Goal: Task Accomplishment & Management: Use online tool/utility

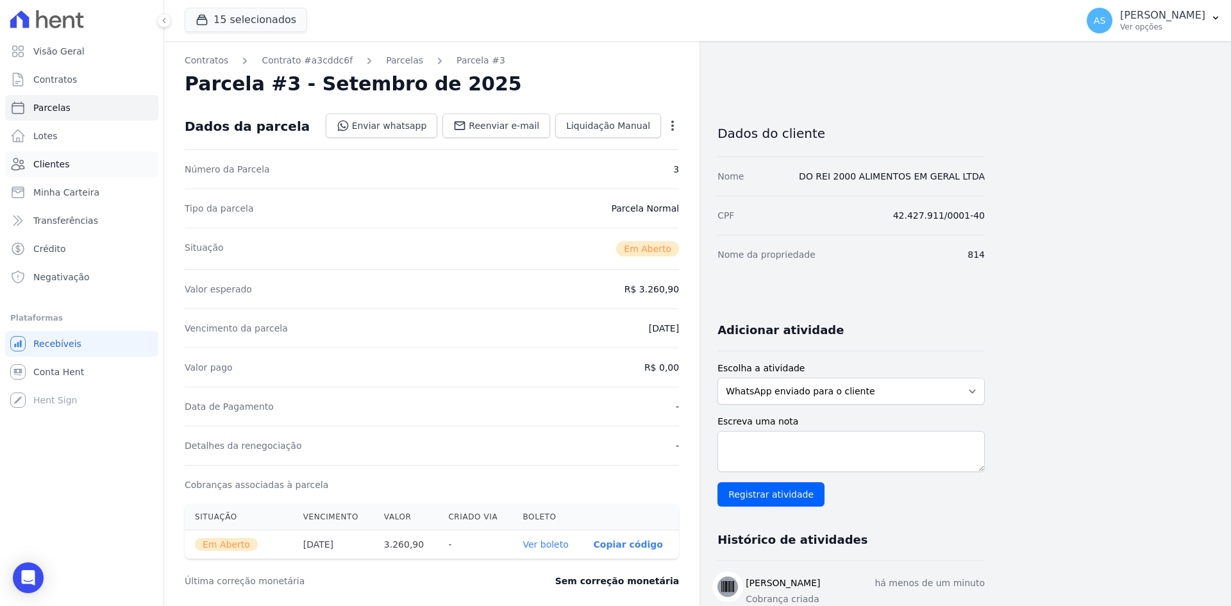
click at [44, 164] on span "Clientes" at bounding box center [51, 164] width 36 height 13
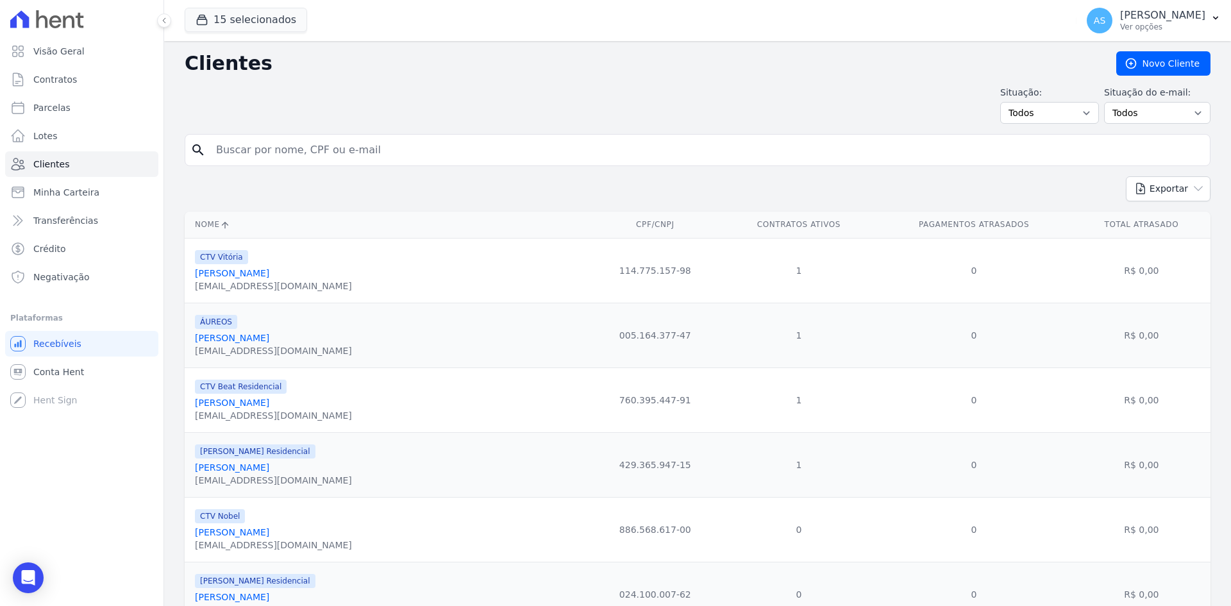
click at [232, 147] on input "search" at bounding box center [706, 150] width 996 height 26
type input "francisco"
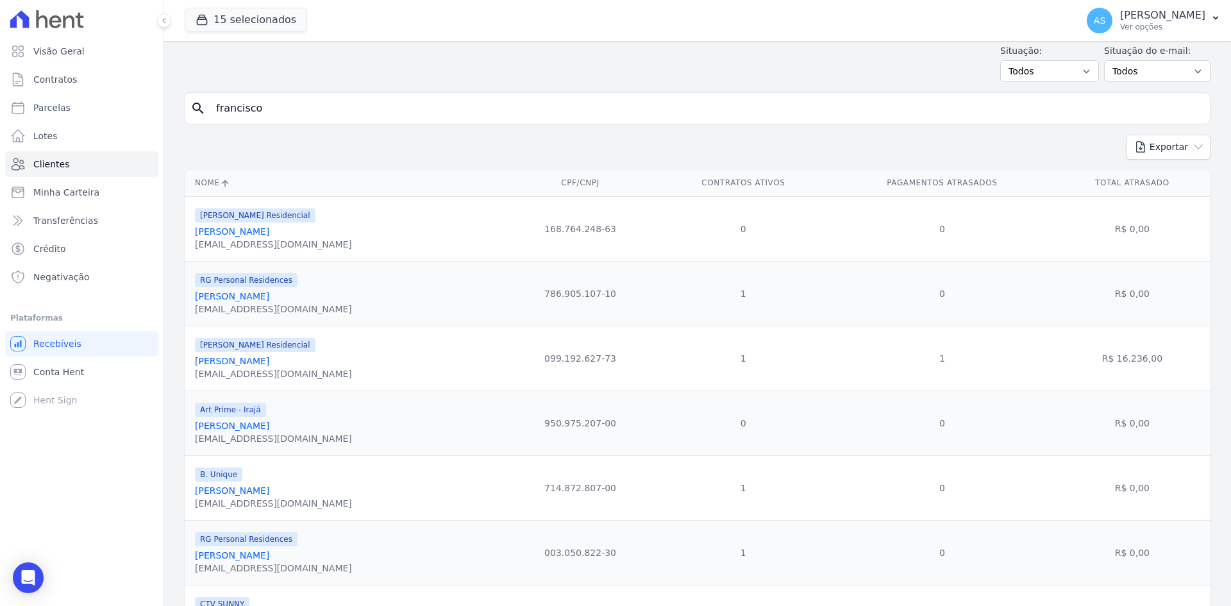
scroll to position [64, 0]
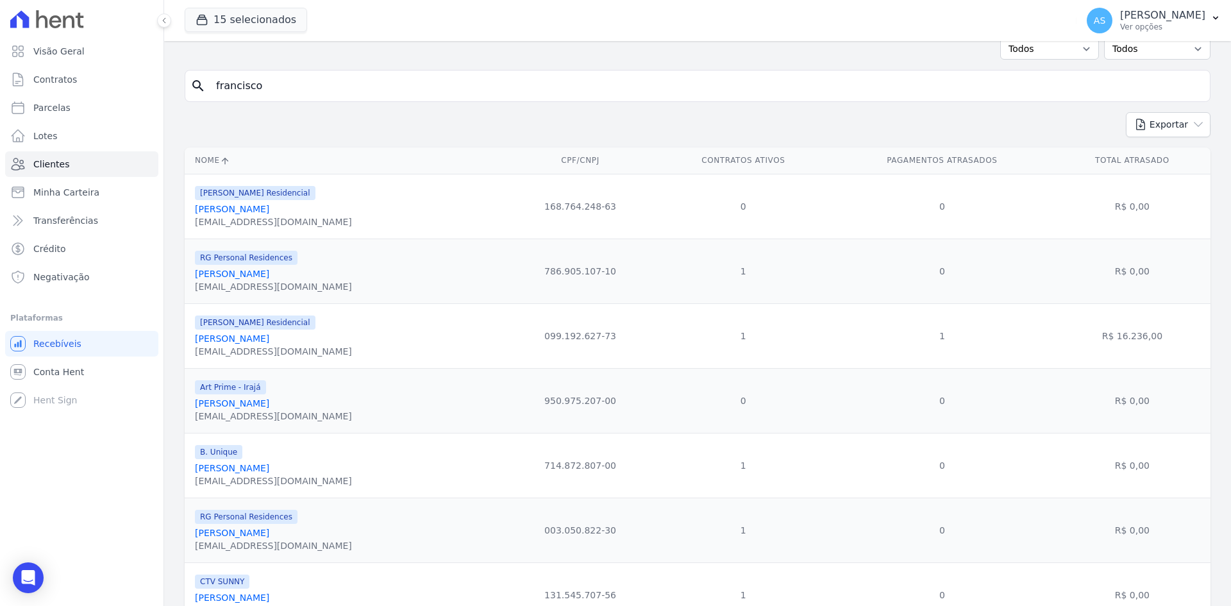
click at [220, 468] on link "Francisco Jose Da Rocha Maiolino" at bounding box center [232, 468] width 74 height 10
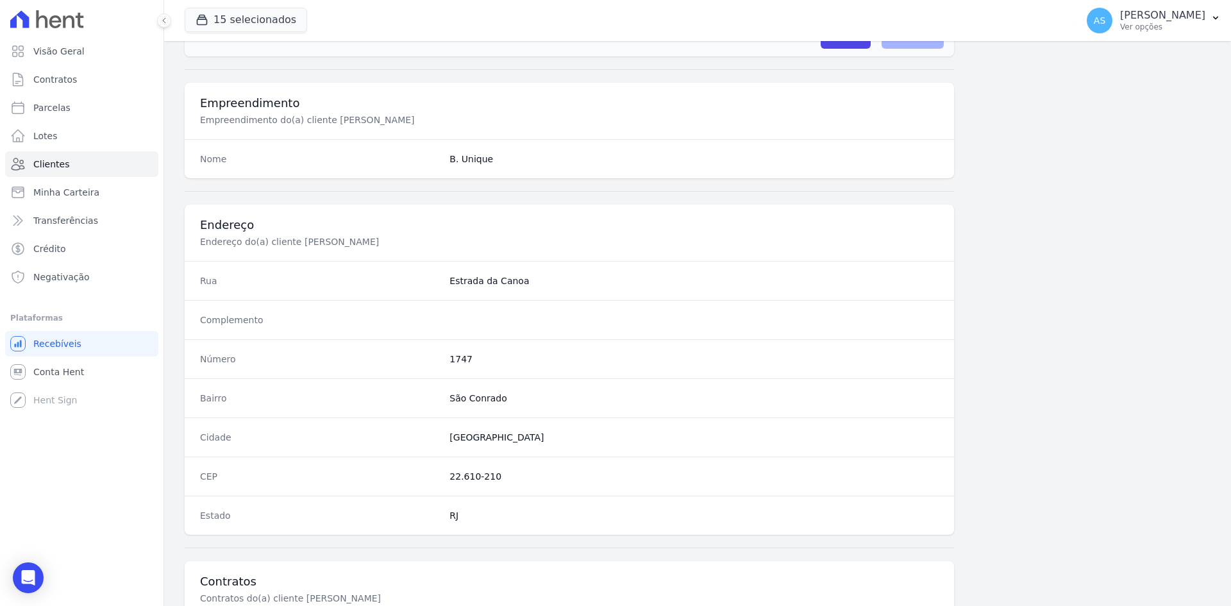
scroll to position [594, 0]
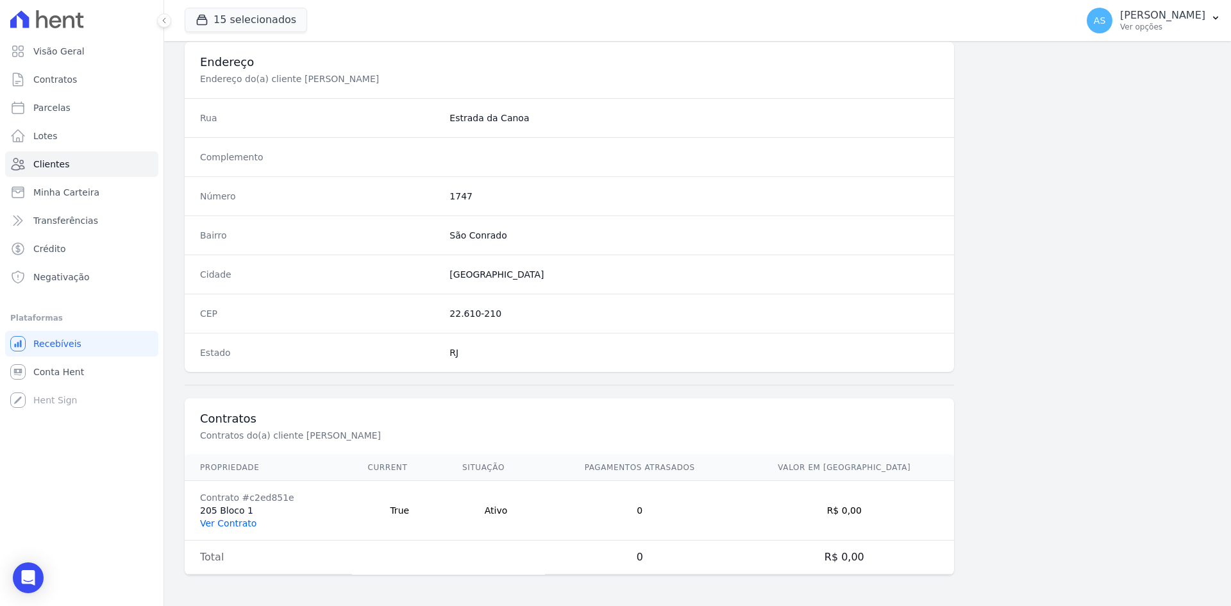
click at [222, 520] on link "Ver Contrato" at bounding box center [228, 523] width 56 height 10
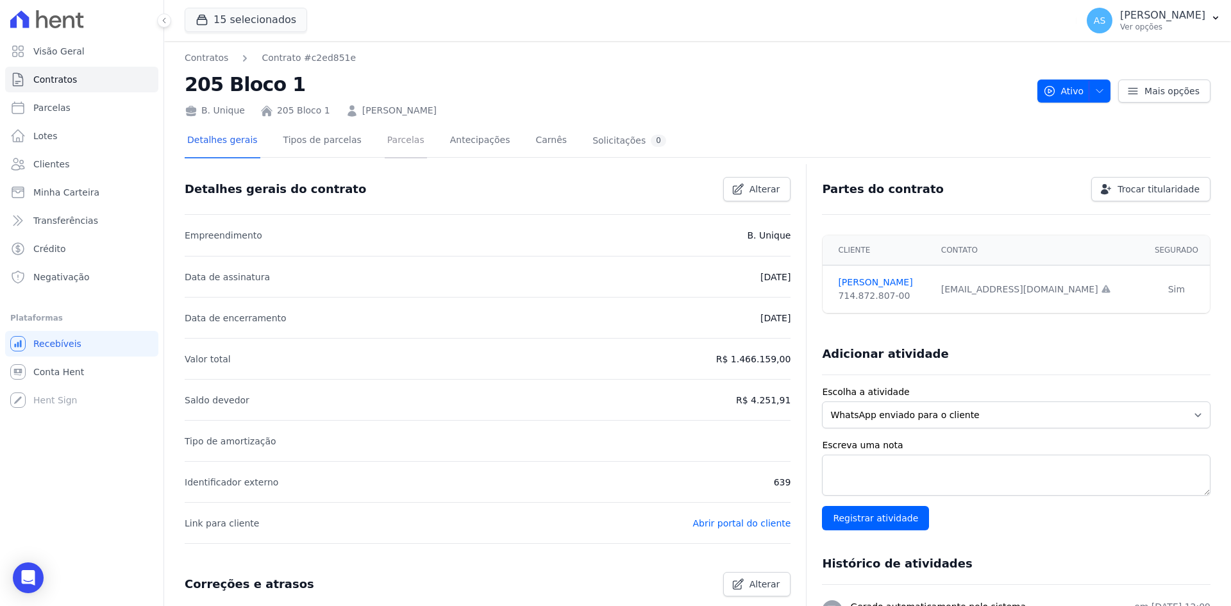
click at [391, 140] on link "Parcelas" at bounding box center [406, 141] width 42 height 34
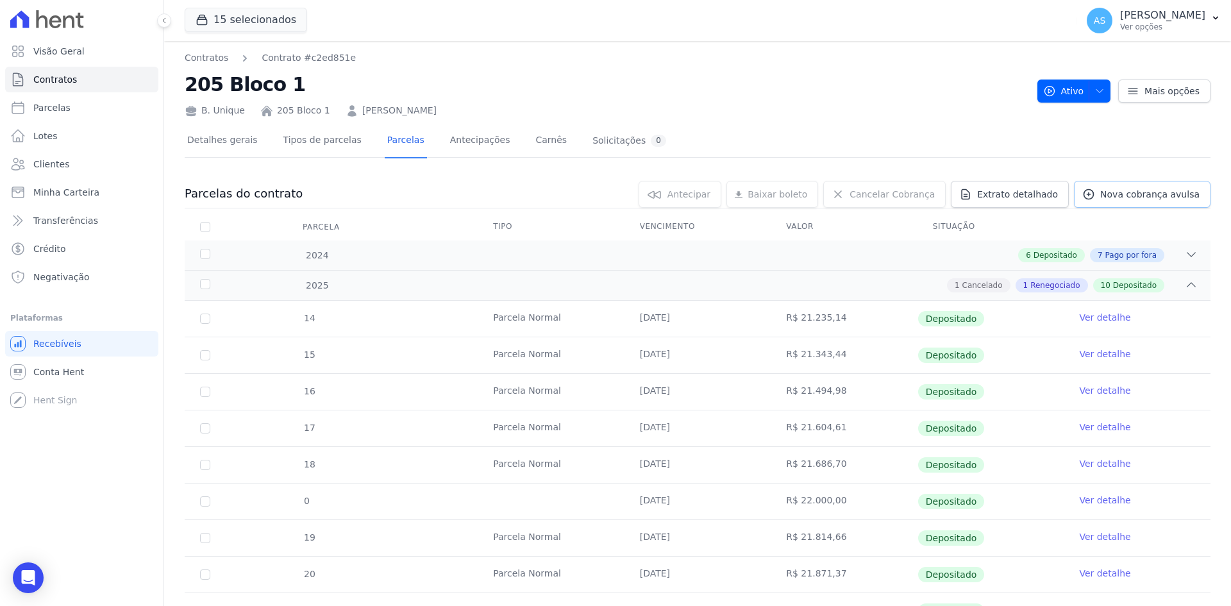
click at [1108, 192] on span "Nova cobrança avulsa" at bounding box center [1149, 194] width 99 height 13
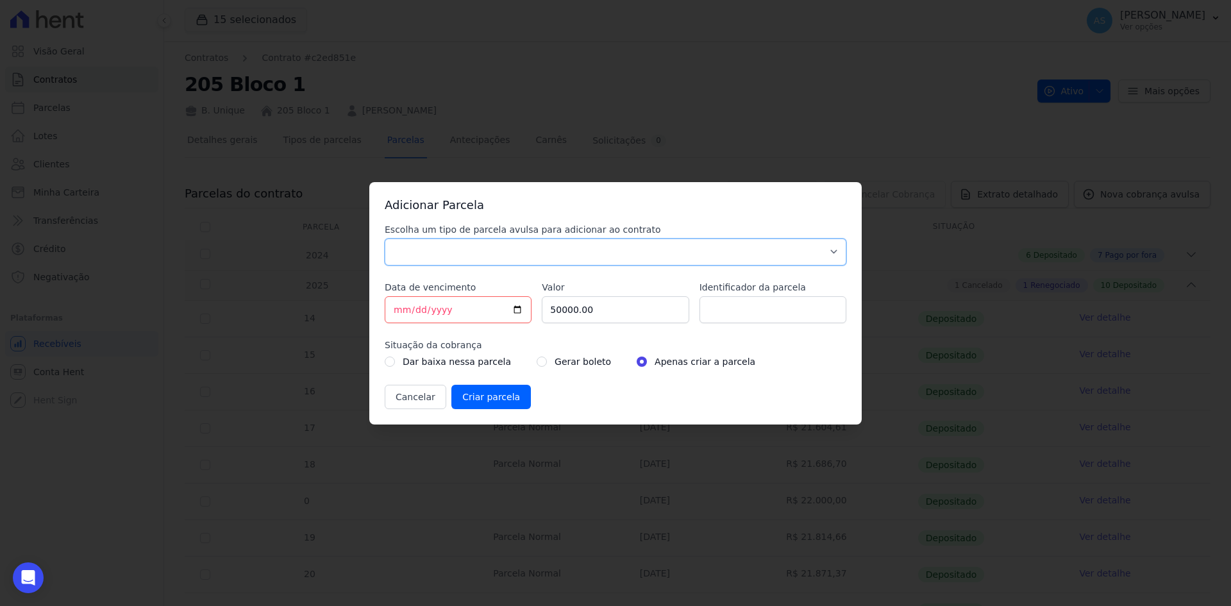
click at [420, 250] on select "Parcela Normal Sinal Caução Intercalada Chaves Pré Chaves Pós Chaves Taxas Quit…" at bounding box center [616, 251] width 462 height 27
select select "advance"
click at [385, 238] on select "Parcela Normal Sinal Caução Intercalada Chaves Pré Chaves Pós Chaves Taxas Quit…" at bounding box center [616, 251] width 462 height 27
drag, startPoint x: 485, startPoint y: 308, endPoint x: 421, endPoint y: 317, distance: 64.1
click at [421, 317] on input "[DATE]" at bounding box center [458, 309] width 147 height 27
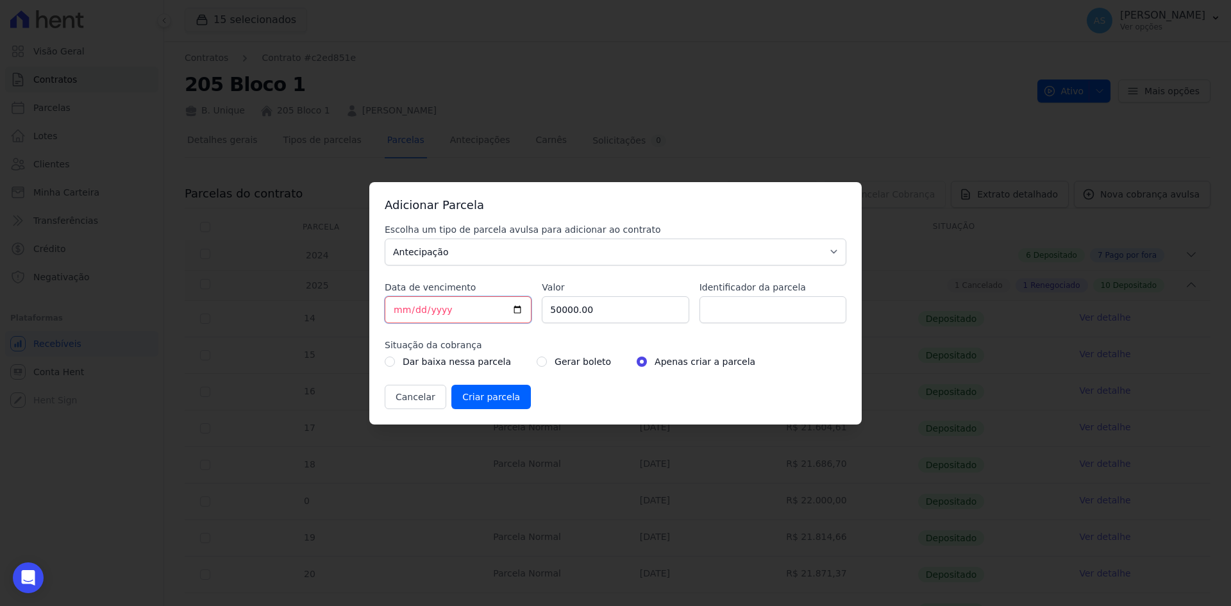
type input "2025-10-05"
drag, startPoint x: 597, startPoint y: 308, endPoint x: 469, endPoint y: 323, distance: 129.8
click at [469, 323] on div "Escolha um tipo de parcela avulsa para adicionar ao contrato Parcela Normal Sin…" at bounding box center [616, 316] width 462 height 186
type input "60000"
type input "Amortização de saldo"
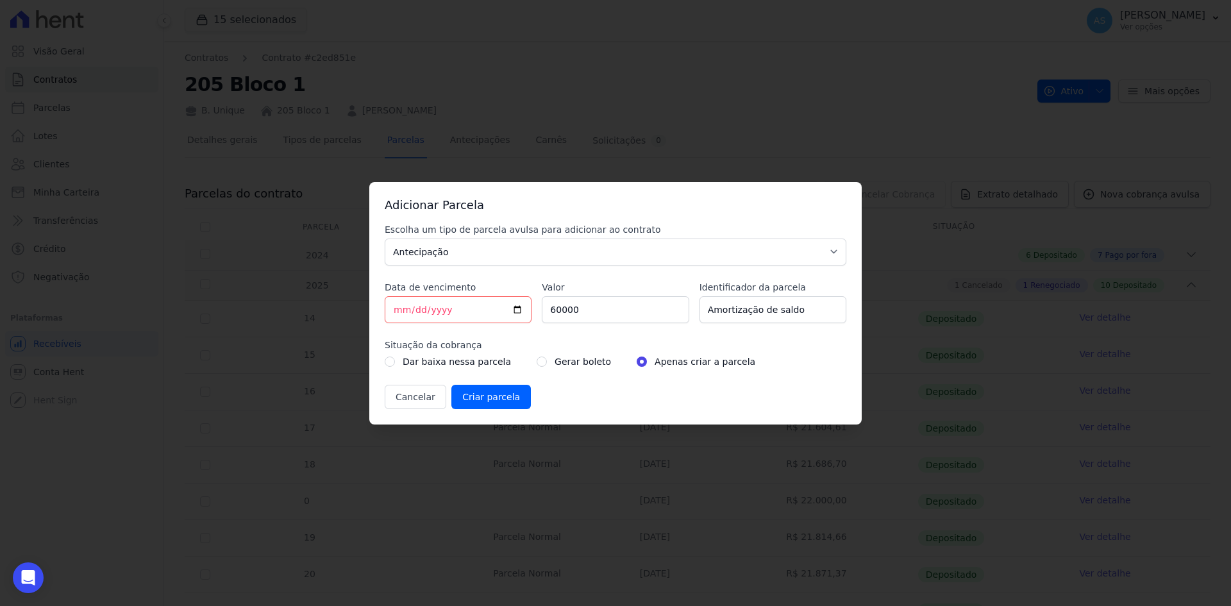
click at [537, 363] on div "Gerar boleto" at bounding box center [574, 361] width 74 height 15
click at [537, 362] on input "radio" at bounding box center [542, 361] width 10 height 10
radio input "true"
click at [478, 399] on input "Criar parcela" at bounding box center [490, 397] width 79 height 24
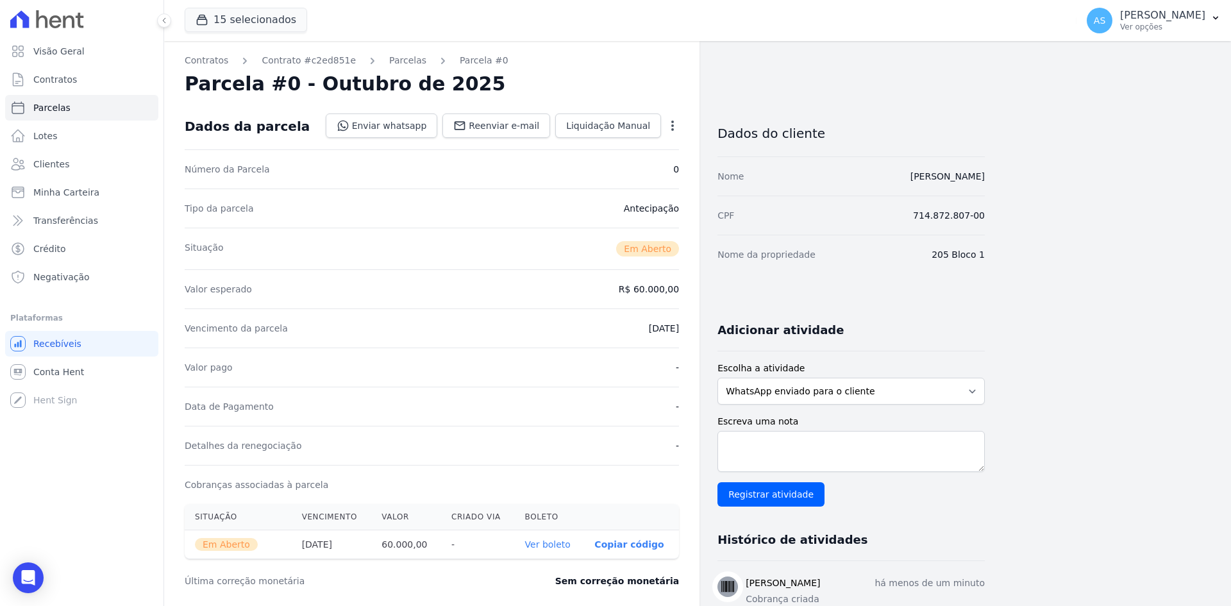
click at [559, 543] on link "Ver boleto" at bounding box center [548, 544] width 46 height 10
click at [22, 579] on icon "Open Intercom Messenger" at bounding box center [28, 577] width 15 height 17
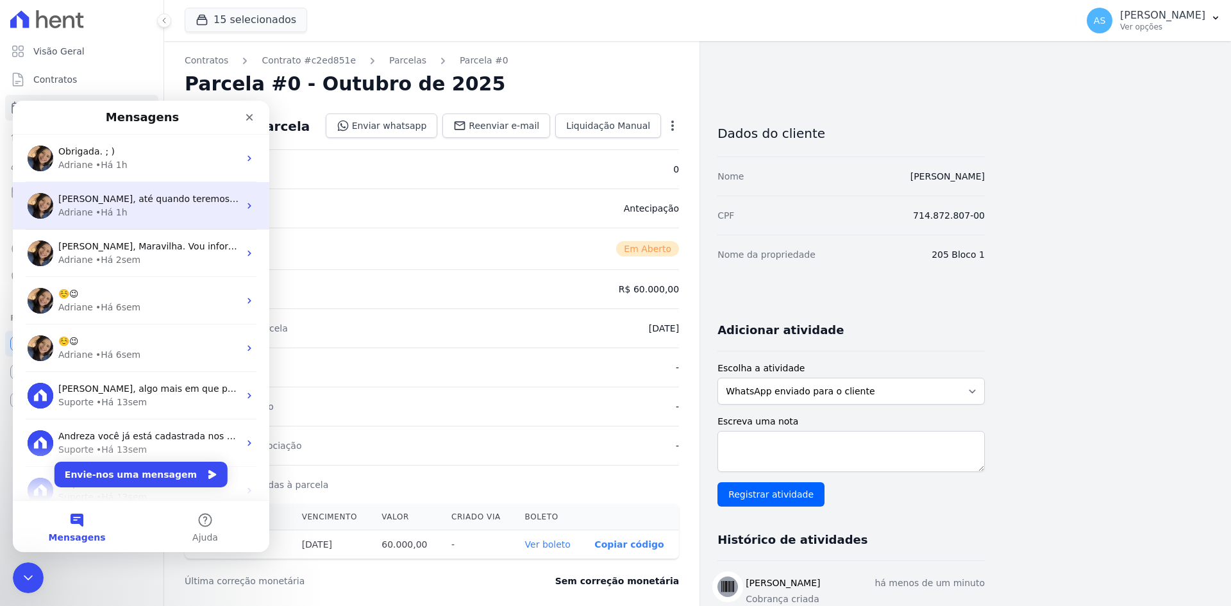
click at [169, 199] on span "Adriane, até quando teremos que esperar? Hoje já é o 3 dia útil. Se a transferê…" at bounding box center [525, 199] width 934 height 10
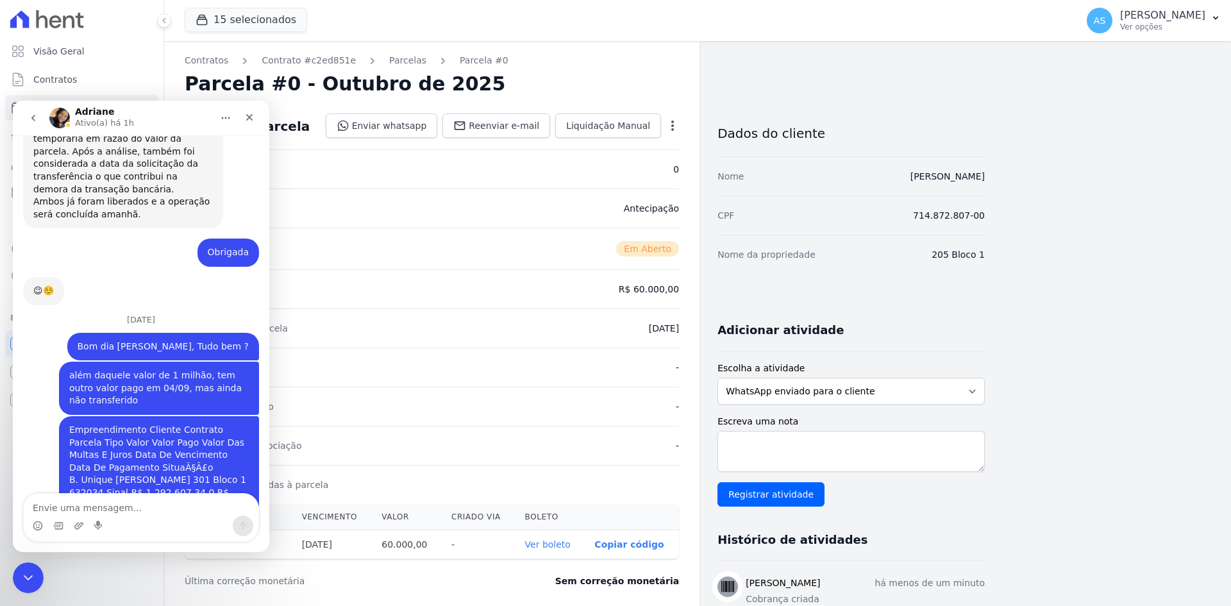
scroll to position [12113, 0]
click at [23, 571] on icon "Fechar mensagem da Intercom" at bounding box center [26, 575] width 15 height 15
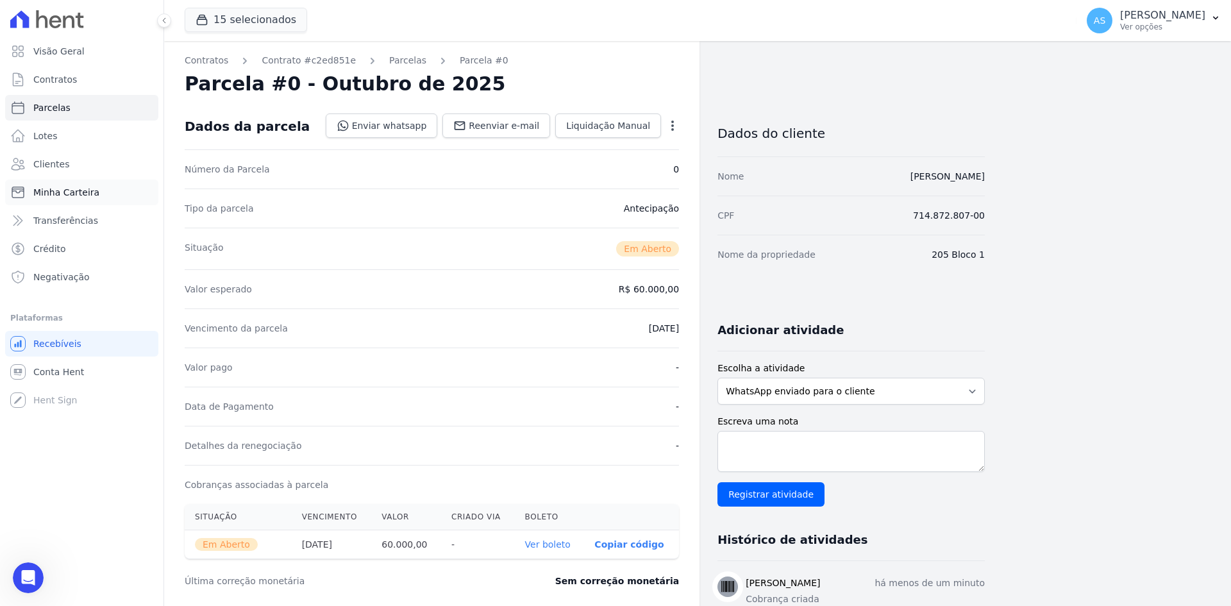
click at [46, 194] on span "Minha Carteira" at bounding box center [66, 192] width 66 height 13
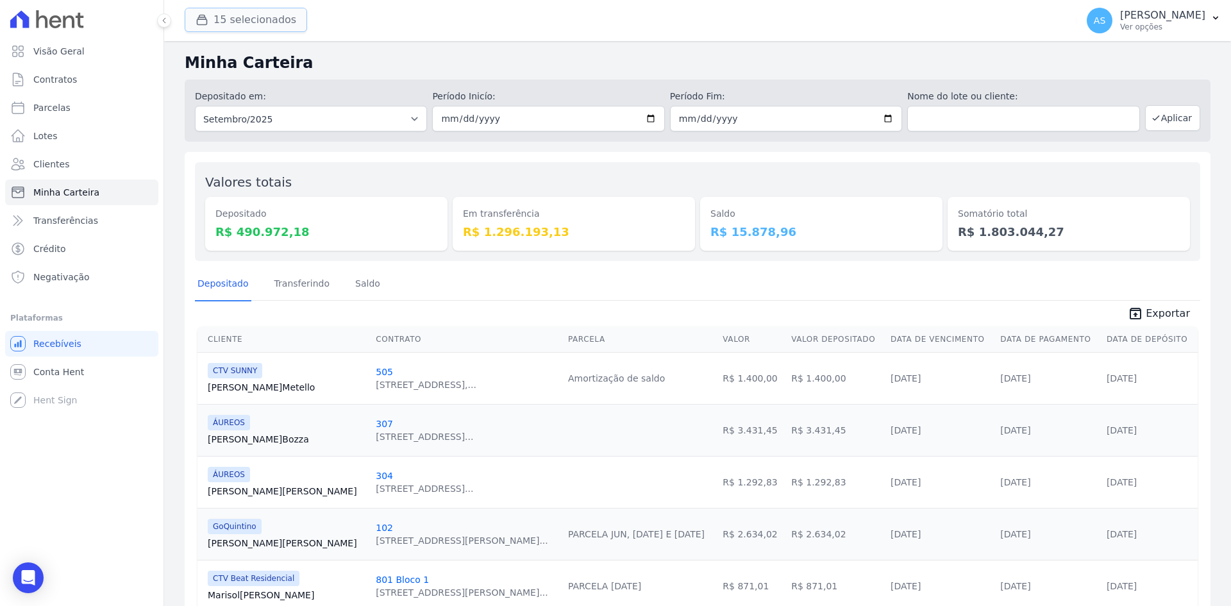
click at [232, 23] on button "15 selecionados" at bounding box center [246, 20] width 122 height 24
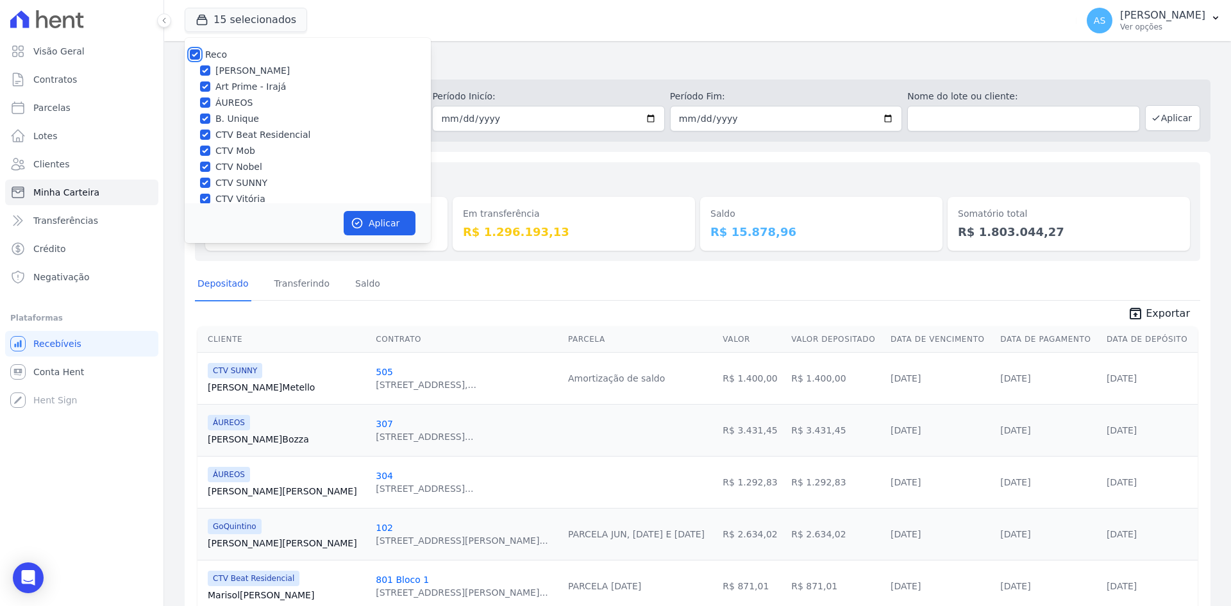
click at [191, 56] on input "Reco" at bounding box center [195, 54] width 10 height 10
checkbox input "false"
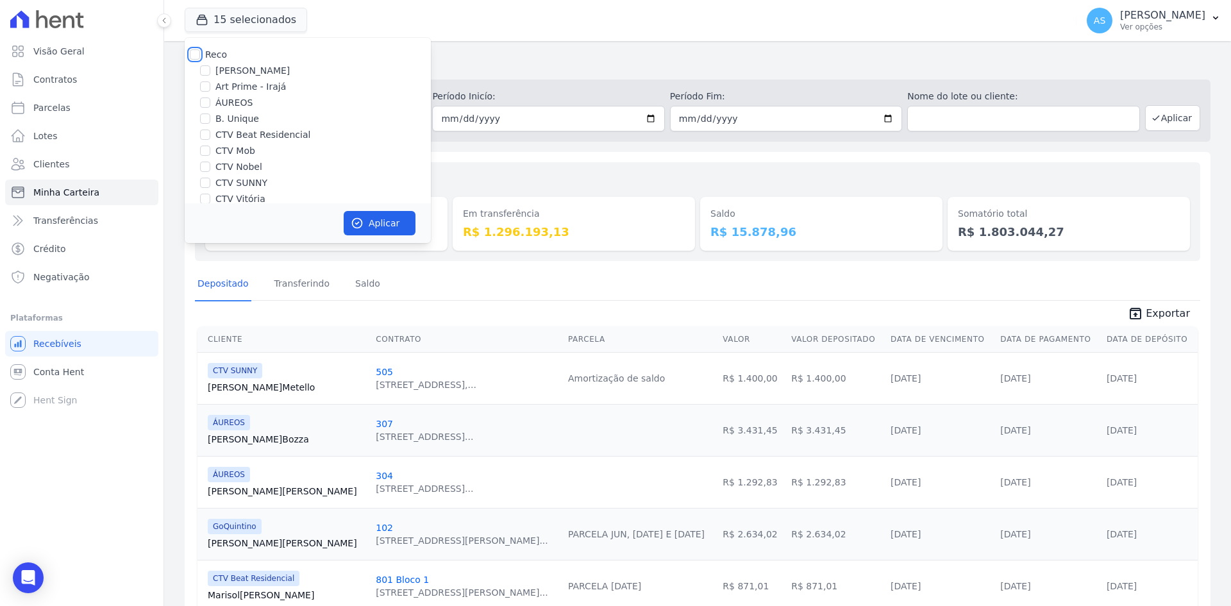
checkbox input "false"
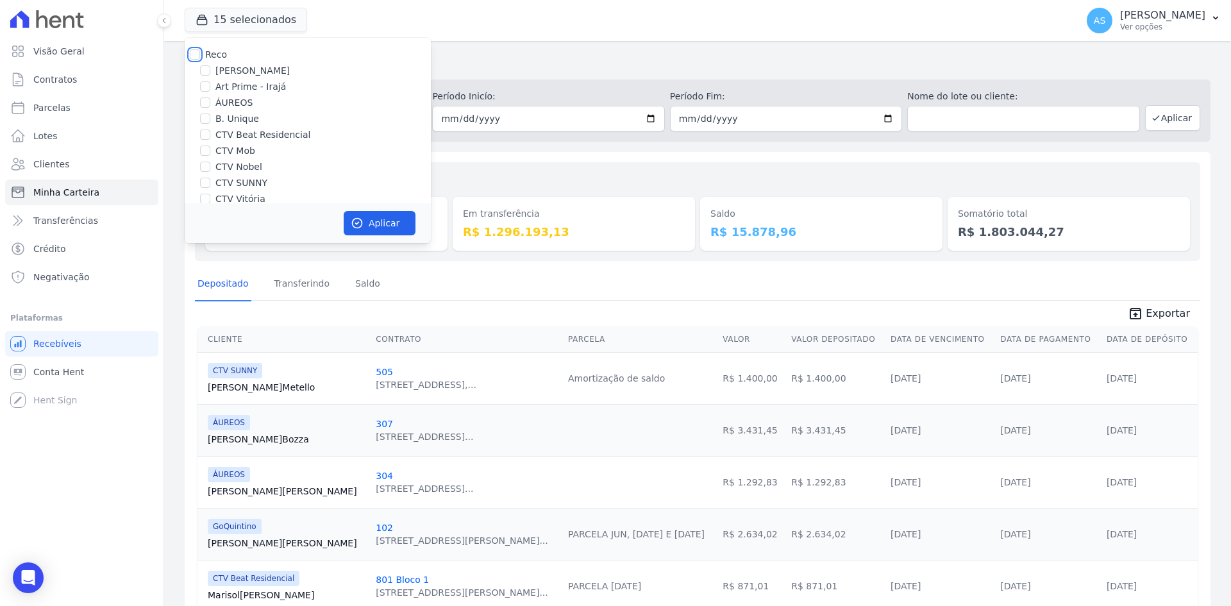
checkbox input "false"
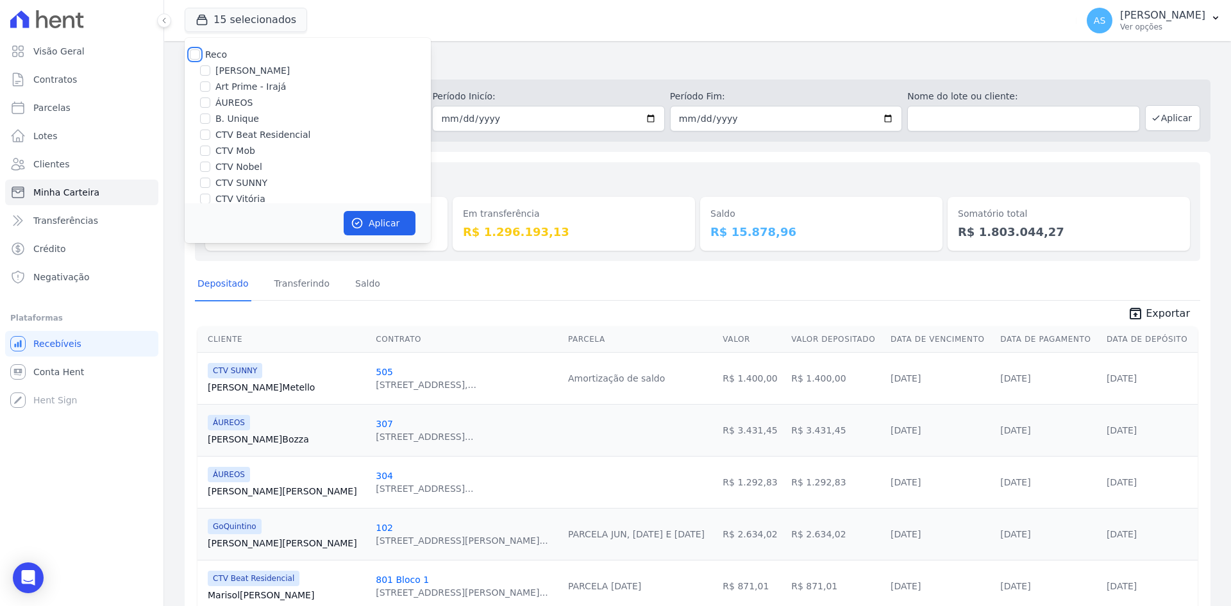
checkbox input "false"
click at [191, 56] on input "Reco" at bounding box center [195, 54] width 10 height 10
checkbox input "true"
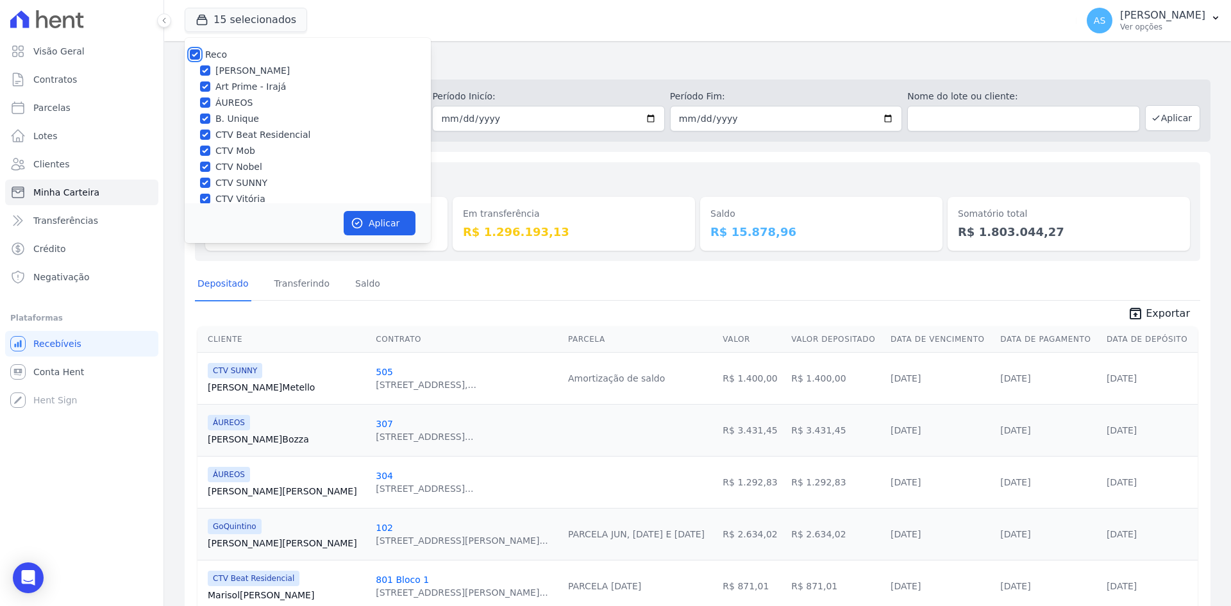
checkbox input "true"
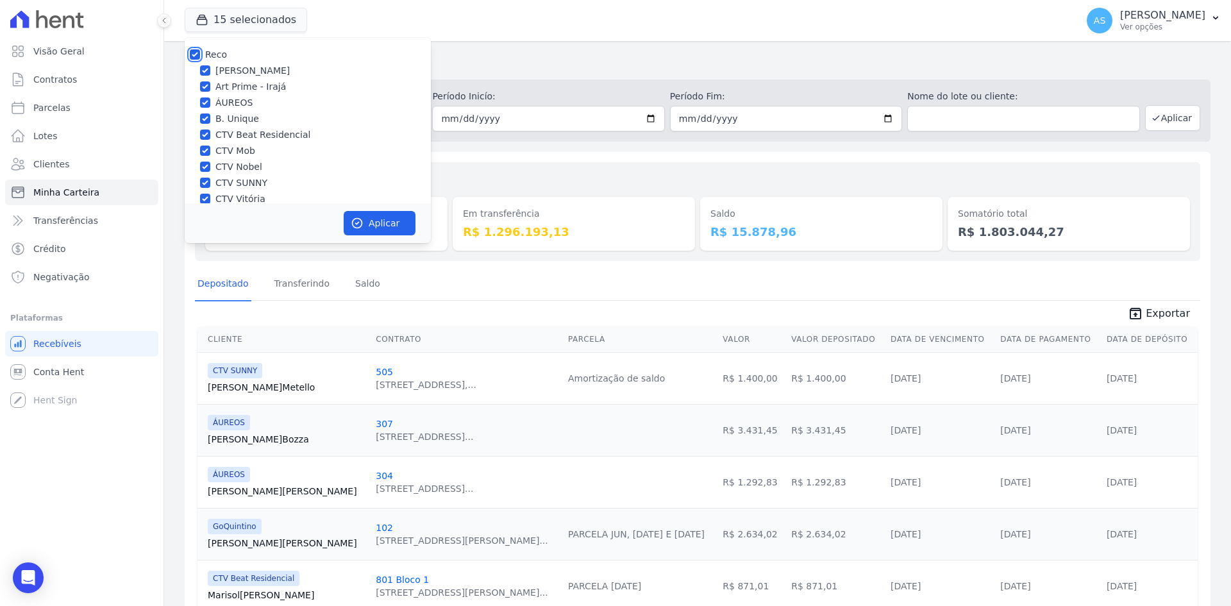
checkbox input "true"
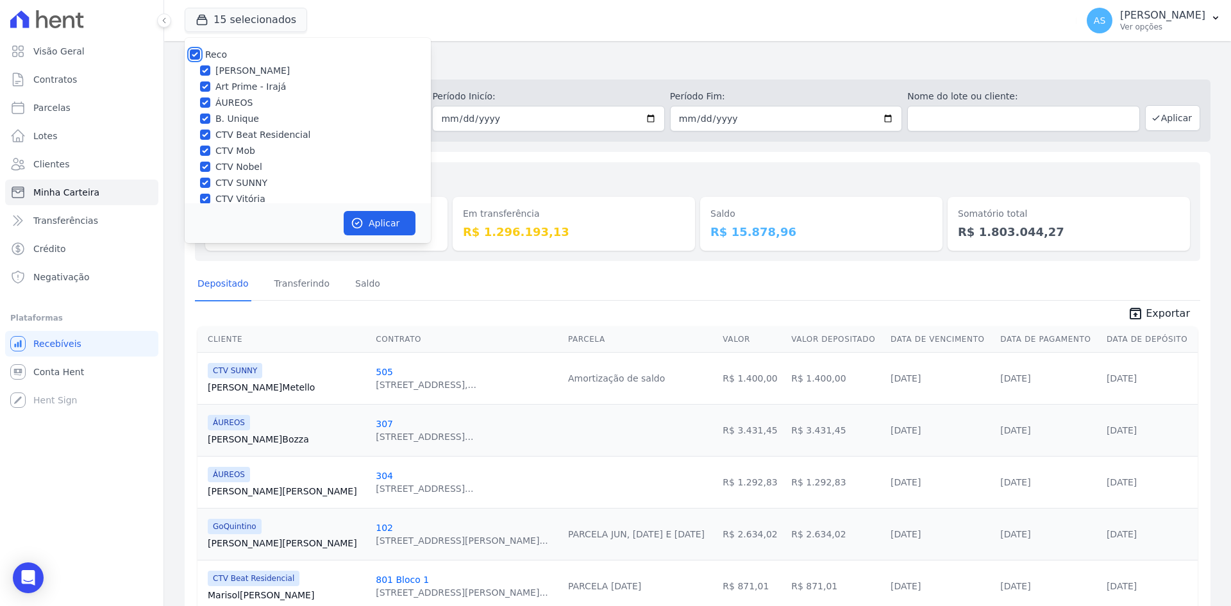
checkbox input "true"
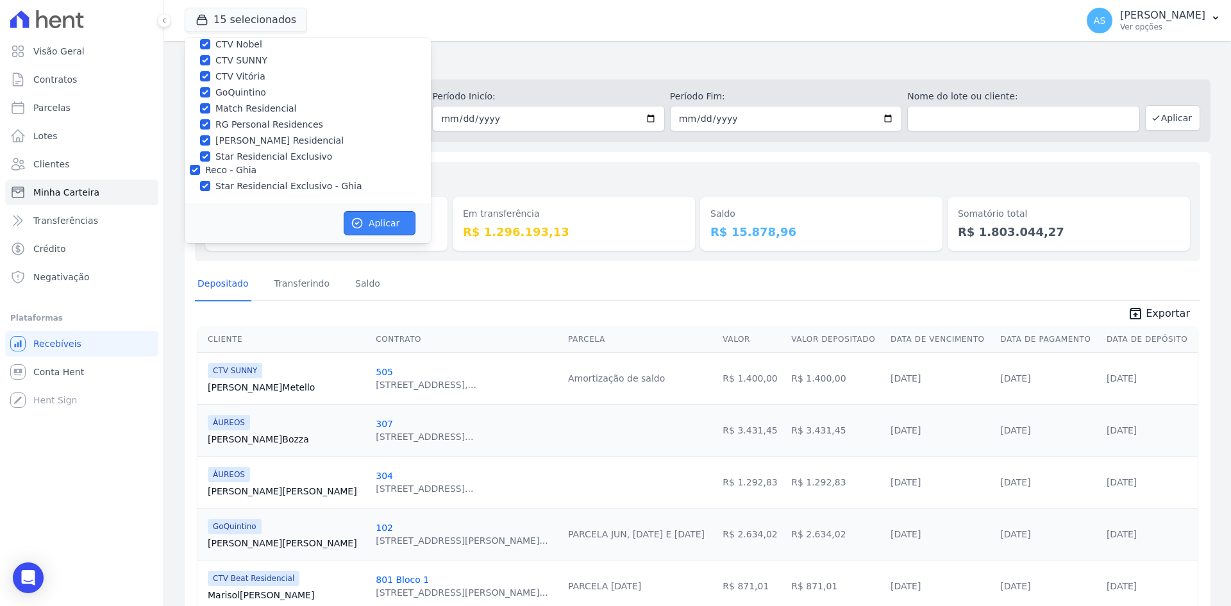
click at [378, 221] on button "Aplicar" at bounding box center [380, 223] width 72 height 24
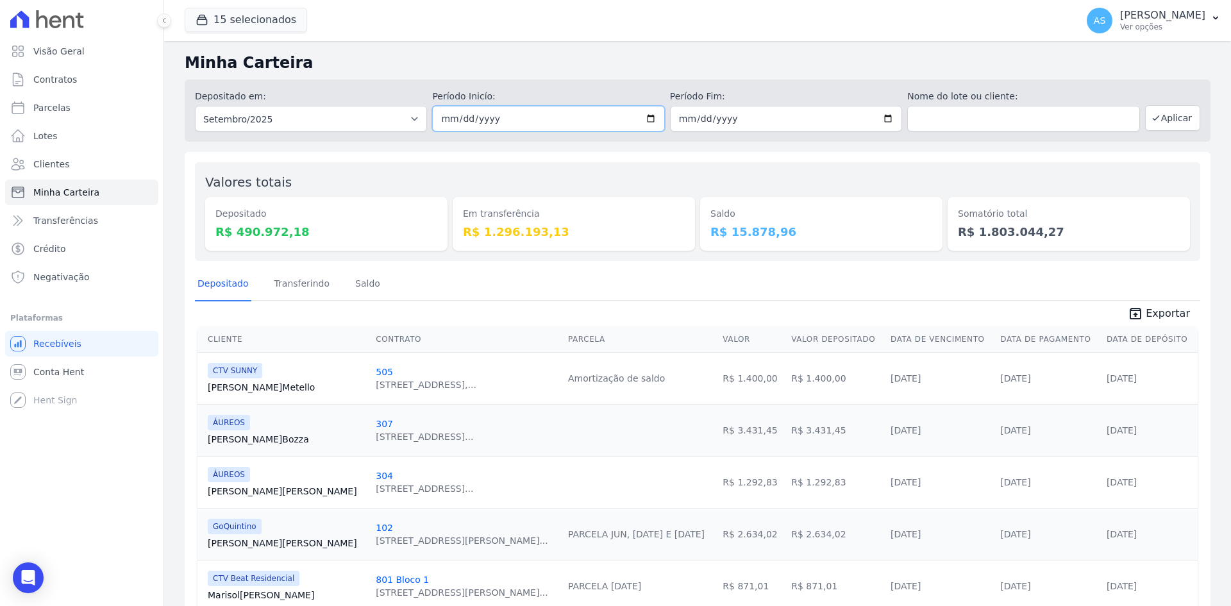
click at [644, 118] on input "2025-09-01" at bounding box center [548, 119] width 232 height 26
click at [642, 120] on input "2025-09-01" at bounding box center [548, 119] width 232 height 26
type input "2025-09-08"
click at [886, 119] on input "2025-09-30" at bounding box center [786, 119] width 232 height 26
type input "2025-09-08"
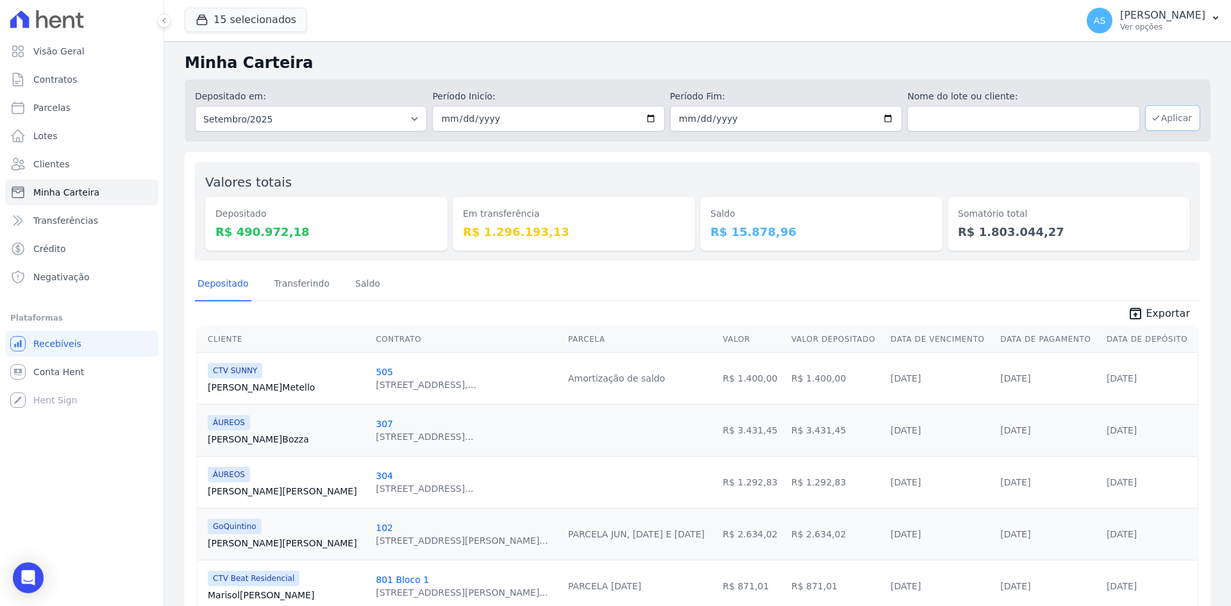
click at [1152, 119] on icon "button" at bounding box center [1156, 118] width 10 height 10
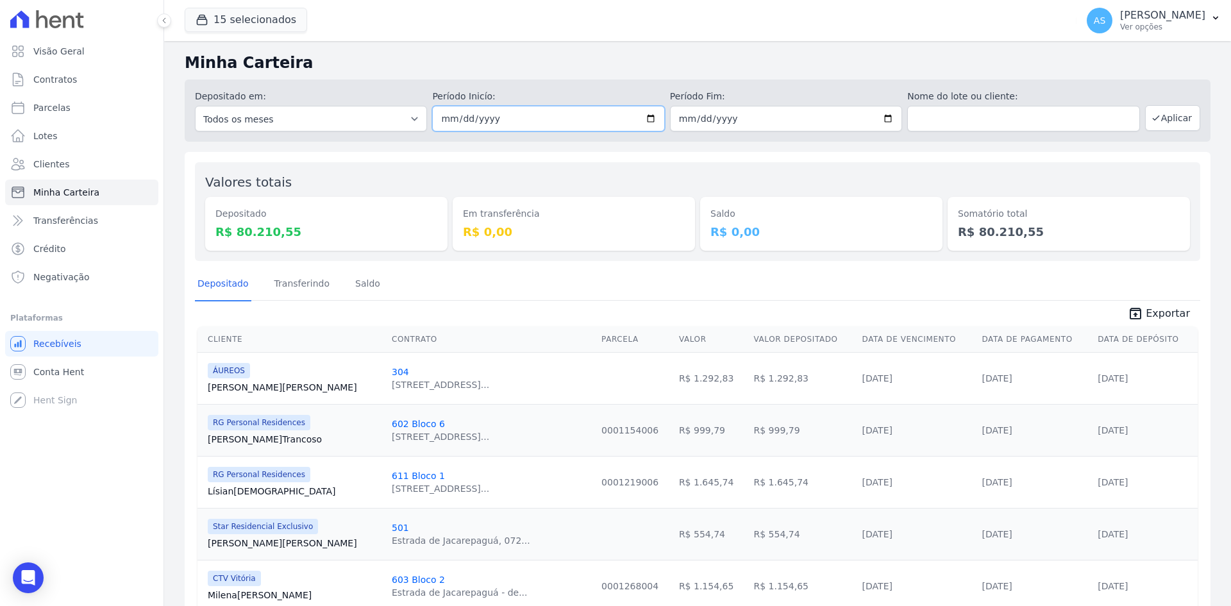
click at [645, 115] on input "2025-09-08" at bounding box center [548, 119] width 232 height 26
type input "[DATE]"
click at [883, 117] on input "2025-09-08" at bounding box center [786, 119] width 232 height 26
type input "[DATE]"
click at [1159, 121] on button "Aplicar" at bounding box center [1172, 118] width 55 height 26
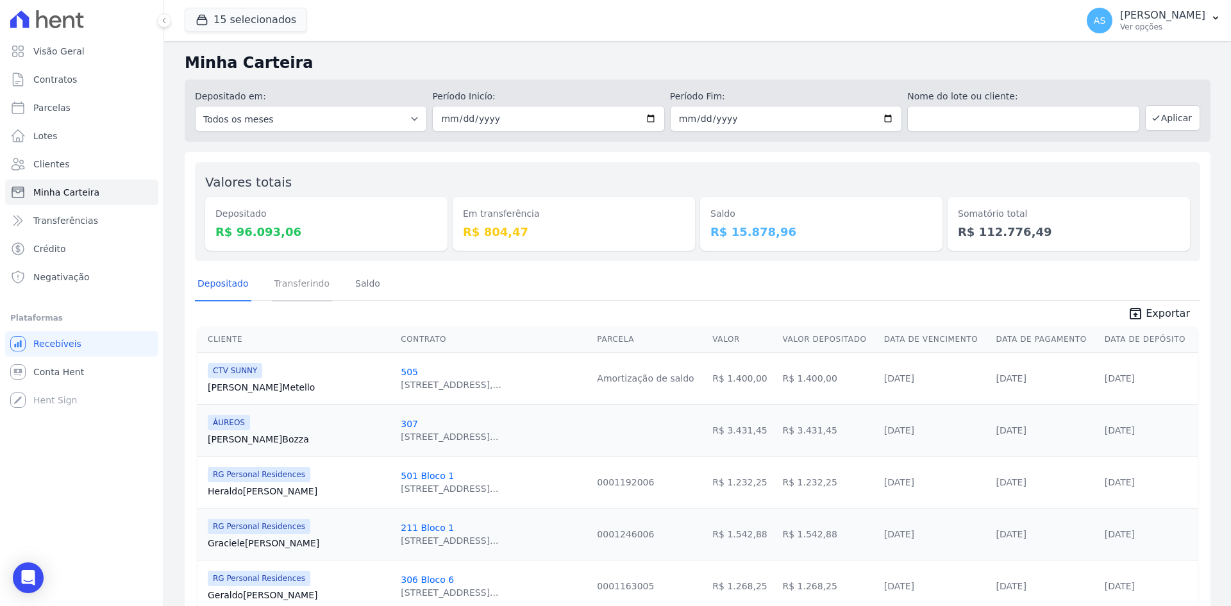
click at [297, 288] on link "Transferindo" at bounding box center [302, 284] width 61 height 33
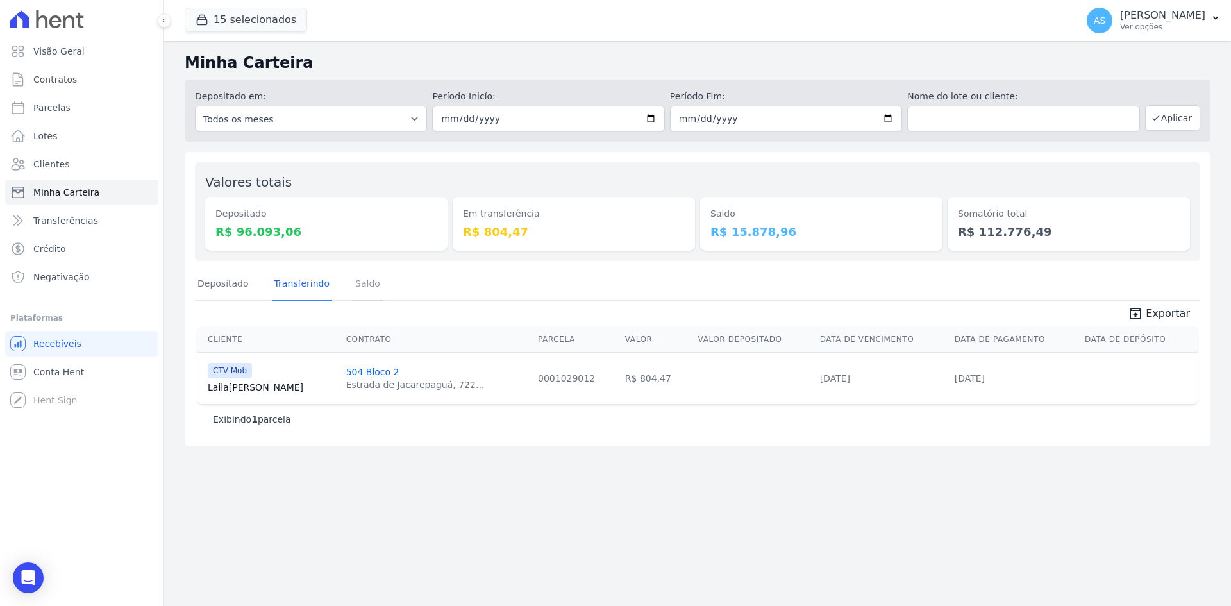
click at [353, 280] on link "Saldo" at bounding box center [368, 284] width 30 height 33
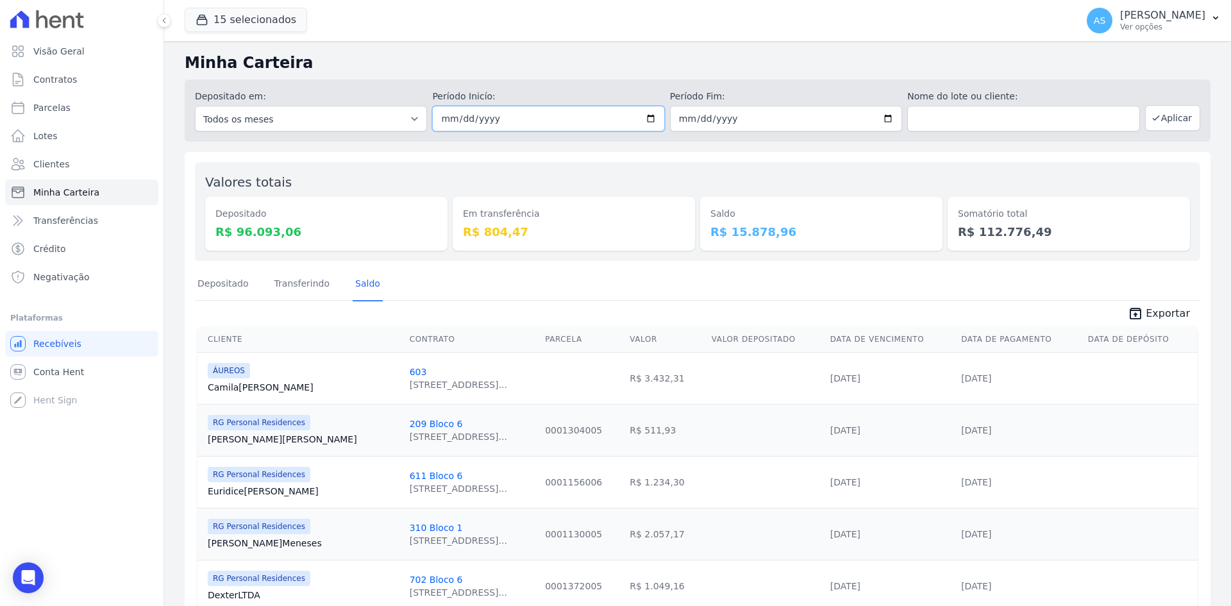
click at [640, 119] on input "[DATE]" at bounding box center [548, 119] width 232 height 26
click at [642, 119] on input "[DATE]" at bounding box center [548, 119] width 232 height 26
type input "2025-09-01"
click at [1177, 116] on button "Aplicar" at bounding box center [1172, 118] width 55 height 26
click at [297, 278] on link "Transferindo" at bounding box center [302, 284] width 61 height 33
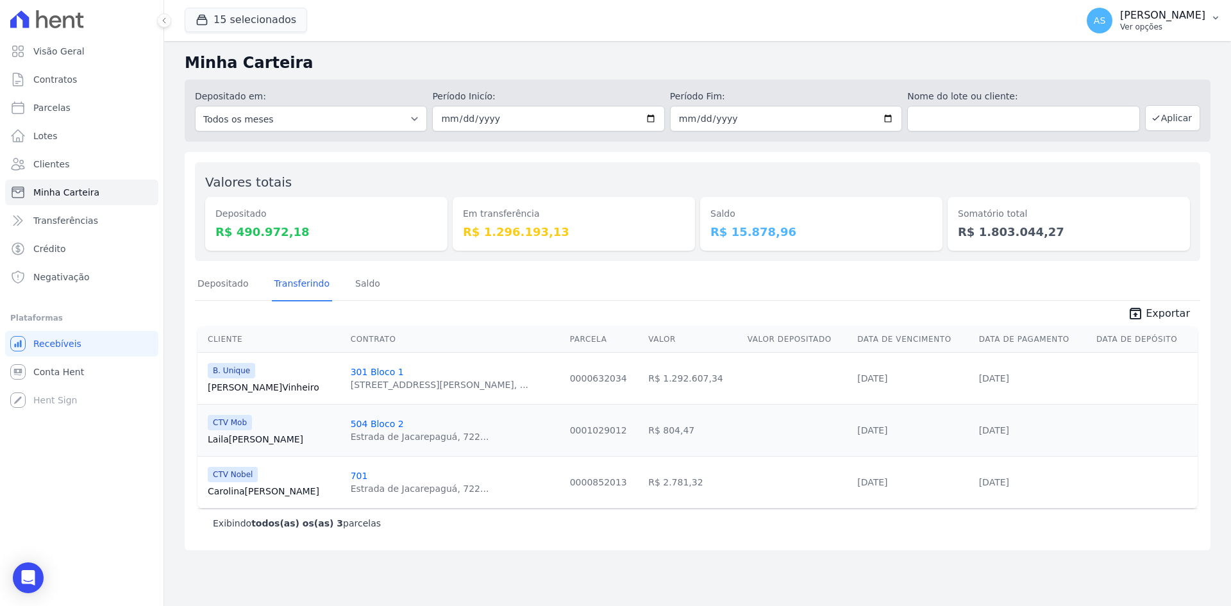
click at [1201, 22] on p "Ver opções" at bounding box center [1162, 27] width 85 height 10
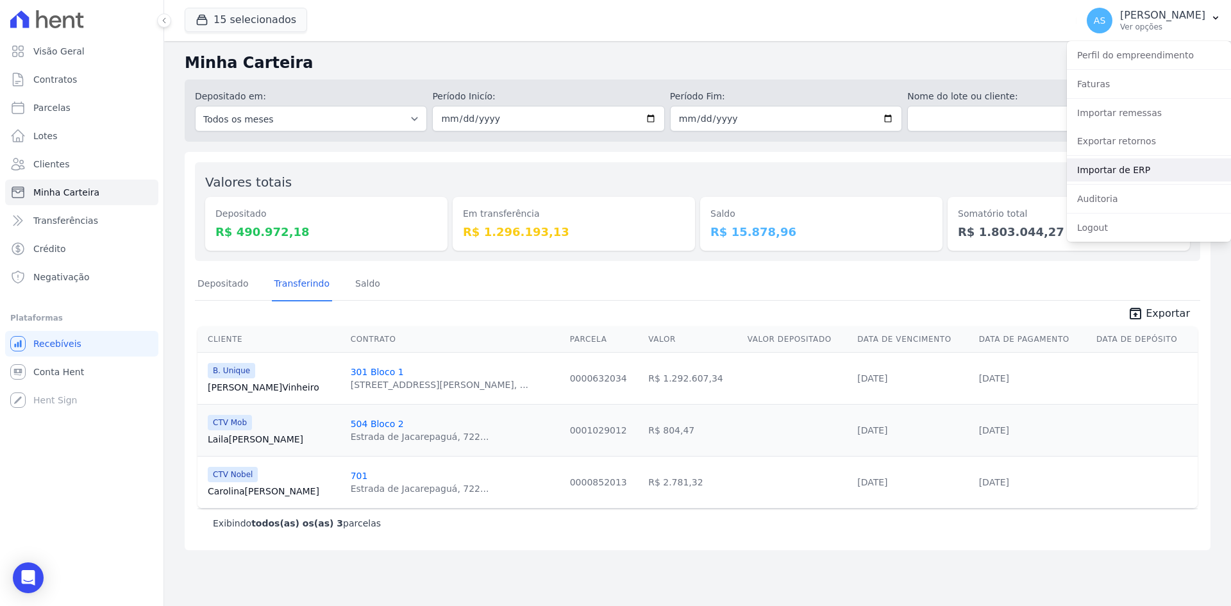
click at [1097, 170] on link "Importar de ERP" at bounding box center [1149, 169] width 164 height 23
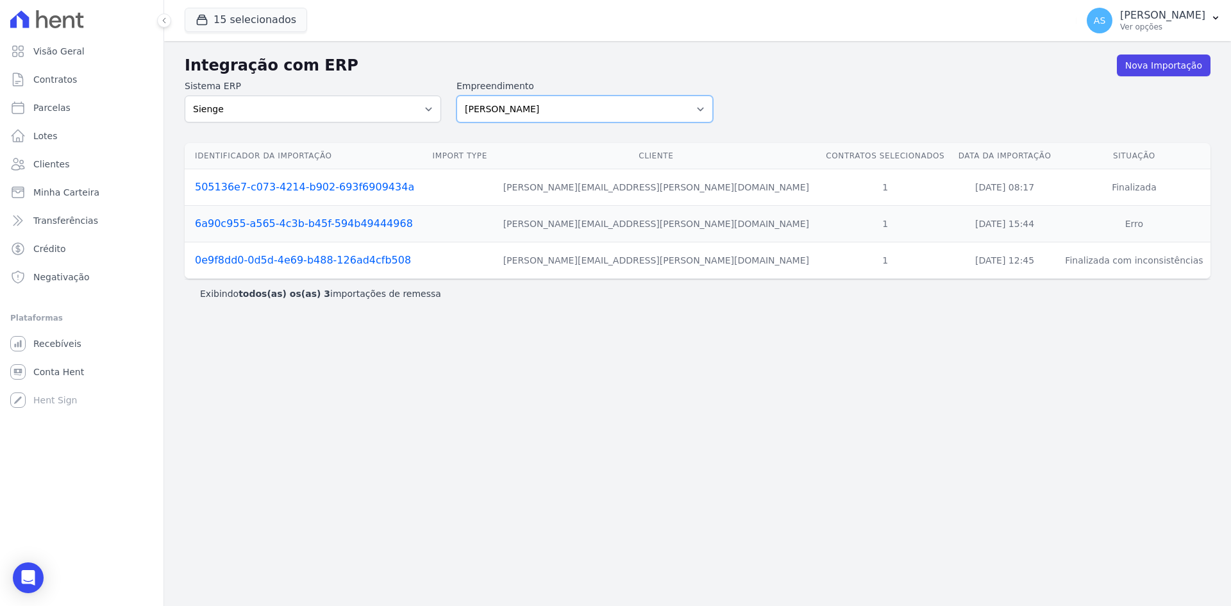
click at [697, 110] on select "[PERSON_NAME] Art Prime - [PERSON_NAME] Unique CTV Beat Residencial CTV Mob CTV…" at bounding box center [584, 109] width 256 height 27
select select "9db4d767-ec98-4519-aed7-f9568aa0b04c"
click at [456, 96] on select "[PERSON_NAME] Art Prime - [PERSON_NAME] Unique CTV Beat Residencial CTV Mob CTV…" at bounding box center [584, 109] width 256 height 27
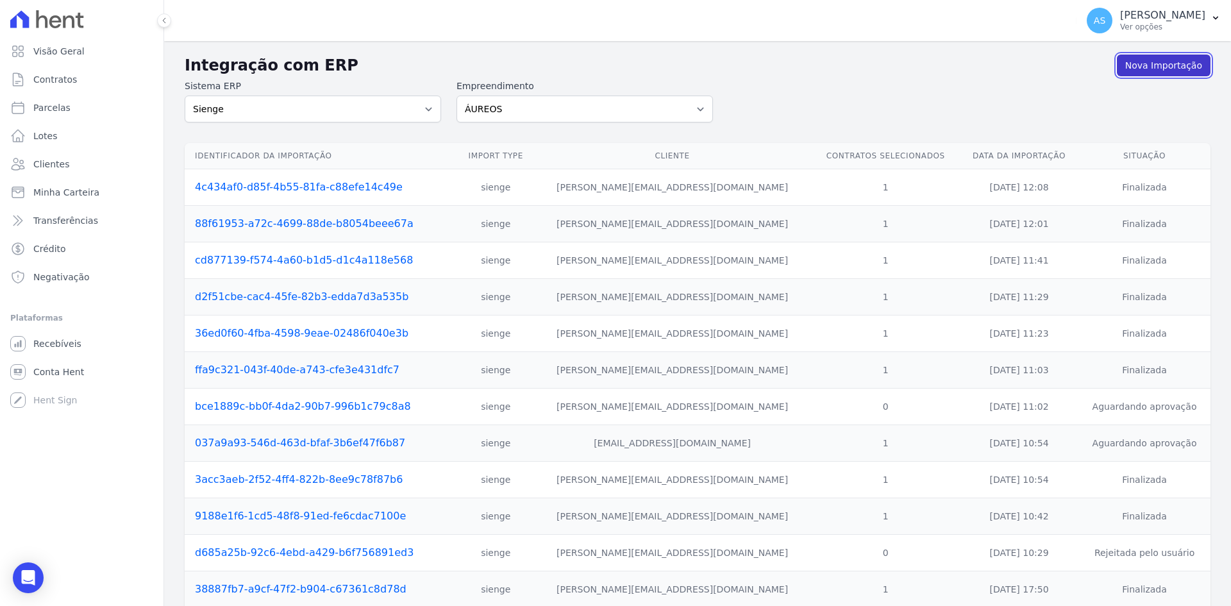
click at [1135, 58] on link "Nova Importação" at bounding box center [1164, 65] width 94 height 22
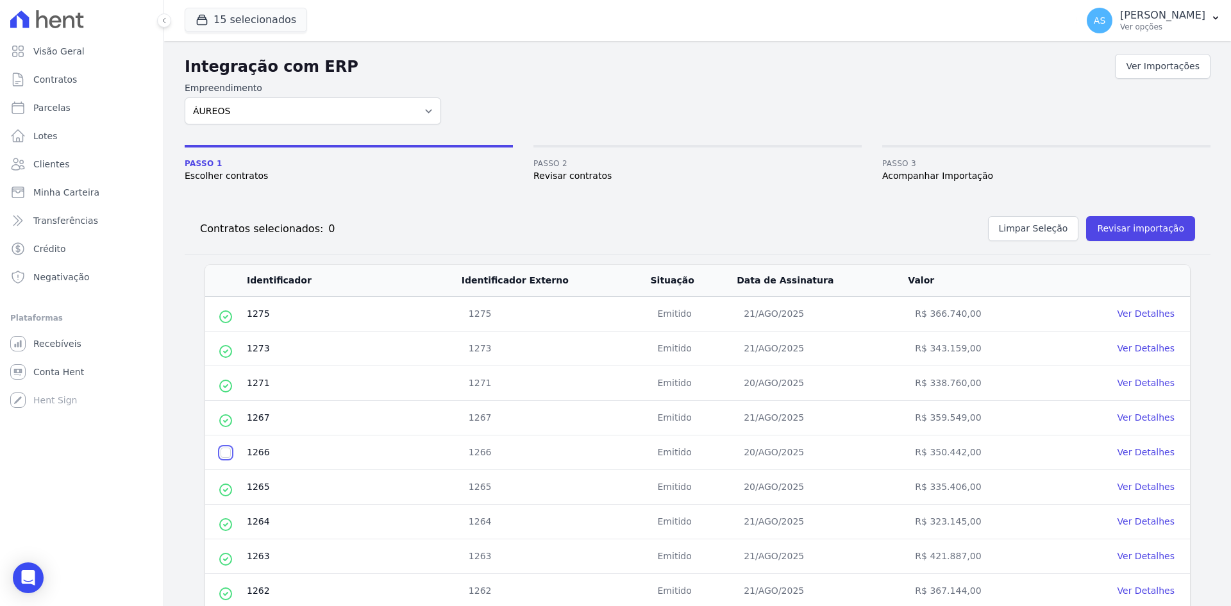
click at [228, 452] on input "checkbox" at bounding box center [225, 452] width 10 height 10
checkbox input "true"
click at [1113, 229] on button "Revisar importação" at bounding box center [1140, 228] width 109 height 25
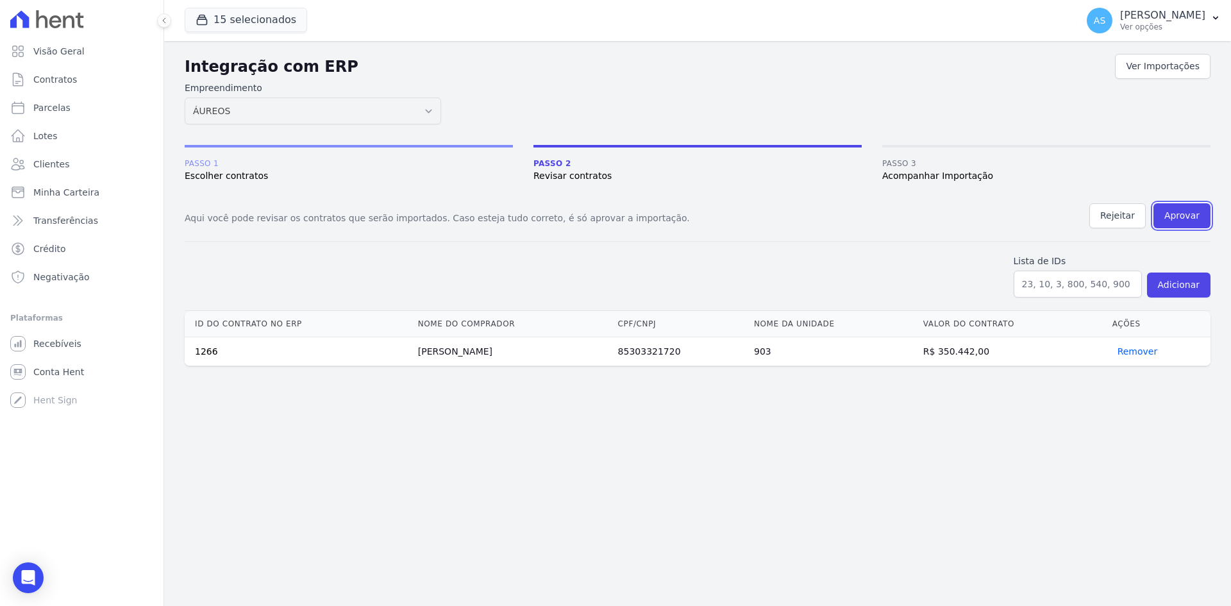
click at [1185, 217] on button "Aprovar" at bounding box center [1181, 215] width 57 height 25
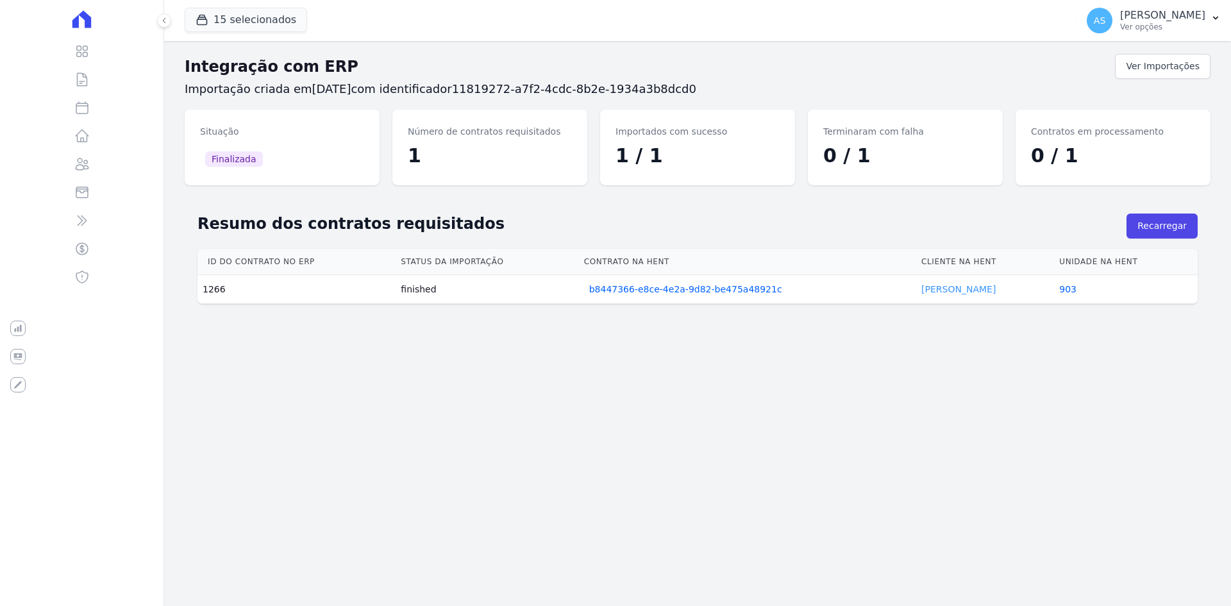
click at [937, 293] on link "Leo Portnoi" at bounding box center [958, 289] width 74 height 10
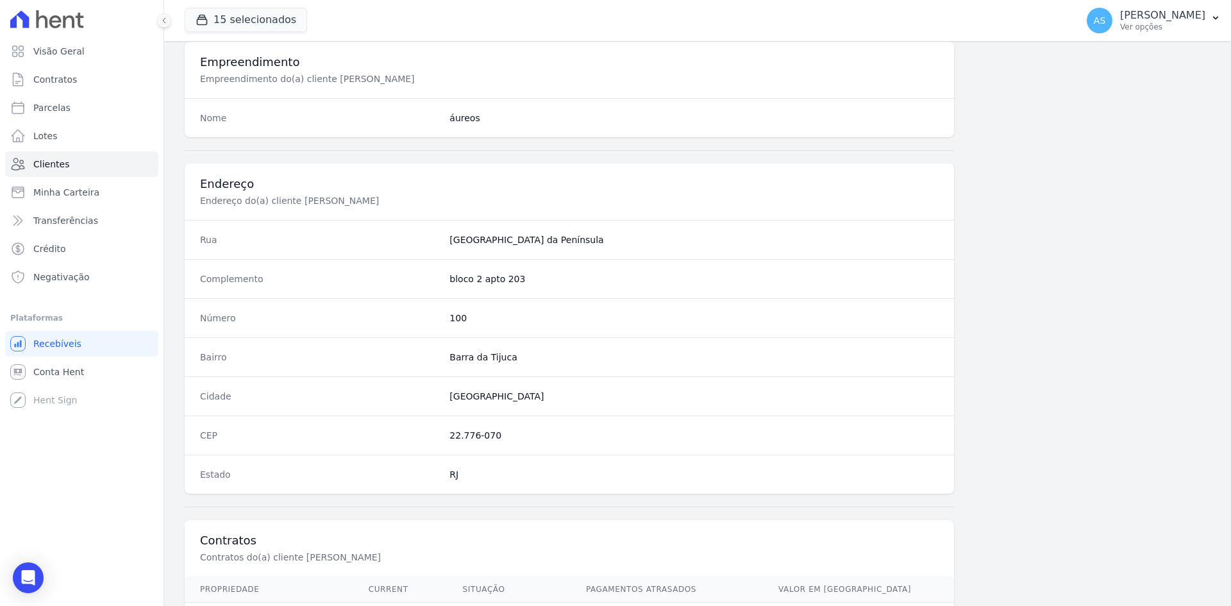
scroll to position [594, 0]
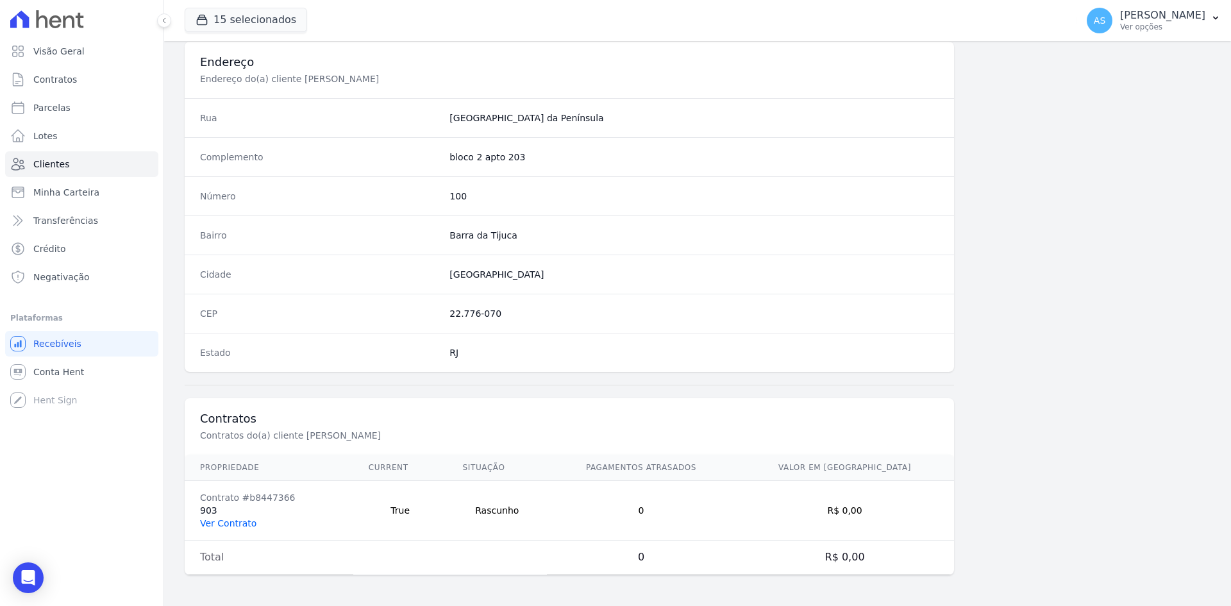
click at [211, 522] on link "Ver Contrato" at bounding box center [228, 523] width 56 height 10
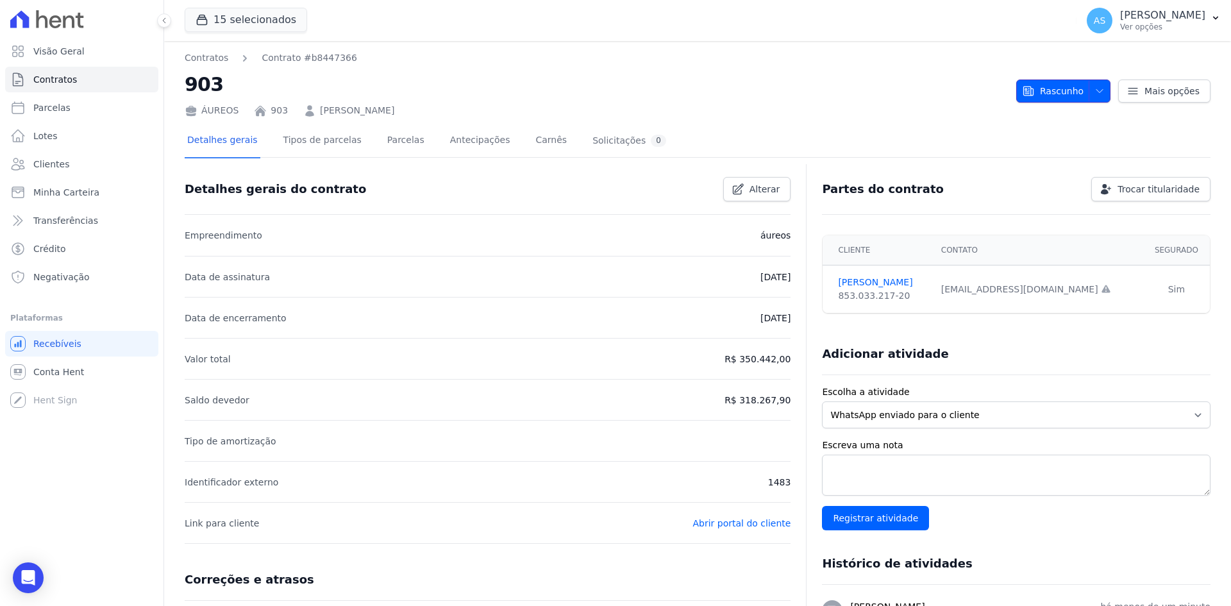
click at [1056, 87] on span "Rascunho" at bounding box center [1053, 90] width 62 height 23
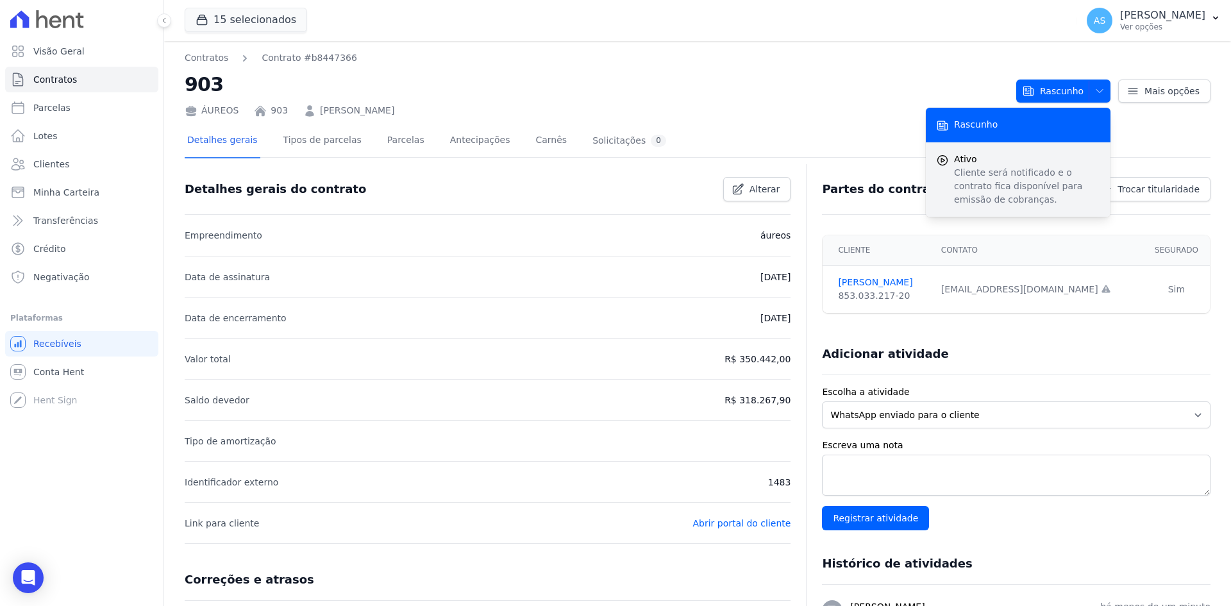
click at [960, 179] on p "Cliente será notificado e o contrato fica disponível para emissão de cobranças." at bounding box center [1027, 186] width 146 height 40
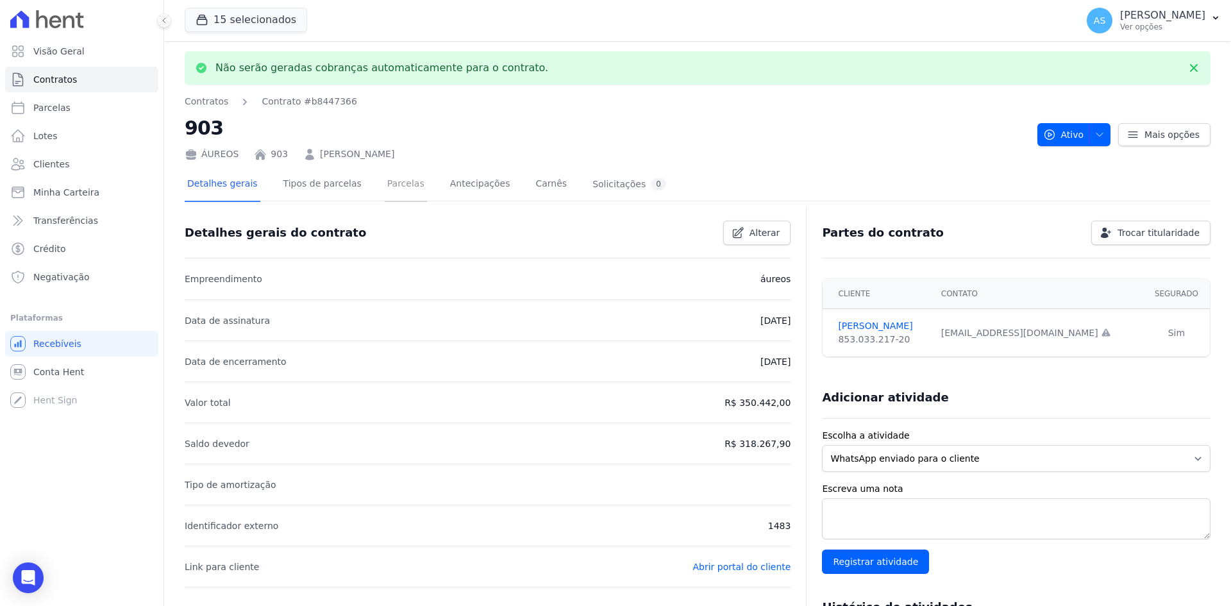
click at [385, 184] on link "Parcelas" at bounding box center [406, 185] width 42 height 34
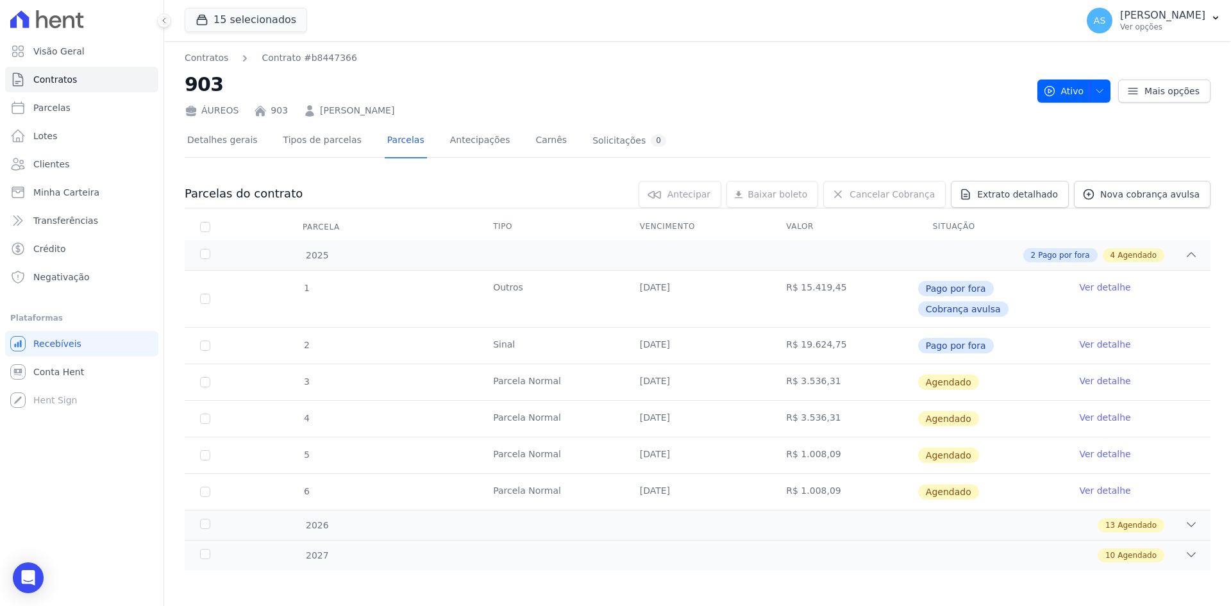
click at [1085, 377] on link "Ver detalhe" at bounding box center [1104, 380] width 51 height 13
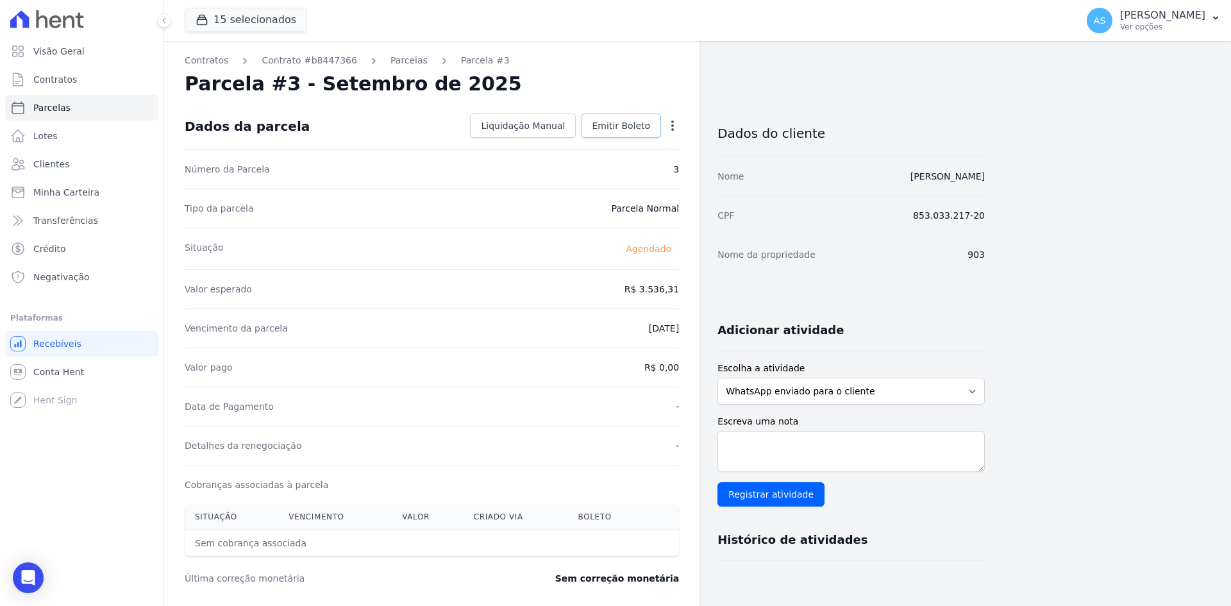
click at [632, 119] on link "Emitir Boleto" at bounding box center [621, 125] width 80 height 24
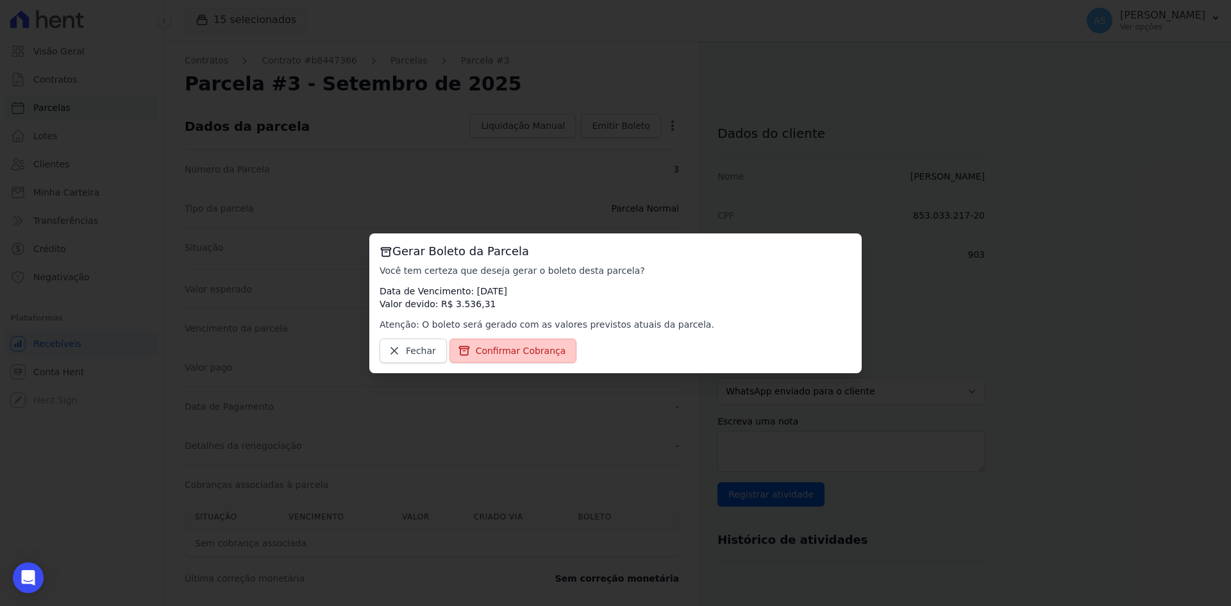
click at [481, 349] on span "Confirmar Cobrança" at bounding box center [521, 350] width 90 height 13
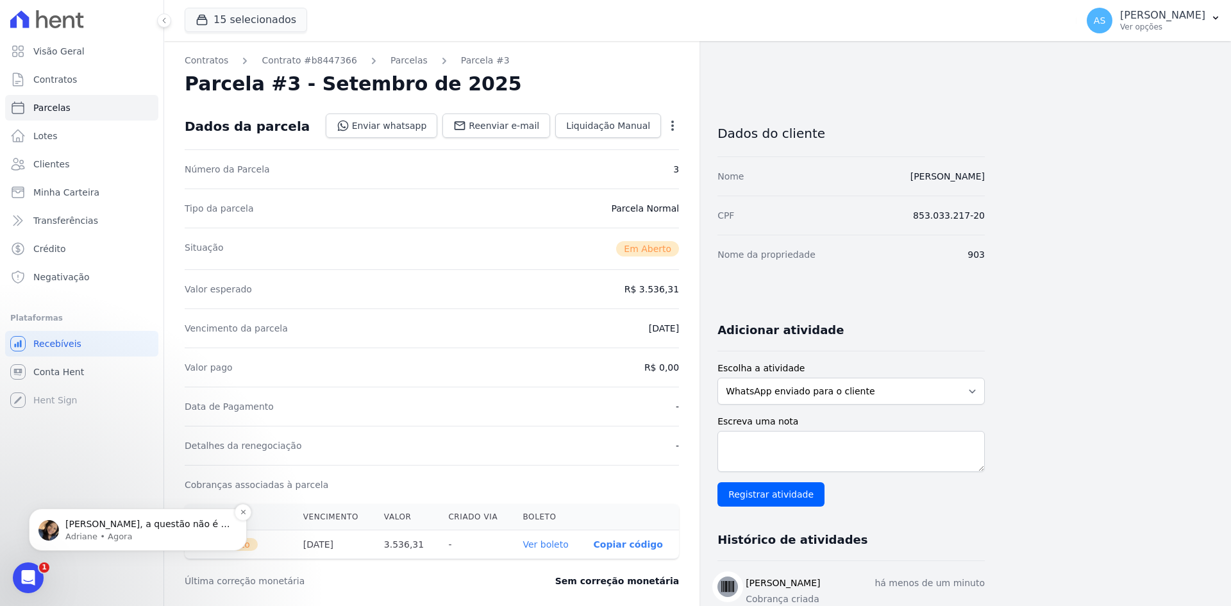
click at [123, 529] on p "Andreza, a questão não é o meio de transferência, automatica ou manual, e sim q…" at bounding box center [147, 524] width 165 height 13
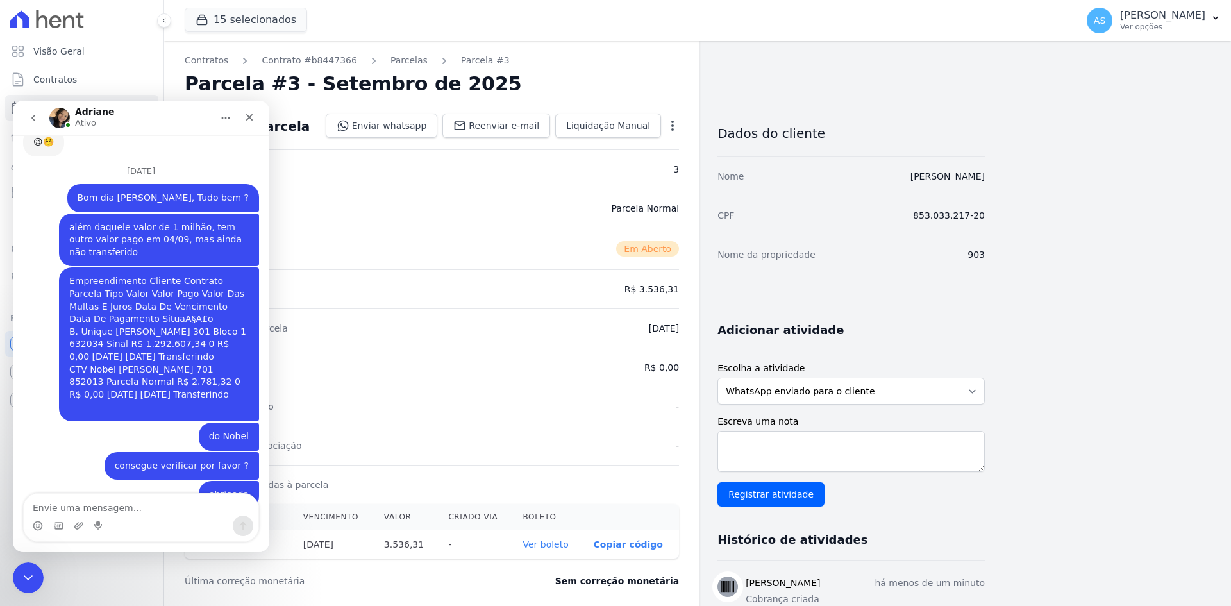
scroll to position [12143, 0]
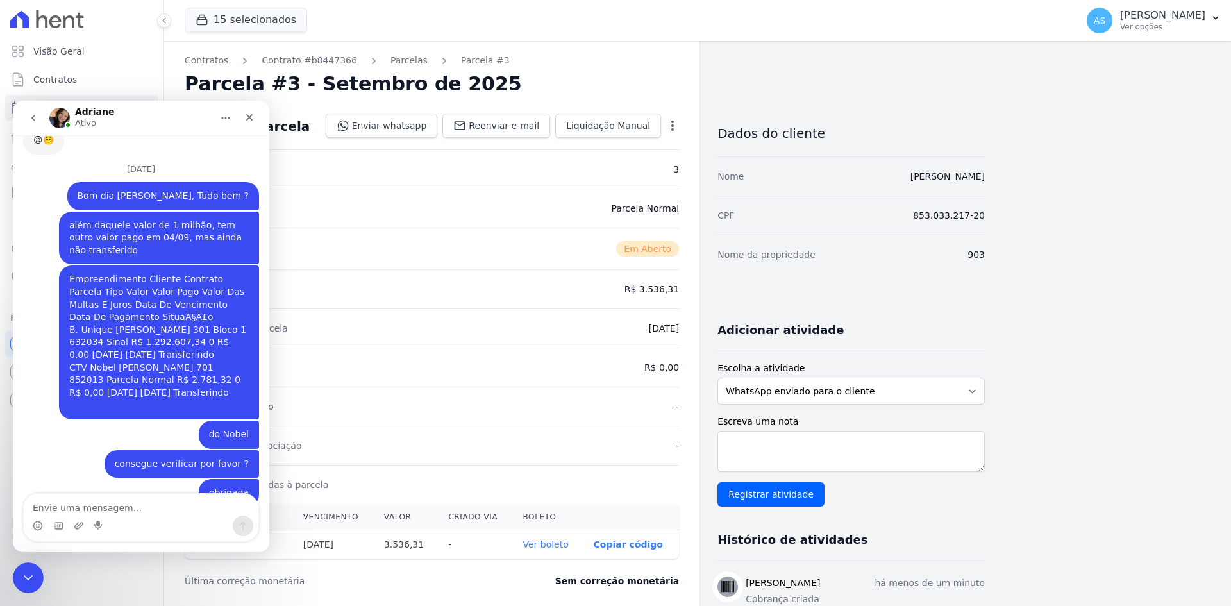
click at [226, 119] on icon "Início" at bounding box center [226, 118] width 8 height 2
click at [182, 147] on div "Expandir janela" at bounding box center [193, 150] width 96 height 13
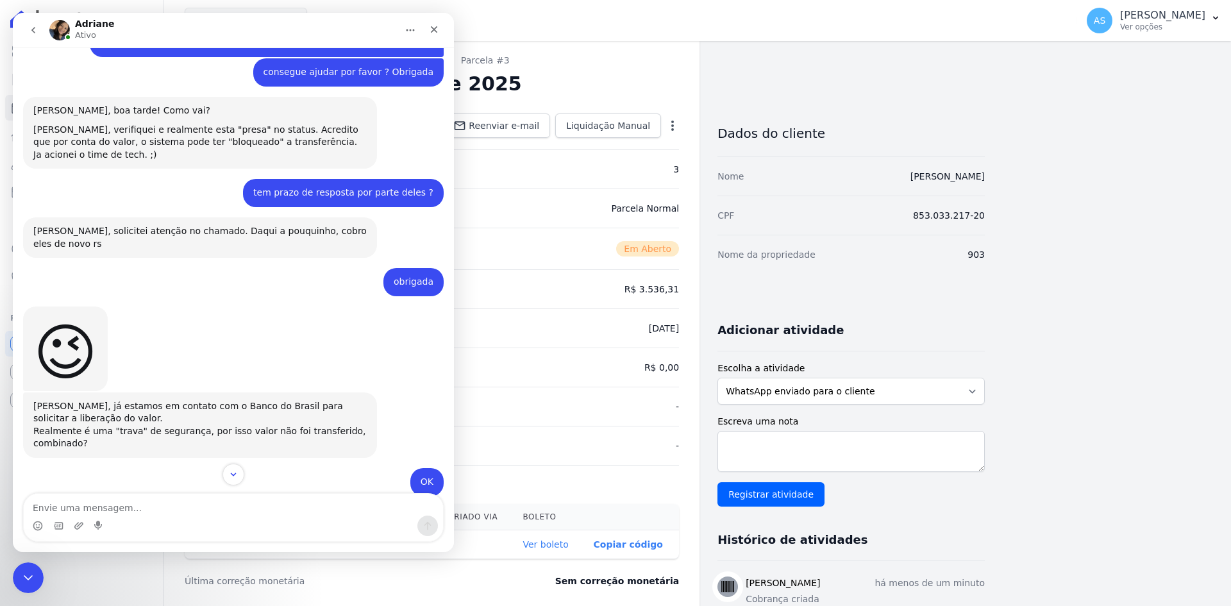
scroll to position [8208, 0]
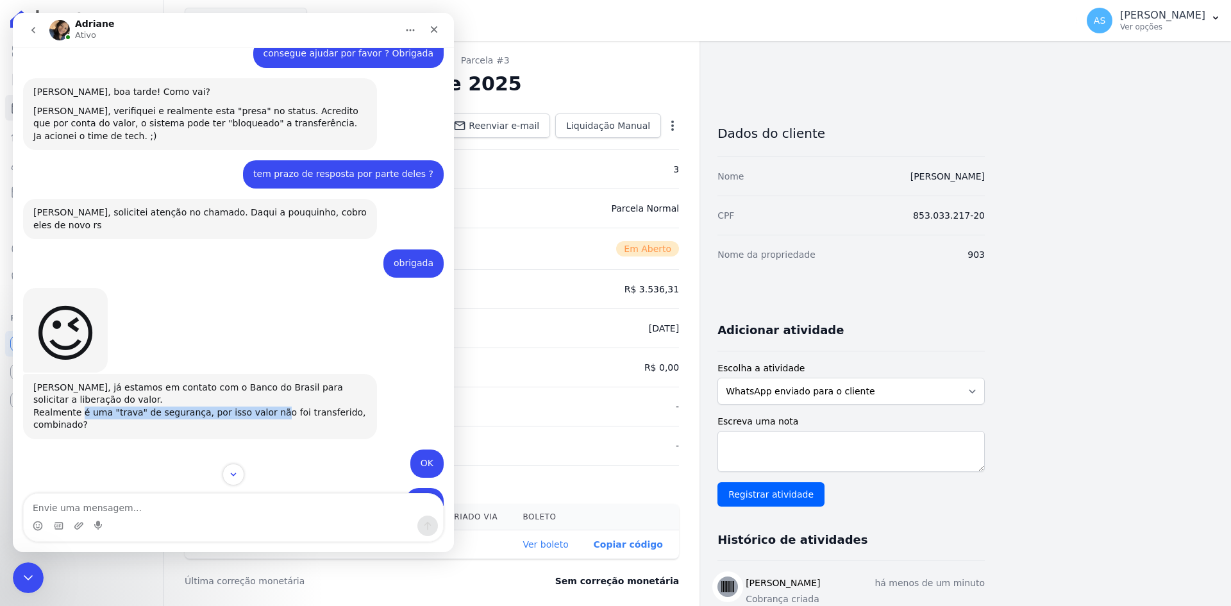
drag, startPoint x: 78, startPoint y: 313, endPoint x: 256, endPoint y: 312, distance: 178.2
click at [256, 406] on div "Realmente é uma "trava" de segurança, por isso valor não foi transferido, combi…" at bounding box center [199, 418] width 333 height 25
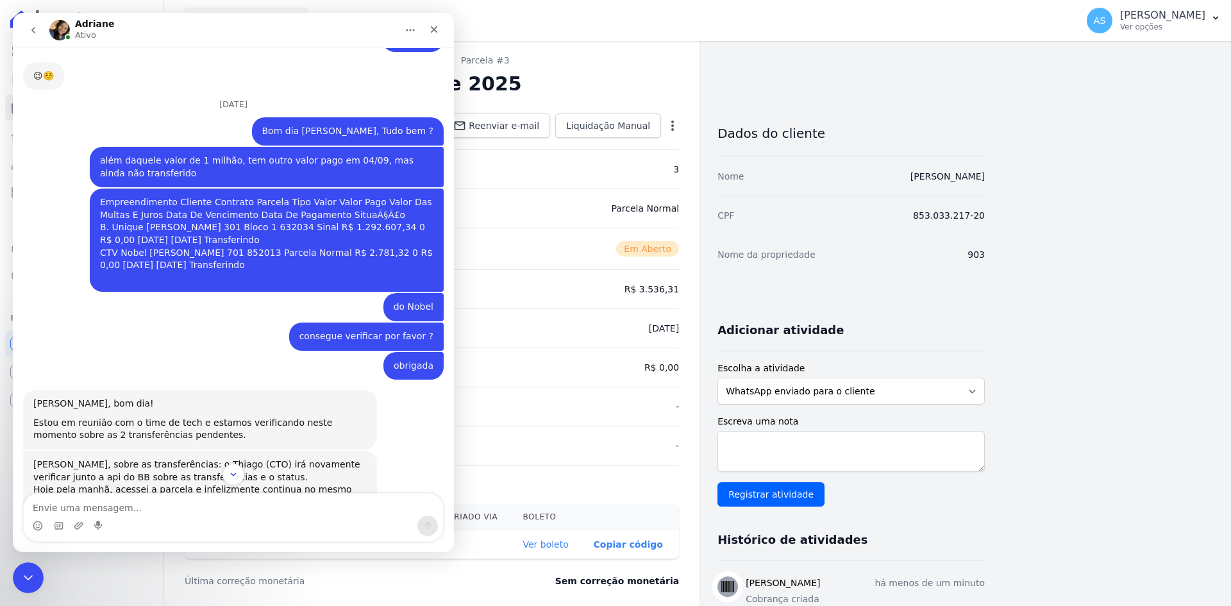
scroll to position [10272, 0]
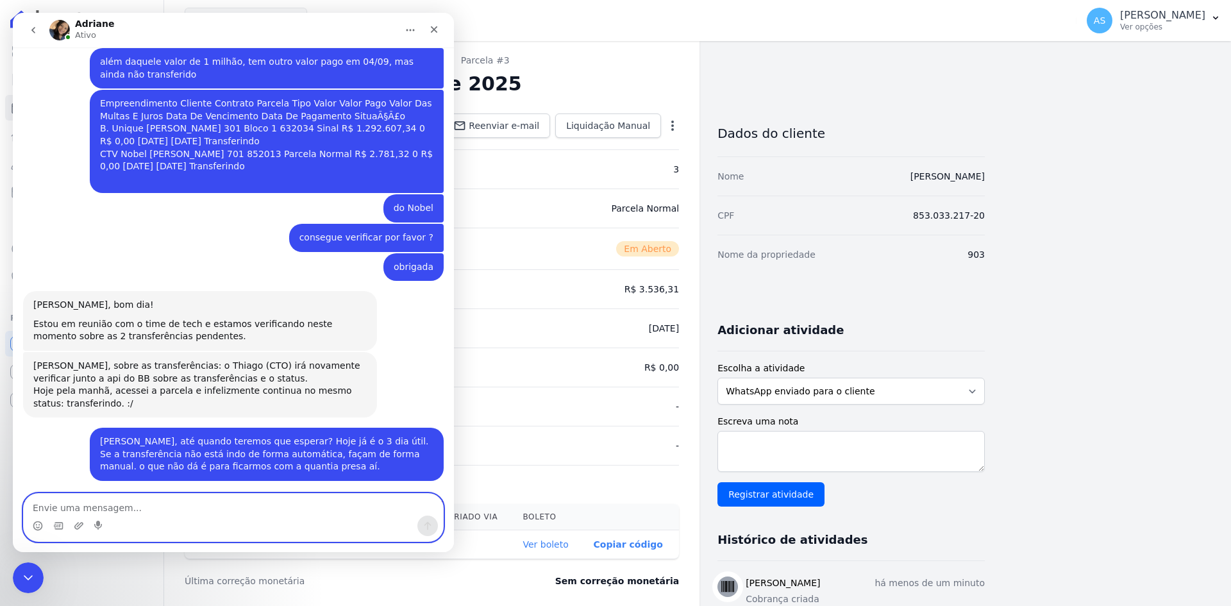
click at [49, 512] on textarea "Envie uma mensagem..." at bounding box center [233, 505] width 419 height 22
type textarea "não entendi, acima você havia dito que estava desbloqueado"
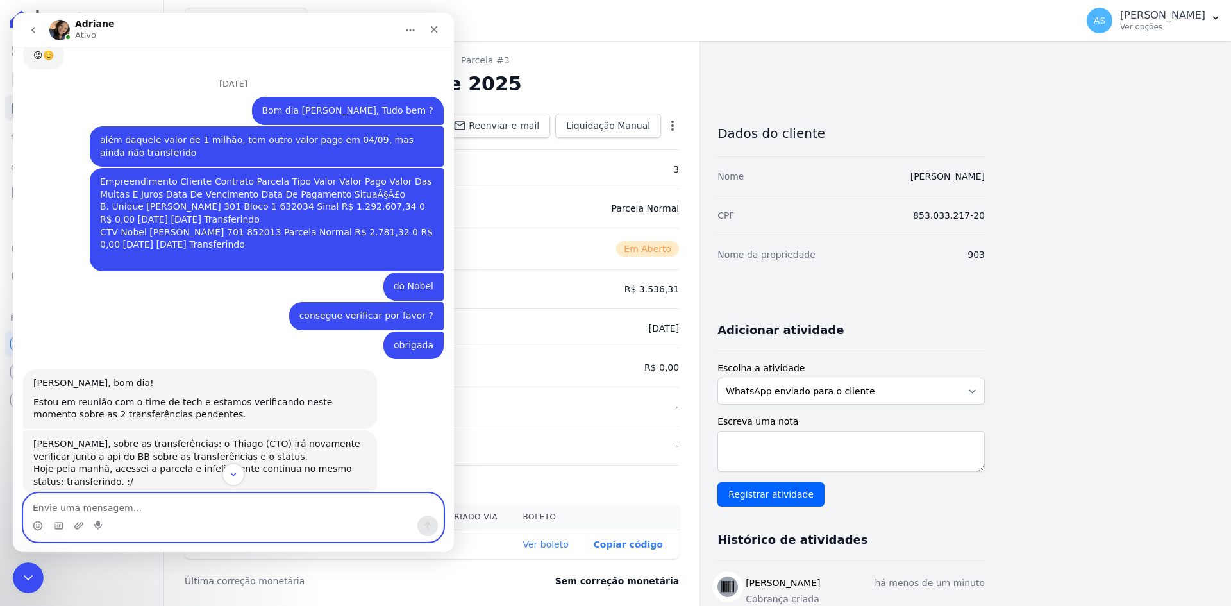
scroll to position [10381, 0]
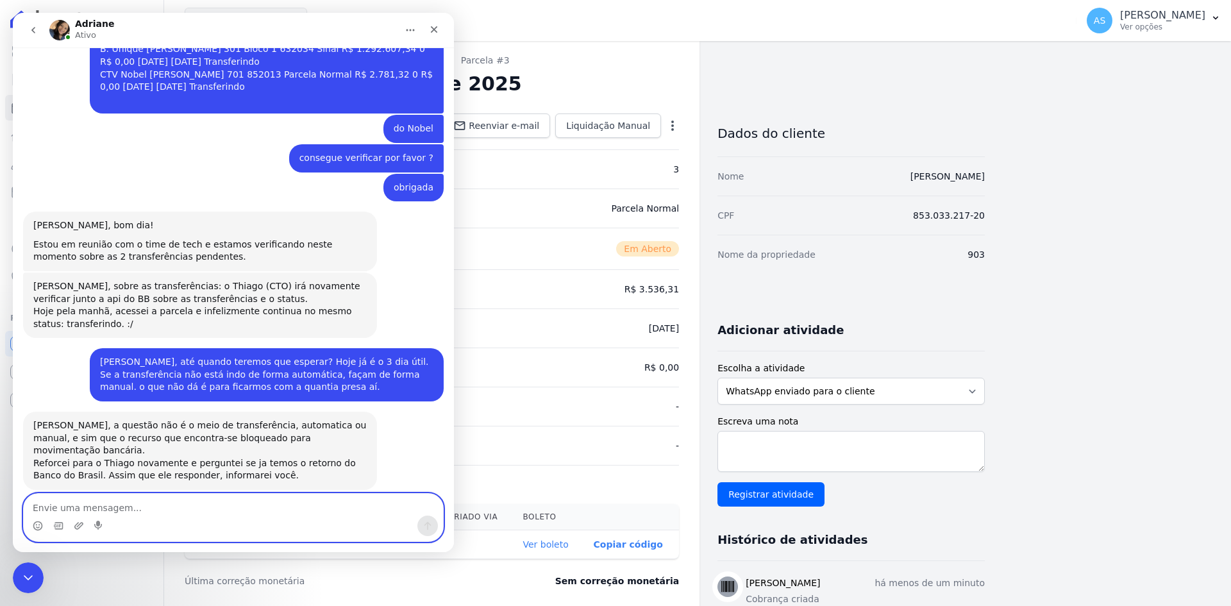
click at [283, 550] on img "Andreza diz…" at bounding box center [348, 573] width 172 height 46
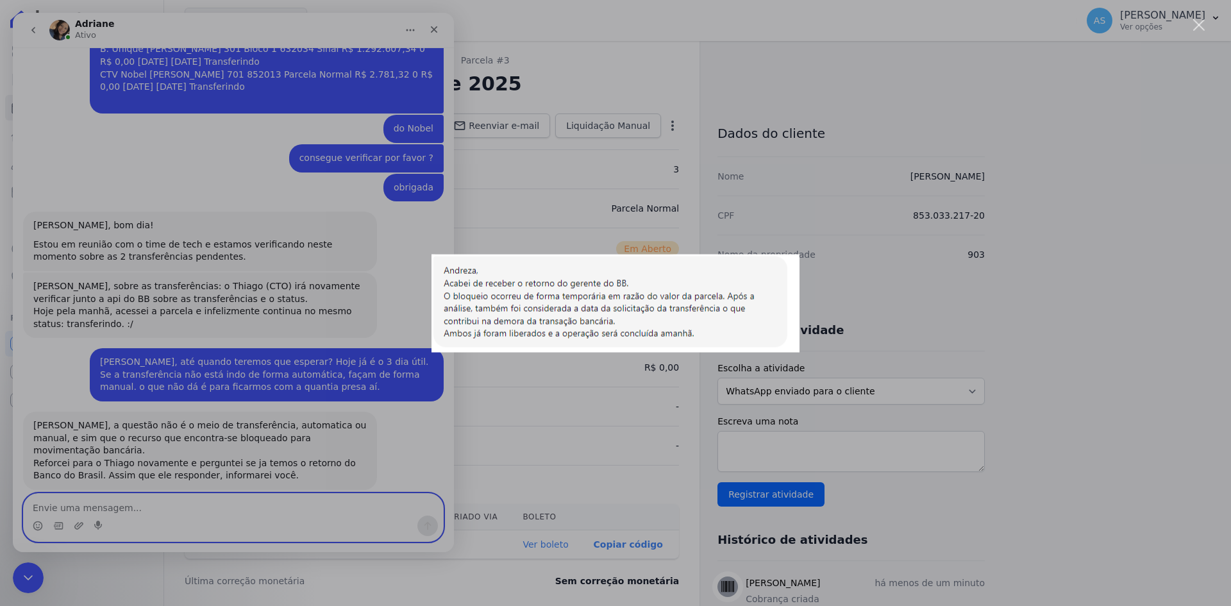
click at [1202, 24] on div "Fechar" at bounding box center [1199, 25] width 12 height 12
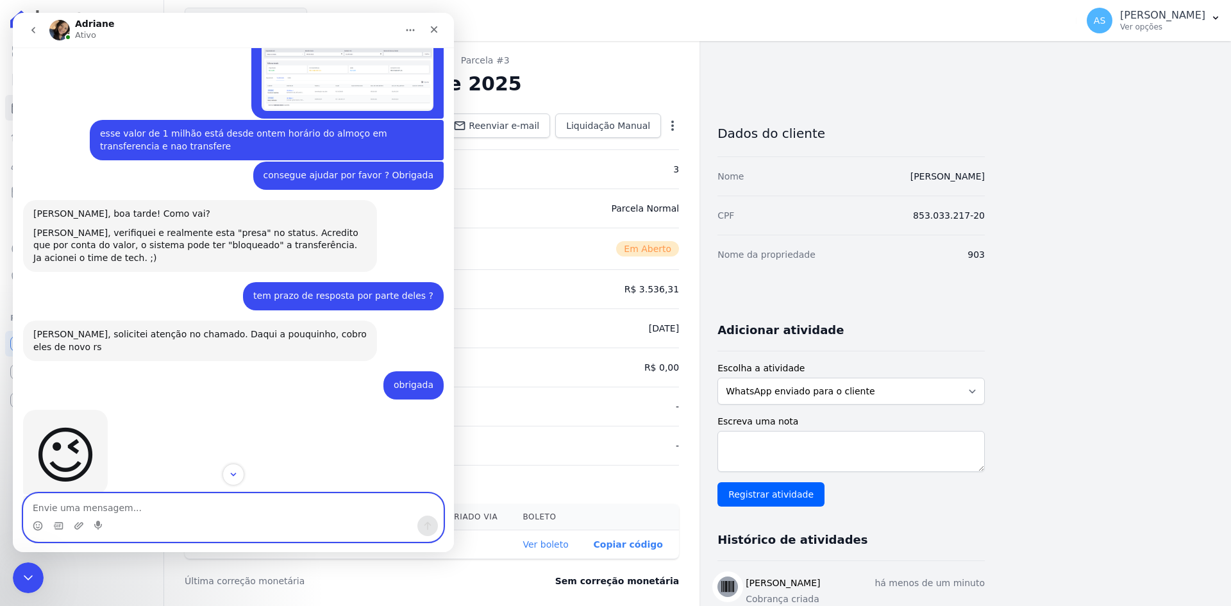
scroll to position [8137, 0]
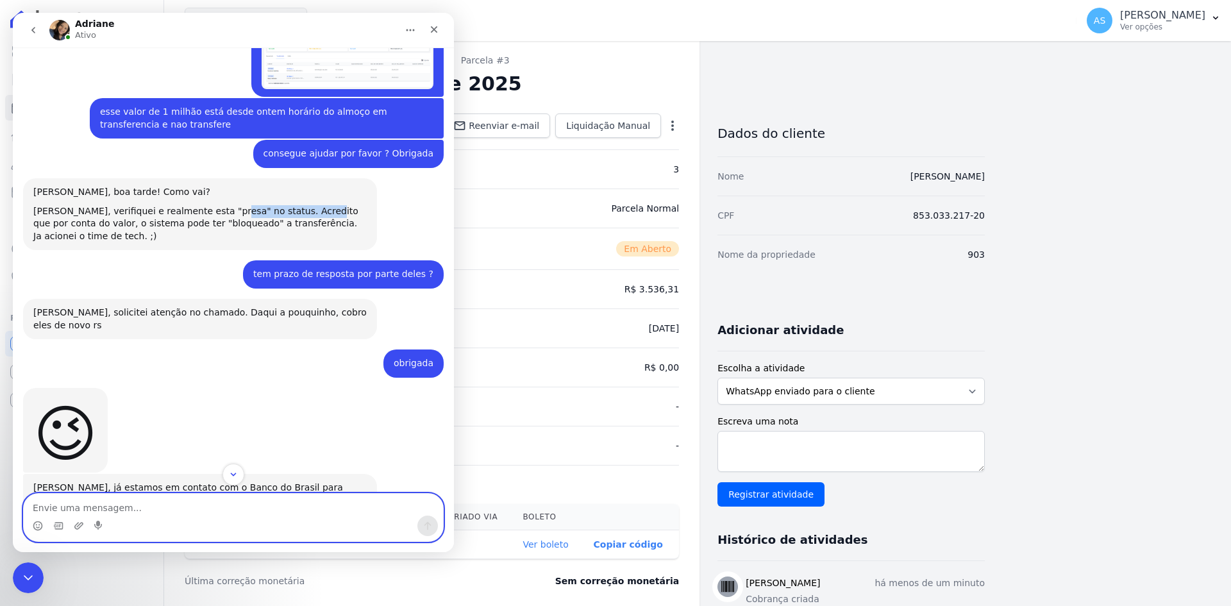
drag, startPoint x: 213, startPoint y: 121, endPoint x: 294, endPoint y: 124, distance: 80.2
click at [294, 205] on div "Andreza, verifiquei e realmente esta "presa" no status. Acredito que por conta …" at bounding box center [199, 217] width 333 height 25
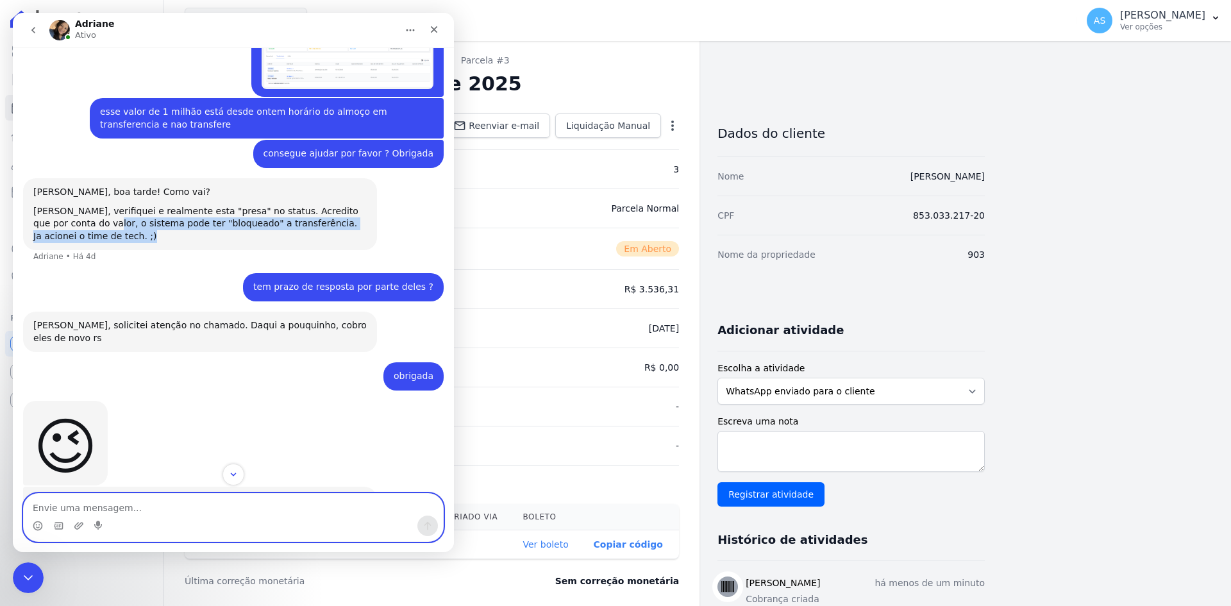
drag, startPoint x: 71, startPoint y: 137, endPoint x: 245, endPoint y: 150, distance: 174.8
click at [246, 186] on div "Olá Andreza, boa tarde! Como vai? Andreza, verifiquei e realmente esta "presa" …" at bounding box center [199, 214] width 333 height 56
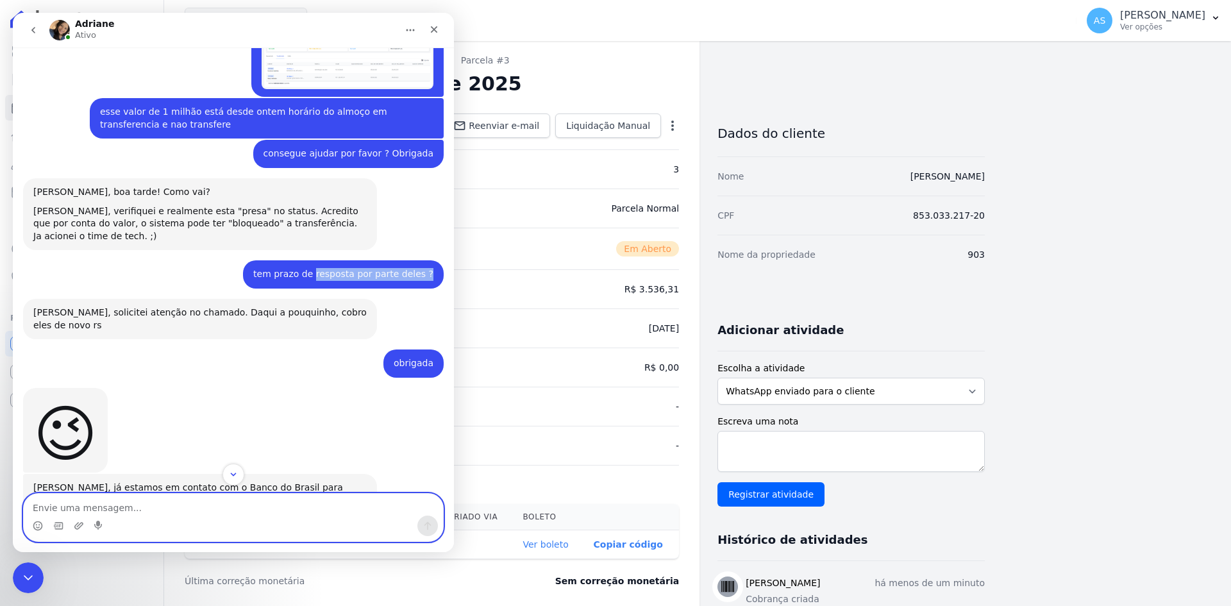
drag, startPoint x: 374, startPoint y: 185, endPoint x: 415, endPoint y: 189, distance: 41.2
click at [454, 190] on html "Adriane Ativo 📢 Atenção: Sua conta Hent será migrada para a Conta Arke! Estamos…" at bounding box center [233, 282] width 441 height 539
drag, startPoint x: 200, startPoint y: 230, endPoint x: 370, endPoint y: 237, distance: 170.6
click at [370, 299] on div "Andreza, solicitei atenção no chamado. Daqui a pouquinho, cobro eles de novo rs…" at bounding box center [233, 324] width 420 height 51
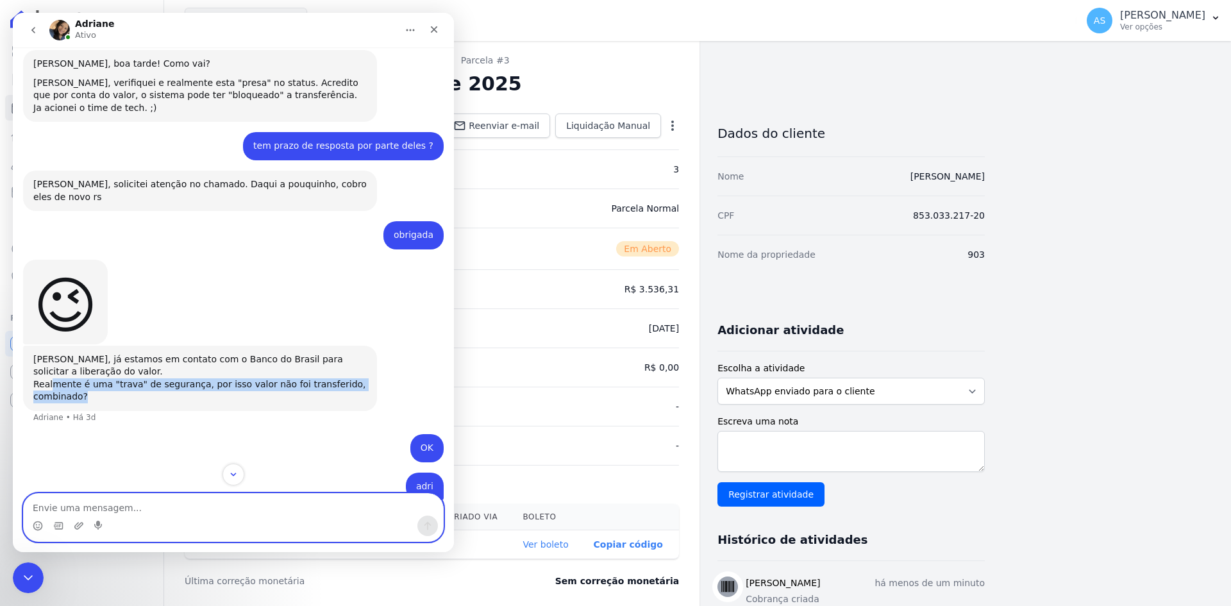
drag, startPoint x: 50, startPoint y: 286, endPoint x: 258, endPoint y: 297, distance: 208.6
click at [258, 378] on div "Realmente é uma "trava" de segurança, por isso valor não foi transferido, combi…" at bounding box center [199, 390] width 333 height 25
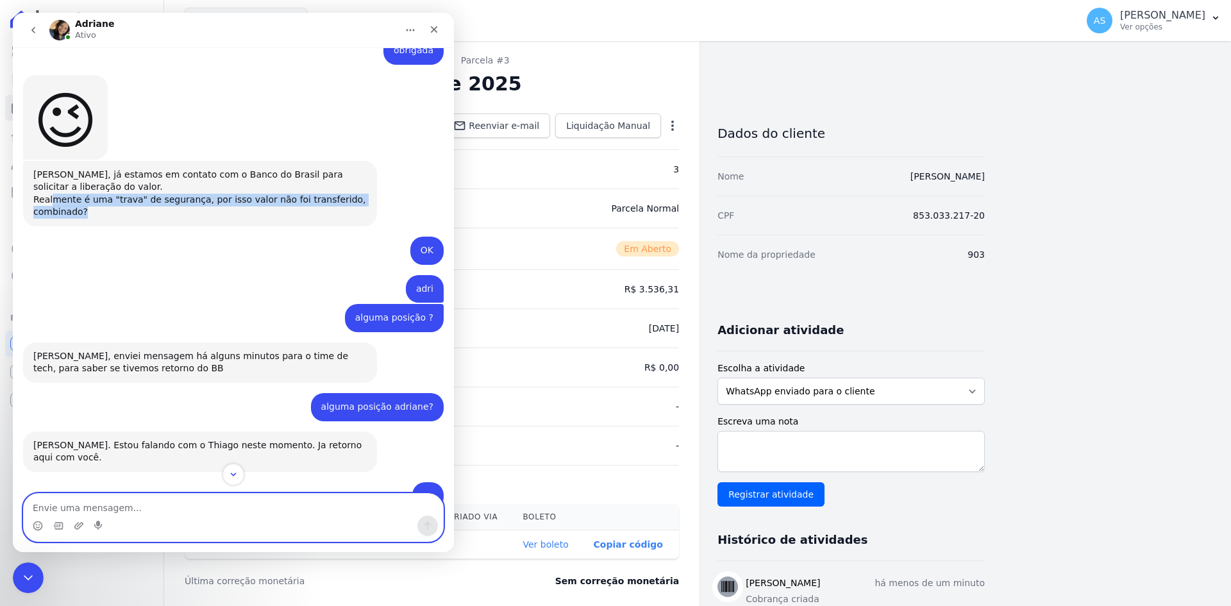
scroll to position [8458, 0]
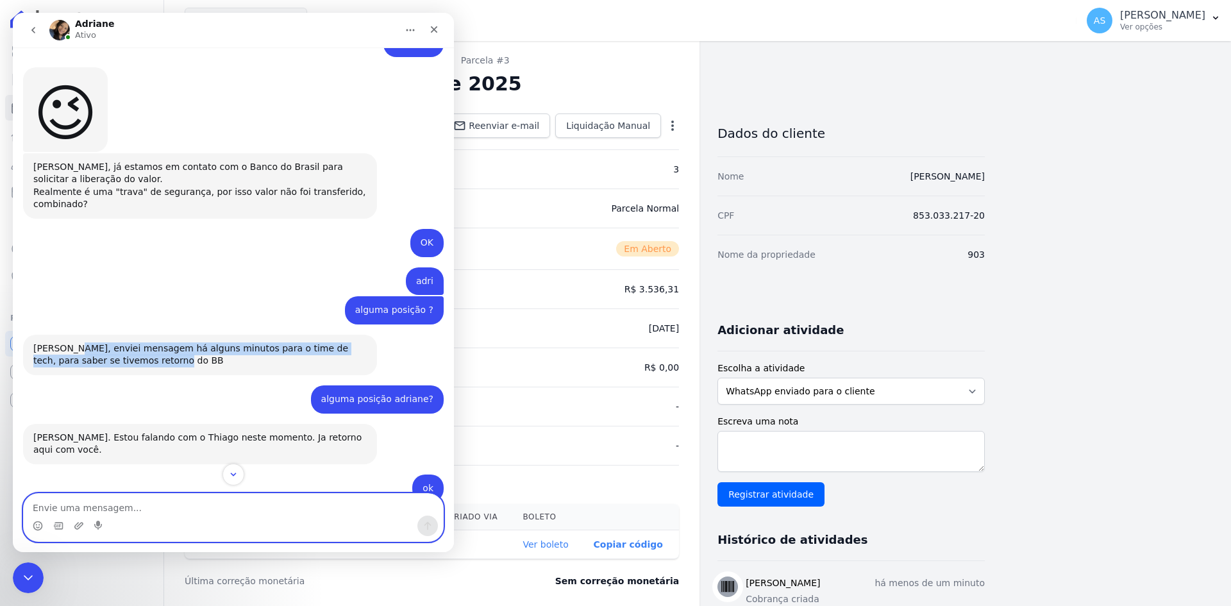
drag, startPoint x: 70, startPoint y: 251, endPoint x: 333, endPoint y: 298, distance: 267.7
click at [301, 335] on div "Andreza, enviei mensagem há alguns minutos para o time de tech, para saber se t…" at bounding box center [200, 355] width 354 height 40
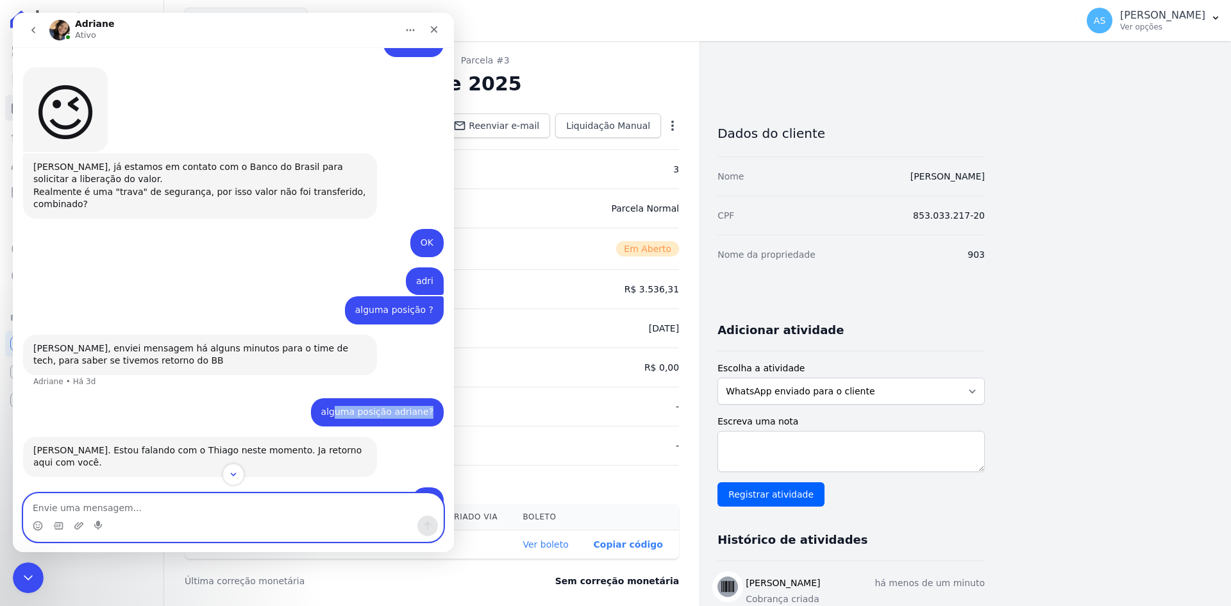
drag, startPoint x: 340, startPoint y: 310, endPoint x: 405, endPoint y: 326, distance: 66.9
click at [405, 398] on div "alguma posição adriane? Andreza • Há 3d" at bounding box center [233, 417] width 420 height 38
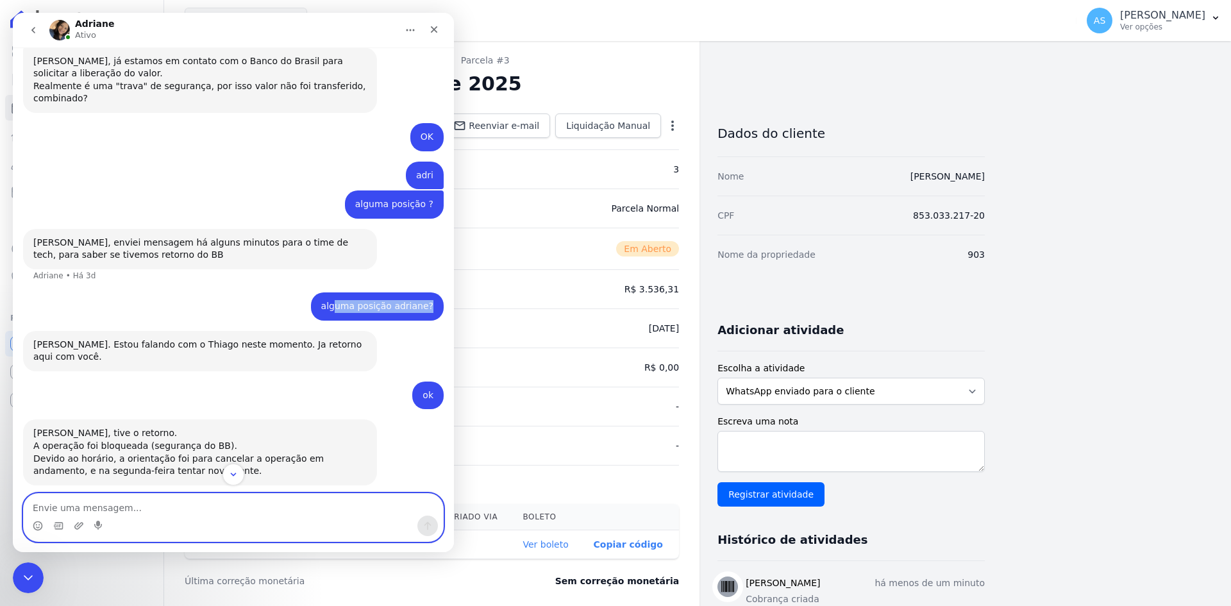
scroll to position [8586, 0]
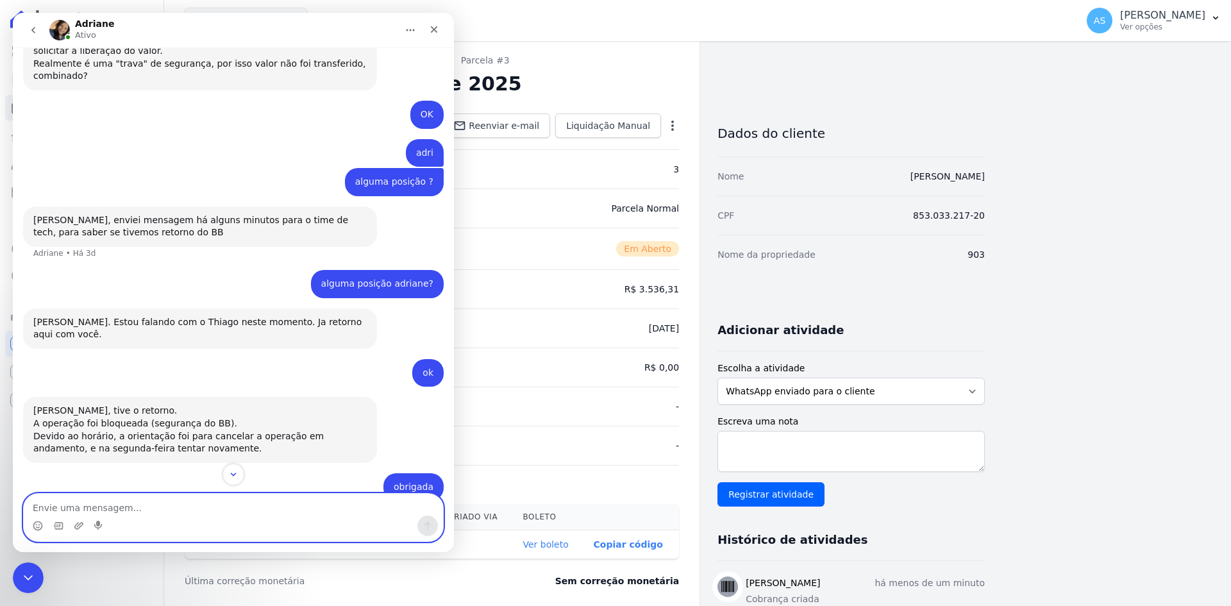
drag, startPoint x: 138, startPoint y: 239, endPoint x: 217, endPoint y: 240, distance: 78.2
click at [219, 316] on div "[PERSON_NAME]. Estou falando com o Thiago neste momento. Ja retorno aqui com vo…" at bounding box center [199, 328] width 333 height 25
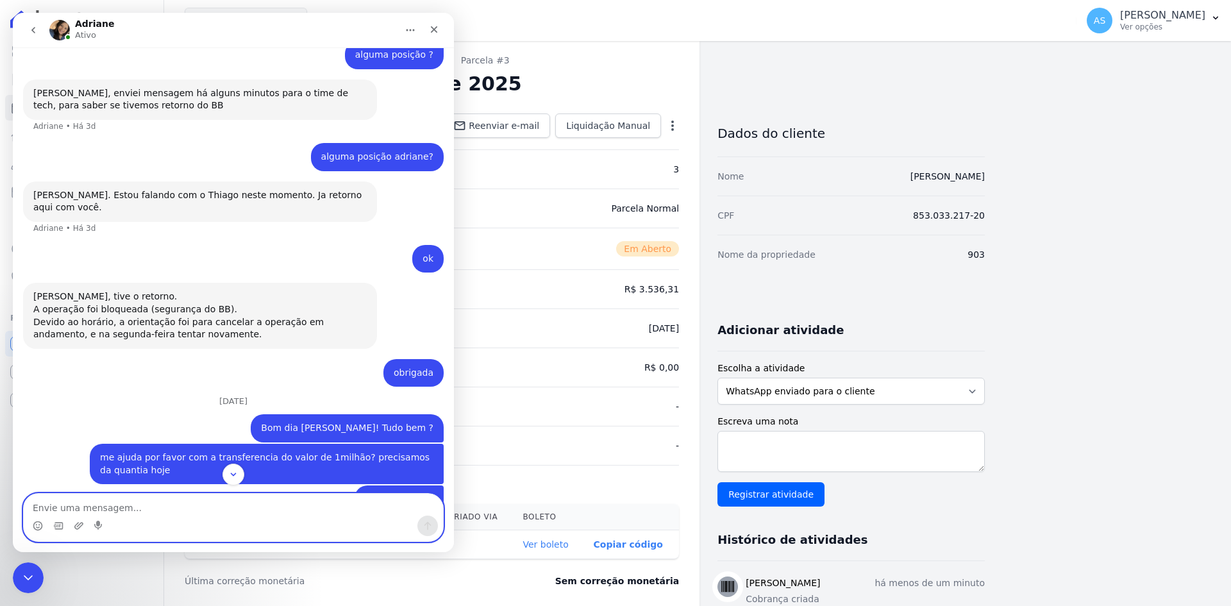
scroll to position [8714, 0]
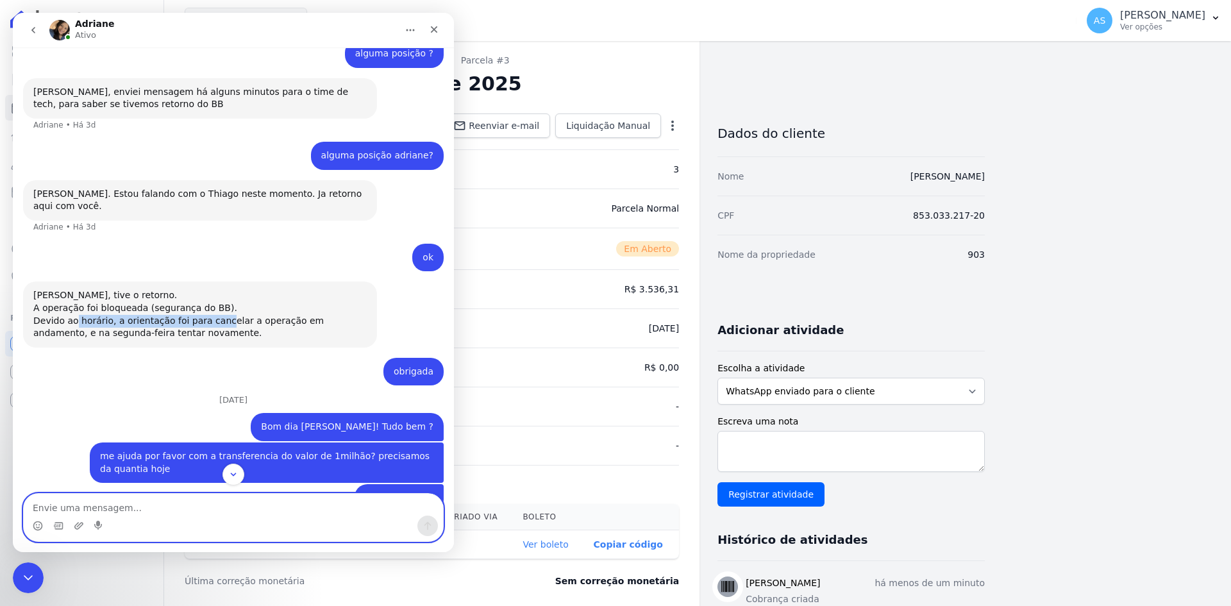
drag, startPoint x: 74, startPoint y: 214, endPoint x: 212, endPoint y: 222, distance: 138.1
click at [212, 315] on div "Devido ao horário, a orientação foi para cancelar a operação em andamento, e na…" at bounding box center [199, 327] width 333 height 25
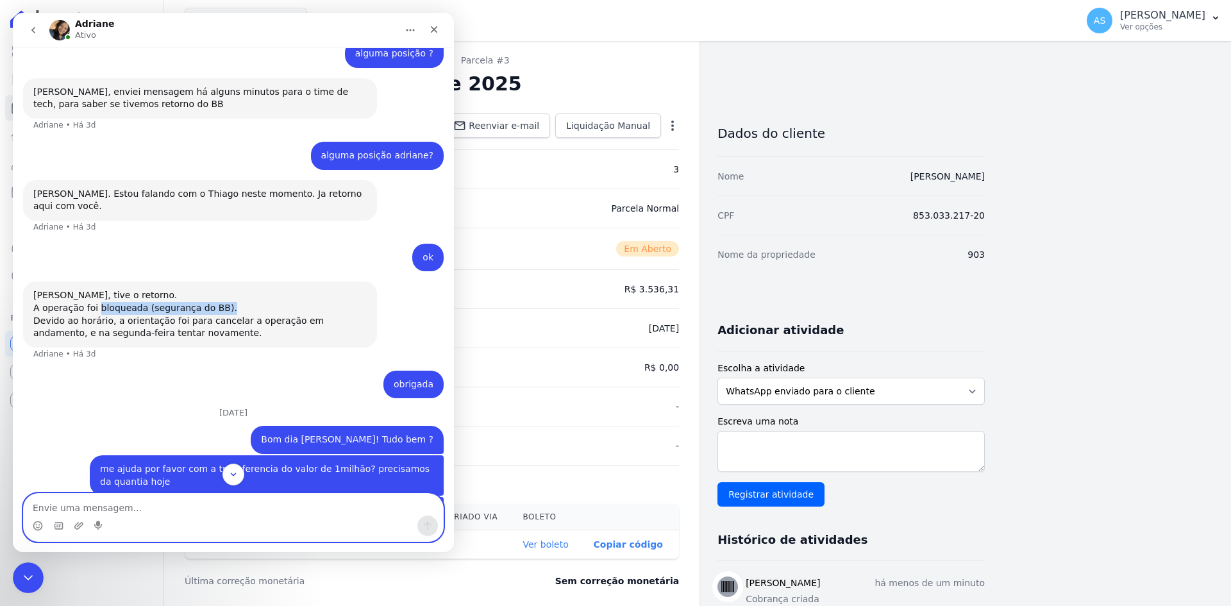
drag, startPoint x: 218, startPoint y: 210, endPoint x: 95, endPoint y: 209, distance: 123.1
click at [95, 302] on div "A operação foi bloqueada (segurança do BB)." at bounding box center [199, 308] width 333 height 13
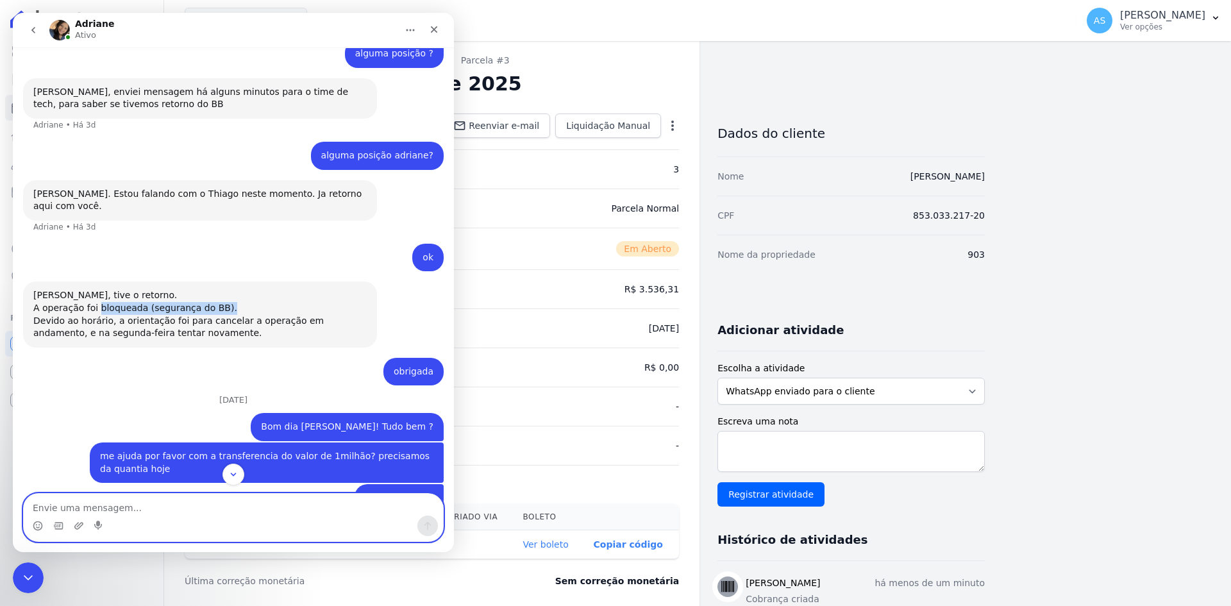
scroll to position [8842, 0]
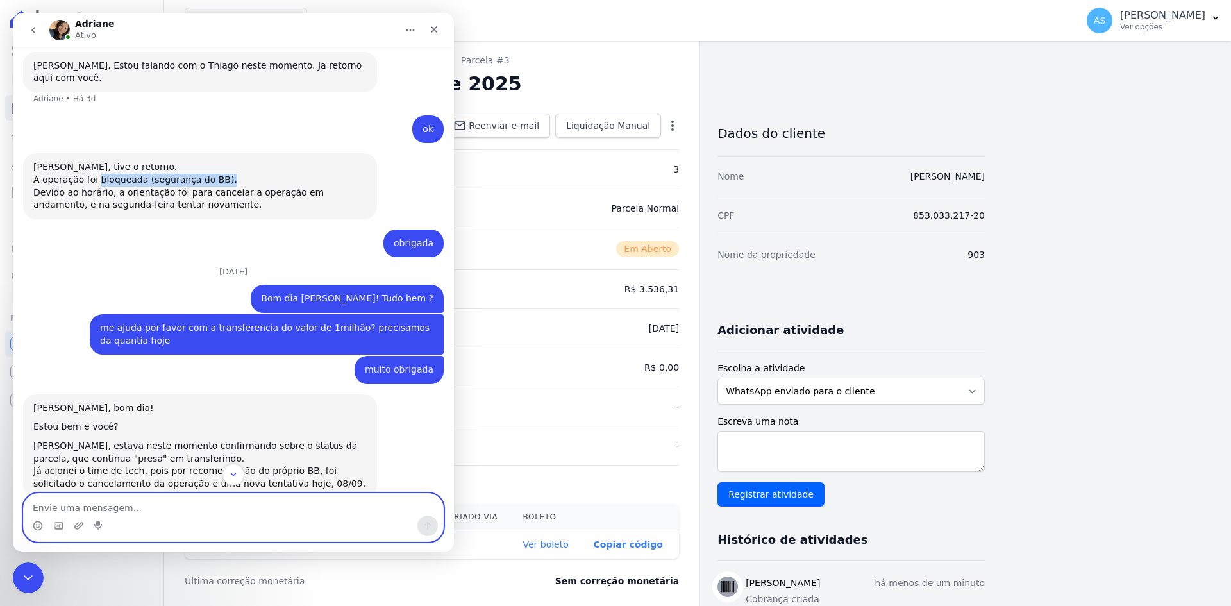
drag, startPoint x: 254, startPoint y: 171, endPoint x: 194, endPoint y: 174, distance: 59.7
click at [194, 267] on div "[DATE]" at bounding box center [233, 275] width 420 height 17
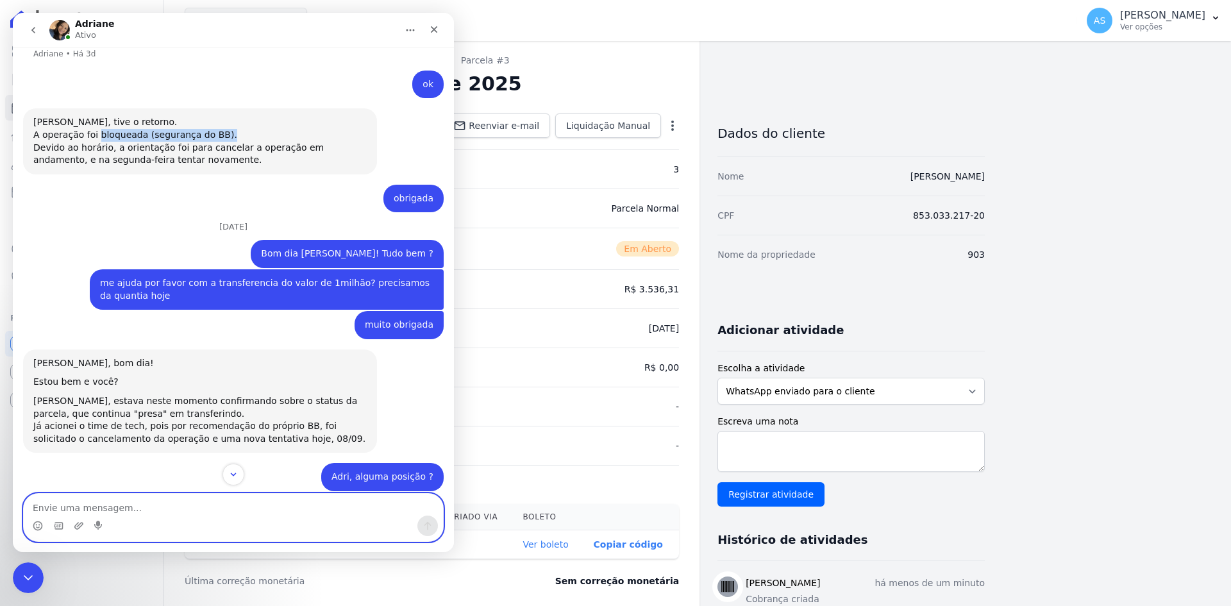
scroll to position [8907, 0]
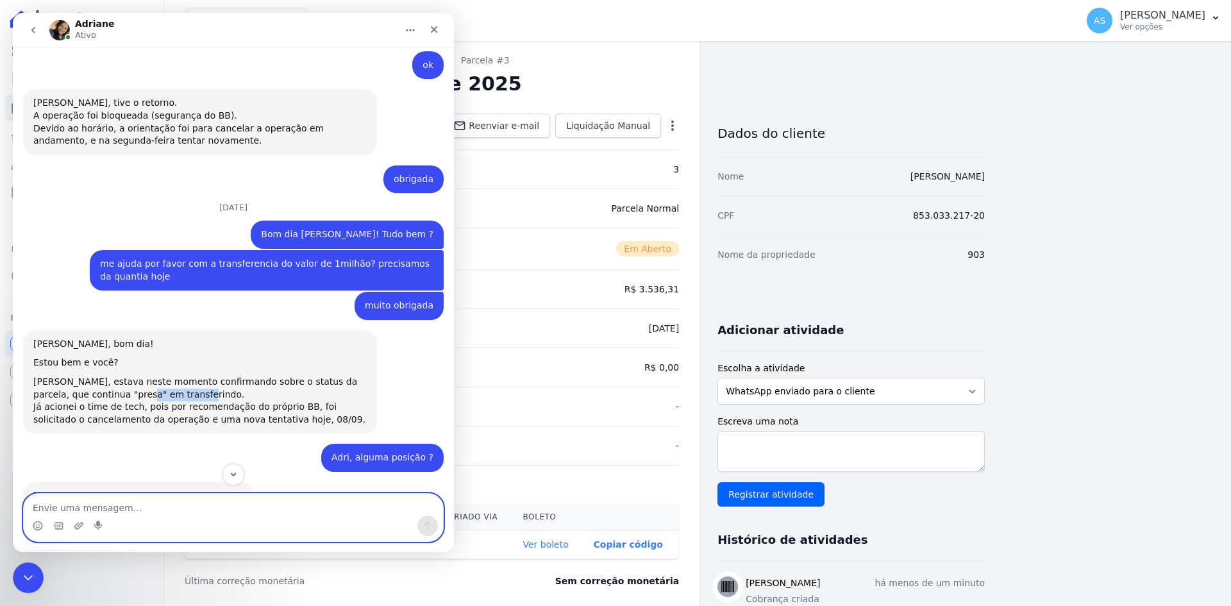
drag, startPoint x: 117, startPoint y: 294, endPoint x: 165, endPoint y: 299, distance: 47.6
click at [192, 376] on div "[PERSON_NAME], estava neste momento confirmando sobre o status da parcela, que …" at bounding box center [199, 388] width 333 height 25
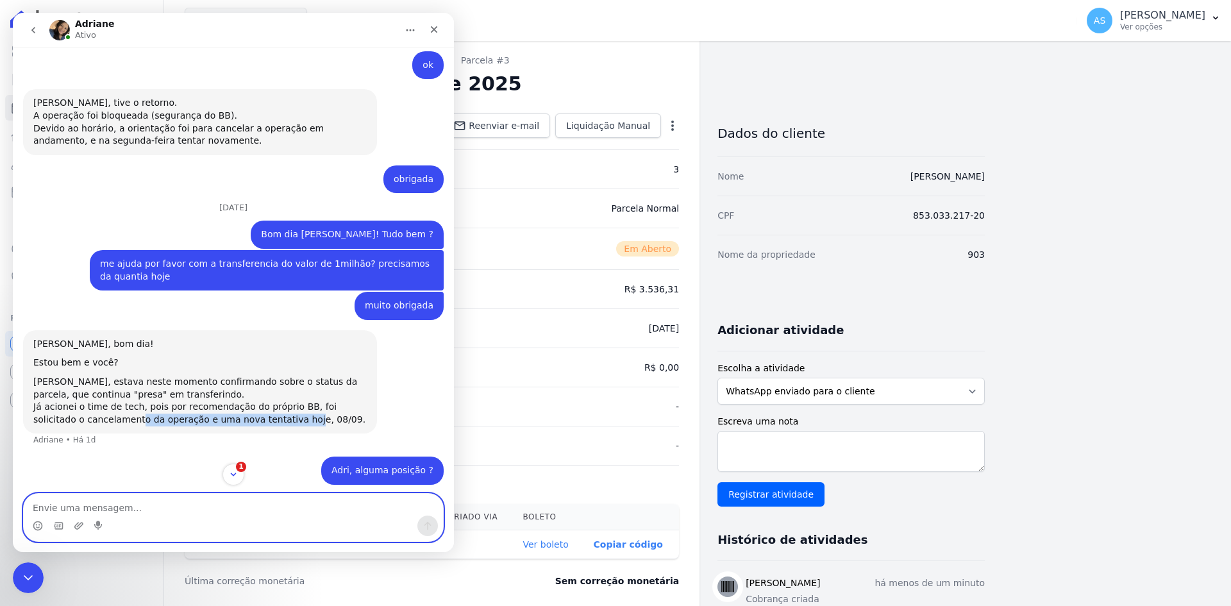
drag, startPoint x: 87, startPoint y: 313, endPoint x: 242, endPoint y: 322, distance: 154.7
click at [242, 401] on div "Já acionei o time de tech, pois por recomendação do próprio BB, foi solicitado …" at bounding box center [199, 413] width 333 height 25
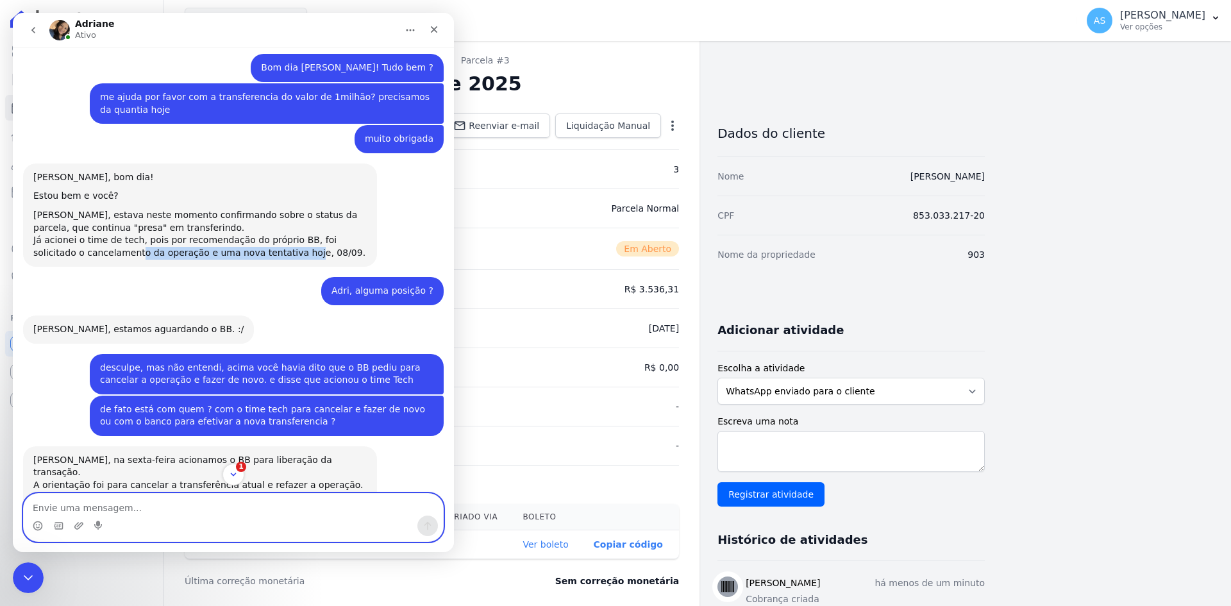
scroll to position [9099, 0]
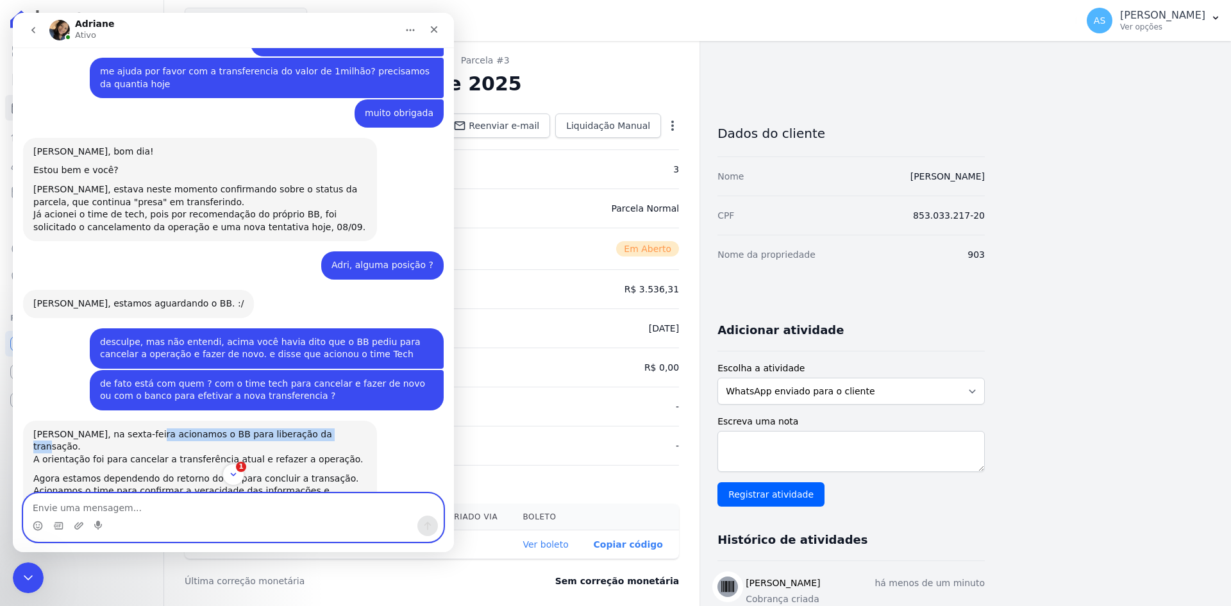
drag, startPoint x: 138, startPoint y: 337, endPoint x: 307, endPoint y: 337, distance: 169.2
click at [307, 428] on div "[PERSON_NAME], na sexta-feira acionamos o BB para liberação da transação." at bounding box center [199, 440] width 333 height 25
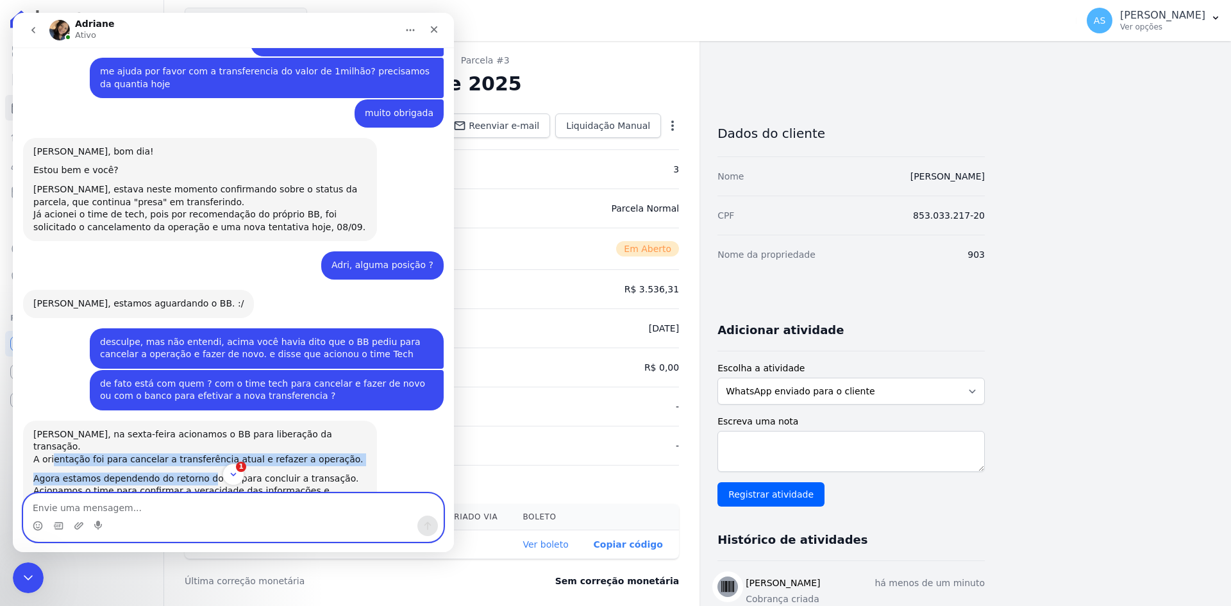
drag, startPoint x: 51, startPoint y: 352, endPoint x: 200, endPoint y: 365, distance: 149.3
click at [200, 428] on div "Andreza, na sexta-feira acionamos o BB para liberação da transação. A orientaçã…" at bounding box center [199, 469] width 333 height 82
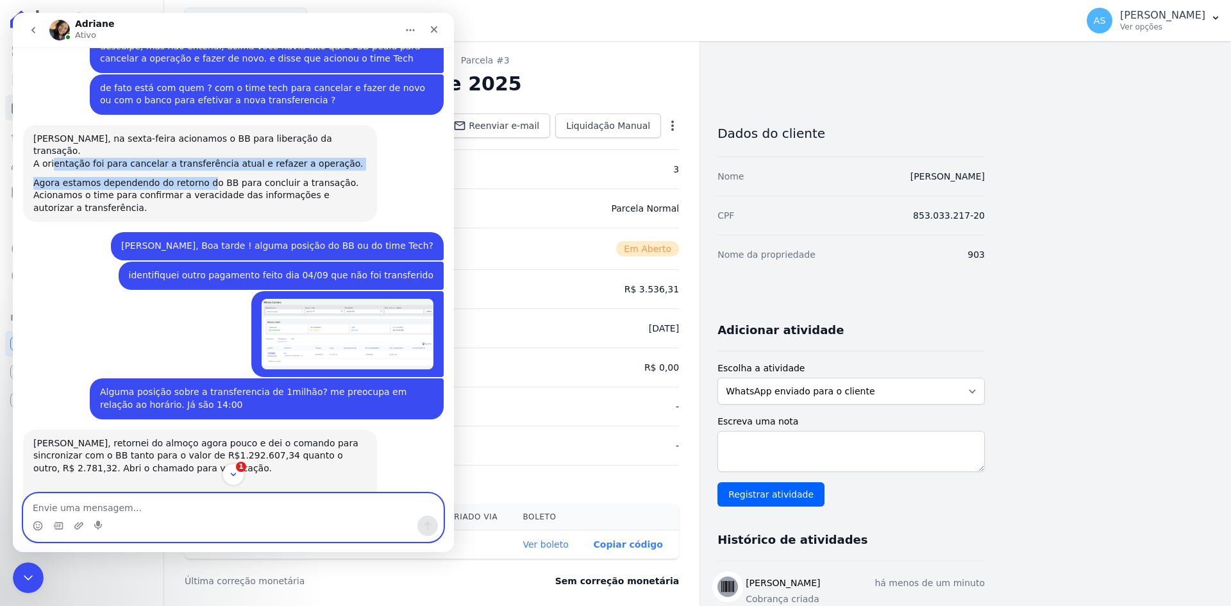
scroll to position [9419, 0]
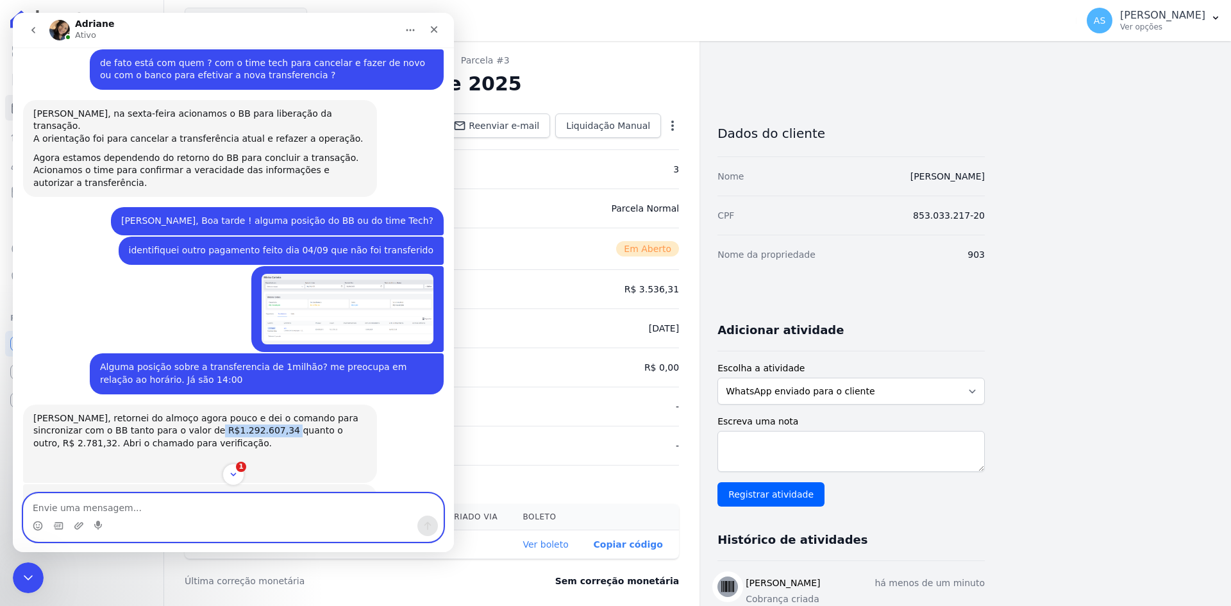
drag, startPoint x: 153, startPoint y: 320, endPoint x: 220, endPoint y: 320, distance: 67.3
click at [220, 412] on div "Andreza, retornei do almoço agora pouco e dei o comando para sincronizar com o …" at bounding box center [199, 443] width 333 height 63
drag, startPoint x: 284, startPoint y: 320, endPoint x: 336, endPoint y: 320, distance: 51.9
click at [336, 412] on div "Andreza, retornei do almoço agora pouco e dei o comando para sincronizar com o …" at bounding box center [199, 443] width 333 height 63
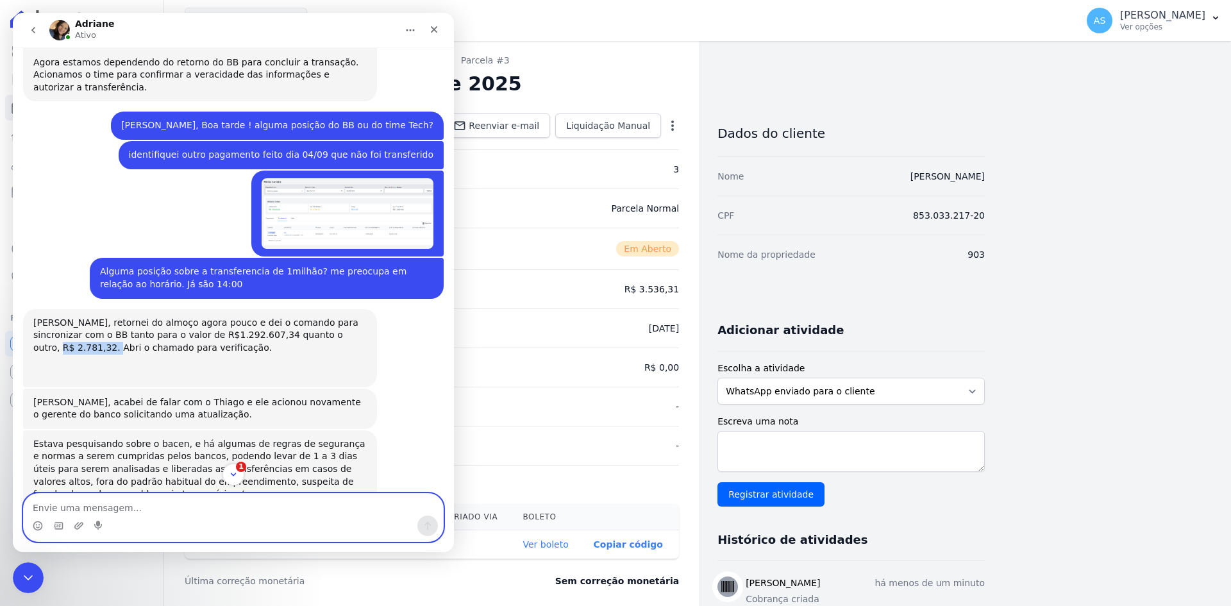
scroll to position [9547, 0]
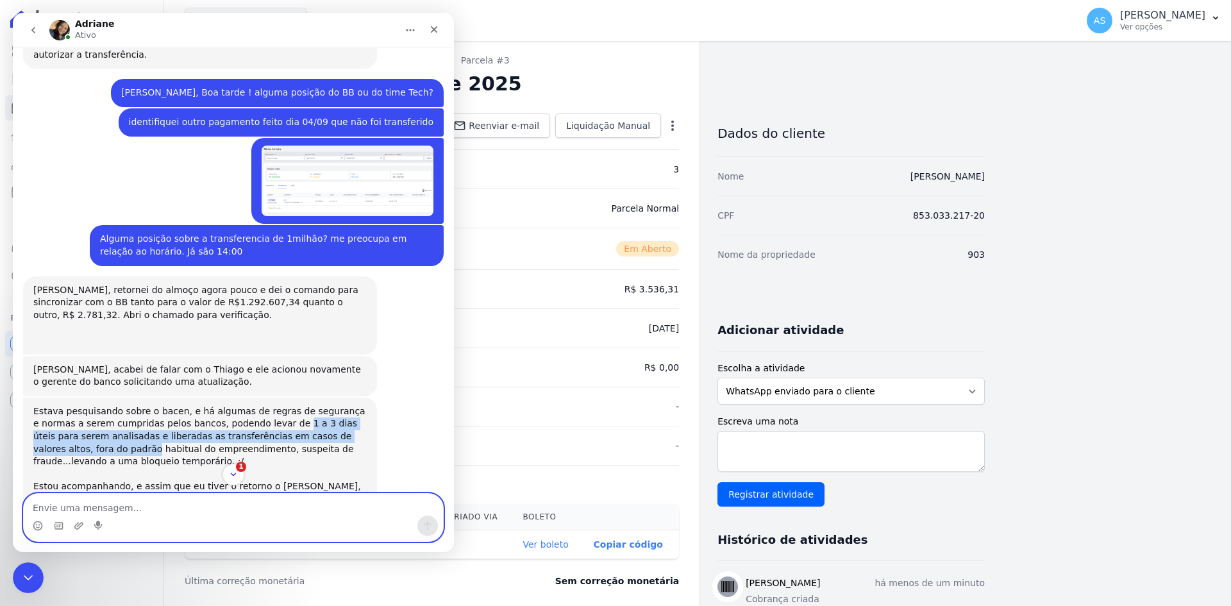
drag, startPoint x: 238, startPoint y: 311, endPoint x: 361, endPoint y: 329, distance: 123.8
click at [361, 405] on div "Estava pesquisando sobre o bacen, e há algumas de regras de segurança e normas …" at bounding box center [199, 455] width 333 height 101
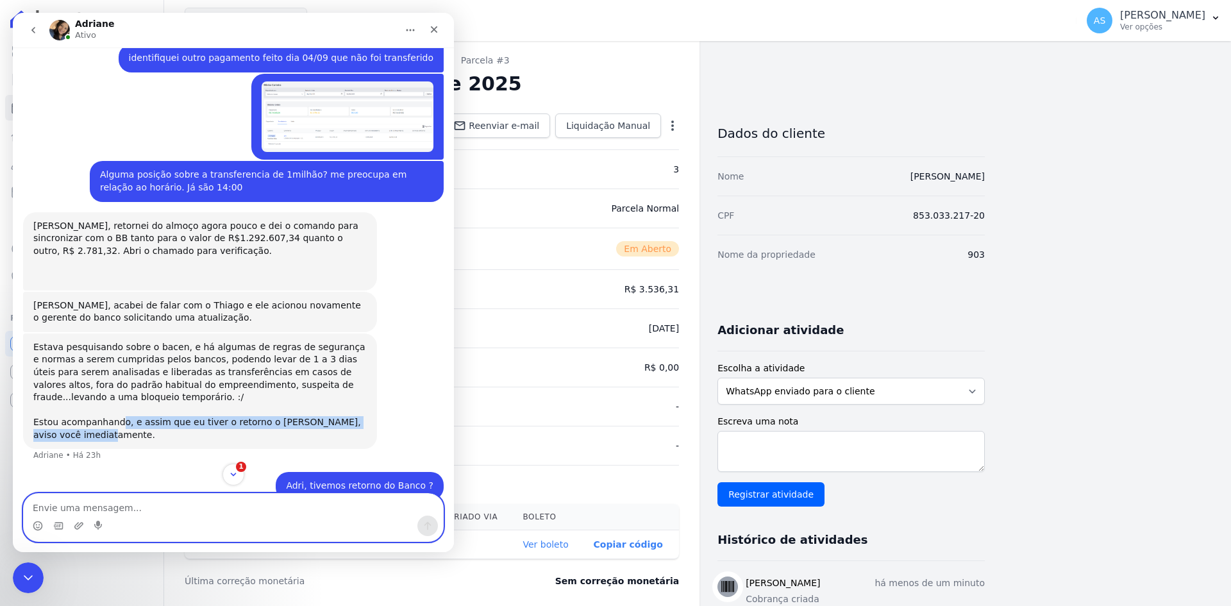
drag, startPoint x: 117, startPoint y: 315, endPoint x: 373, endPoint y: 318, distance: 256.4
click at [373, 333] on div "Estava pesquisando sobre o bacen, e há algumas de regras de segurança e normas …" at bounding box center [200, 391] width 354 height 116
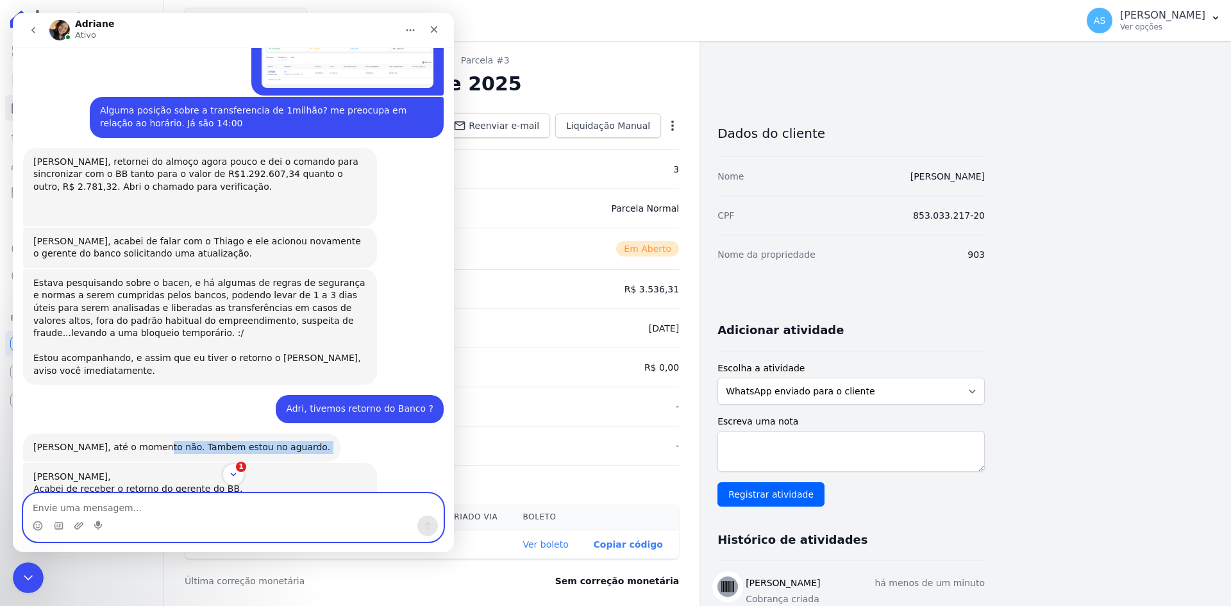
drag, startPoint x: 149, startPoint y: 324, endPoint x: 356, endPoint y: 334, distance: 206.7
click at [356, 433] on div "Andreza, até o momento não. Tambem estou no aguardo. Adriane • Há 22h" at bounding box center [233, 447] width 420 height 29
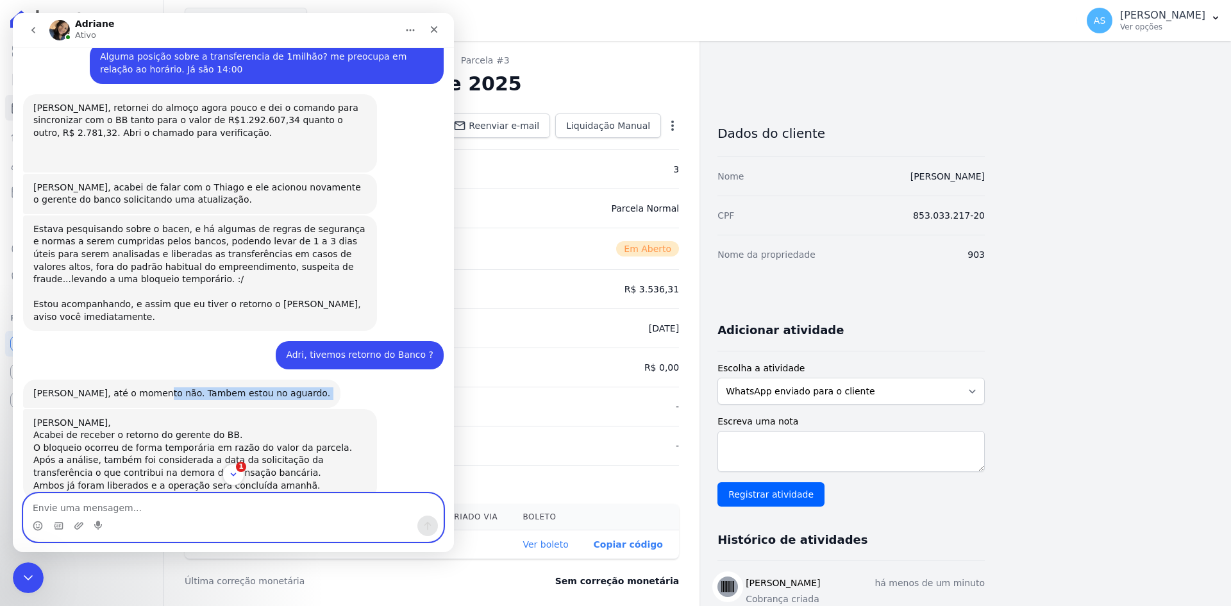
scroll to position [9804, 0]
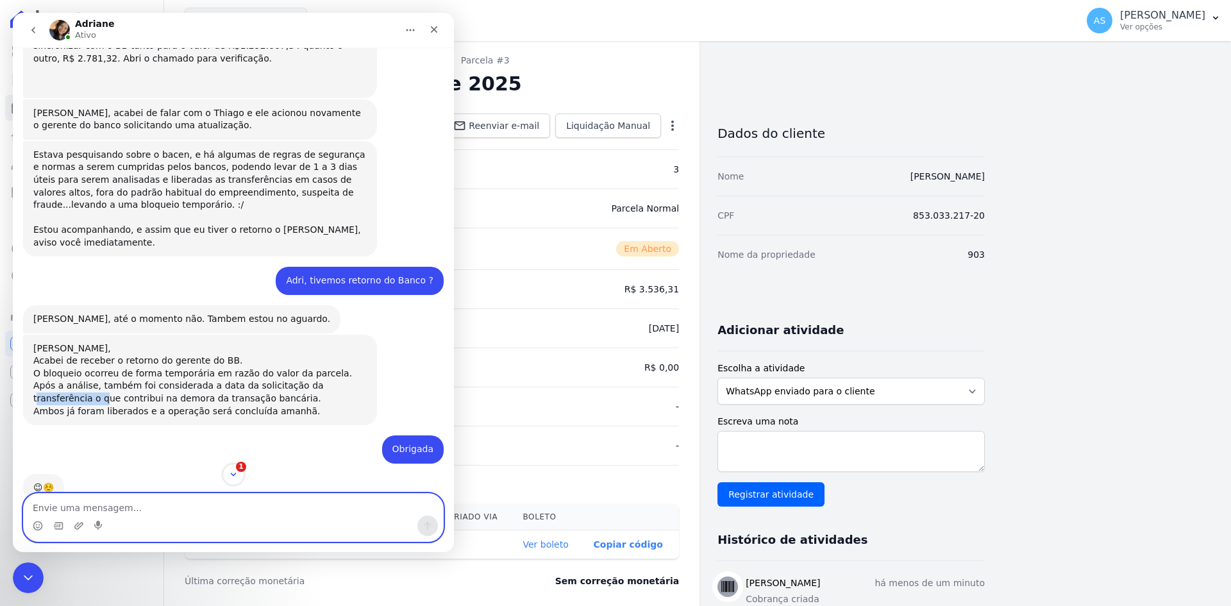
drag, startPoint x: 267, startPoint y: 276, endPoint x: 324, endPoint y: 279, distance: 57.1
click at [324, 367] on div "O bloqueio ocorreu de forma temporária em razão do valor da parcela. Após a aná…" at bounding box center [199, 386] width 333 height 38
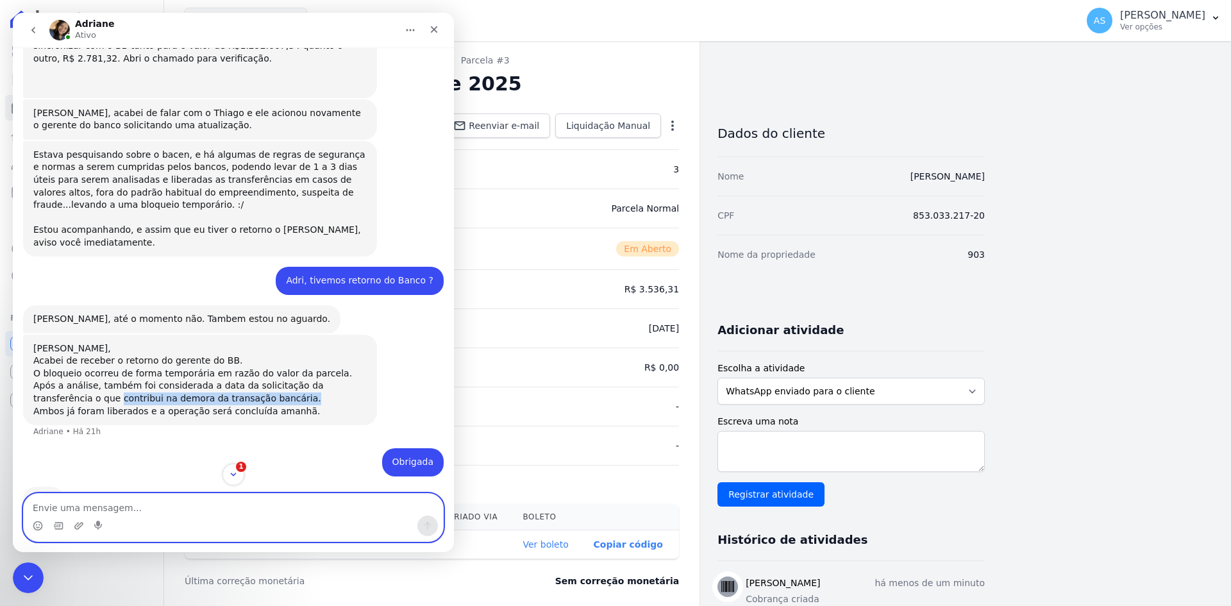
drag, startPoint x: 208, startPoint y: 285, endPoint x: -9, endPoint y: 285, distance: 216.7
click at [13, 285] on html "Adriane Ativo 📢 Atenção: Sua conta Hent será migrada para a Conta Arke! Estamos…" at bounding box center [233, 282] width 441 height 539
drag, startPoint x: 42, startPoint y: 297, endPoint x: 293, endPoint y: 308, distance: 250.9
click at [293, 335] on div "Andreza, Acabei de receber o retorno do gerente do BB. O bloqueio ocorreu de fo…" at bounding box center [200, 380] width 354 height 91
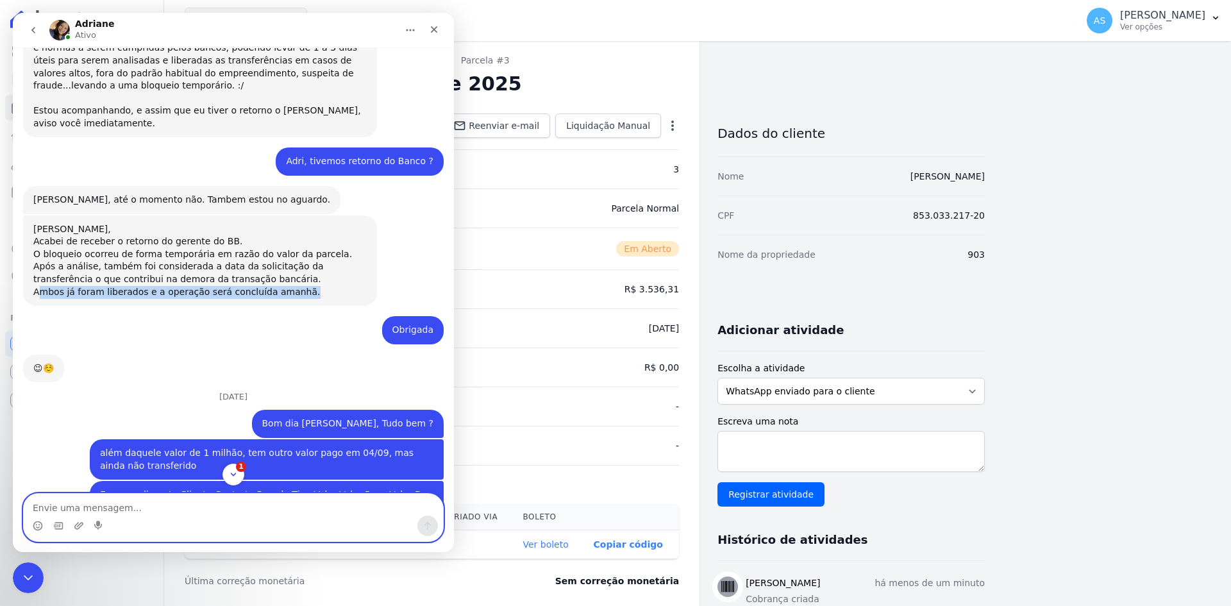
scroll to position [9996, 0]
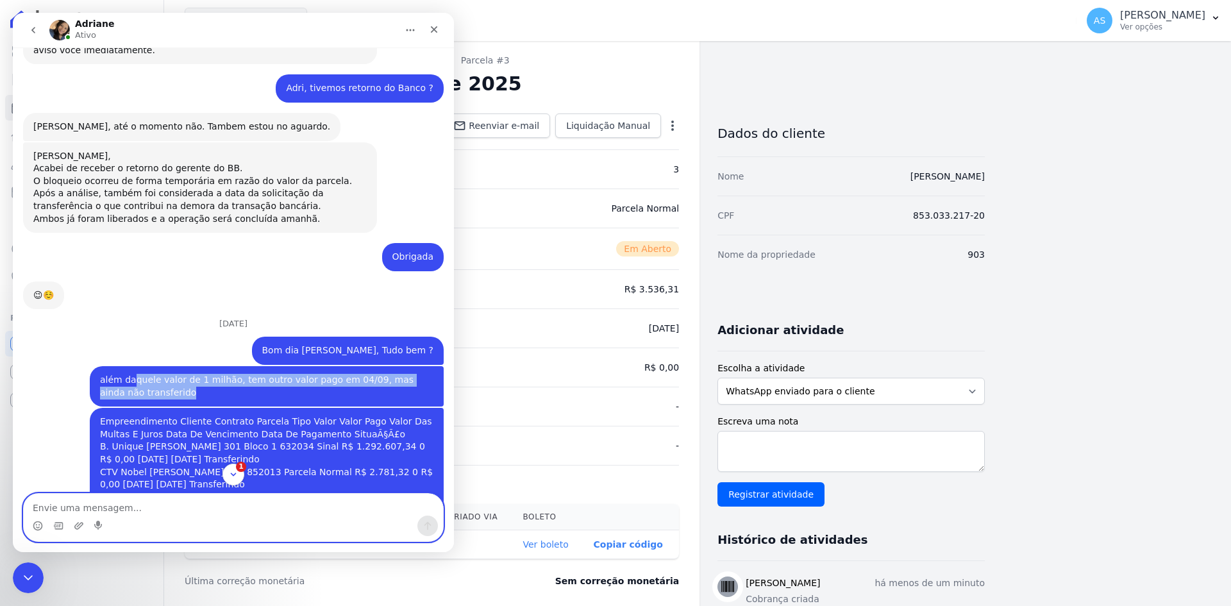
drag, startPoint x: 126, startPoint y: 267, endPoint x: 319, endPoint y: 287, distance: 194.6
click at [319, 366] on div "além daquele valor de 1 milhão, tem outro valor pago em 04/09, mas ainda não tr…" at bounding box center [267, 386] width 354 height 40
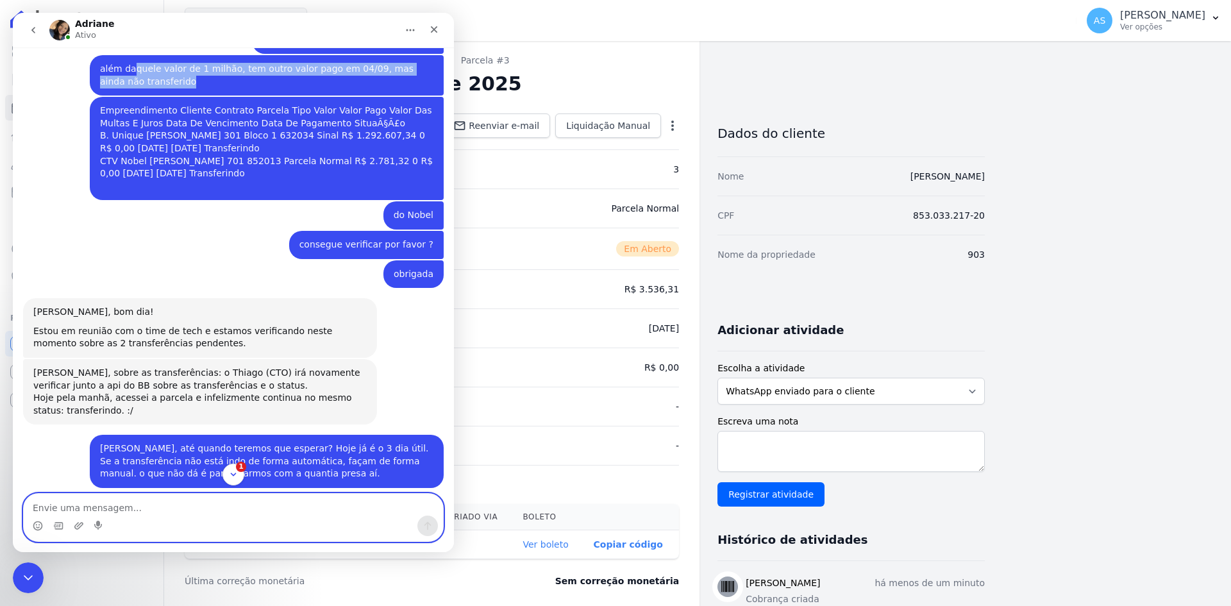
scroll to position [10317, 0]
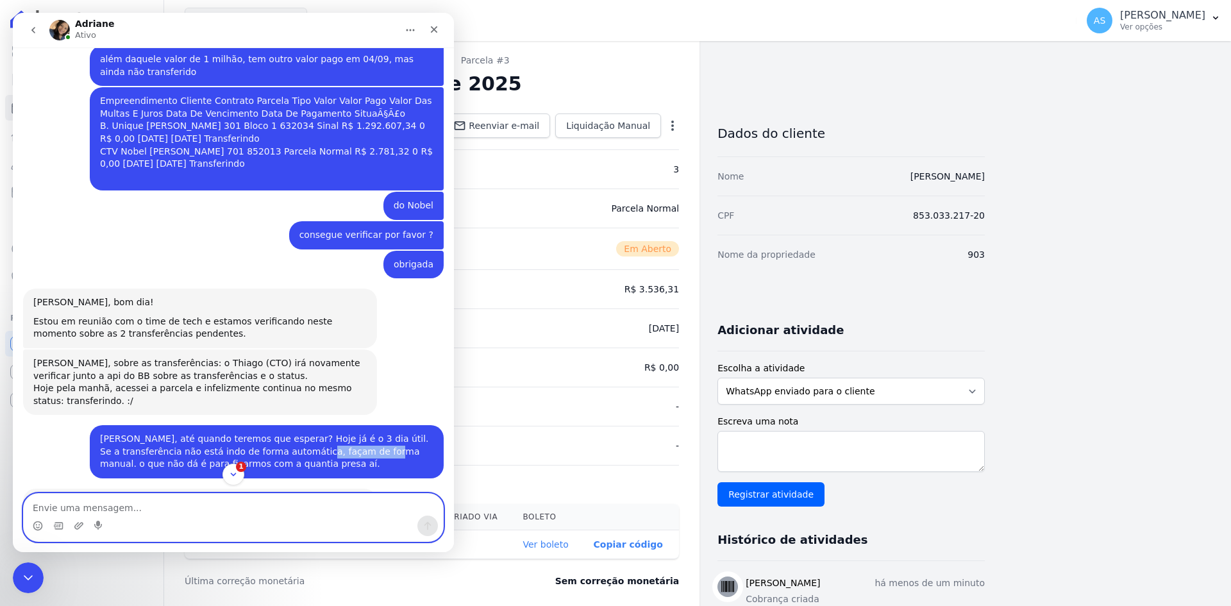
drag, startPoint x: 248, startPoint y: 341, endPoint x: 317, endPoint y: 344, distance: 68.6
click at [317, 433] on div "Adriane, até quando teremos que esperar? Hoje já é o 3 dia útil. Se a transferê…" at bounding box center [266, 452] width 333 height 38
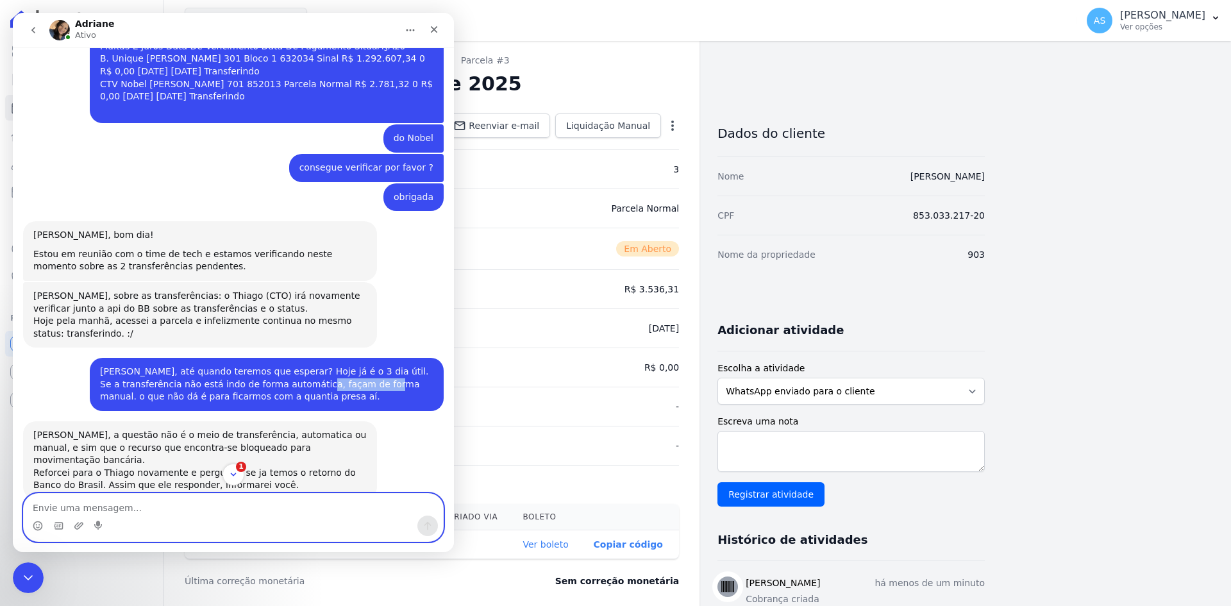
scroll to position [10445, 0]
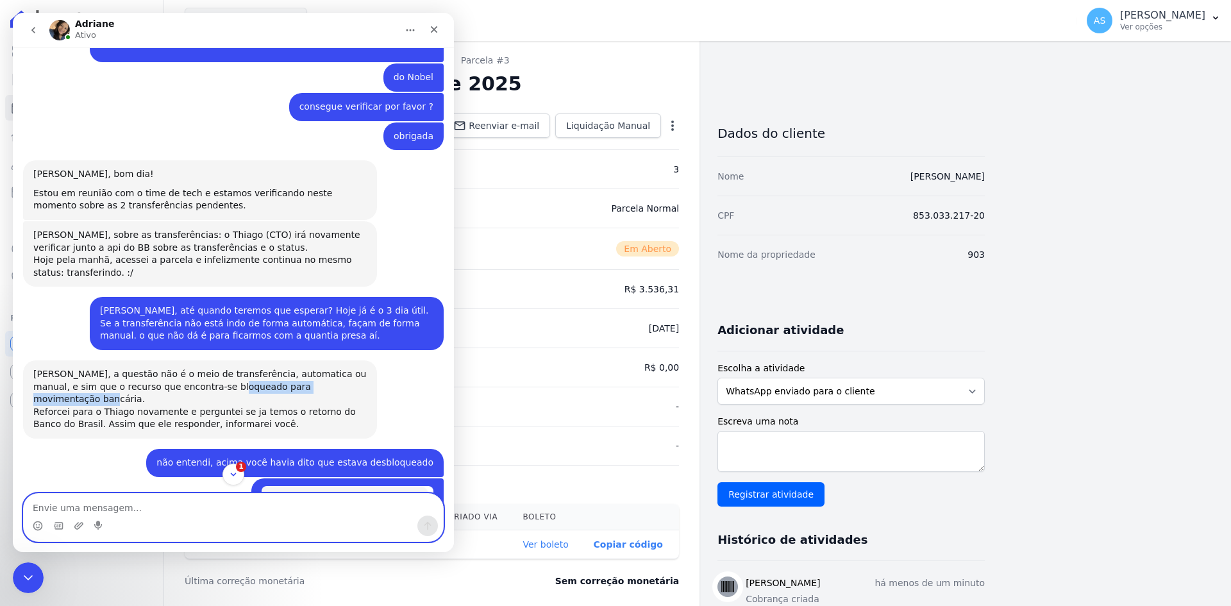
drag, startPoint x: 304, startPoint y: 277, endPoint x: 175, endPoint y: 279, distance: 129.5
click at [175, 368] on div "Andreza, a questão não é o meio de transferência, automatica ou manual, e sim q…" at bounding box center [199, 399] width 333 height 63
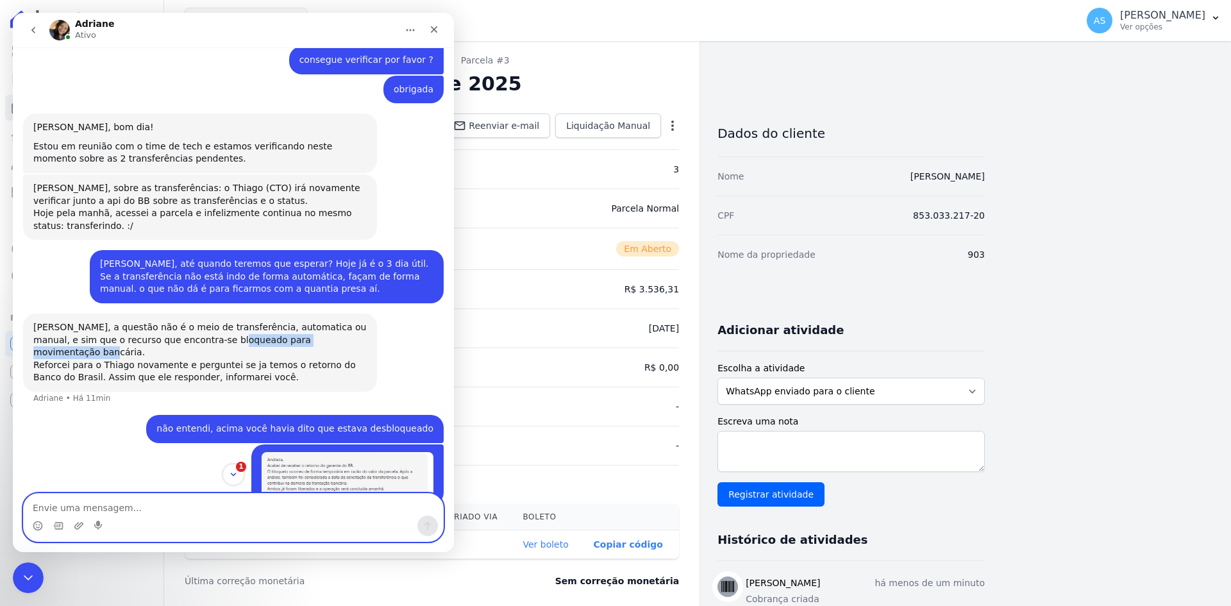
scroll to position [10509, 0]
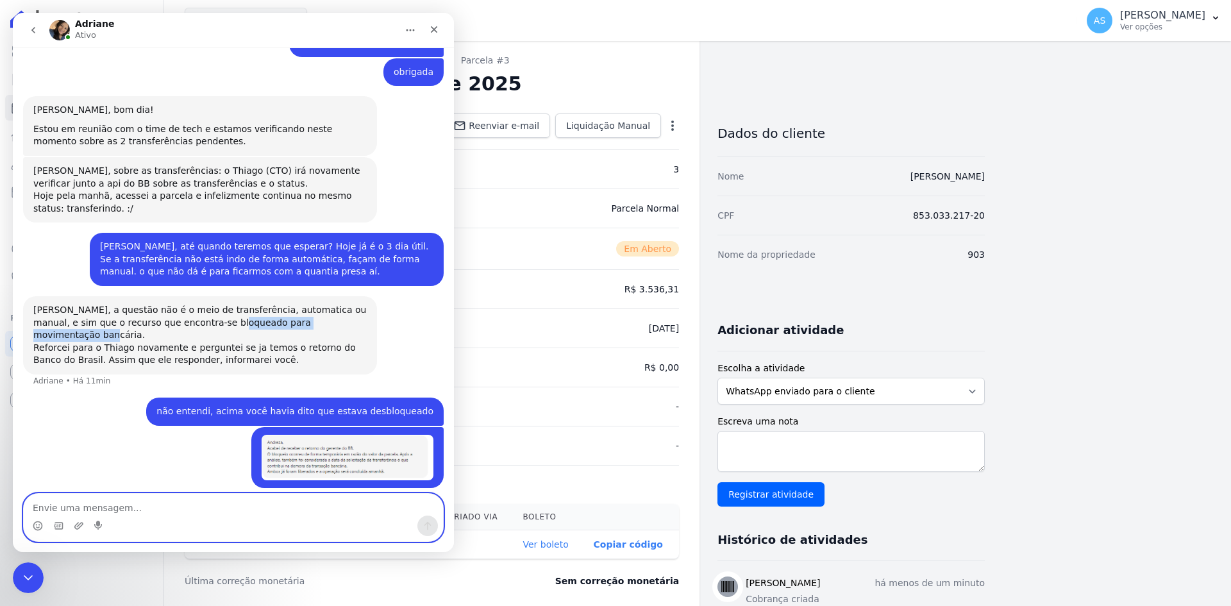
click at [347, 435] on img "Andreza diz…" at bounding box center [348, 458] width 172 height 46
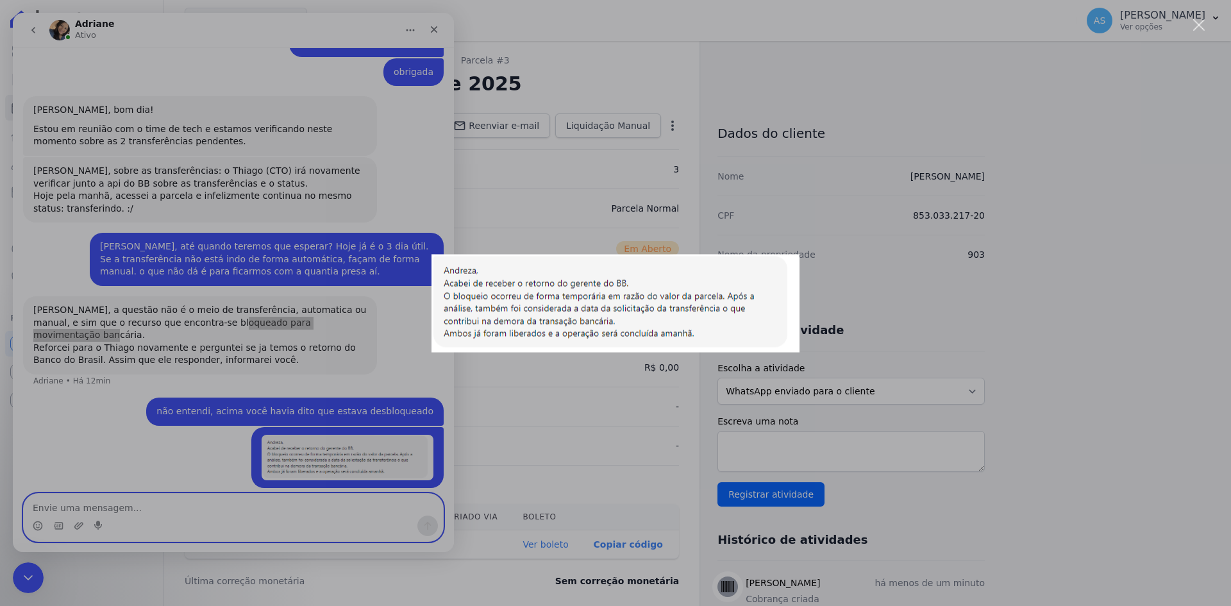
scroll to position [0, 0]
click at [1205, 21] on div "Messenger da Intercom" at bounding box center [615, 303] width 1231 height 606
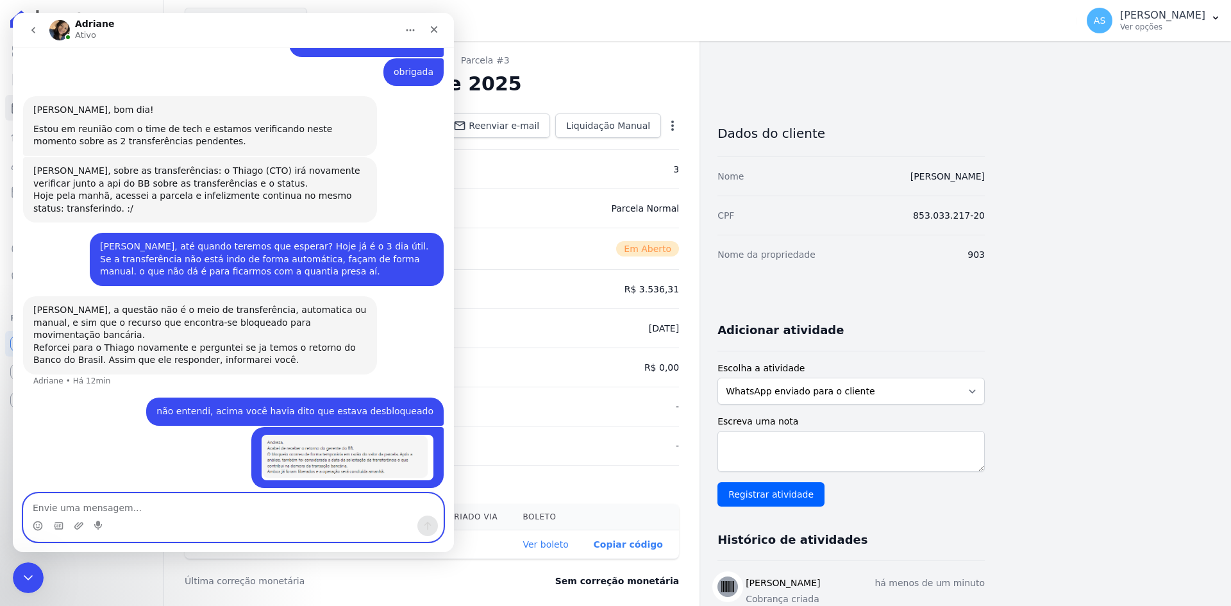
drag, startPoint x: 59, startPoint y: 426, endPoint x: 93, endPoint y: 426, distance: 34.0
click at [93, 540] on div "Ontem mesmo a informação foi de que hoje o valor seria transferido para a conta…" at bounding box center [199, 565] width 333 height 50
click at [182, 540] on div "Ontem mesmo a informação foi de que hoje o valor seria transferido para a conta…" at bounding box center [199, 565] width 333 height 50
drag, startPoint x: 101, startPoint y: 433, endPoint x: 231, endPoint y: 433, distance: 130.8
click at [231, 540] on div "Ontem mesmo a informação foi de que hoje o valor seria transferido para a conta…" at bounding box center [199, 565] width 333 height 50
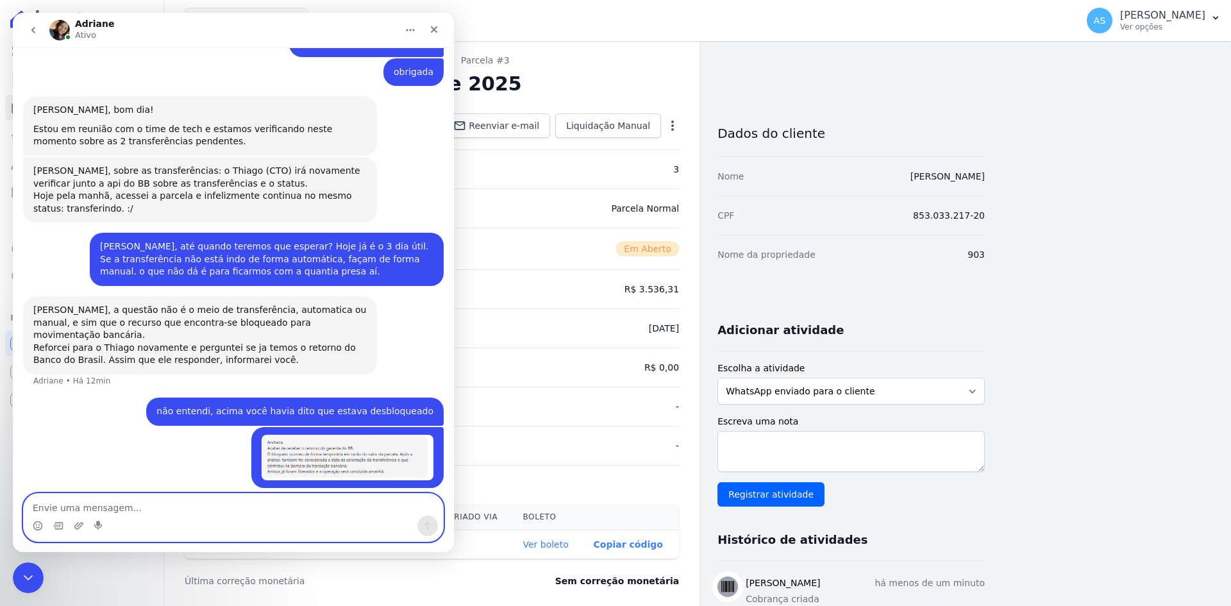
click at [65, 513] on textarea "Envie uma mensagem..." at bounding box center [233, 505] width 419 height 22
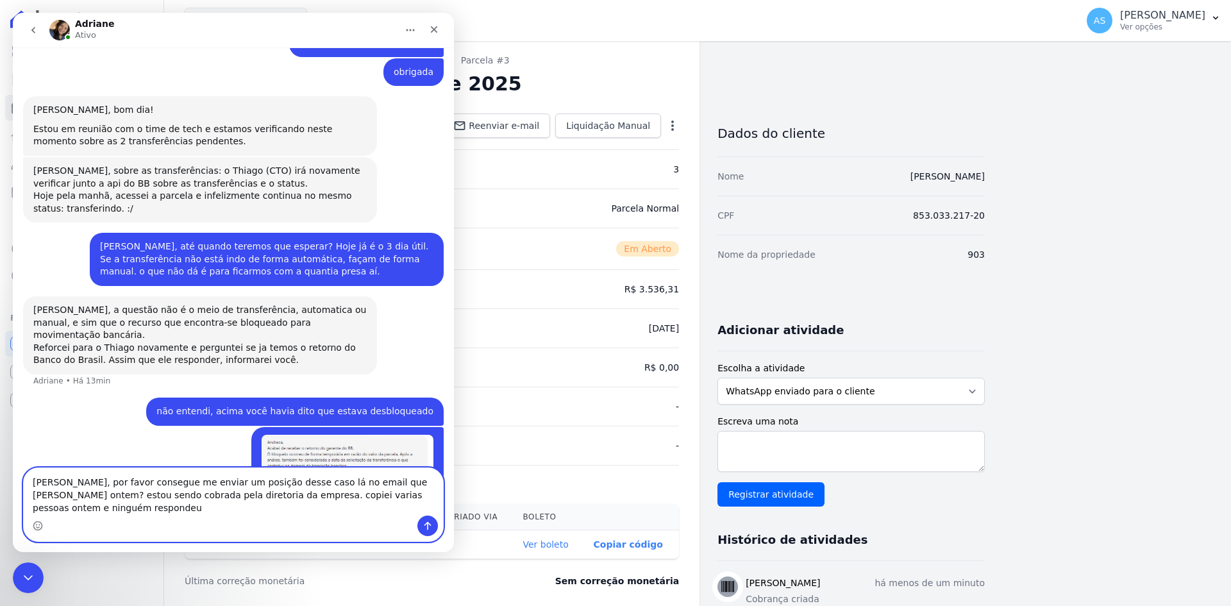
click at [205, 510] on textarea "adriane, por favor consegue me enviar um posição desse caso lá no email que man…" at bounding box center [233, 491] width 419 height 47
click at [238, 504] on textarea "adriane, por favor consegue me enviar um posição desse caso lá no email que man…" at bounding box center [233, 491] width 419 height 47
click at [235, 504] on textarea "adriane, por favor consegue me enviar um posição desse caso lá no email que man…" at bounding box center [233, 491] width 419 height 47
drag, startPoint x: 404, startPoint y: 507, endPoint x: 424, endPoint y: 515, distance: 21.3
click at [404, 508] on textarea "adriane, por favor consegue me enviar um posição desse caso lá no email que man…" at bounding box center [233, 491] width 419 height 47
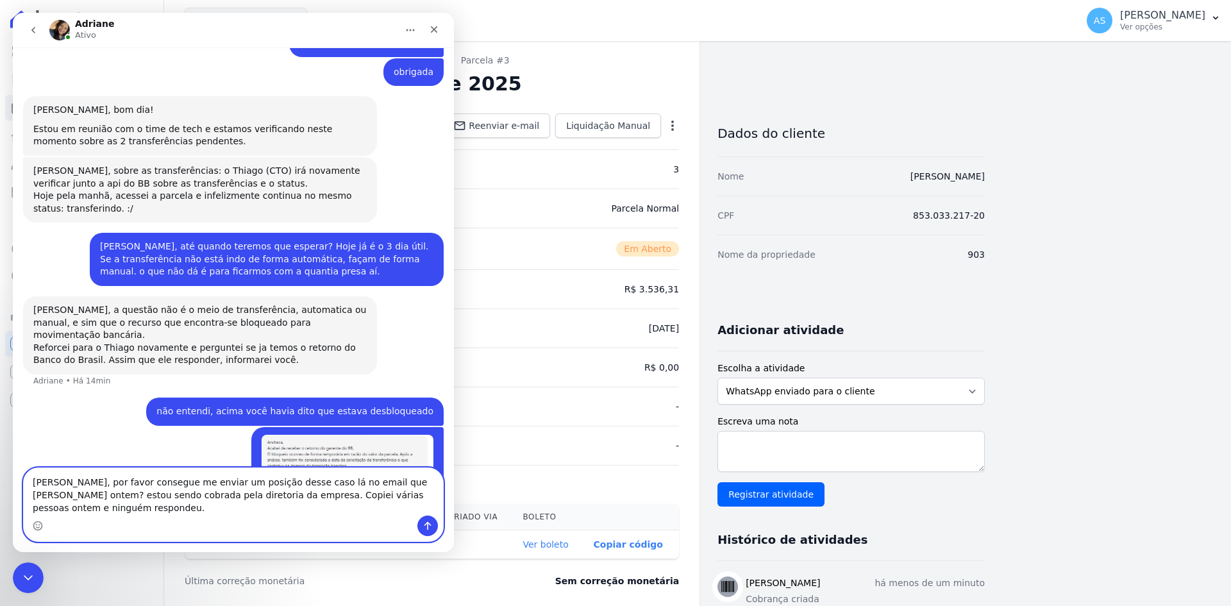
type textarea "adriane, por favor consegue me enviar um posição desse caso lá no email que man…"
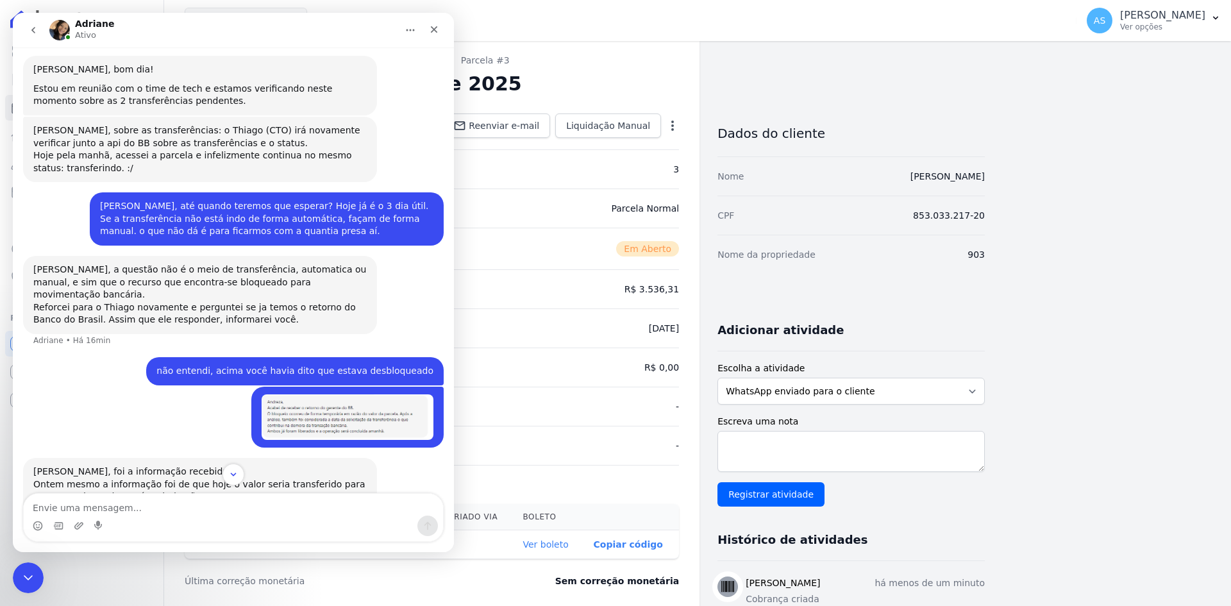
scroll to position [10558, 0]
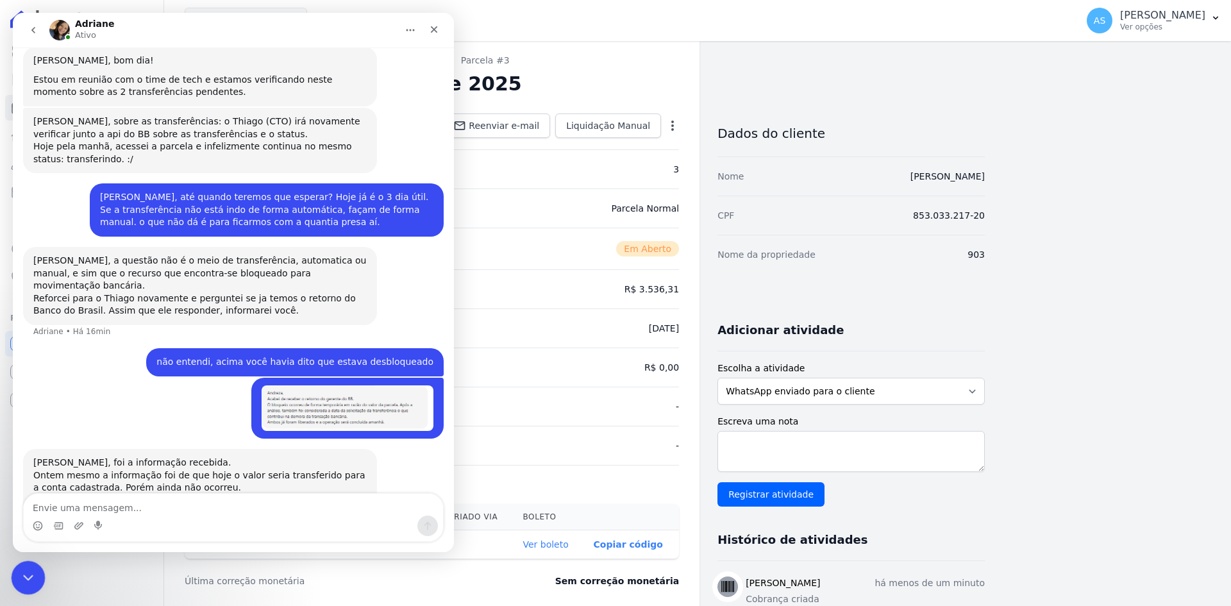
click at [21, 583] on icon "Fechar mensagem da Intercom" at bounding box center [26, 575] width 15 height 15
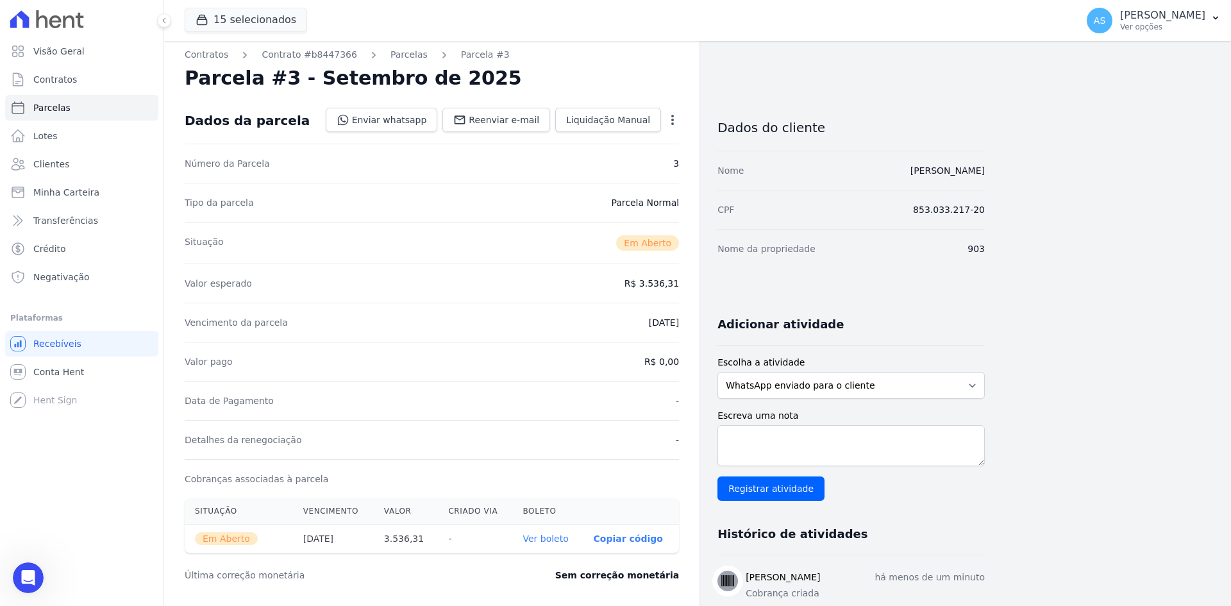
scroll to position [0, 0]
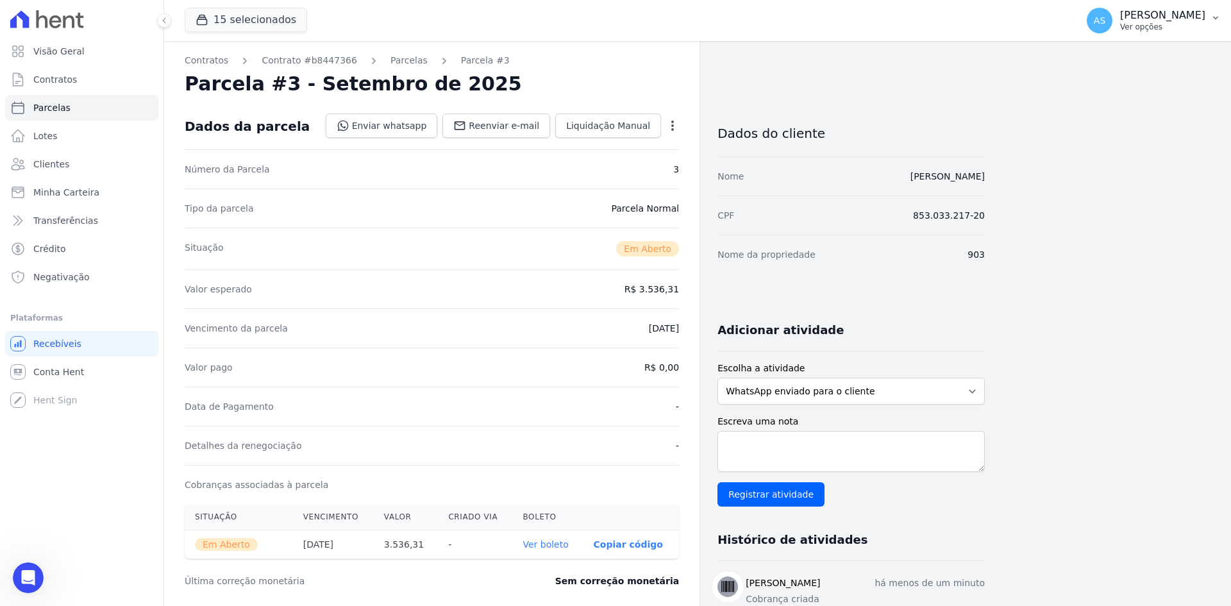
click at [1209, 14] on button "AS [PERSON_NAME] Ver opções" at bounding box center [1153, 21] width 154 height 36
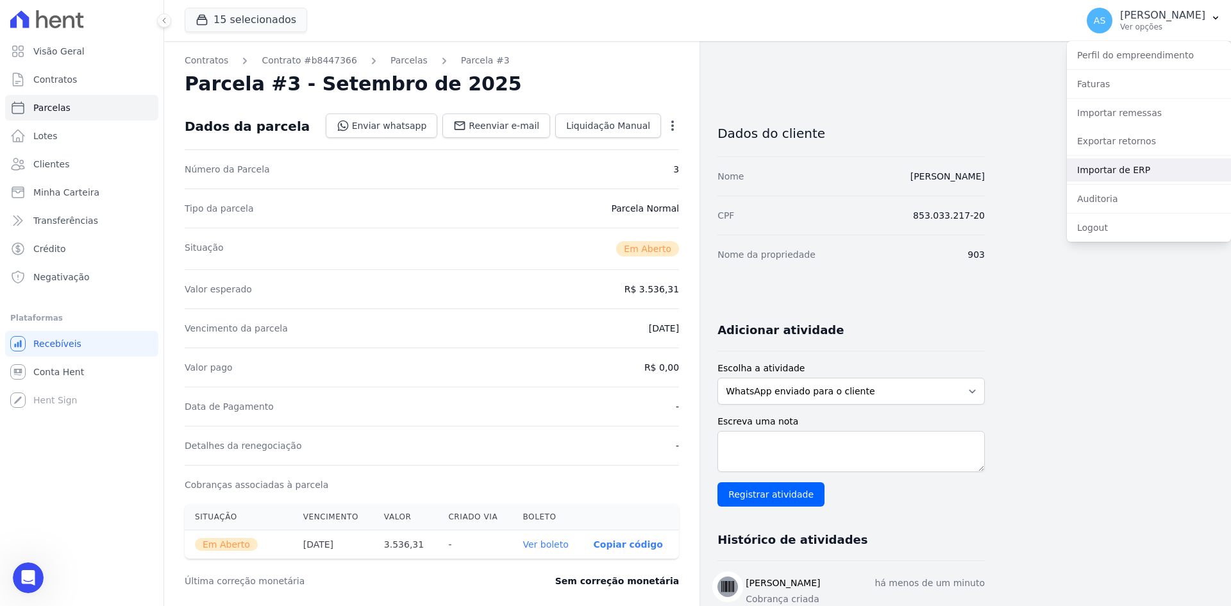
click at [1110, 170] on link "Importar de ERP" at bounding box center [1149, 169] width 164 height 23
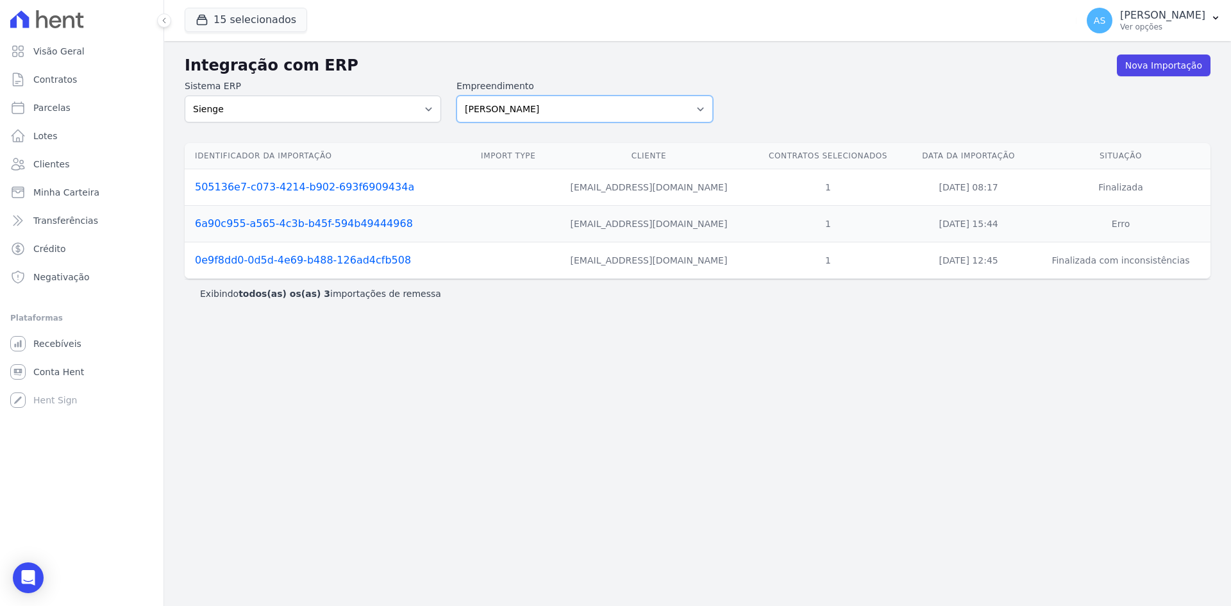
click at [701, 109] on select "[PERSON_NAME] Art Prime - [PERSON_NAME] Unique CTV Beat Residencial CTV Mob CTV…" at bounding box center [584, 109] width 256 height 27
select select "9db4d767-ec98-4519-aed7-f9568aa0b04c"
click at [456, 96] on select "[PERSON_NAME] Art Prime - [PERSON_NAME] Unique CTV Beat Residencial CTV Mob CTV…" at bounding box center [584, 109] width 256 height 27
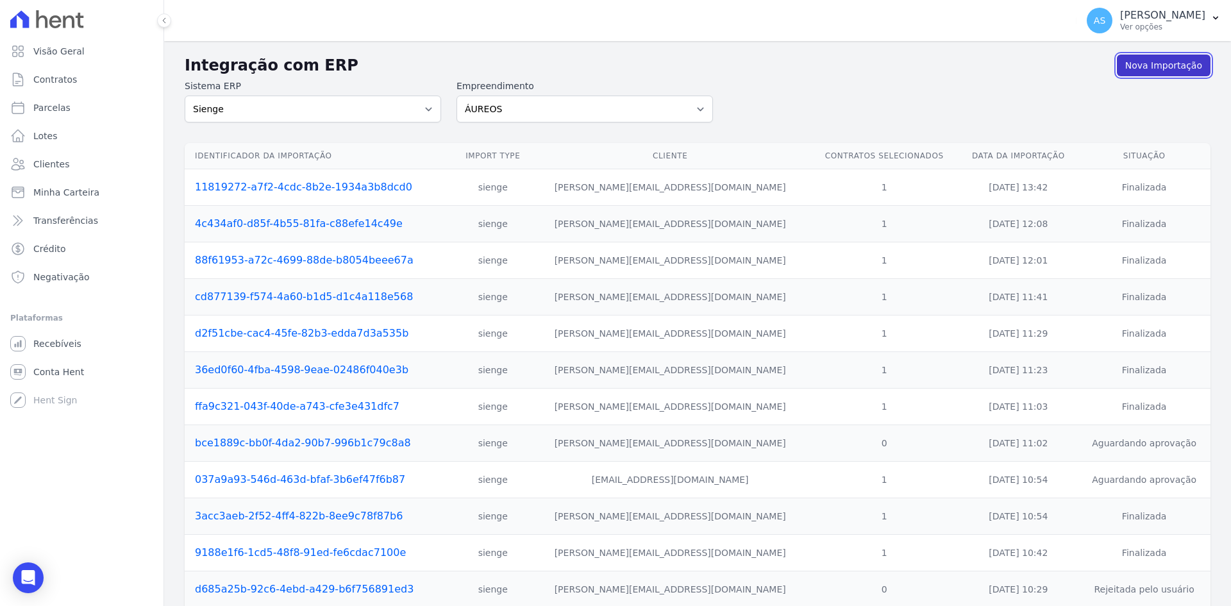
click at [1150, 67] on link "Nova Importação" at bounding box center [1164, 65] width 94 height 22
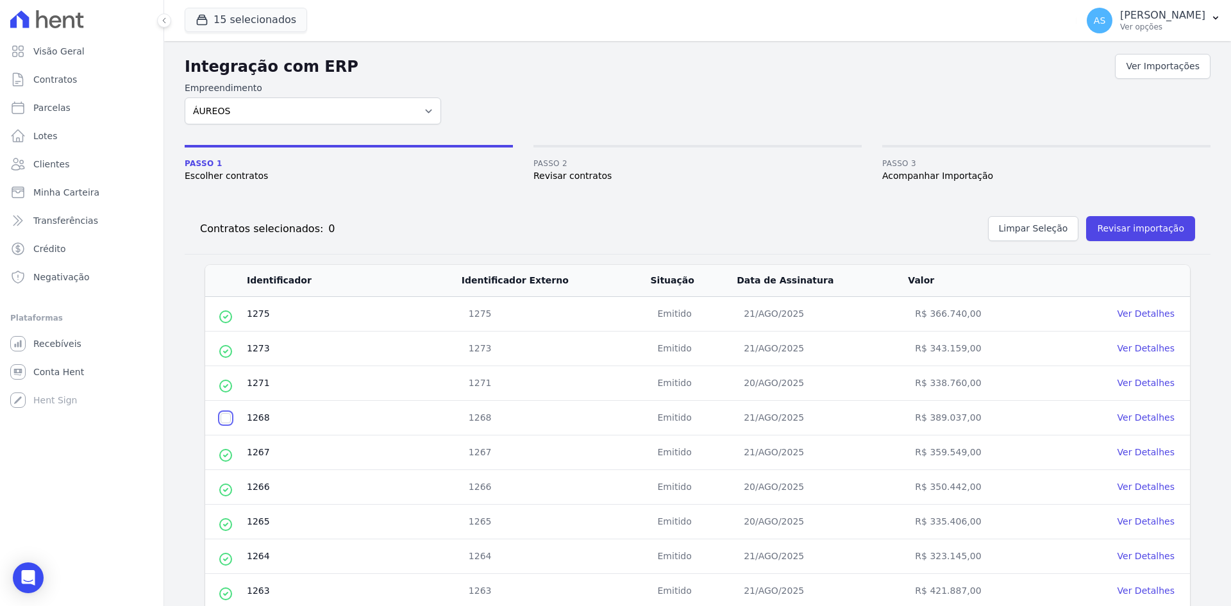
click at [229, 419] on input "checkbox" at bounding box center [225, 418] width 10 height 10
checkbox input "true"
click at [1133, 224] on button "Revisar importação" at bounding box center [1140, 228] width 109 height 25
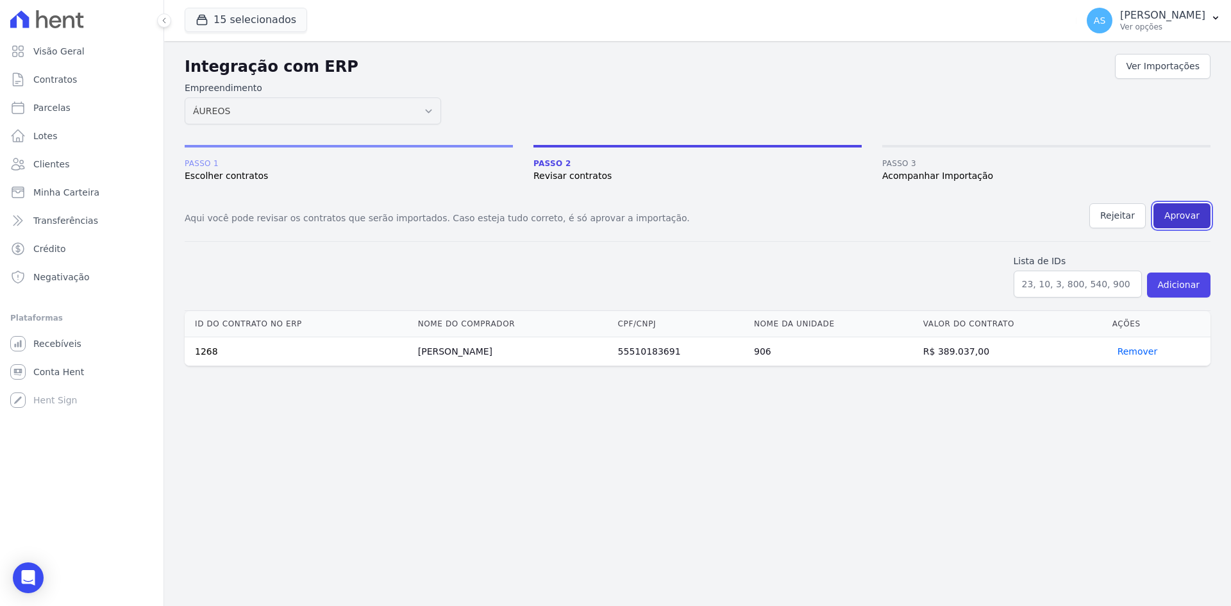
click at [1184, 214] on button "Aprovar" at bounding box center [1181, 215] width 57 height 25
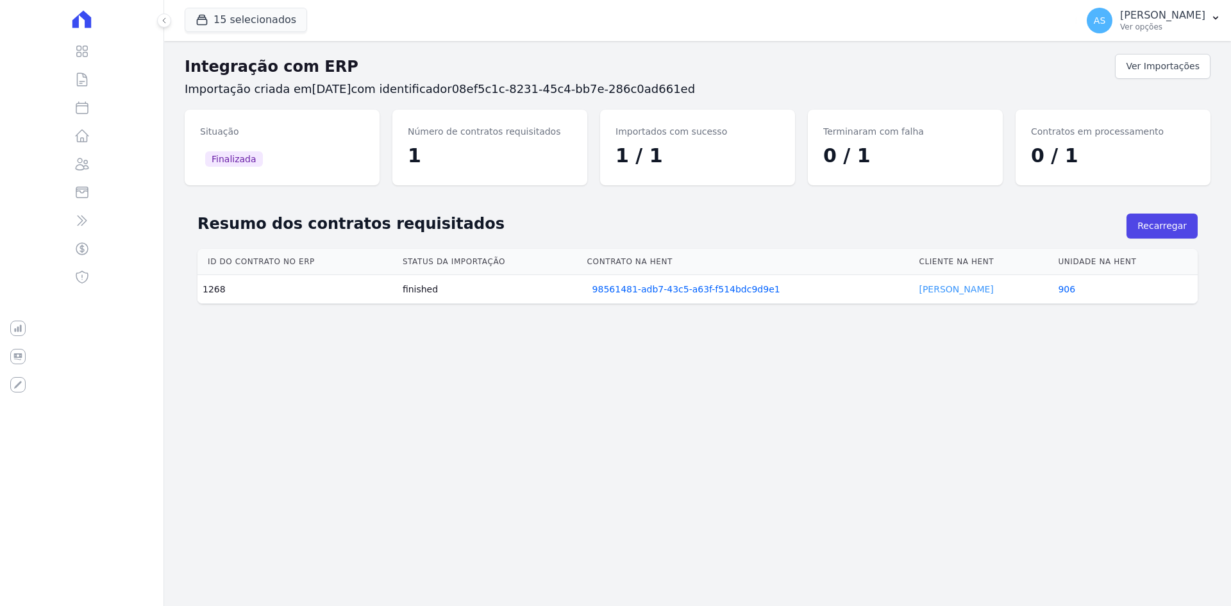
click at [929, 290] on link "[PERSON_NAME]" at bounding box center [956, 289] width 74 height 10
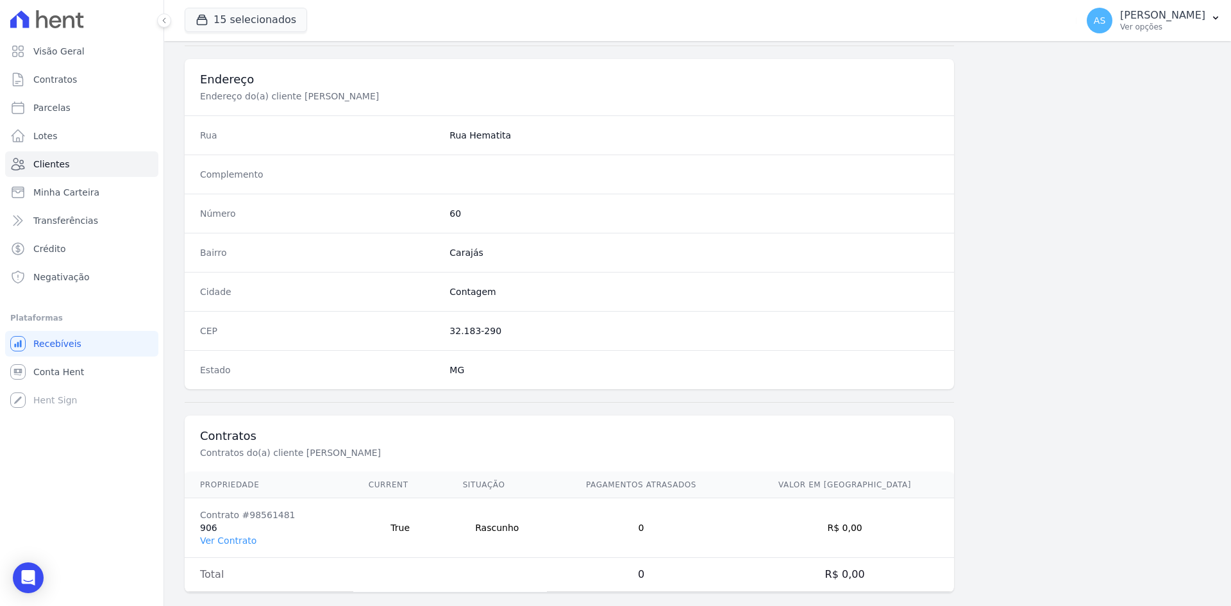
scroll to position [594, 0]
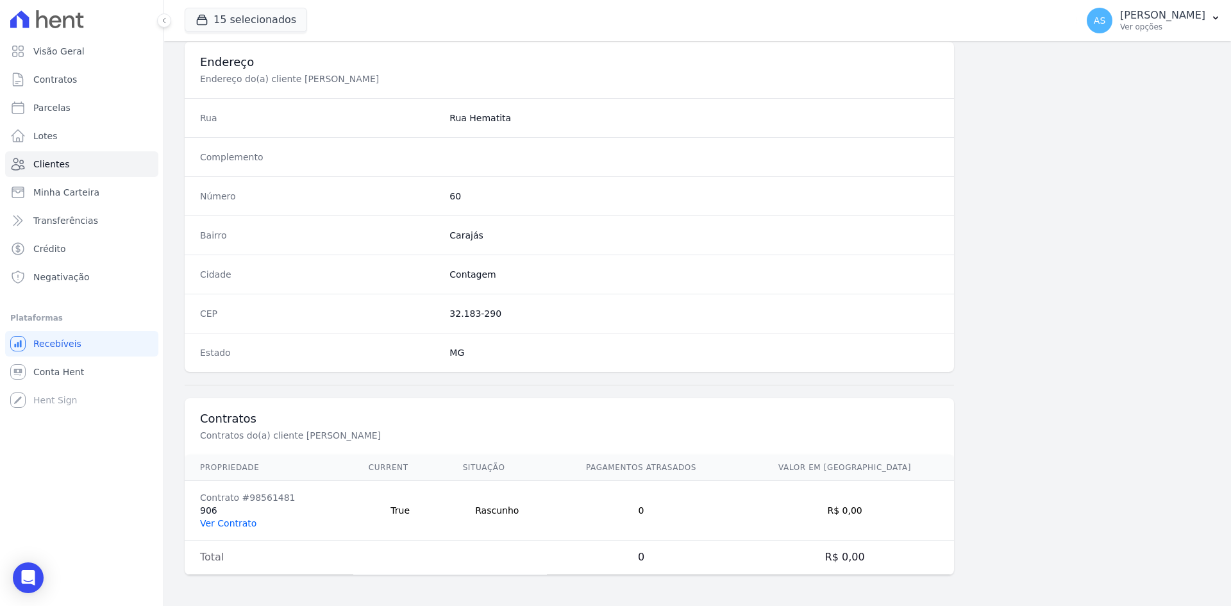
click at [230, 524] on link "Ver Contrato" at bounding box center [228, 523] width 56 height 10
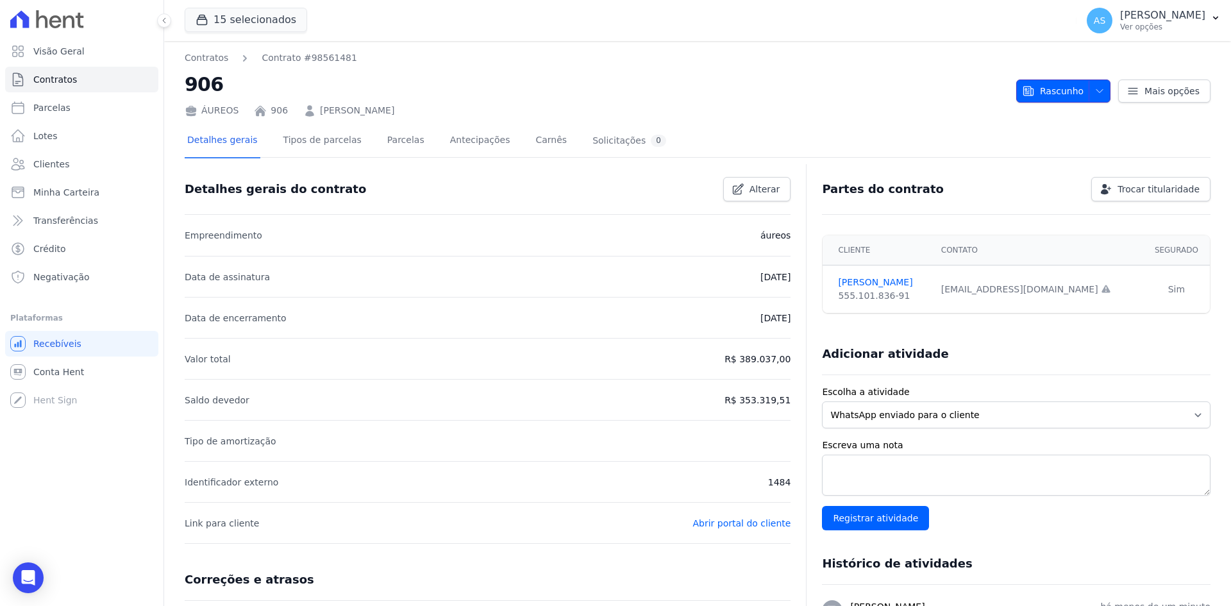
click at [1070, 87] on span "Rascunho" at bounding box center [1053, 90] width 62 height 23
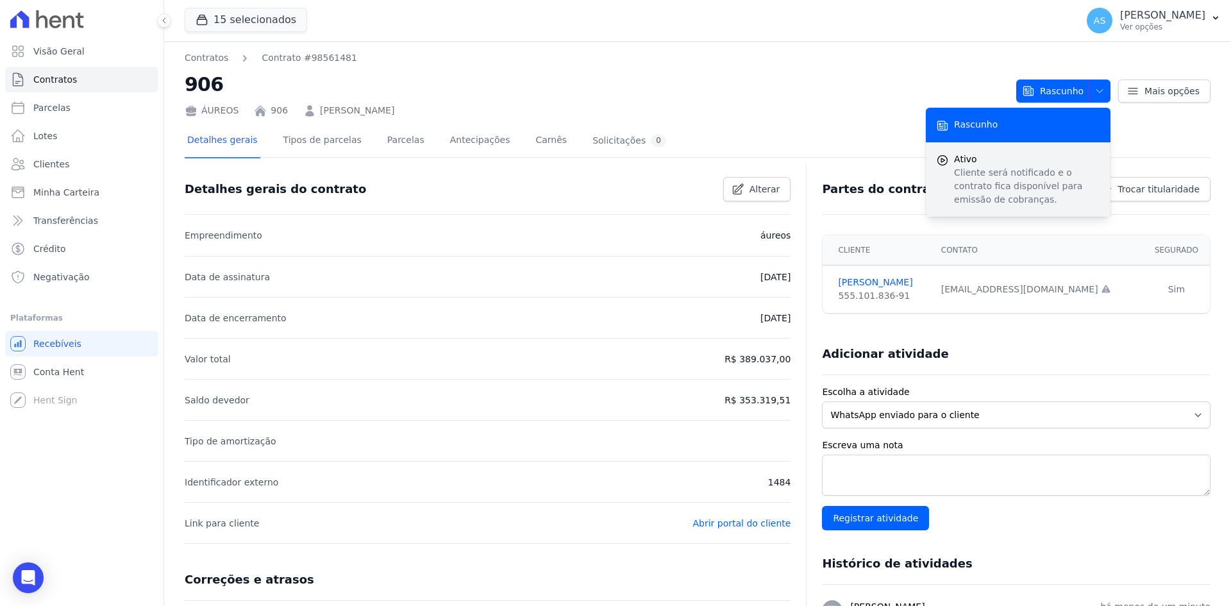
click at [977, 161] on span "Ativo" at bounding box center [1027, 159] width 146 height 13
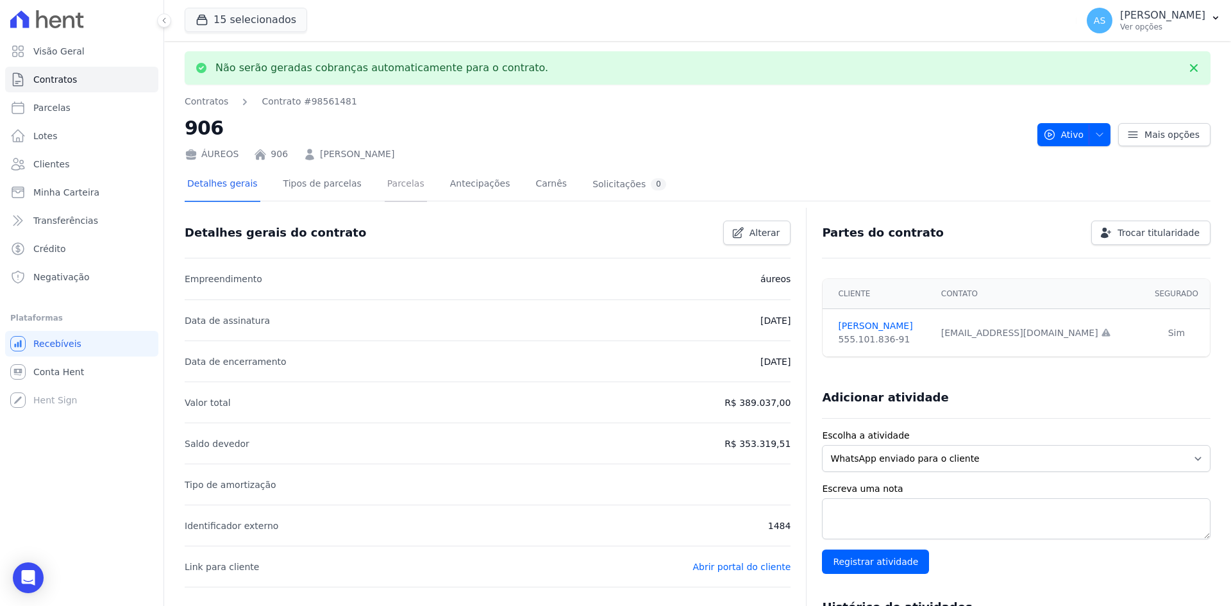
click at [385, 183] on link "Parcelas" at bounding box center [406, 185] width 42 height 34
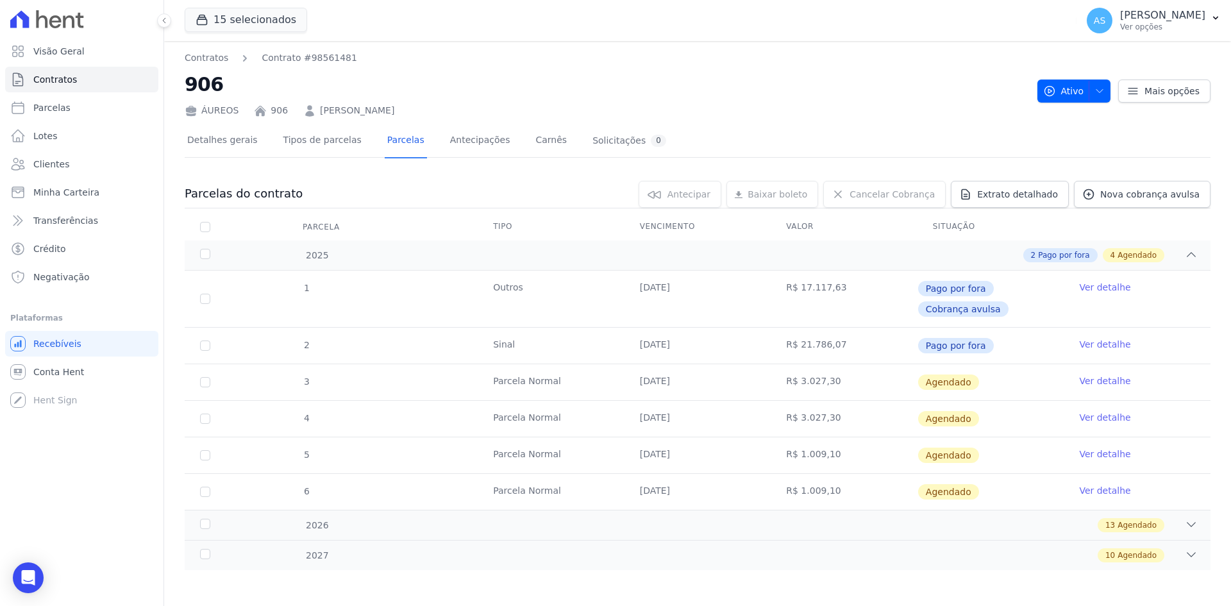
click at [1090, 383] on link "Ver detalhe" at bounding box center [1104, 380] width 51 height 13
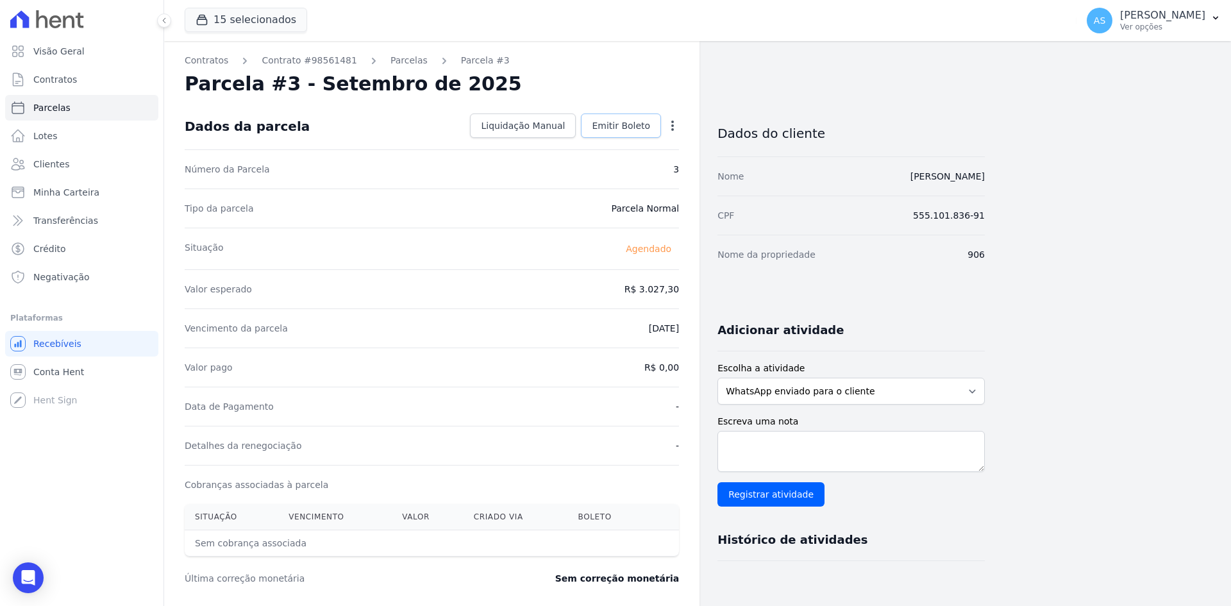
click at [619, 129] on span "Emitir Boleto" at bounding box center [621, 125] width 58 height 13
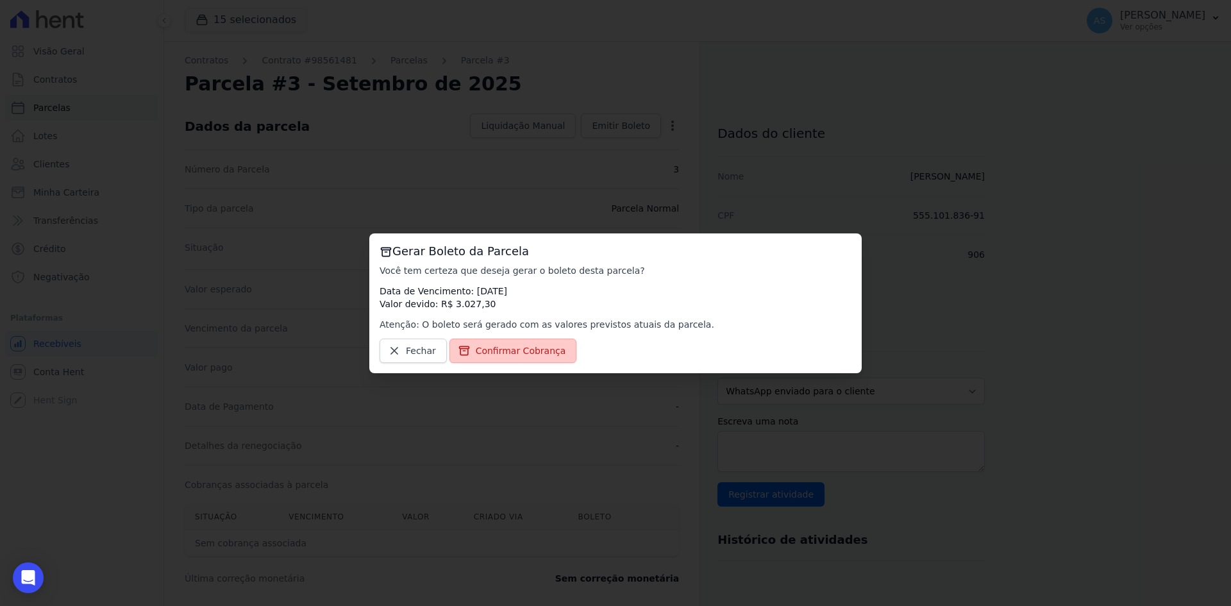
click at [499, 356] on span "Confirmar Cobrança" at bounding box center [521, 350] width 90 height 13
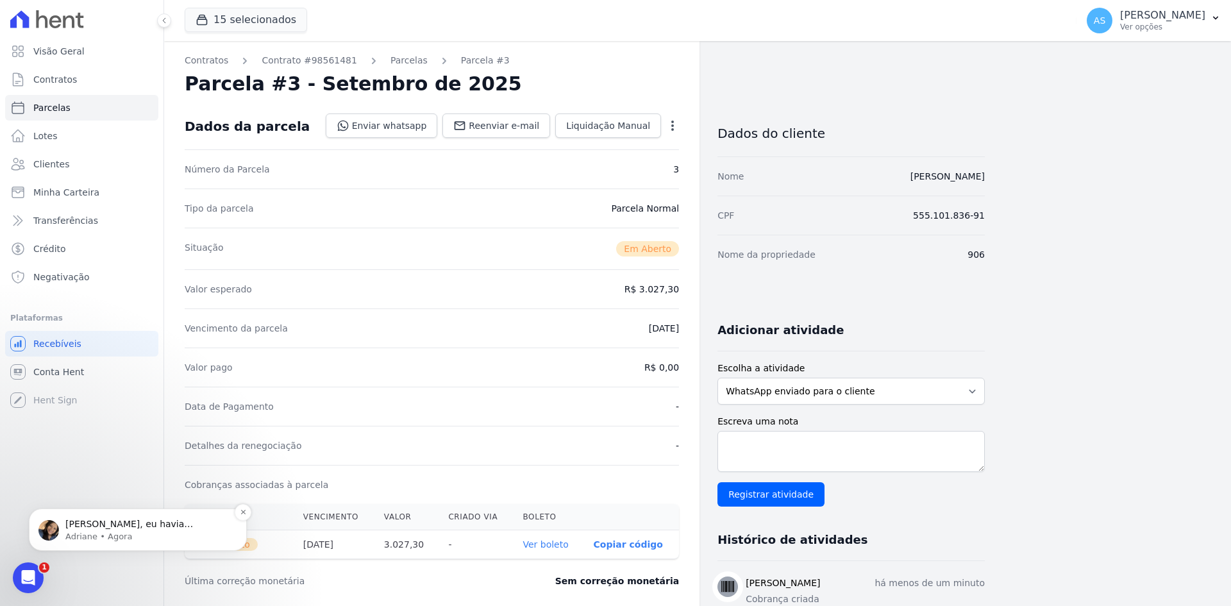
click at [117, 531] on p "Adriane • Agora" at bounding box center [147, 537] width 165 height 12
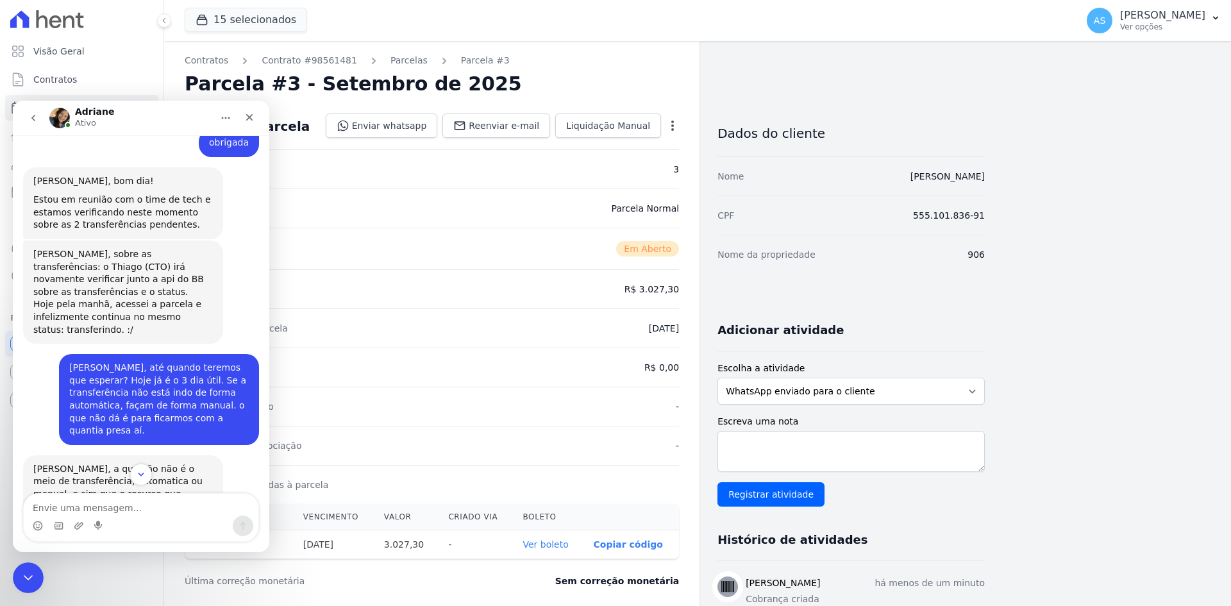
scroll to position [12218, 0]
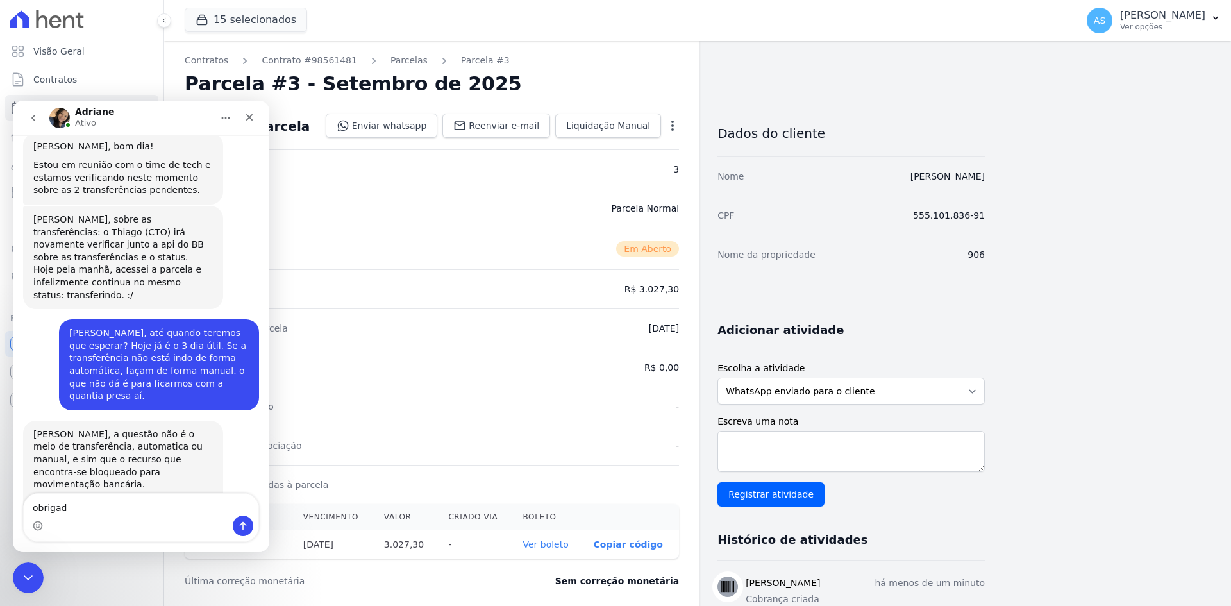
type textarea "obrigada"
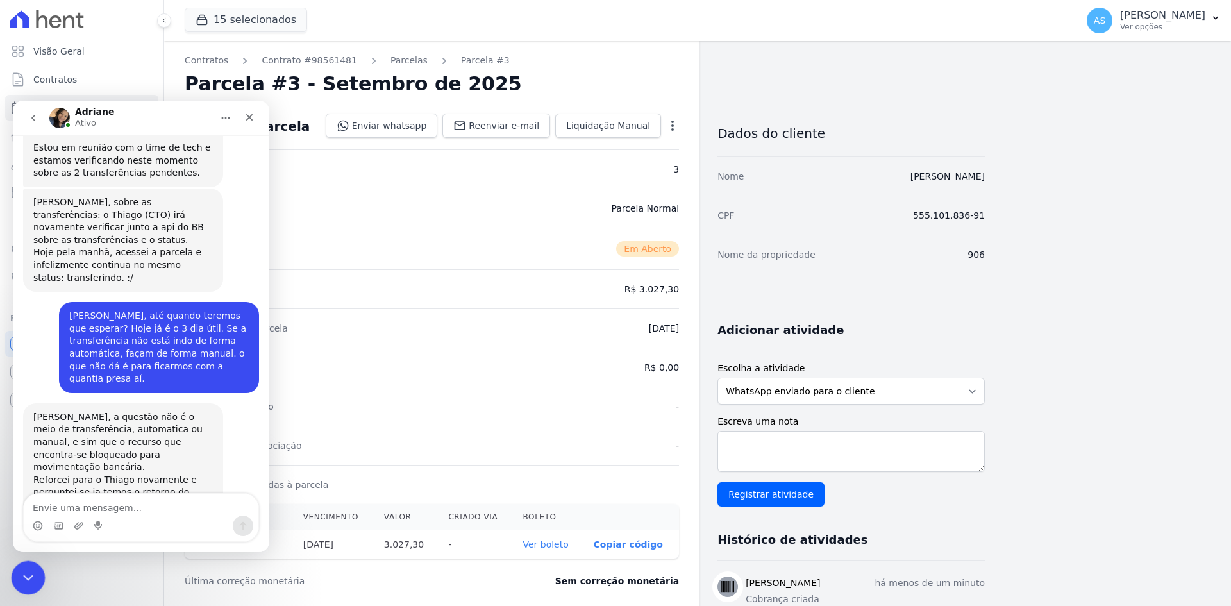
click at [19, 572] on icon "Fechar mensagem da Intercom" at bounding box center [26, 575] width 15 height 15
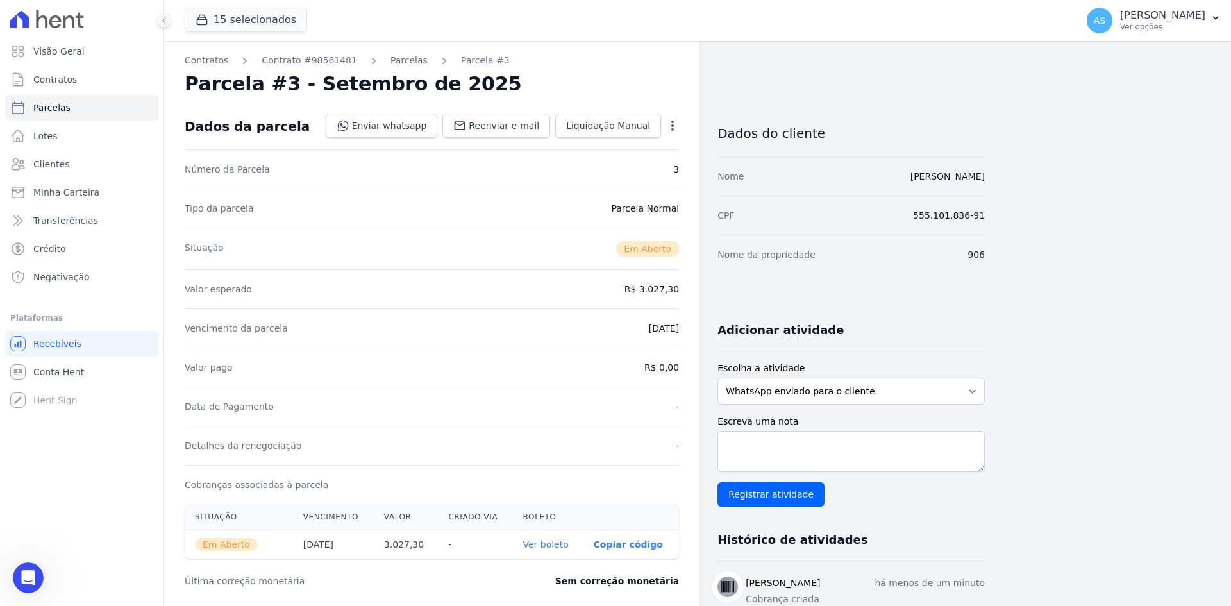
scroll to position [12274, 0]
click at [1197, 22] on p "Ver opções" at bounding box center [1162, 27] width 85 height 10
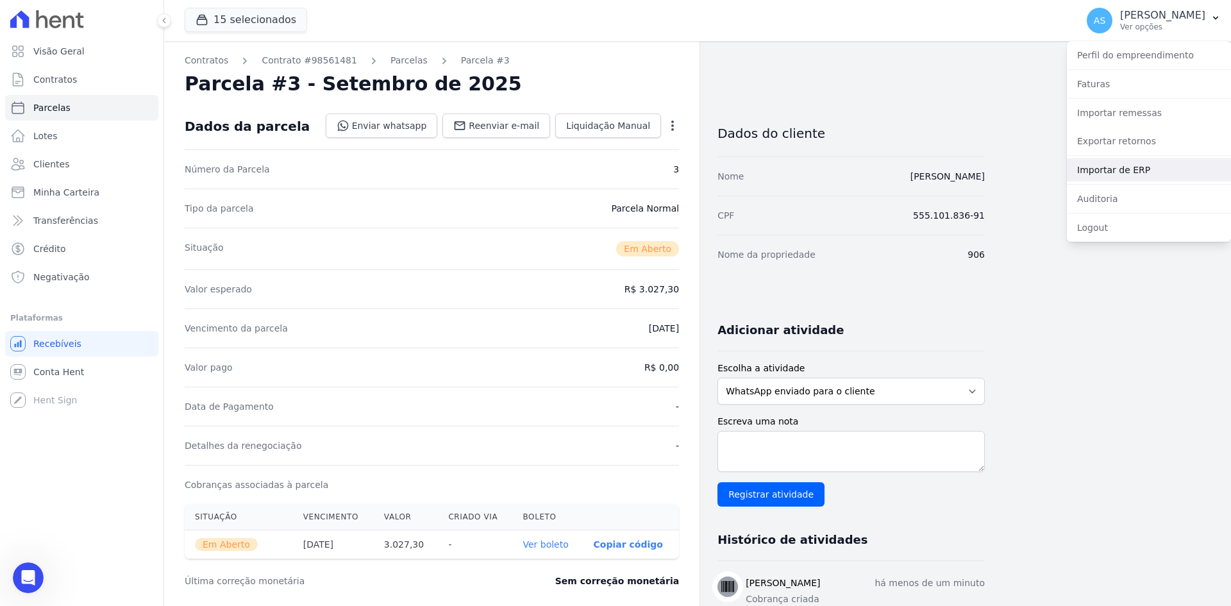
click at [1124, 166] on link "Importar de ERP" at bounding box center [1149, 169] width 164 height 23
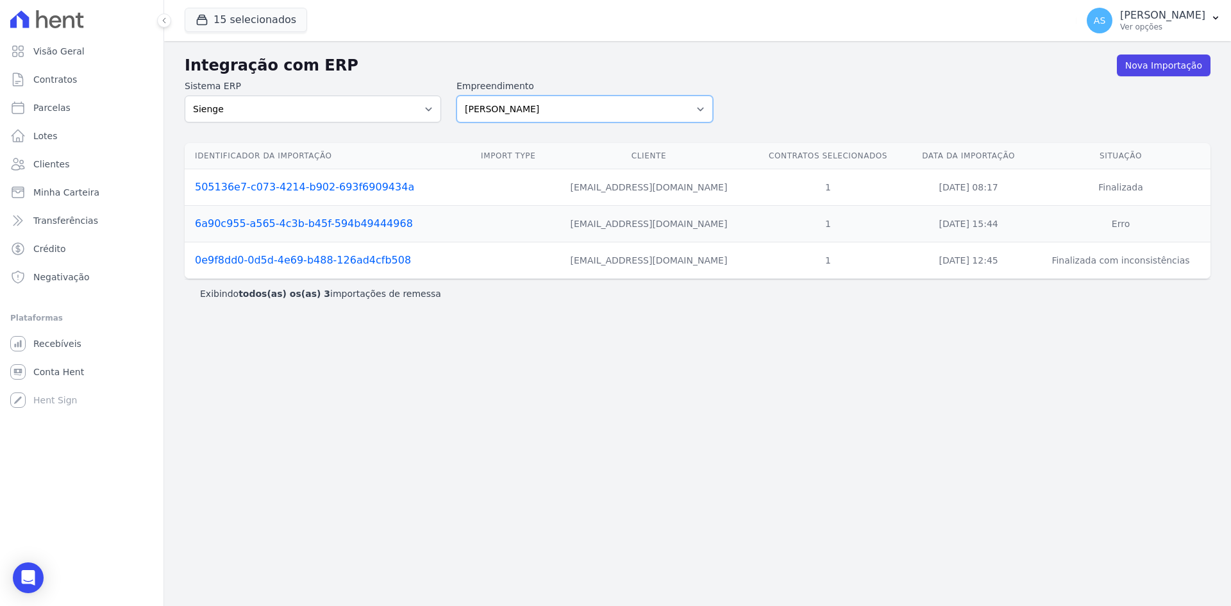
click at [697, 110] on select "[PERSON_NAME] Art Prime - [PERSON_NAME] Unique CTV Beat Residencial CTV Mob CTV…" at bounding box center [584, 109] width 256 height 27
select select "b17e7358-9534-40e2-982b-e02326ff4464"
click at [456, 96] on select "[PERSON_NAME] Art Prime - [PERSON_NAME] Unique CTV Beat Residencial CTV Mob CTV…" at bounding box center [584, 109] width 256 height 27
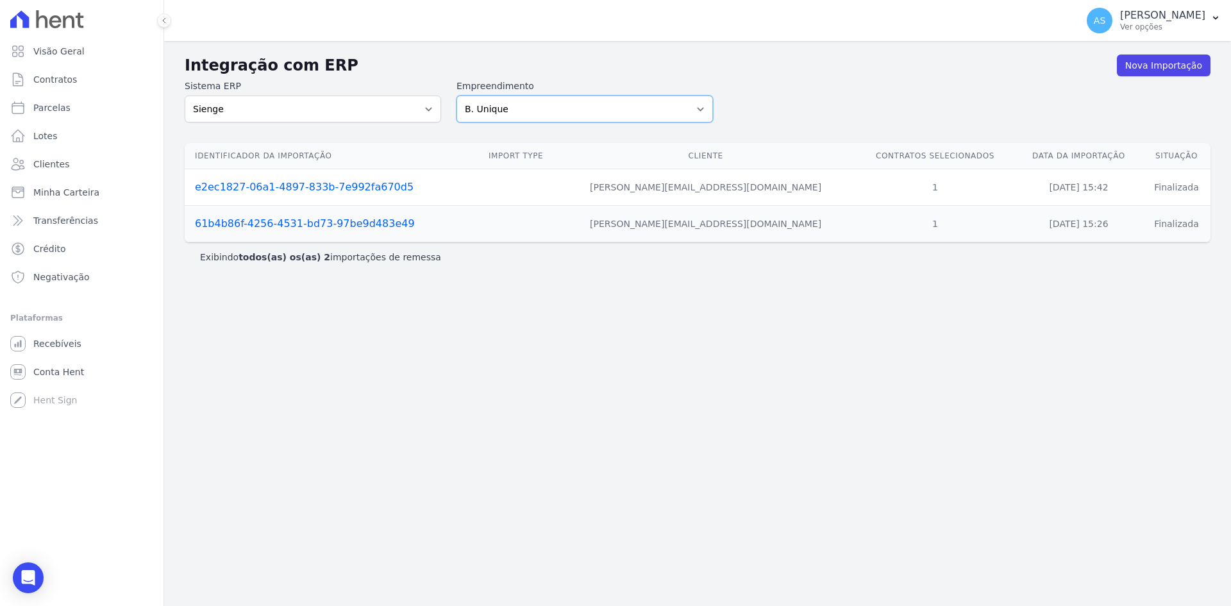
click at [704, 114] on select "[PERSON_NAME] Art Prime - [PERSON_NAME] Unique CTV Beat Residencial CTV Mob CTV…" at bounding box center [584, 109] width 256 height 27
select select "9db4d767-ec98-4519-aed7-f9568aa0b04c"
click at [456, 96] on select "[PERSON_NAME] Art Prime - [PERSON_NAME] Unique CTV Beat Residencial CTV Mob CTV…" at bounding box center [584, 109] width 256 height 27
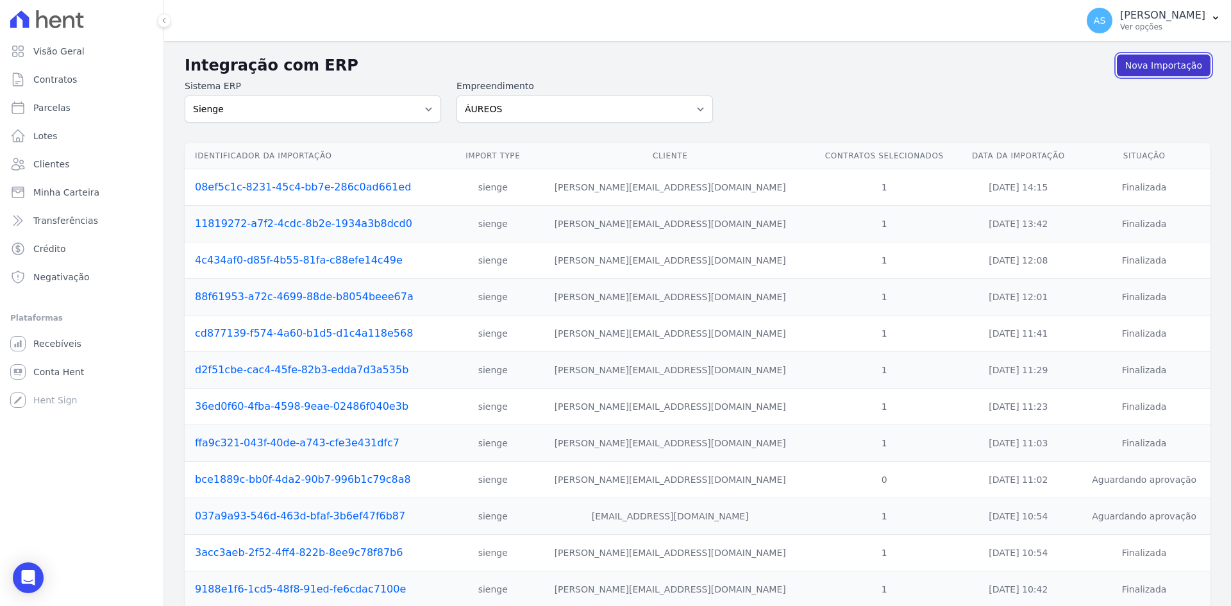
click at [1140, 62] on link "Nova Importação" at bounding box center [1164, 65] width 94 height 22
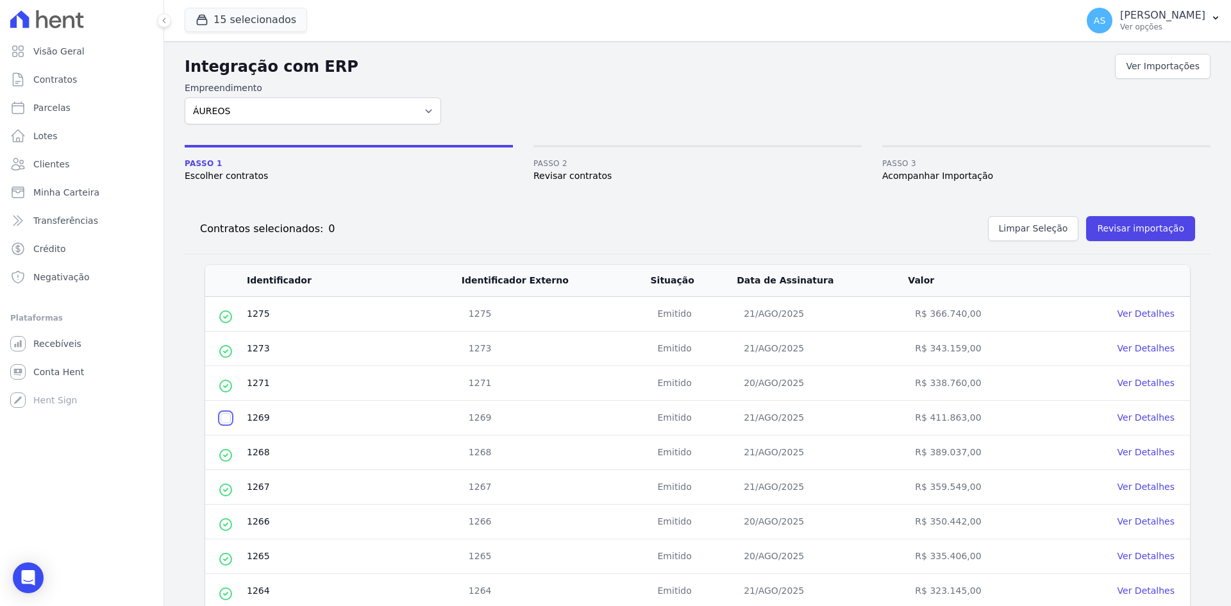
click at [226, 416] on input "checkbox" at bounding box center [225, 418] width 10 height 10
checkbox input "true"
click at [1127, 227] on button "Revisar importação" at bounding box center [1140, 228] width 109 height 25
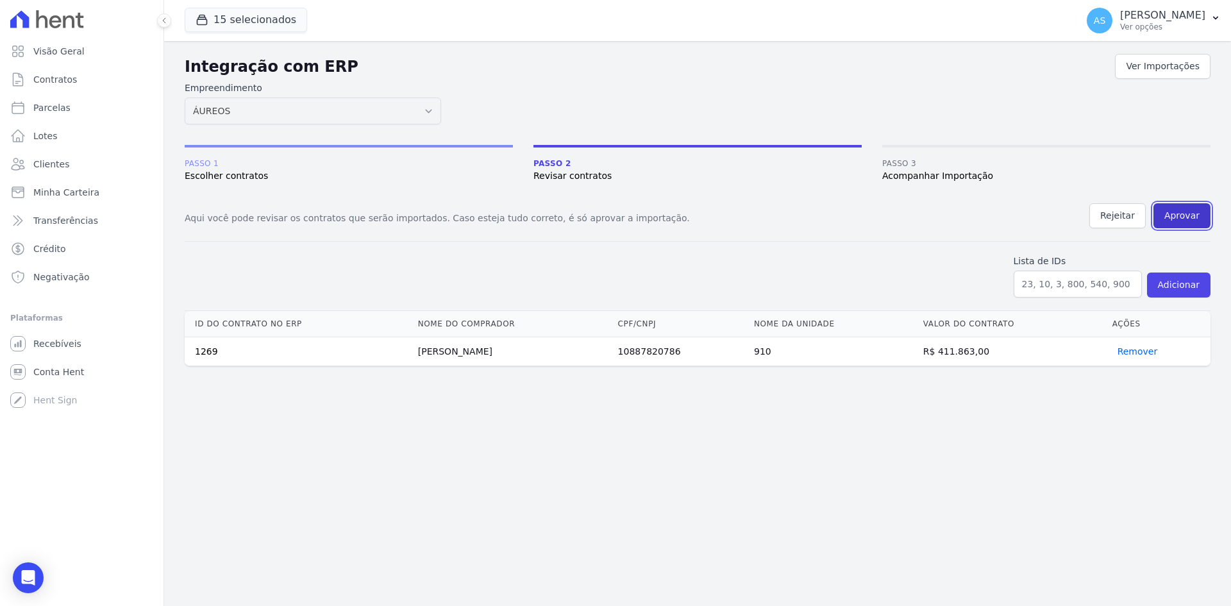
click at [1179, 219] on button "Aprovar" at bounding box center [1181, 215] width 57 height 25
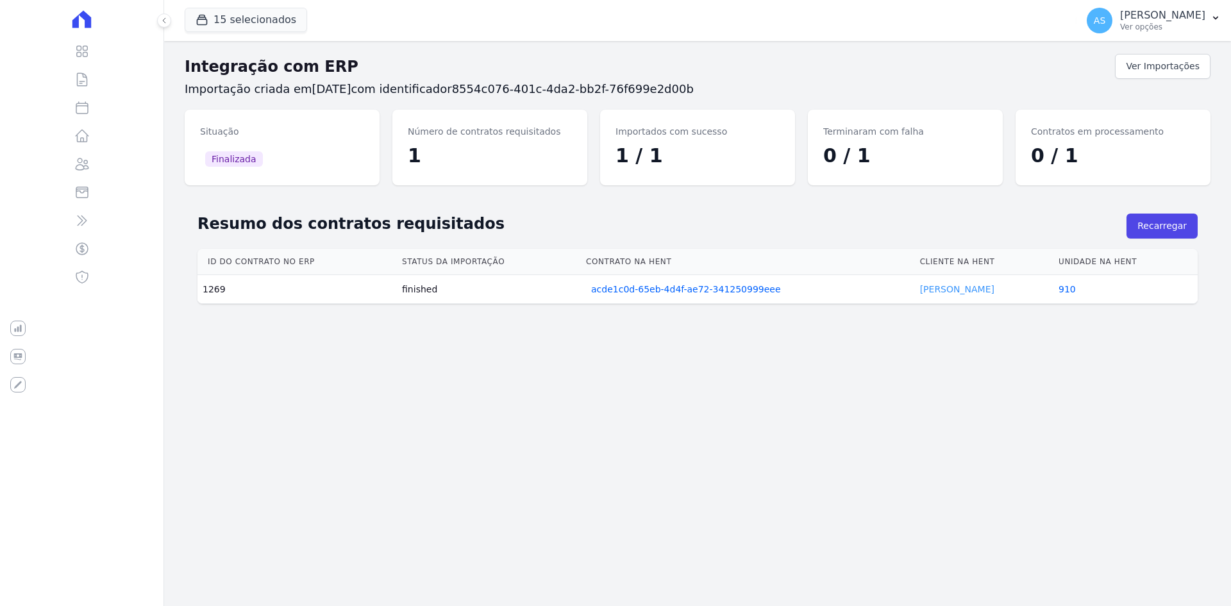
click at [936, 288] on link "[PERSON_NAME]" at bounding box center [957, 289] width 74 height 10
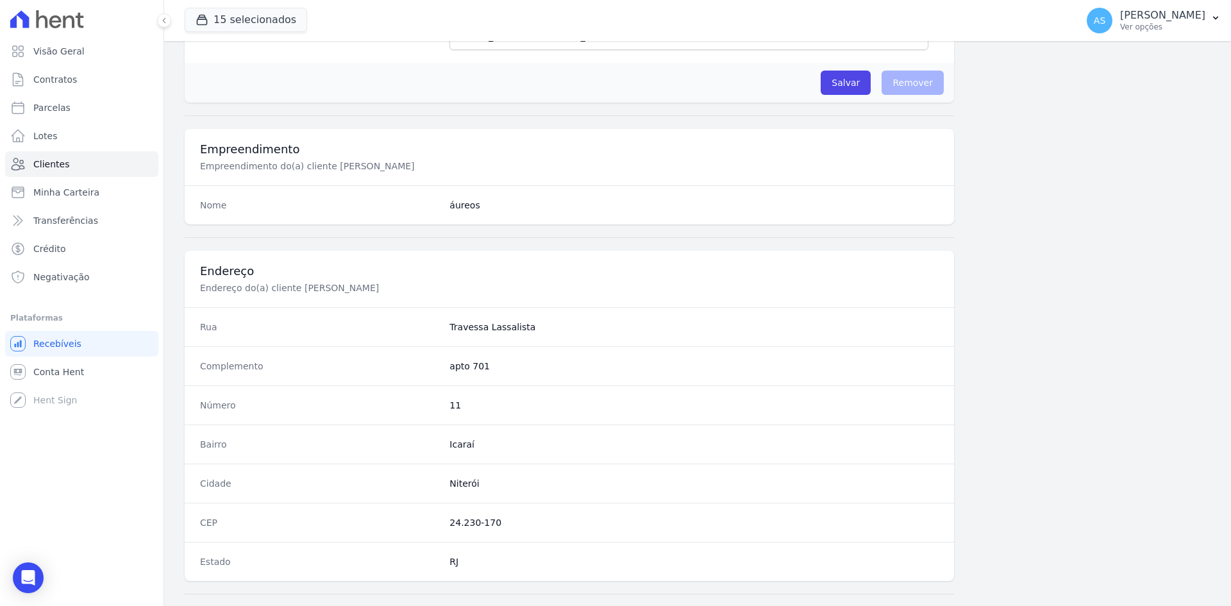
scroll to position [594, 0]
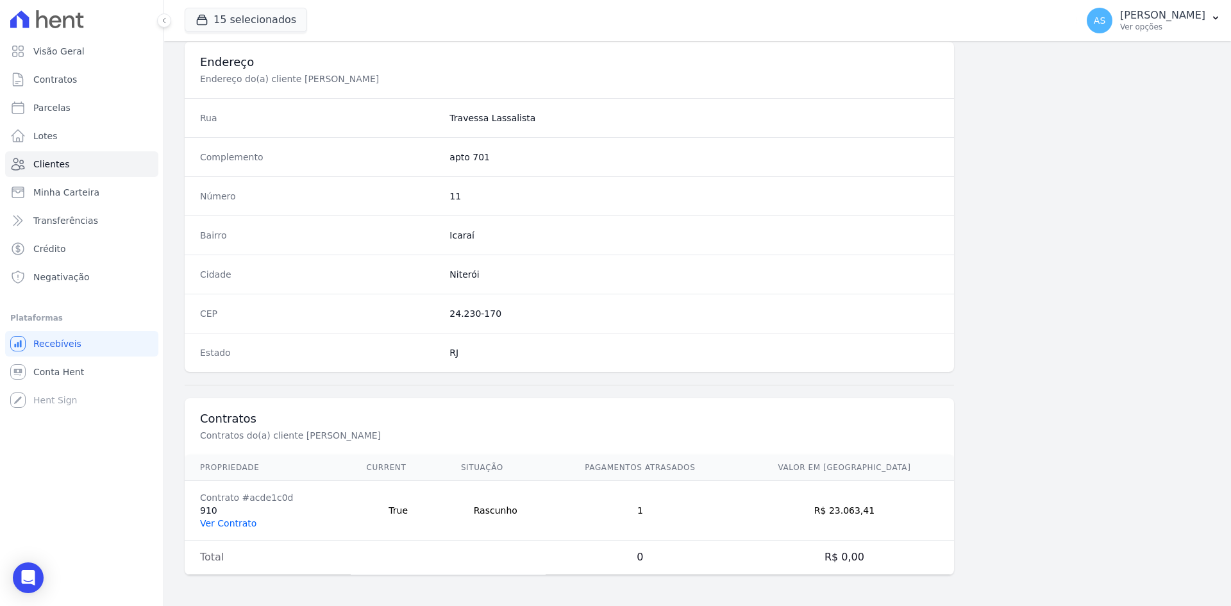
click at [233, 520] on link "Ver Contrato" at bounding box center [228, 523] width 56 height 10
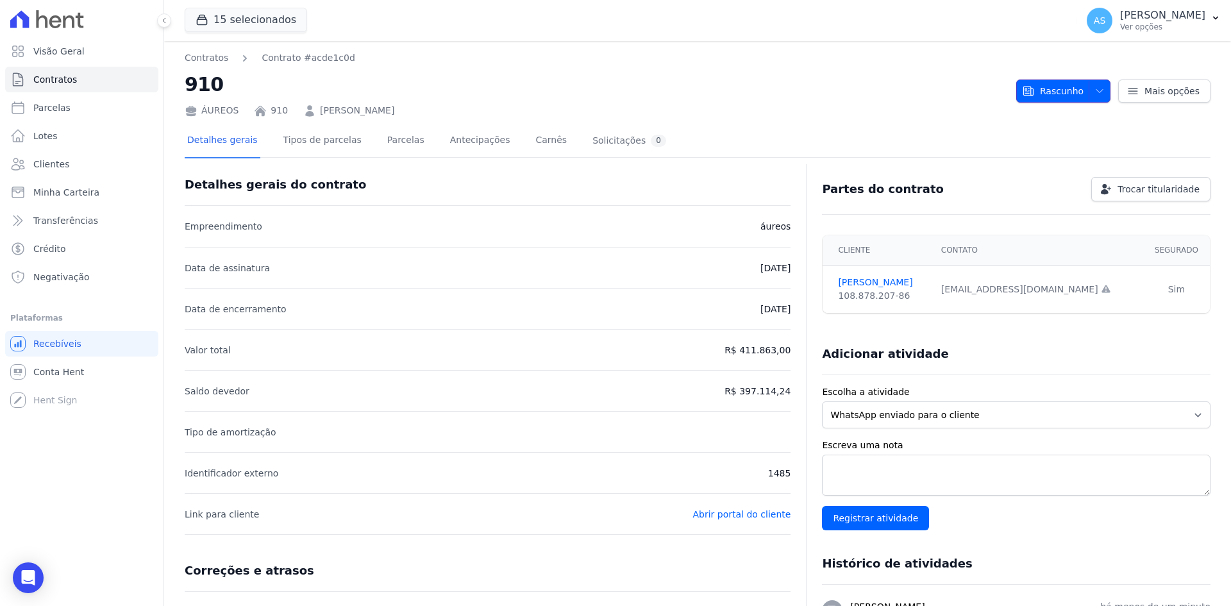
click at [1097, 89] on icon "button" at bounding box center [1099, 90] width 6 height 3
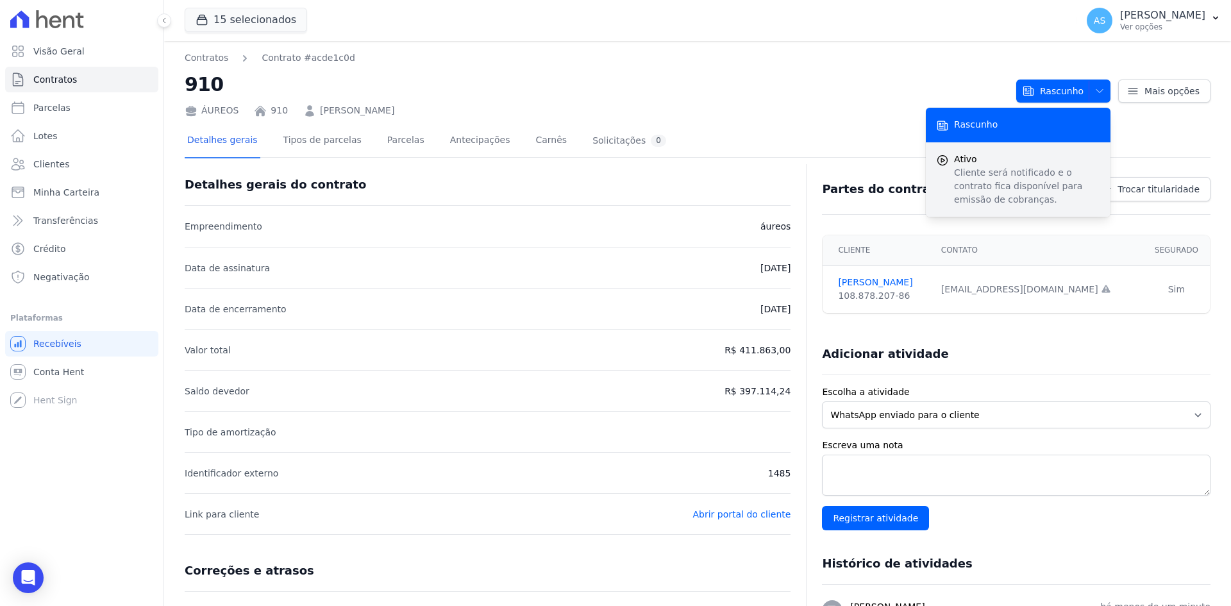
click at [978, 160] on span "Ativo" at bounding box center [1027, 159] width 146 height 13
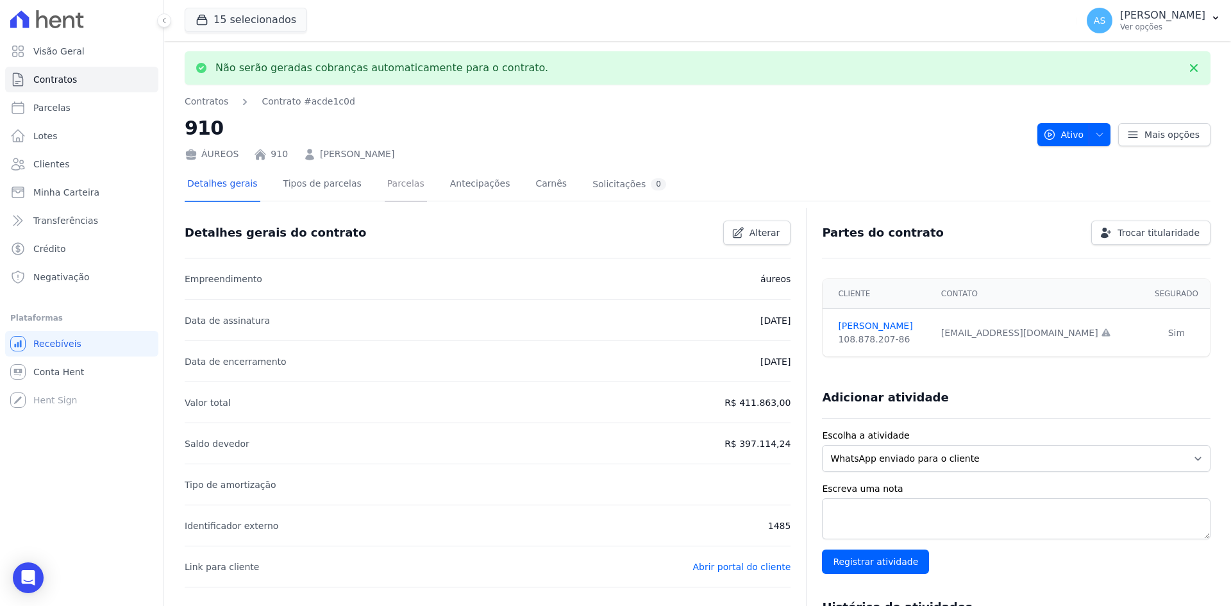
click at [386, 187] on link "Parcelas" at bounding box center [406, 185] width 42 height 34
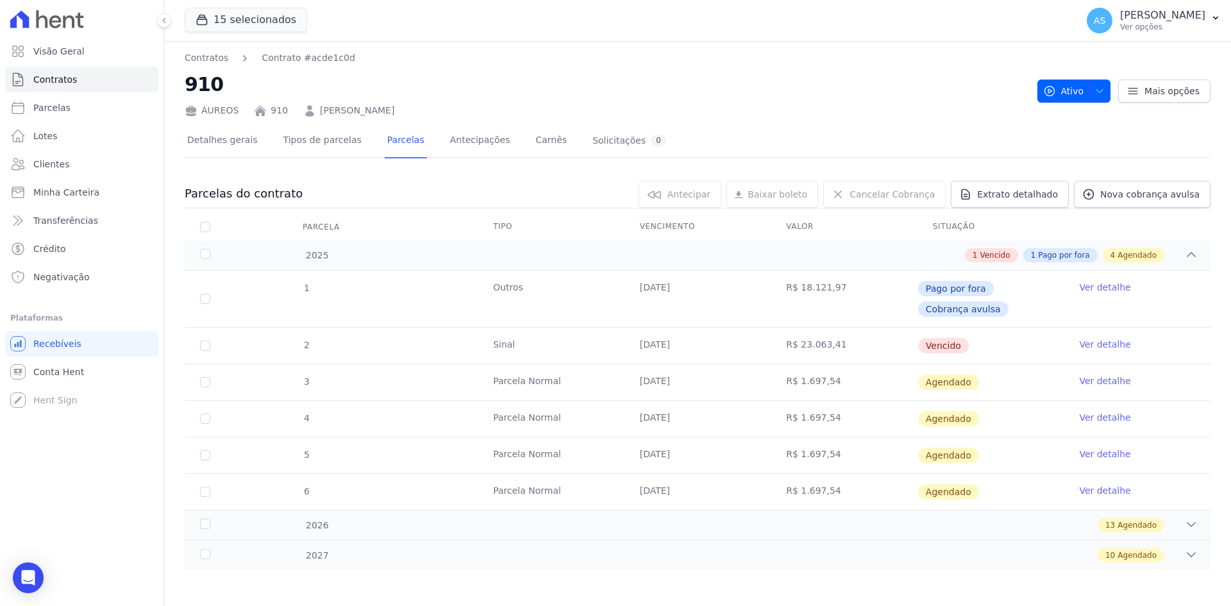
drag, startPoint x: 413, startPoint y: 113, endPoint x: 314, endPoint y: 106, distance: 98.9
click at [314, 106] on div "ÁUREOS 910 [PERSON_NAME]" at bounding box center [606, 108] width 842 height 19
copy link "[PERSON_NAME]"
click at [1108, 345] on link "Ver detalhe" at bounding box center [1104, 344] width 51 height 13
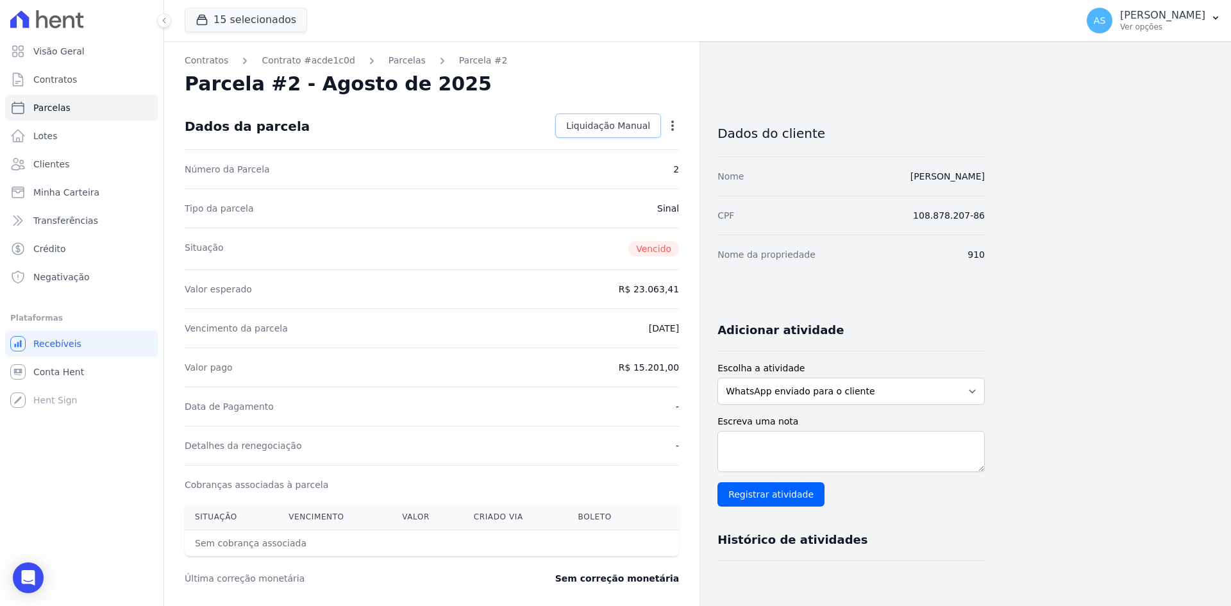
click at [626, 125] on span "Liquidação Manual" at bounding box center [608, 125] width 84 height 13
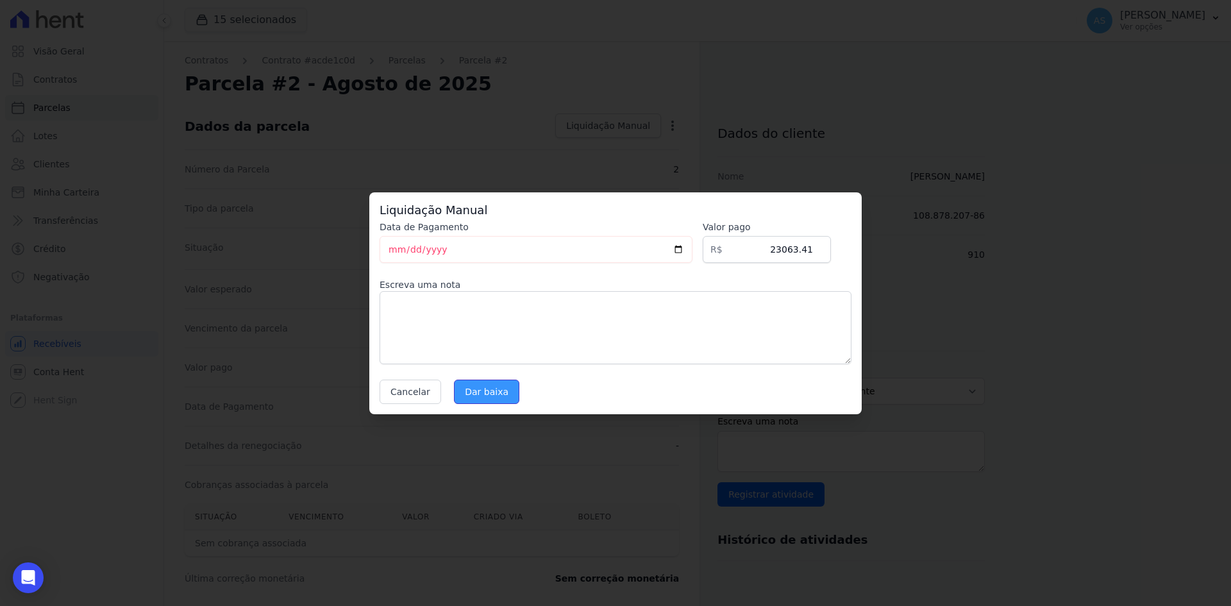
click at [472, 390] on input "Dar baixa" at bounding box center [486, 391] width 65 height 24
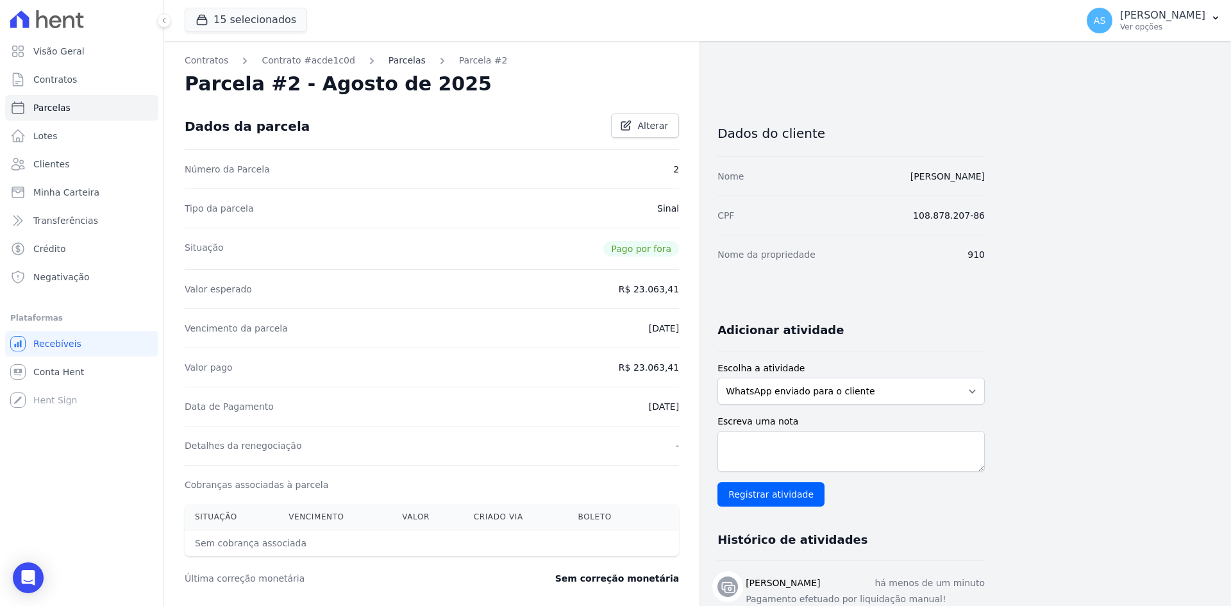
click at [388, 61] on link "Parcelas" at bounding box center [406, 60] width 37 height 13
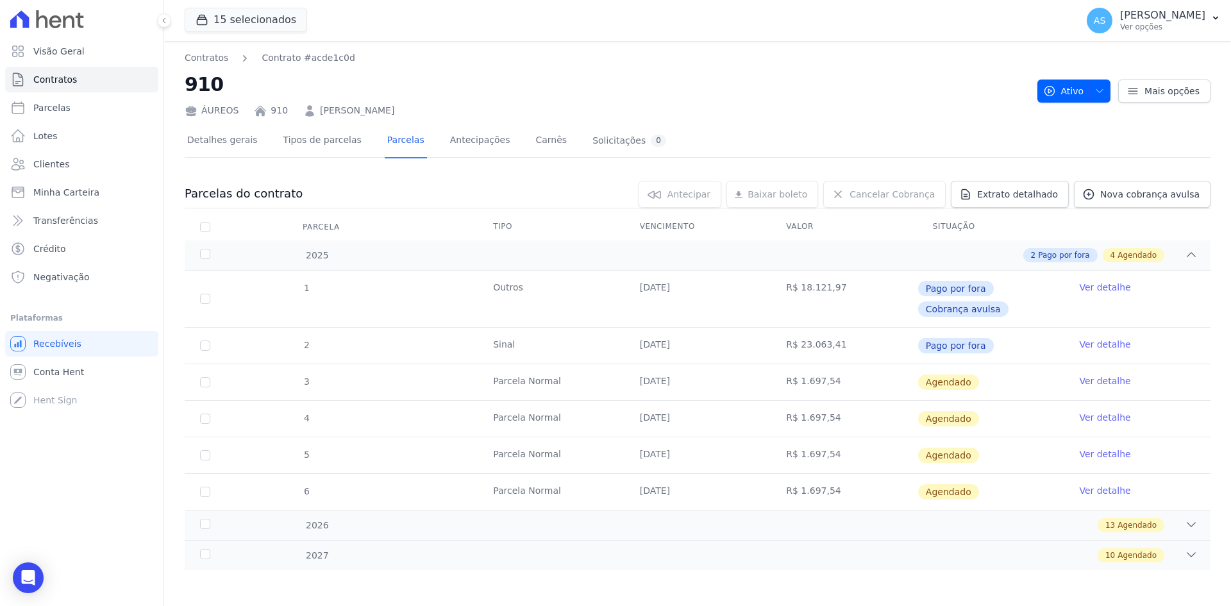
click at [1095, 378] on link "Ver detalhe" at bounding box center [1104, 380] width 51 height 13
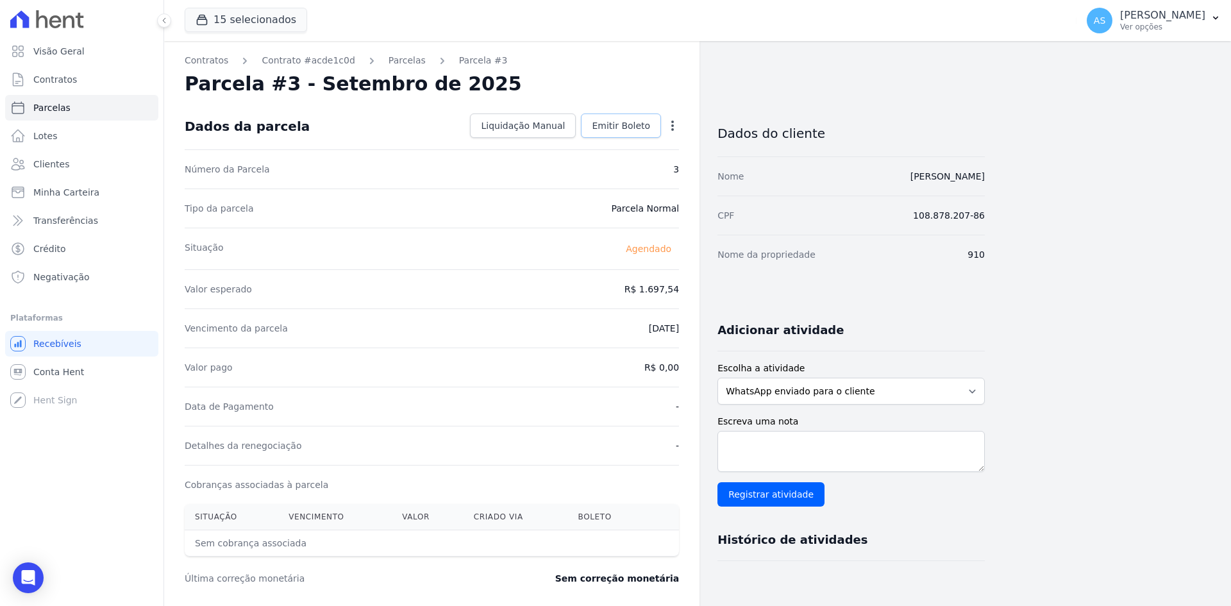
click at [630, 124] on span "Emitir Boleto" at bounding box center [621, 125] width 58 height 13
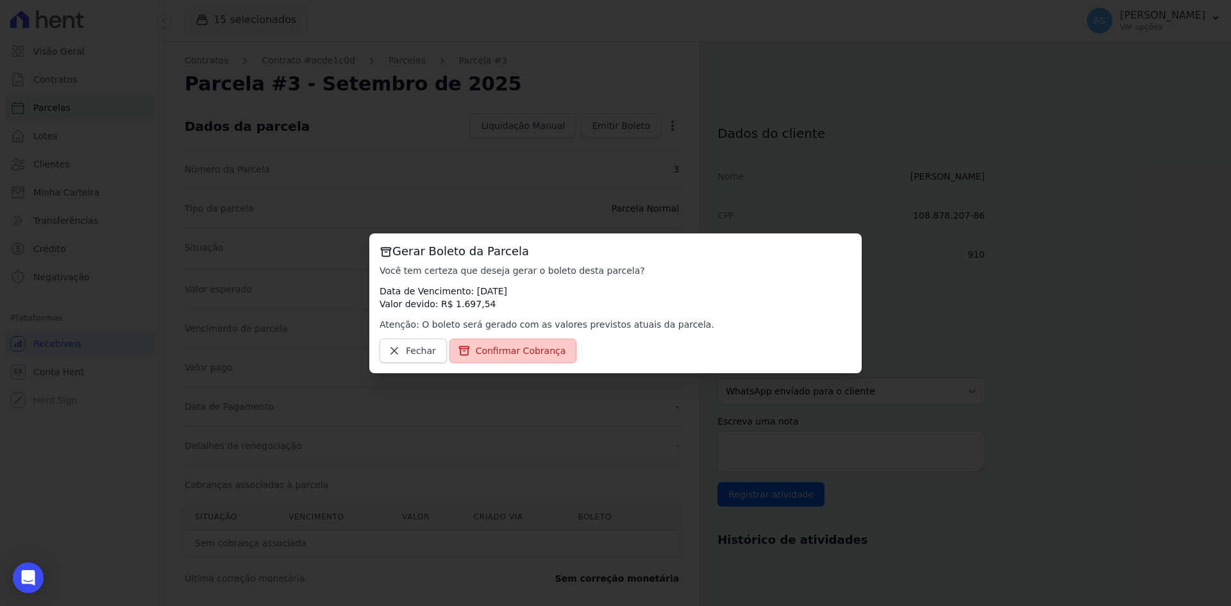
click at [496, 356] on span "Confirmar Cobrança" at bounding box center [521, 350] width 90 height 13
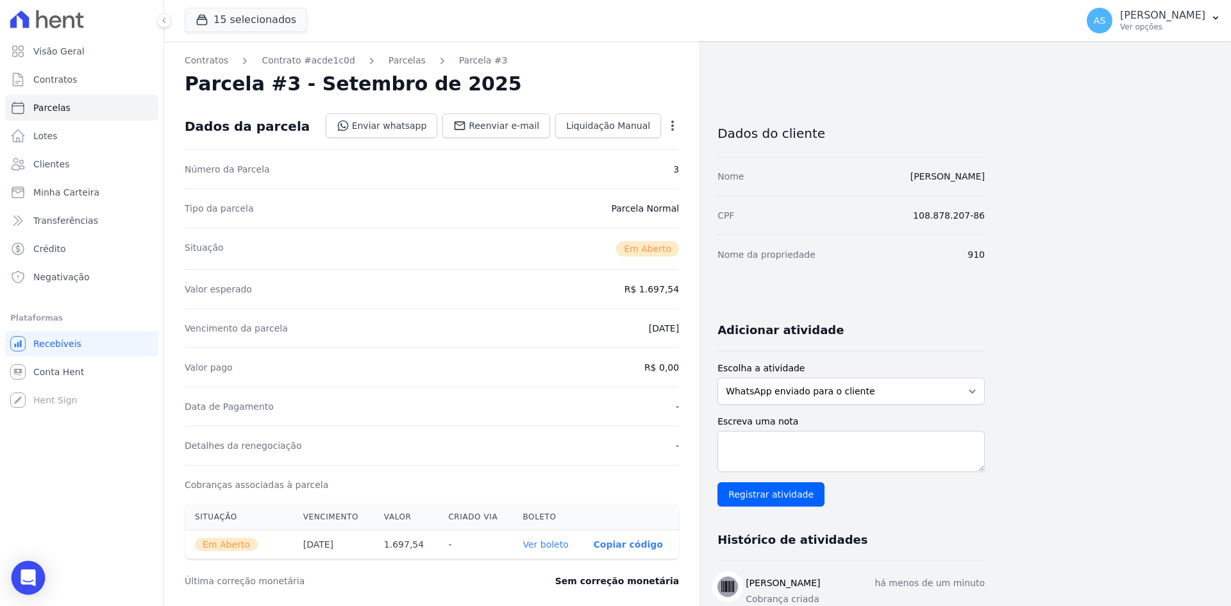
click at [31, 578] on icon "Open Intercom Messenger" at bounding box center [28, 577] width 15 height 17
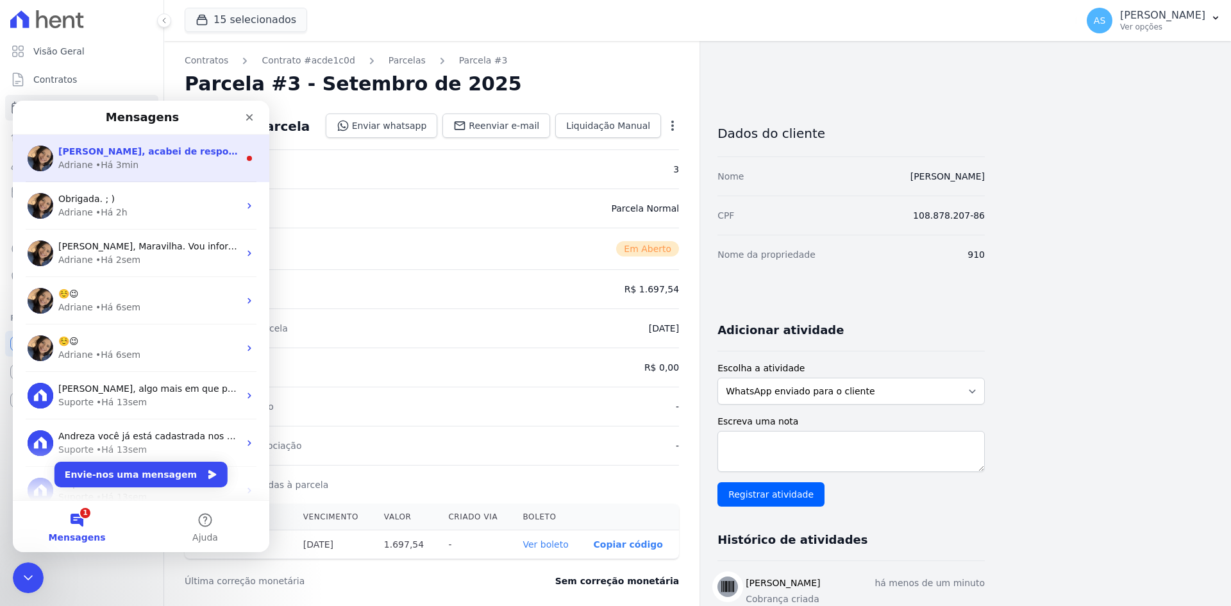
click at [140, 163] on div "Adriane • Há 3min" at bounding box center [148, 164] width 181 height 13
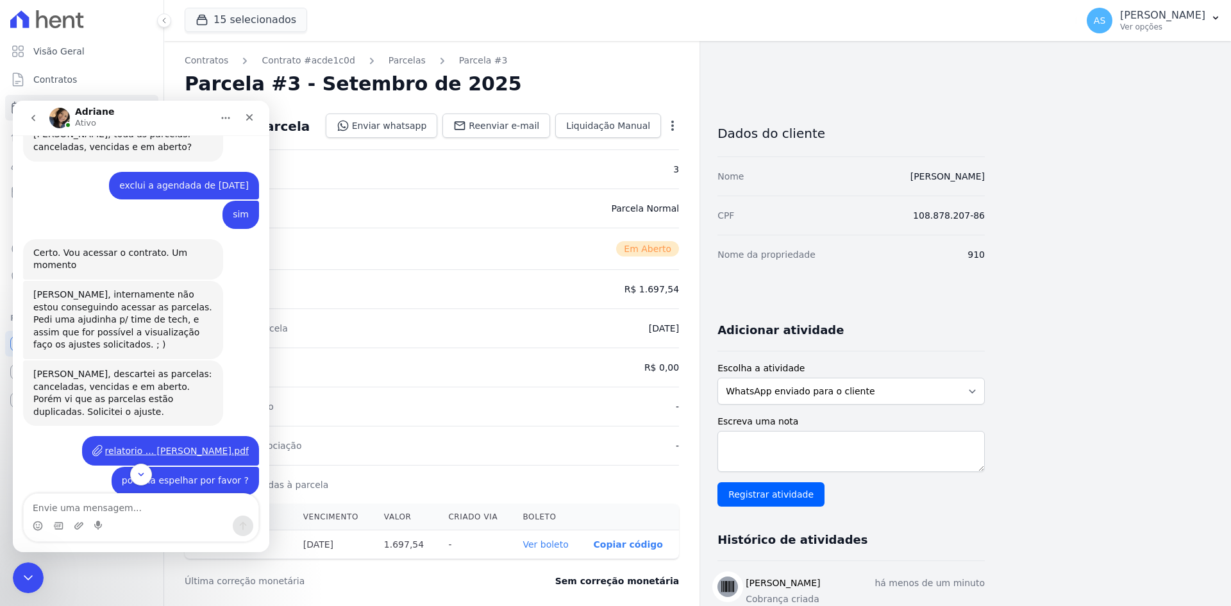
scroll to position [12143, 0]
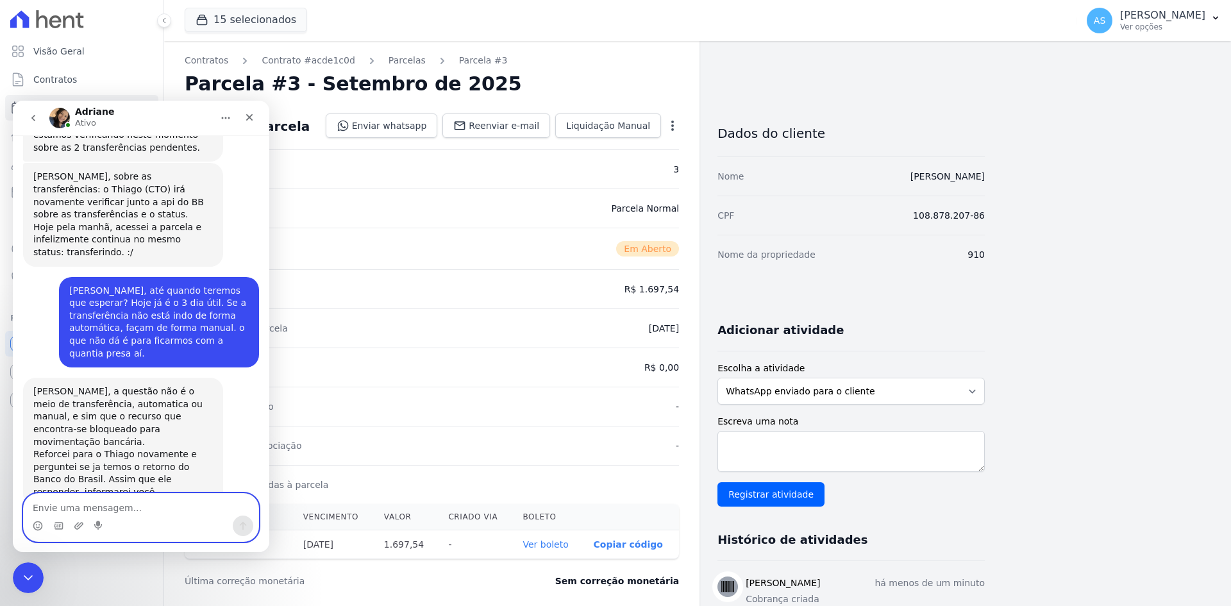
click at [69, 511] on textarea "Envie uma mensagem..." at bounding box center [141, 505] width 235 height 22
type textarea "muito obrigada"
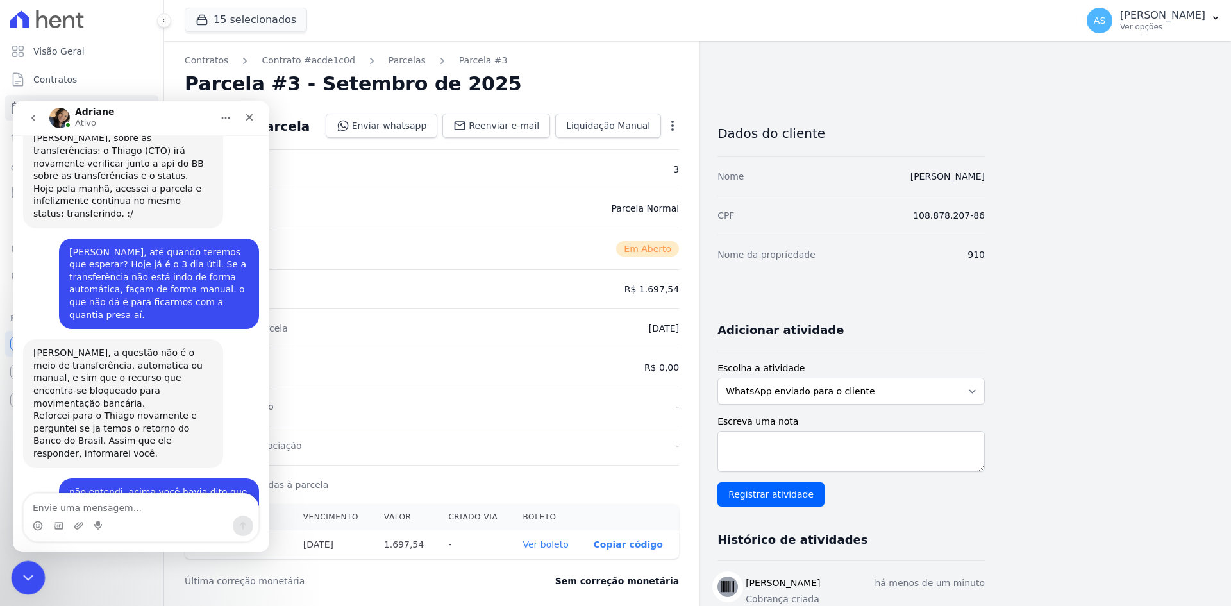
click at [20, 573] on icon "Fechar mensagem da Intercom" at bounding box center [26, 575] width 15 height 15
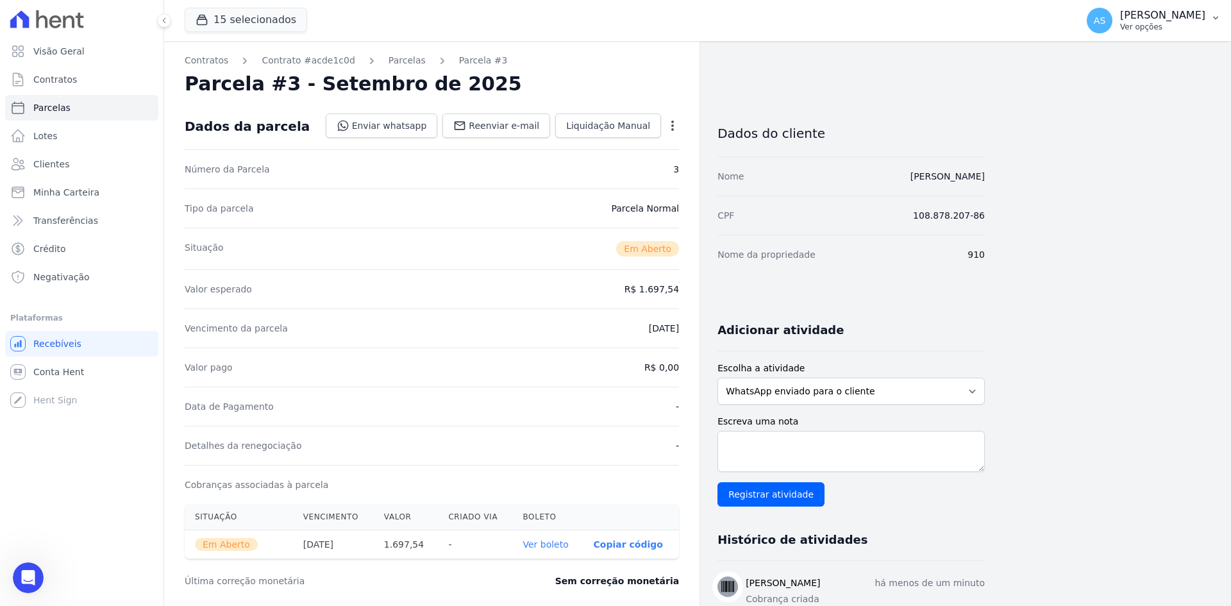
click at [1192, 18] on p "[PERSON_NAME]" at bounding box center [1162, 15] width 85 height 13
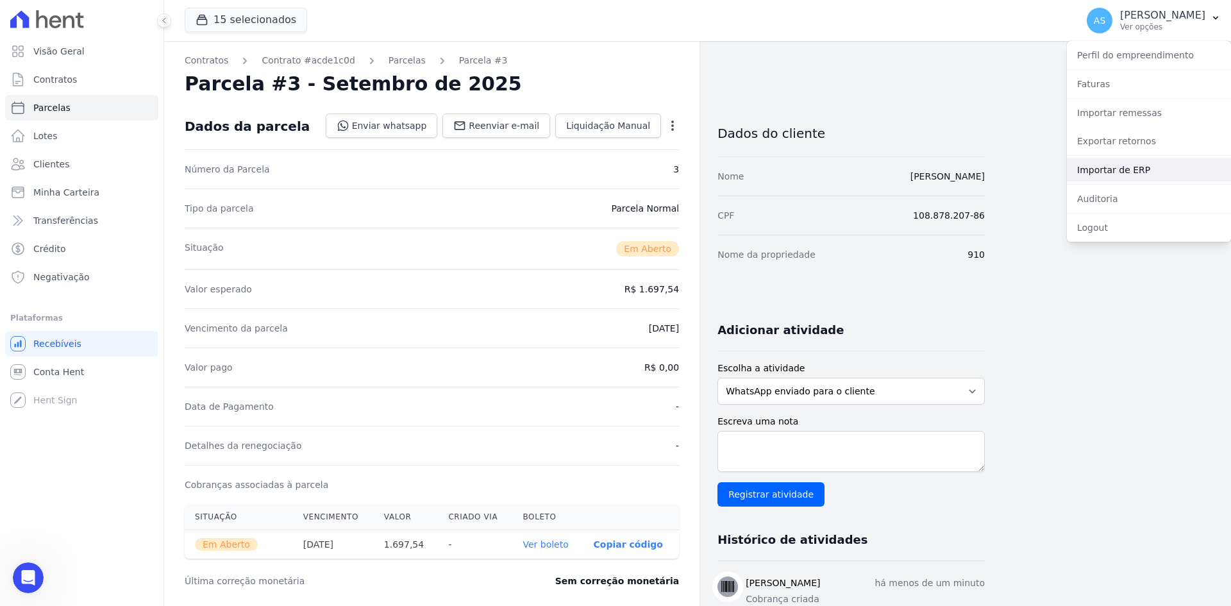
click at [1110, 169] on link "Importar de ERP" at bounding box center [1149, 169] width 164 height 23
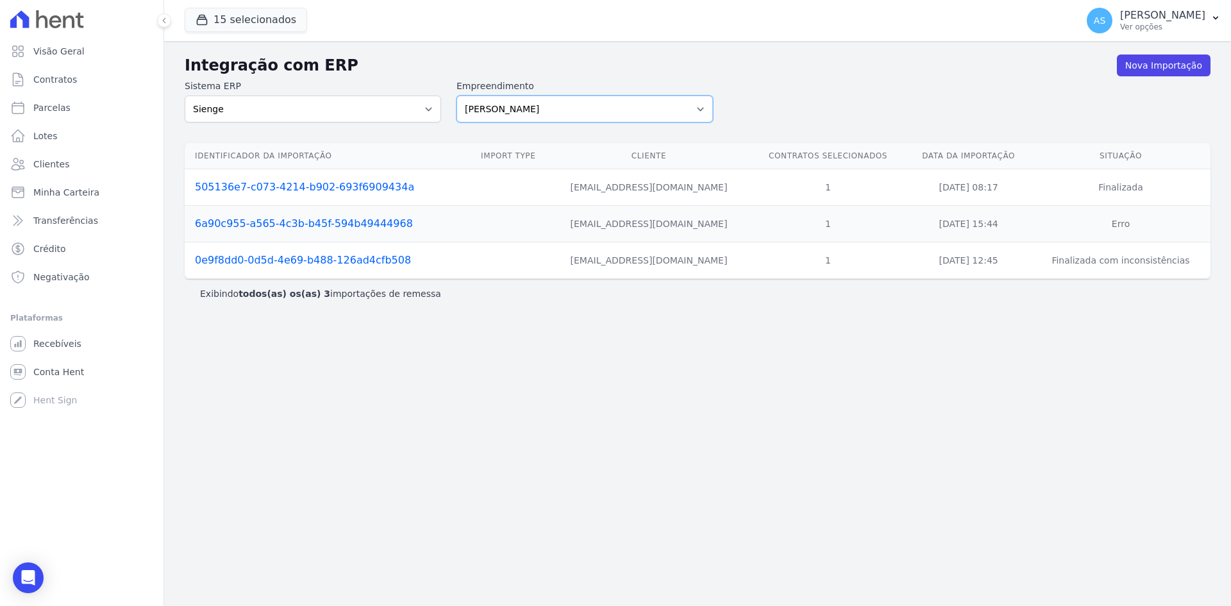
click at [696, 106] on select "[PERSON_NAME] Art Prime - [PERSON_NAME] Unique CTV Beat Residencial CTV Mob CTV…" at bounding box center [584, 109] width 256 height 27
select select "9db4d767-ec98-4519-aed7-f9568aa0b04c"
click at [456, 96] on select "[PERSON_NAME] Art Prime - [PERSON_NAME] Unique CTV Beat Residencial CTV Mob CTV…" at bounding box center [584, 109] width 256 height 27
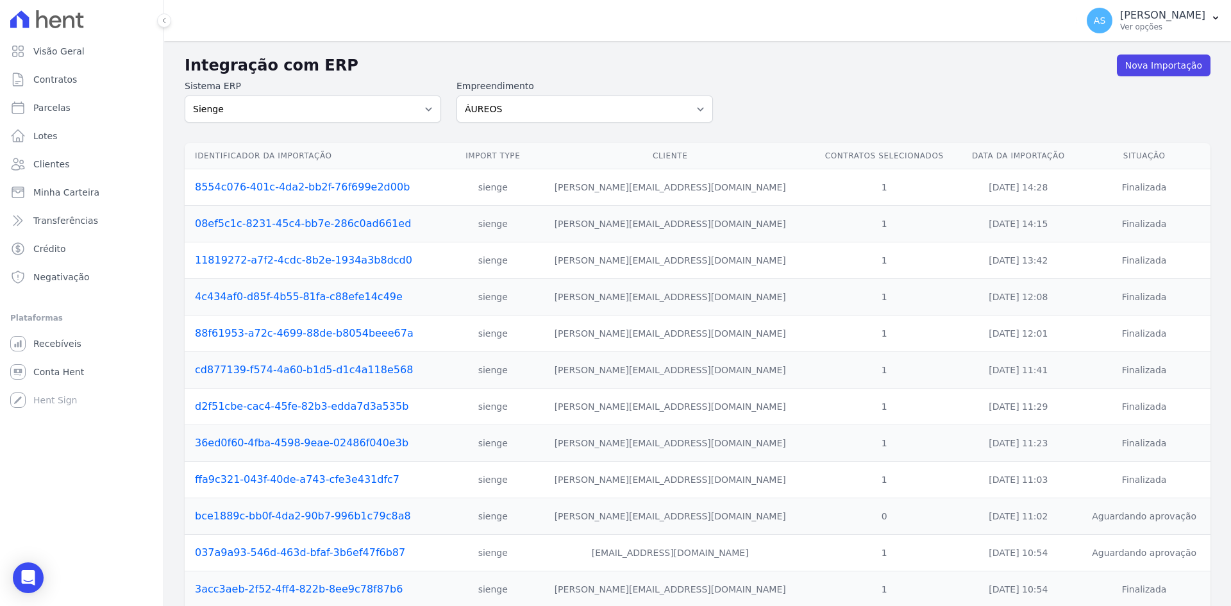
click at [349, 554] on link "037a9a93-546d-463d-bfaf-3b6ef47f6b87" at bounding box center [300, 552] width 210 height 12
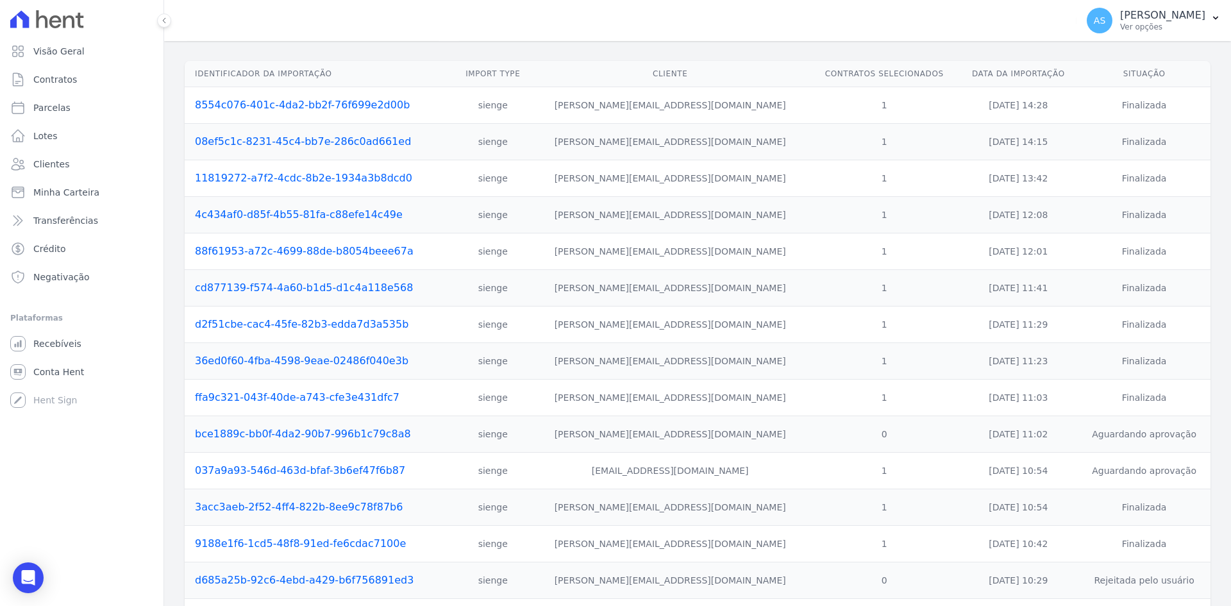
scroll to position [128, 0]
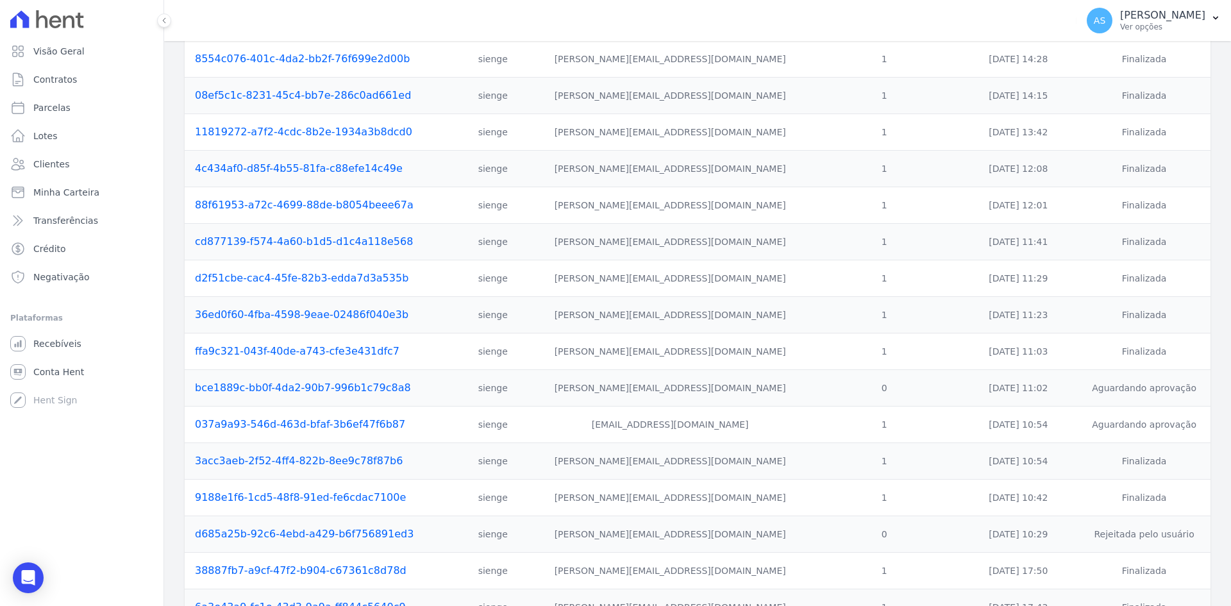
click at [315, 387] on link "bce1889c-bb0f-4da2-90b7-996b1c79c8a8" at bounding box center [303, 387] width 216 height 12
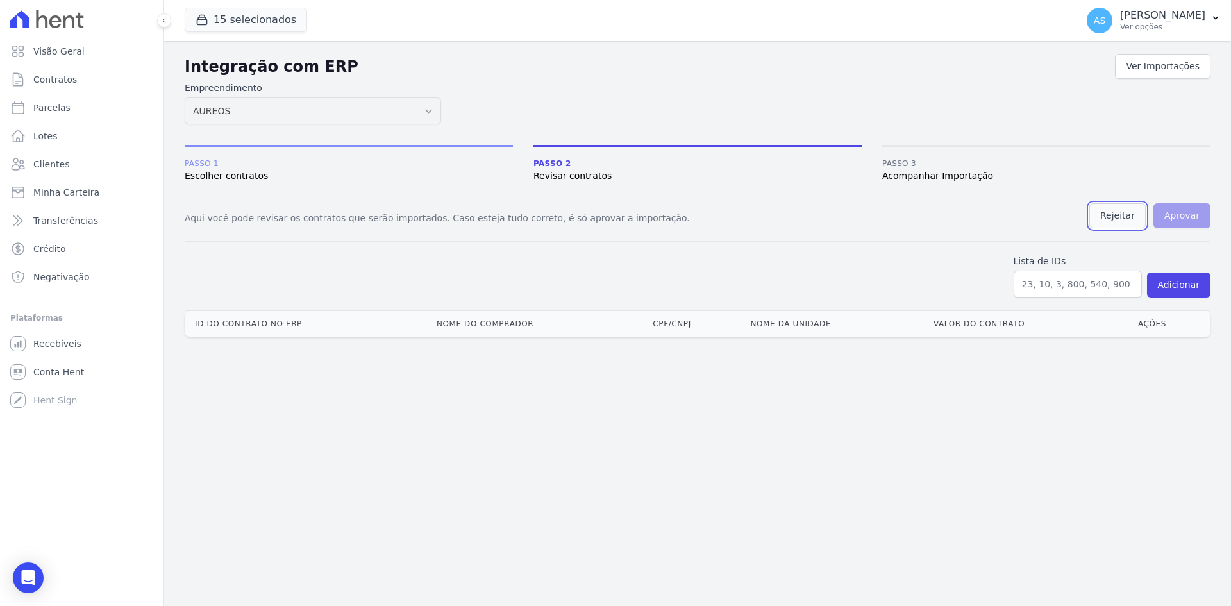
click at [1125, 212] on button "Rejeitar" at bounding box center [1117, 215] width 56 height 25
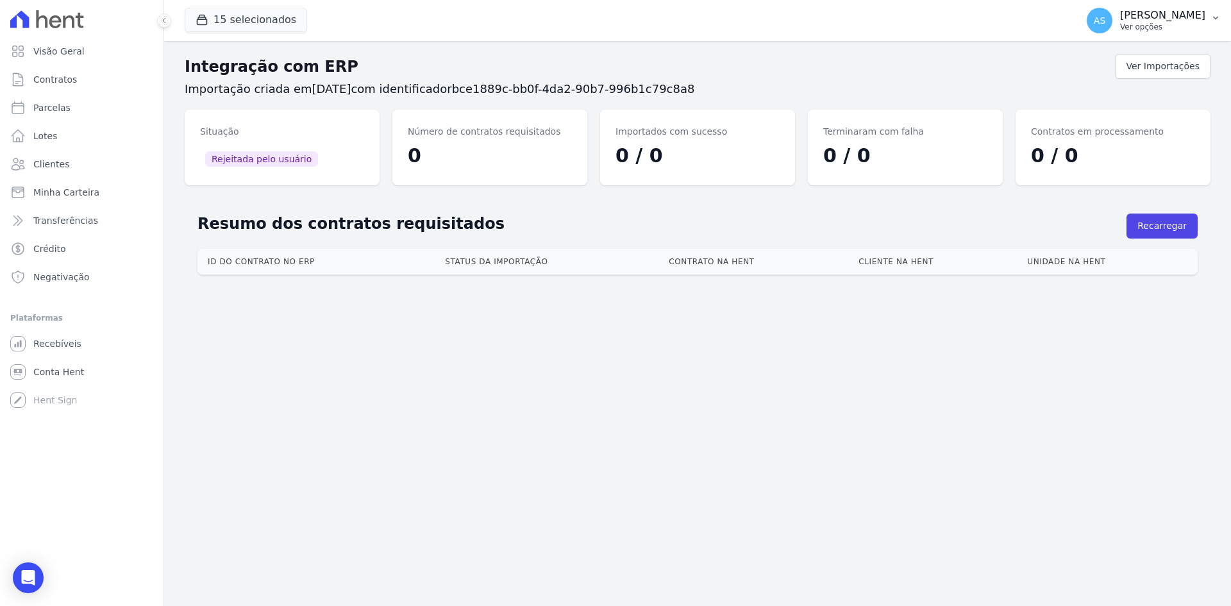
click at [1211, 19] on icon "button" at bounding box center [1215, 18] width 10 height 10
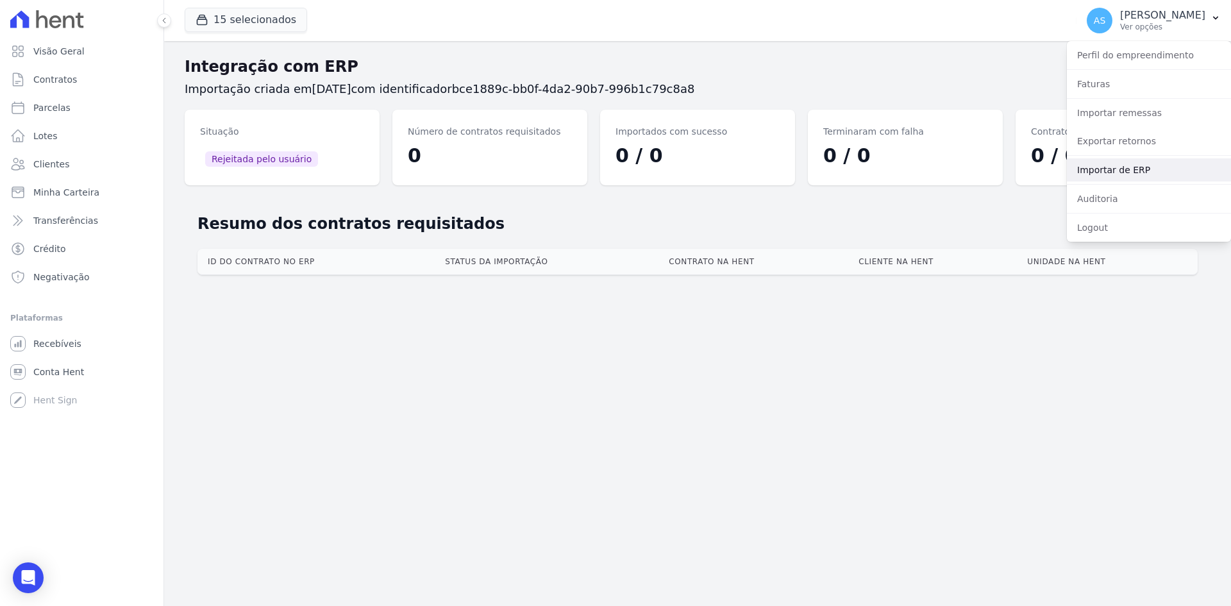
click at [1108, 173] on link "Importar de ERP" at bounding box center [1149, 169] width 164 height 23
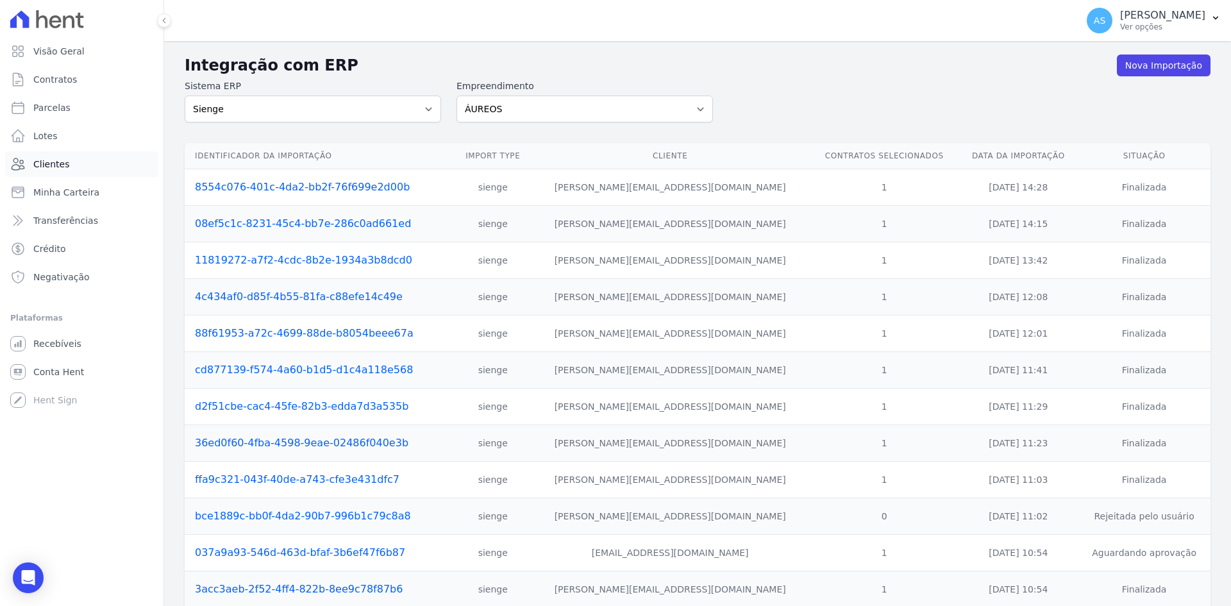
click at [54, 164] on span "Clientes" at bounding box center [51, 164] width 36 height 13
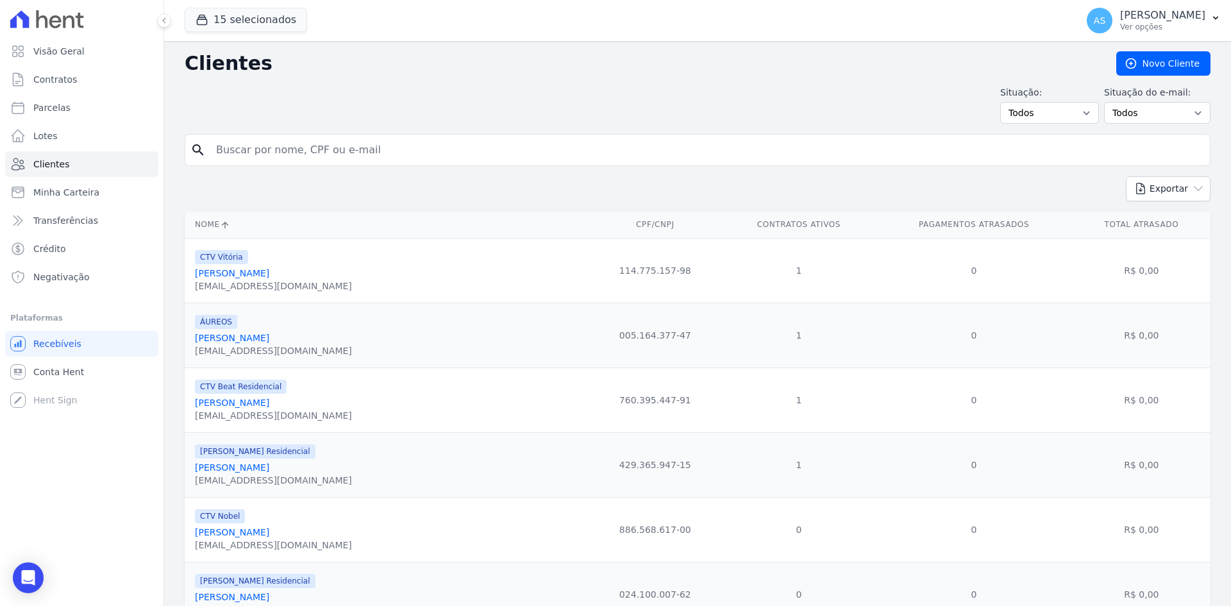
click at [230, 143] on input "search" at bounding box center [706, 150] width 996 height 26
type input "[PERSON_NAME]"
click at [272, 153] on input "[PERSON_NAME]" at bounding box center [706, 150] width 996 height 26
type input "[PERSON_NAME]"
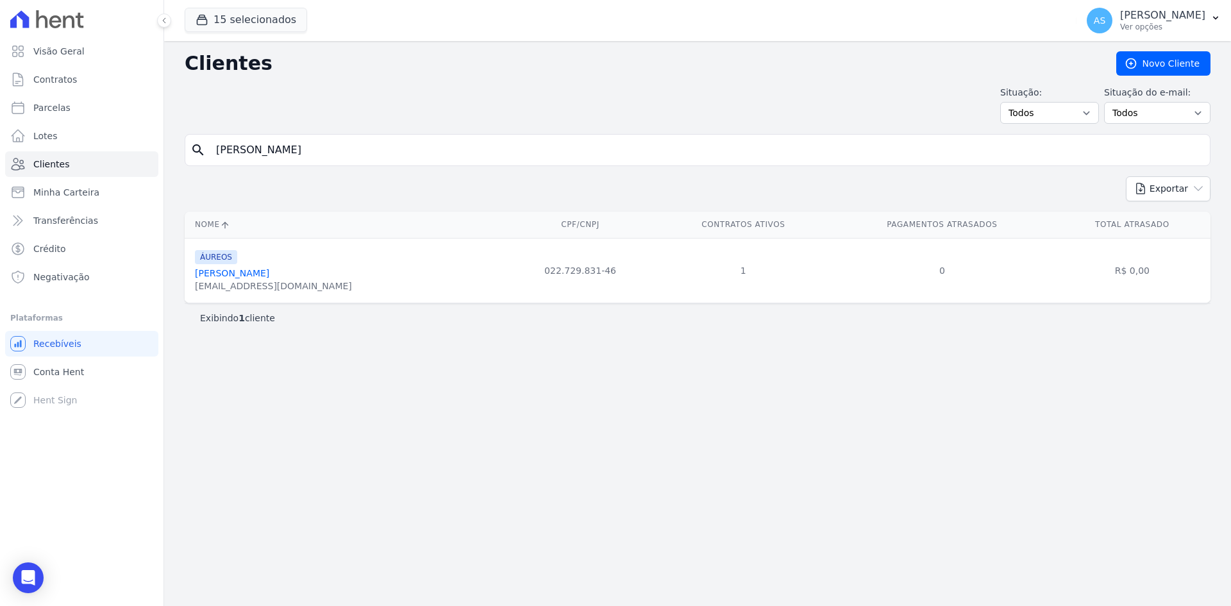
click at [269, 272] on link "[PERSON_NAME]" at bounding box center [232, 273] width 74 height 10
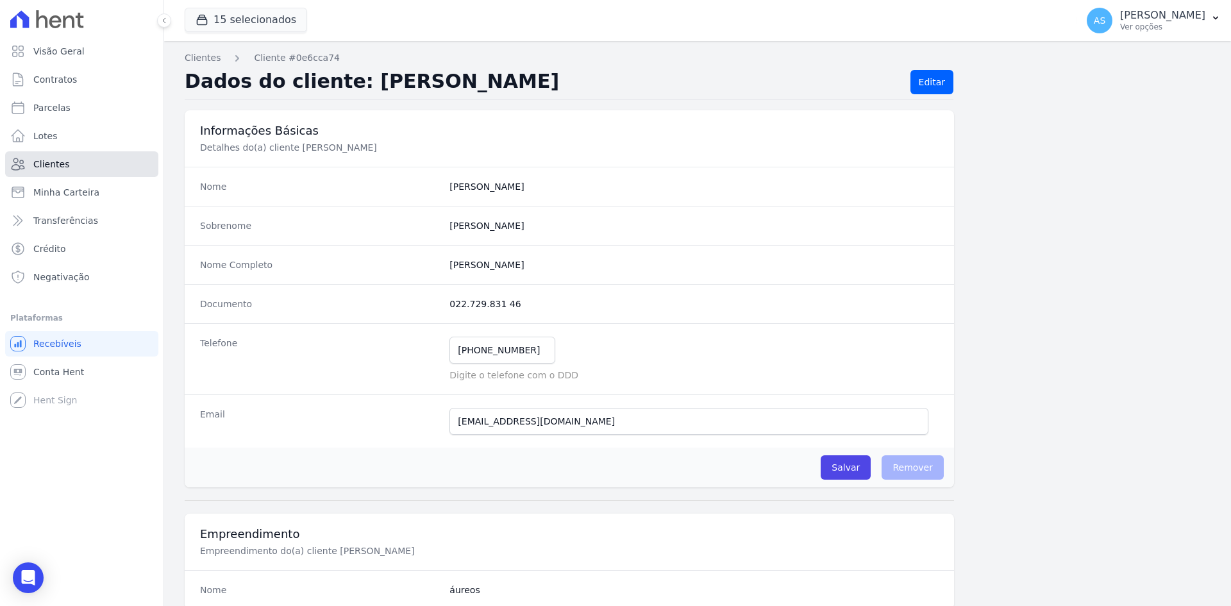
click at [58, 167] on span "Clientes" at bounding box center [51, 164] width 36 height 13
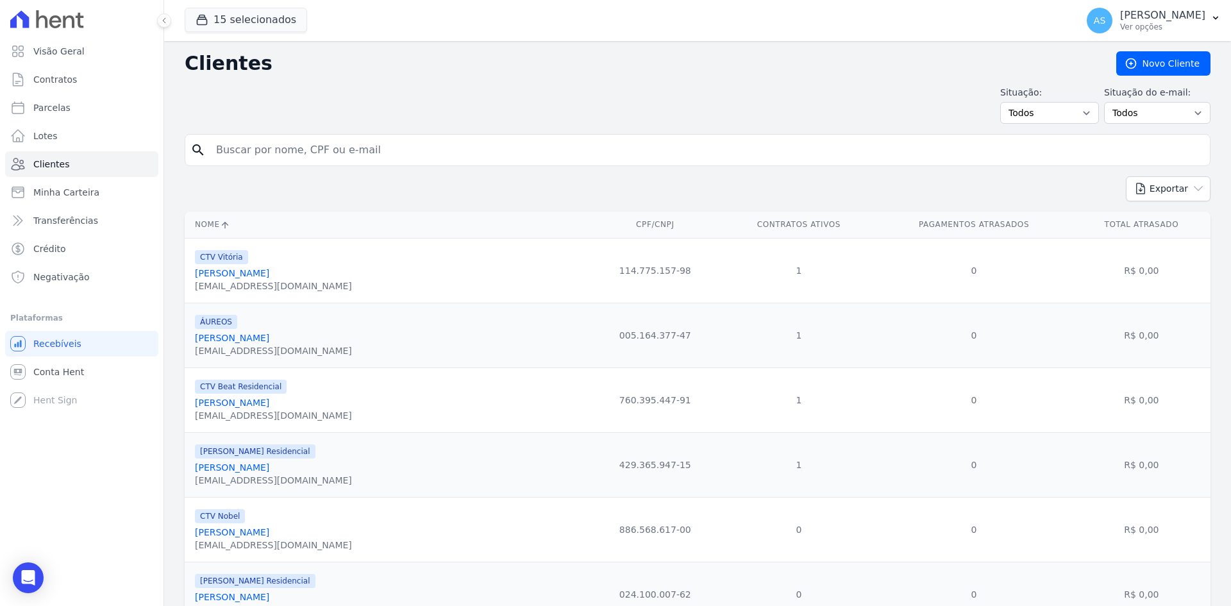
click at [296, 158] on input "search" at bounding box center [706, 150] width 996 height 26
paste input "[PERSON_NAME]"
type input "[PERSON_NAME]"
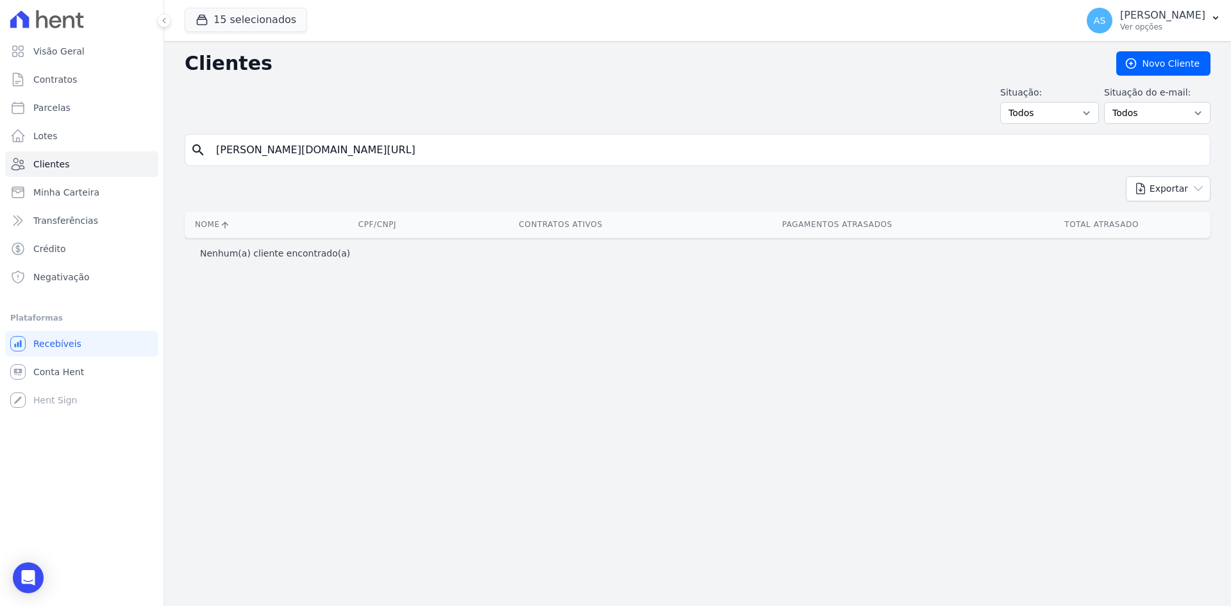
click at [326, 147] on input "[PERSON_NAME][DOMAIN_NAME][URL]" at bounding box center [706, 150] width 996 height 26
drag, startPoint x: 535, startPoint y: 147, endPoint x: -46, endPoint y: 151, distance: 580.7
click at [0, 151] on html "Visão Geral Contratos [GEOGRAPHIC_DATA] Lotes Clientes Minha Carteira Transferê…" at bounding box center [615, 303] width 1231 height 606
paste input "[PERSON_NAME]"
type input "[PERSON_NAME]"
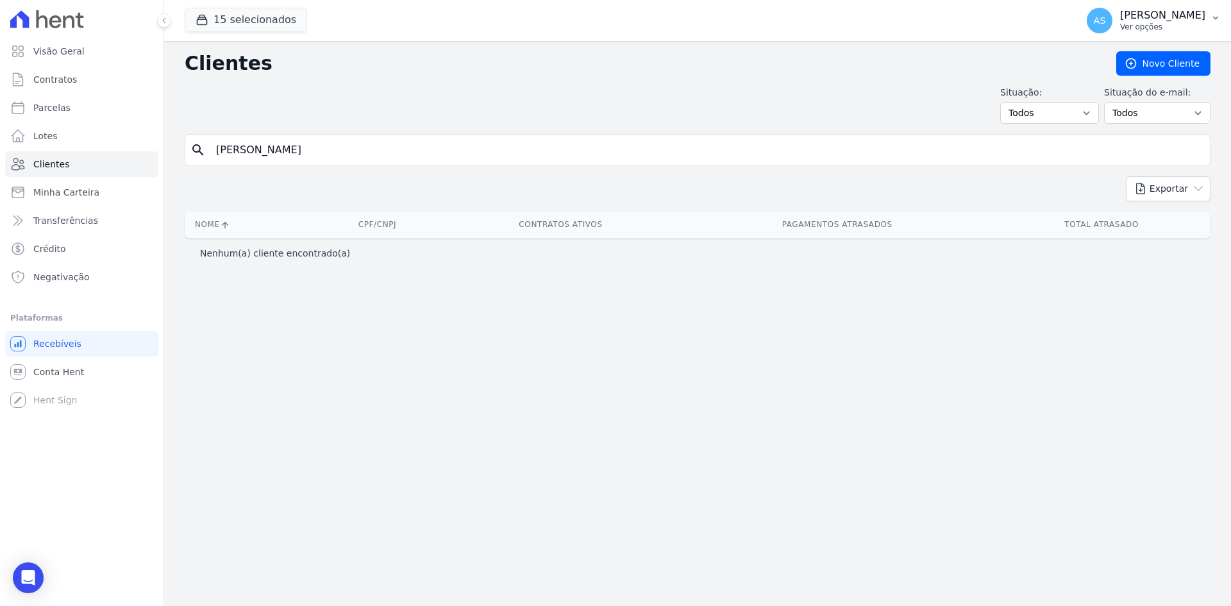
click at [1204, 21] on p "[PERSON_NAME]" at bounding box center [1162, 15] width 85 height 13
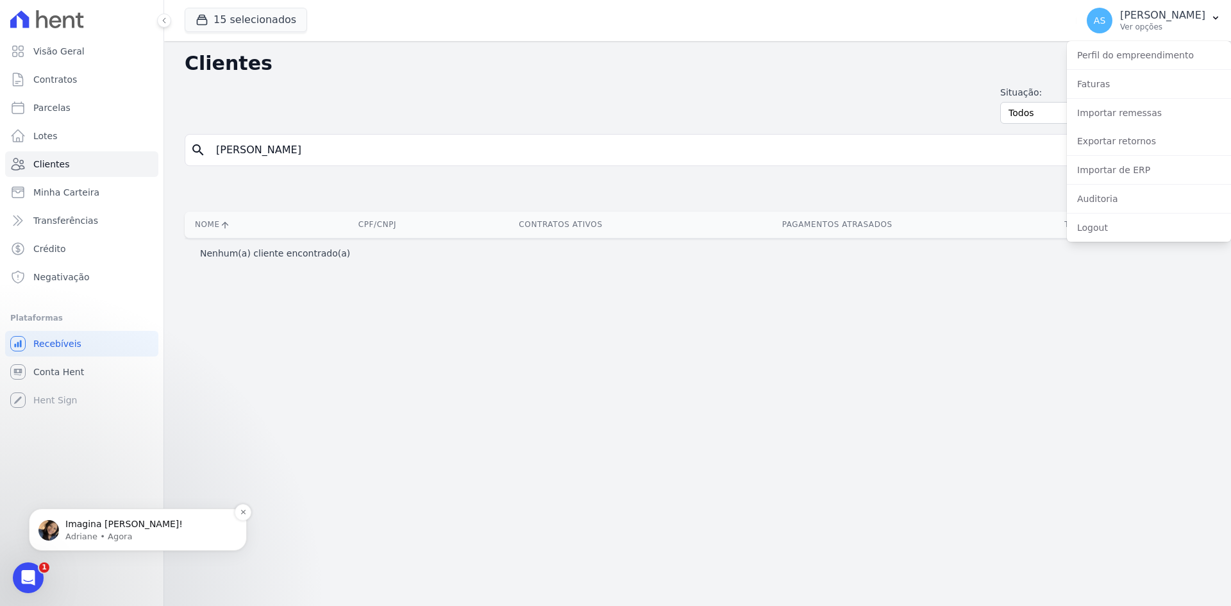
click at [83, 527] on p "Imagina [PERSON_NAME]!" at bounding box center [147, 524] width 165 height 13
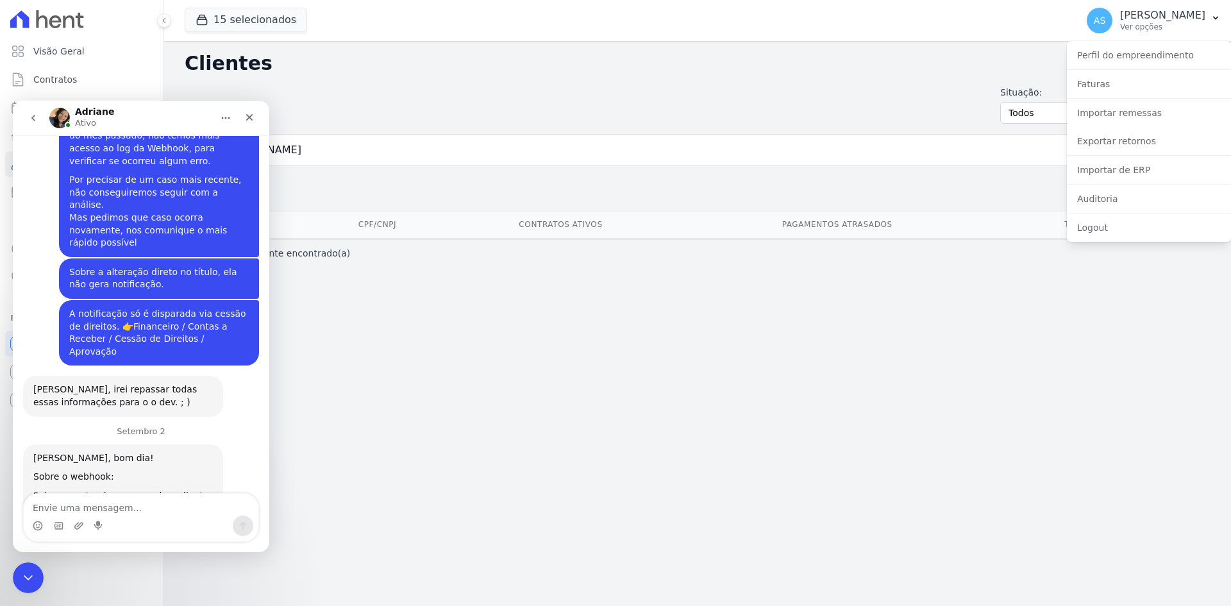
click at [33, 121] on icon "go back" at bounding box center [33, 118] width 10 height 10
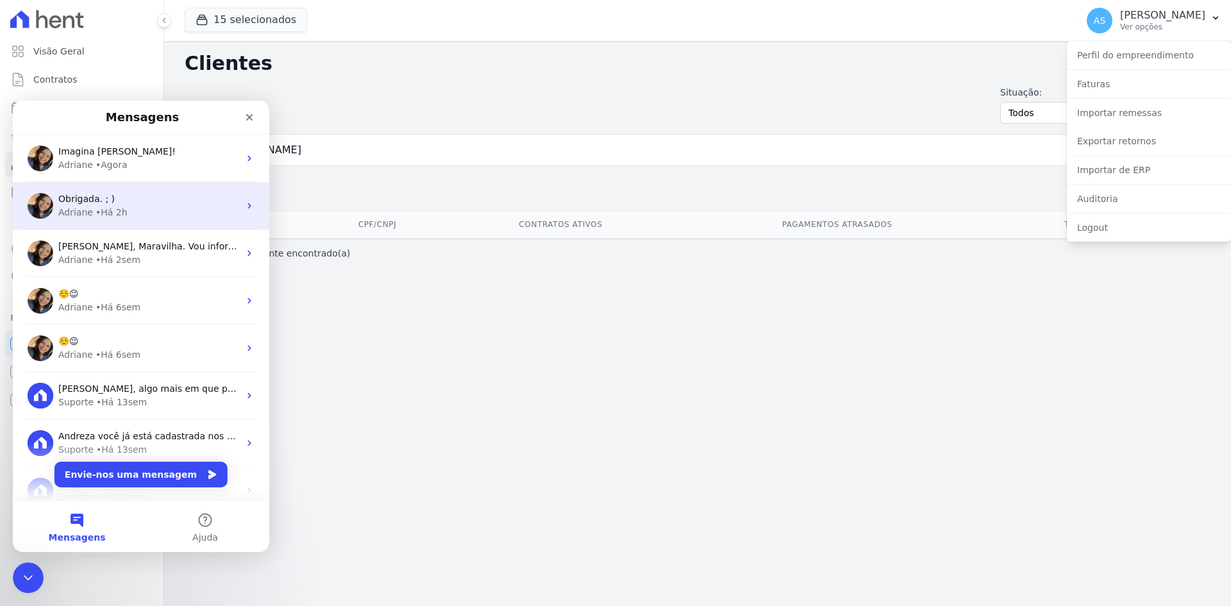
click at [109, 210] on div "• Há 2h" at bounding box center [112, 212] width 32 height 13
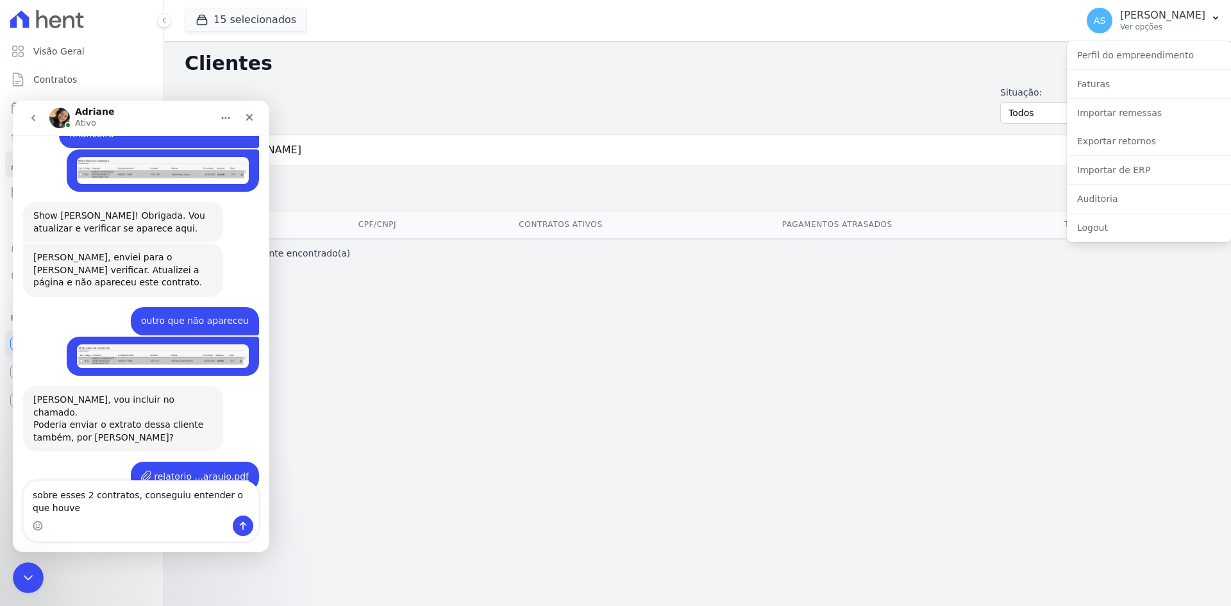
scroll to position [569, 0]
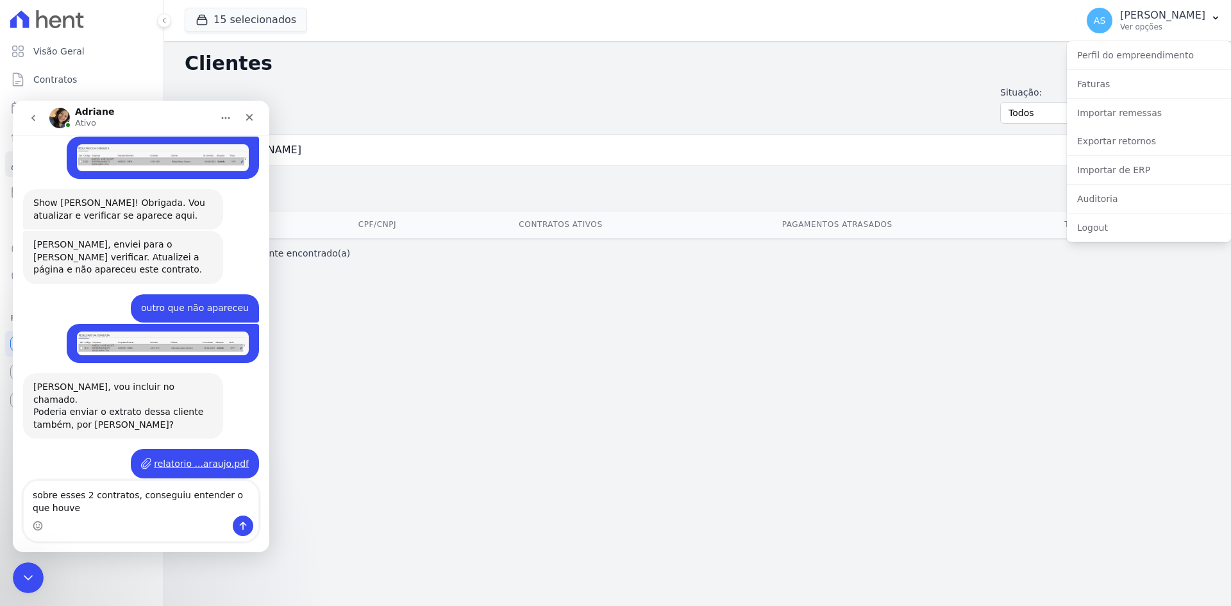
type textarea "sobre esses 2 contratos, conseguiu entender o que houve ?"
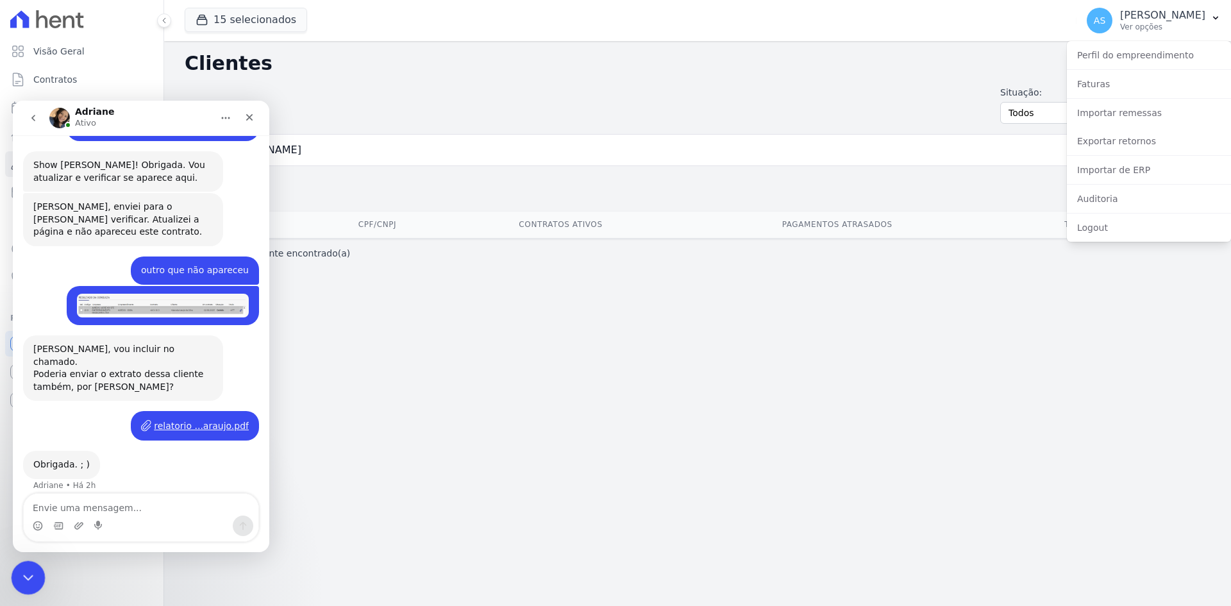
click at [30, 578] on icon "Fechar mensagem da Intercom" at bounding box center [26, 575] width 15 height 15
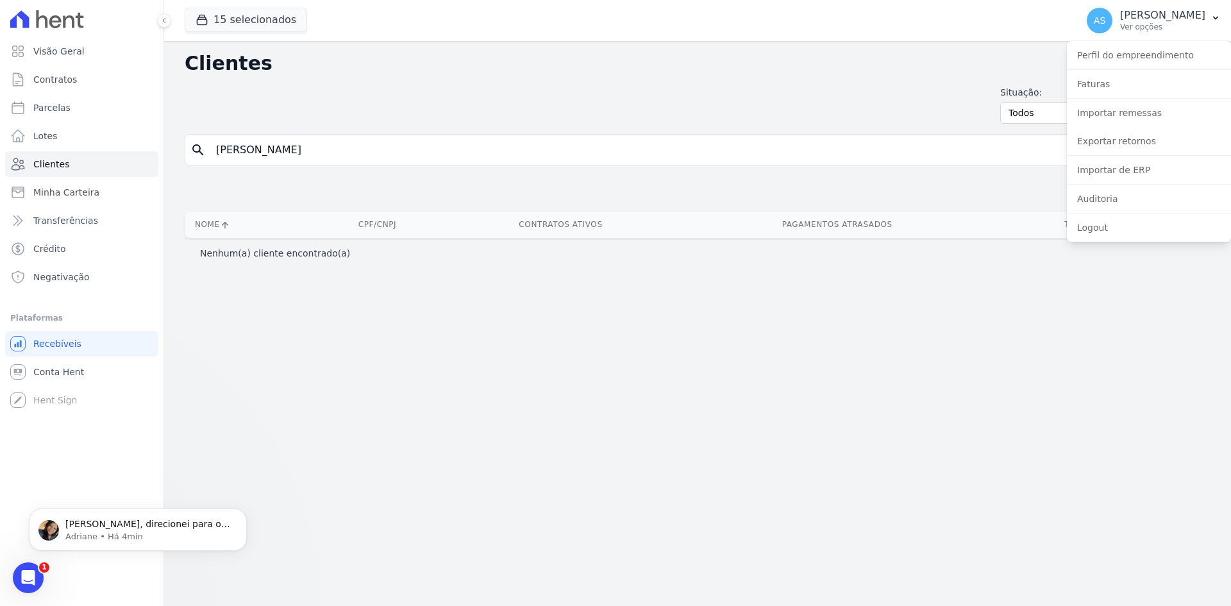
scroll to position [670, 0]
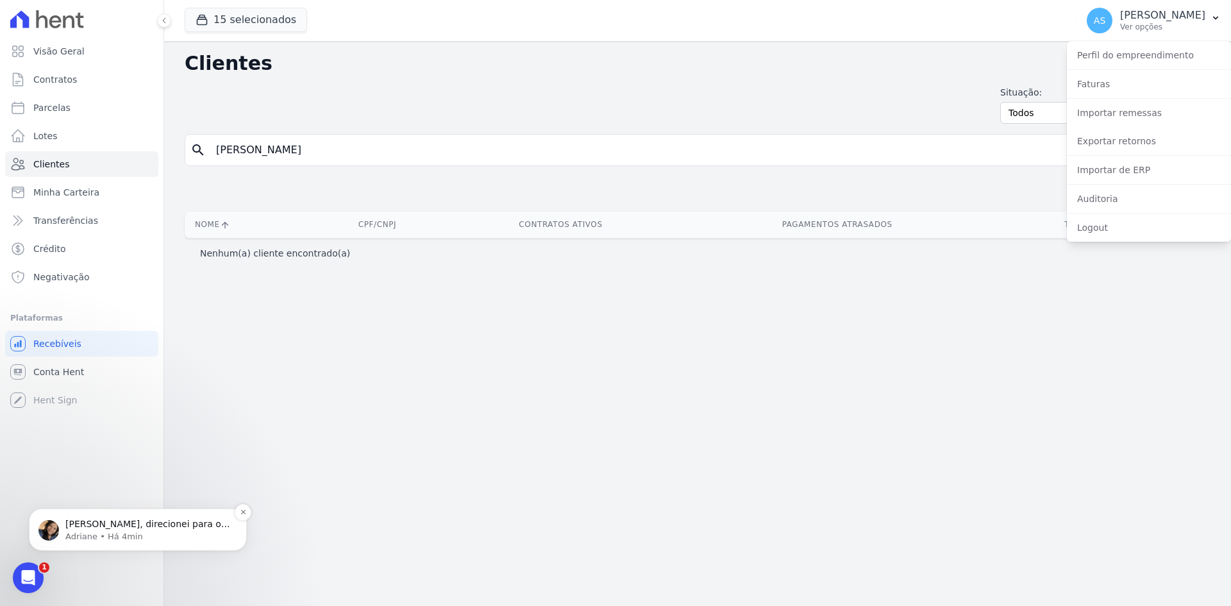
click at [126, 525] on p "[PERSON_NAME], direcionei para o [PERSON_NAME] verificar direto na api o porque…" at bounding box center [147, 524] width 165 height 13
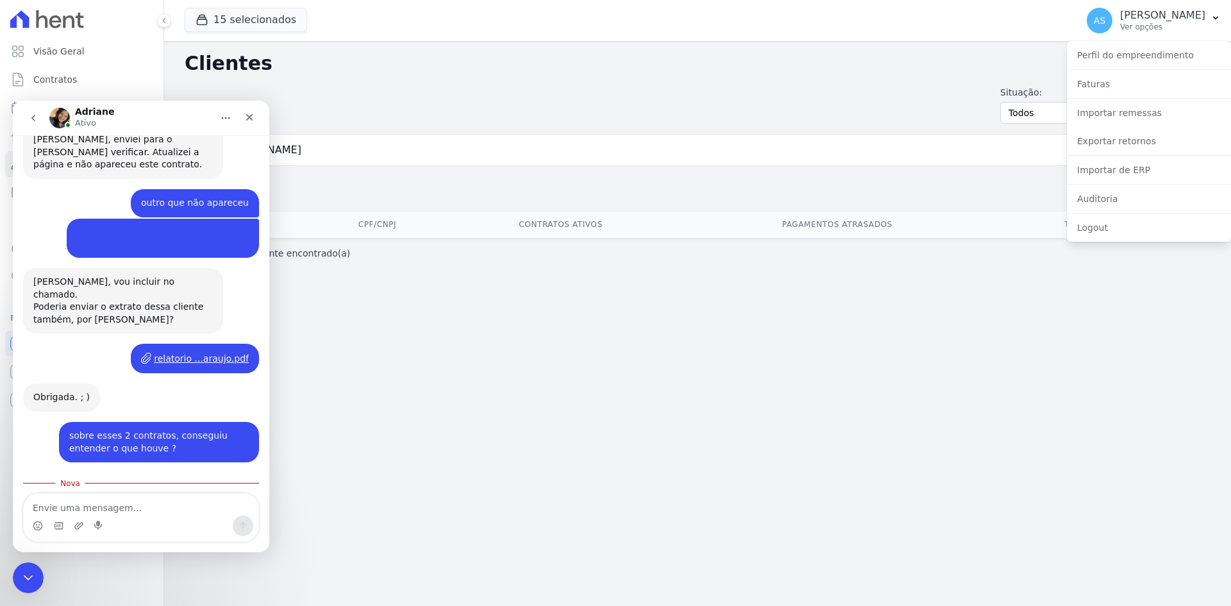
scroll to position [691, 0]
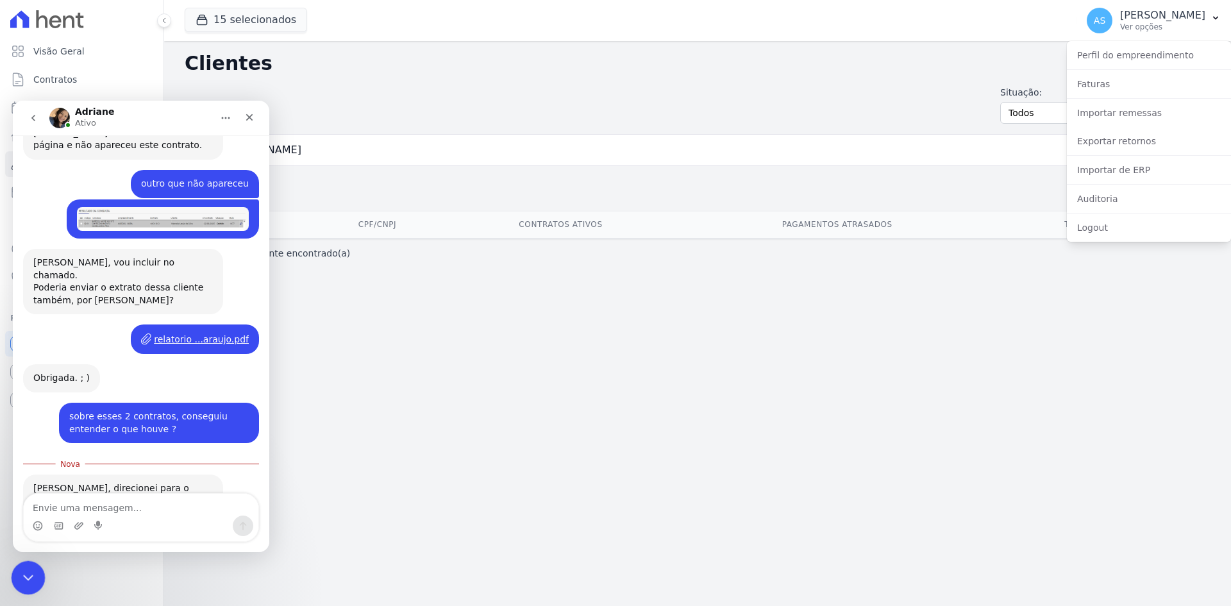
click at [27, 576] on icon "Fechar mensagem da Intercom" at bounding box center [26, 575] width 9 height 5
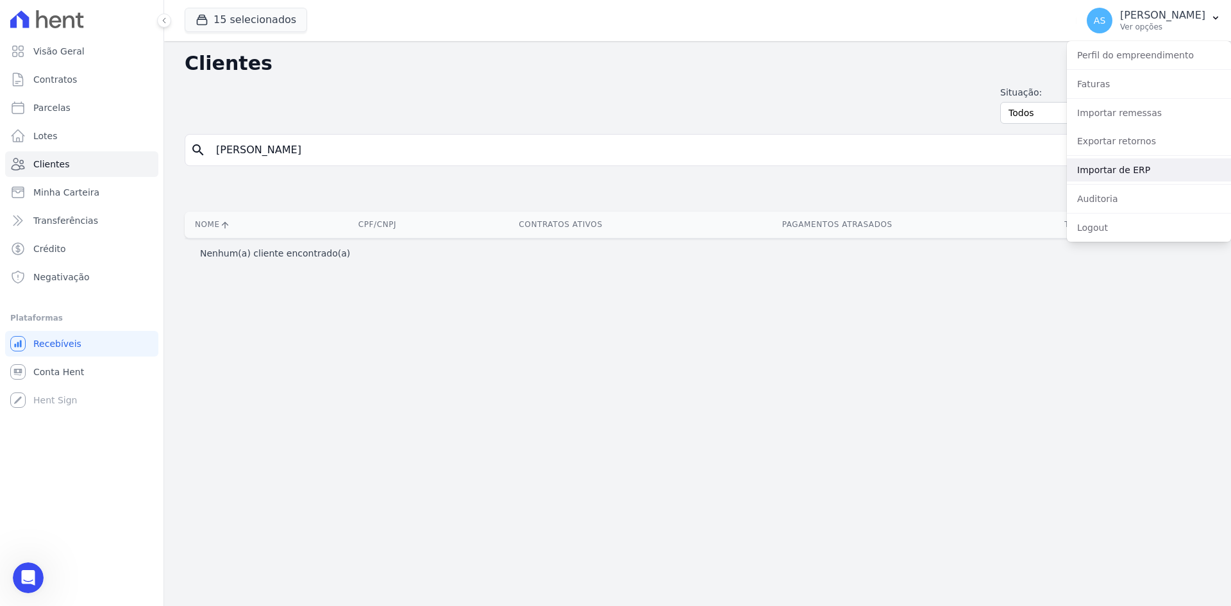
click at [1120, 172] on link "Importar de ERP" at bounding box center [1149, 169] width 164 height 23
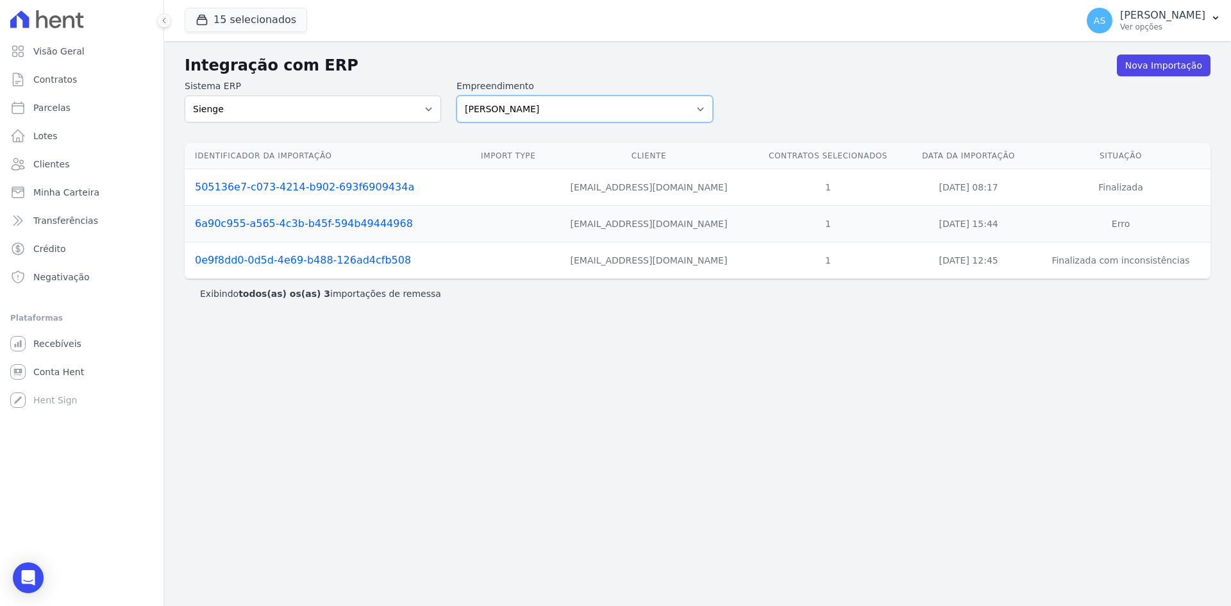
click at [704, 105] on select "[PERSON_NAME] Art Prime - [PERSON_NAME] Unique CTV Beat Residencial CTV Mob CTV…" at bounding box center [584, 109] width 256 height 27
select select "9db4d767-ec98-4519-aed7-f9568aa0b04c"
click at [456, 96] on select "[PERSON_NAME] Art Prime - [PERSON_NAME] Unique CTV Beat Residencial CTV Mob CTV…" at bounding box center [584, 109] width 256 height 27
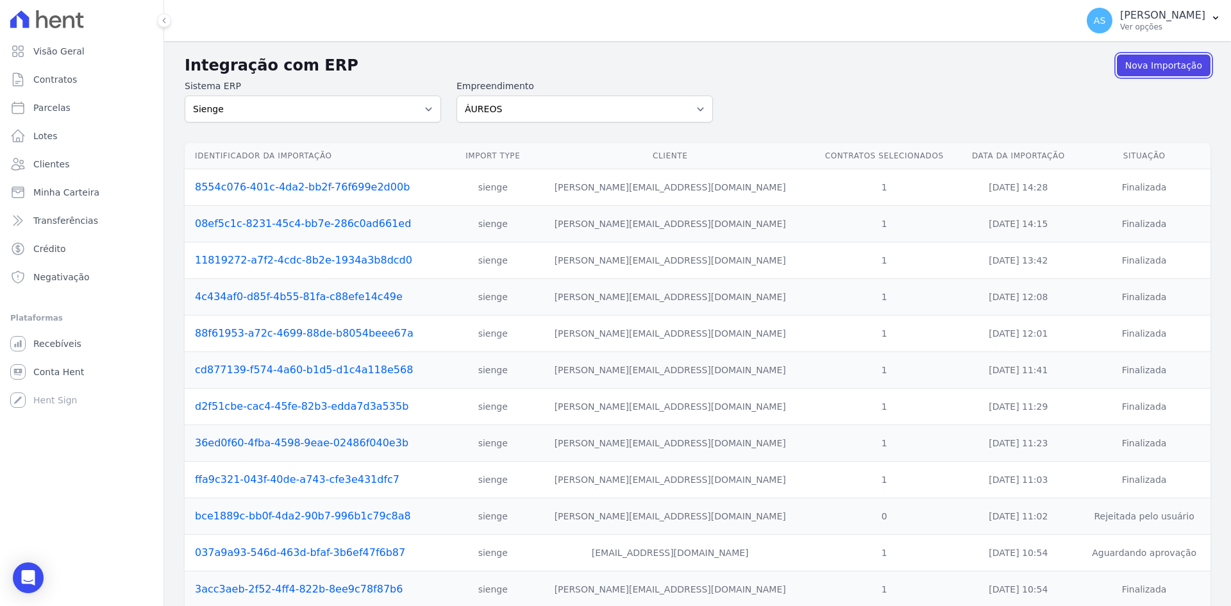
click at [1146, 65] on link "Nova Importação" at bounding box center [1164, 65] width 94 height 22
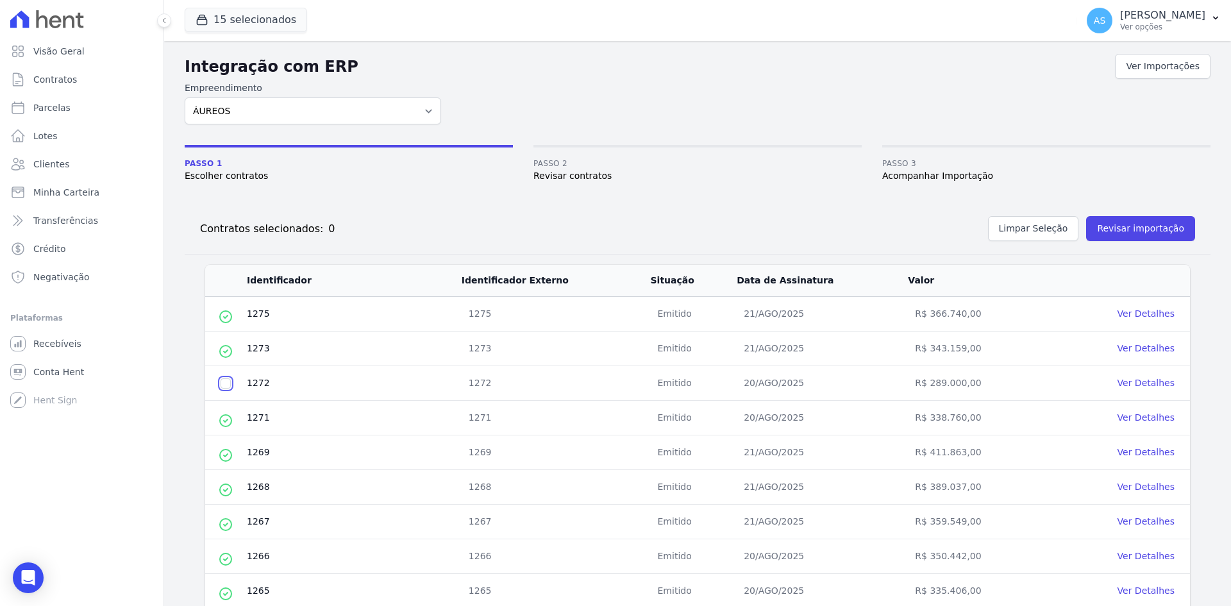
click at [225, 385] on input "checkbox" at bounding box center [225, 383] width 10 height 10
checkbox input "true"
click at [1126, 226] on button "Revisar importação" at bounding box center [1140, 228] width 109 height 25
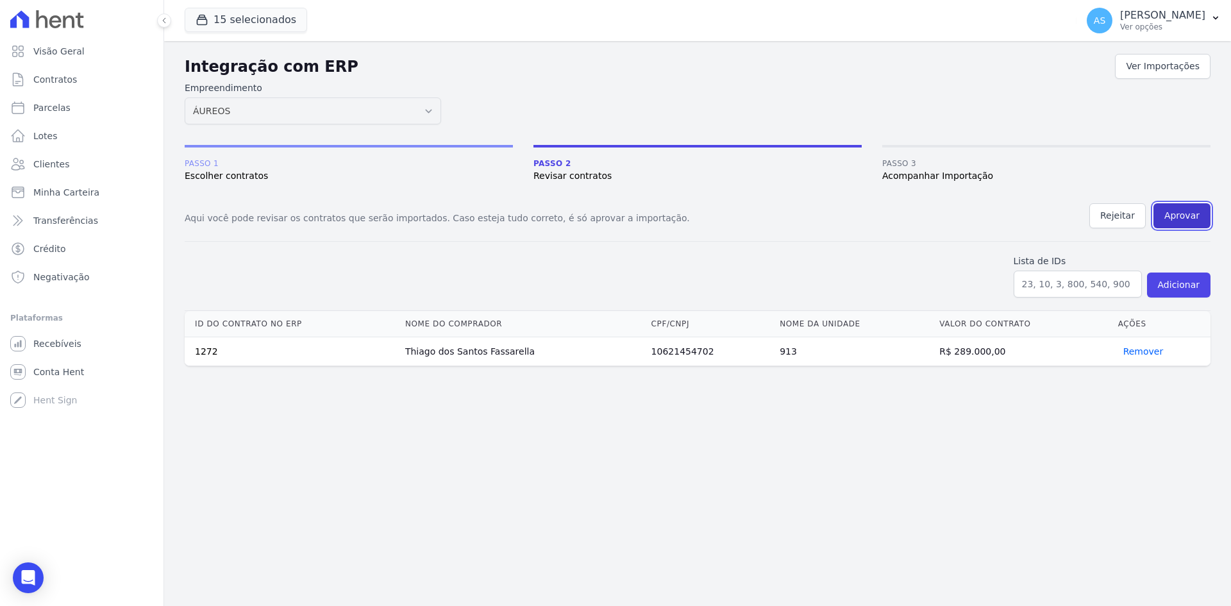
click at [1183, 215] on button "Aprovar" at bounding box center [1181, 215] width 57 height 25
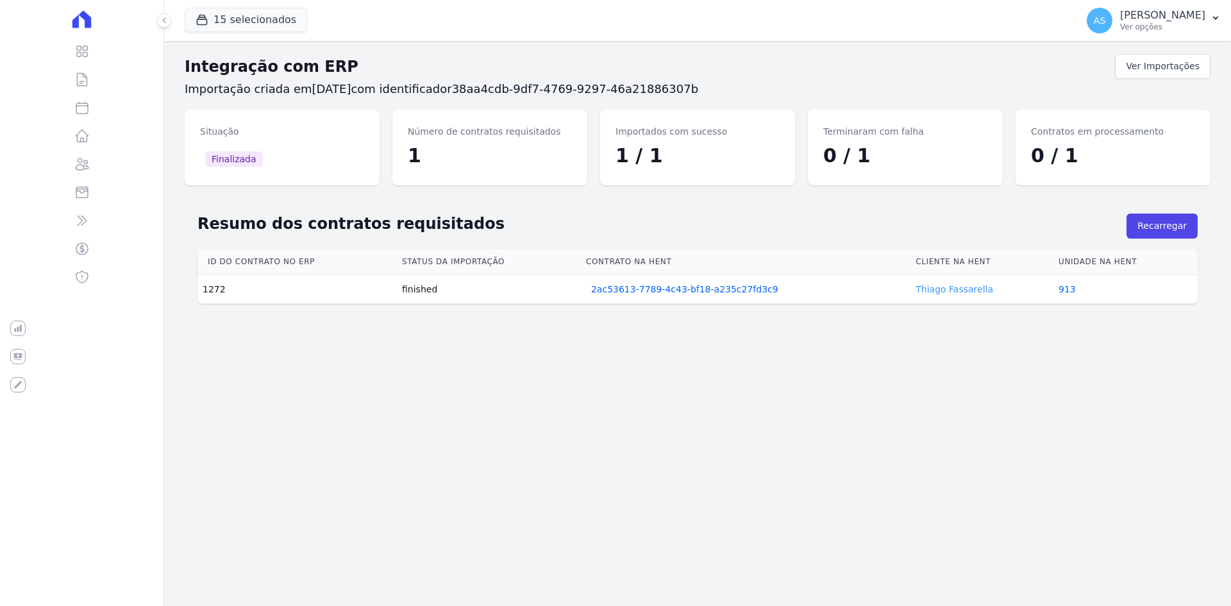
click at [950, 289] on link "Thiago Fassarella" at bounding box center [954, 289] width 78 height 10
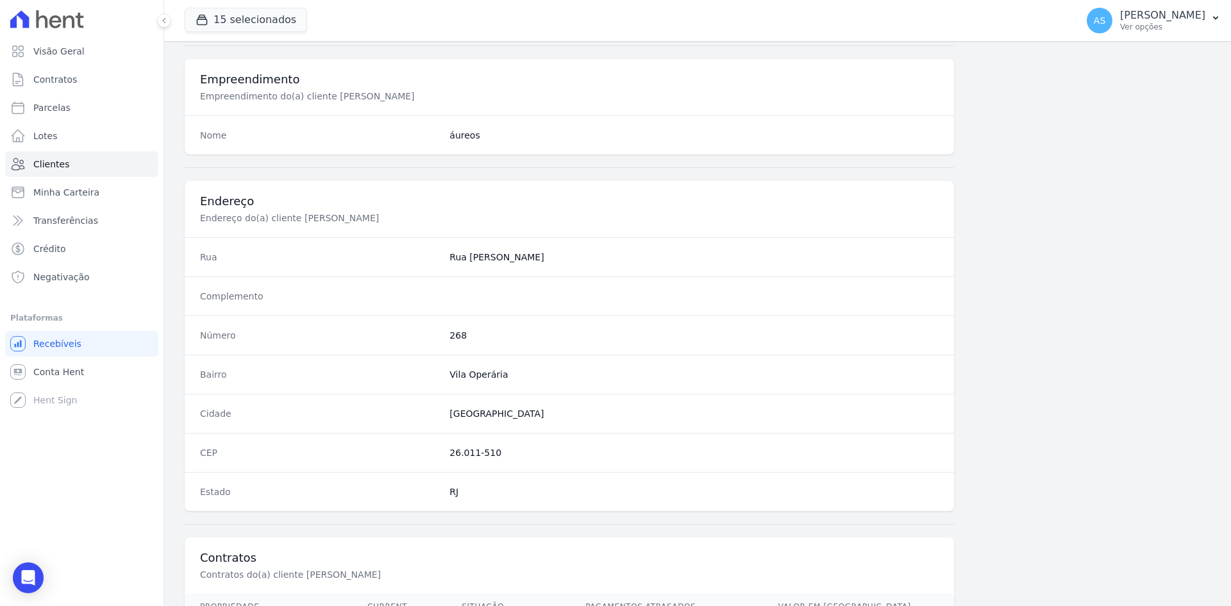
scroll to position [594, 0]
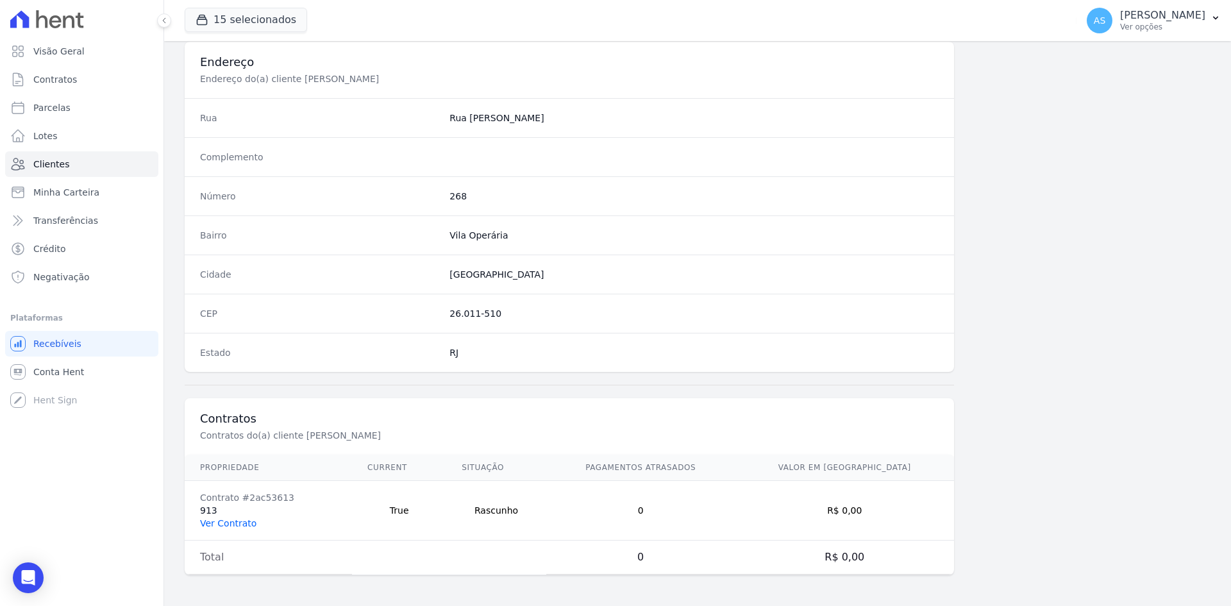
click at [216, 521] on link "Ver Contrato" at bounding box center [228, 523] width 56 height 10
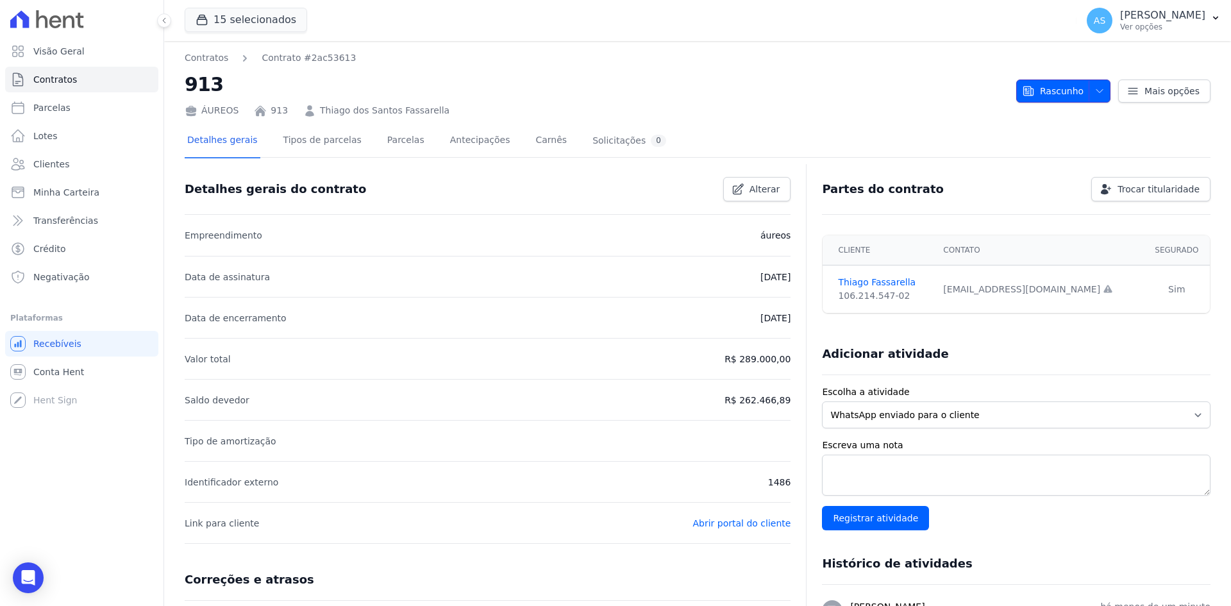
click at [1034, 87] on span "Rascunho" at bounding box center [1053, 90] width 62 height 23
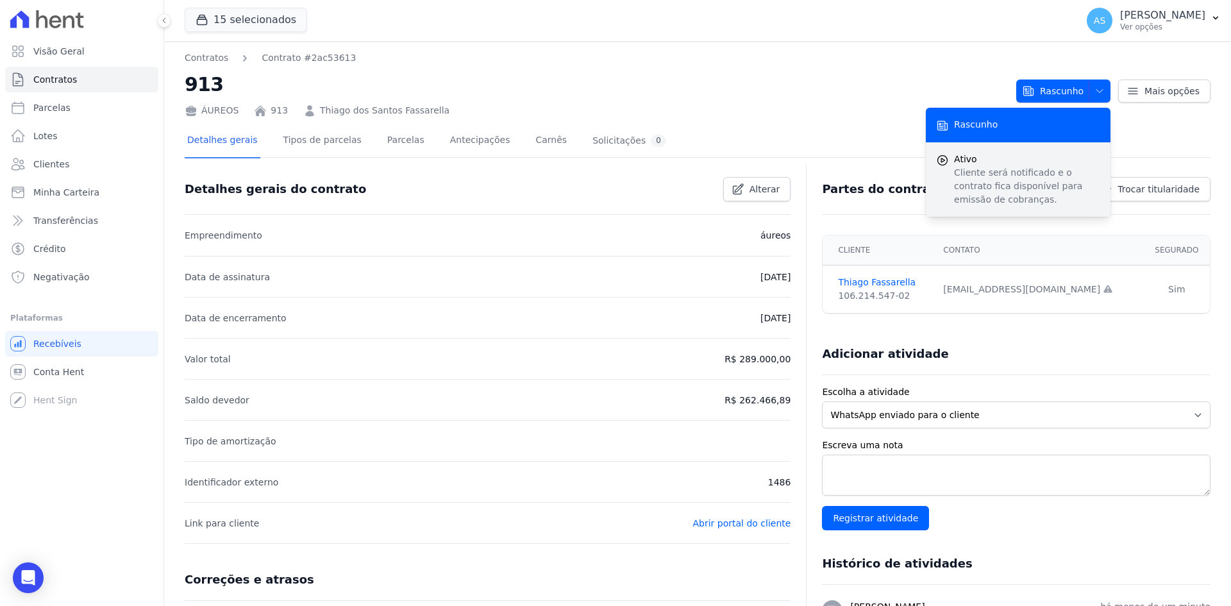
click at [966, 179] on p "Cliente será notificado e o contrato fica disponível para emissão de cobranças." at bounding box center [1027, 186] width 146 height 40
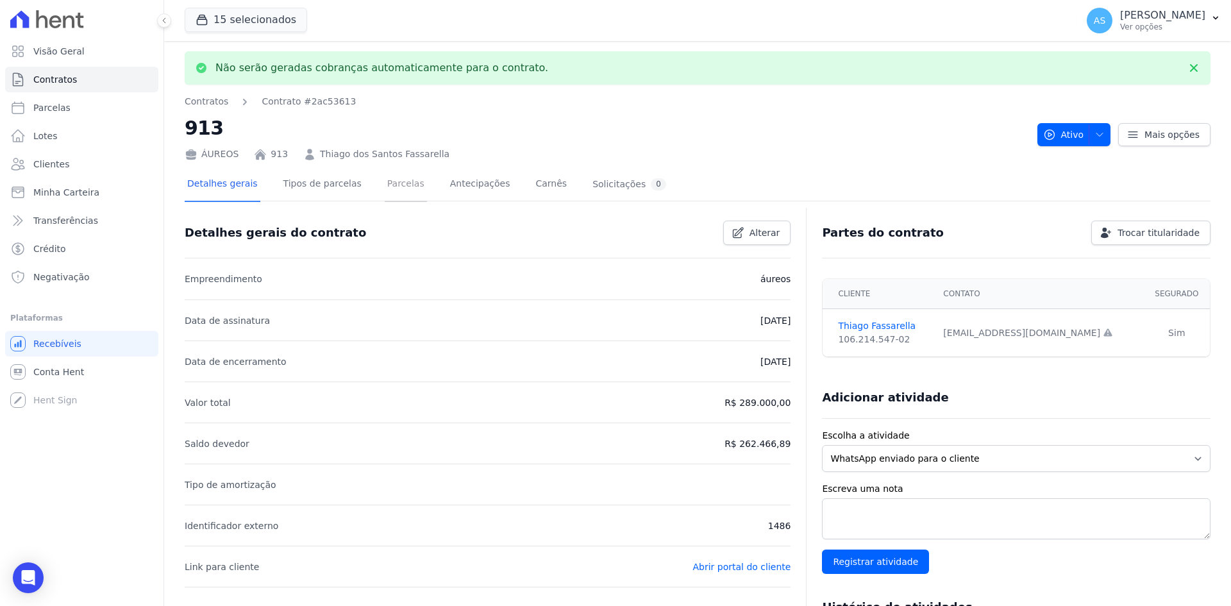
click at [386, 184] on link "Parcelas" at bounding box center [406, 185] width 42 height 34
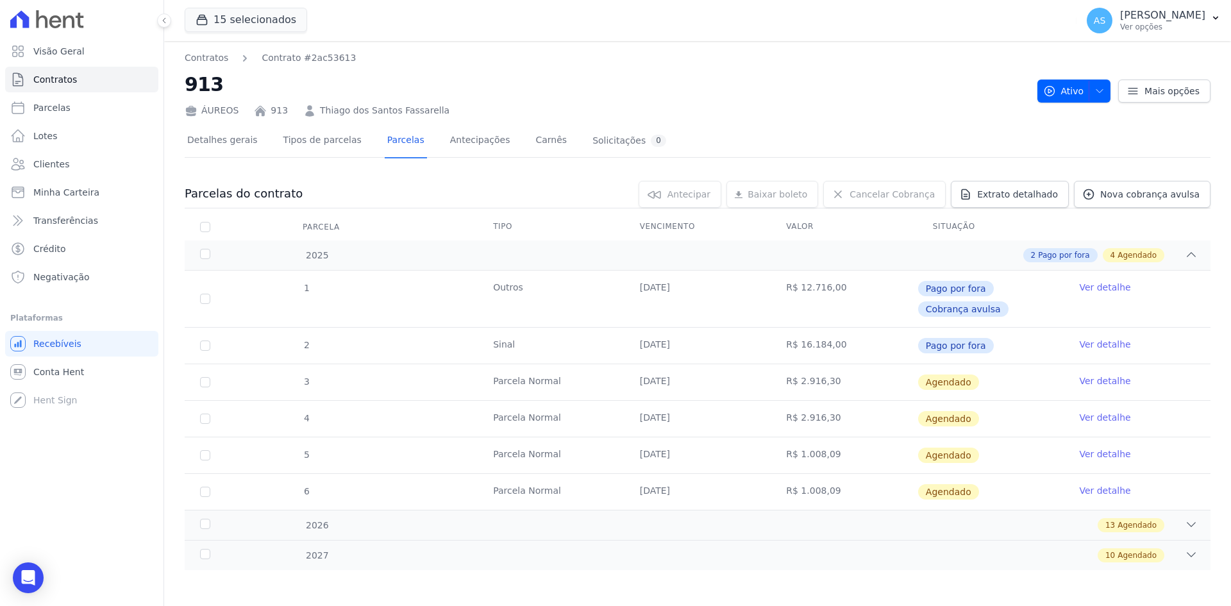
click at [1085, 385] on link "Ver detalhe" at bounding box center [1104, 380] width 51 height 13
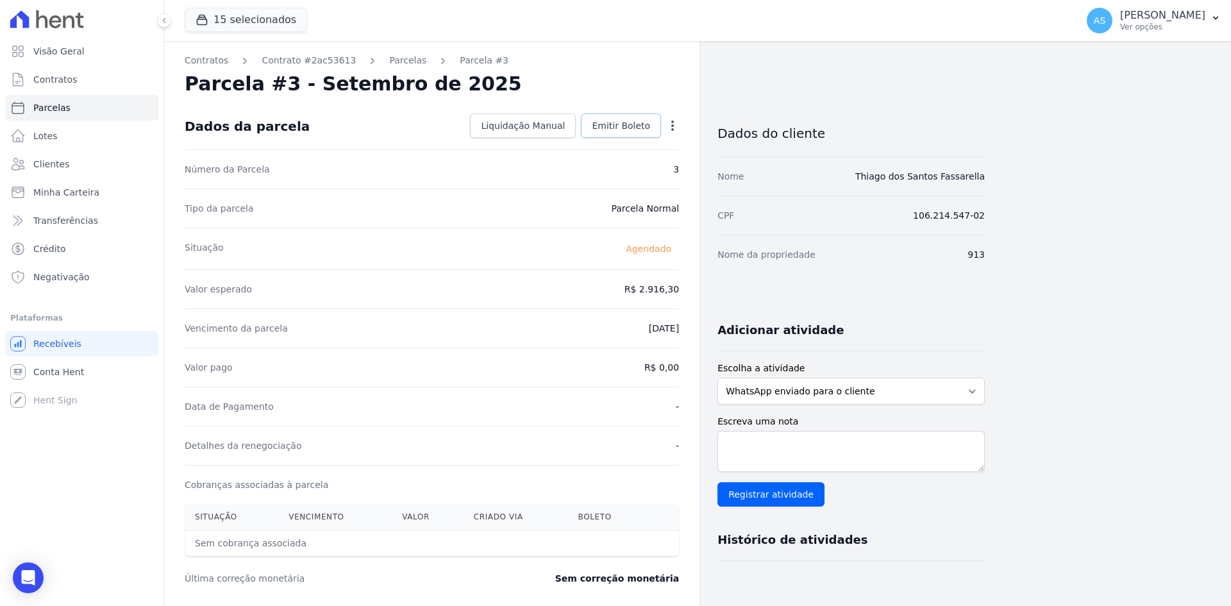
click at [616, 119] on span "Emitir Boleto" at bounding box center [621, 125] width 58 height 13
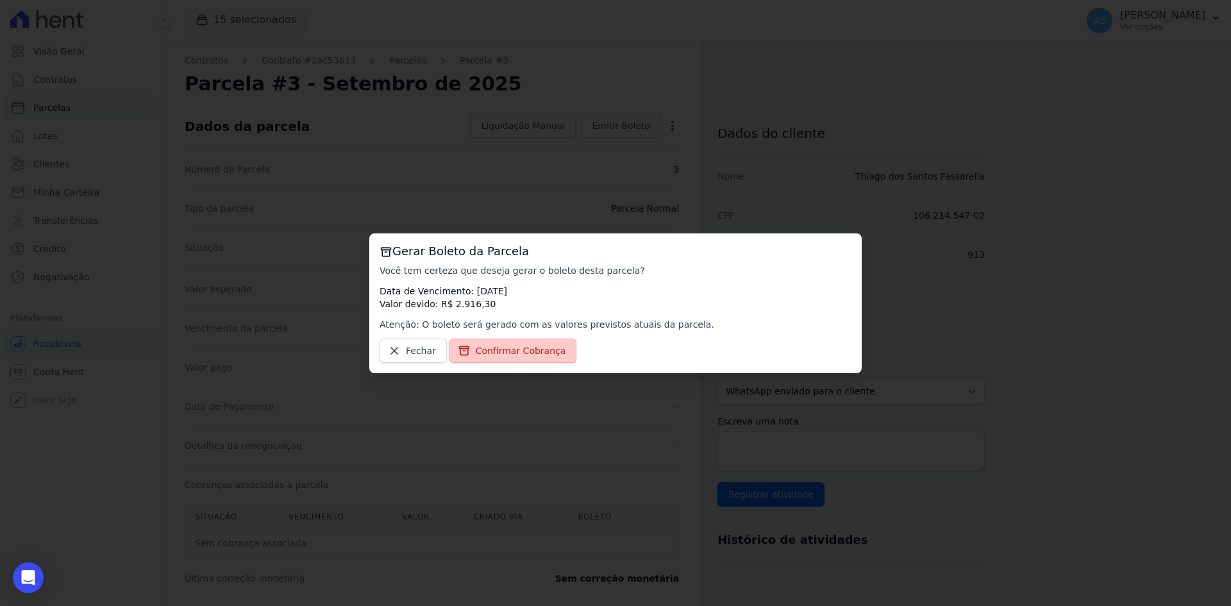
click at [492, 352] on span "Confirmar Cobrança" at bounding box center [521, 350] width 90 height 13
click at [499, 349] on span "Confirmar Cobrança" at bounding box center [521, 350] width 90 height 13
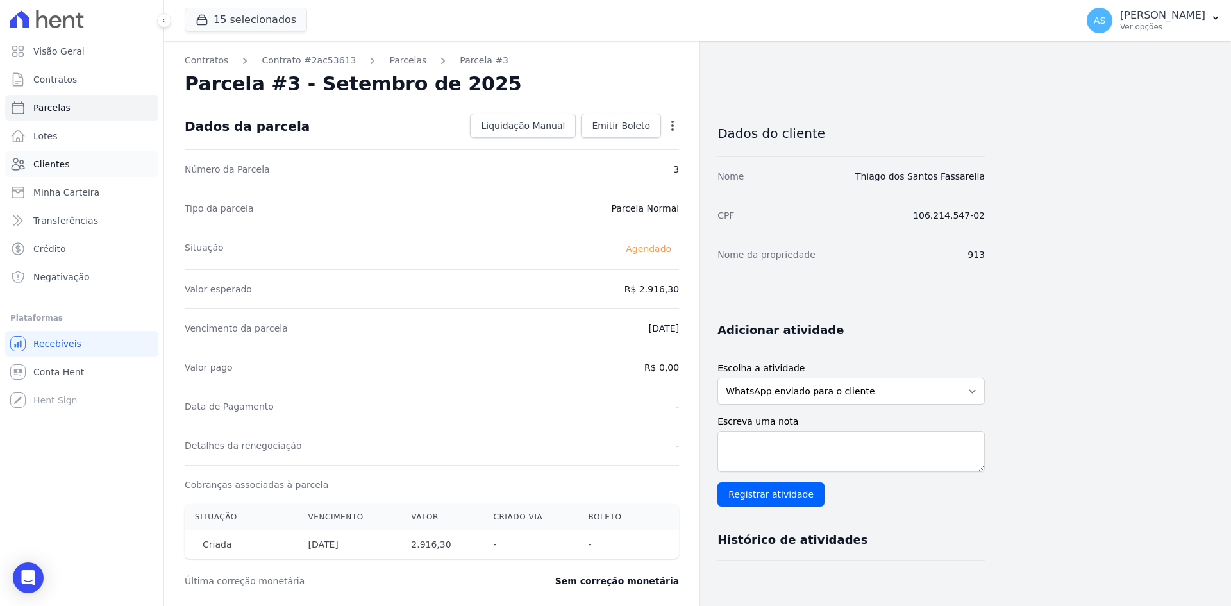
click at [58, 169] on span "Clientes" at bounding box center [51, 164] width 36 height 13
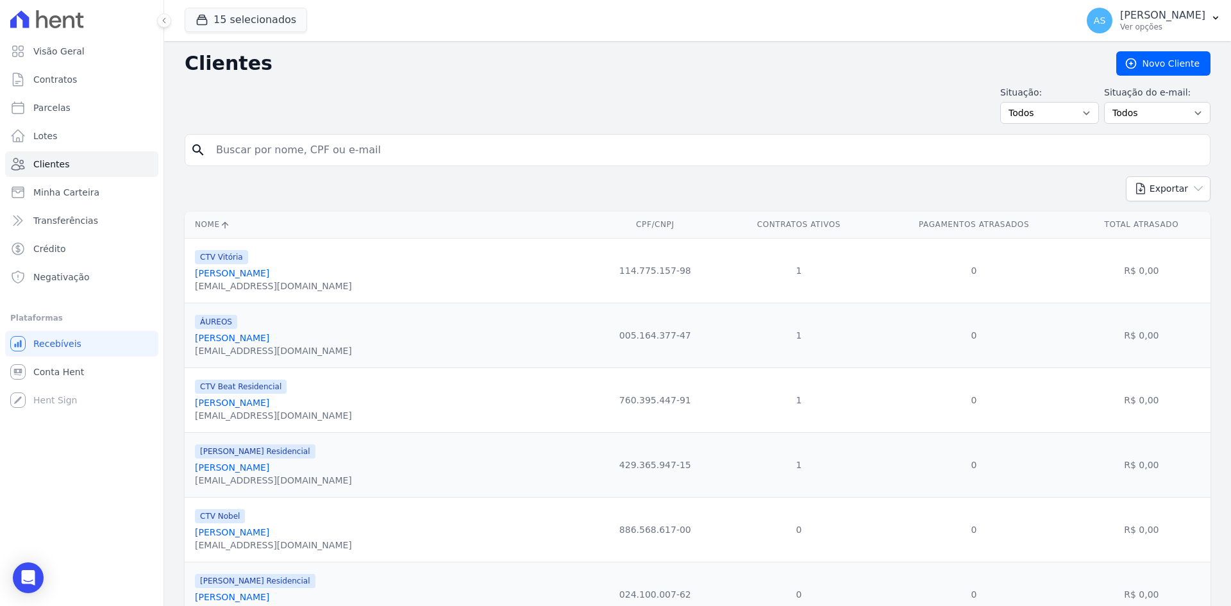
click at [237, 147] on input "search" at bounding box center [706, 150] width 996 height 26
type input "TATIANA DOS SANTOS SILVA"
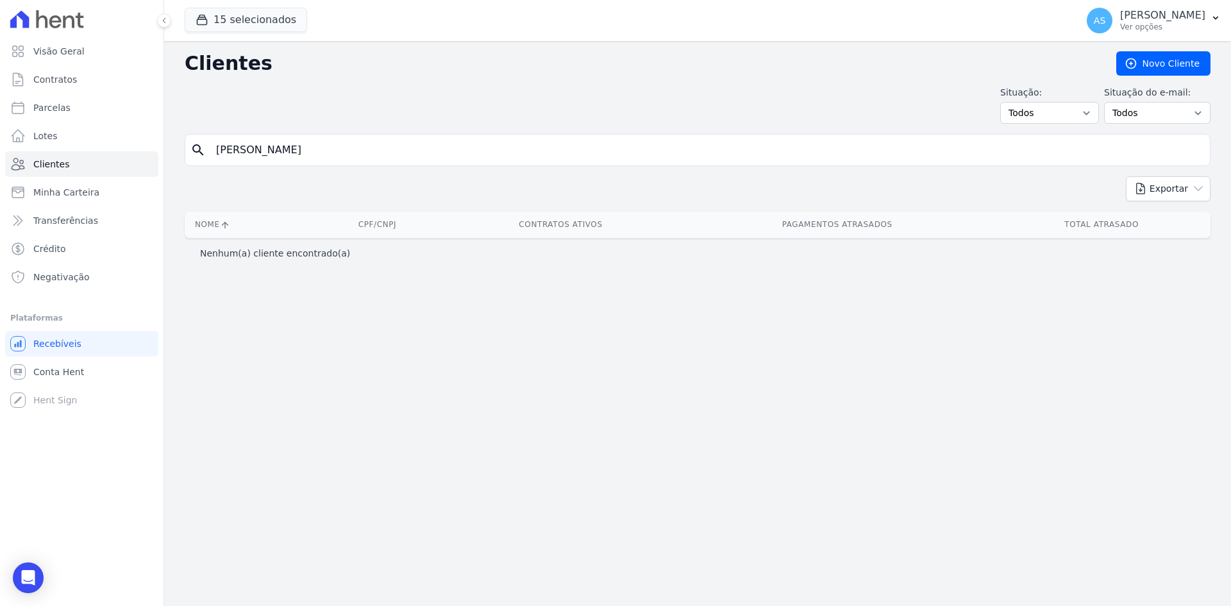
click at [379, 157] on input "TATIANA DOS SANTOS SILVA" at bounding box center [706, 150] width 996 height 26
click at [251, 149] on input "TATIANA DOS SANTOS SILVA" at bounding box center [706, 150] width 996 height 26
type input "TATIANE DOS SANTOS SILVA"
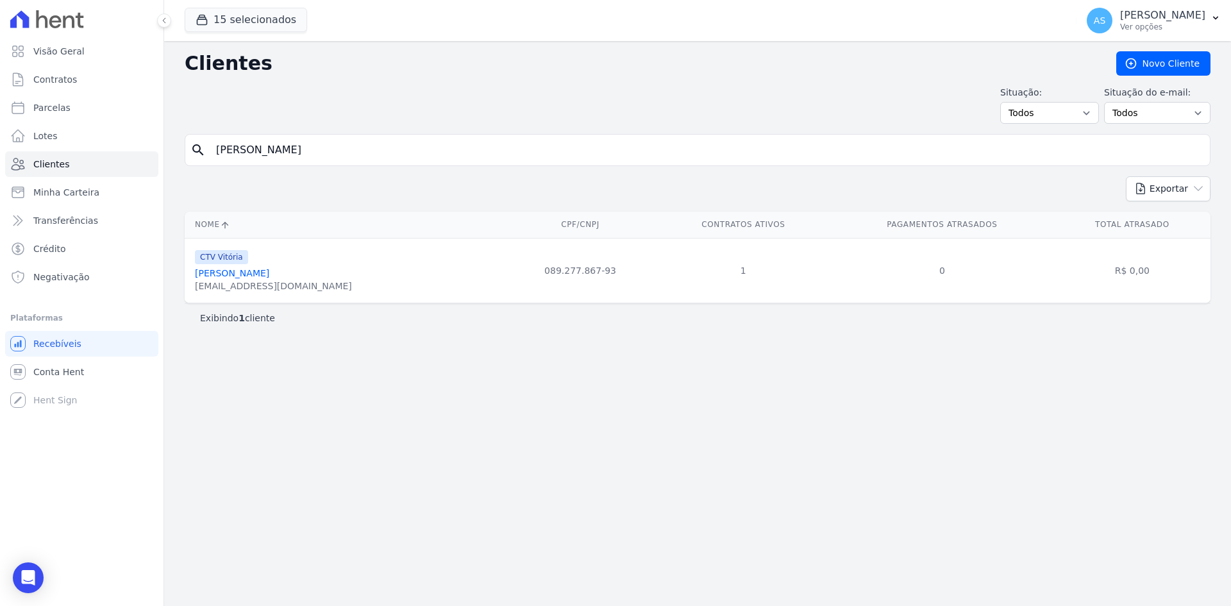
click at [258, 272] on link "Tatiane Dos Santos Silva" at bounding box center [232, 273] width 74 height 10
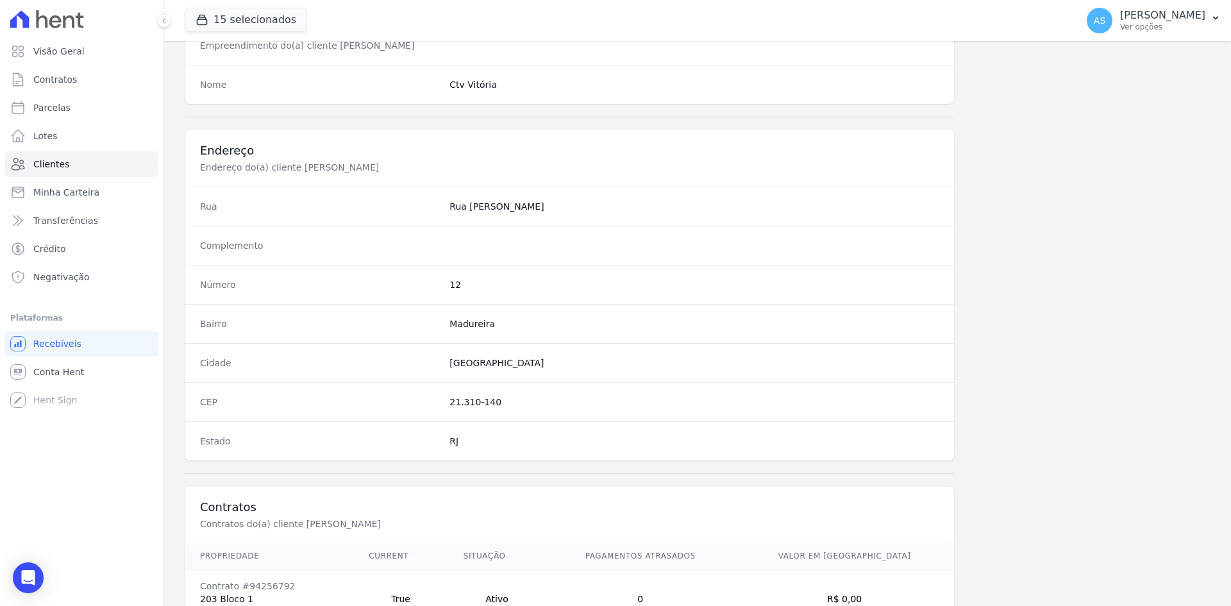
scroll to position [594, 0]
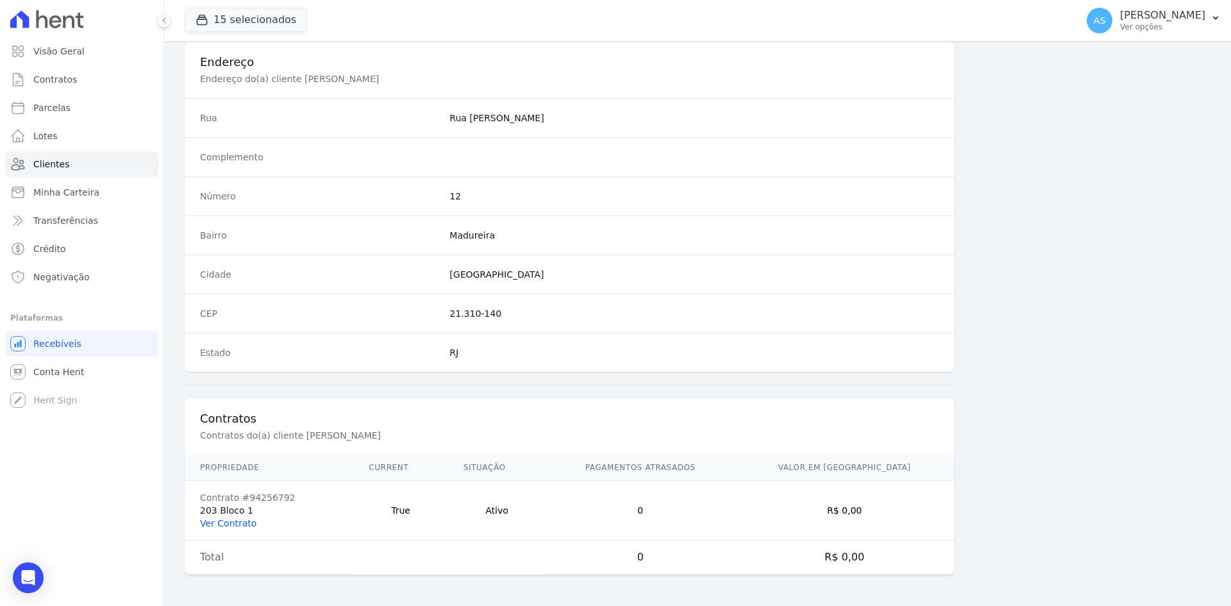
click at [220, 522] on link "Ver Contrato" at bounding box center [228, 523] width 56 height 10
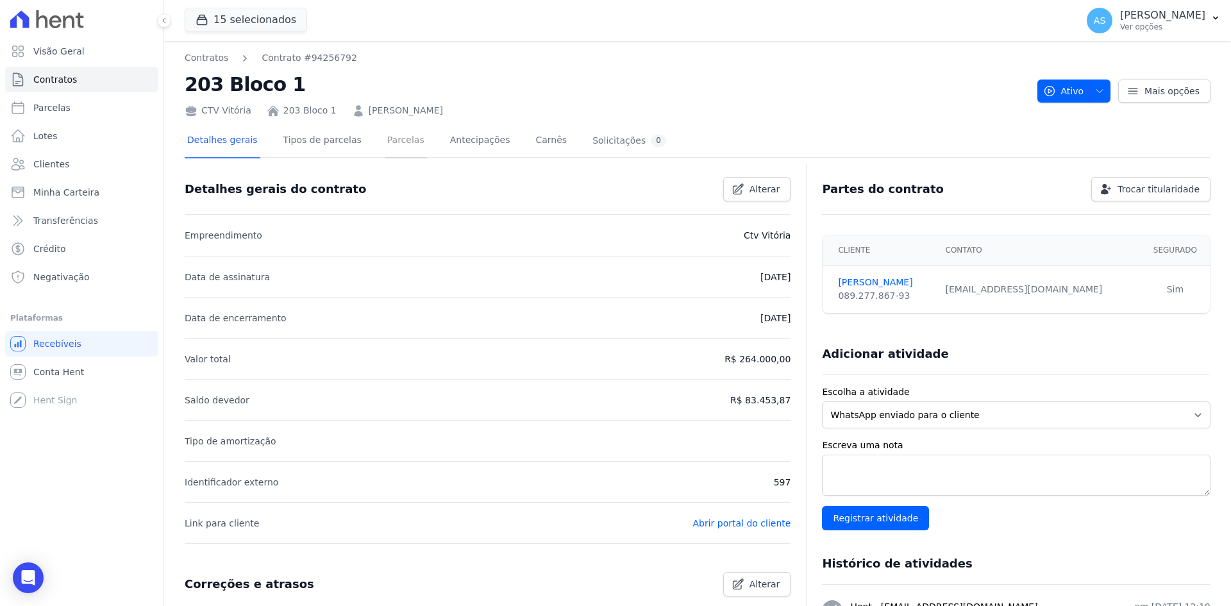
click at [390, 140] on link "Parcelas" at bounding box center [406, 141] width 42 height 34
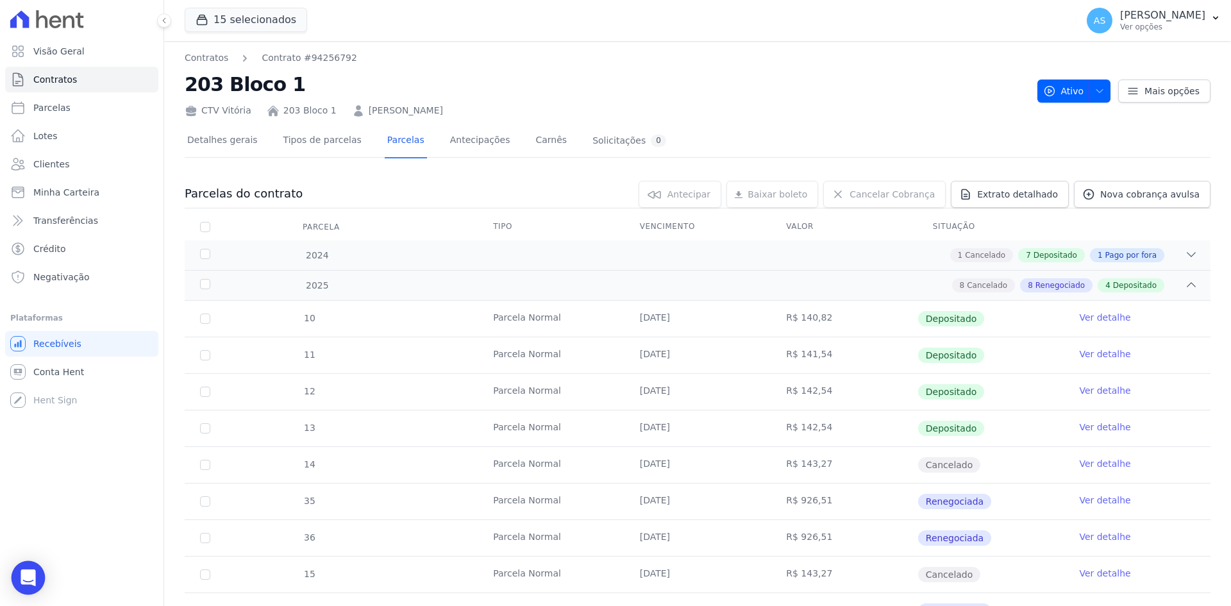
click at [31, 572] on icon "Open Intercom Messenger" at bounding box center [28, 577] width 15 height 17
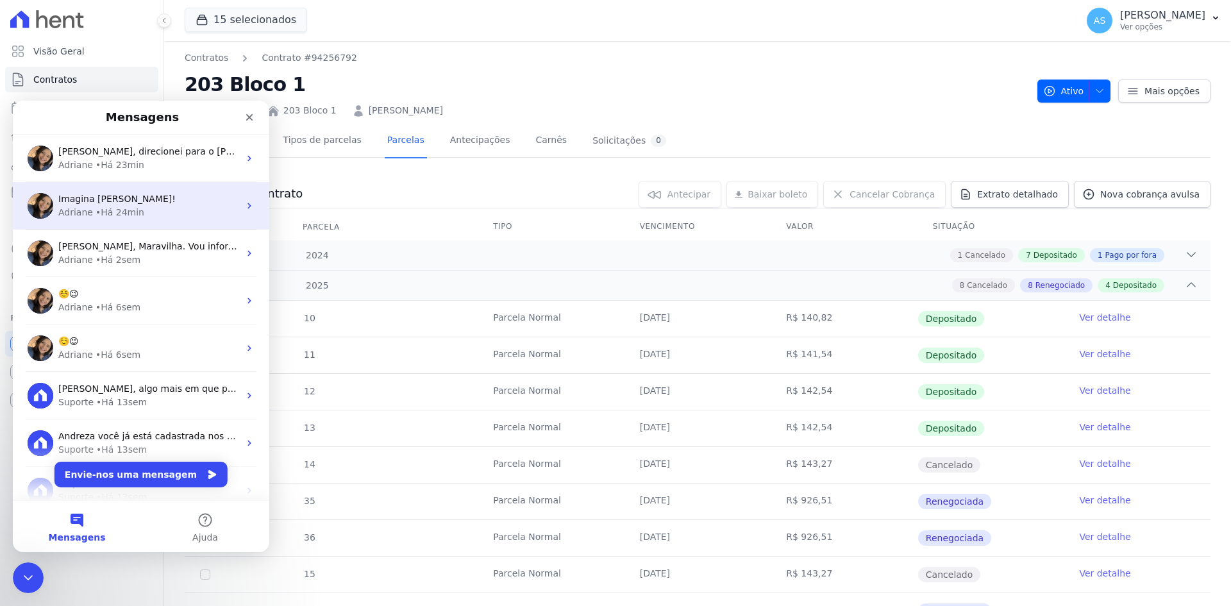
click at [137, 201] on div "Imagina Andreza!" at bounding box center [148, 198] width 181 height 13
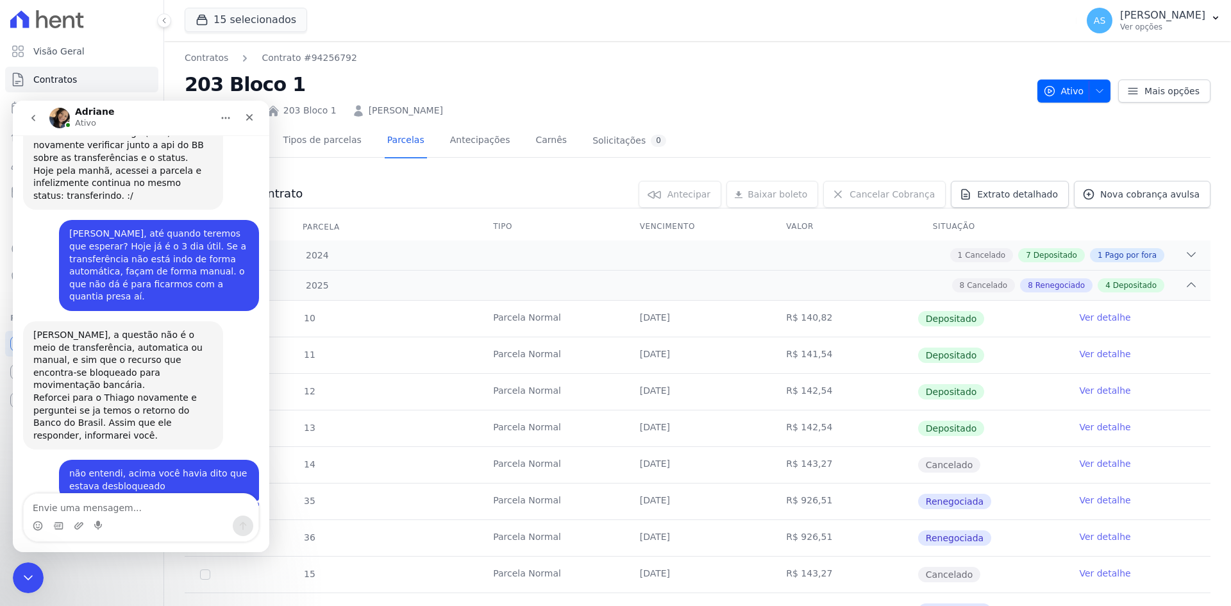
scroll to position [12161, 0]
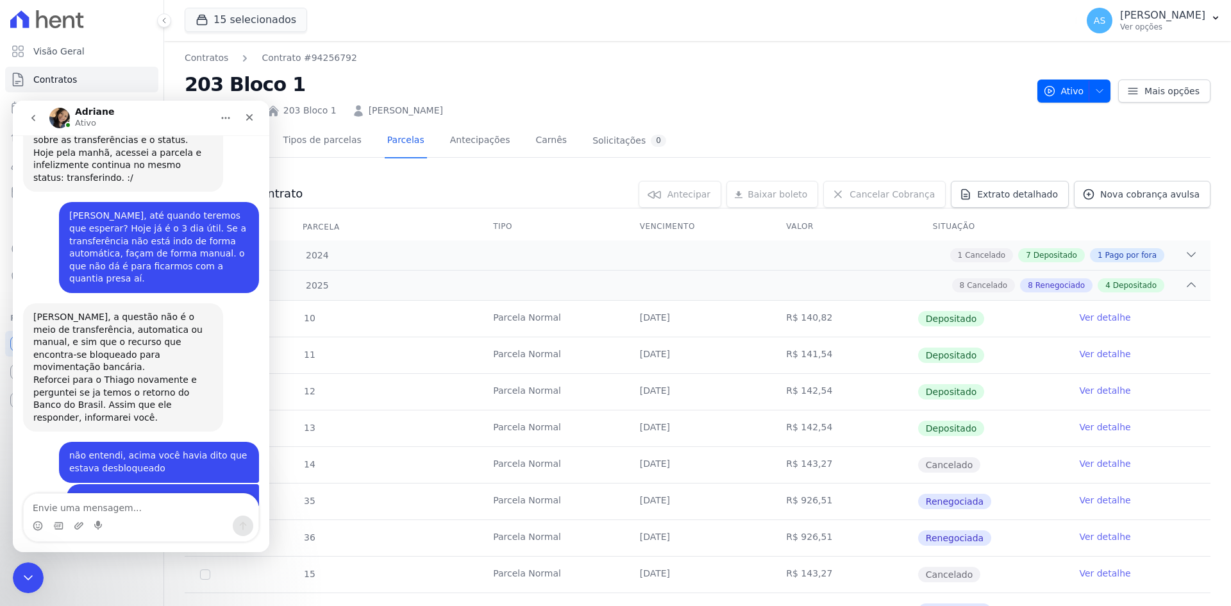
click at [31, 115] on icon "go back" at bounding box center [33, 118] width 10 height 10
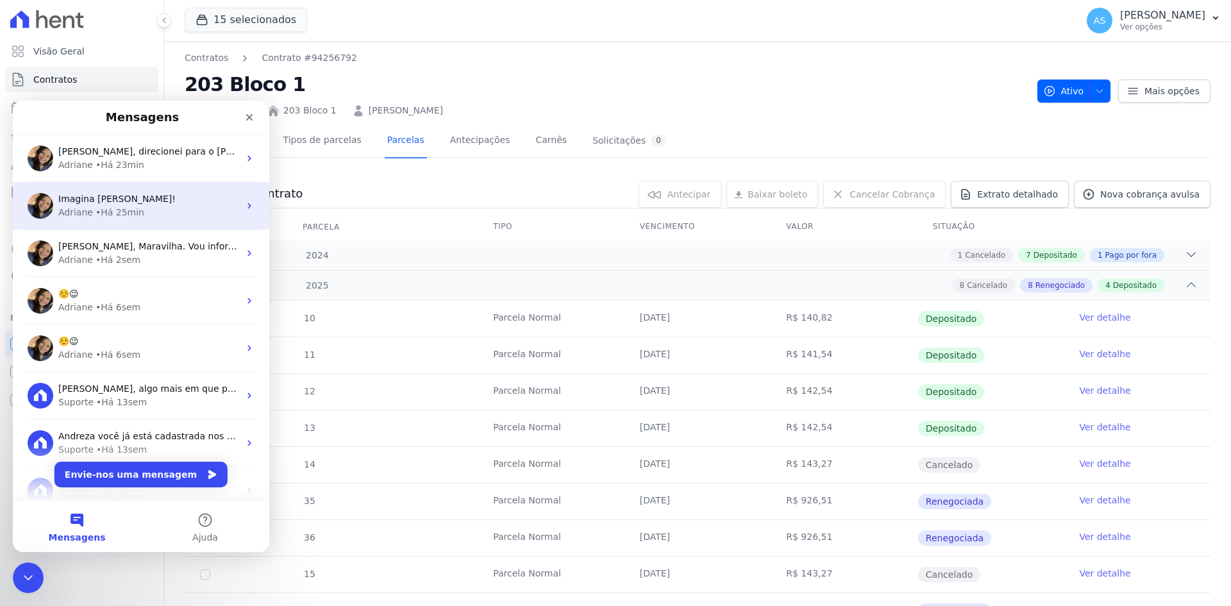
click at [119, 197] on span "Imagina Andreza!" at bounding box center [116, 199] width 117 height 10
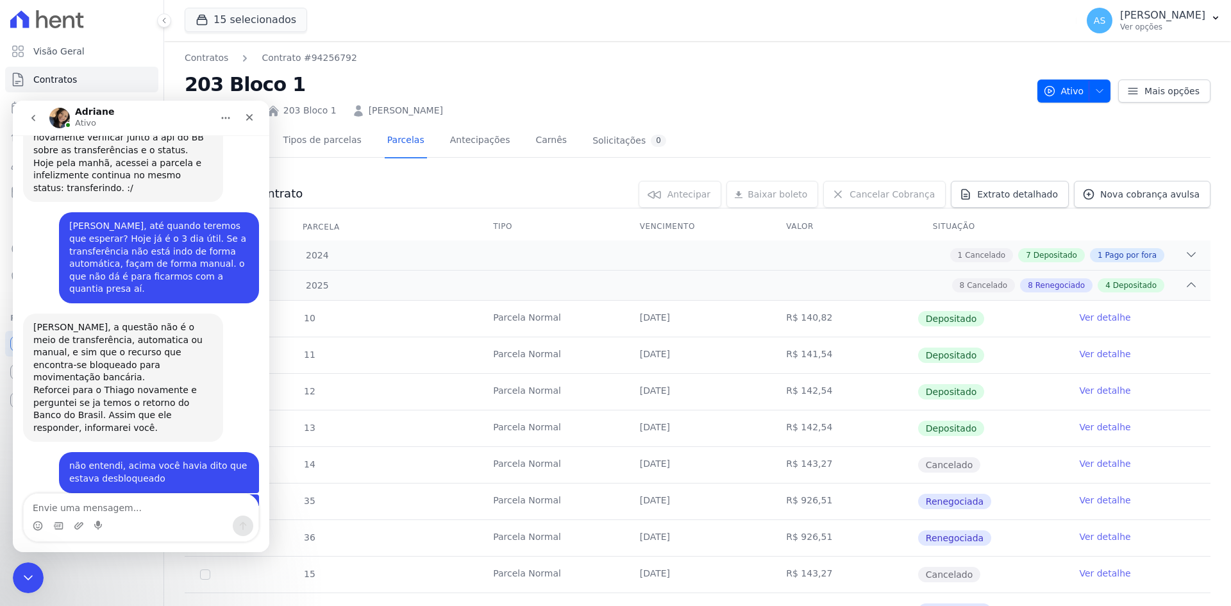
scroll to position [12161, 0]
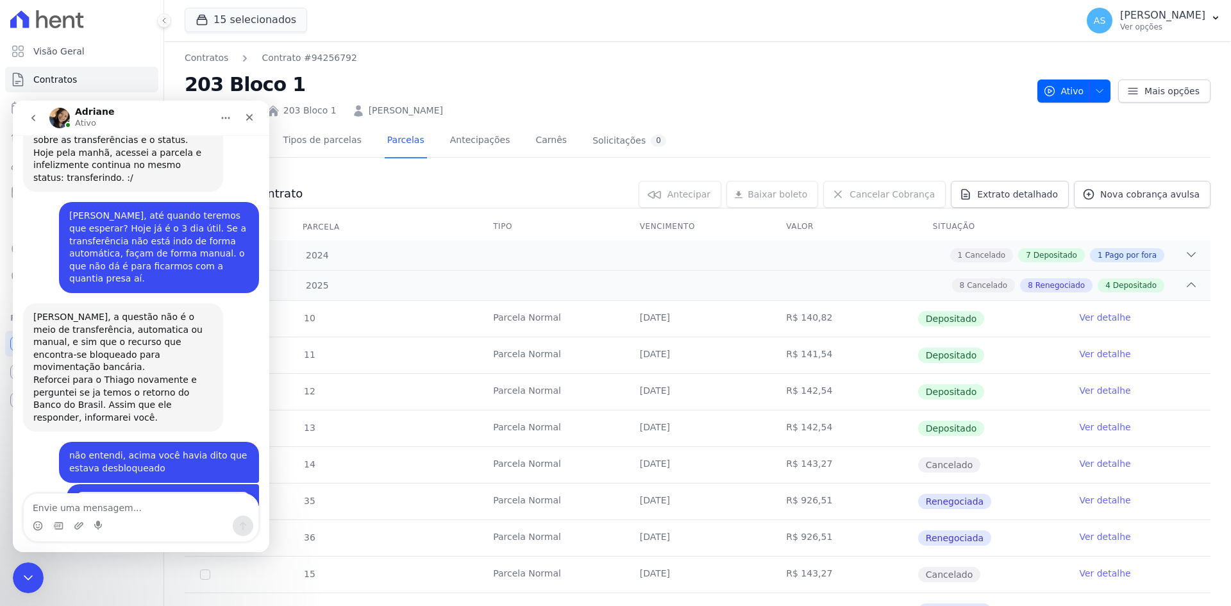
click at [30, 117] on icon "go back" at bounding box center [33, 118] width 10 height 10
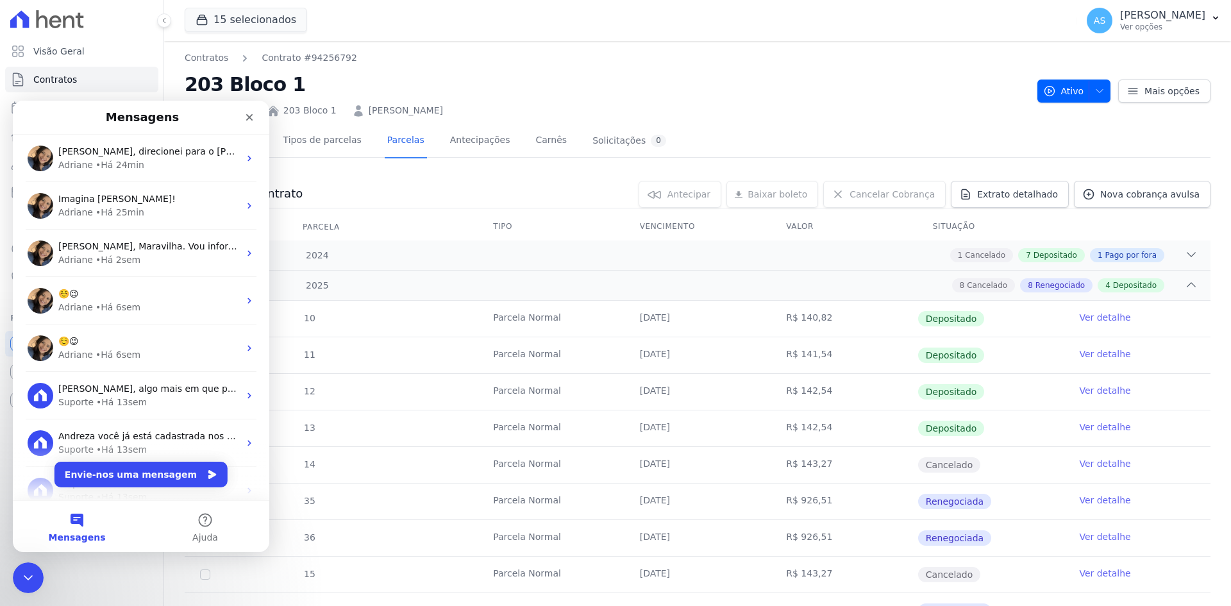
scroll to position [0, 0]
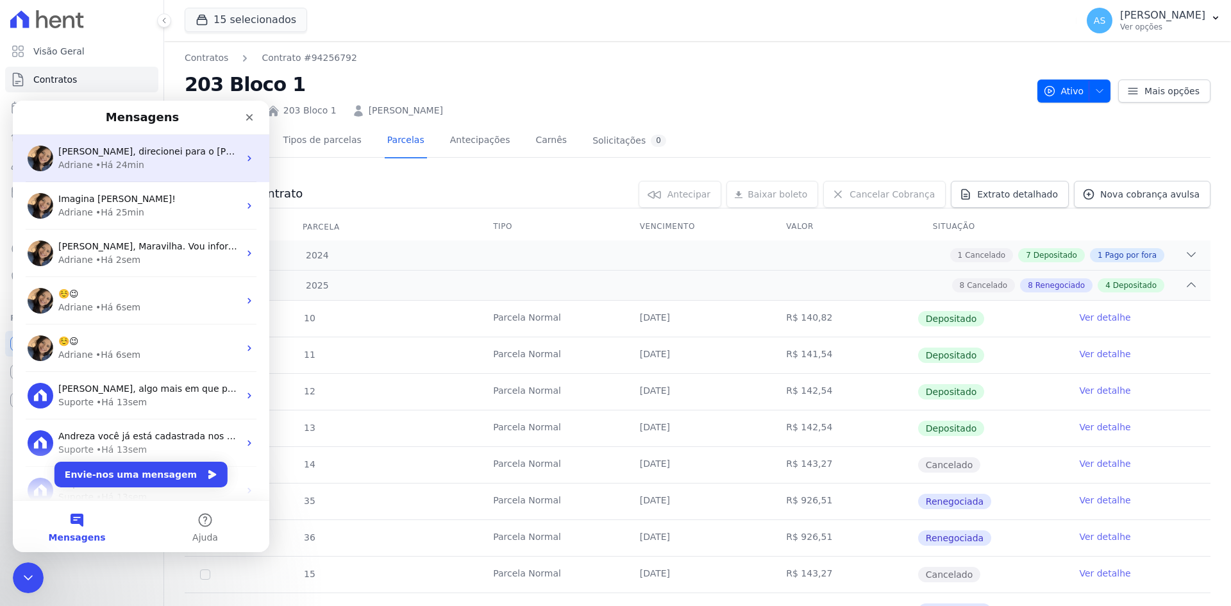
click at [183, 160] on div "Adriane • Há 24min" at bounding box center [148, 164] width 181 height 13
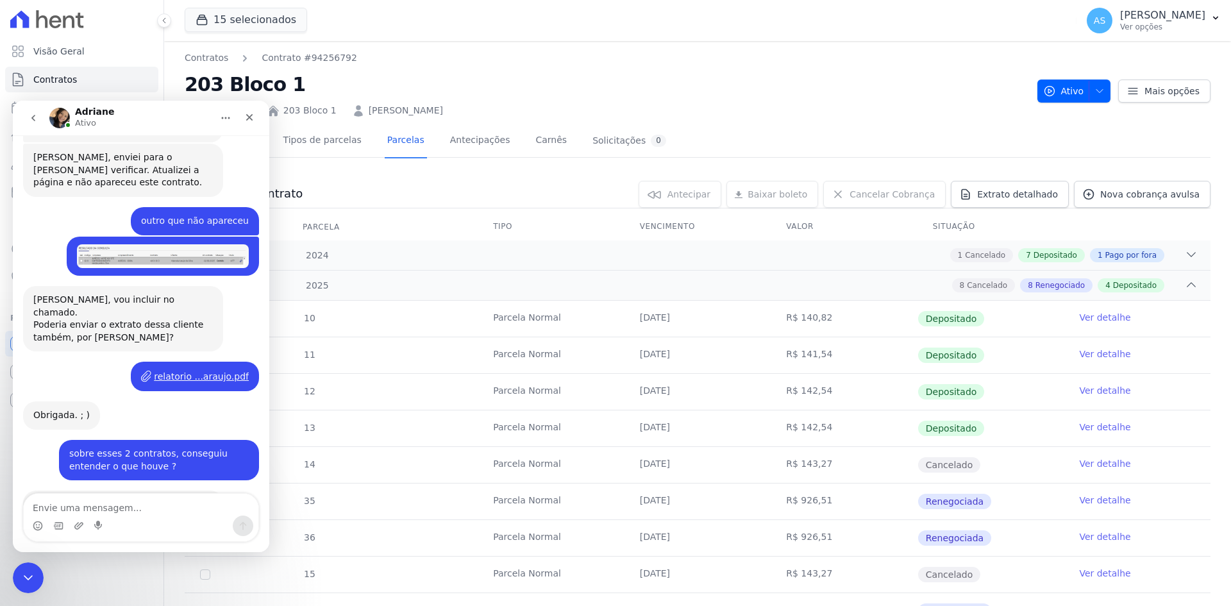
scroll to position [670, 0]
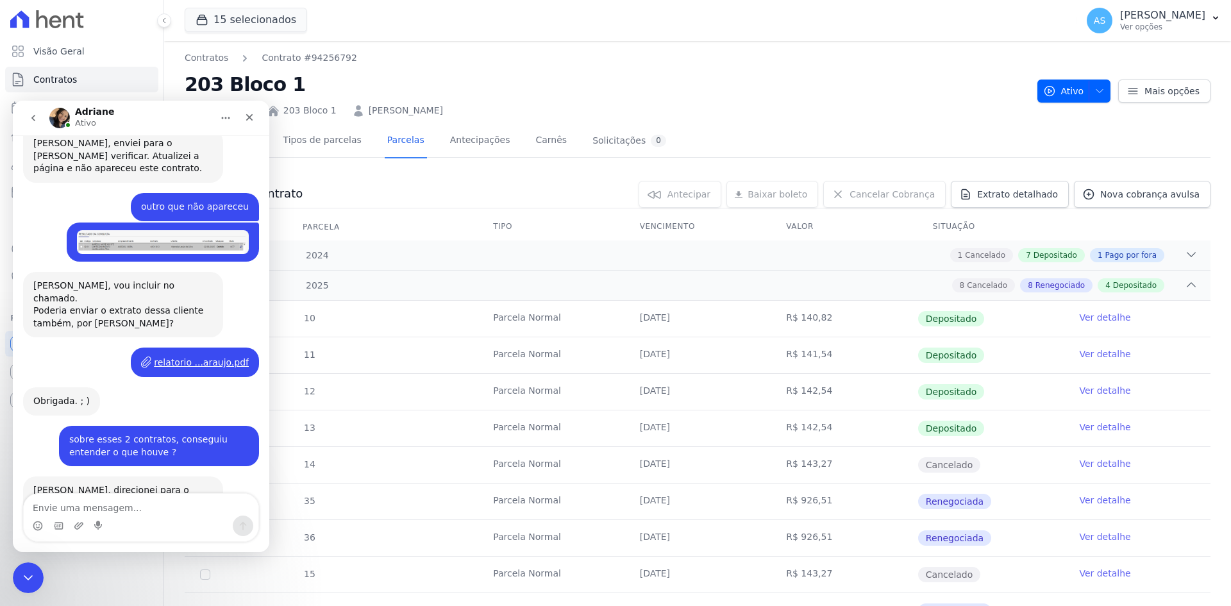
click at [42, 504] on textarea "Envie uma mensagem..." at bounding box center [141, 505] width 235 height 22
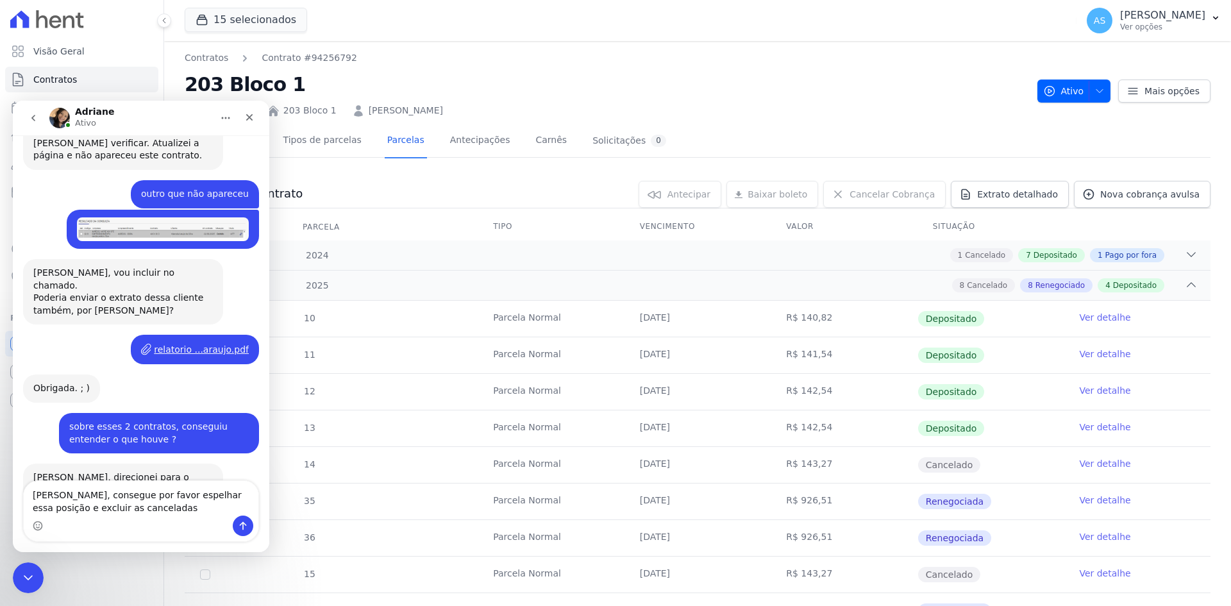
type textarea "[PERSON_NAME], consegue por favor espelhar essa posição e excluir as canceladas?"
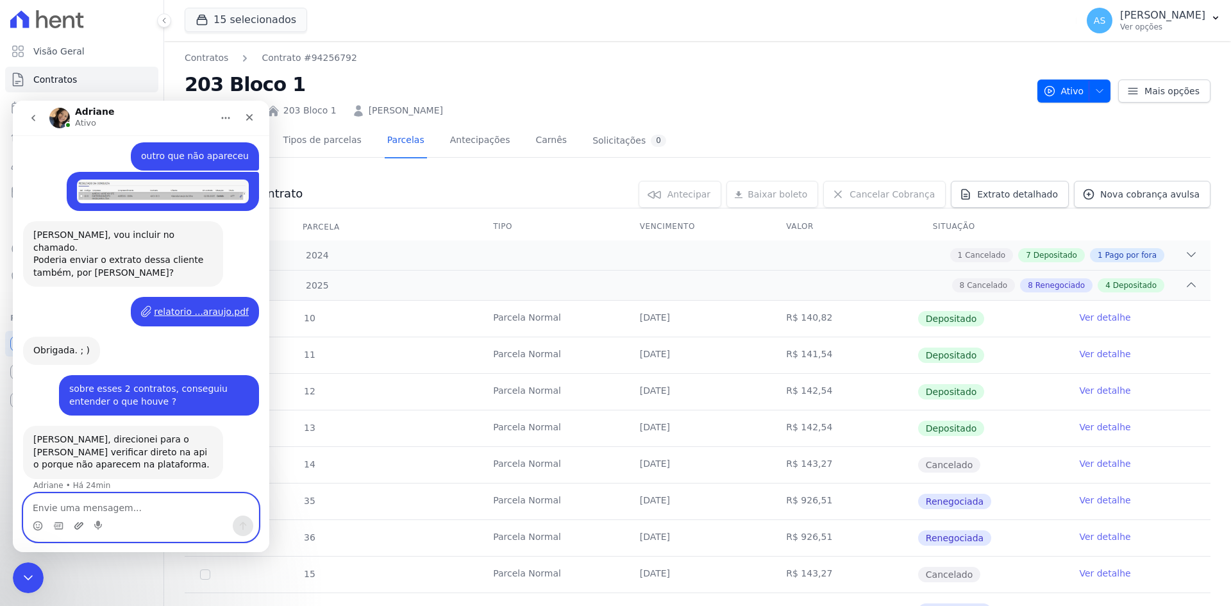
click at [75, 528] on icon "Carregar anexo" at bounding box center [78, 525] width 9 height 7
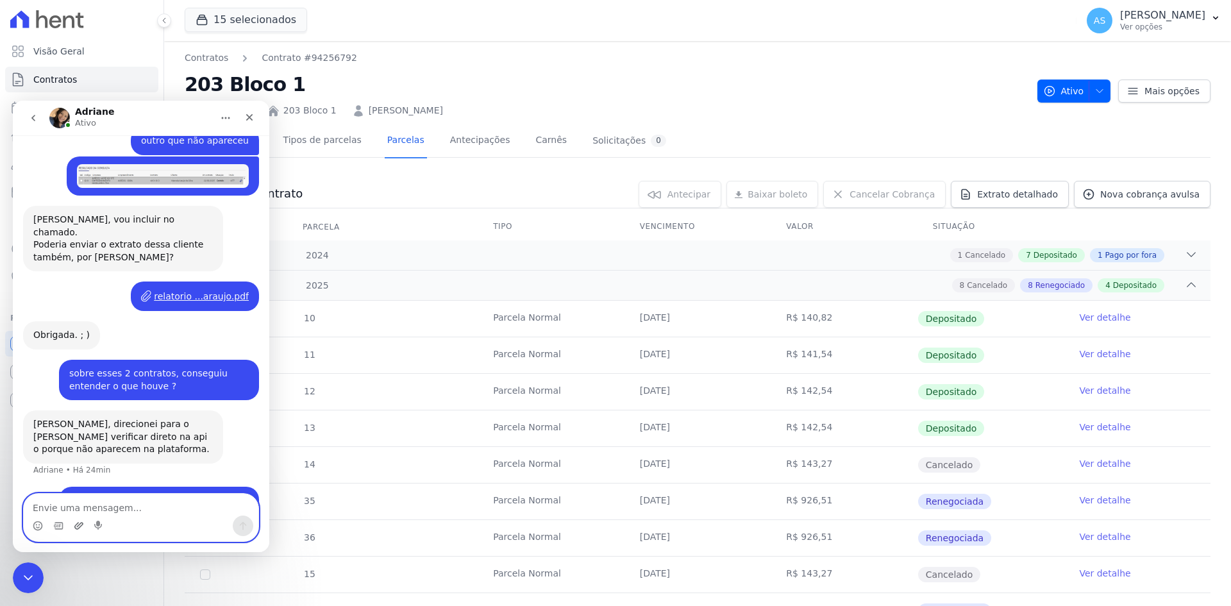
scroll to position [751, 0]
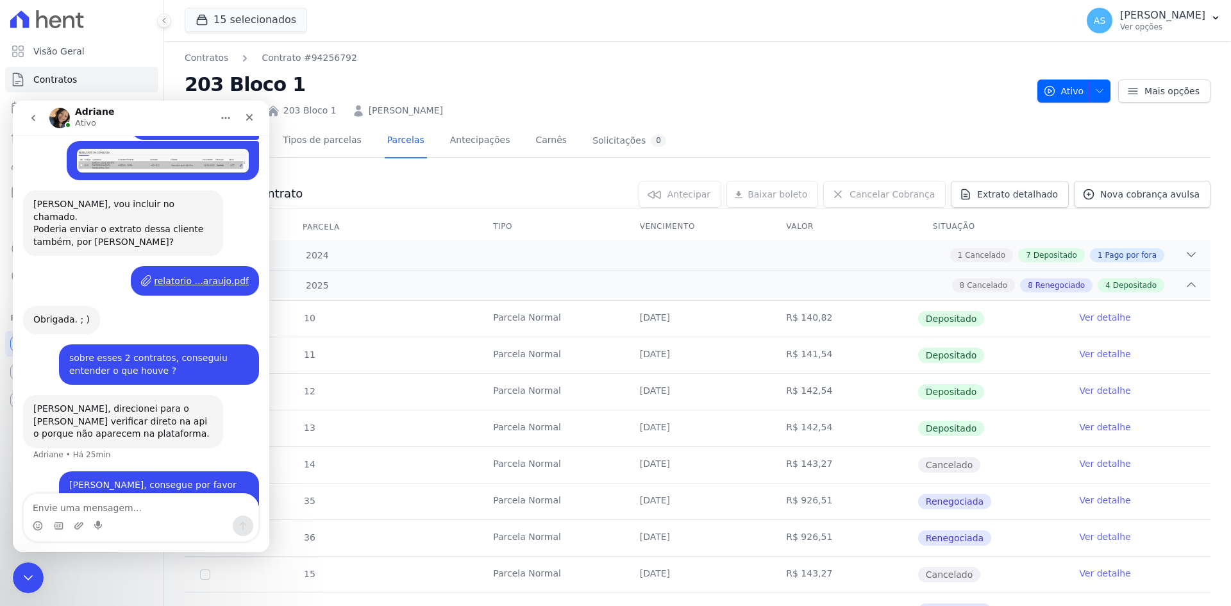
drag, startPoint x: 468, startPoint y: 106, endPoint x: 356, endPoint y: 108, distance: 111.5
click at [356, 108] on div "CTV Vitória 203 Bloco 1 Tatiane dos Santos Silva" at bounding box center [606, 108] width 842 height 19
copy link "Tatiane dos Santos Silva"
click at [22, 565] on div "Fechar mensagem da Intercom" at bounding box center [26, 575] width 31 height 31
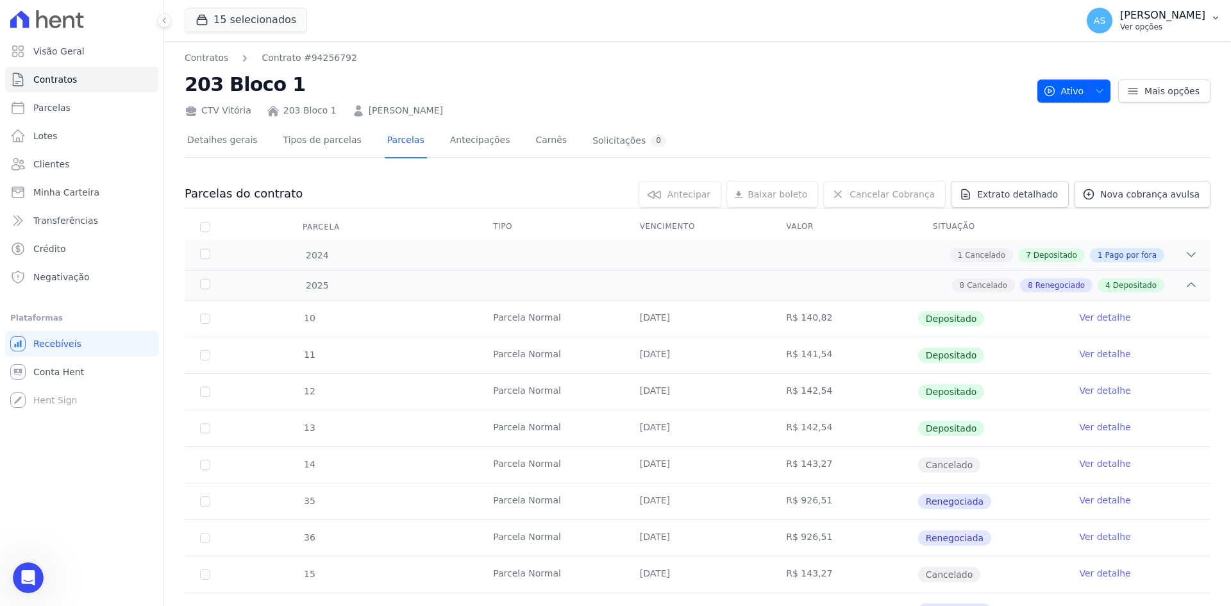
click at [1204, 17] on p "[PERSON_NAME]" at bounding box center [1162, 15] width 85 height 13
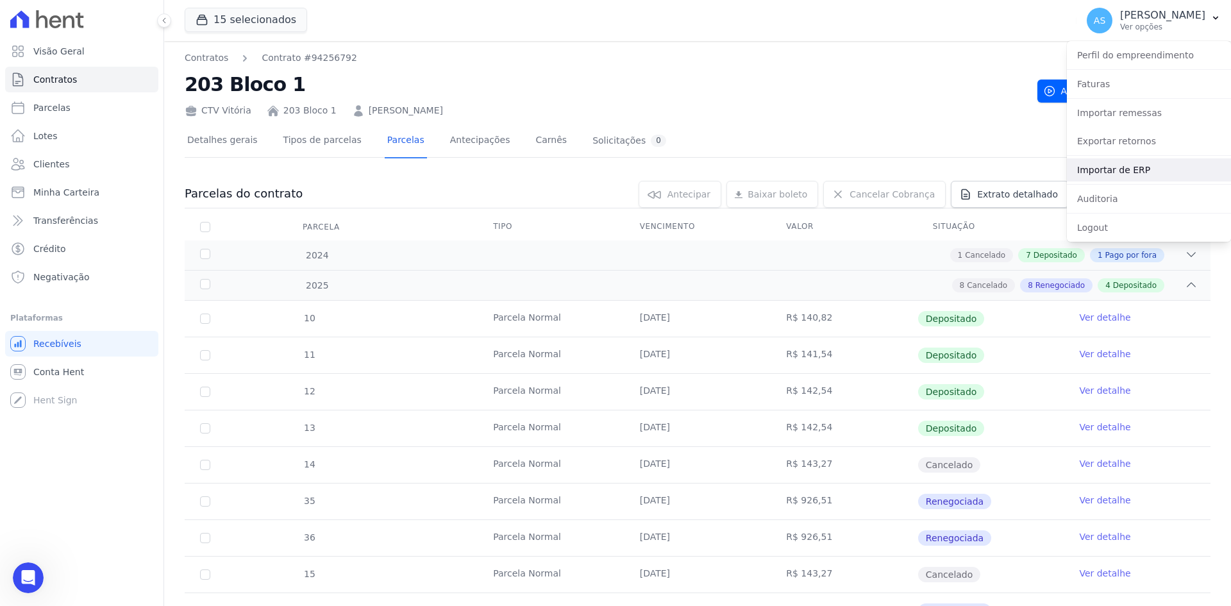
click at [1112, 171] on link "Importar de ERP" at bounding box center [1149, 169] width 164 height 23
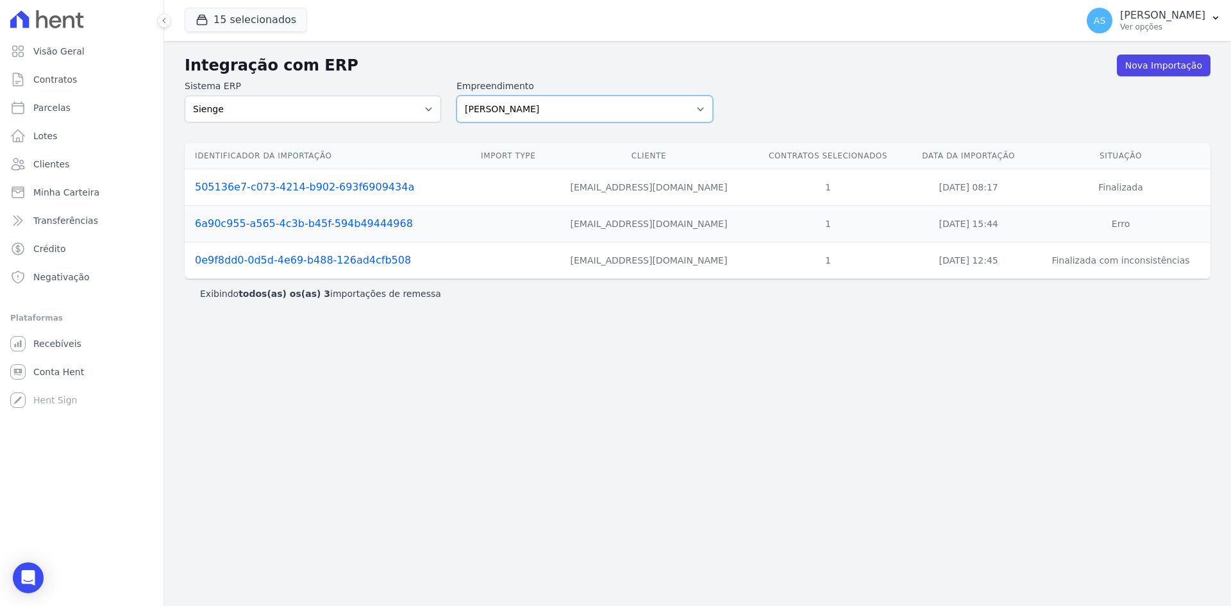
click at [697, 106] on select "Amaré Arpoador Art Prime - Irajá ÁUREOS B. Unique CTV Beat Residencial CTV Mob …" at bounding box center [584, 109] width 256 height 27
select select "9db4d767-ec98-4519-aed7-f9568aa0b04c"
click at [456, 96] on select "Amaré Arpoador Art Prime - Irajá ÁUREOS B. Unique CTV Beat Residencial CTV Mob …" at bounding box center [584, 109] width 256 height 27
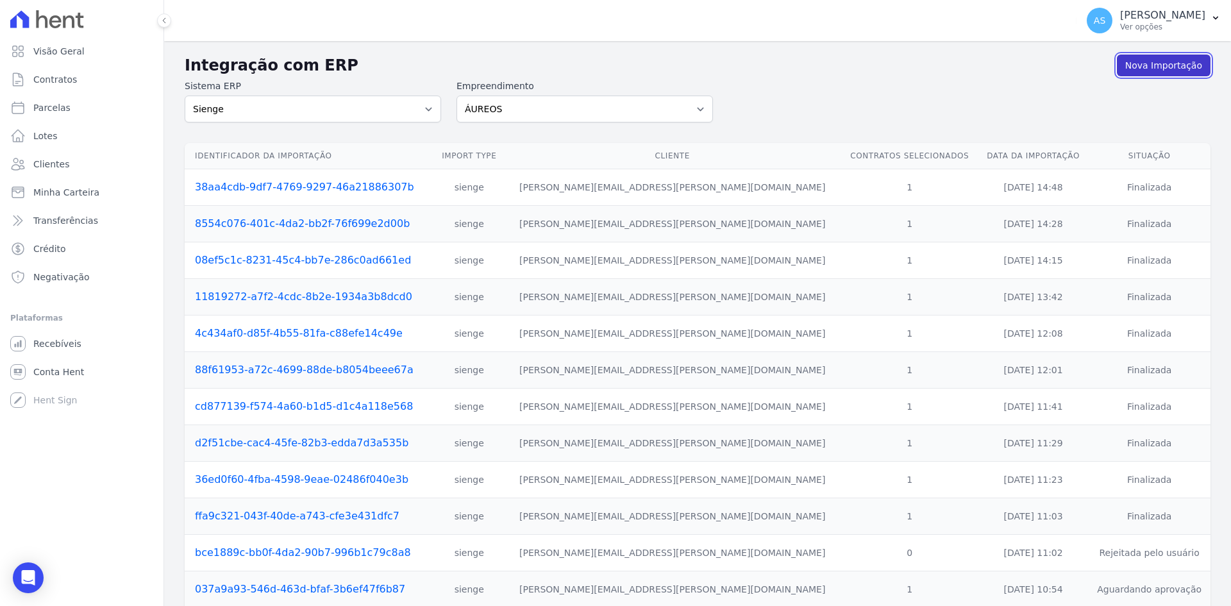
click at [1138, 64] on link "Nova Importação" at bounding box center [1164, 65] width 94 height 22
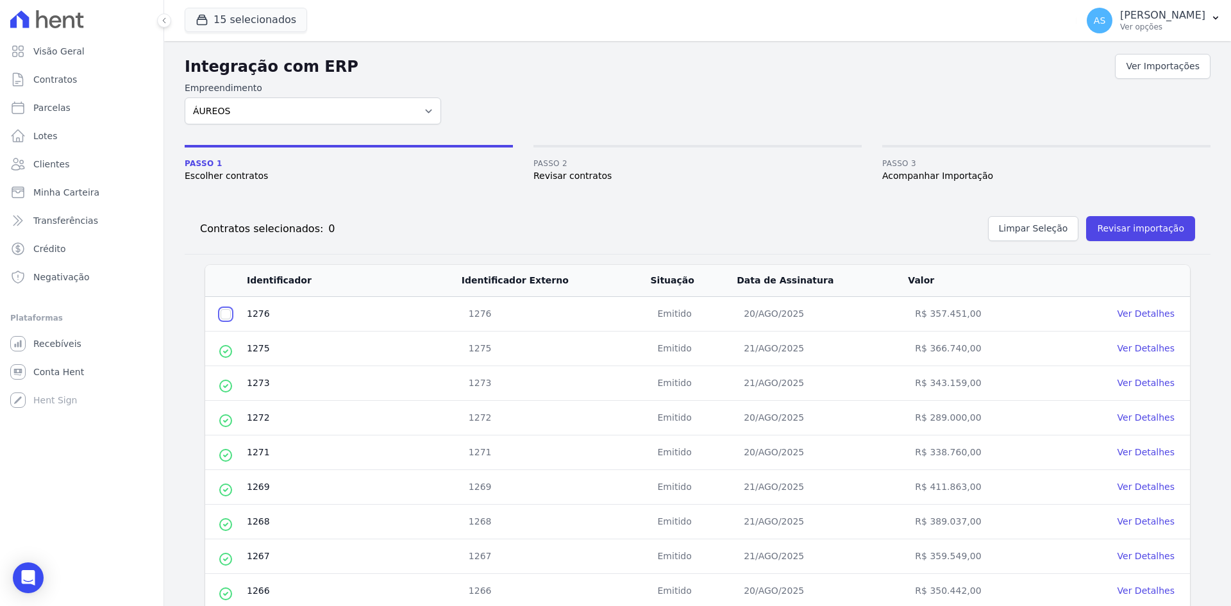
click at [229, 311] on input "checkbox" at bounding box center [225, 314] width 10 height 10
checkbox input "true"
click at [1134, 226] on button "Revisar importação" at bounding box center [1140, 228] width 109 height 25
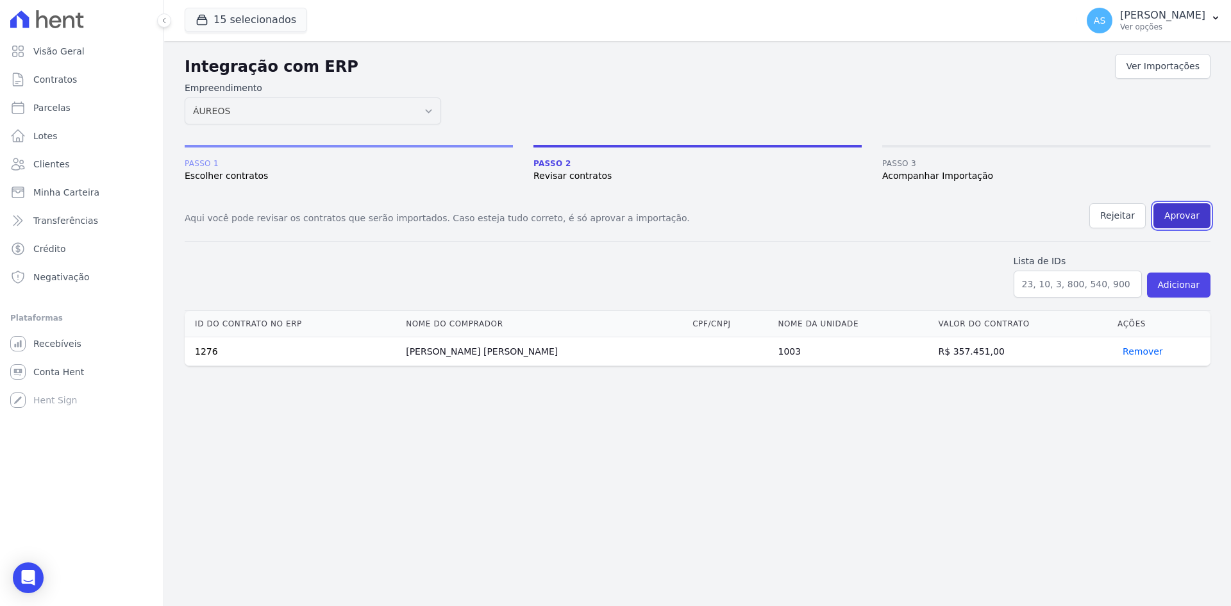
click at [1178, 218] on button "Aprovar" at bounding box center [1181, 215] width 57 height 25
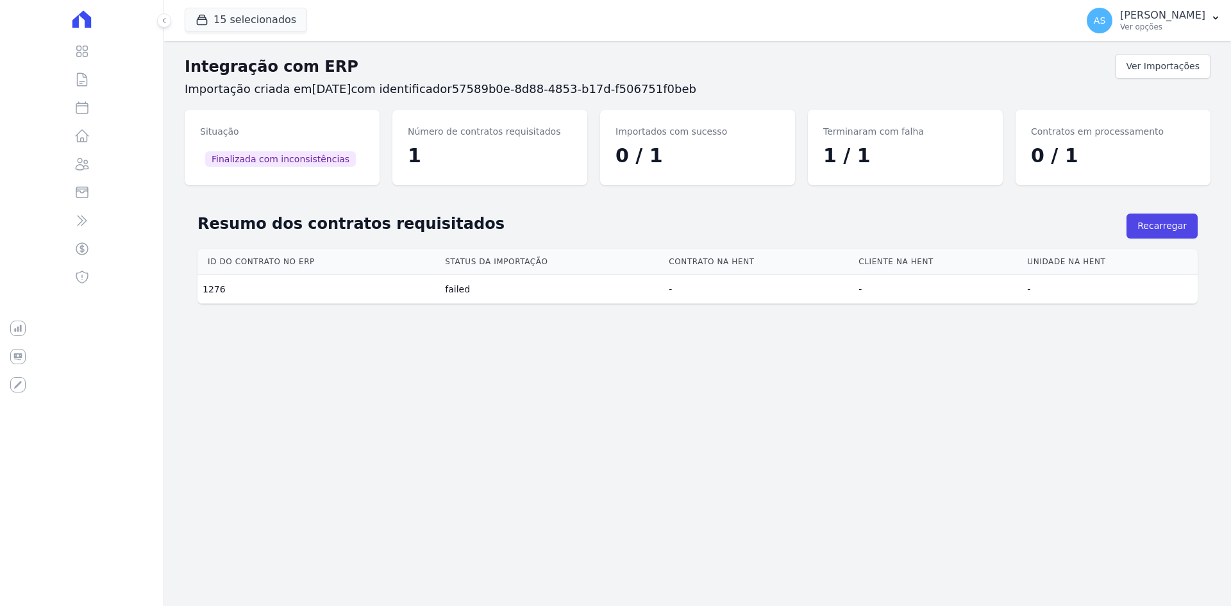
click at [1177, 239] on div "Resumo dos contratos requisitados [GEOGRAPHIC_DATA]" at bounding box center [697, 228] width 1000 height 40
click at [1176, 228] on button "Recarregar" at bounding box center [1161, 225] width 71 height 25
click at [1165, 228] on button "Recarregar" at bounding box center [1161, 225] width 71 height 25
click at [1165, 63] on link "Ver Importações" at bounding box center [1163, 66] width 96 height 25
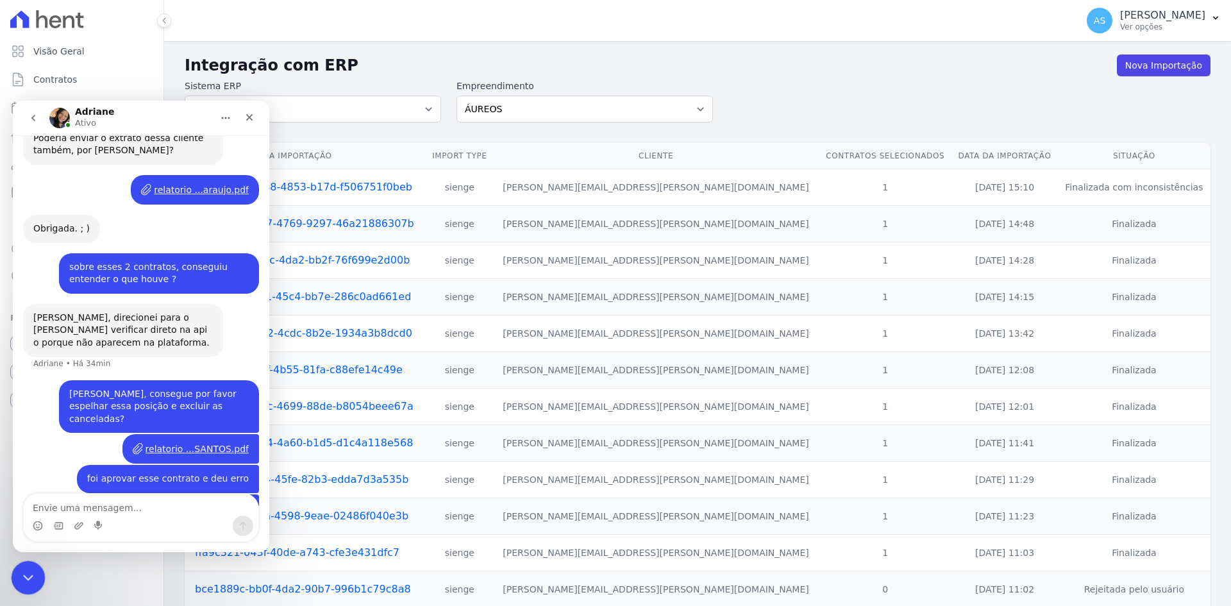
scroll to position [898, 0]
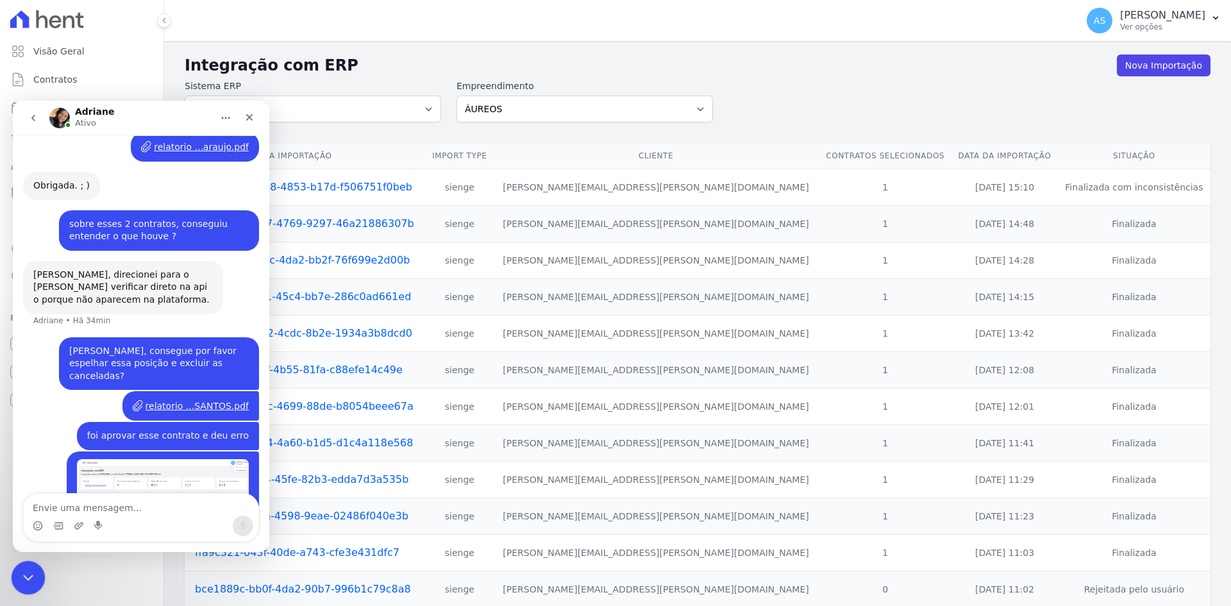
click at [24, 574] on icon "Fechar mensagem da Intercom" at bounding box center [26, 575] width 15 height 15
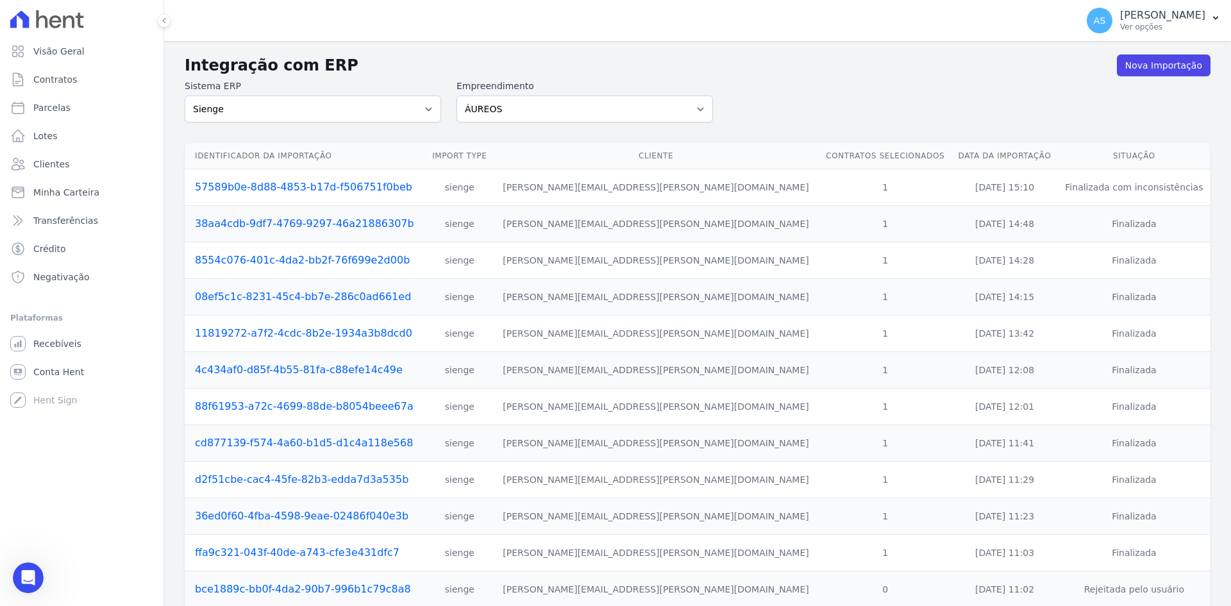
click at [354, 190] on link "57589b0e-8d88-4853-b17d-f506751f0beb" at bounding box center [303, 187] width 217 height 12
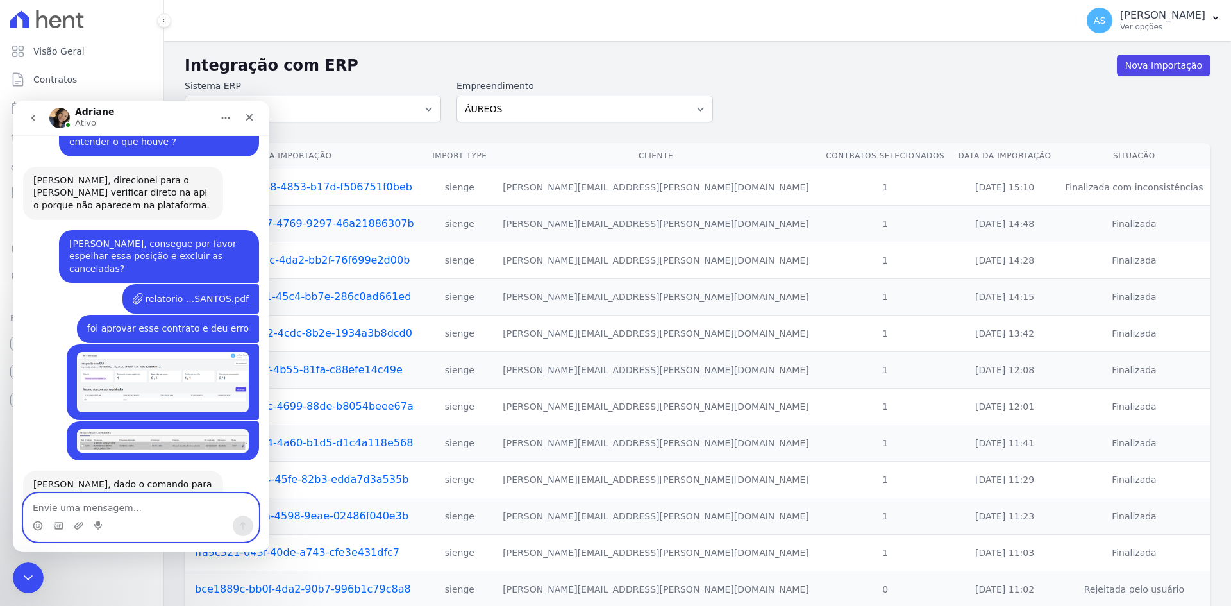
scroll to position [1003, 0]
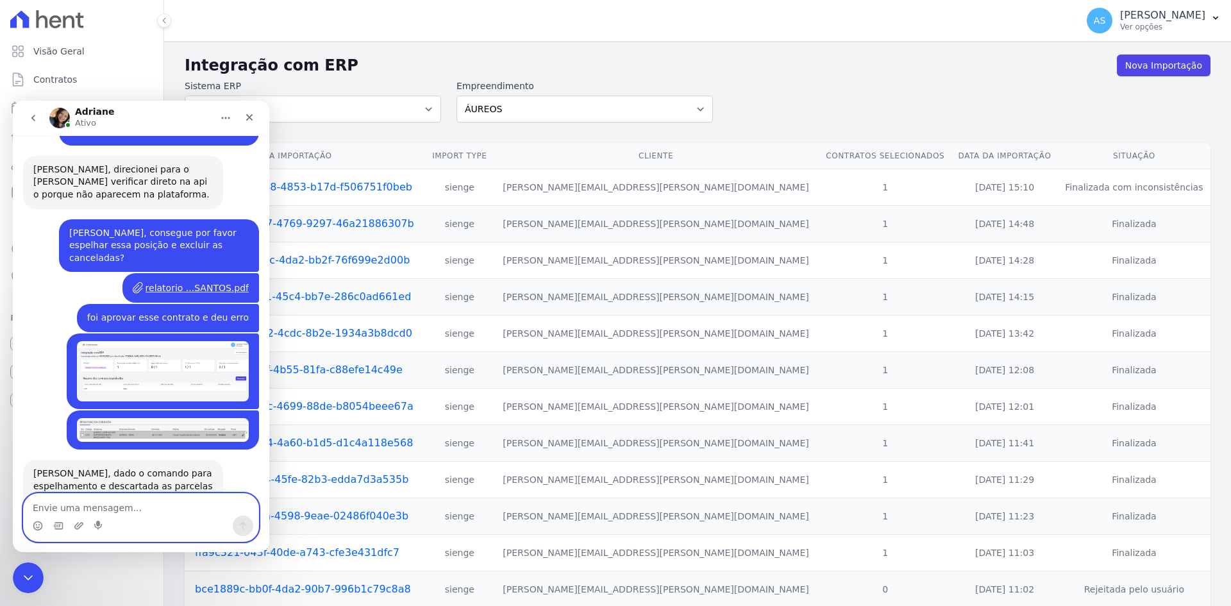
click at [57, 505] on textarea "Envie uma mensagem..." at bounding box center [141, 505] width 235 height 22
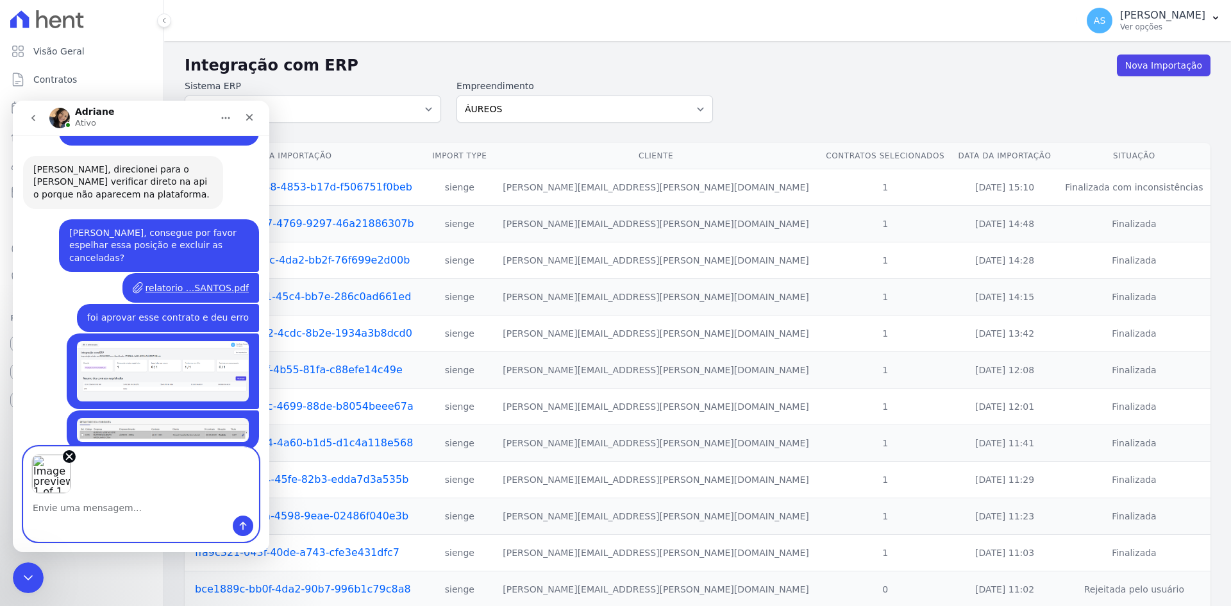
scroll to position [1050, 0]
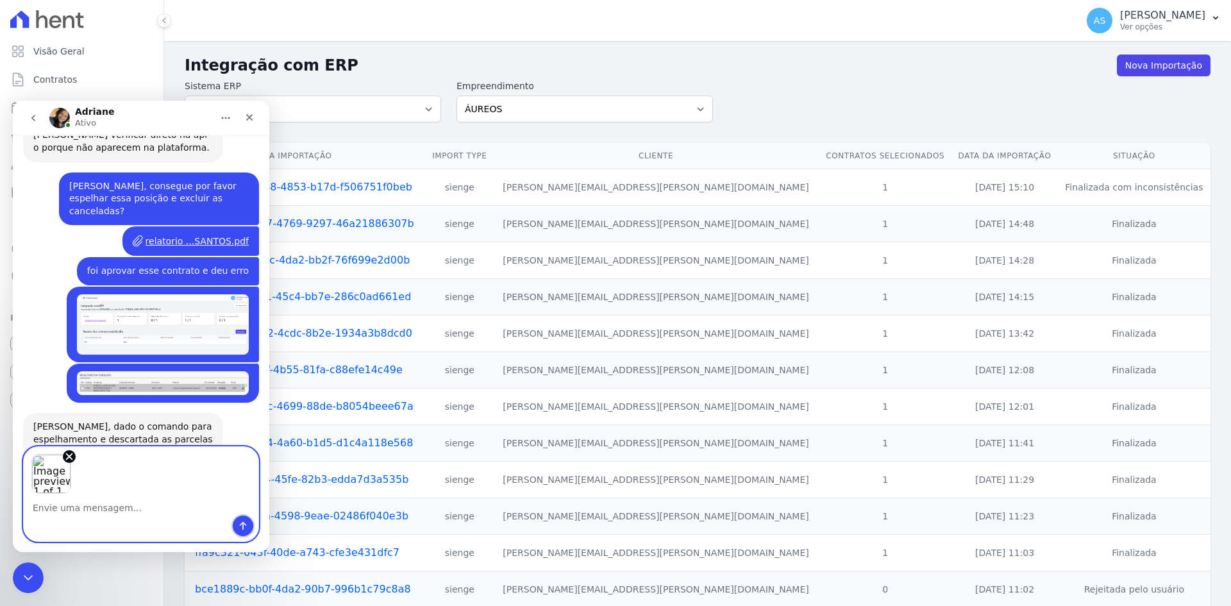
click at [240, 527] on icon "Enviar mensagem…" at bounding box center [243, 525] width 10 height 10
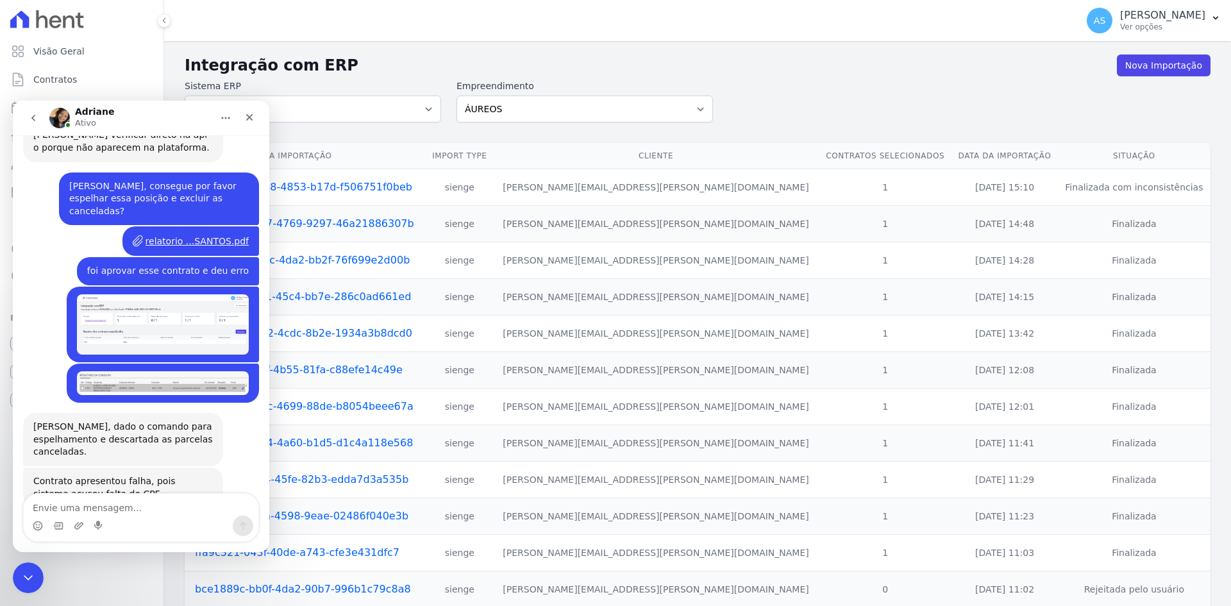
scroll to position [1144, 0]
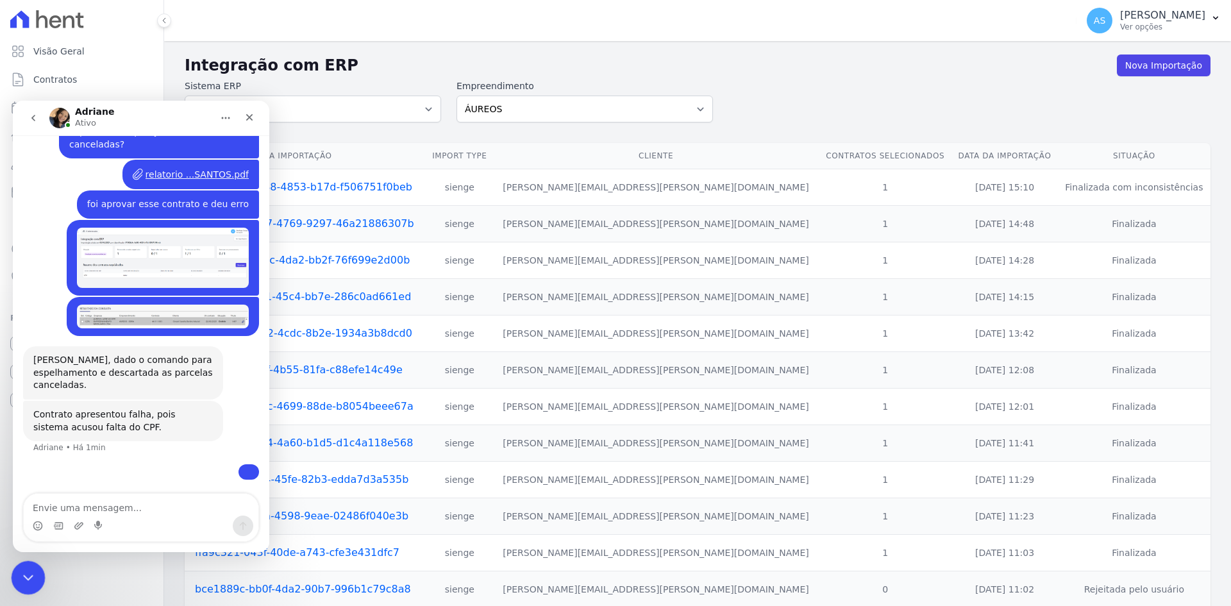
click at [24, 576] on icon "Fechar mensagem da Intercom" at bounding box center [26, 575] width 9 height 5
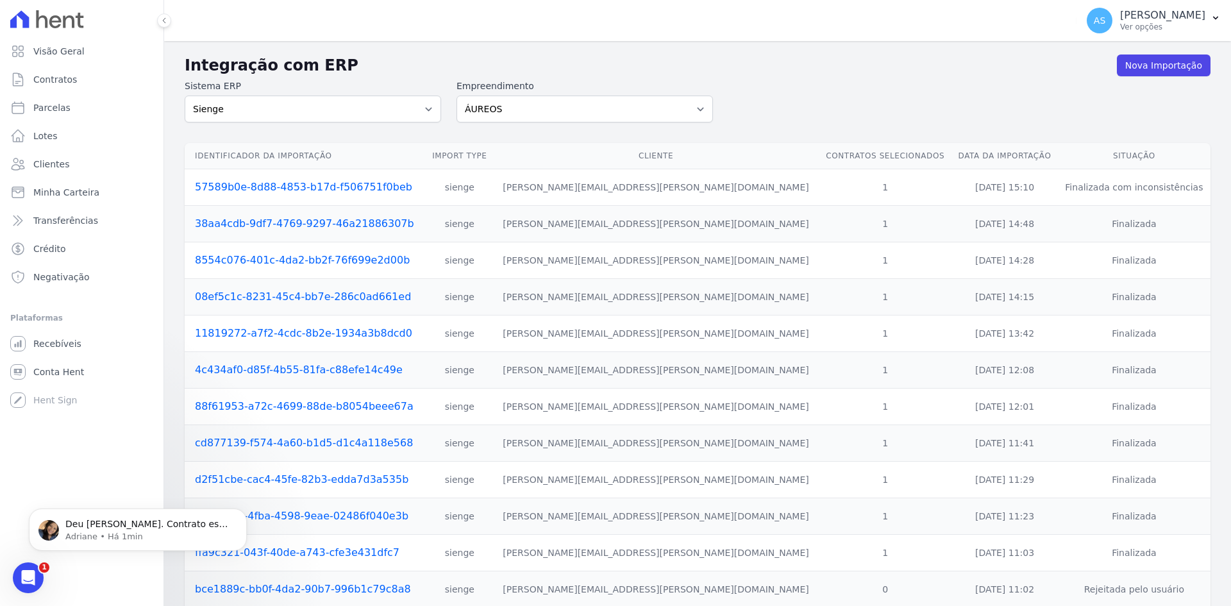
scroll to position [0, 0]
click at [1174, 21] on p "[PERSON_NAME]" at bounding box center [1162, 15] width 85 height 13
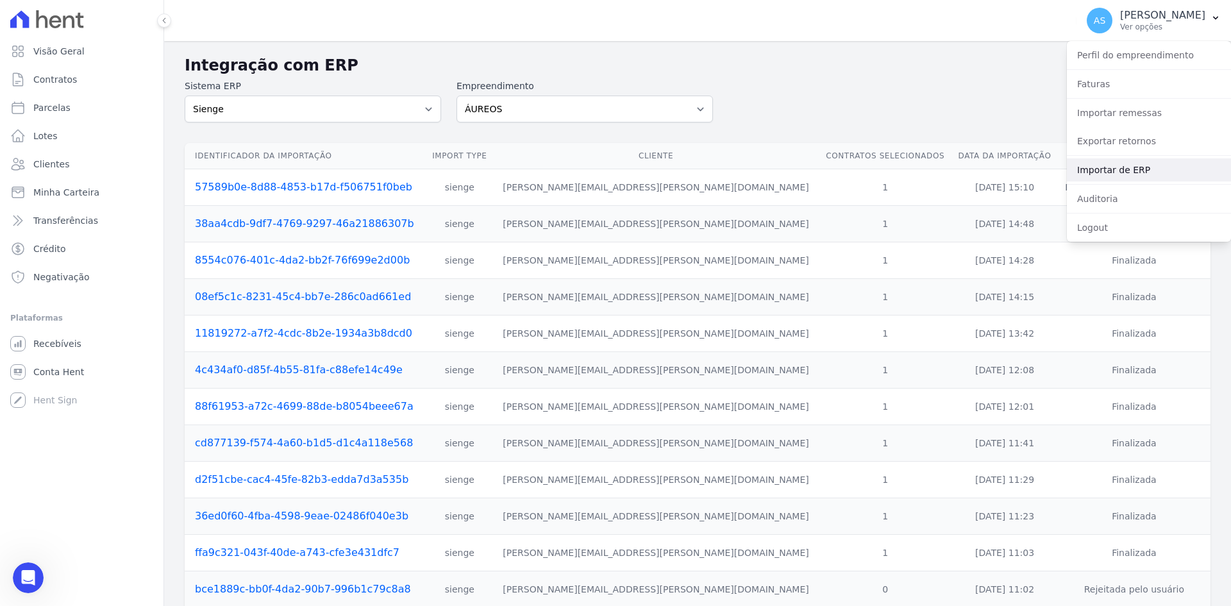
click at [1131, 165] on link "Importar de ERP" at bounding box center [1149, 169] width 164 height 23
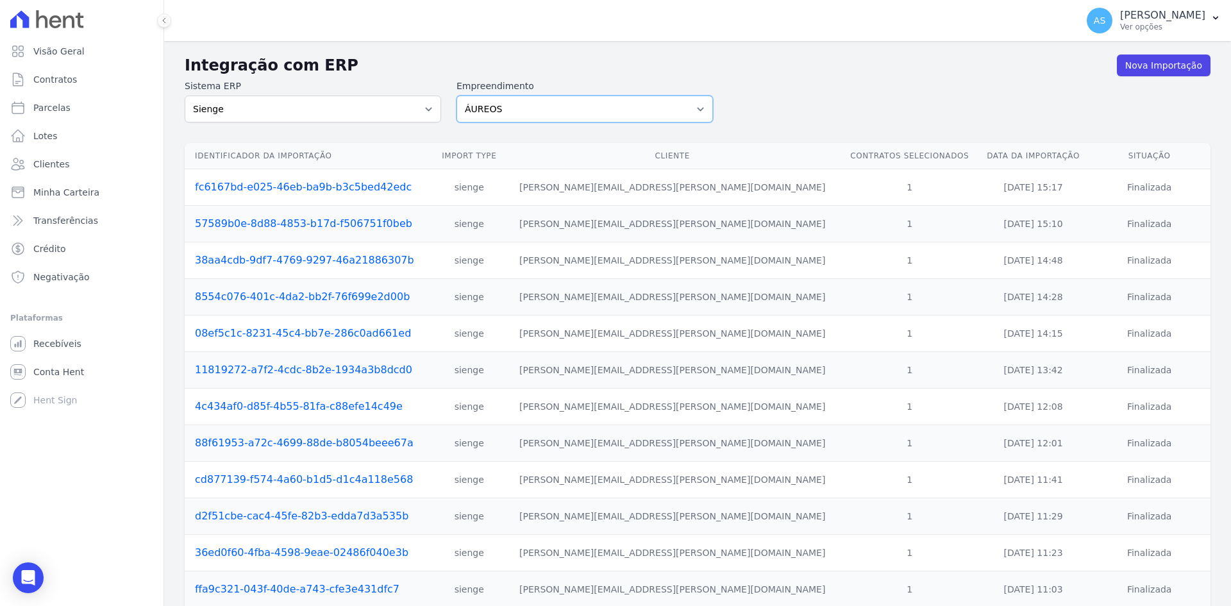
click at [696, 107] on select "[PERSON_NAME] Art Prime - [PERSON_NAME] Unique CTV Beat Residencial CTV Mob CTV…" at bounding box center [584, 109] width 256 height 27
click at [456, 96] on select "[PERSON_NAME] Art Prime - [PERSON_NAME] Unique CTV Beat Residencial CTV Mob CTV…" at bounding box center [584, 109] width 256 height 27
click at [1144, 66] on link "Nova Importação" at bounding box center [1164, 65] width 94 height 22
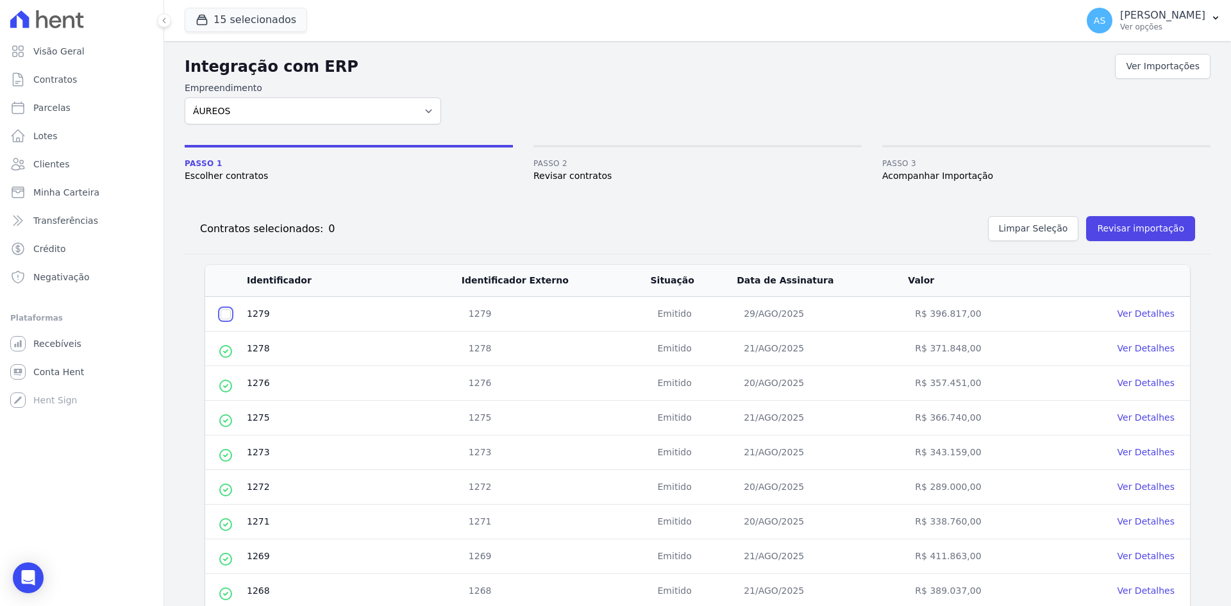
click at [224, 312] on input "checkbox" at bounding box center [225, 314] width 10 height 10
checkbox input "true"
click at [1136, 225] on button "Revisar importação" at bounding box center [1140, 228] width 109 height 25
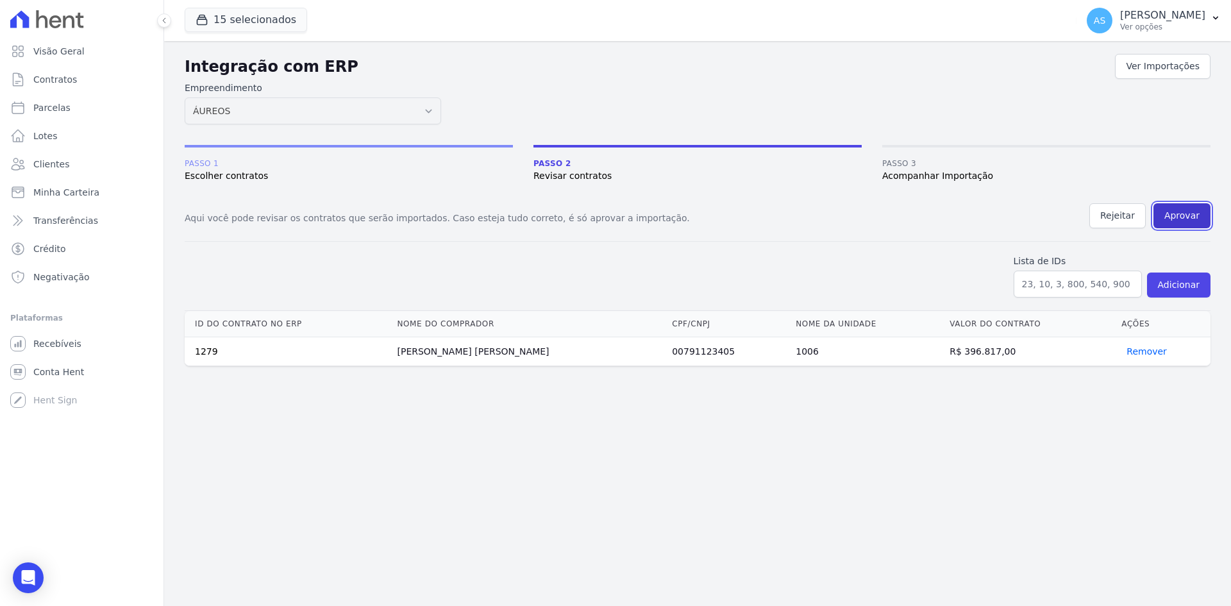
click at [1172, 219] on button "Aprovar" at bounding box center [1181, 215] width 57 height 25
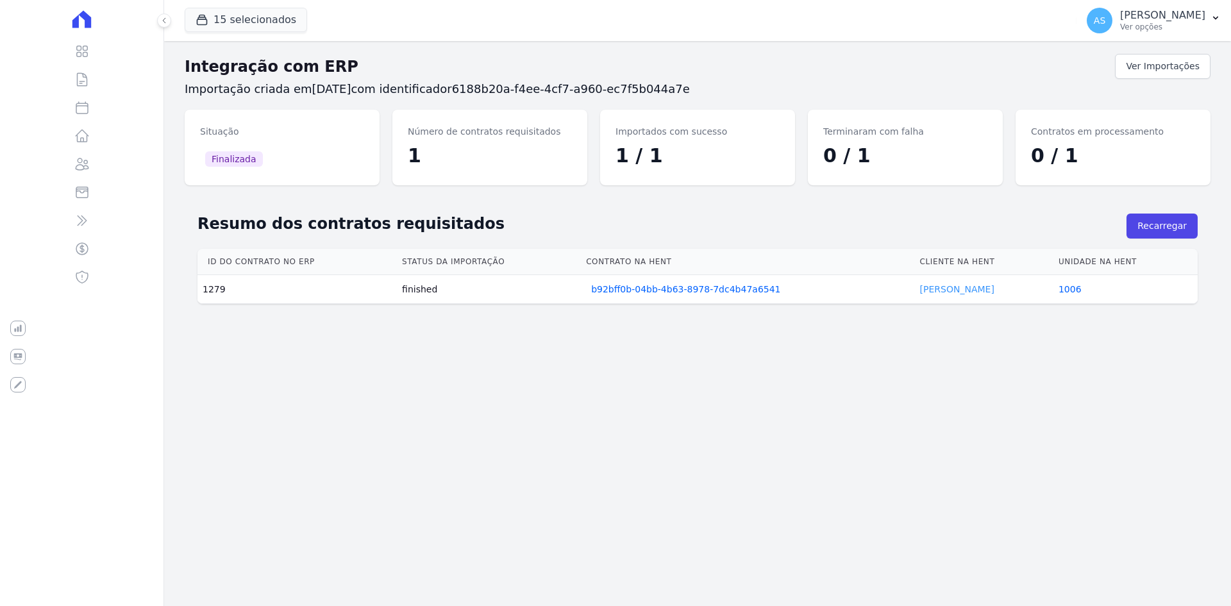
click at [953, 288] on link "HILMA AMORIM" at bounding box center [957, 289] width 74 height 10
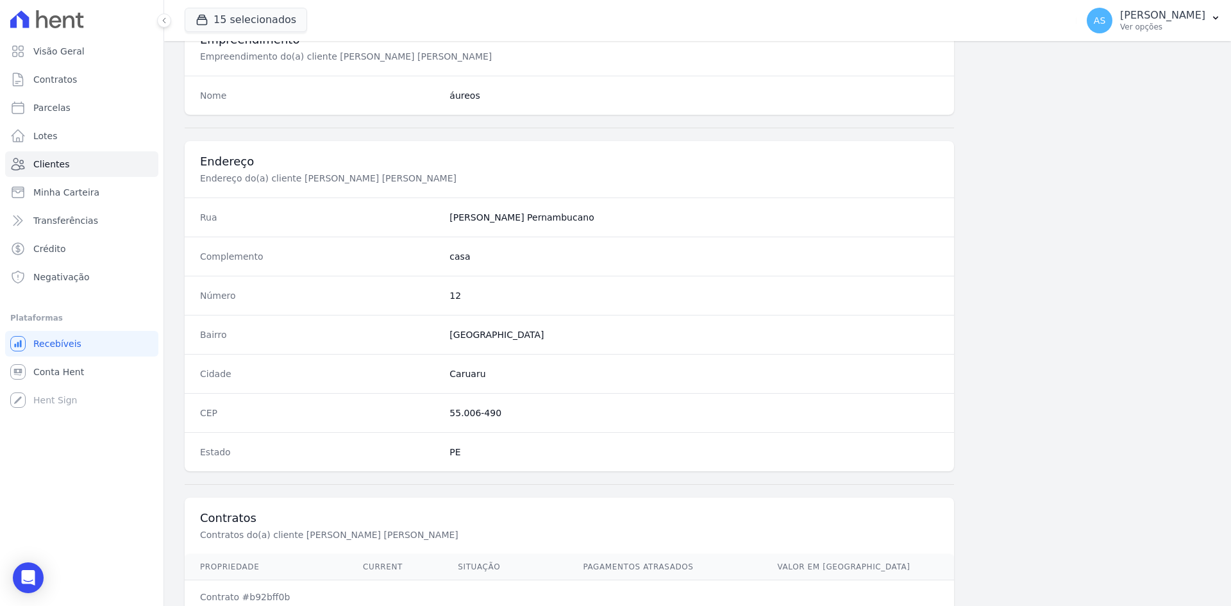
scroll to position [594, 0]
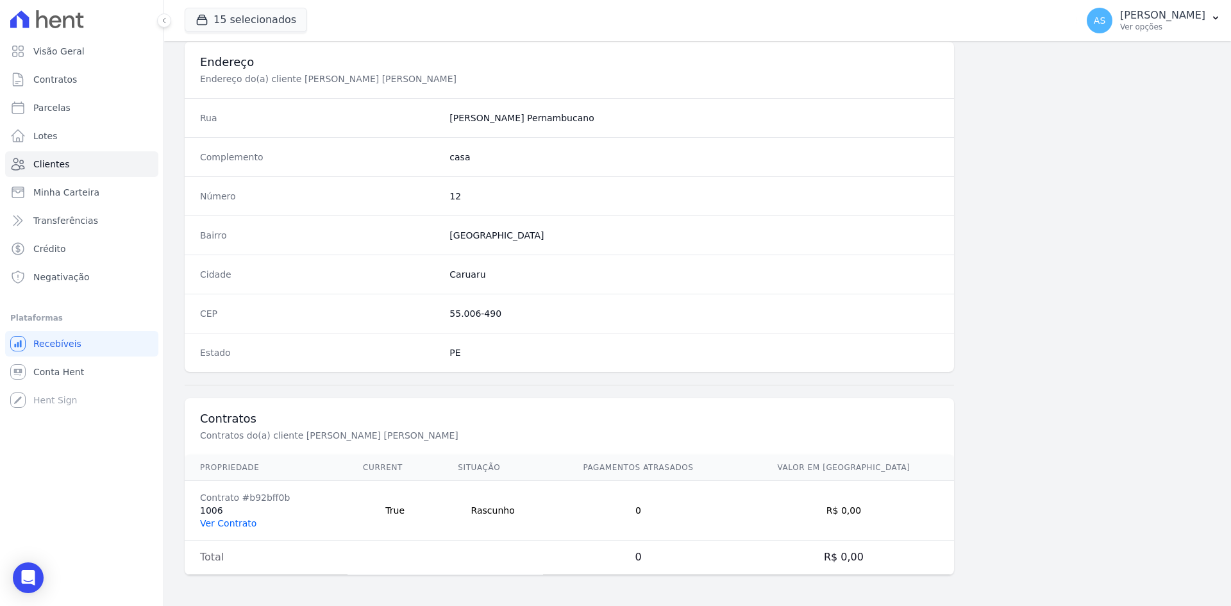
click at [206, 523] on link "Ver Contrato" at bounding box center [228, 523] width 56 height 10
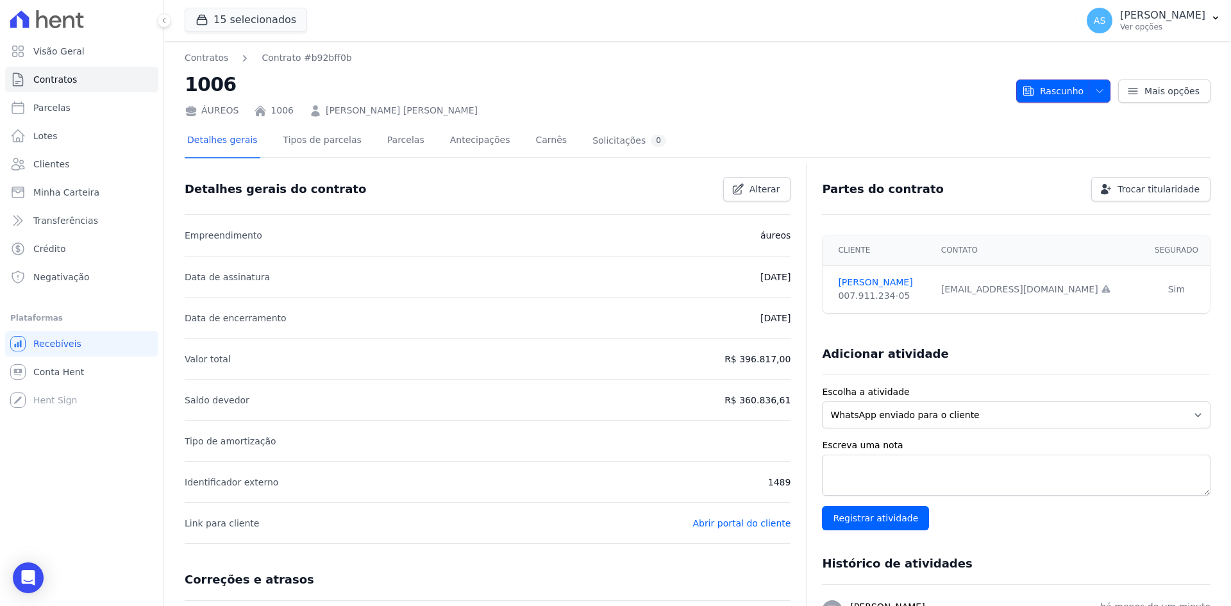
click at [1094, 90] on icon "button" at bounding box center [1099, 91] width 10 height 10
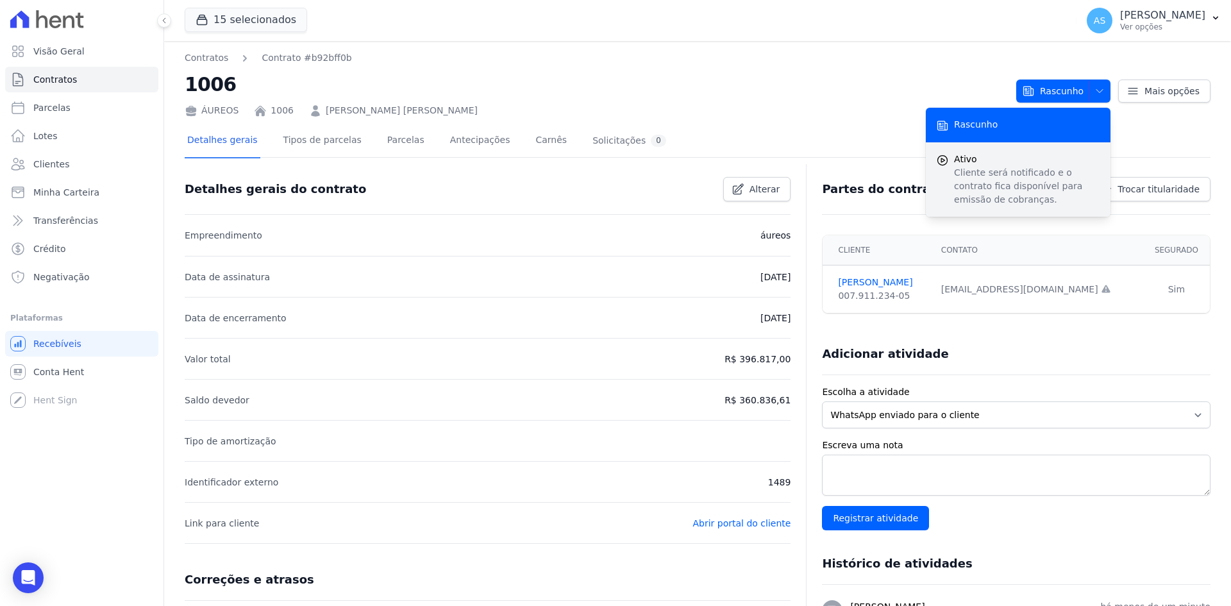
click at [986, 162] on span "Ativo" at bounding box center [1027, 159] width 146 height 13
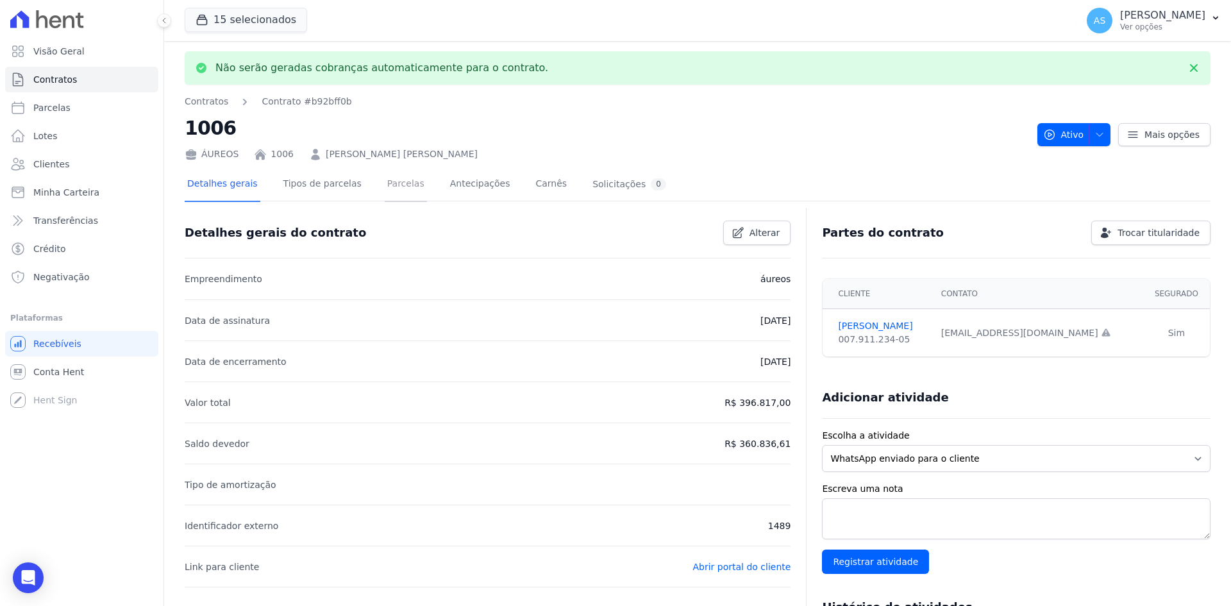
click at [388, 190] on link "Parcelas" at bounding box center [406, 185] width 42 height 34
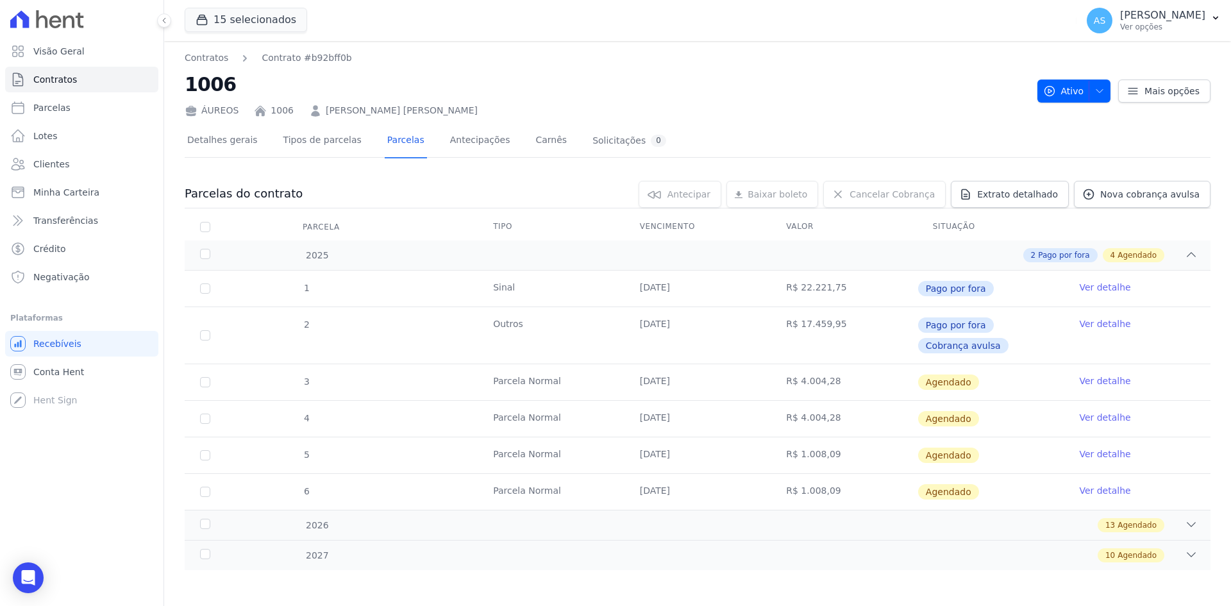
click at [1093, 378] on link "Ver detalhe" at bounding box center [1104, 380] width 51 height 13
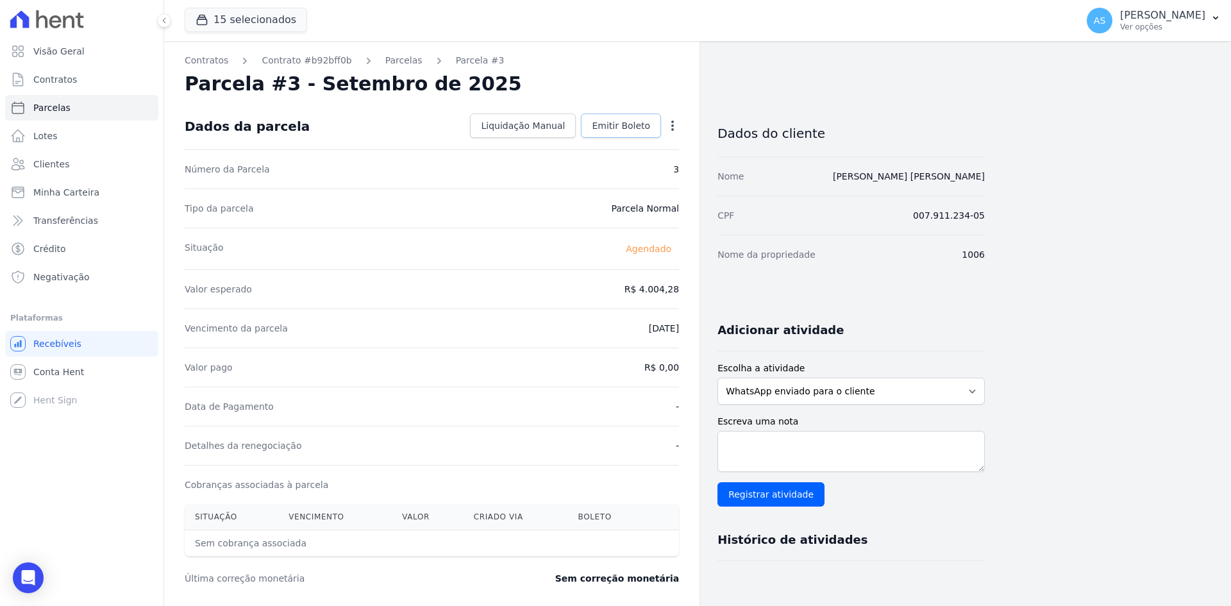
click at [610, 125] on span "Emitir Boleto" at bounding box center [621, 125] width 58 height 13
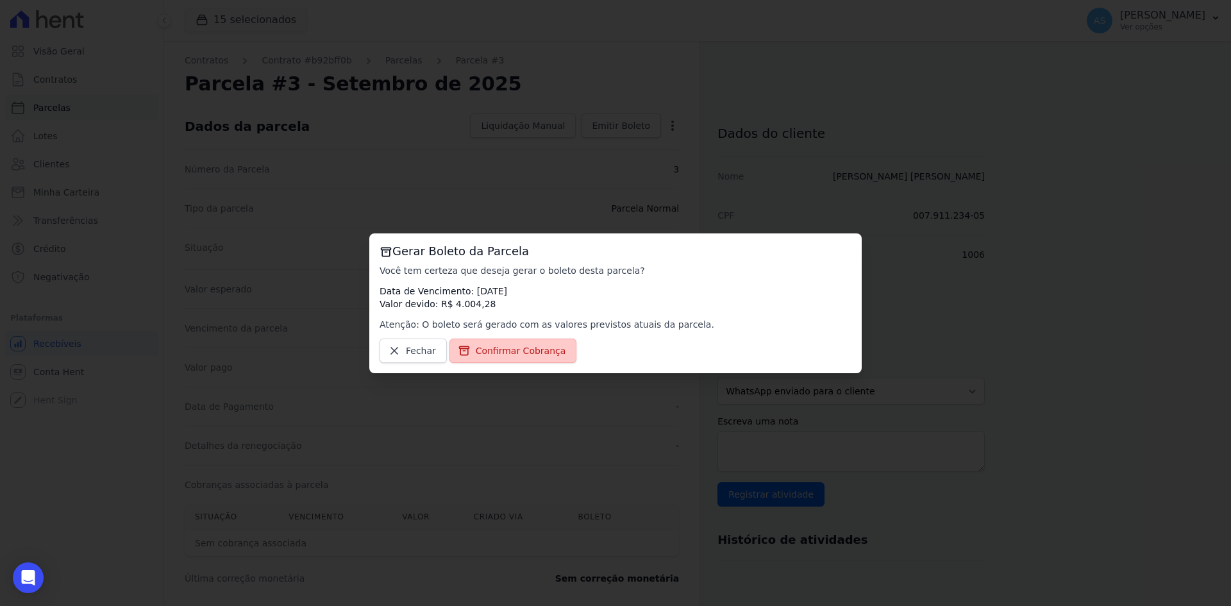
click at [497, 349] on span "Confirmar Cobrança" at bounding box center [521, 350] width 90 height 13
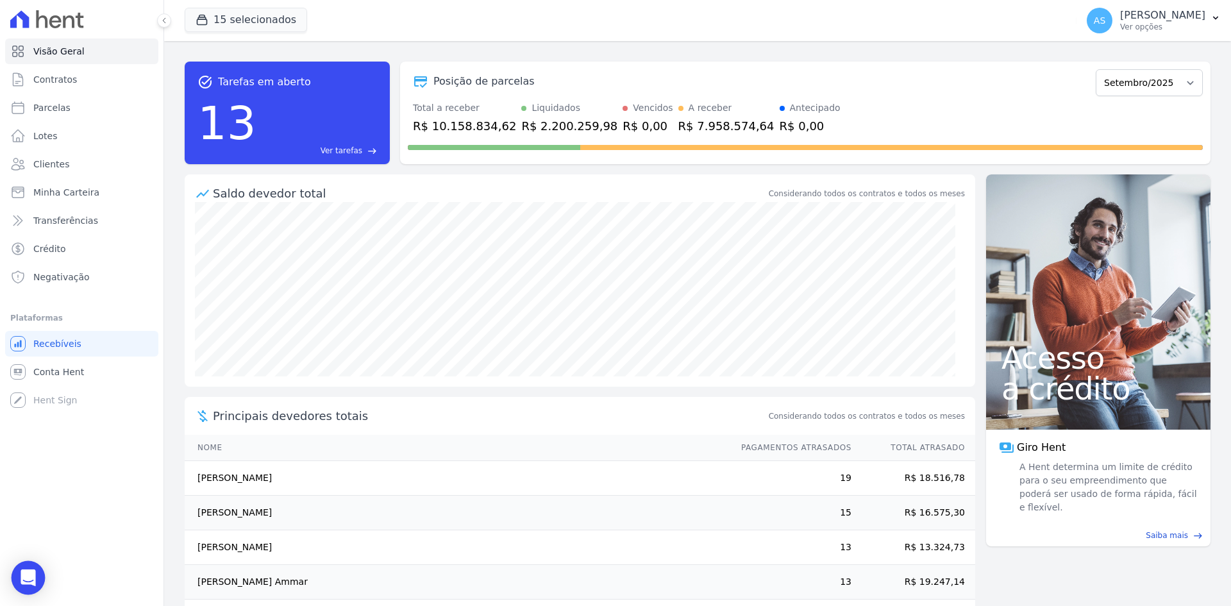
click at [30, 574] on icon "Open Intercom Messenger" at bounding box center [28, 577] width 15 height 17
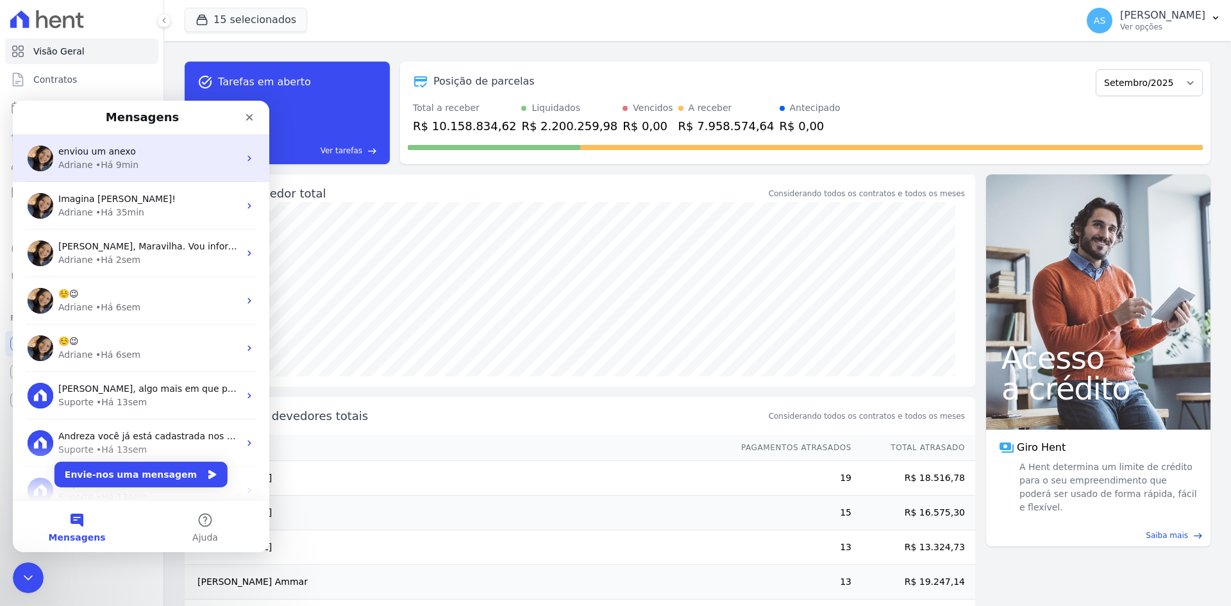
click at [116, 160] on div "• Há 9min" at bounding box center [117, 164] width 43 height 13
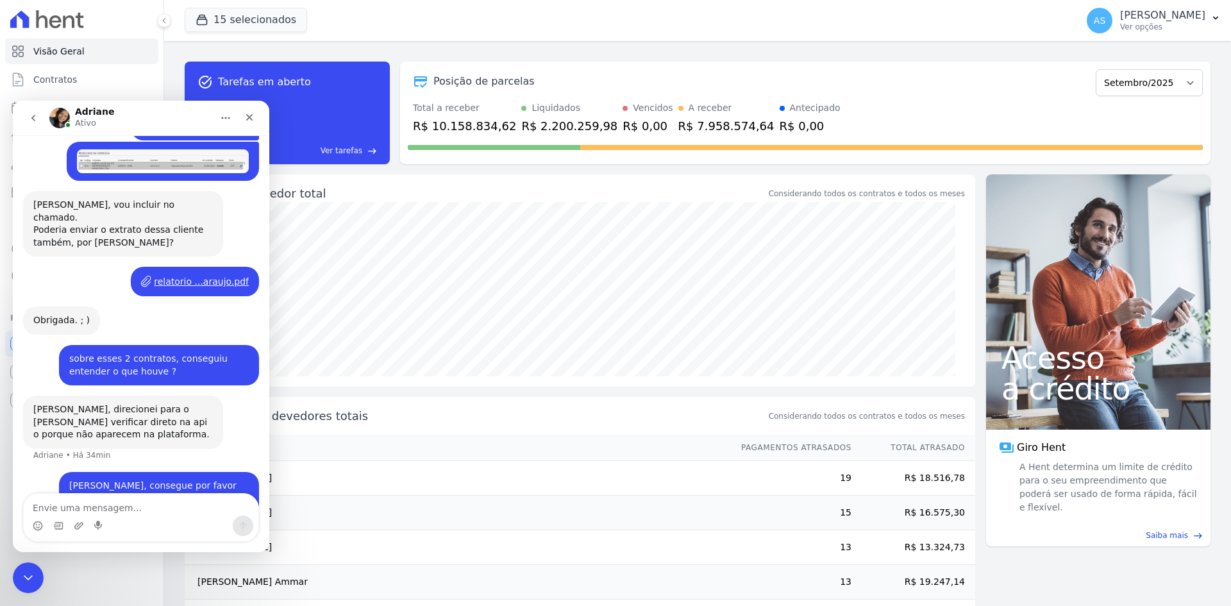
scroll to position [751, 0]
click at [43, 509] on textarea "Envie uma mensagem..." at bounding box center [141, 505] width 235 height 22
type textarea "foi aprovar esse contrato e deu erro"
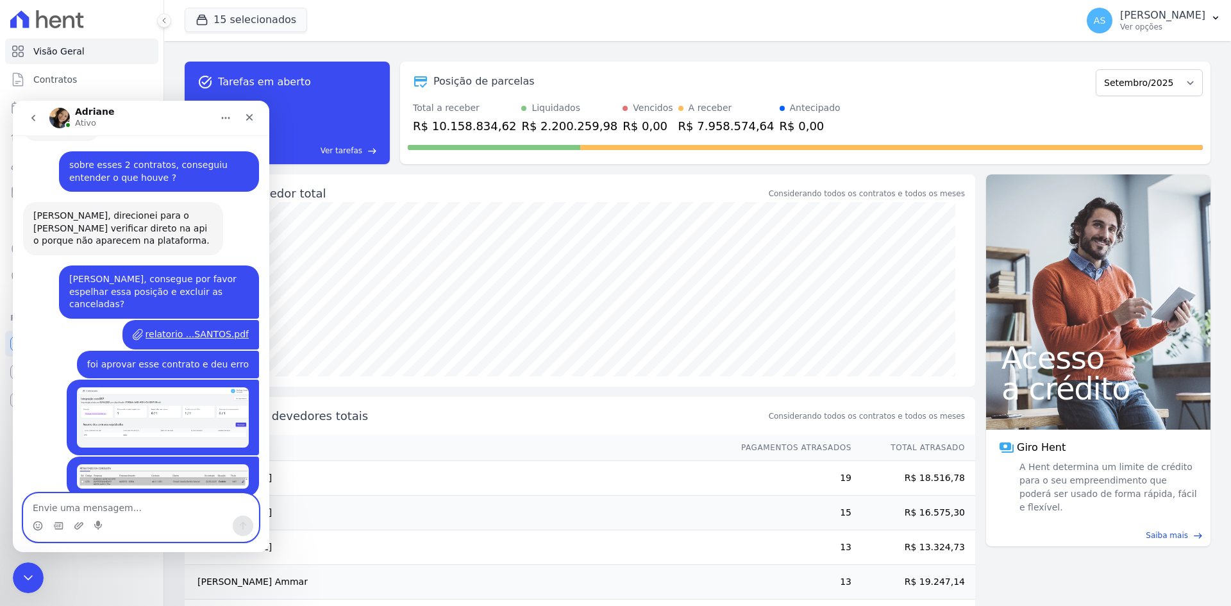
scroll to position [961, 0]
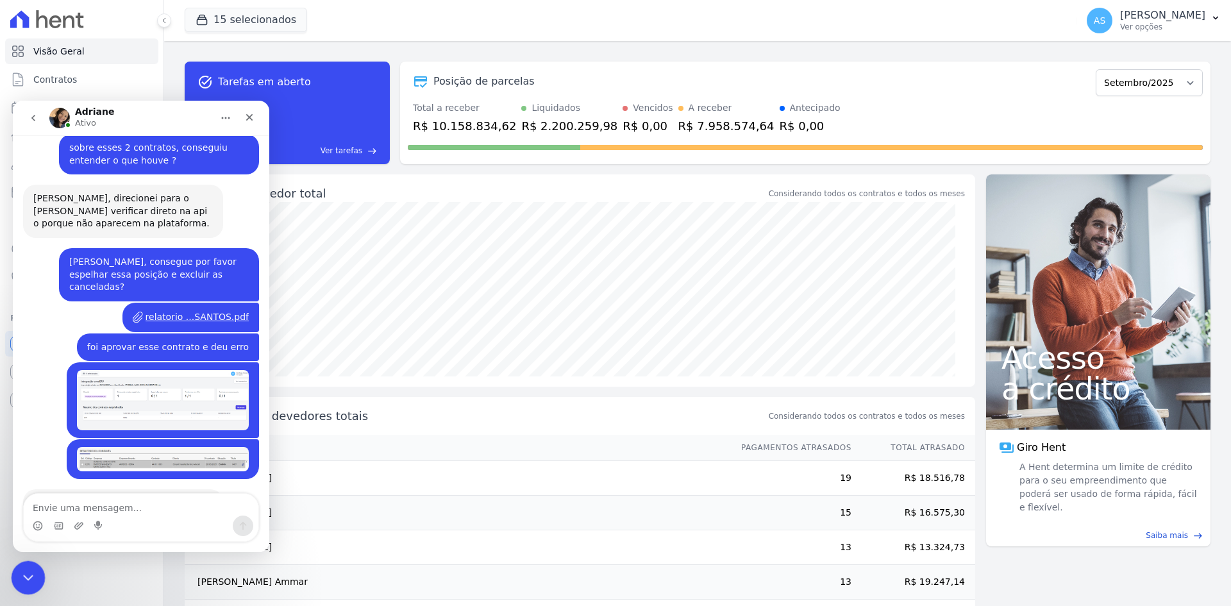
click at [22, 580] on icon "Fechar mensagem da Intercom" at bounding box center [26, 575] width 15 height 15
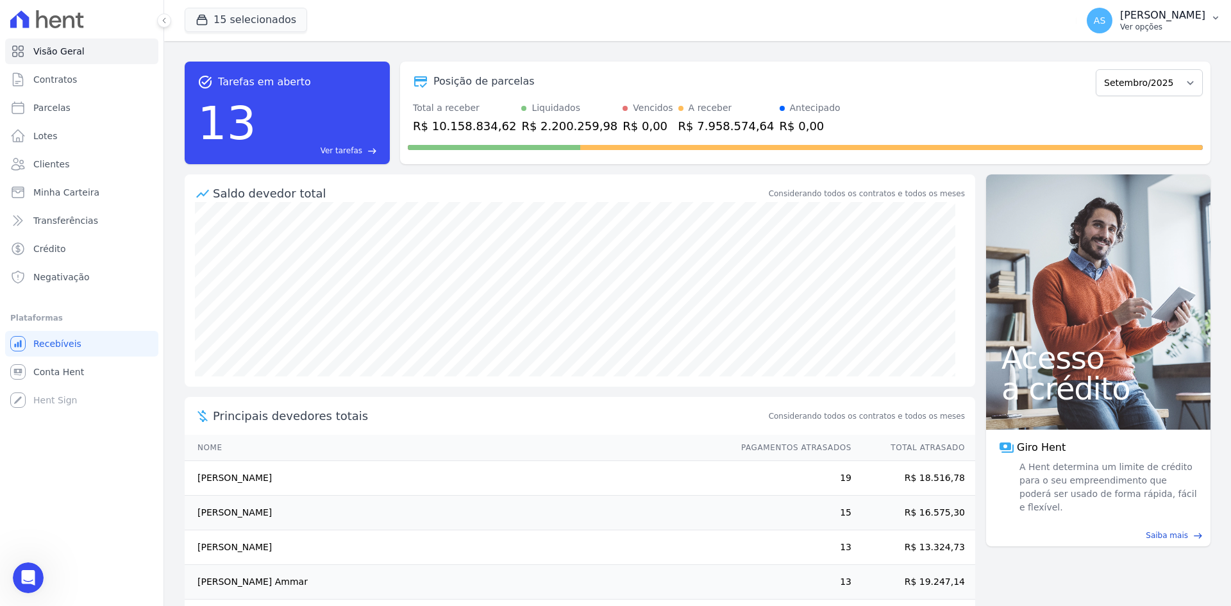
click at [1158, 24] on p "Ver opções" at bounding box center [1162, 27] width 85 height 10
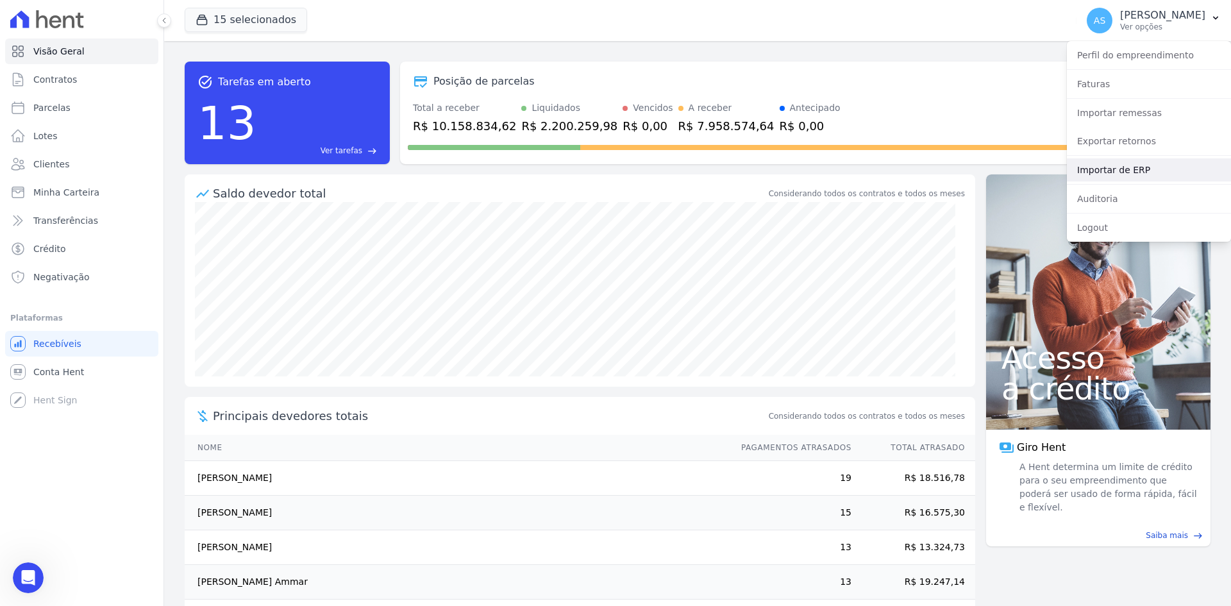
click at [1114, 168] on link "Importar de ERP" at bounding box center [1149, 169] width 164 height 23
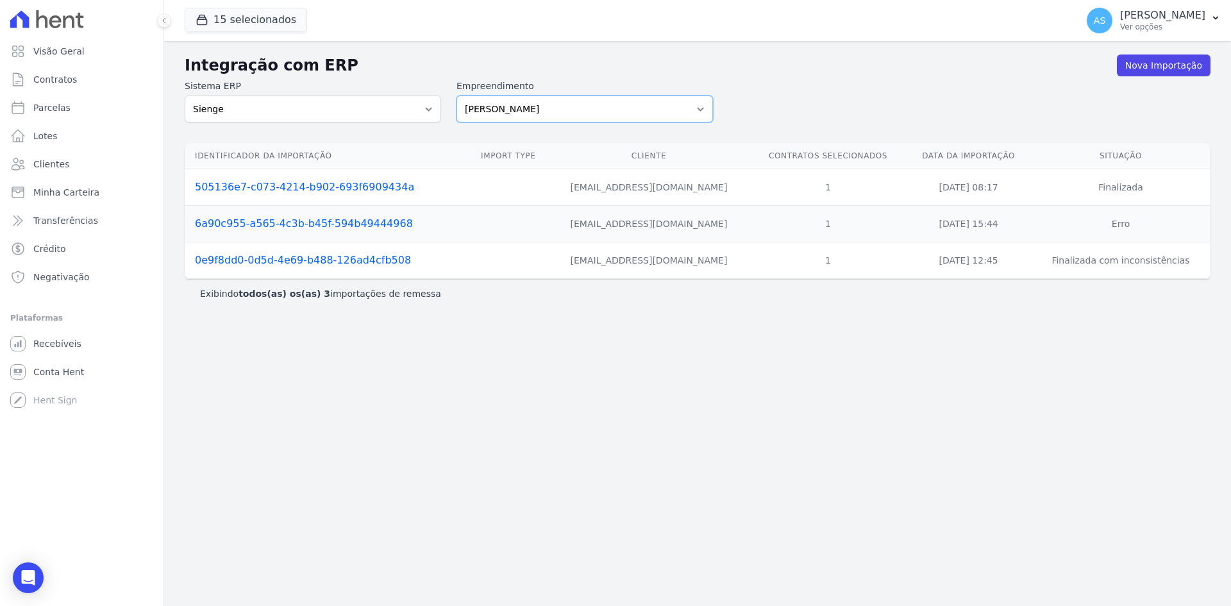
click at [701, 106] on select "[PERSON_NAME] Art Prime - [PERSON_NAME] Unique CTV Beat Residencial CTV Mob CTV…" at bounding box center [584, 109] width 256 height 27
select select "9db4d767-ec98-4519-aed7-f9568aa0b04c"
click at [456, 96] on select "[PERSON_NAME] Art Prime - [PERSON_NAME] Unique CTV Beat Residencial CTV Mob CTV…" at bounding box center [584, 109] width 256 height 27
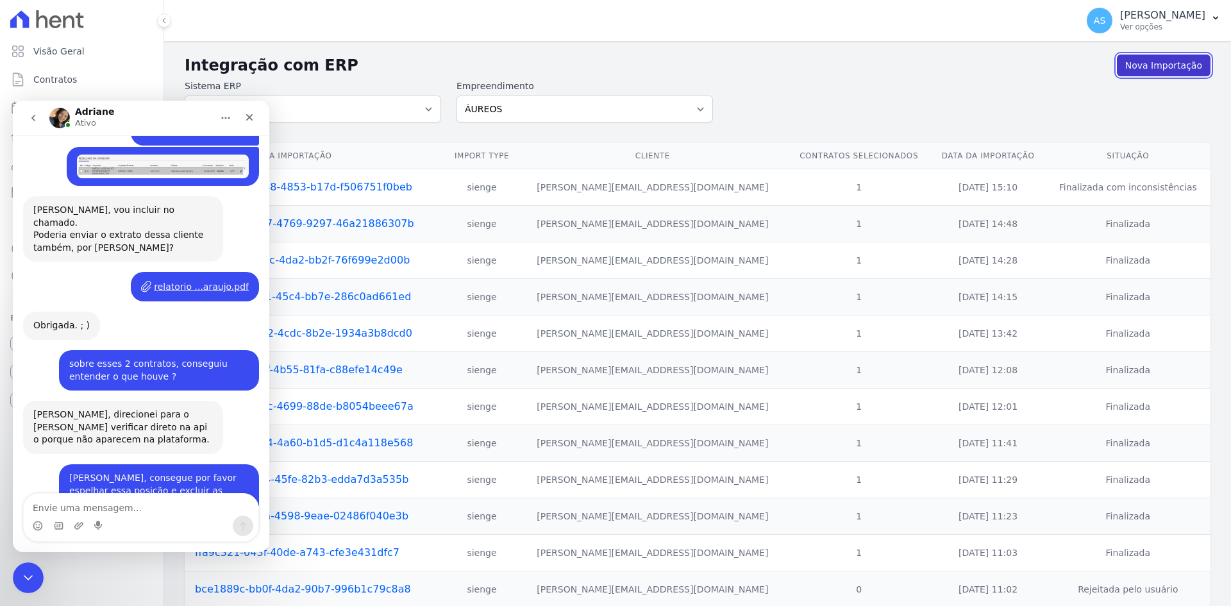
scroll to position [925, 0]
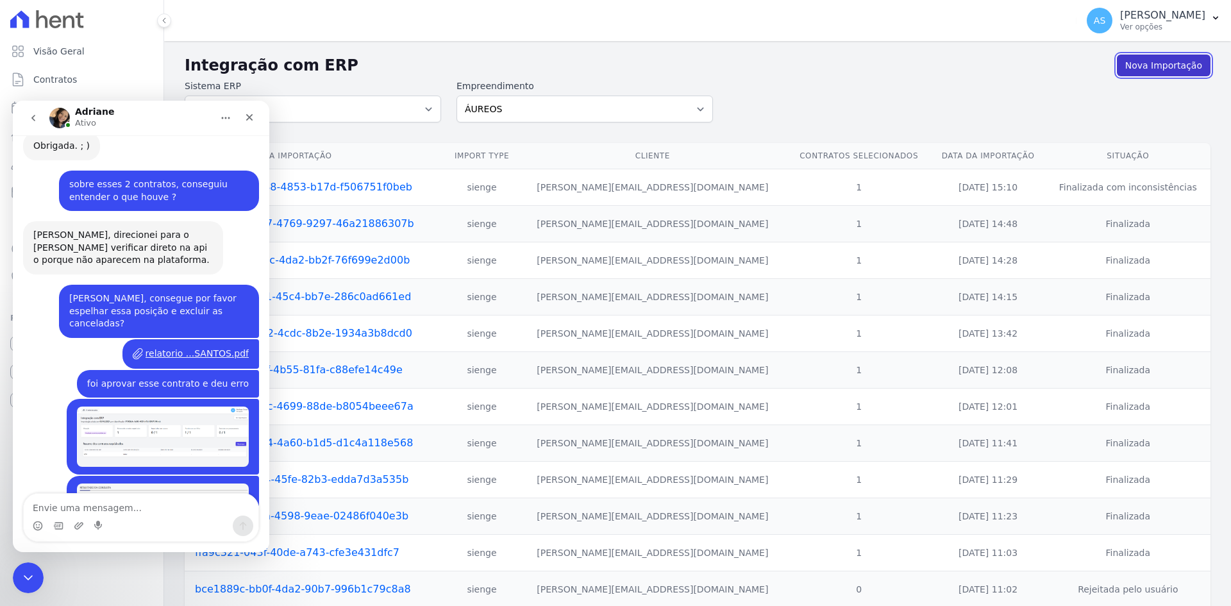
click at [1136, 68] on link "Nova Importação" at bounding box center [1164, 65] width 94 height 22
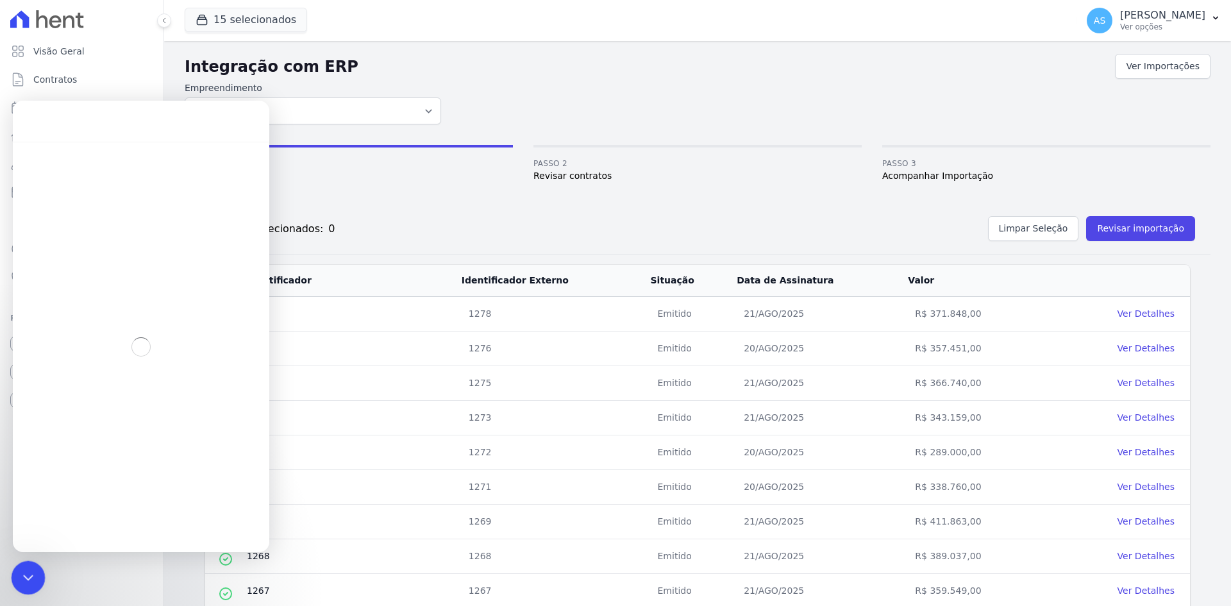
click at [24, 570] on icon "Fechar mensagem da Intercom" at bounding box center [26, 575] width 15 height 15
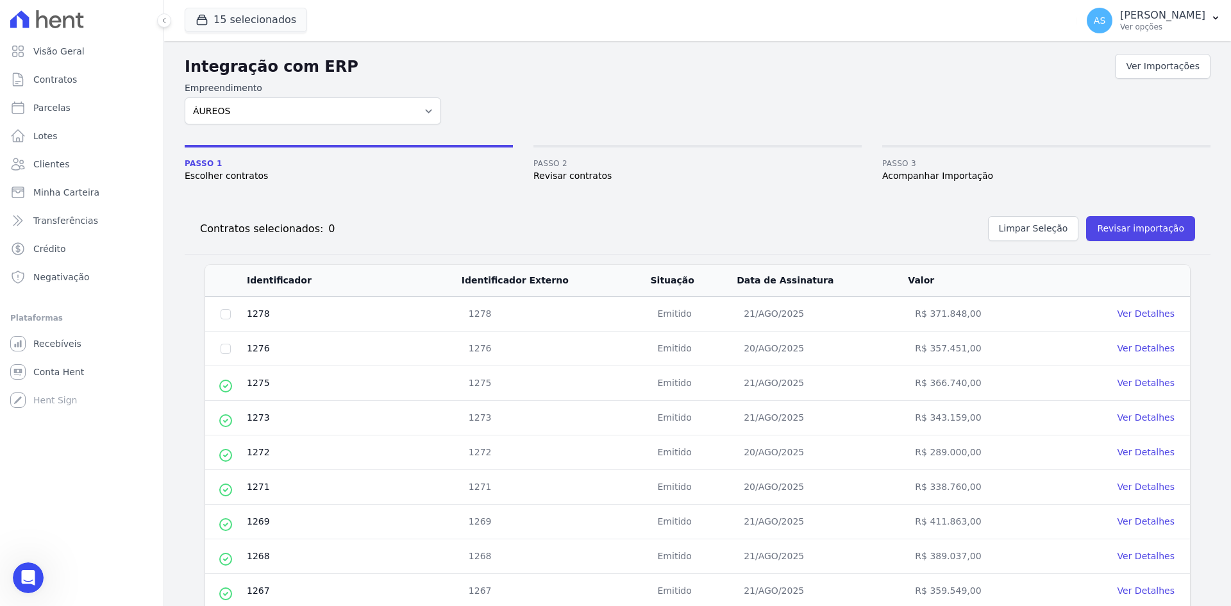
scroll to position [961, 0]
click at [223, 316] on input "checkbox" at bounding box center [225, 314] width 10 height 10
checkbox input "true"
click at [1115, 232] on button "Revisar importação" at bounding box center [1140, 228] width 109 height 25
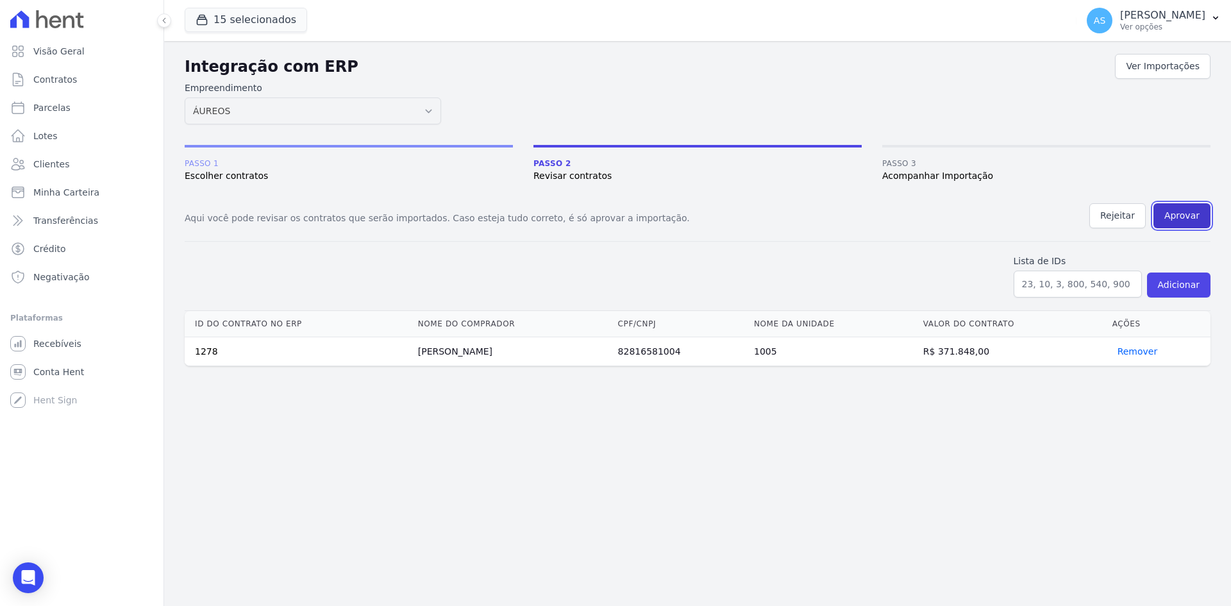
click at [1188, 212] on button "Aprovar" at bounding box center [1181, 215] width 57 height 25
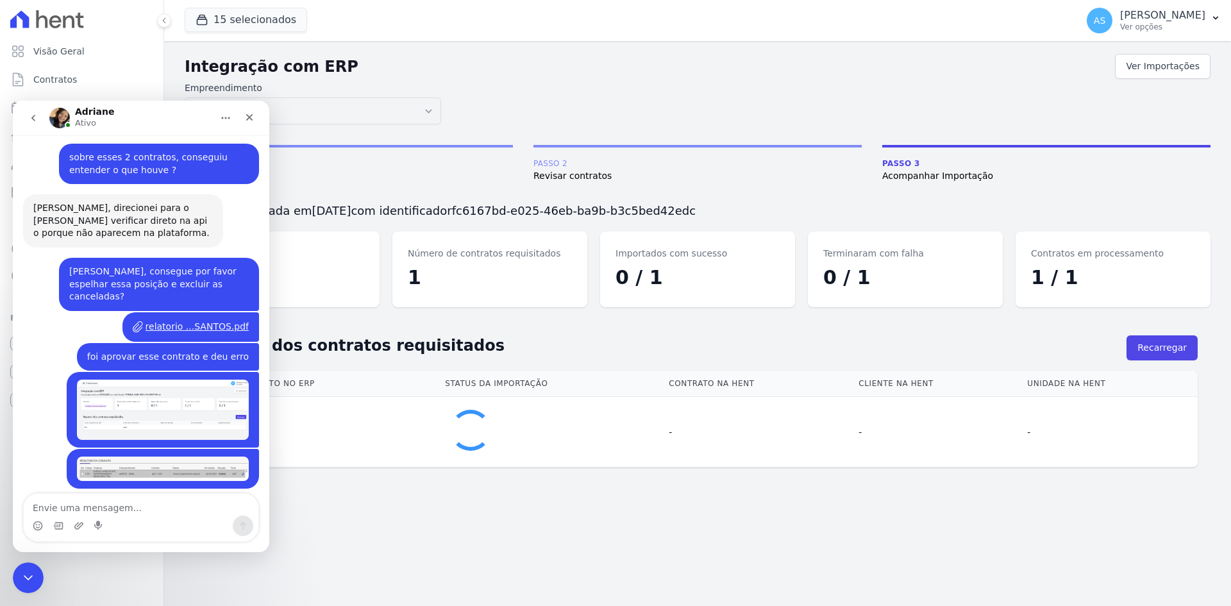
scroll to position [961, 0]
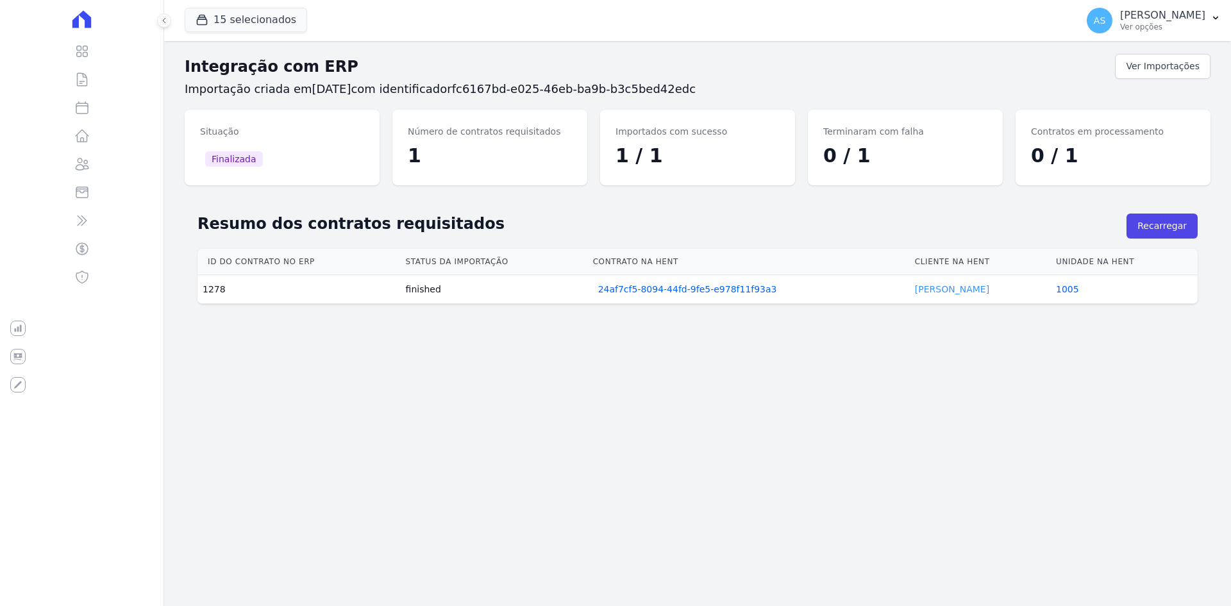
click at [936, 288] on link "[PERSON_NAME]" at bounding box center [952, 289] width 74 height 10
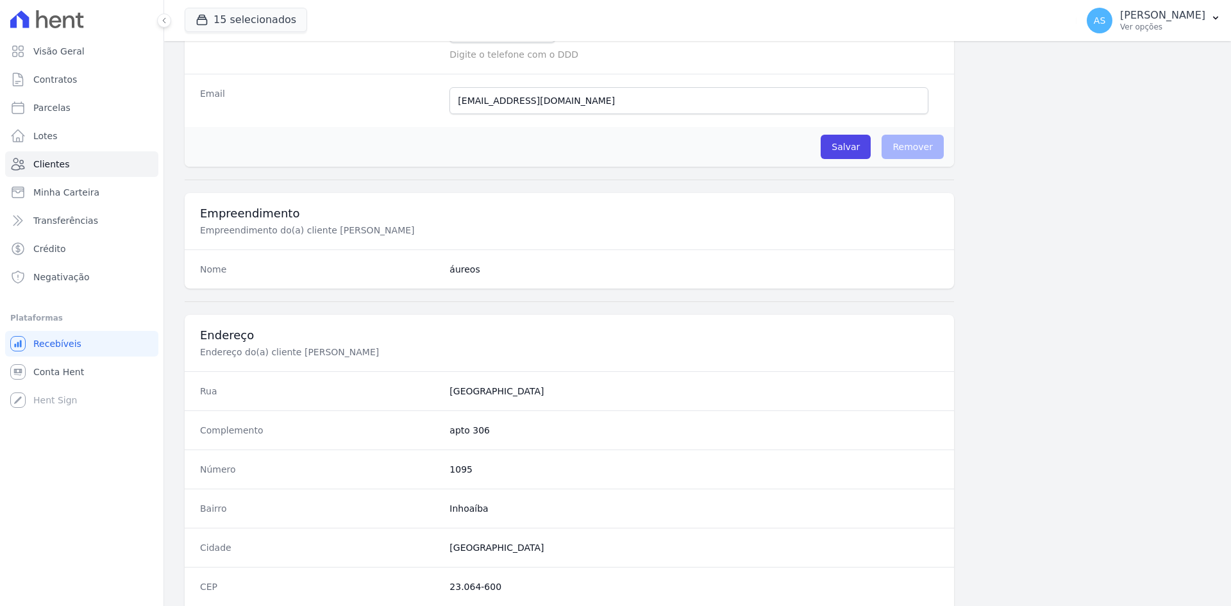
scroll to position [594, 0]
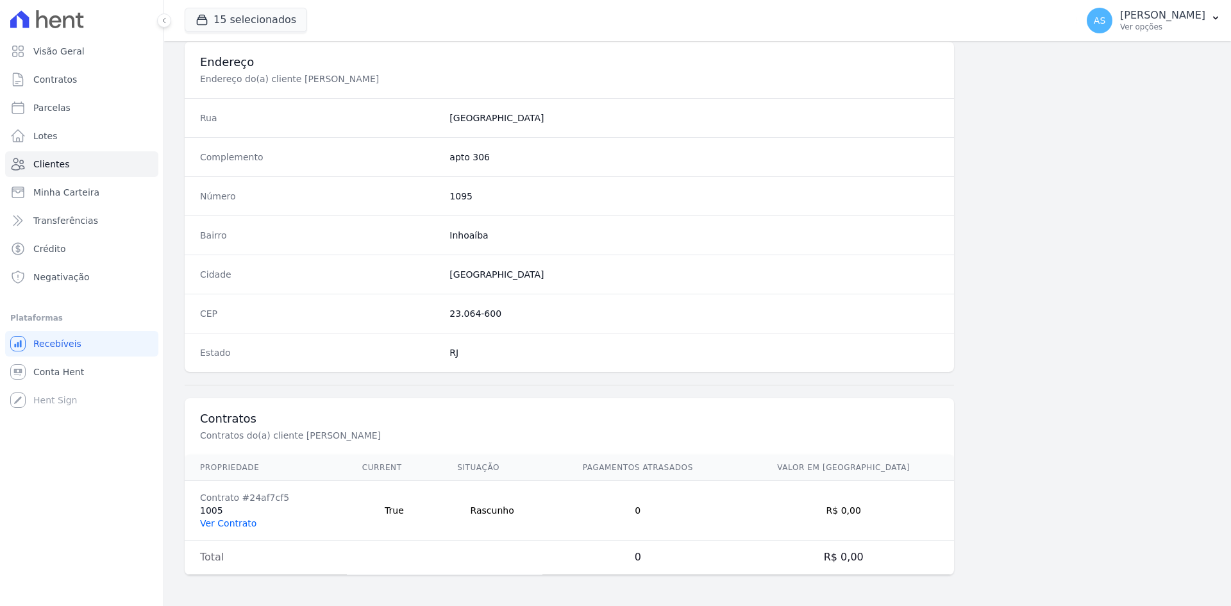
click at [221, 518] on link "Ver Contrato" at bounding box center [228, 523] width 56 height 10
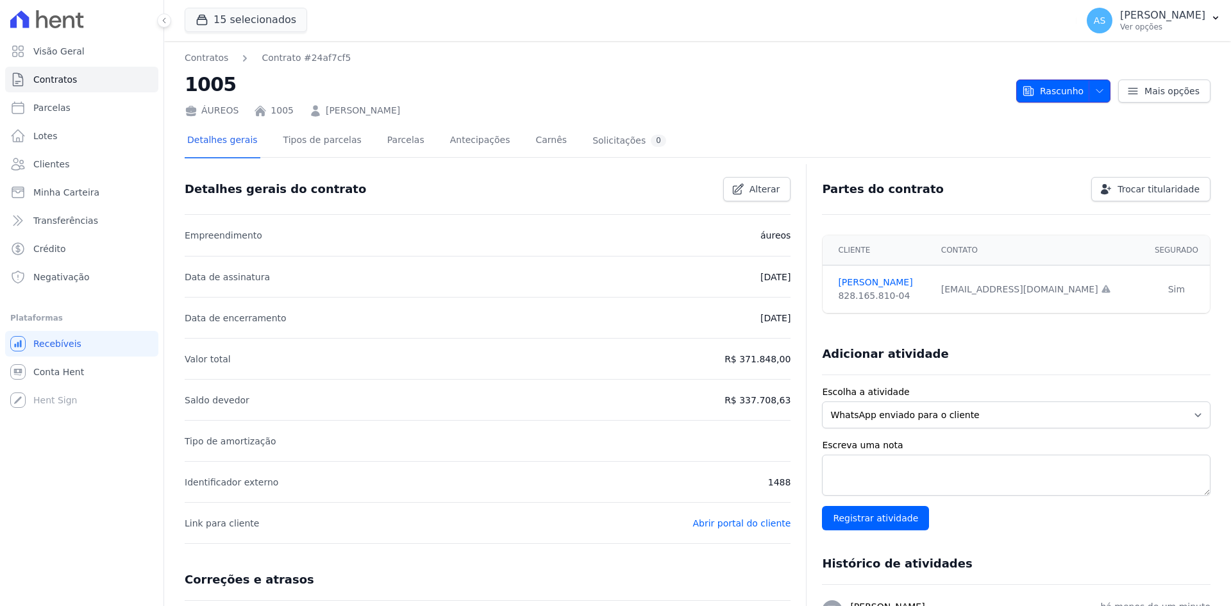
click at [1038, 95] on span "Rascunho" at bounding box center [1053, 90] width 62 height 23
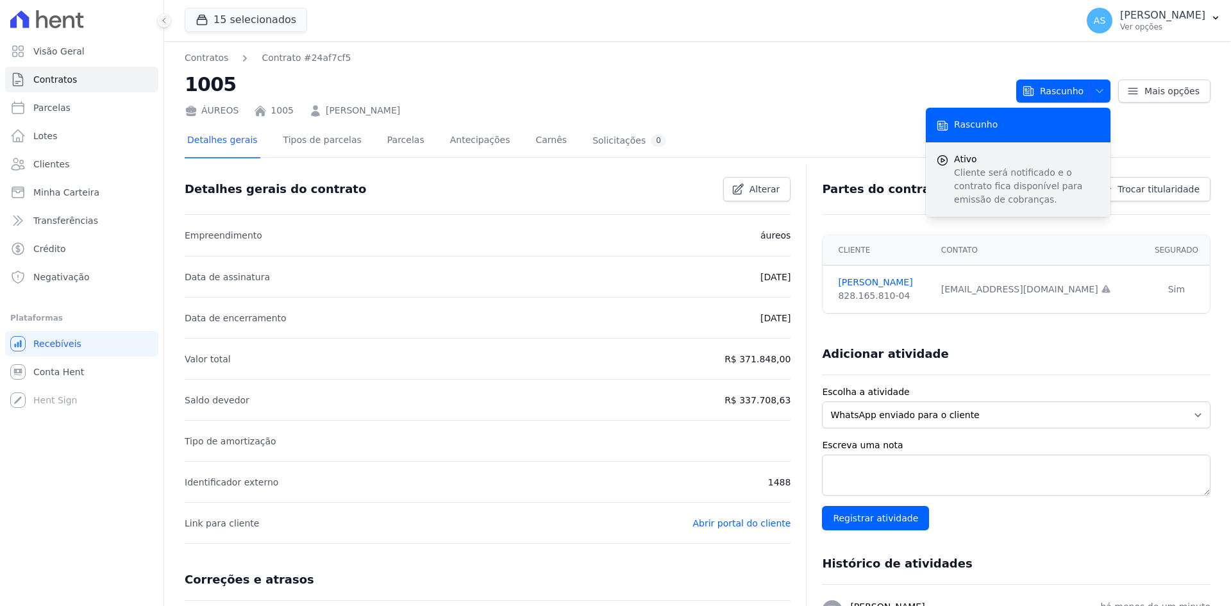
click at [972, 172] on p "Cliente será notificado e o contrato fica disponível para emissão de cobranças." at bounding box center [1027, 186] width 146 height 40
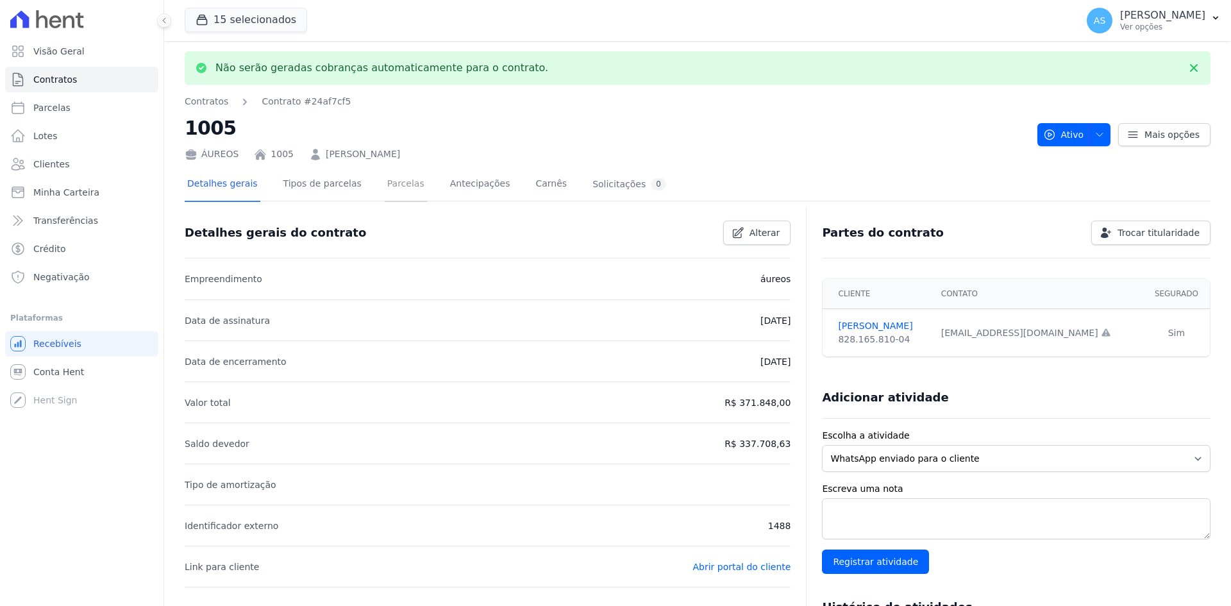
click at [396, 183] on link "Parcelas" at bounding box center [406, 185] width 42 height 34
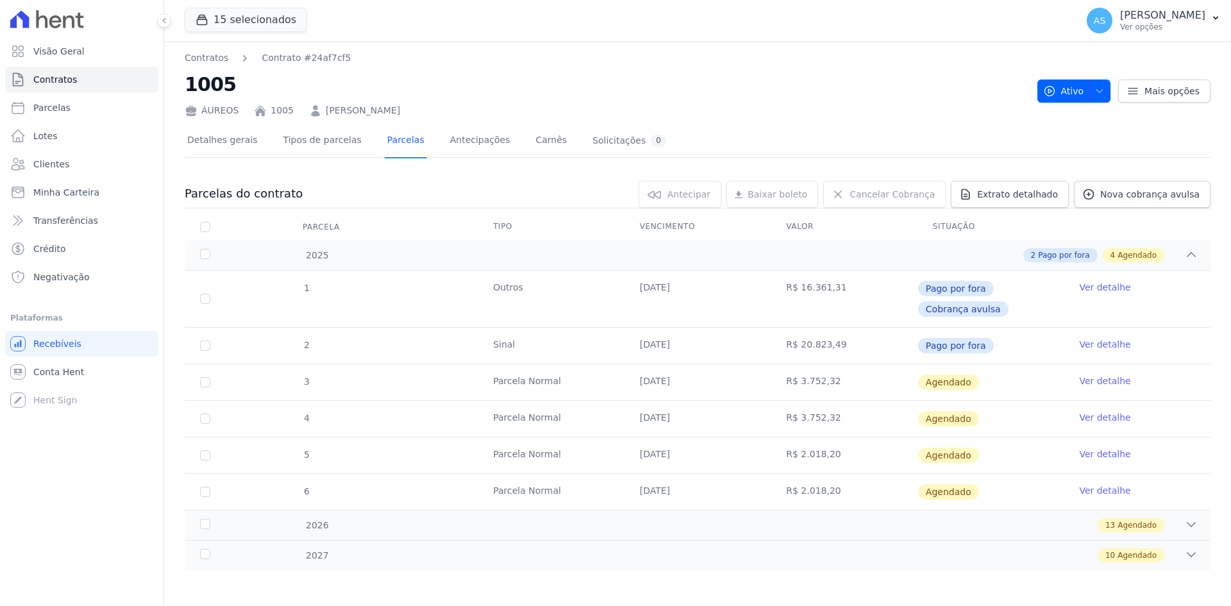
click at [1094, 378] on link "Ver detalhe" at bounding box center [1104, 380] width 51 height 13
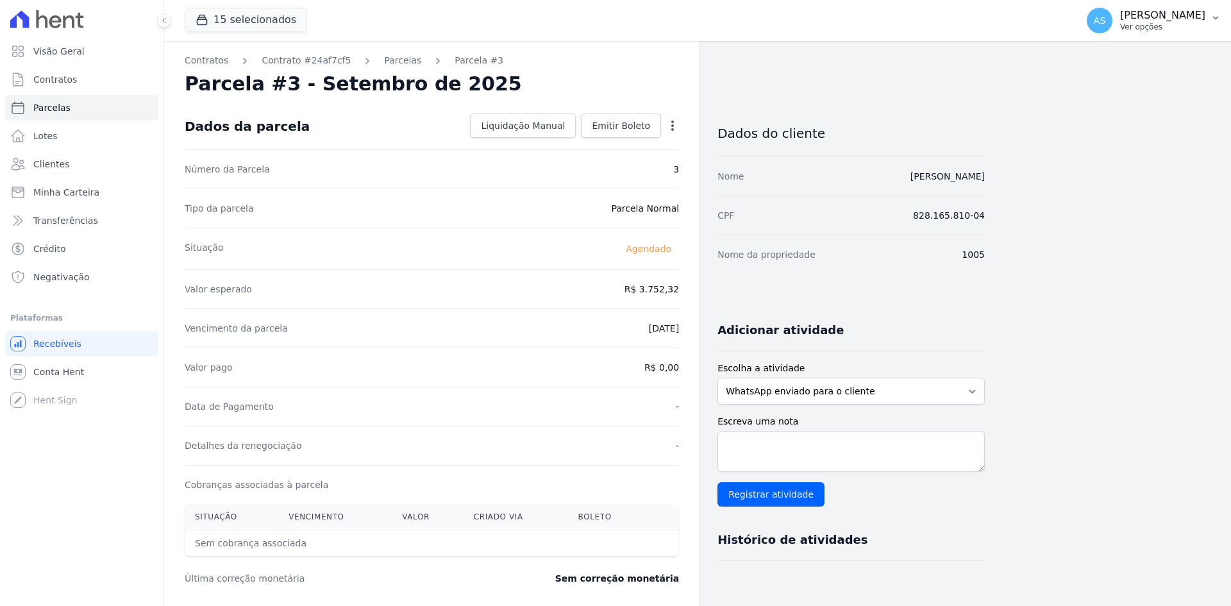
click at [1203, 15] on p "[PERSON_NAME]" at bounding box center [1162, 15] width 85 height 13
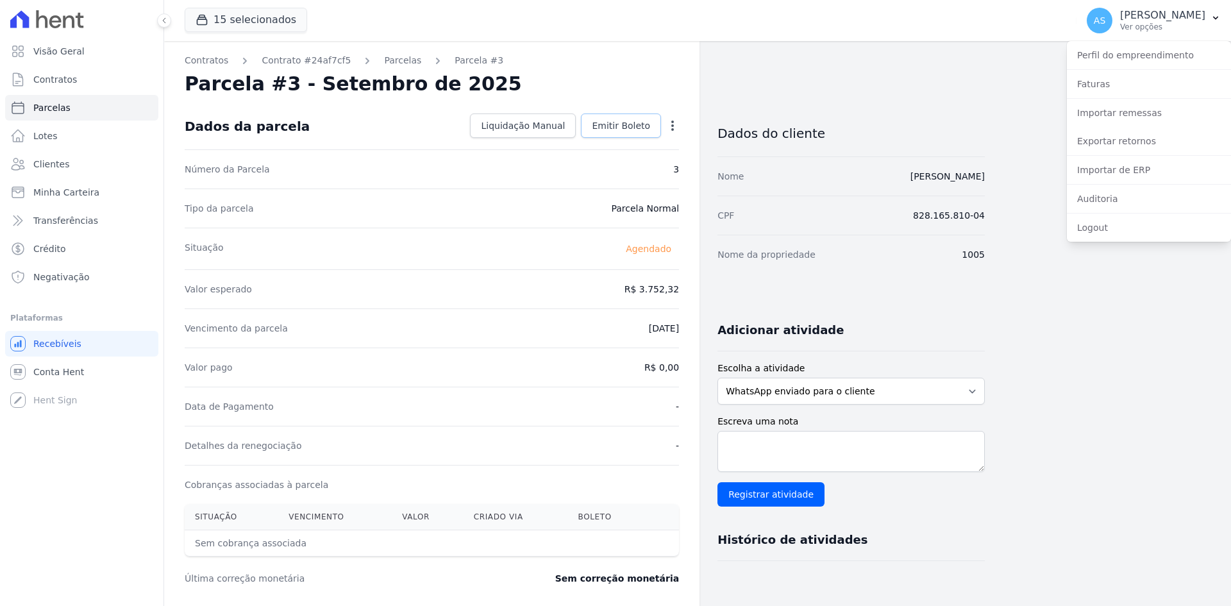
click at [610, 126] on span "Emitir Boleto" at bounding box center [621, 125] width 58 height 13
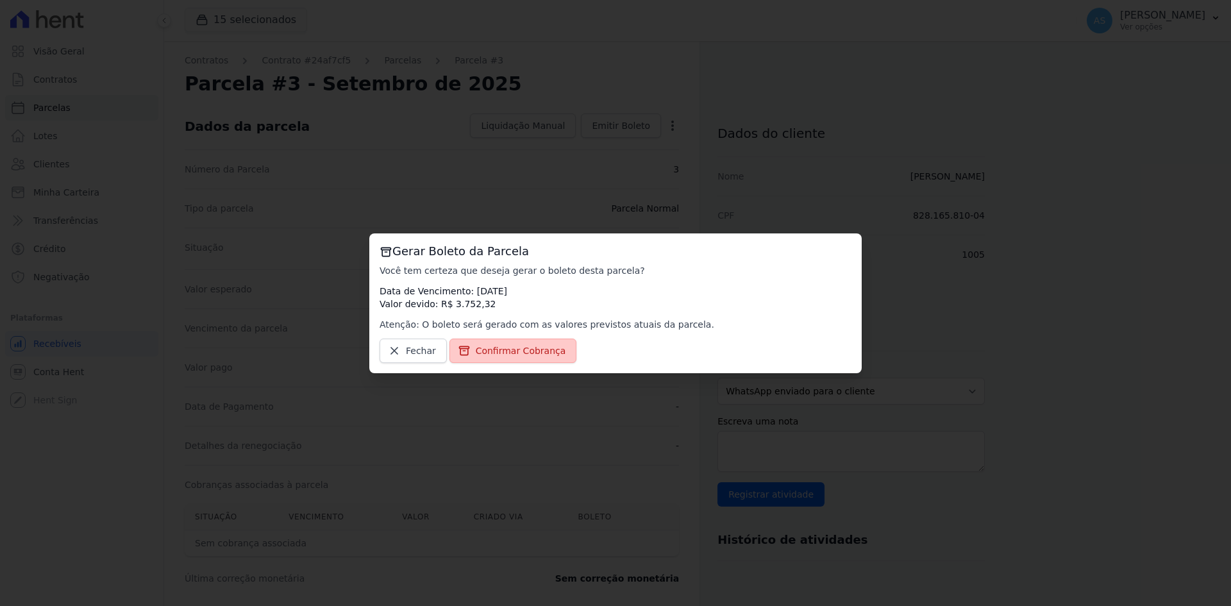
click at [502, 352] on span "Confirmar Cobrança" at bounding box center [521, 350] width 90 height 13
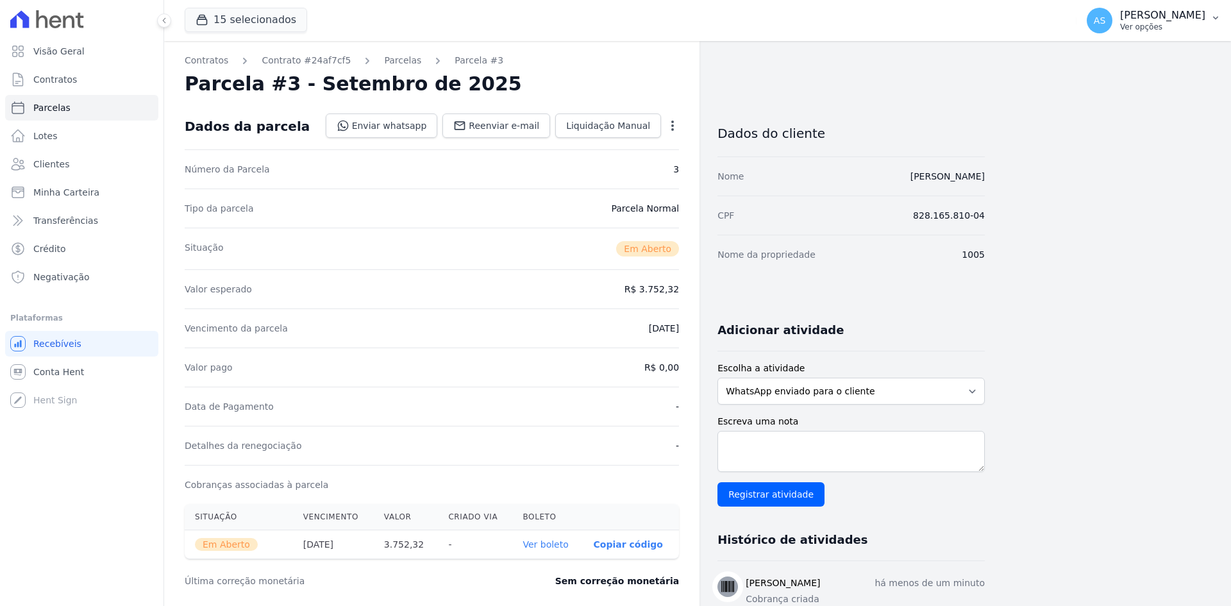
click at [1187, 13] on p "[PERSON_NAME]" at bounding box center [1162, 15] width 85 height 13
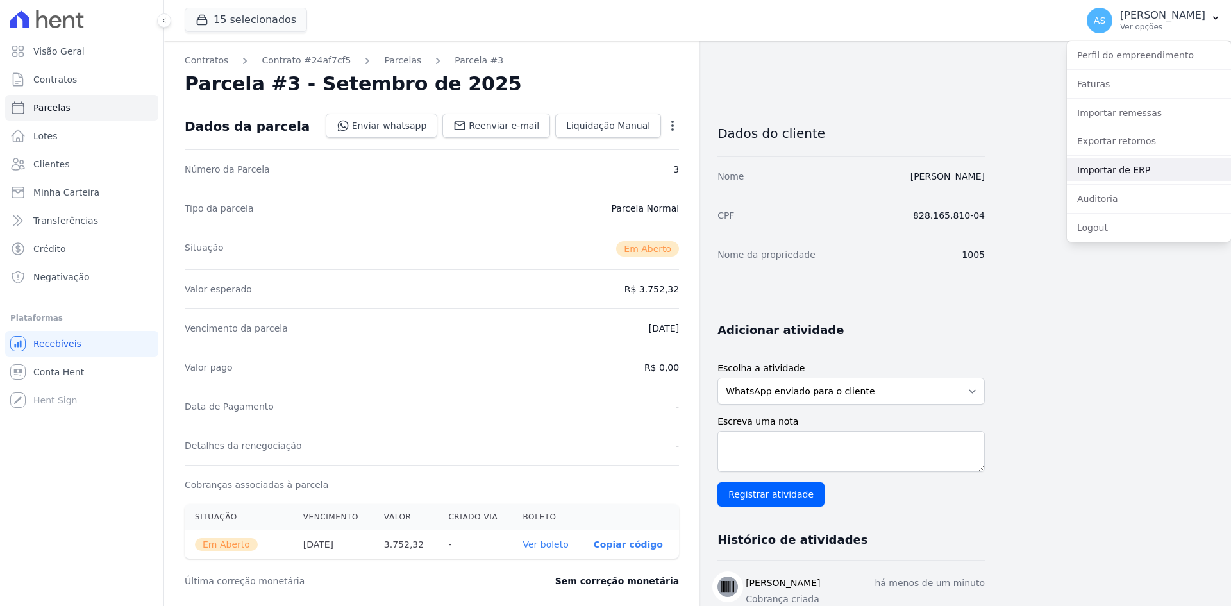
click at [1106, 163] on link "Importar de ERP" at bounding box center [1149, 169] width 164 height 23
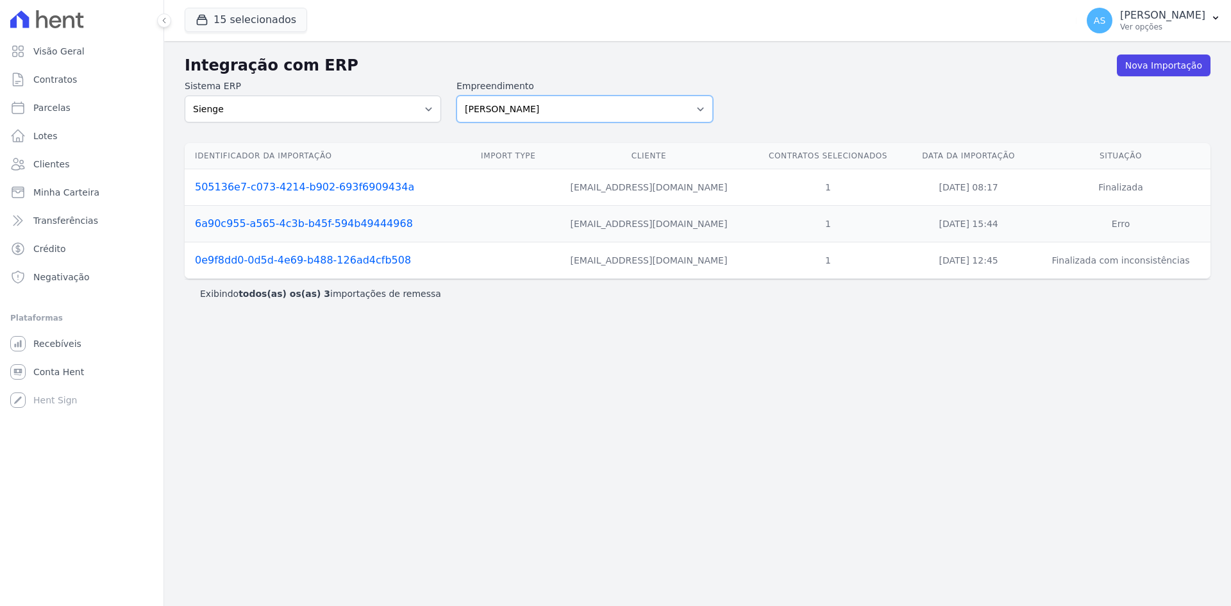
click at [702, 110] on select "[PERSON_NAME] Art Prime - [PERSON_NAME] Unique CTV Beat Residencial CTV Mob CTV…" at bounding box center [584, 109] width 256 height 27
select select "9db4d767-ec98-4519-aed7-f9568aa0b04c"
click at [456, 96] on select "[PERSON_NAME] Art Prime - [PERSON_NAME] Unique CTV Beat Residencial CTV Mob CTV…" at bounding box center [584, 109] width 256 height 27
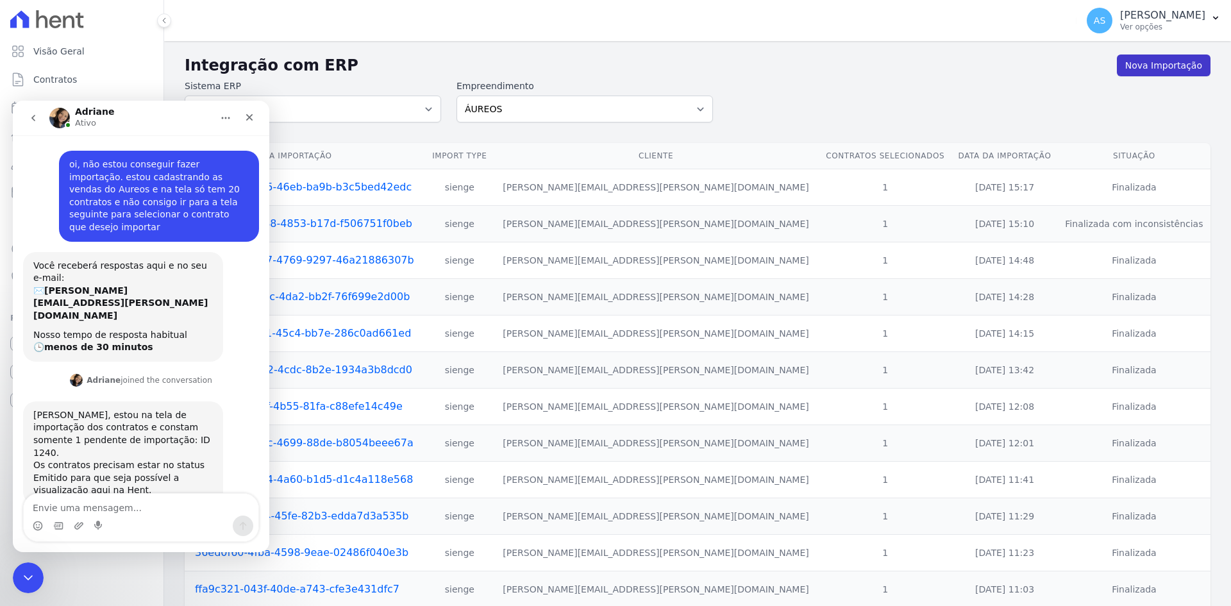
scroll to position [537, 0]
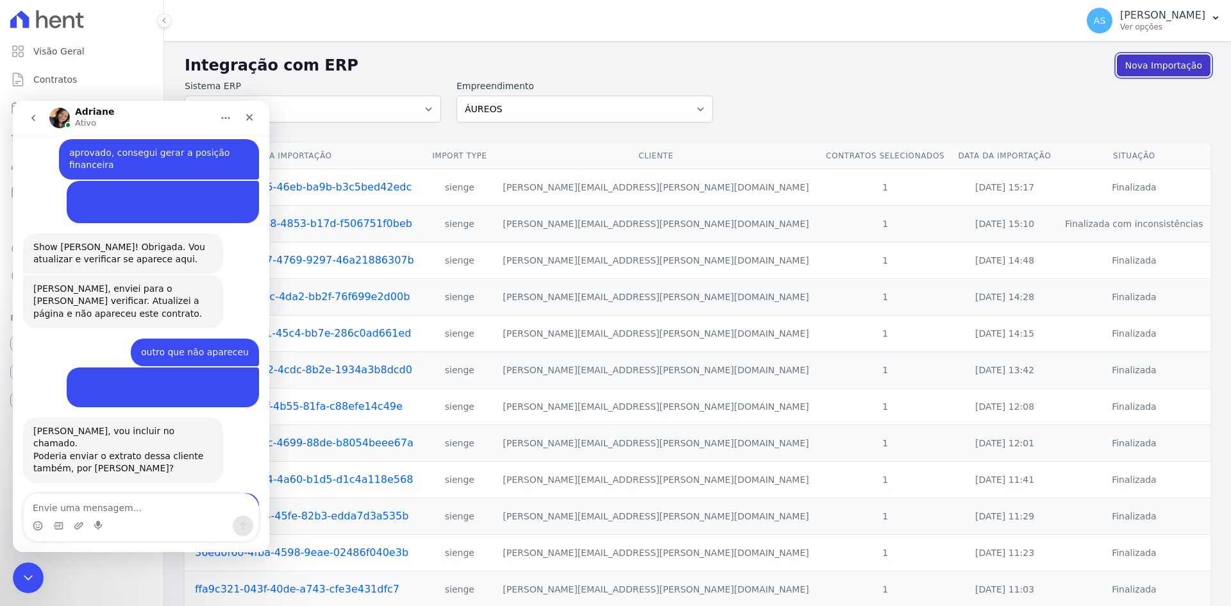
click at [1142, 67] on link "Nova Importação" at bounding box center [1164, 65] width 94 height 22
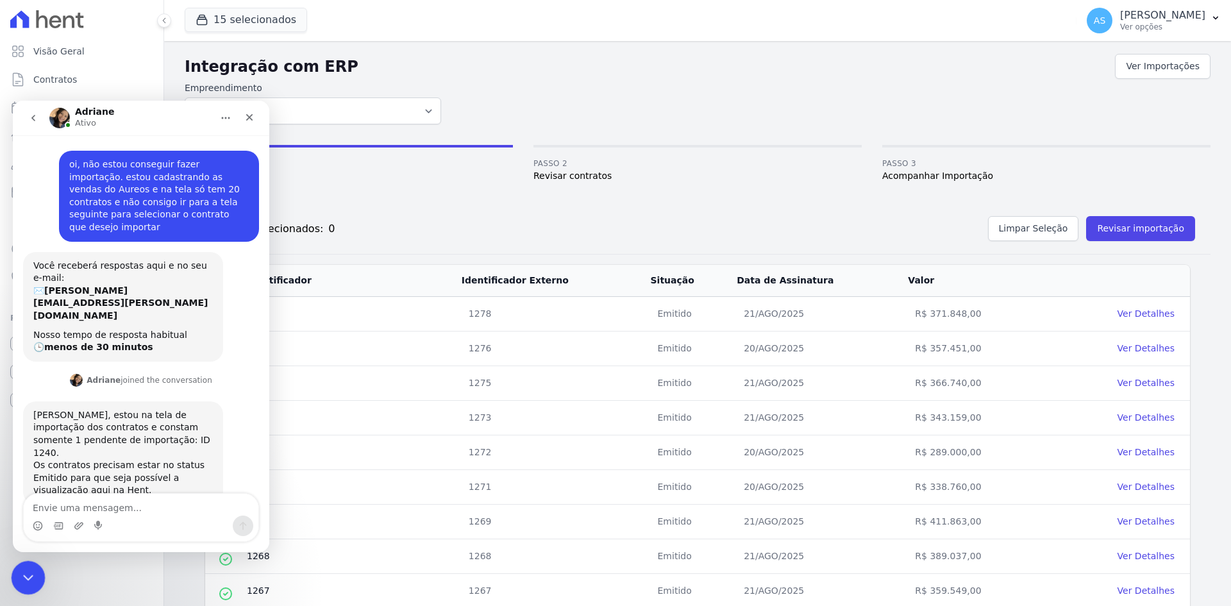
scroll to position [733, 0]
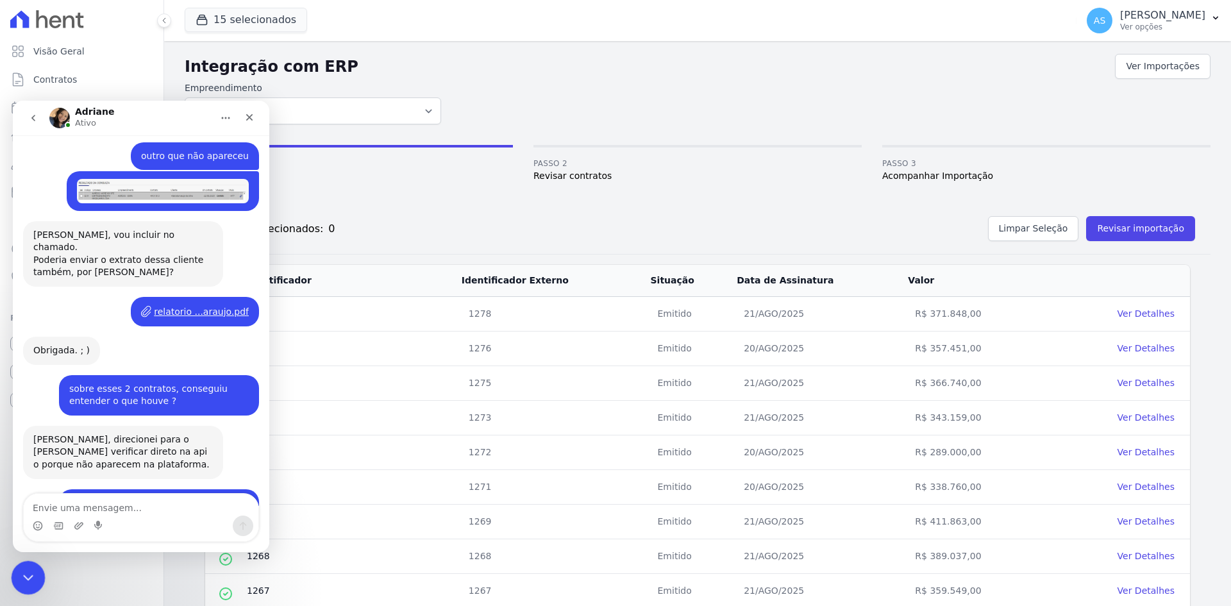
click at [12, 574] on div "Fechar mensagem da Intercom" at bounding box center [26, 575] width 31 height 31
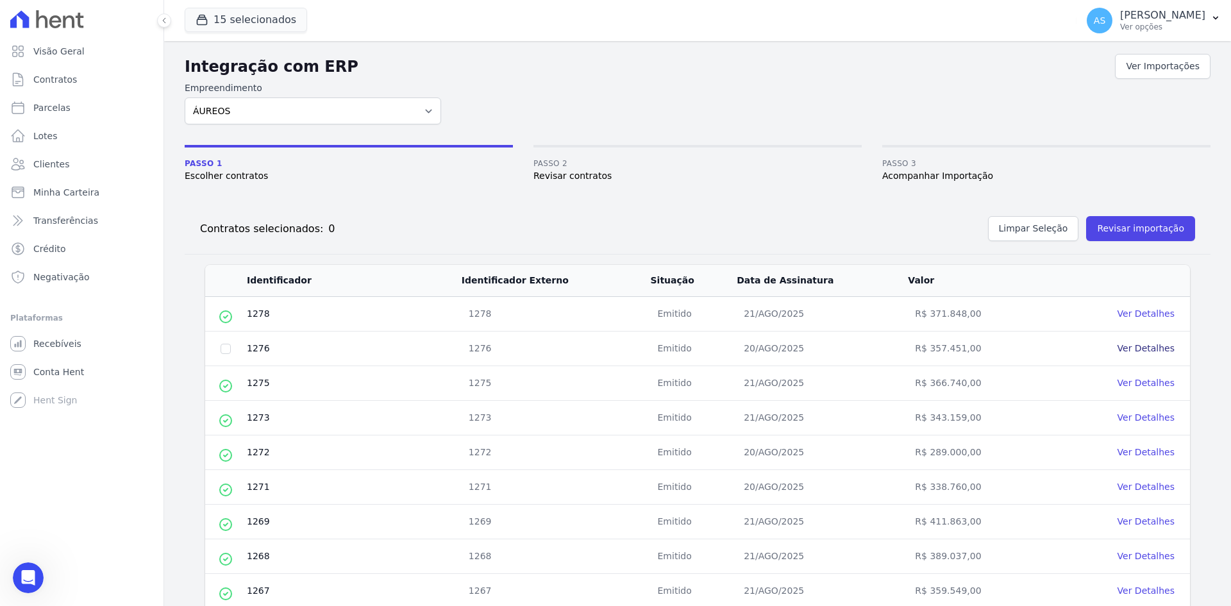
scroll to position [1011, 0]
click at [1135, 347] on link "Ver Detalhes" at bounding box center [1145, 348] width 57 height 10
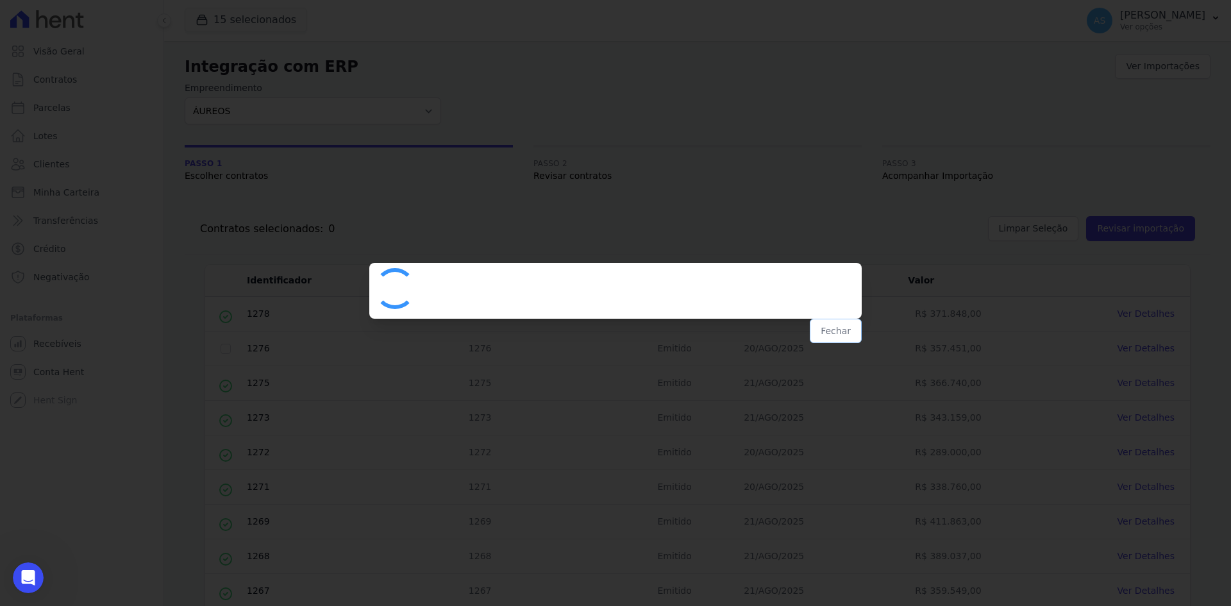
click at [828, 326] on button "Fechar" at bounding box center [836, 331] width 52 height 24
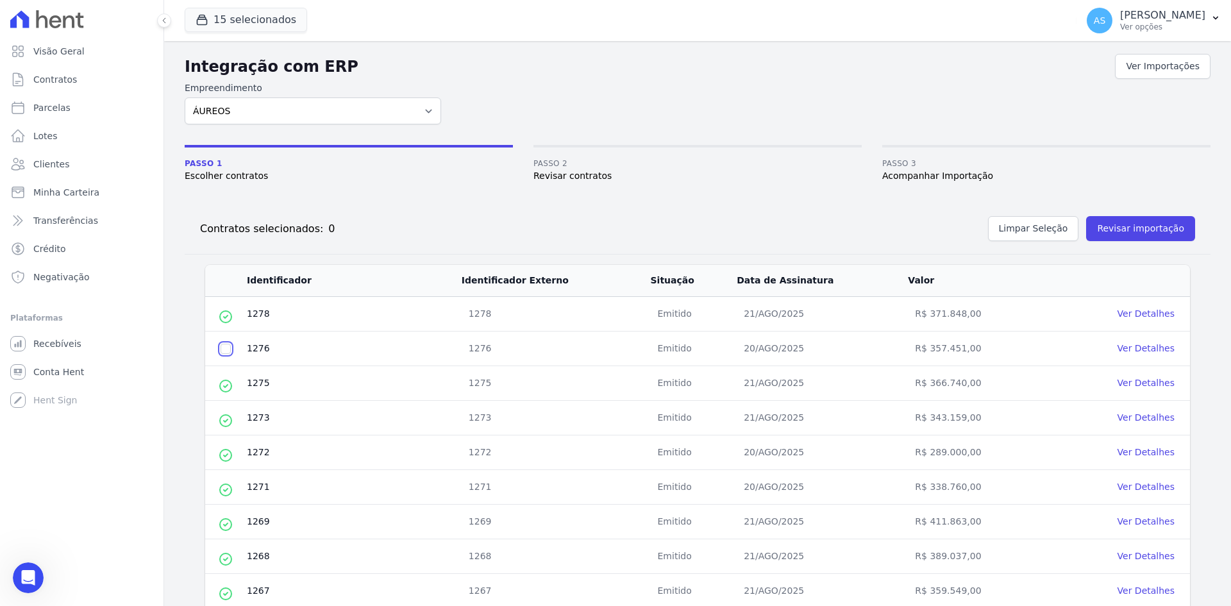
scroll to position [1004, 0]
click at [222, 350] on input "checkbox" at bounding box center [225, 349] width 10 height 10
checkbox input "true"
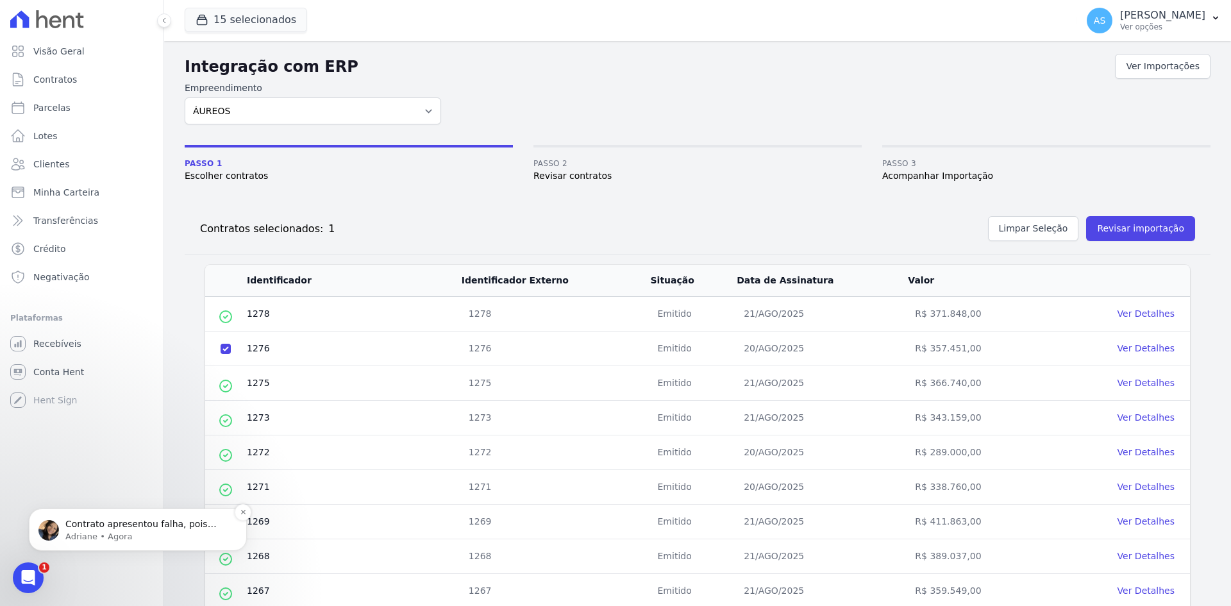
click at [104, 526] on p "Contrato apresentou falha, pois sistema acusou falta do CPF." at bounding box center [147, 524] width 165 height 13
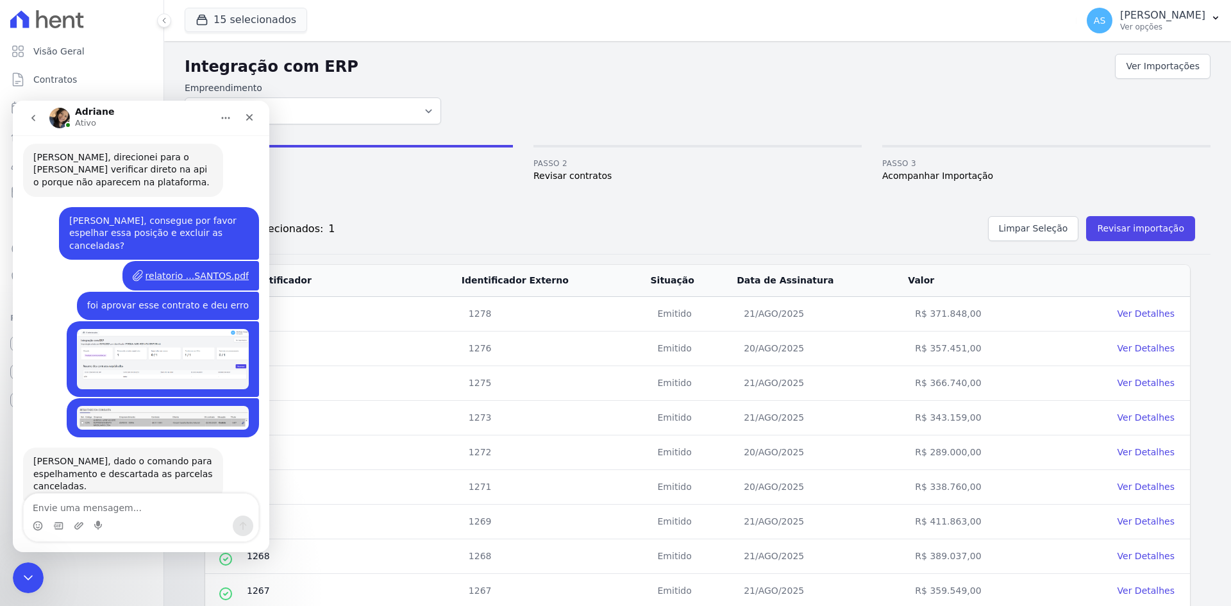
scroll to position [1024, 0]
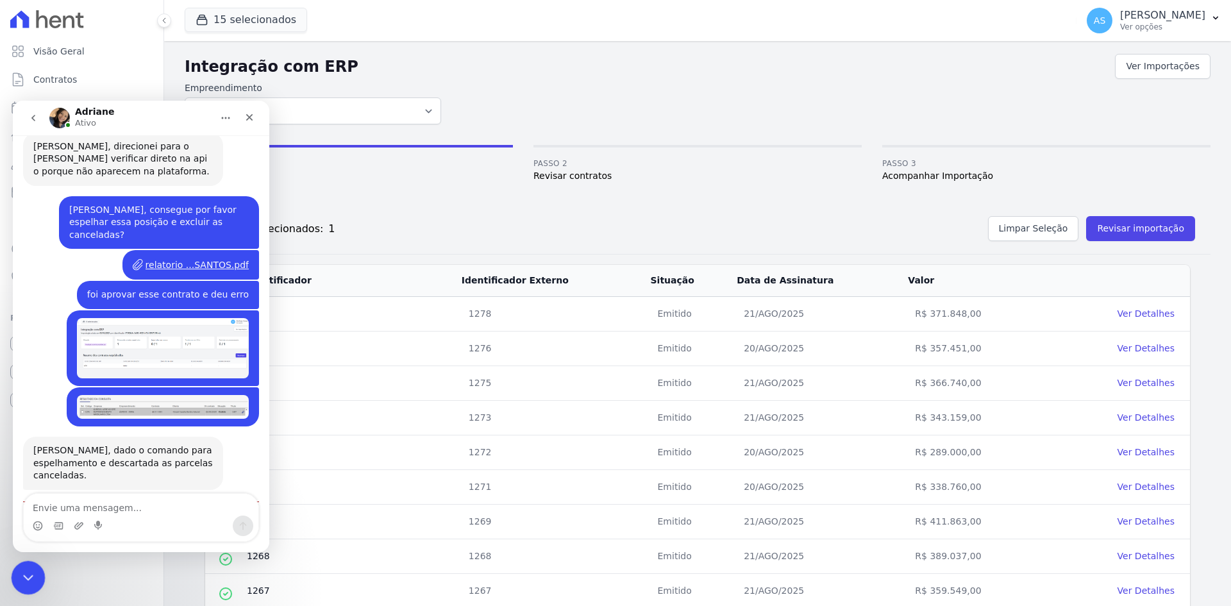
click at [29, 578] on icon "Fechar mensagem da Intercom" at bounding box center [26, 575] width 15 height 15
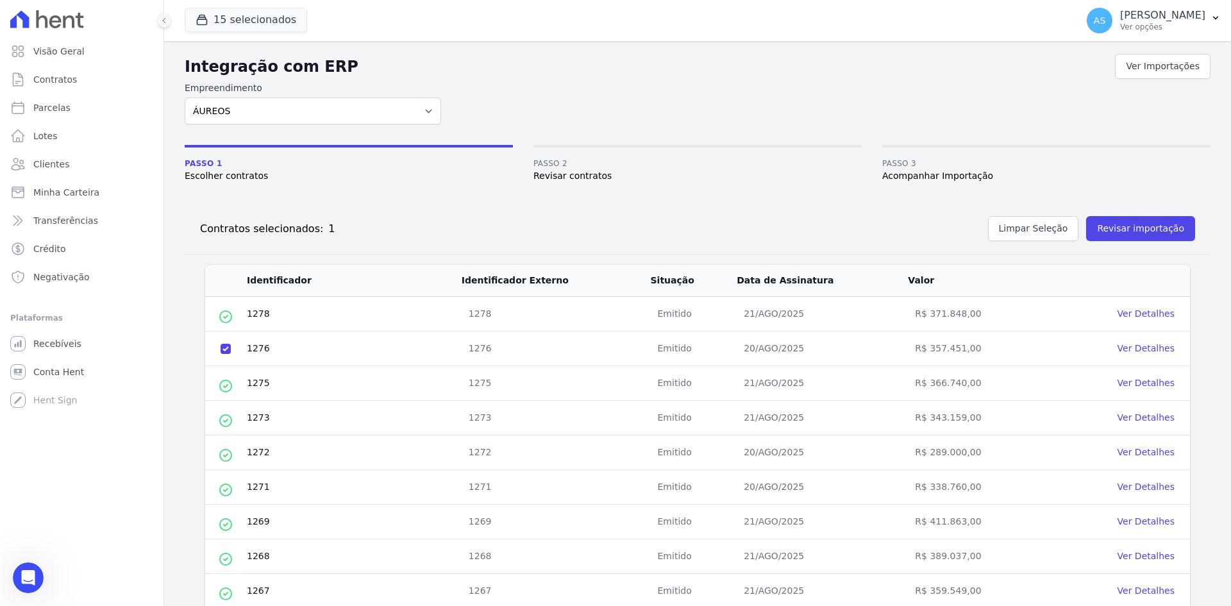
scroll to position [1144, 0]
click at [1118, 351] on link "Ver Detalhes" at bounding box center [1145, 348] width 57 height 10
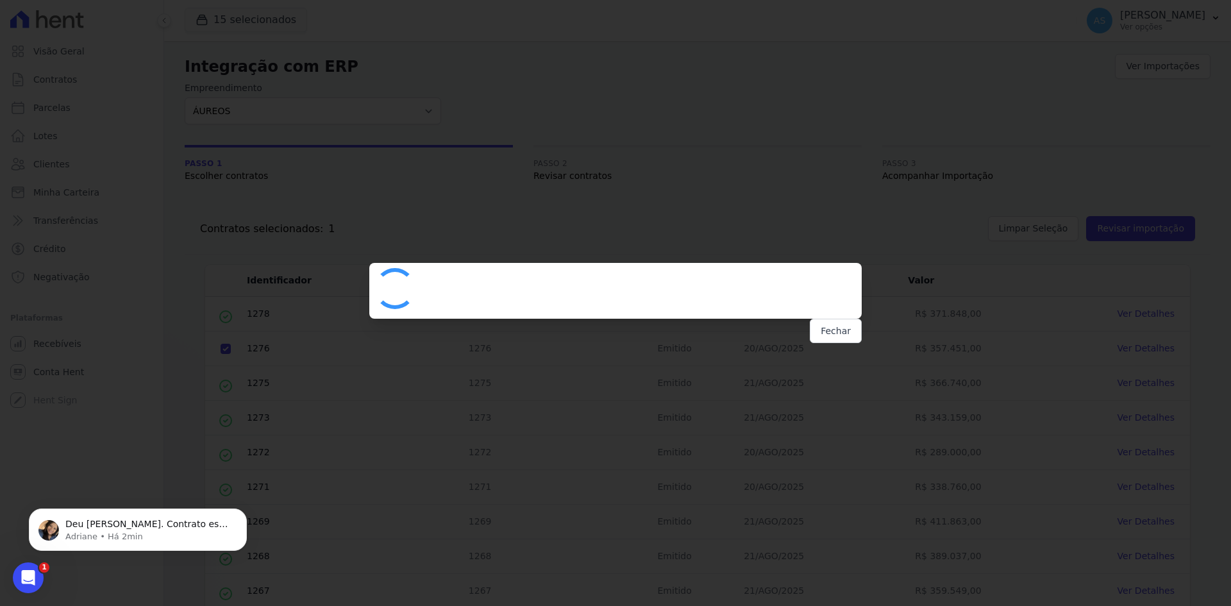
scroll to position [1183, 0]
click at [842, 330] on button "Fechar" at bounding box center [836, 331] width 52 height 24
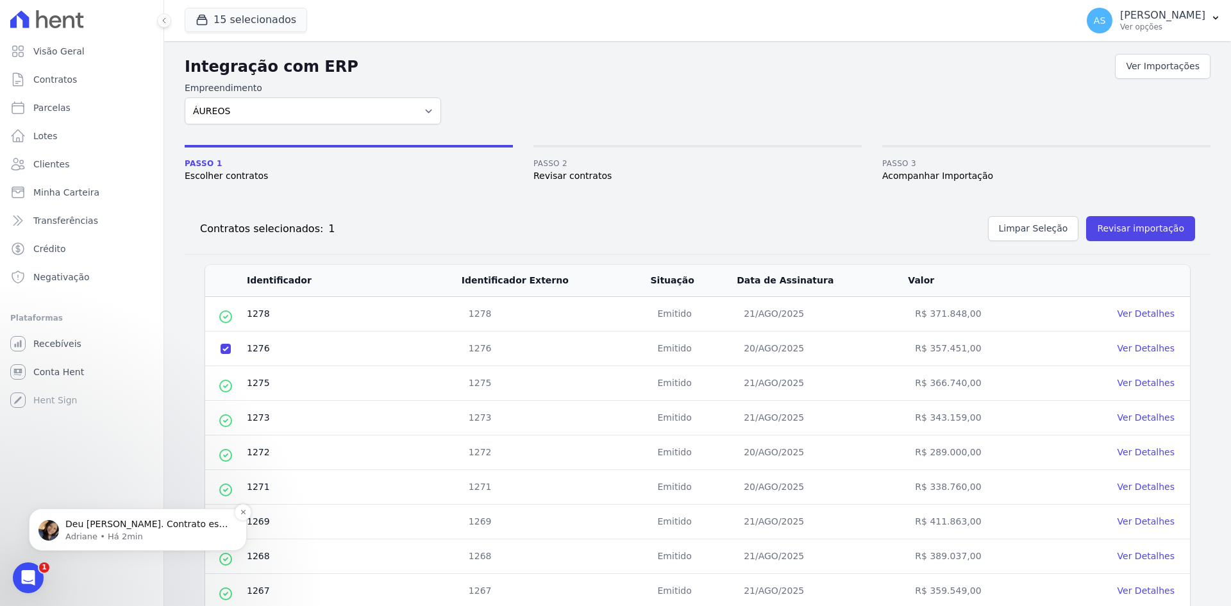
click at [129, 531] on p "Adriane • Há 2min" at bounding box center [147, 537] width 165 height 12
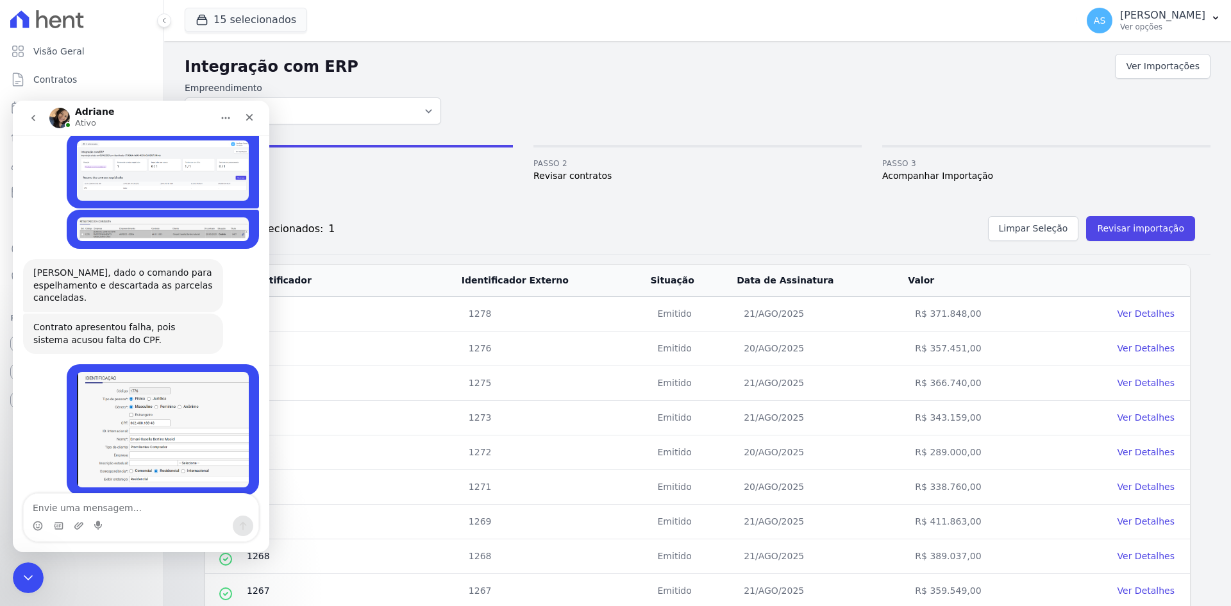
scroll to position [1204, 0]
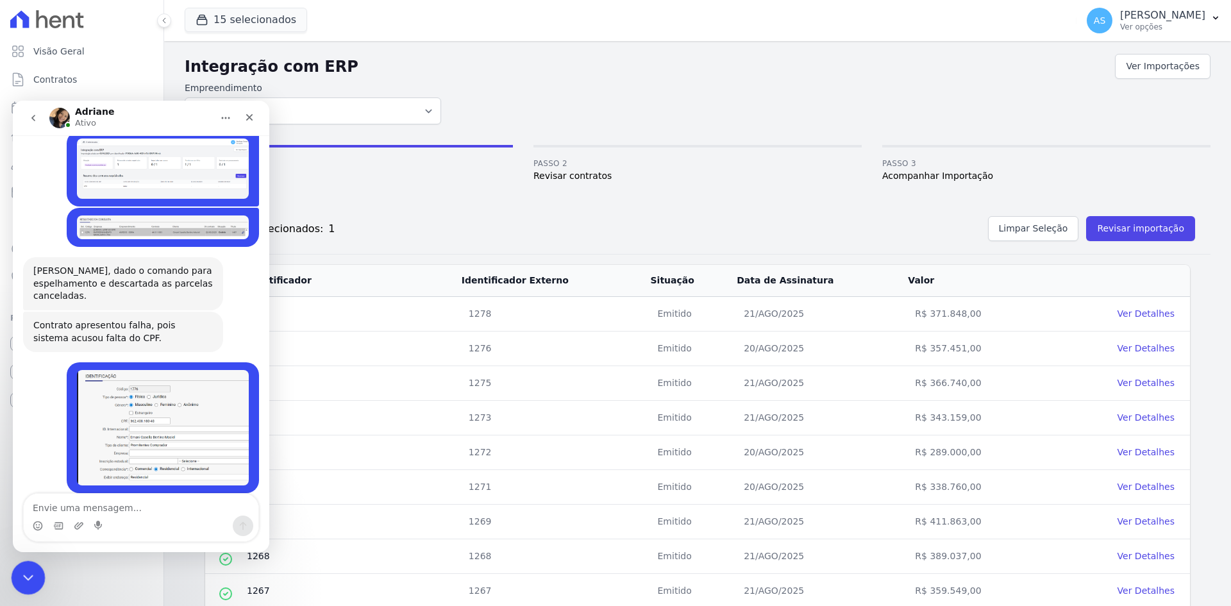
drag, startPoint x: 33, startPoint y: 573, endPoint x: 40, endPoint y: 1052, distance: 479.5
click at [35, 572] on div "Fechar mensagem da Intercom" at bounding box center [26, 575] width 31 height 31
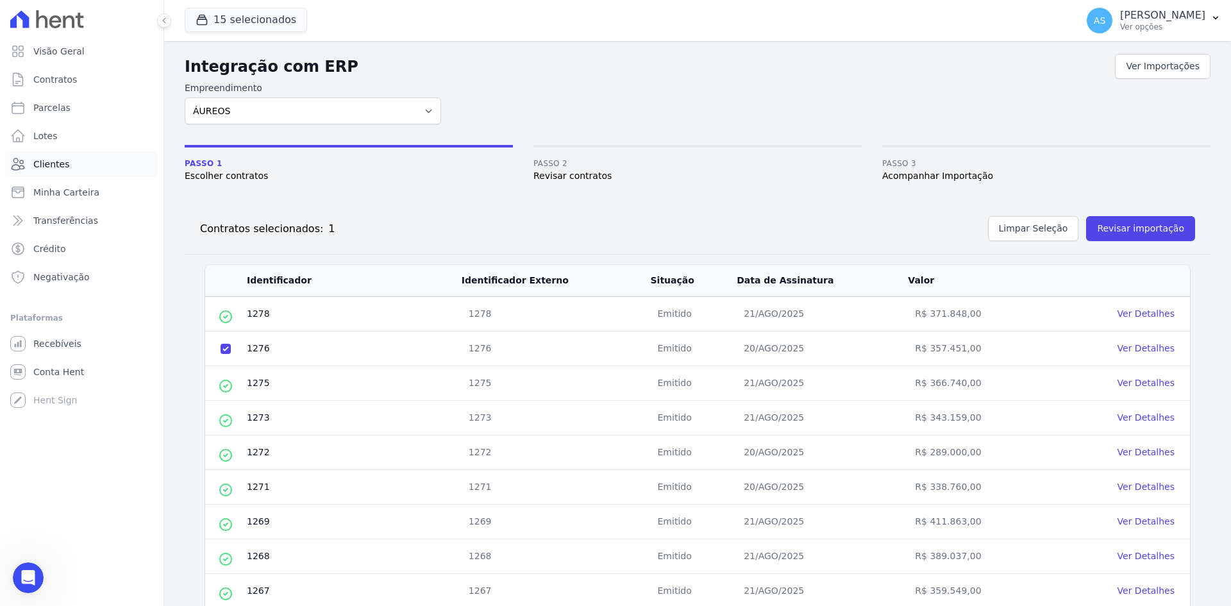
click at [41, 162] on span "Clientes" at bounding box center [51, 164] width 36 height 13
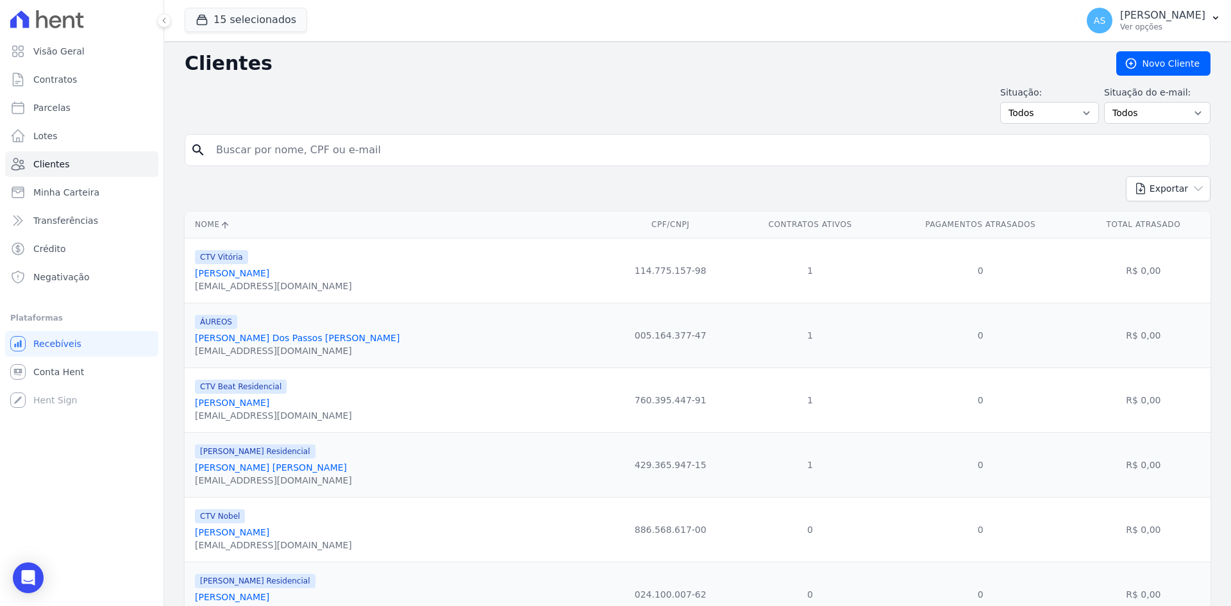
click at [234, 151] on input "search" at bounding box center [706, 150] width 996 height 26
type input "h"
type input "ernani"
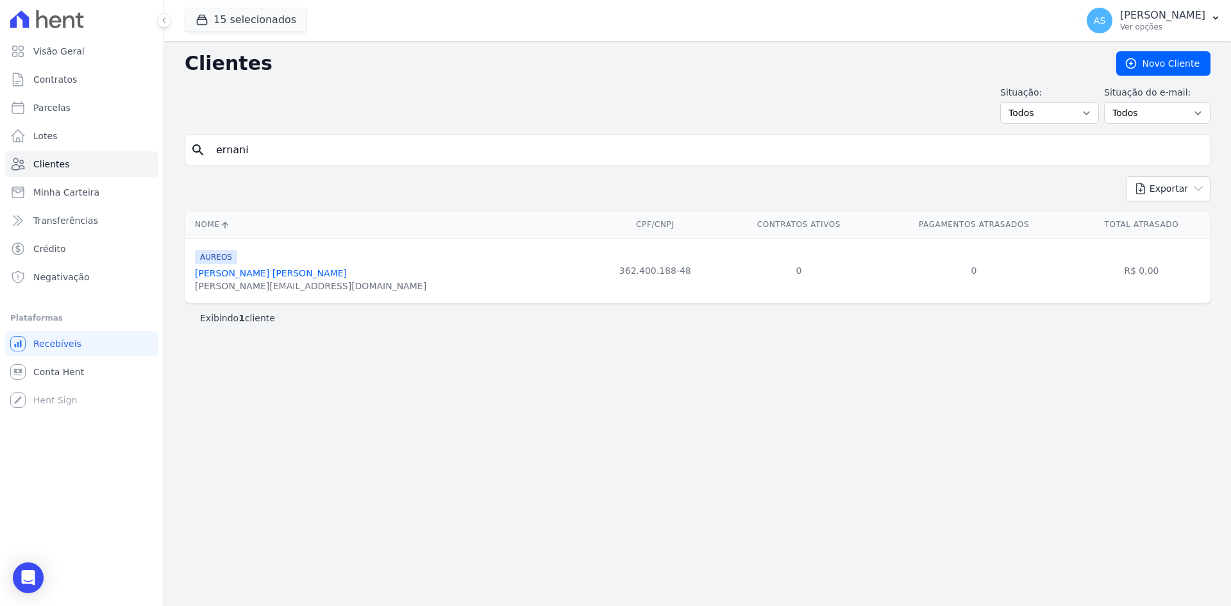
click at [264, 274] on link "Ernani Casella Bertino Maciel" at bounding box center [271, 273] width 152 height 10
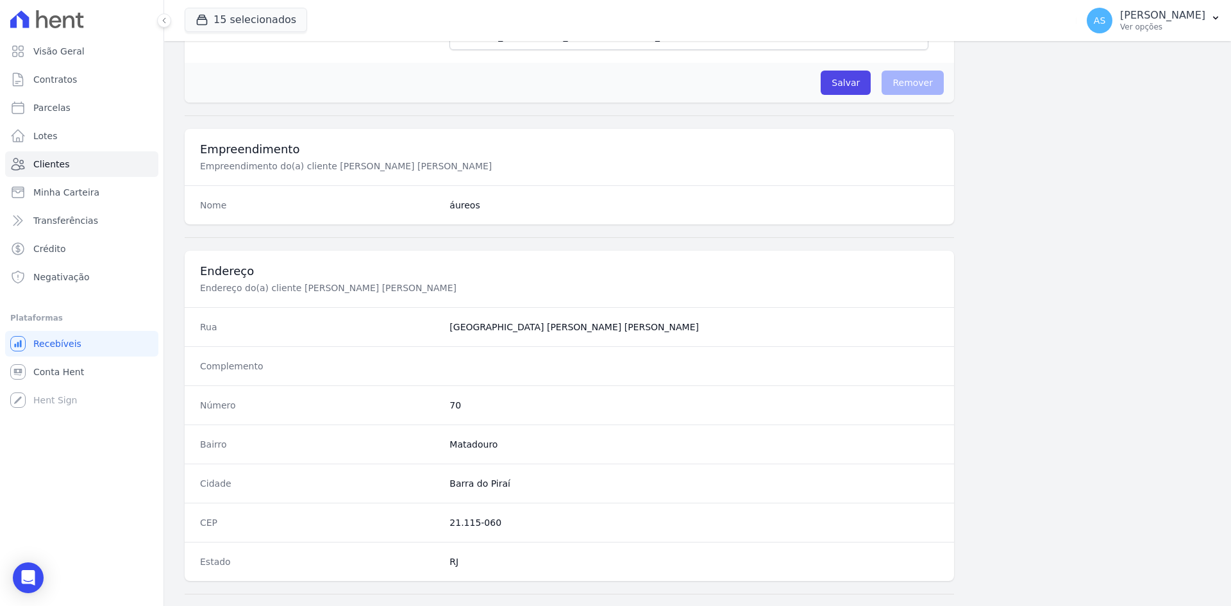
scroll to position [594, 0]
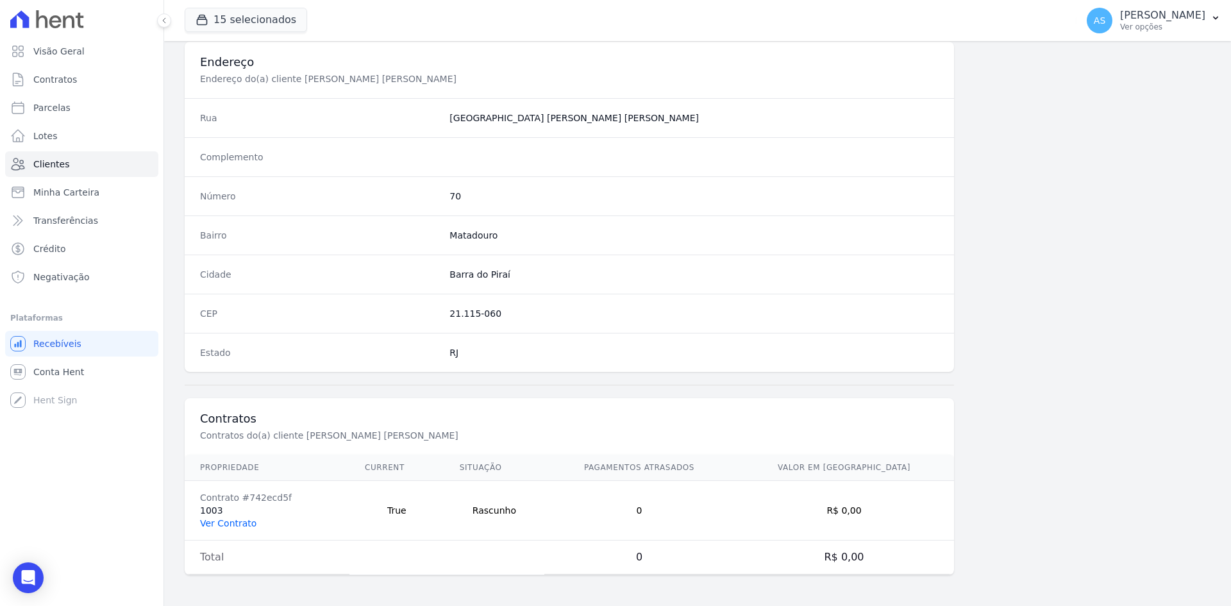
click at [213, 520] on link "Ver Contrato" at bounding box center [228, 523] width 56 height 10
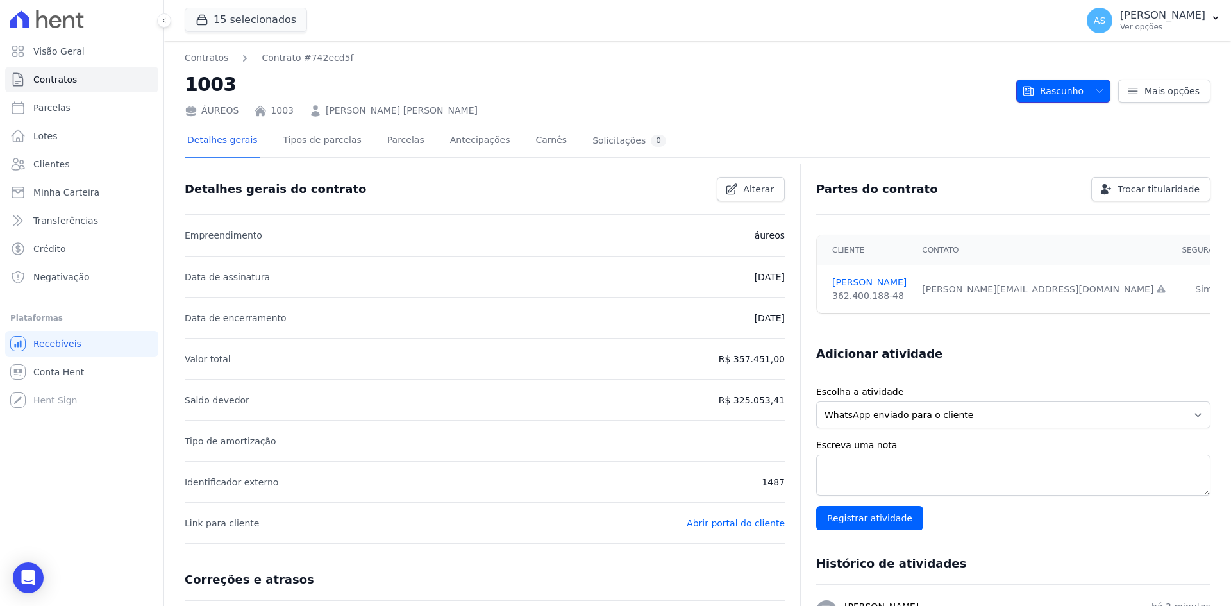
click at [1094, 90] on icon "button" at bounding box center [1099, 91] width 10 height 10
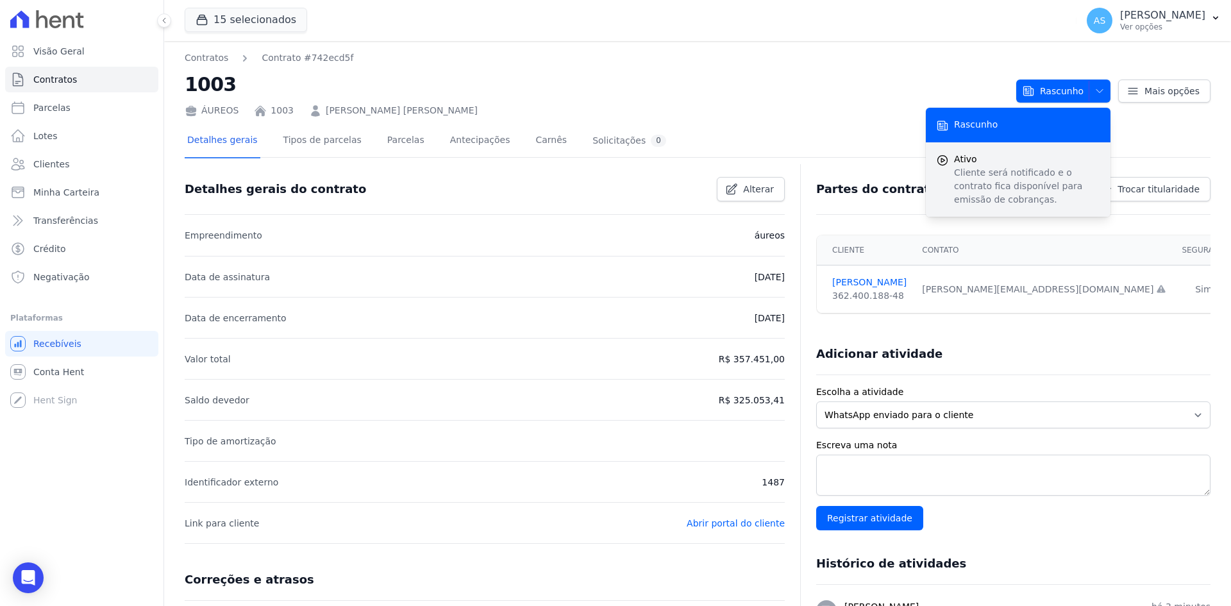
click at [998, 183] on p "Cliente será notificado e o contrato fica disponível para emissão de cobranças." at bounding box center [1027, 186] width 146 height 40
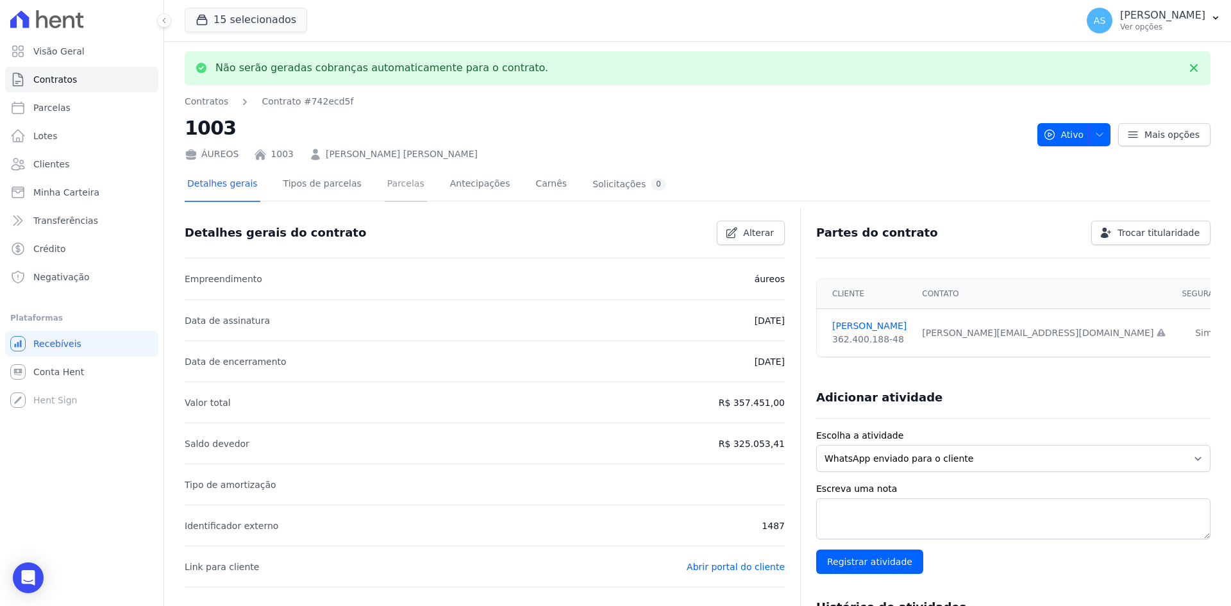
click at [385, 185] on link "Parcelas" at bounding box center [406, 185] width 42 height 34
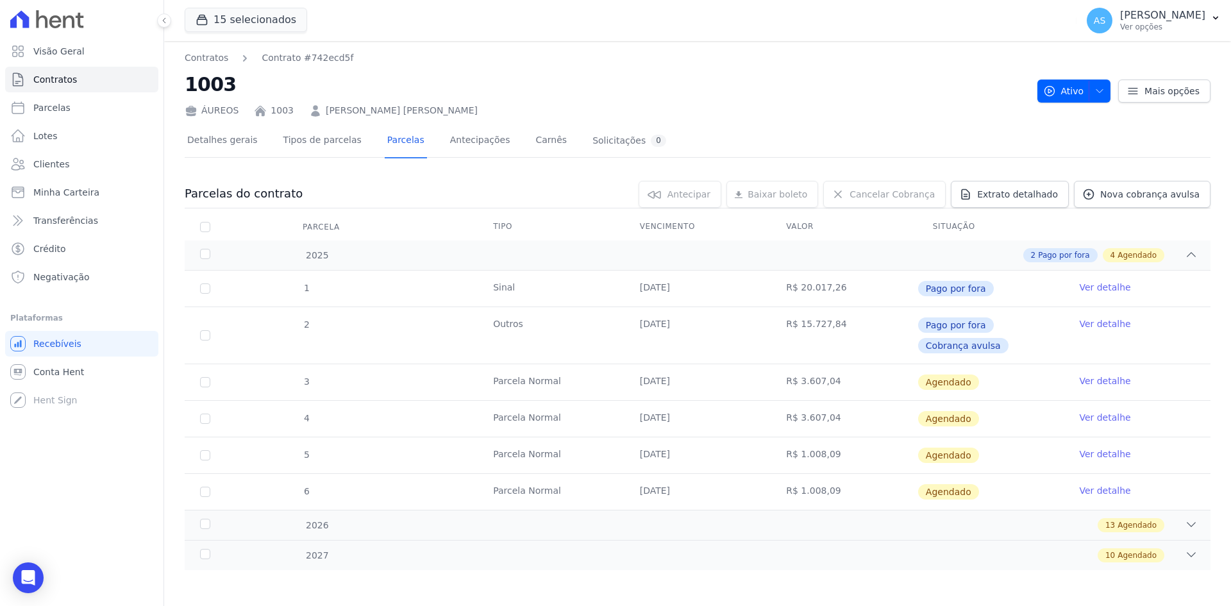
click at [1104, 382] on link "Ver detalhe" at bounding box center [1104, 380] width 51 height 13
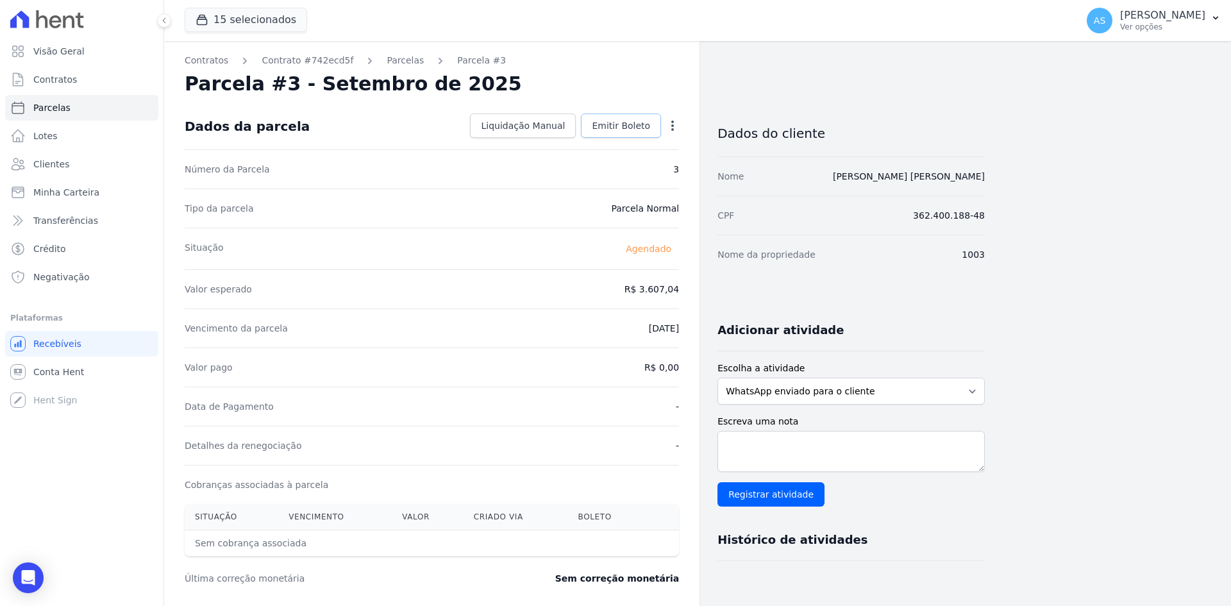
click at [618, 122] on span "Emitir Boleto" at bounding box center [621, 125] width 58 height 13
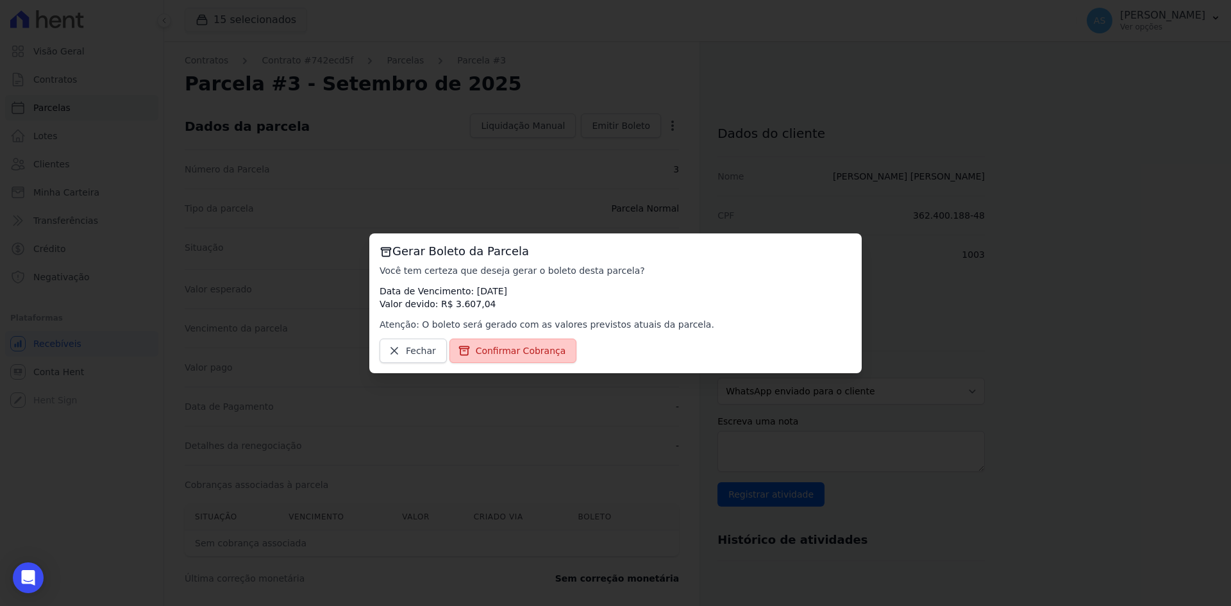
click at [483, 356] on span "Confirmar Cobrança" at bounding box center [521, 350] width 90 height 13
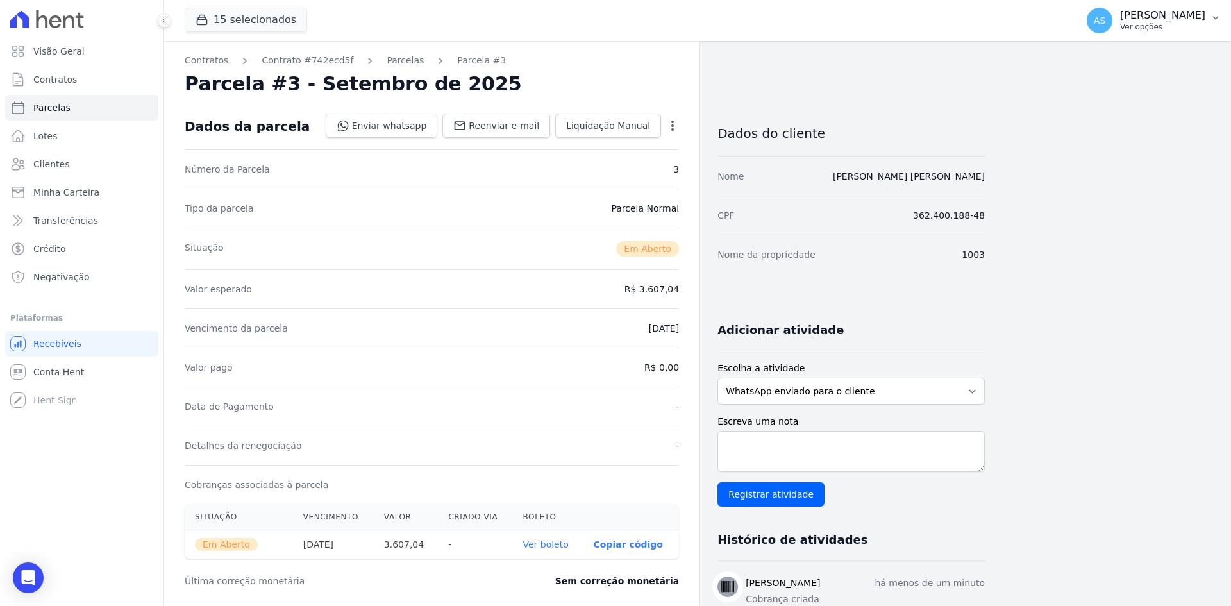
click at [1215, 17] on icon "button" at bounding box center [1215, 18] width 10 height 10
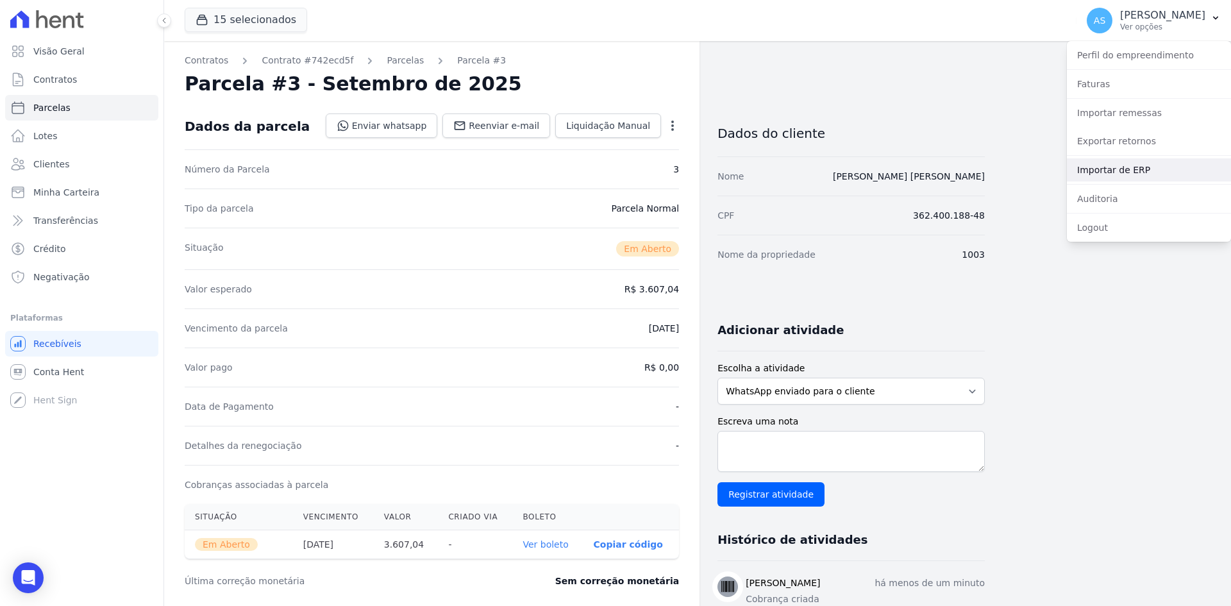
click at [1102, 170] on link "Importar de ERP" at bounding box center [1149, 169] width 164 height 23
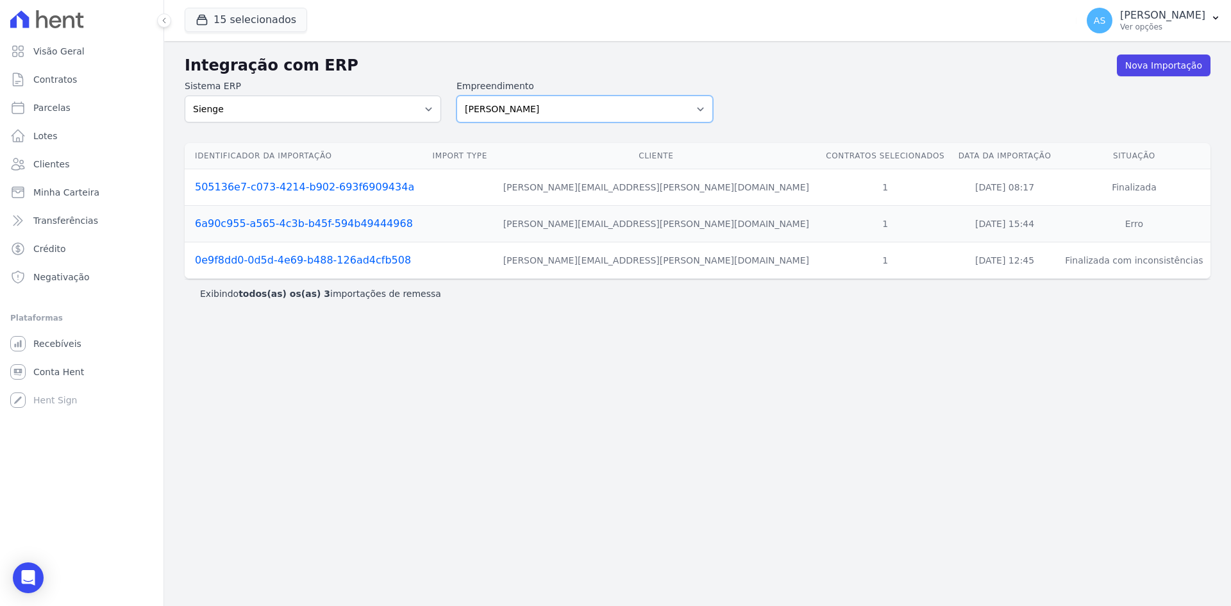
click at [702, 109] on select "[PERSON_NAME] Art Prime - [PERSON_NAME] Unique CTV Beat Residencial CTV Mob CTV…" at bounding box center [584, 109] width 256 height 27
select select "9db4d767-ec98-4519-aed7-f9568aa0b04c"
click at [456, 96] on select "[PERSON_NAME] Art Prime - [PERSON_NAME] Unique CTV Beat Residencial CTV Mob CTV…" at bounding box center [584, 109] width 256 height 27
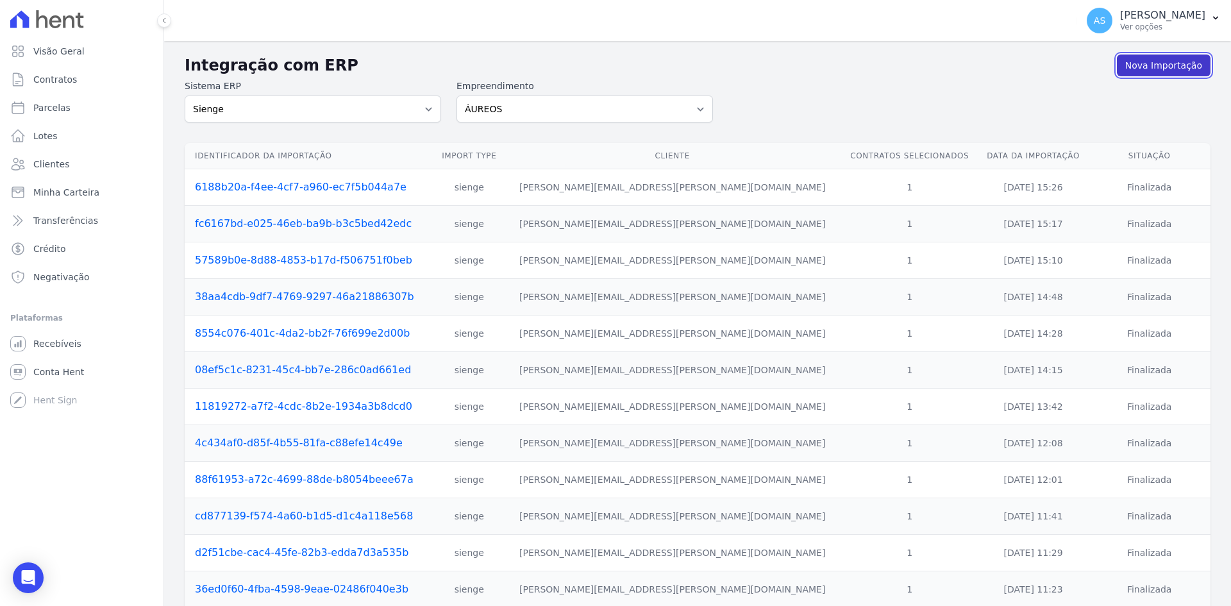
click at [1149, 65] on link "Nova Importação" at bounding box center [1164, 65] width 94 height 22
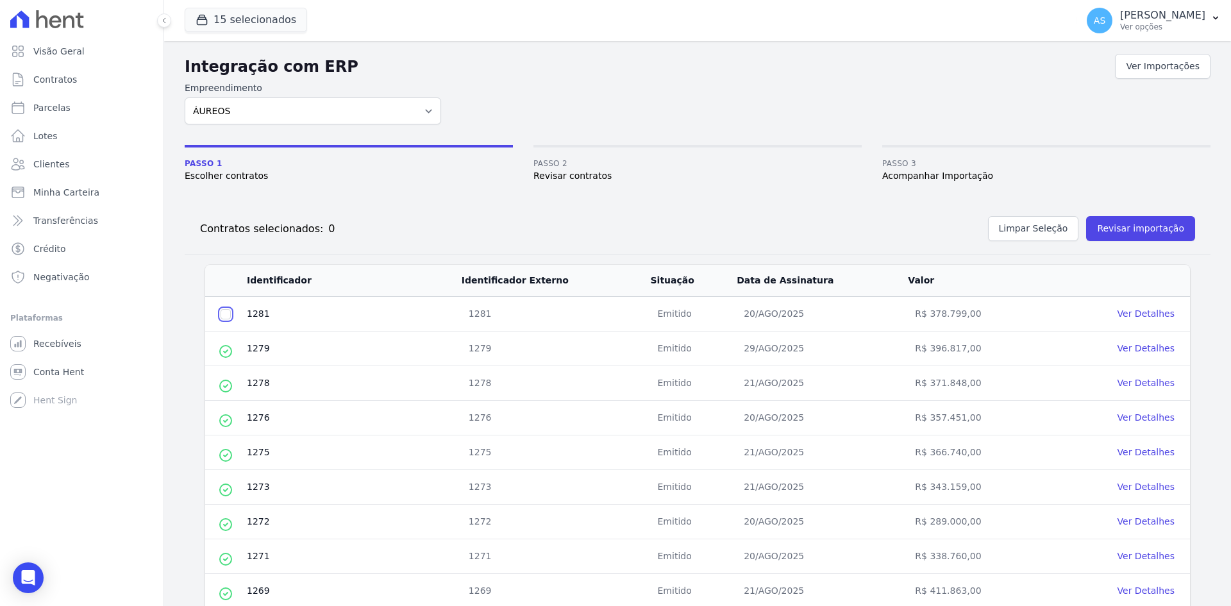
click at [222, 314] on input "checkbox" at bounding box center [225, 314] width 10 height 10
checkbox input "true"
click at [1118, 229] on button "Revisar importação" at bounding box center [1140, 228] width 109 height 25
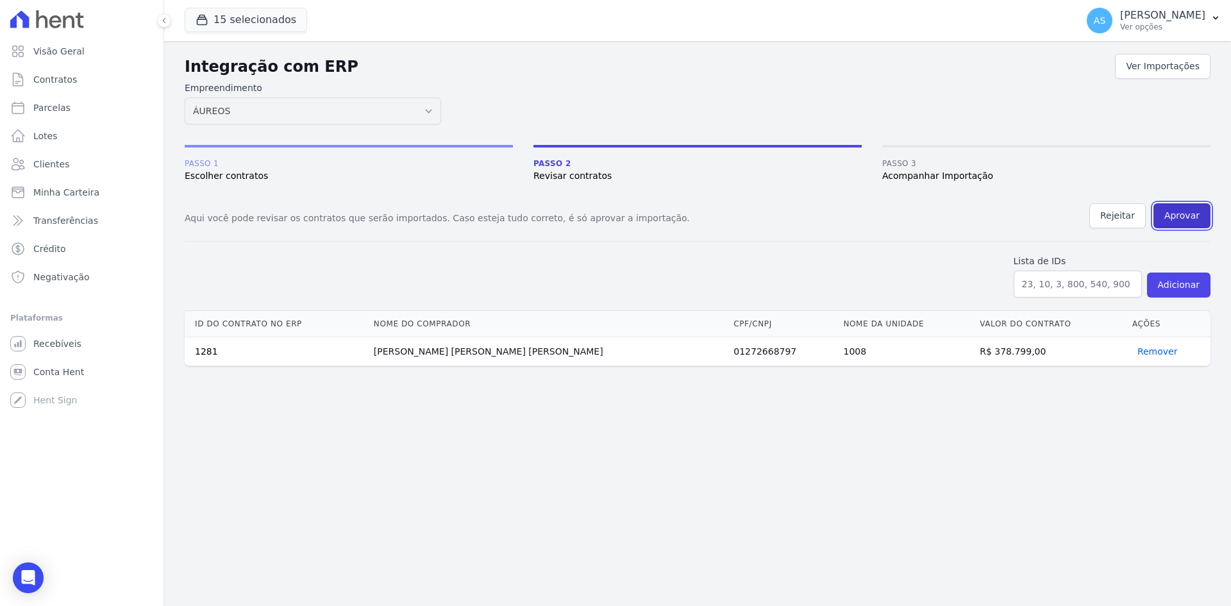
click at [1185, 212] on button "Aprovar" at bounding box center [1181, 215] width 57 height 25
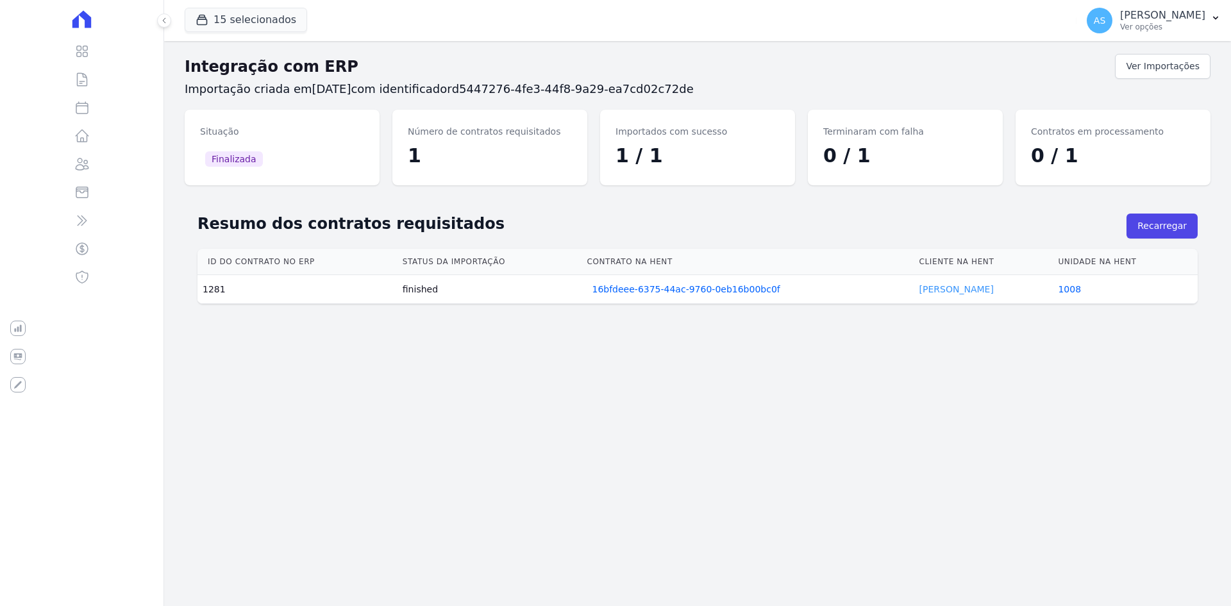
click at [954, 288] on link "Monica Ribeiro" at bounding box center [956, 289] width 74 height 10
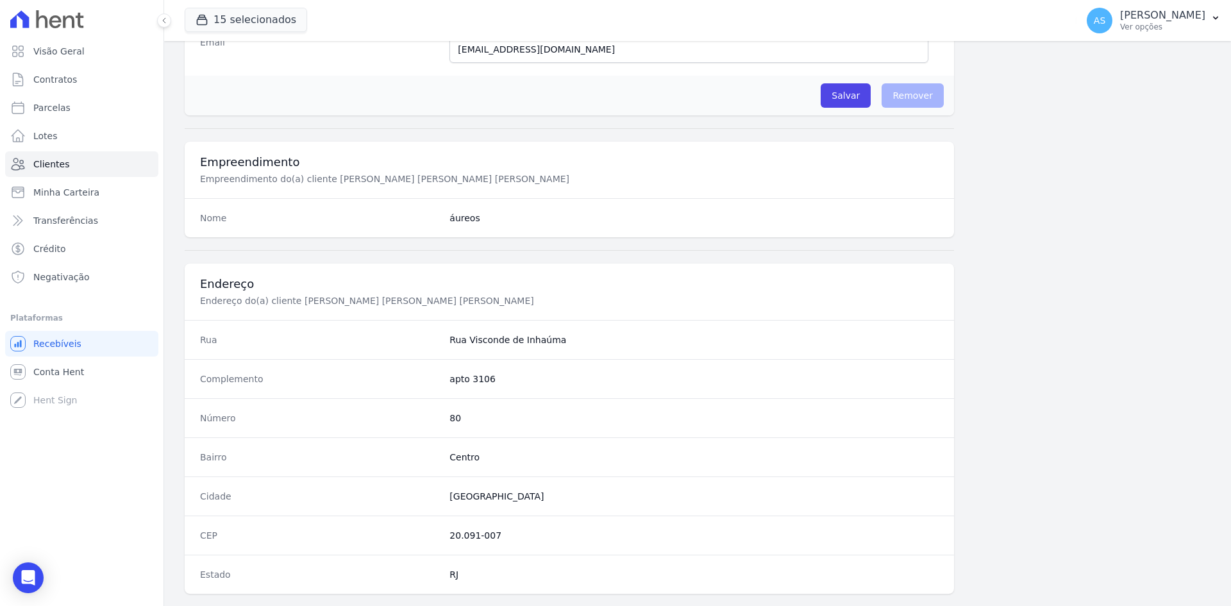
scroll to position [594, 0]
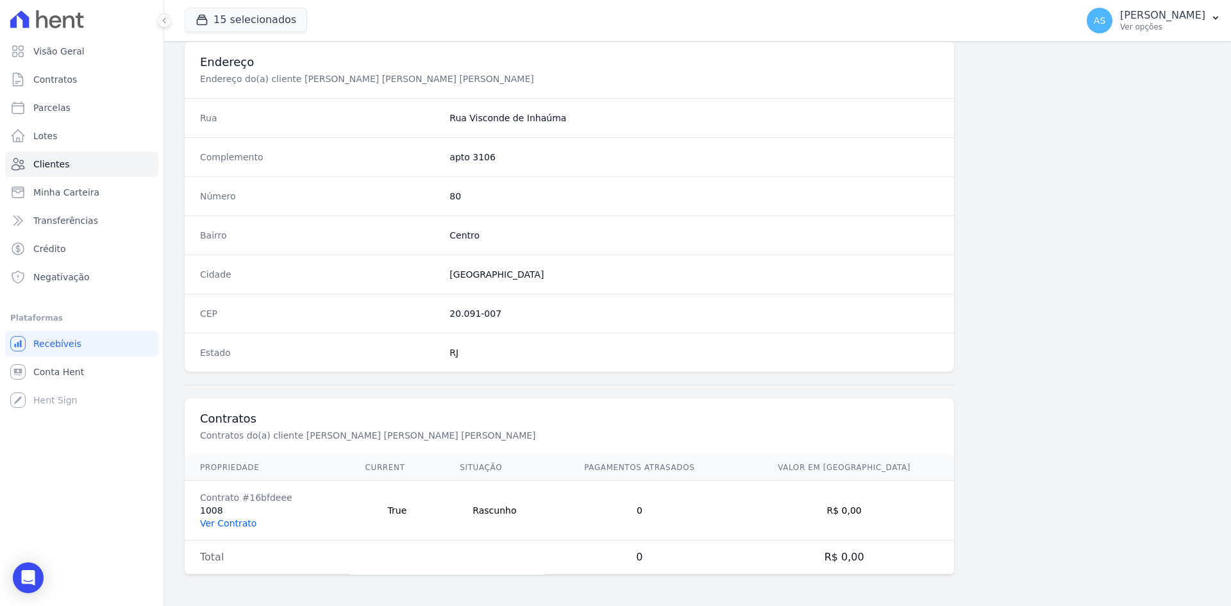
click at [221, 524] on link "Ver Contrato" at bounding box center [228, 523] width 56 height 10
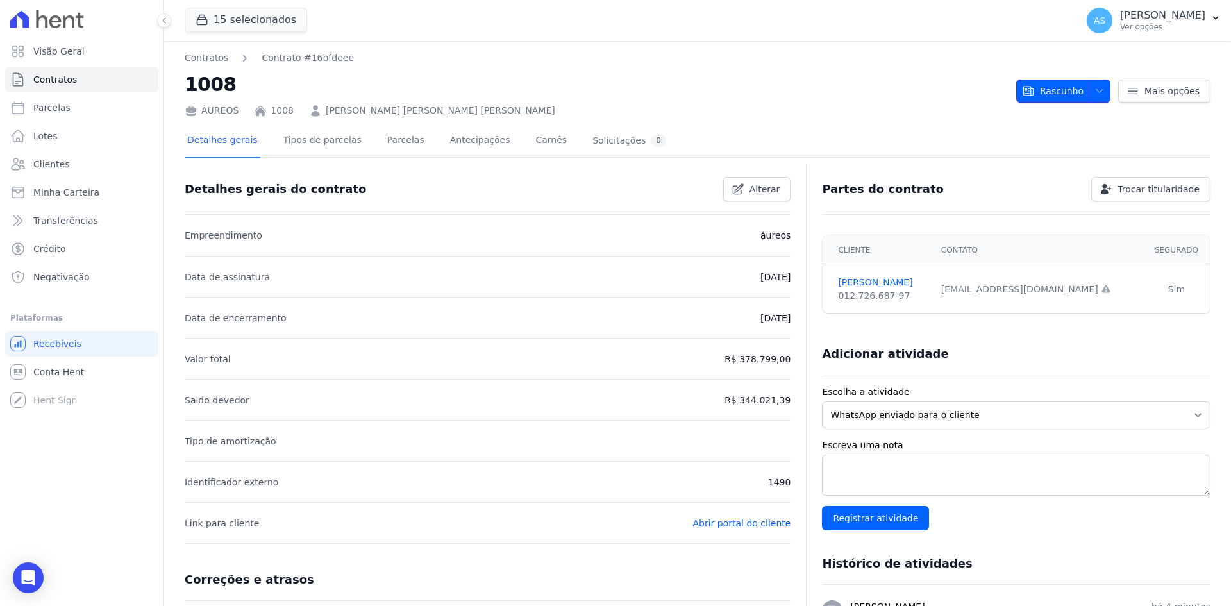
click at [1100, 92] on button "Rascunho" at bounding box center [1063, 90] width 94 height 23
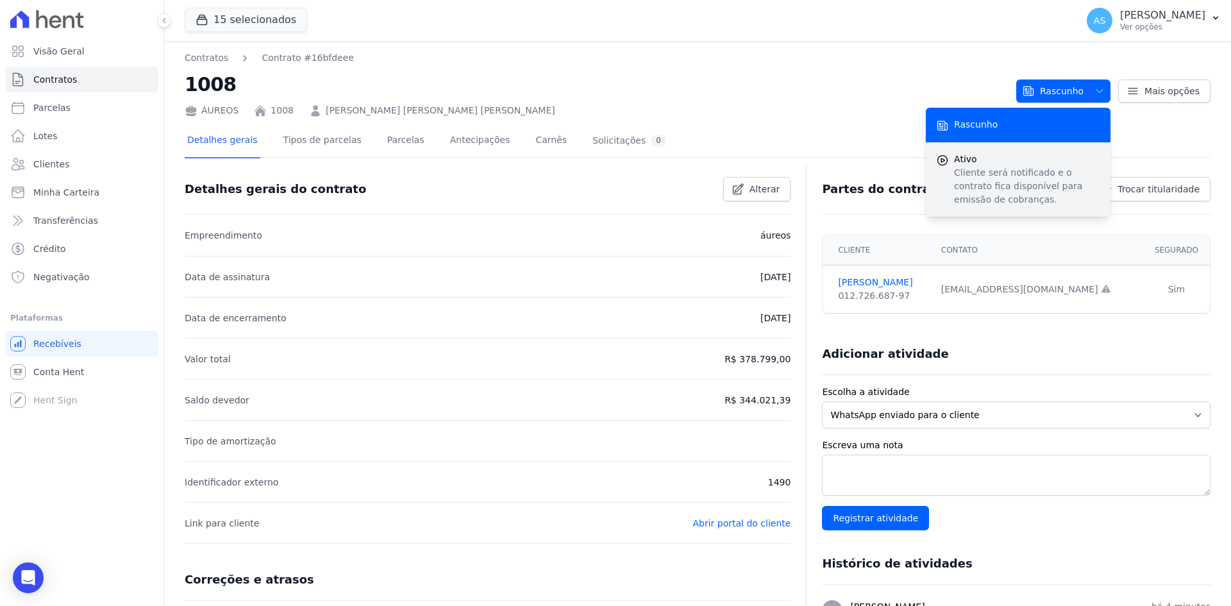
click at [995, 174] on p "Cliente será notificado e o contrato fica disponível para emissão de cobranças." at bounding box center [1027, 186] width 146 height 40
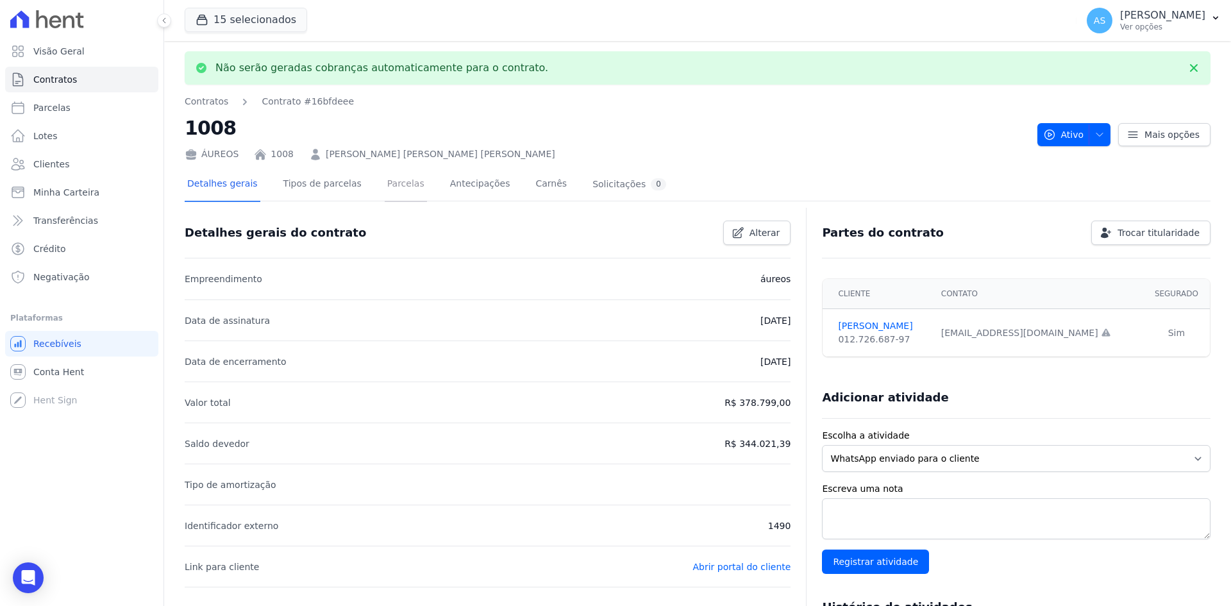
click at [389, 188] on link "Parcelas" at bounding box center [406, 185] width 42 height 34
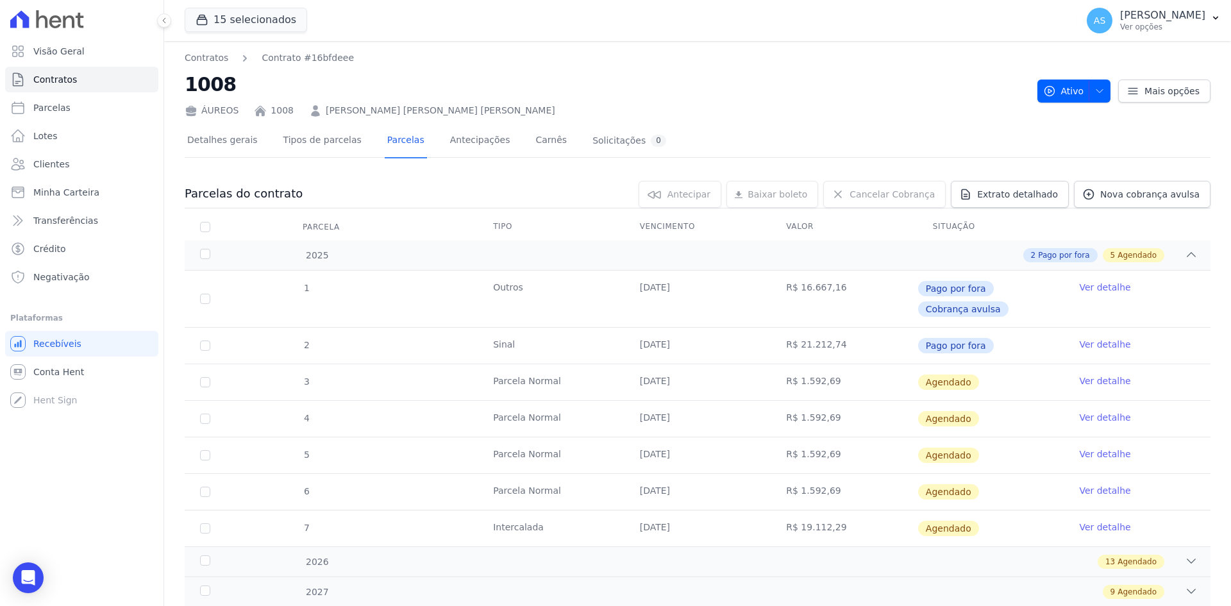
click at [1082, 381] on link "Ver detalhe" at bounding box center [1104, 380] width 51 height 13
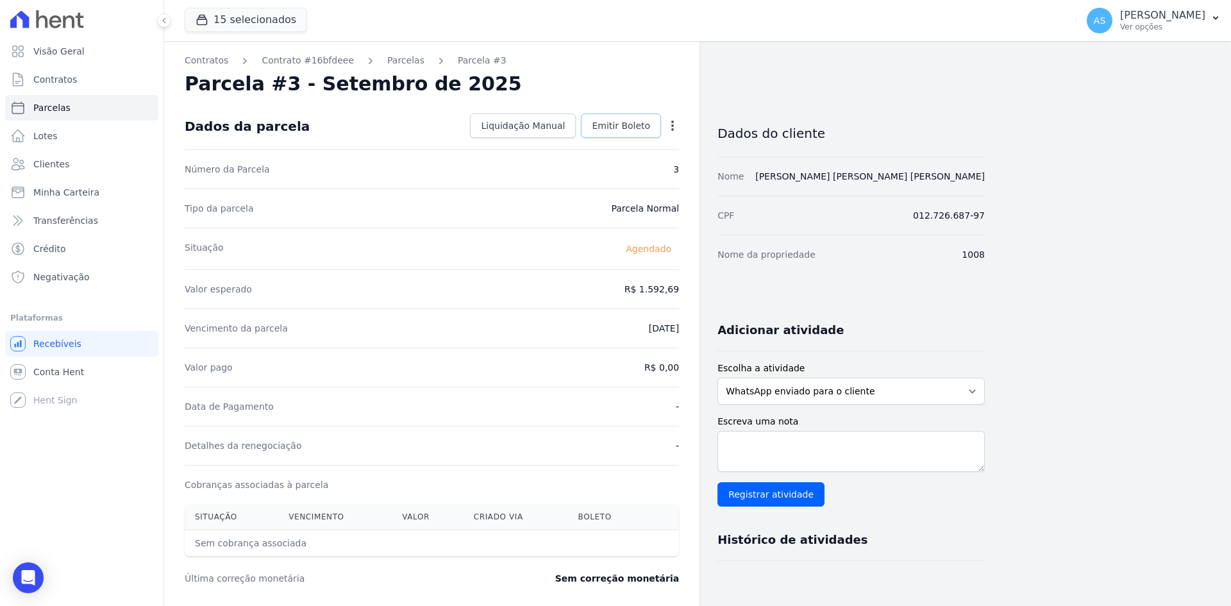
click at [623, 126] on span "Emitir Boleto" at bounding box center [621, 125] width 58 height 13
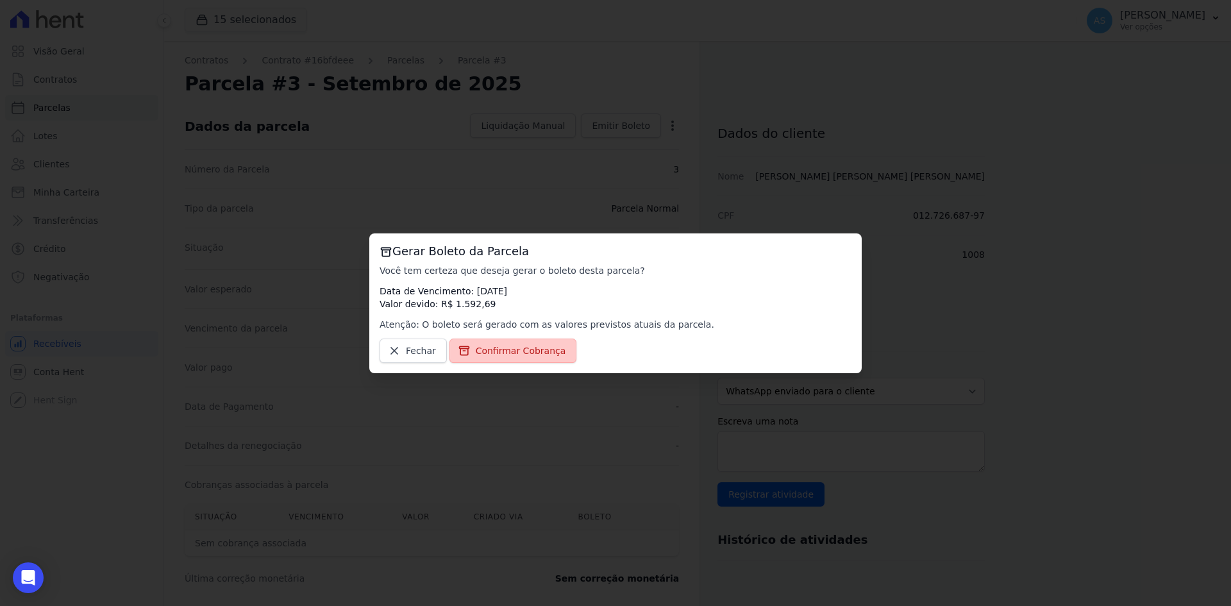
click at [492, 344] on span "Confirmar Cobrança" at bounding box center [521, 350] width 90 height 13
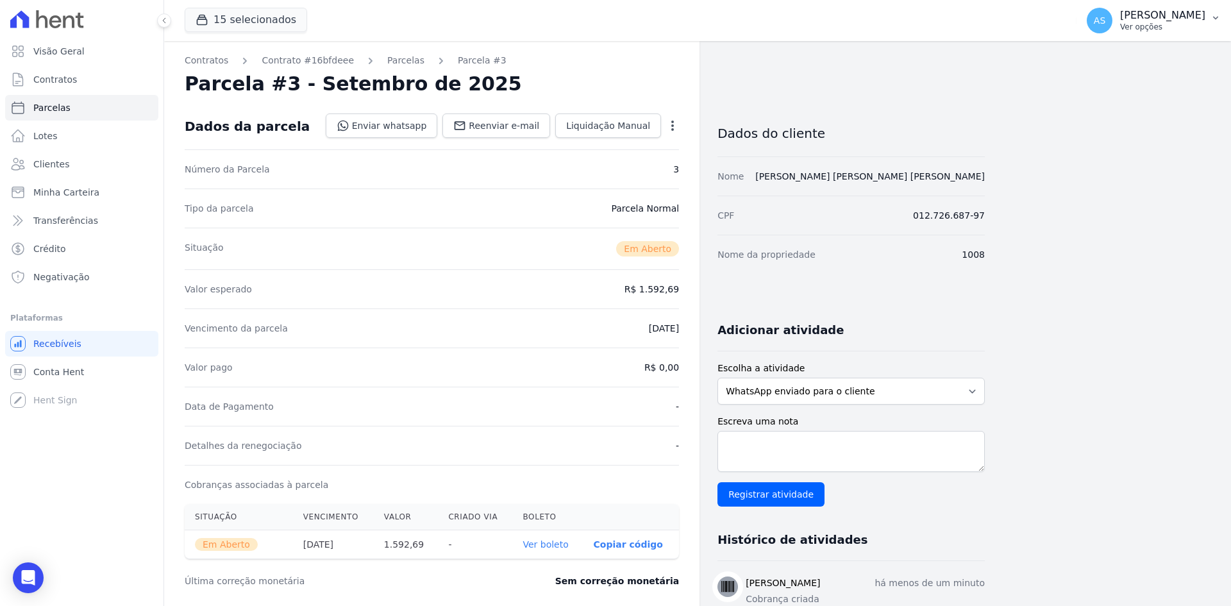
click at [1172, 13] on p "[PERSON_NAME]" at bounding box center [1162, 15] width 85 height 13
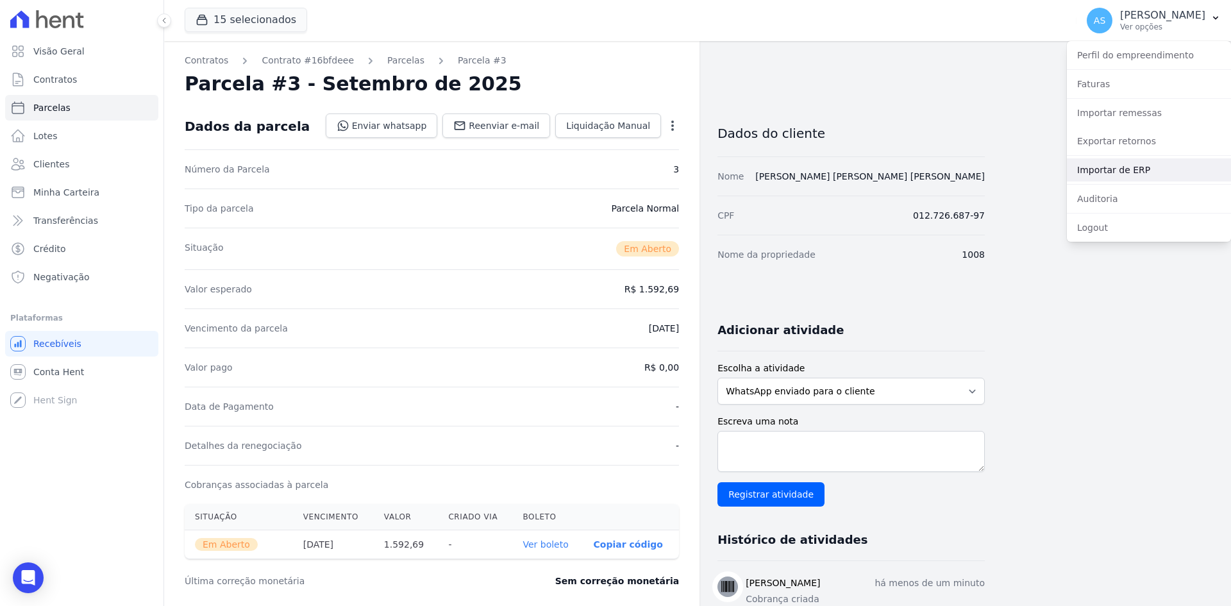
click at [1118, 167] on link "Importar de ERP" at bounding box center [1149, 169] width 164 height 23
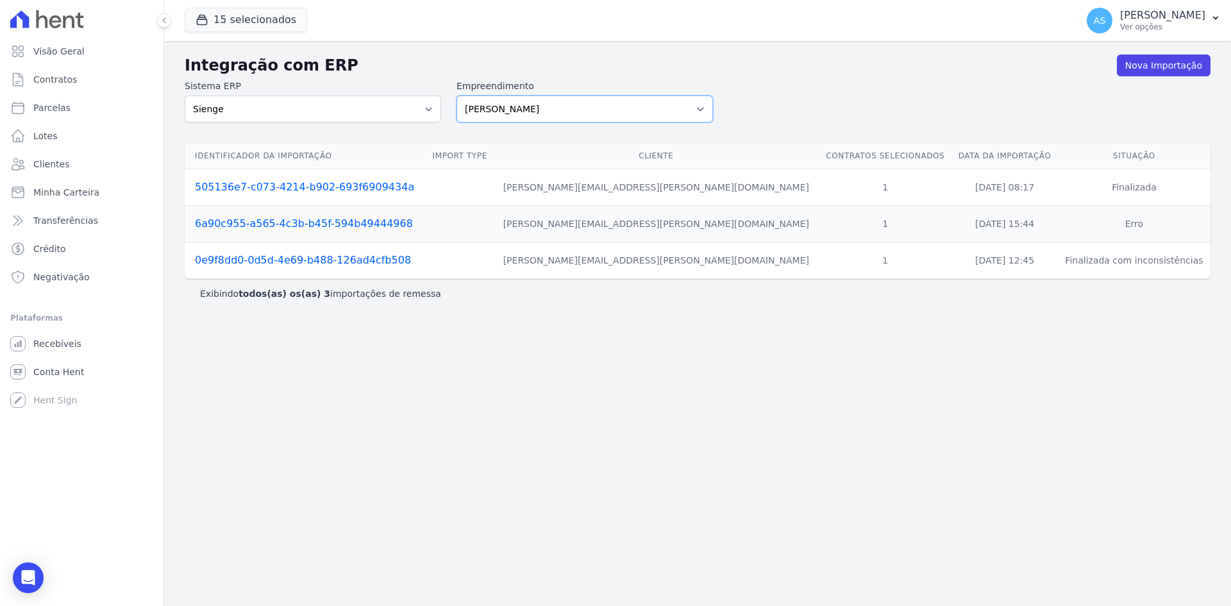
click at [649, 100] on select "Amaré Arpoador Art Prime - Irajá ÁUREOS B. Unique CTV Beat Residencial CTV Mob …" at bounding box center [584, 109] width 256 height 27
select select "9db4d767-ec98-4519-aed7-f9568aa0b04c"
click at [456, 96] on select "Amaré Arpoador Art Prime - Irajá ÁUREOS B. Unique CTV Beat Residencial CTV Mob …" at bounding box center [584, 109] width 256 height 27
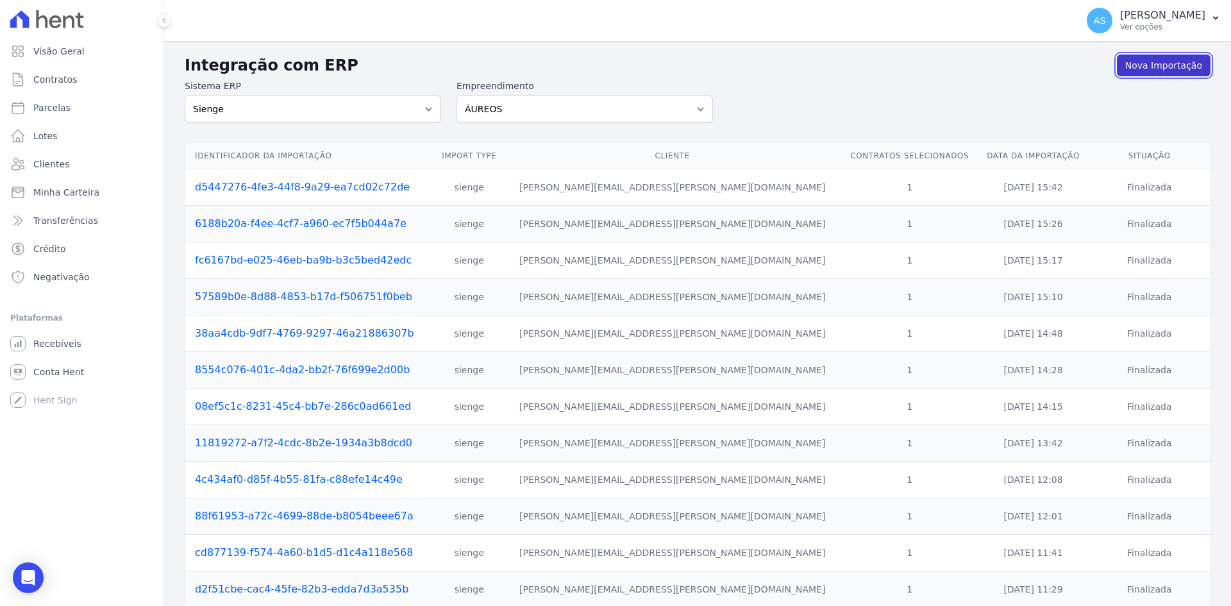
click at [1161, 69] on link "Nova Importação" at bounding box center [1164, 65] width 94 height 22
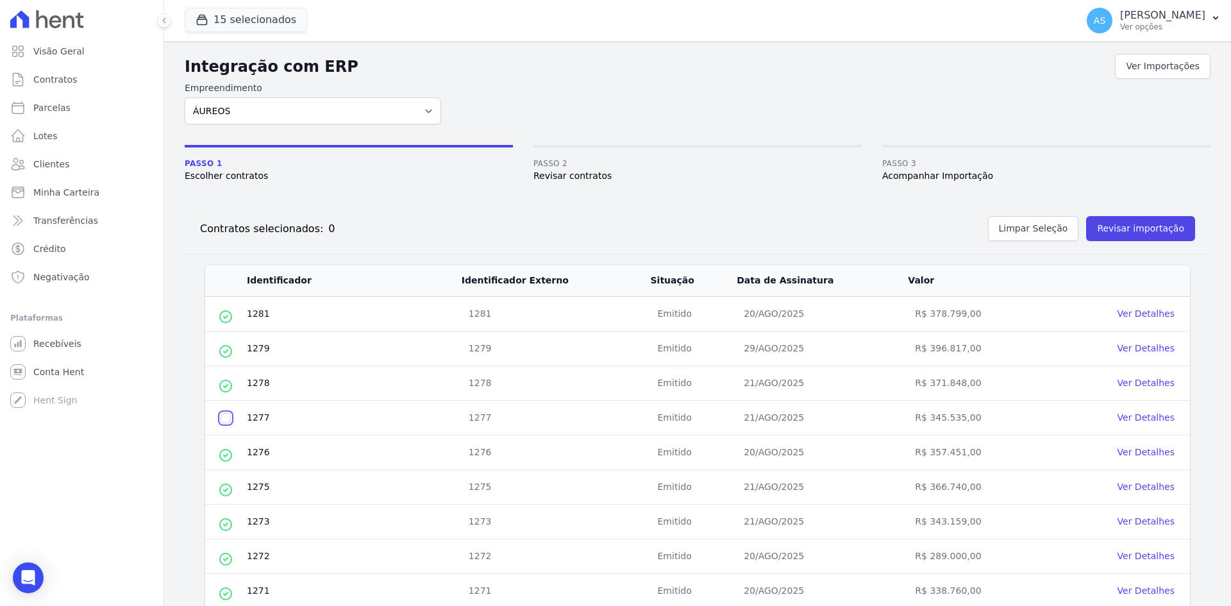
click at [220, 418] on input "checkbox" at bounding box center [225, 418] width 10 height 10
checkbox input "true"
click at [1109, 220] on button "Revisar importação" at bounding box center [1140, 228] width 109 height 25
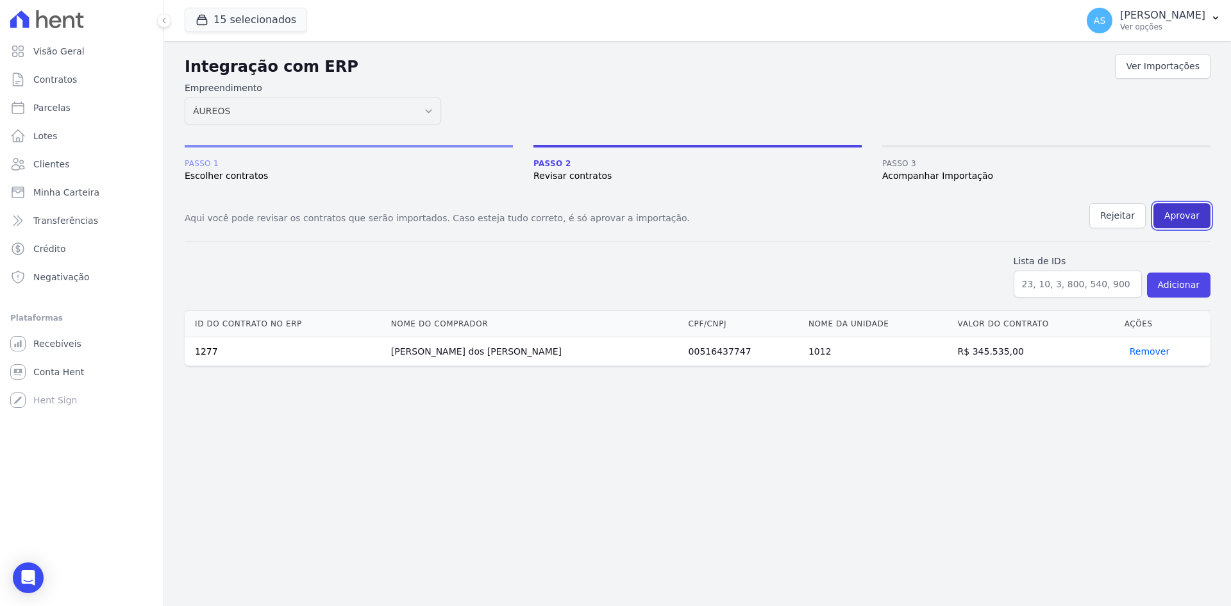
click at [1175, 213] on button "Aprovar" at bounding box center [1181, 215] width 57 height 25
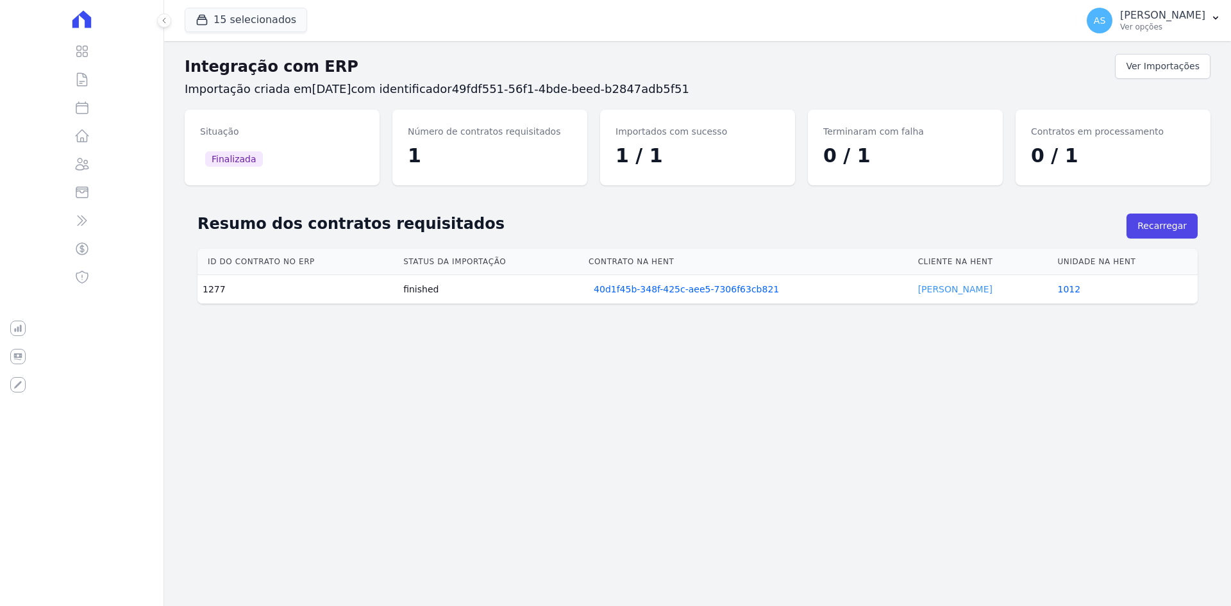
click at [957, 292] on link "[PERSON_NAME]" at bounding box center [955, 289] width 74 height 10
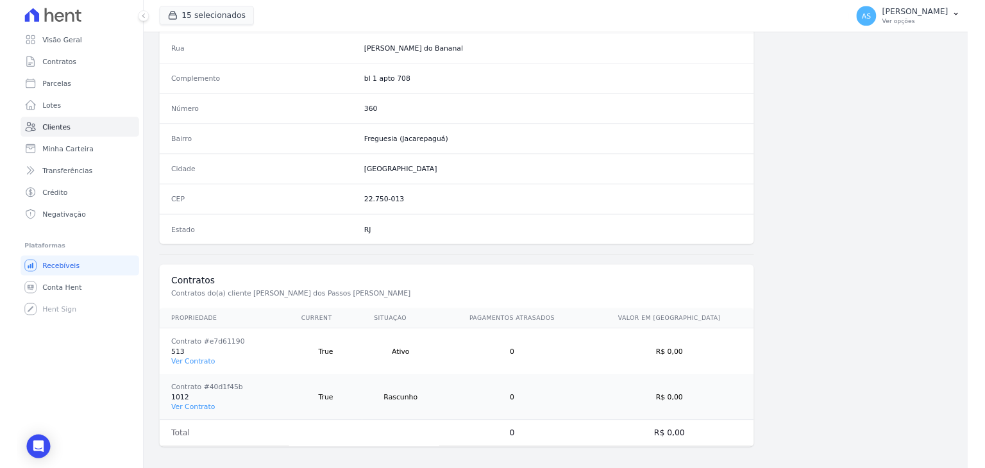
scroll to position [653, 0]
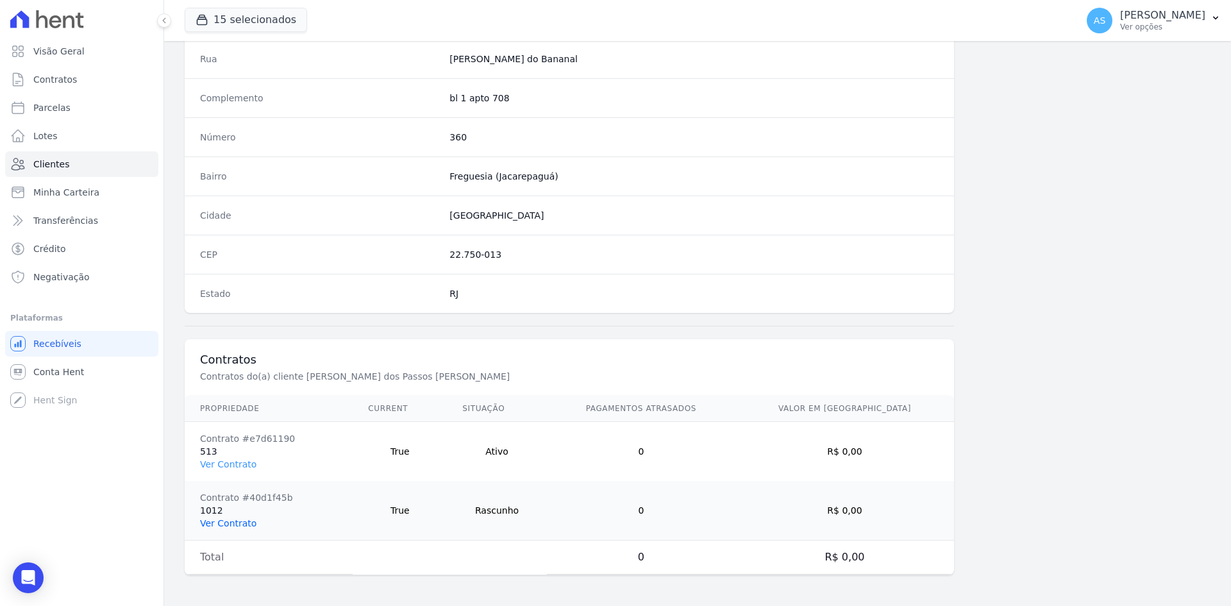
click at [208, 519] on link "Ver Contrato" at bounding box center [228, 523] width 56 height 10
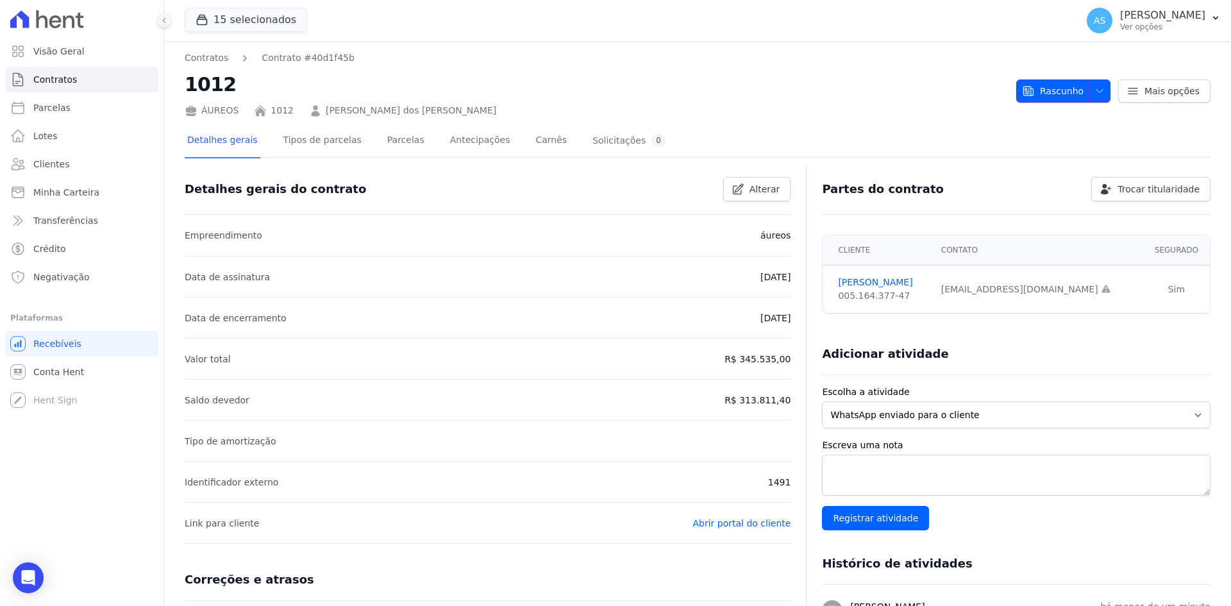
click at [1094, 91] on icon "button" at bounding box center [1099, 91] width 10 height 10
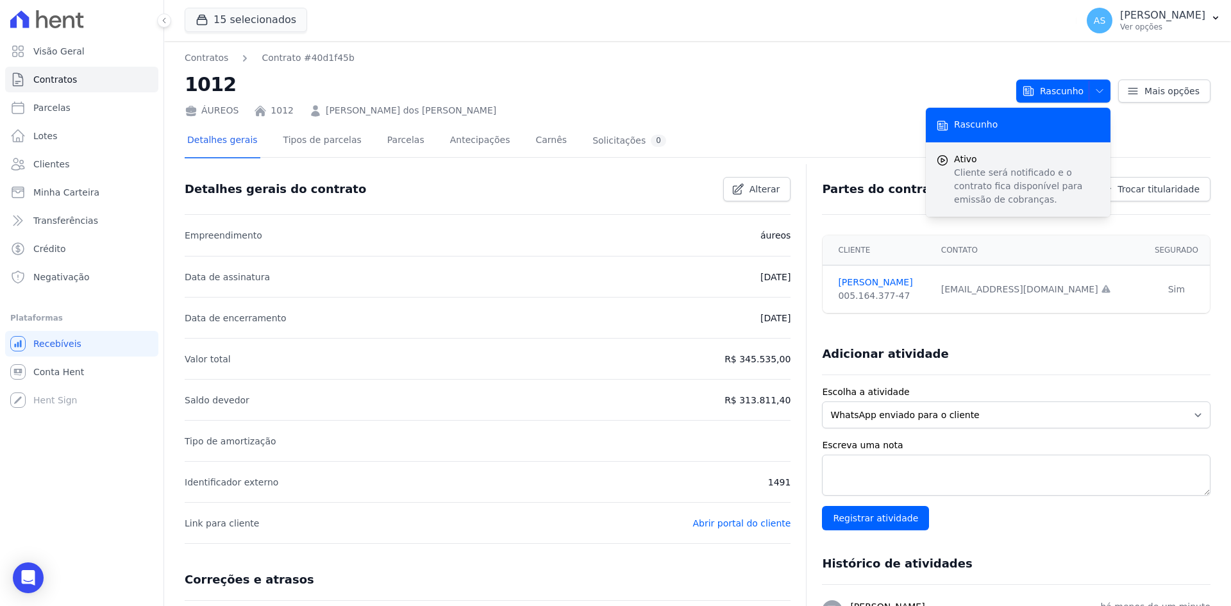
click at [972, 176] on p "Cliente será notificado e o contrato fica disponível para emissão de cobranças." at bounding box center [1027, 186] width 146 height 40
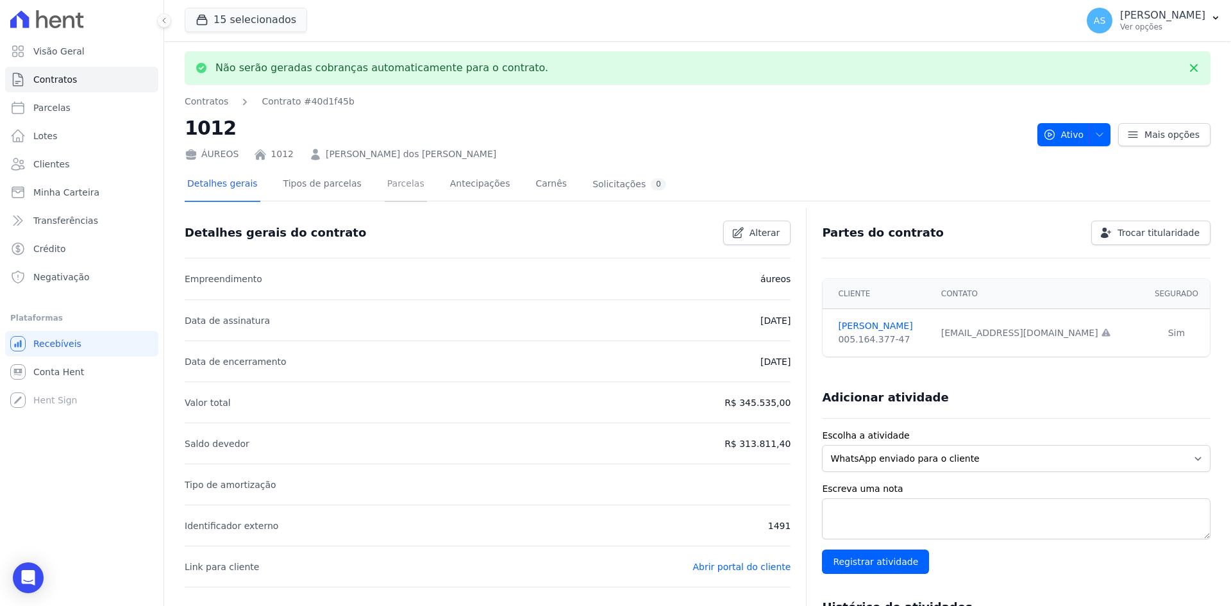
click at [385, 186] on link "Parcelas" at bounding box center [406, 185] width 42 height 34
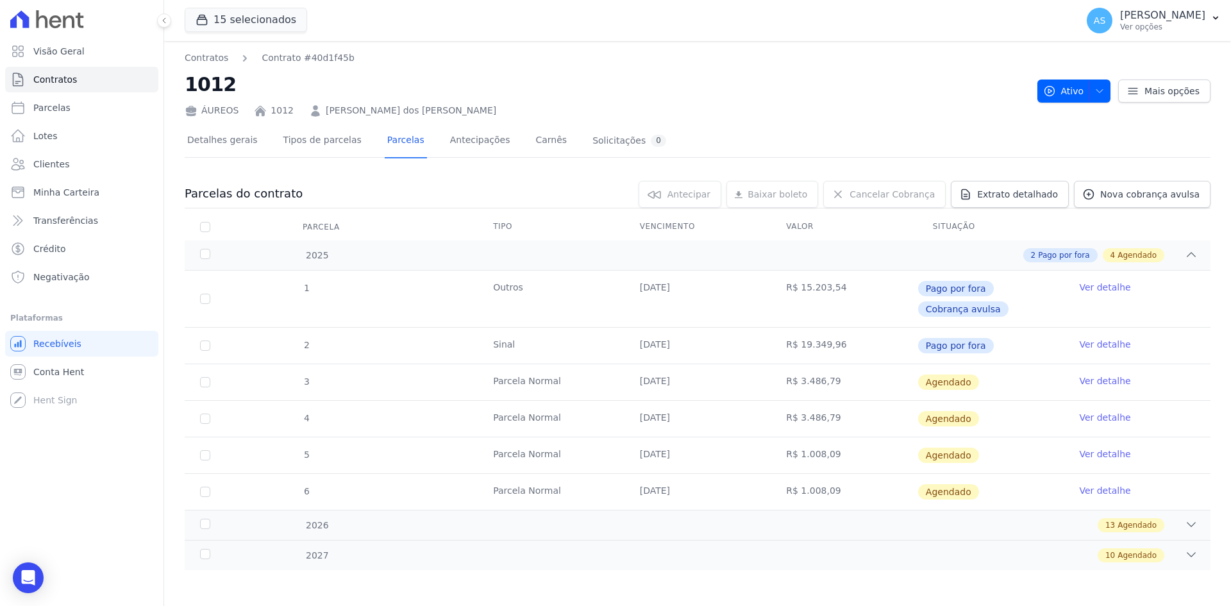
click at [1086, 379] on link "Ver detalhe" at bounding box center [1104, 380] width 51 height 13
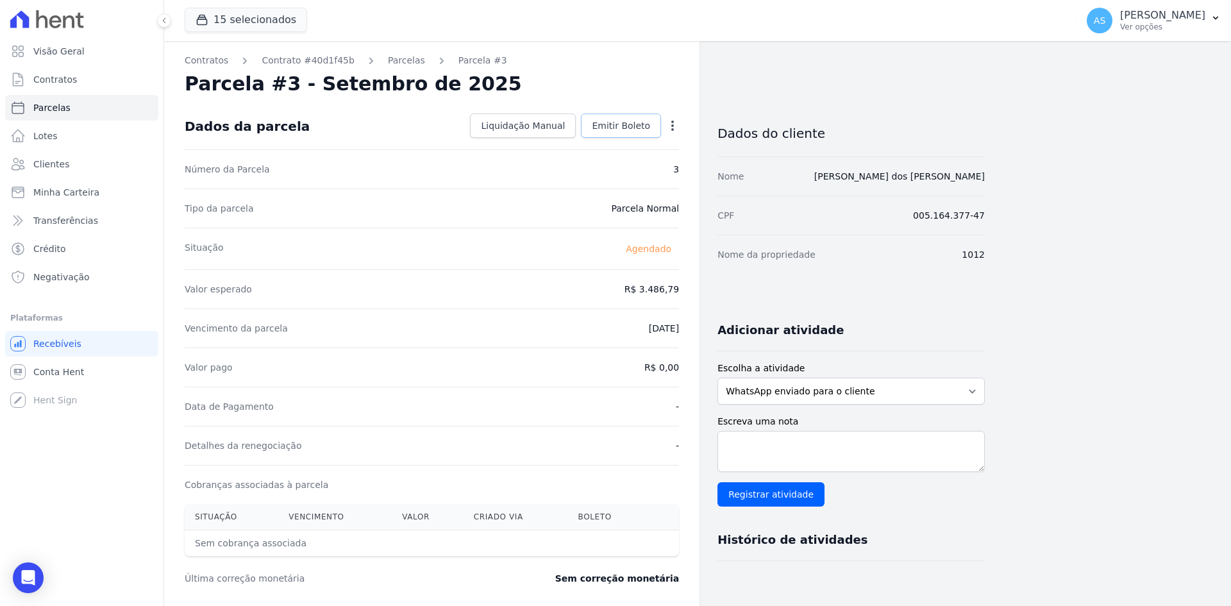
click at [607, 125] on span "Emitir Boleto" at bounding box center [621, 125] width 58 height 13
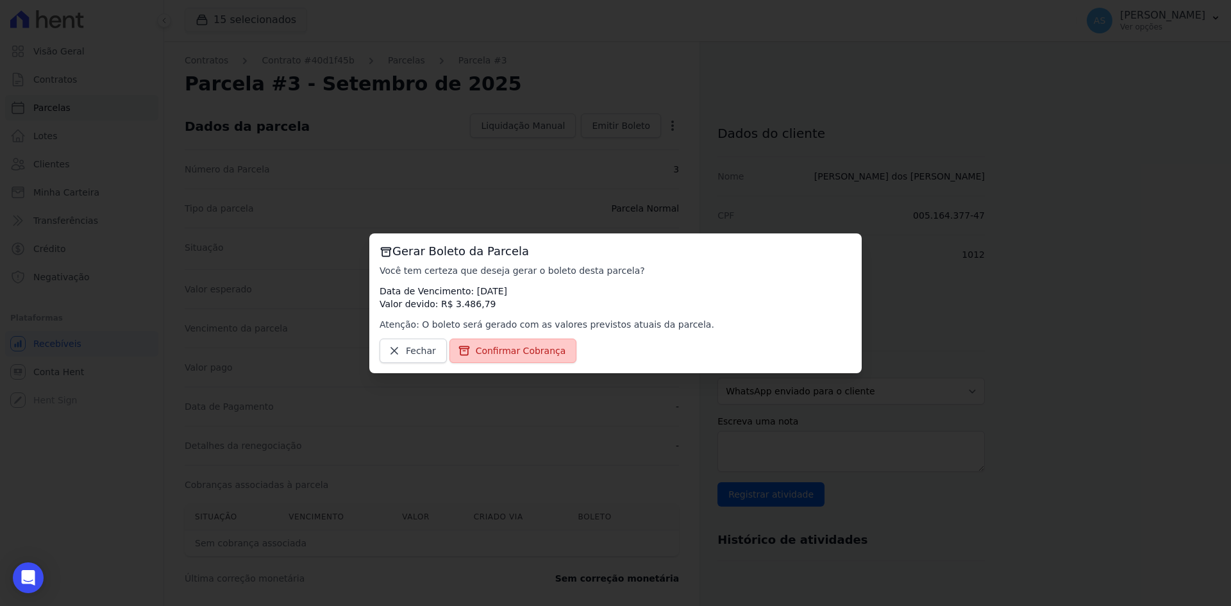
click at [515, 352] on span "Confirmar Cobrança" at bounding box center [521, 350] width 90 height 13
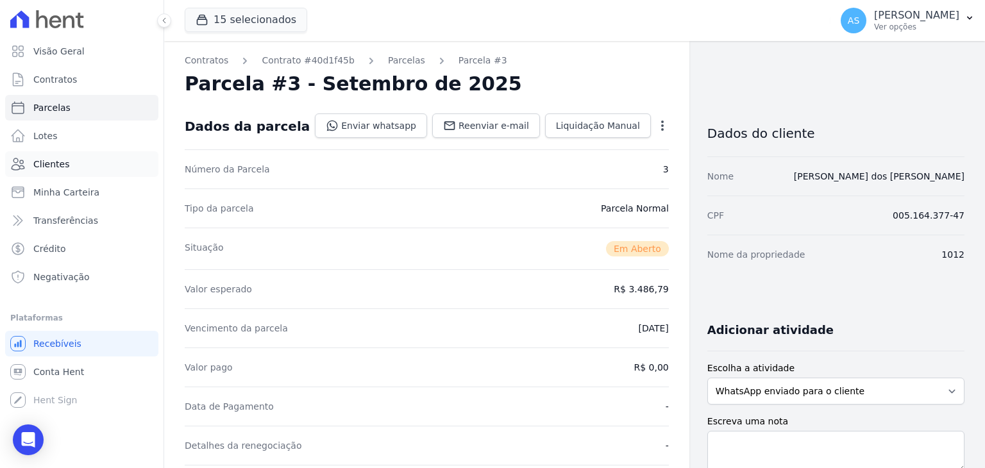
click at [48, 166] on span "Clientes" at bounding box center [51, 164] width 36 height 13
click at [49, 165] on span "Clientes" at bounding box center [51, 164] width 36 height 13
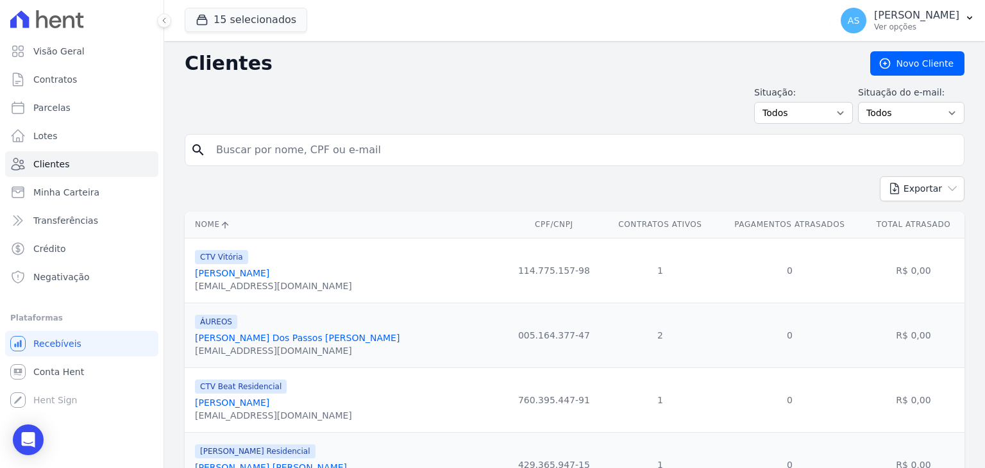
click at [251, 148] on input "search" at bounding box center [583, 150] width 750 height 26
paste input "[PERSON_NAME] [PERSON_NAME]"
type input "[PERSON_NAME] [PERSON_NAME]"
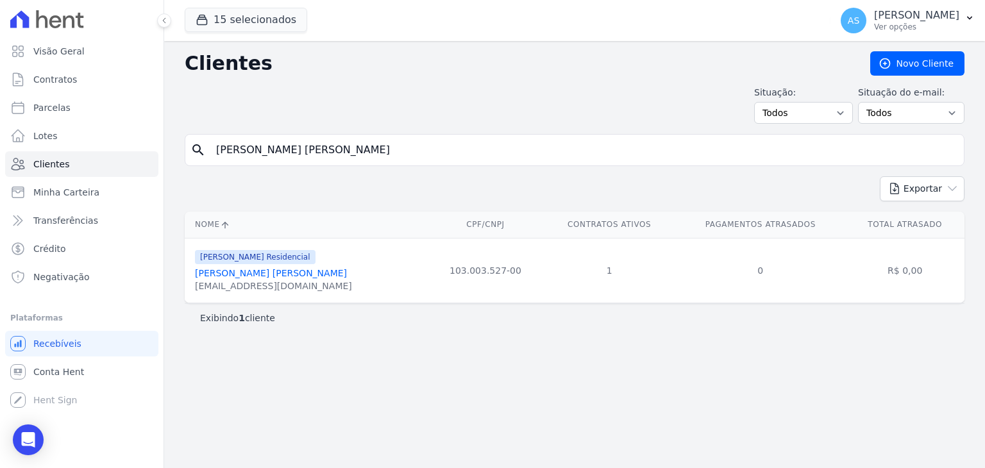
click at [277, 278] on link "[PERSON_NAME] [PERSON_NAME]" at bounding box center [271, 273] width 152 height 10
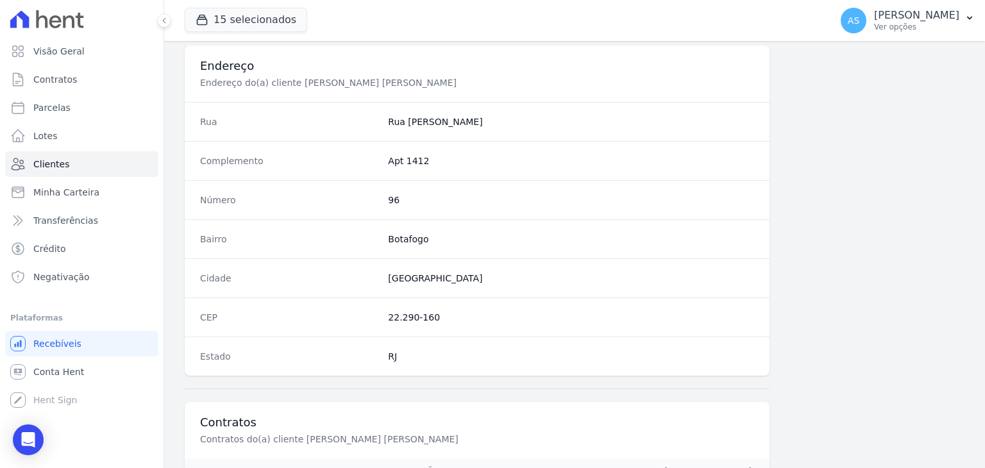
scroll to position [705, 0]
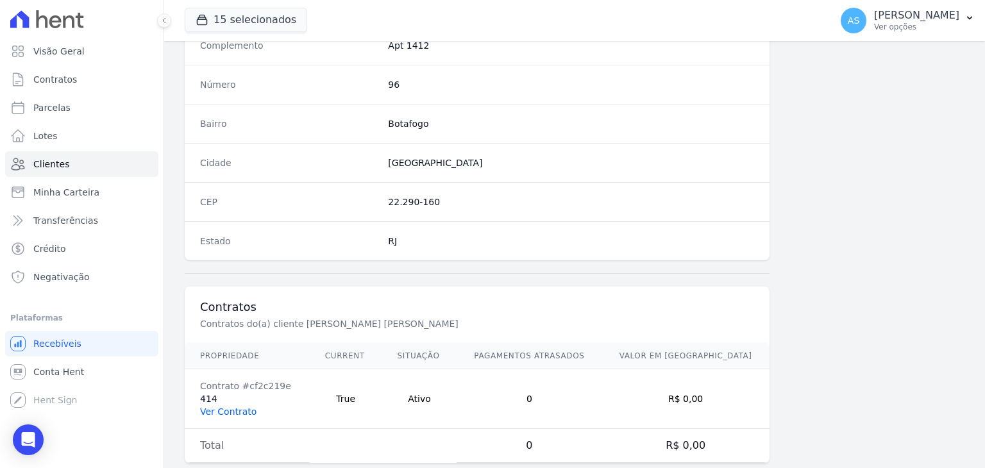
click at [209, 408] on link "Ver Contrato" at bounding box center [228, 411] width 56 height 10
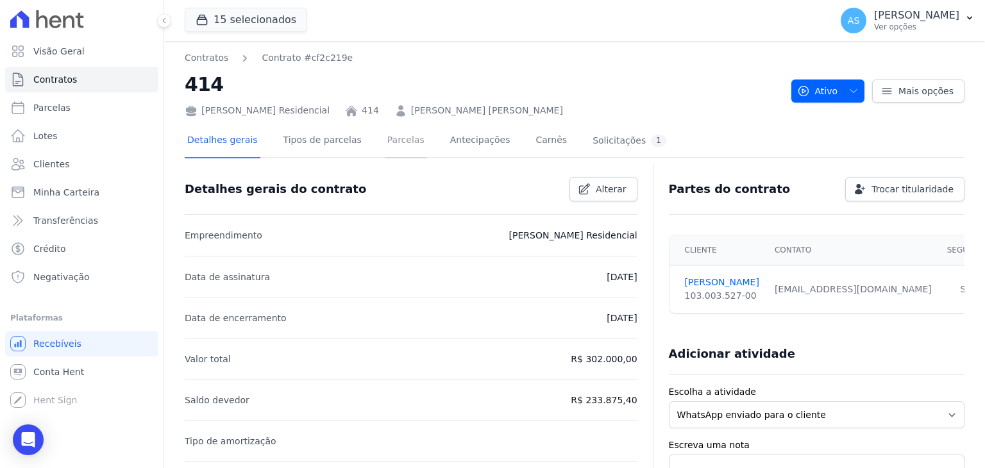
click at [385, 141] on link "Parcelas" at bounding box center [406, 141] width 42 height 34
click at [388, 141] on link "Parcelas" at bounding box center [406, 141] width 42 height 34
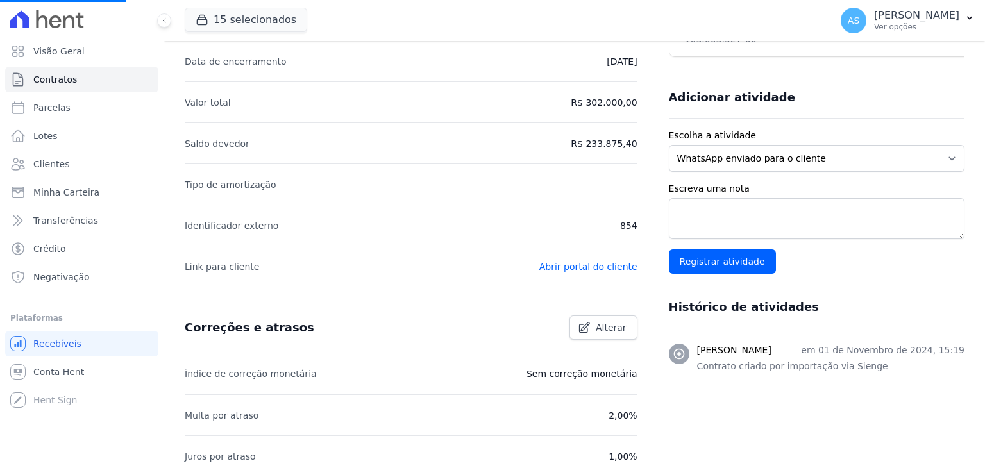
scroll to position [422, 0]
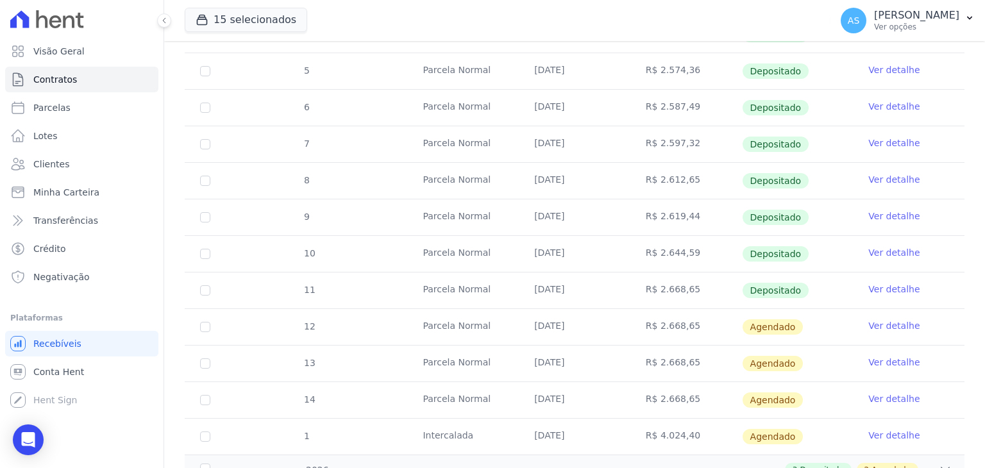
scroll to position [373, 0]
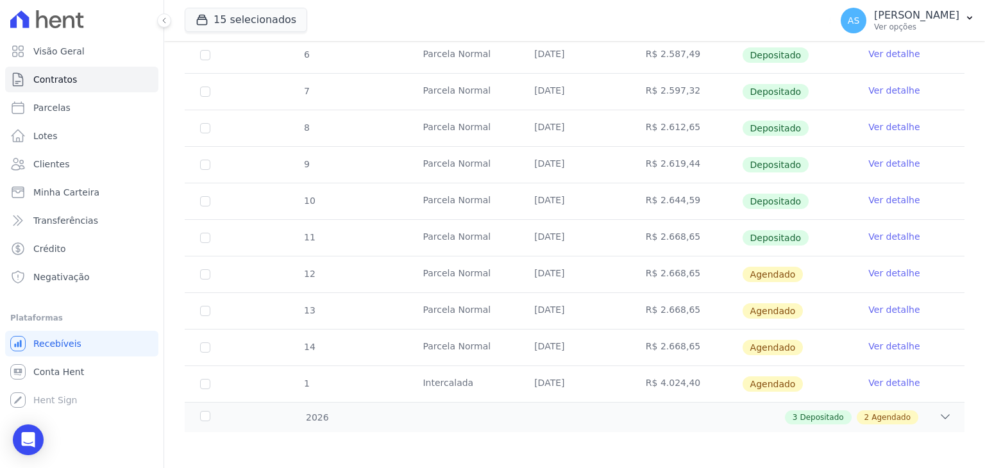
click at [870, 381] on link "Ver detalhe" at bounding box center [893, 382] width 51 height 13
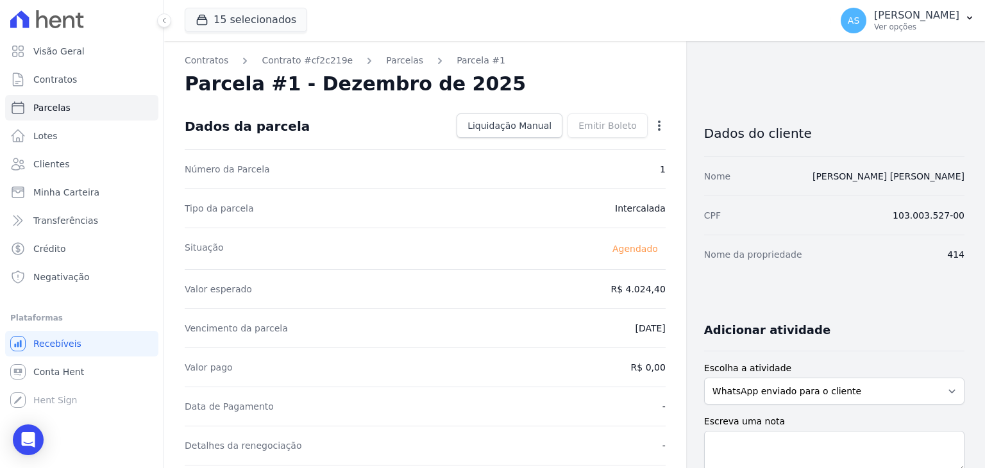
click at [658, 125] on icon "button" at bounding box center [659, 126] width 3 height 10
click at [566, 144] on link "Alterar" at bounding box center [603, 142] width 113 height 23
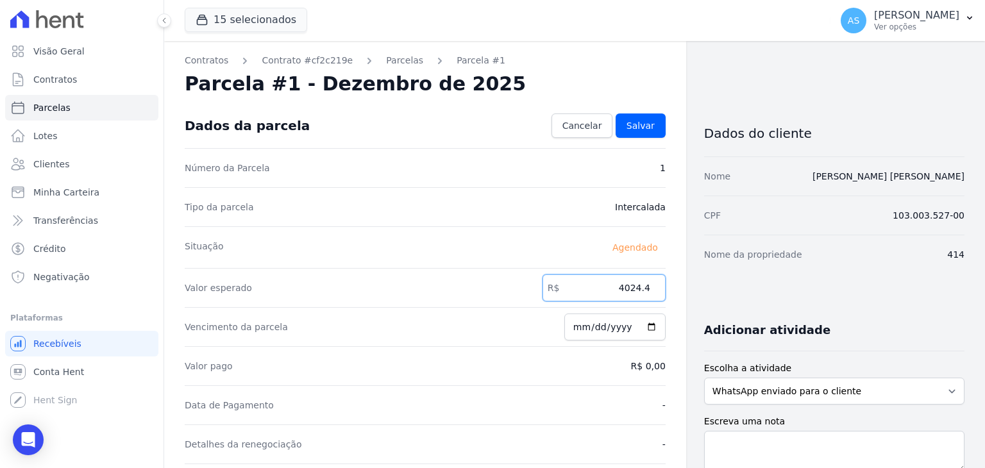
drag, startPoint x: 601, startPoint y: 290, endPoint x: 672, endPoint y: 292, distance: 71.2
click at [672, 292] on div "Contratos Contrato #cf2c219e Parcelas Parcela #1 Parcela #1 - Dezembro de 2025 …" at bounding box center [425, 452] width 522 height 823
type input "4269.85"
click at [633, 131] on span "Salvar" at bounding box center [640, 125] width 28 height 13
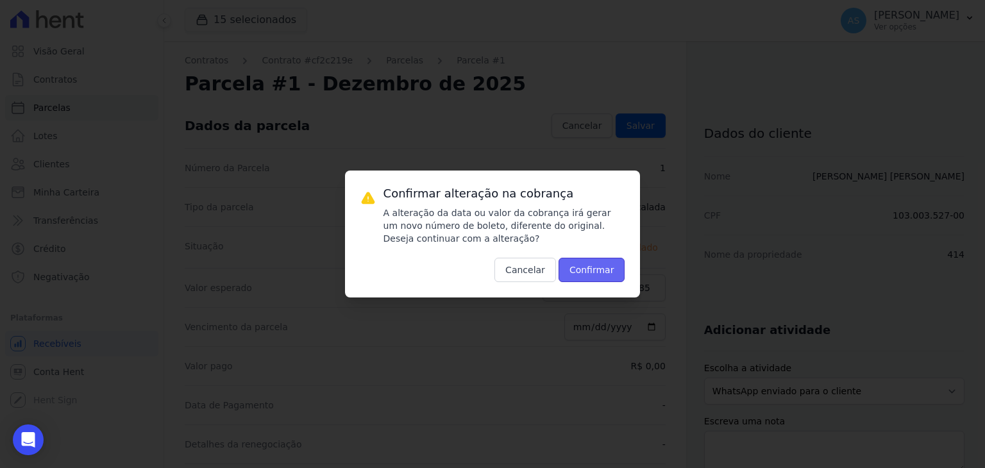
click at [595, 269] on button "Confirmar" at bounding box center [591, 270] width 67 height 24
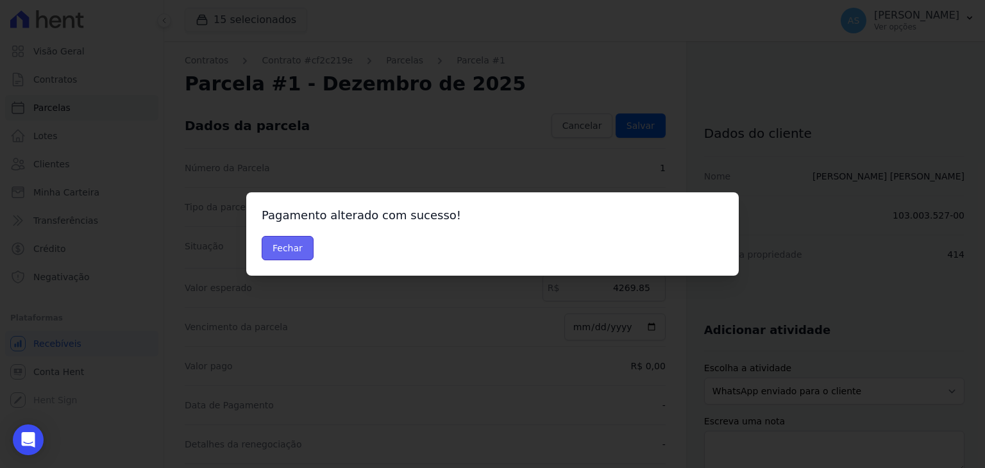
click at [274, 251] on button "Fechar" at bounding box center [288, 248] width 52 height 24
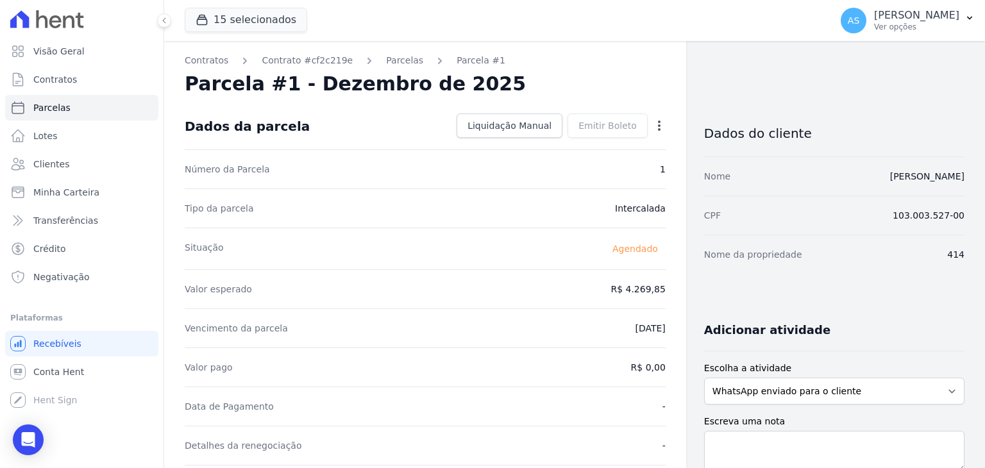
click at [653, 128] on icon "button" at bounding box center [659, 125] width 13 height 13
click at [594, 166] on link "Antecipar" at bounding box center [603, 165] width 113 height 23
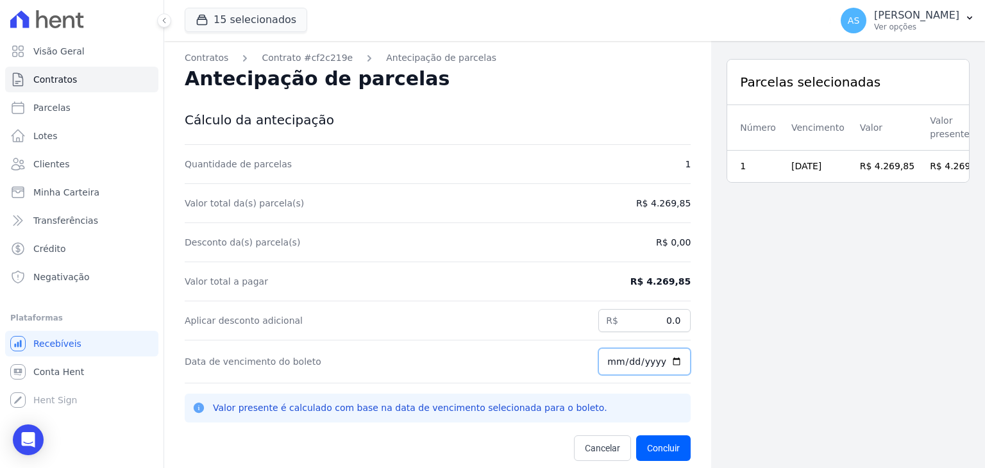
click at [671, 361] on input "[DATE]" at bounding box center [644, 361] width 92 height 27
type input "2025-09-11"
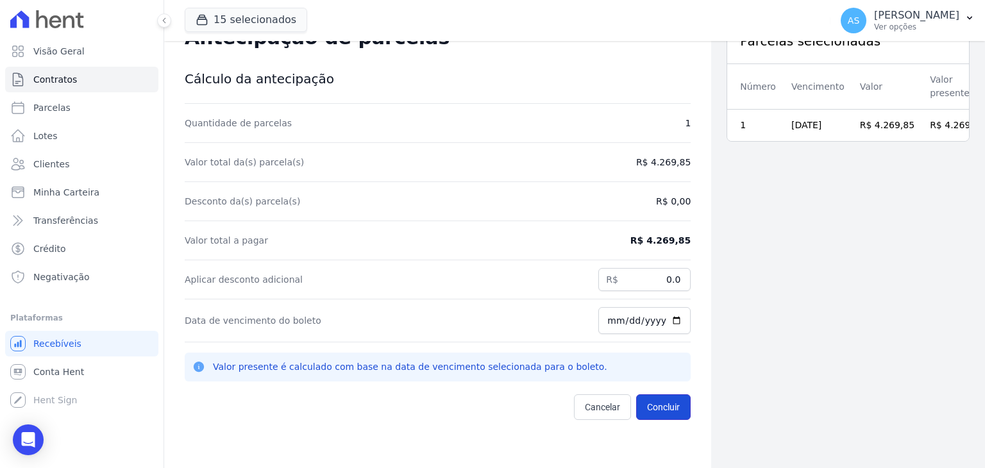
click at [654, 407] on button "Concluir" at bounding box center [663, 407] width 54 height 26
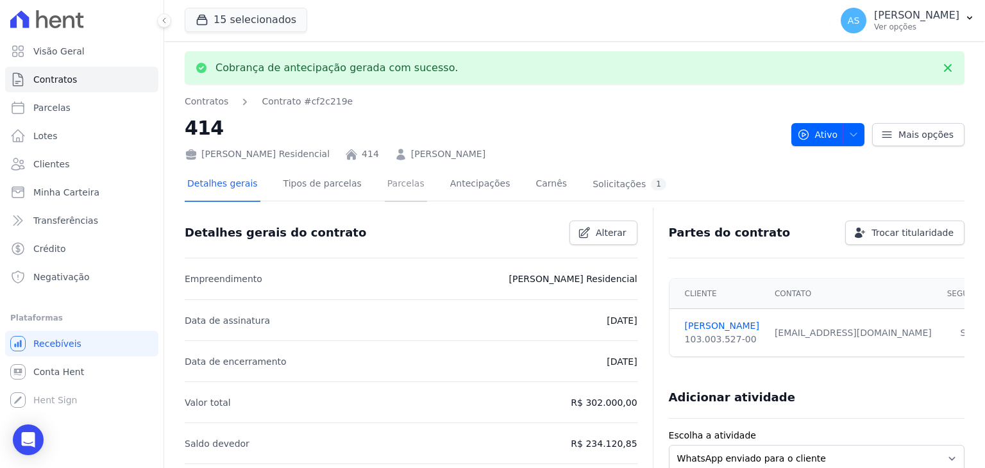
click at [385, 184] on link "Parcelas" at bounding box center [406, 185] width 42 height 34
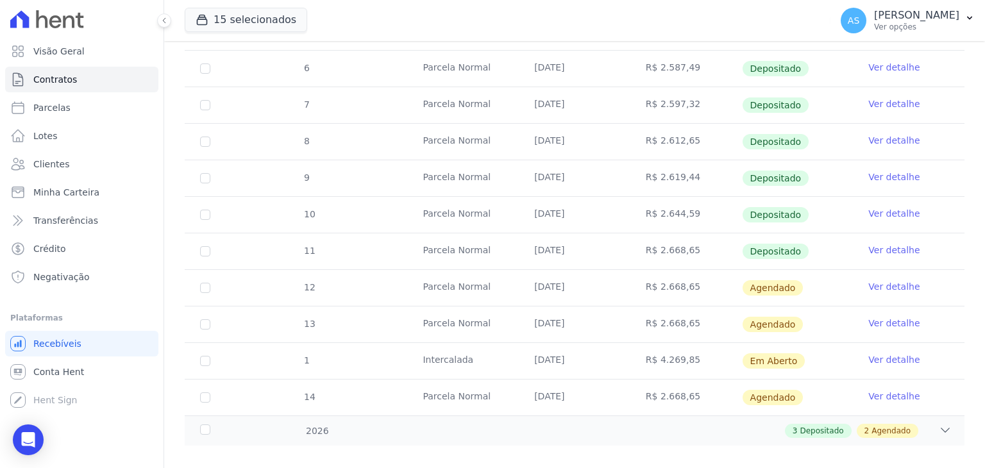
scroll to position [373, 0]
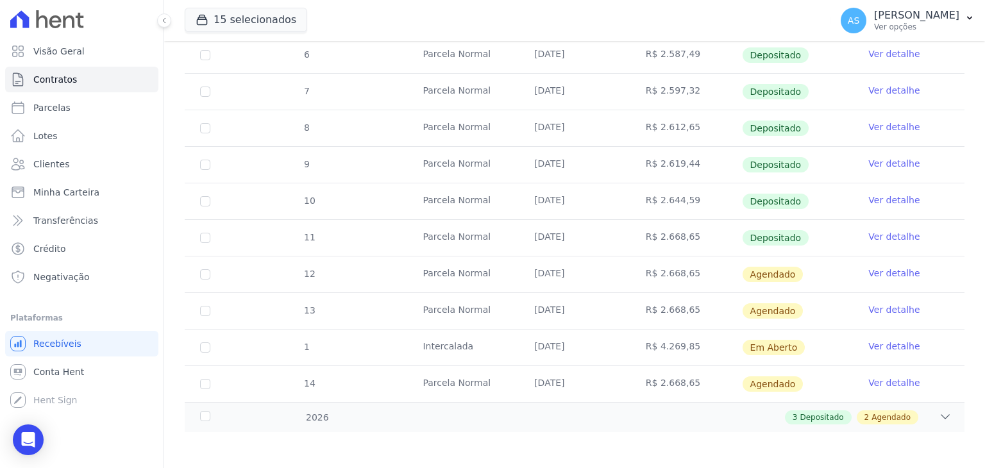
click at [886, 348] on link "Ver detalhe" at bounding box center [893, 346] width 51 height 13
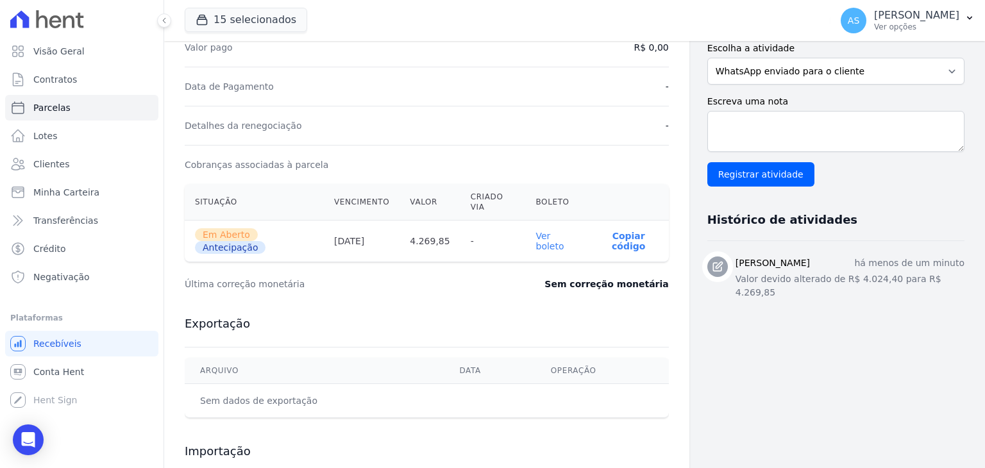
scroll to position [385, 0]
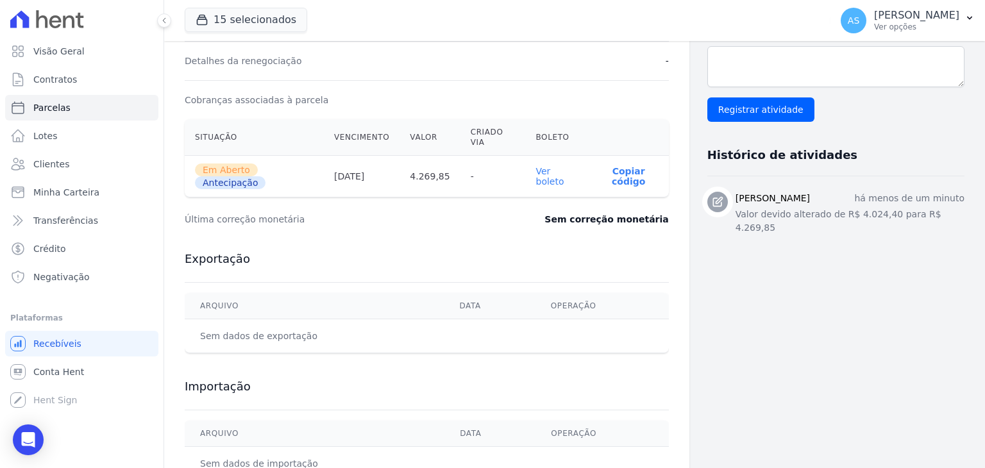
click at [536, 177] on link "Ver boleto" at bounding box center [550, 176] width 28 height 21
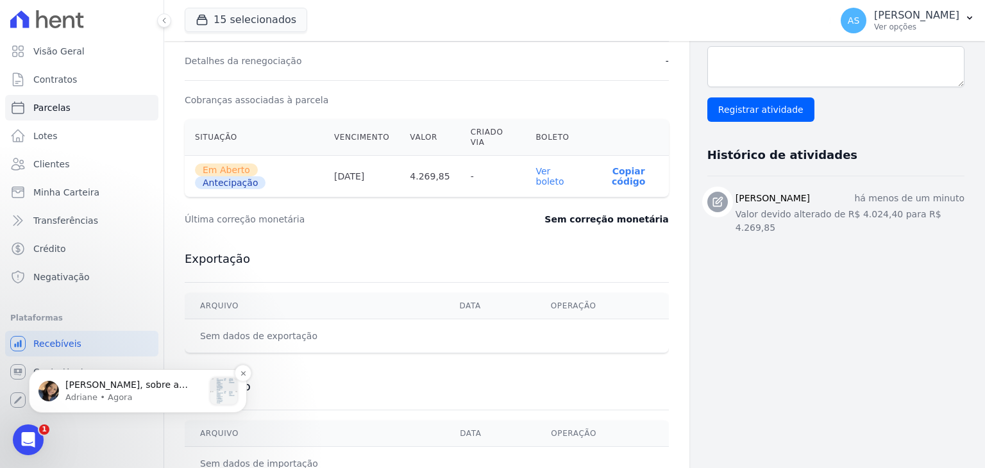
click at [106, 389] on p "Andreza, sobre a transferência. Acabei de dar o comando para uma nova transferê…" at bounding box center [134, 385] width 138 height 13
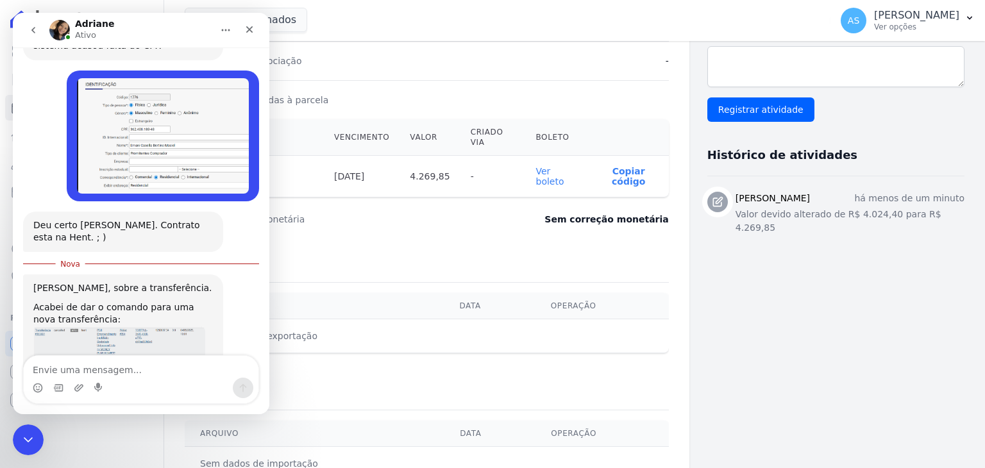
scroll to position [1398, 0]
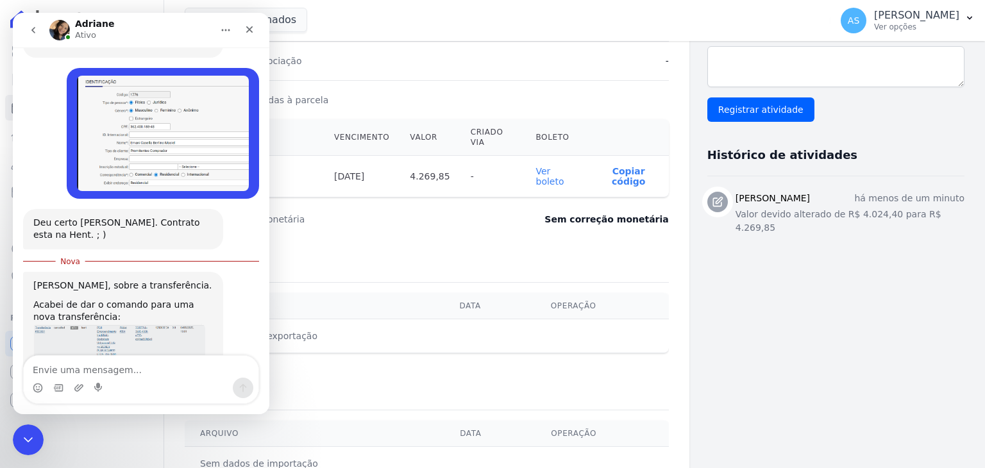
click at [153, 324] on img "Adriane diz…" at bounding box center [119, 366] width 172 height 84
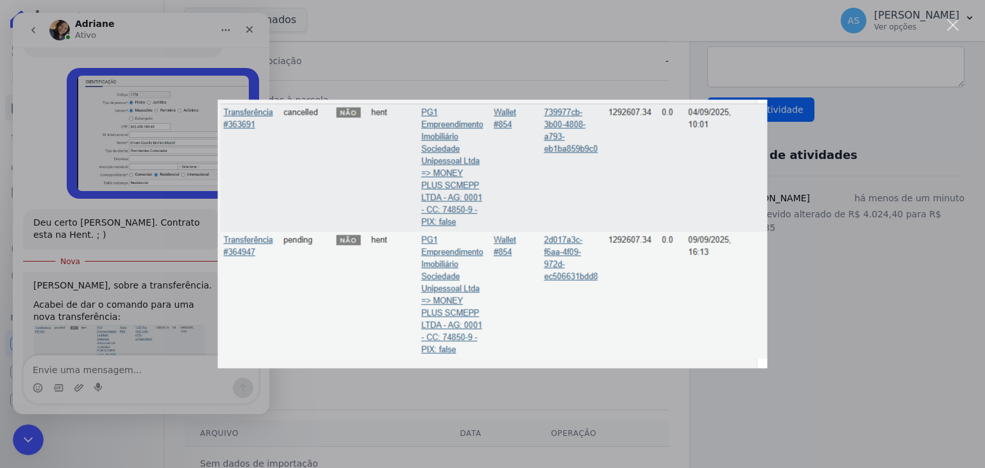
click at [954, 29] on div "Fechar" at bounding box center [953, 25] width 12 height 12
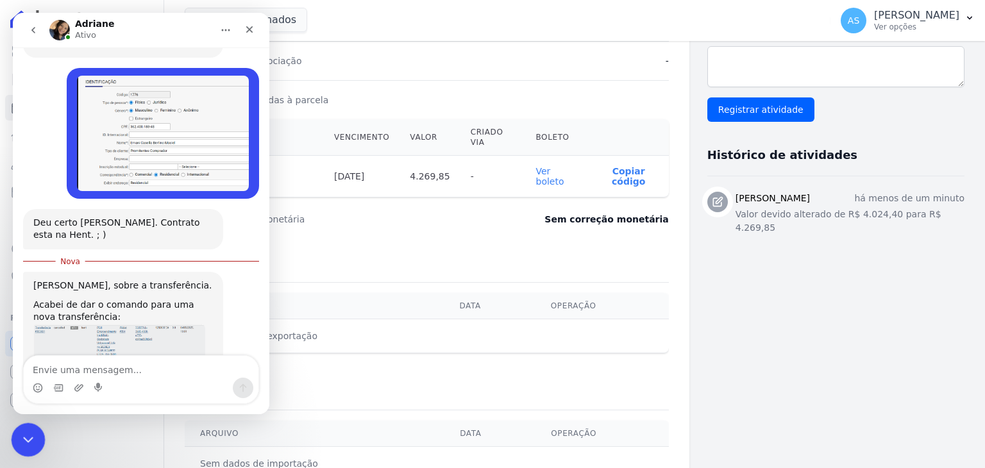
click at [22, 436] on icon "Fechar mensagem da Intercom" at bounding box center [26, 437] width 9 height 5
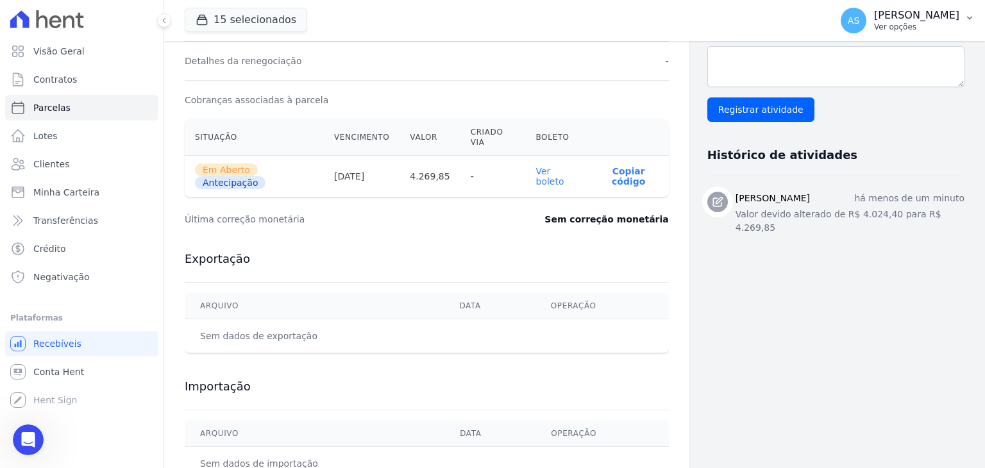
scroll to position [1377, 0]
click at [965, 21] on icon "button" at bounding box center [969, 18] width 10 height 10
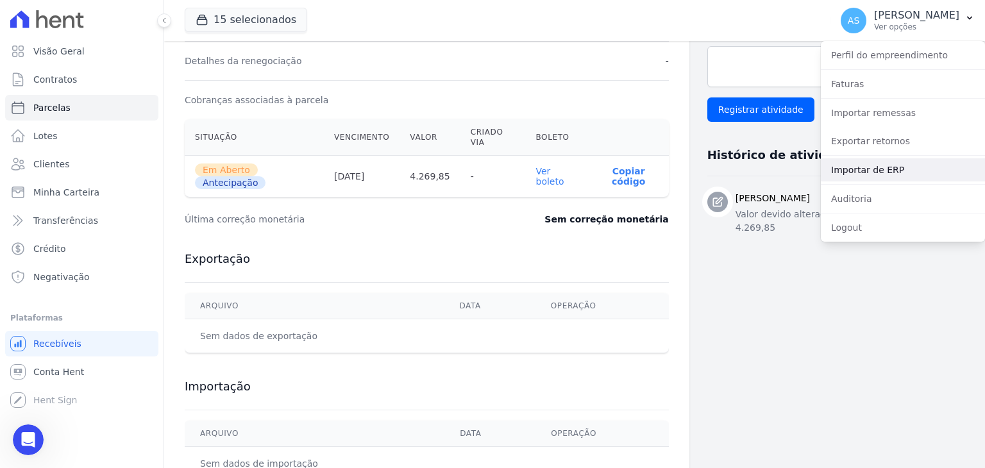
click at [856, 165] on link "Importar de ERP" at bounding box center [902, 169] width 164 height 23
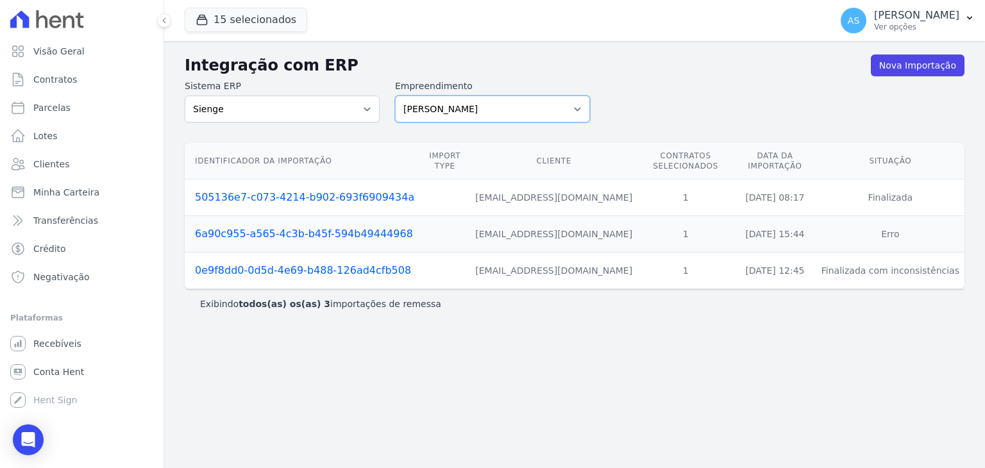
click at [579, 110] on select "Amaré Arpoador Art Prime - Irajá ÁUREOS B. Unique CTV Beat Residencial CTV Mob …" at bounding box center [492, 109] width 195 height 27
select select "9db4d767-ec98-4519-aed7-f9568aa0b04c"
click at [395, 96] on select "Amaré Arpoador Art Prime - Irajá ÁUREOS B. Unique CTV Beat Residencial CTV Mob …" at bounding box center [492, 109] width 195 height 27
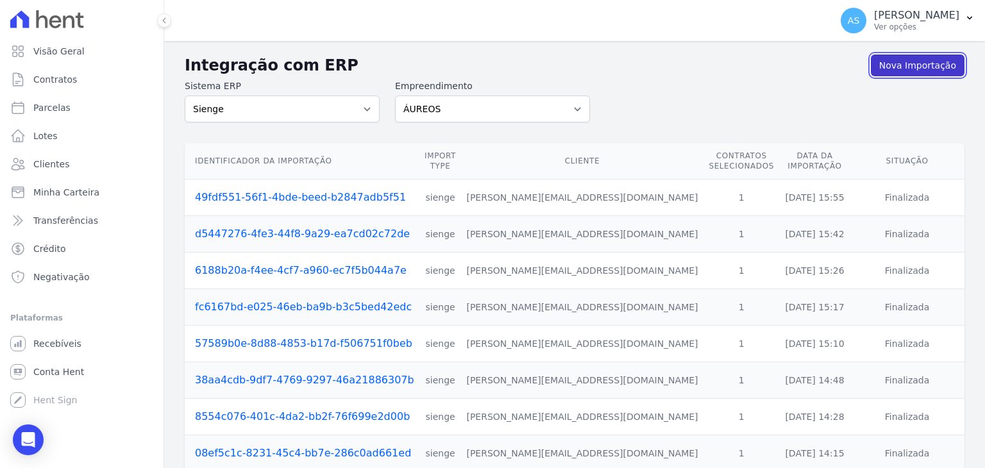
click at [907, 65] on link "Nova Importação" at bounding box center [917, 65] width 94 height 22
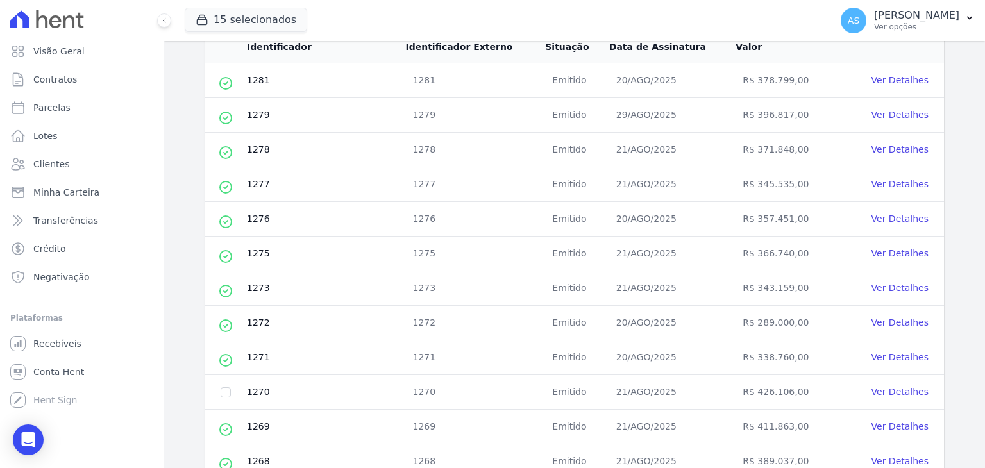
scroll to position [320, 0]
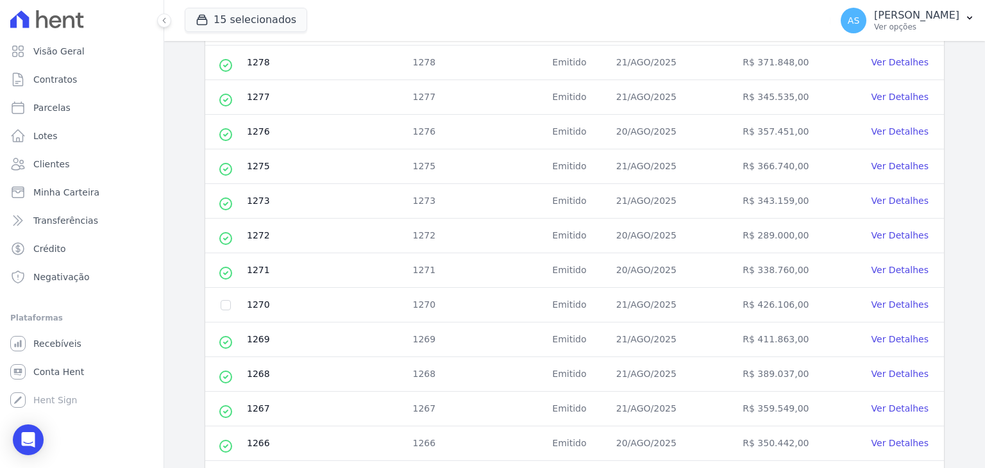
click at [233, 301] on td at bounding box center [225, 305] width 41 height 35
click at [226, 302] on input "checkbox" at bounding box center [225, 305] width 10 height 10
checkbox input "true"
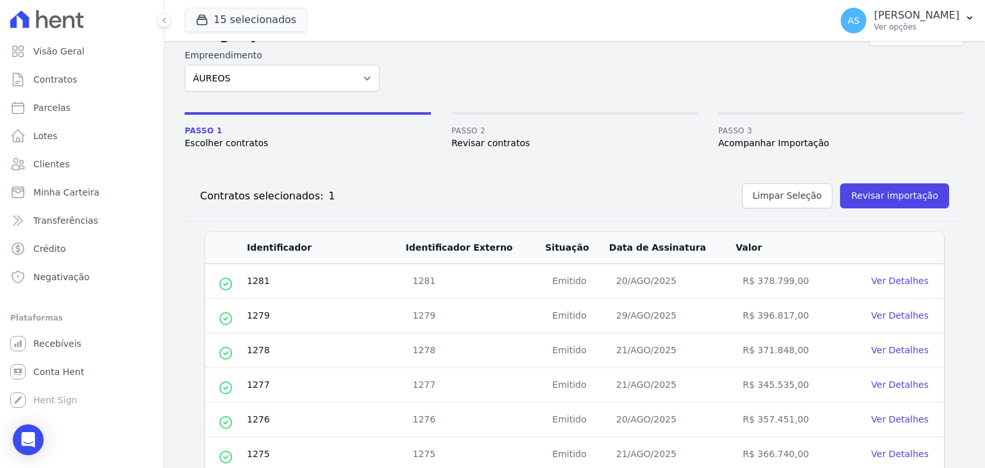
scroll to position [0, 0]
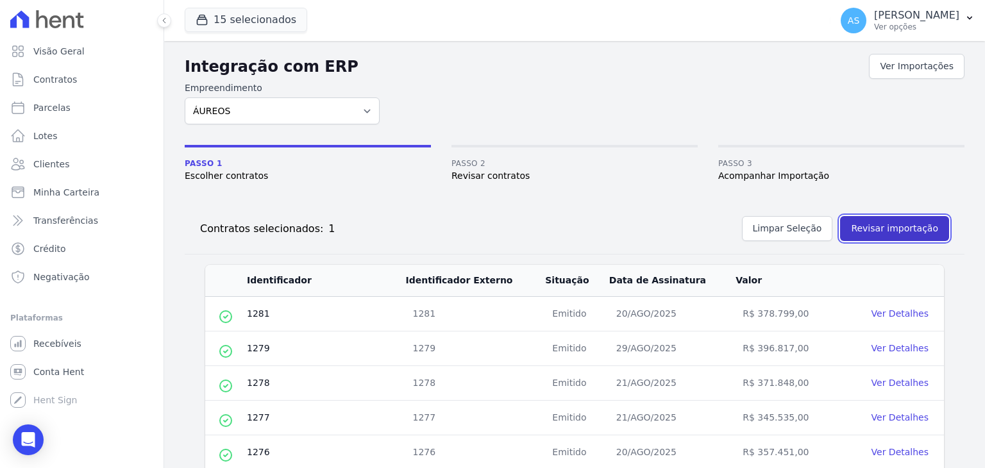
click at [885, 230] on button "Revisar importação" at bounding box center [894, 228] width 109 height 25
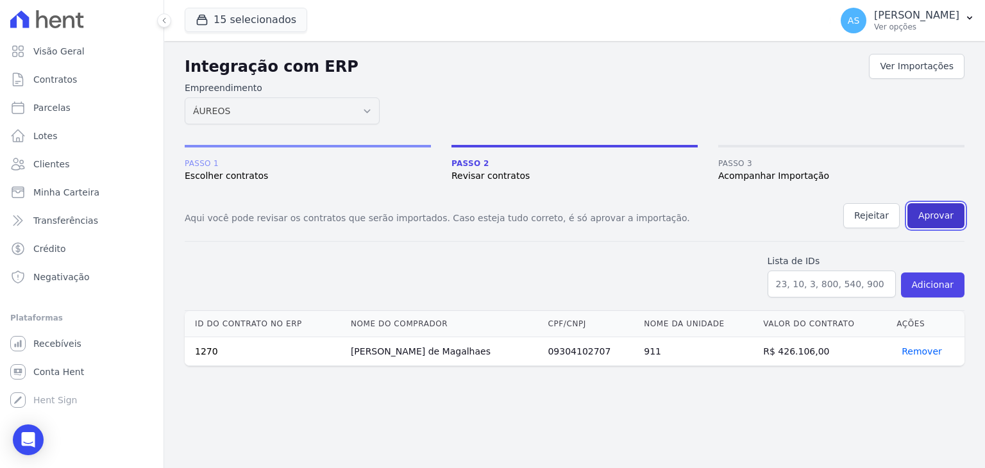
click at [938, 213] on button "Aprovar" at bounding box center [935, 215] width 57 height 25
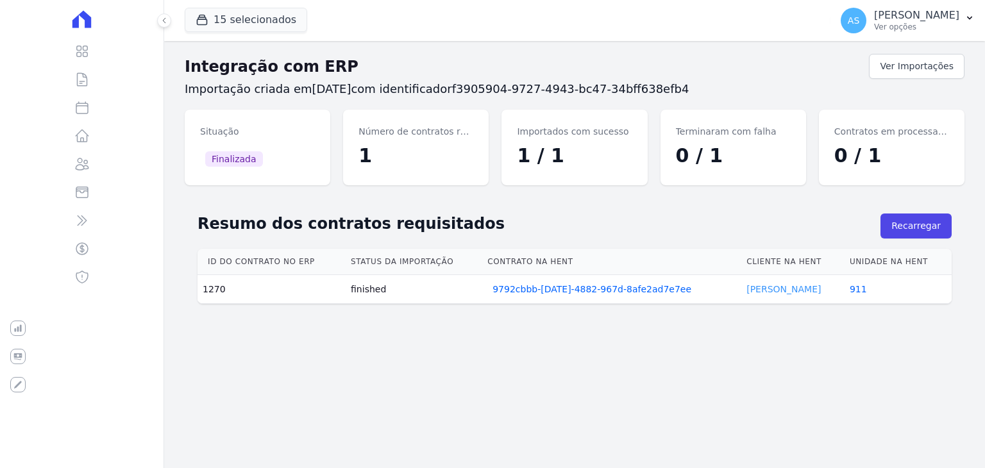
click at [759, 288] on link "Flavio Magalhaes" at bounding box center [783, 289] width 74 height 10
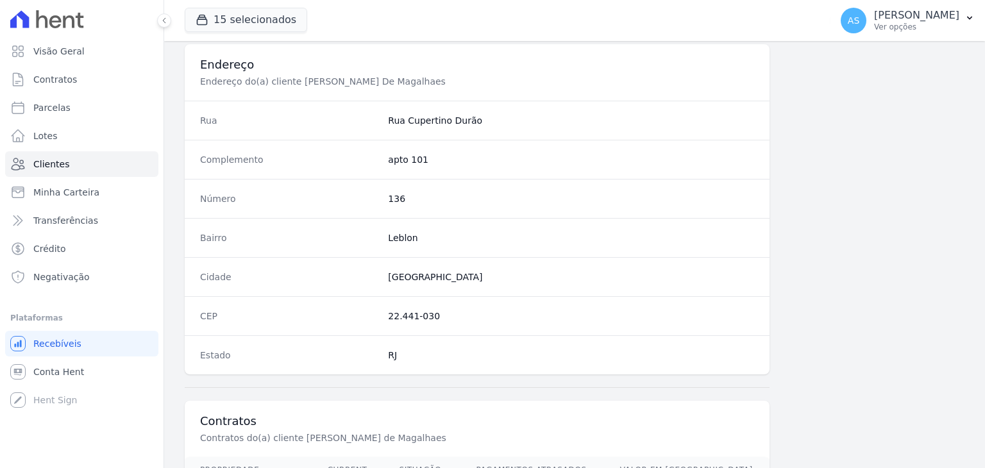
scroll to position [705, 0]
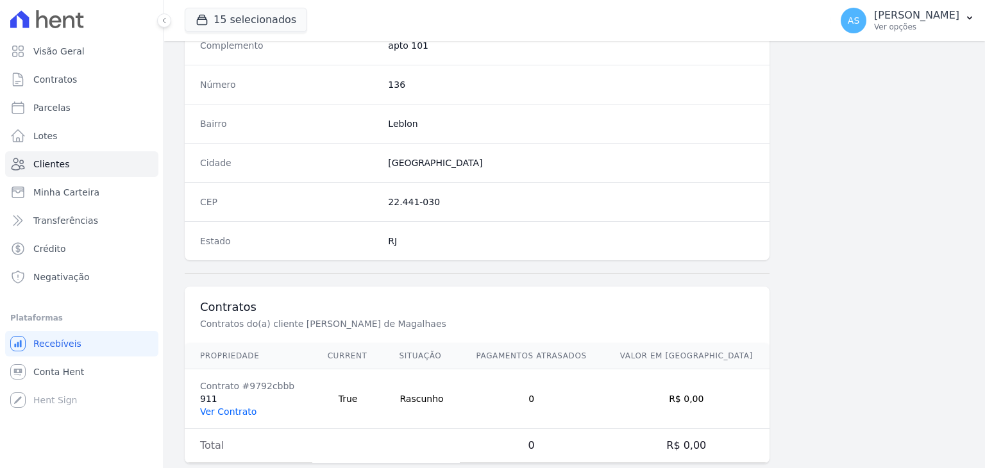
click at [210, 406] on link "Ver Contrato" at bounding box center [228, 411] width 56 height 10
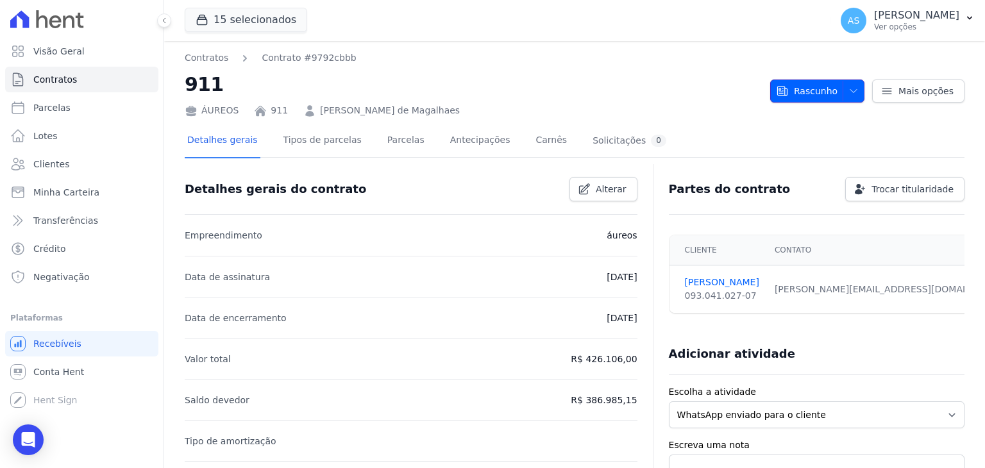
click at [820, 86] on span "Rascunho" at bounding box center [807, 90] width 62 height 23
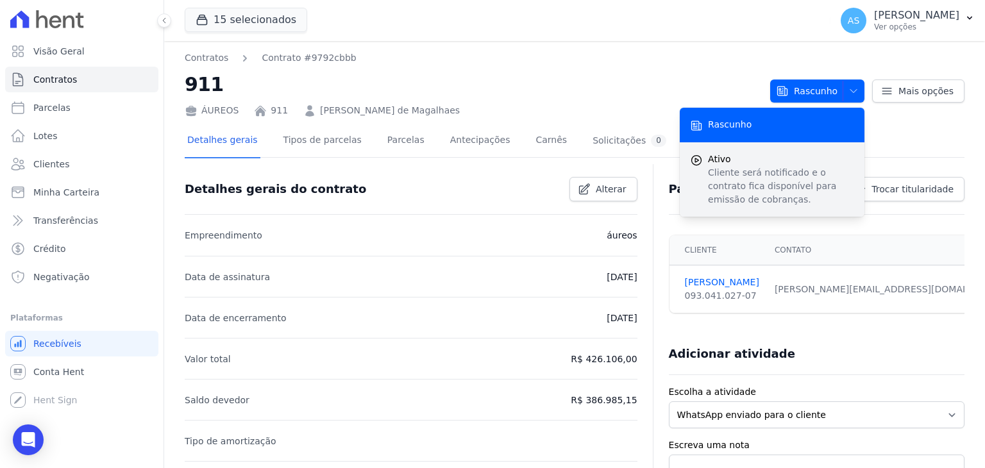
click at [752, 173] on p "Cliente será notificado e o contrato fica disponível para emissão de cobranças." at bounding box center [781, 186] width 146 height 40
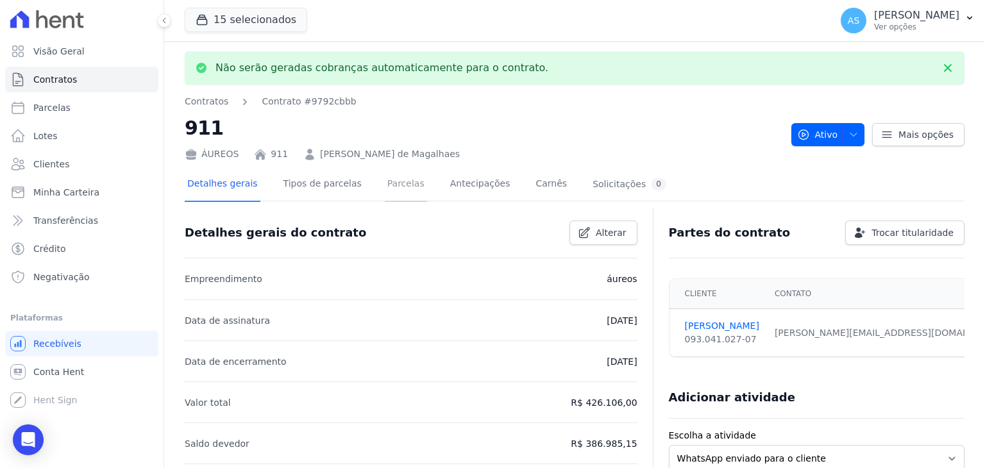
click at [387, 183] on link "Parcelas" at bounding box center [406, 185] width 42 height 34
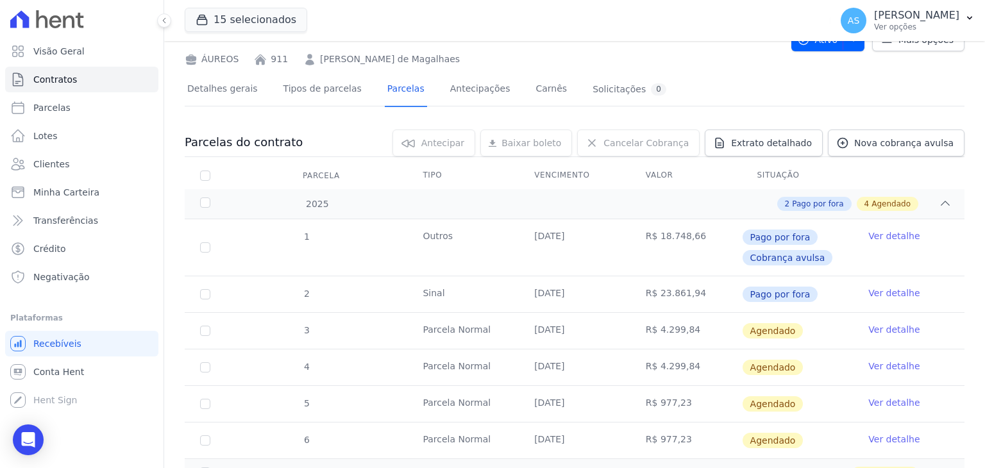
scroll to position [128, 0]
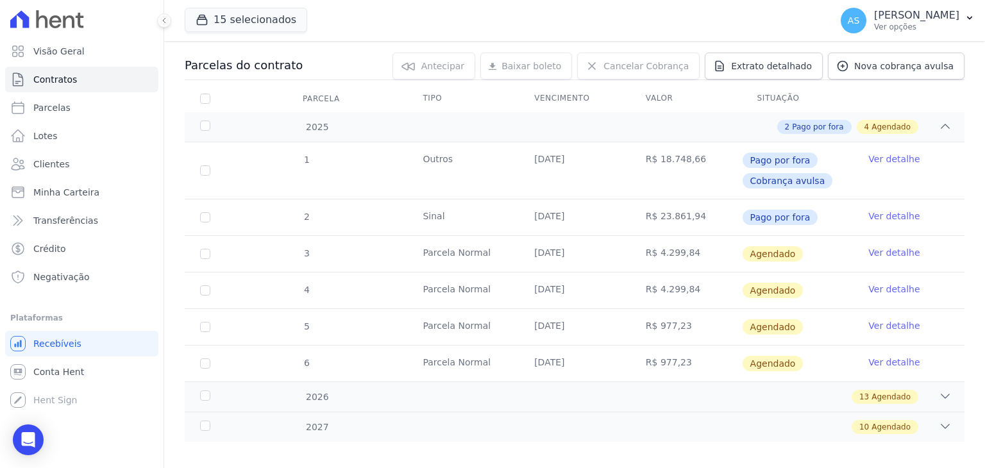
click at [868, 252] on link "Ver detalhe" at bounding box center [893, 252] width 51 height 13
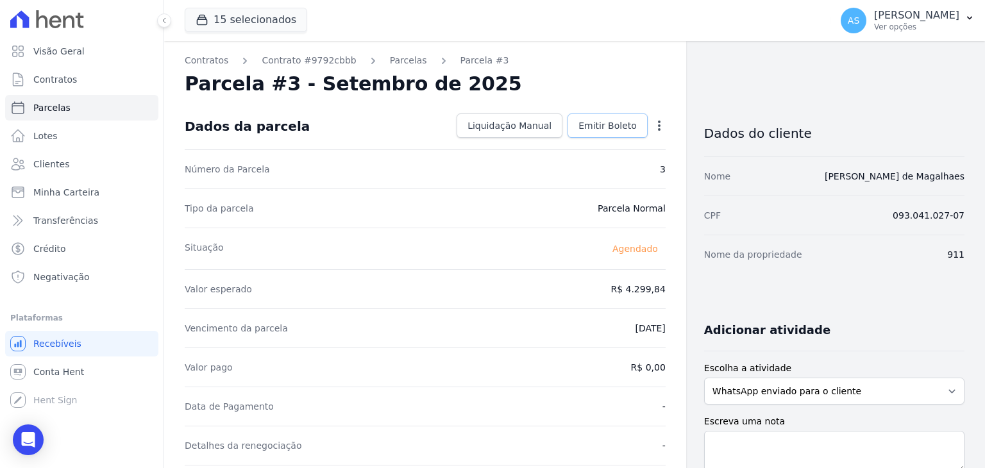
click at [597, 126] on span "Emitir Boleto" at bounding box center [607, 125] width 58 height 13
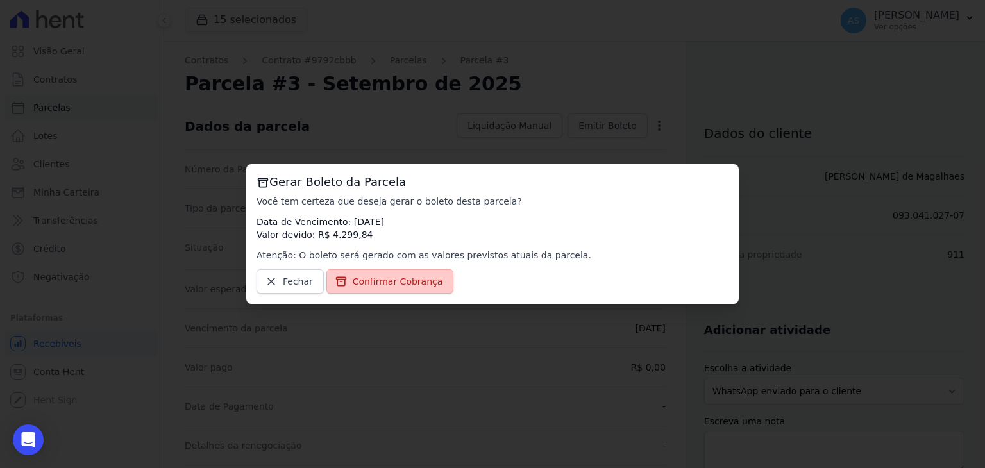
click at [398, 280] on span "Confirmar Cobrança" at bounding box center [398, 281] width 90 height 13
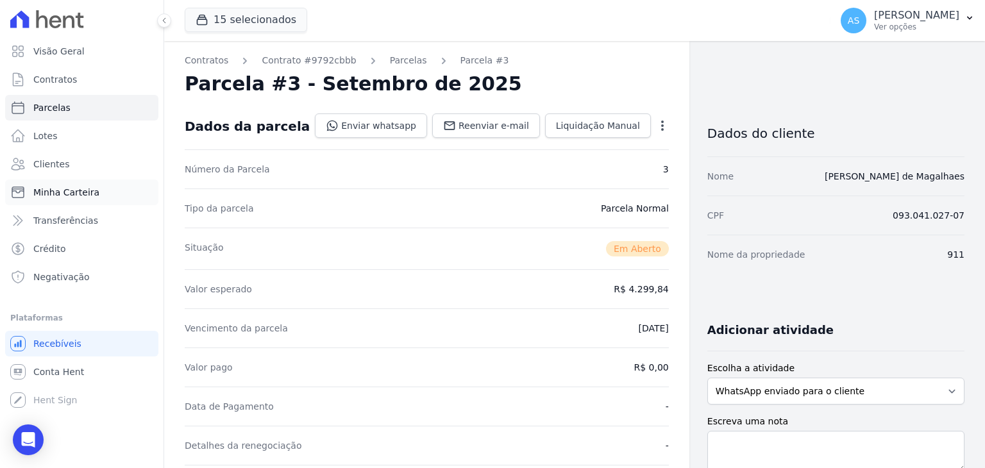
click at [65, 193] on span "Minha Carteira" at bounding box center [66, 192] width 66 height 13
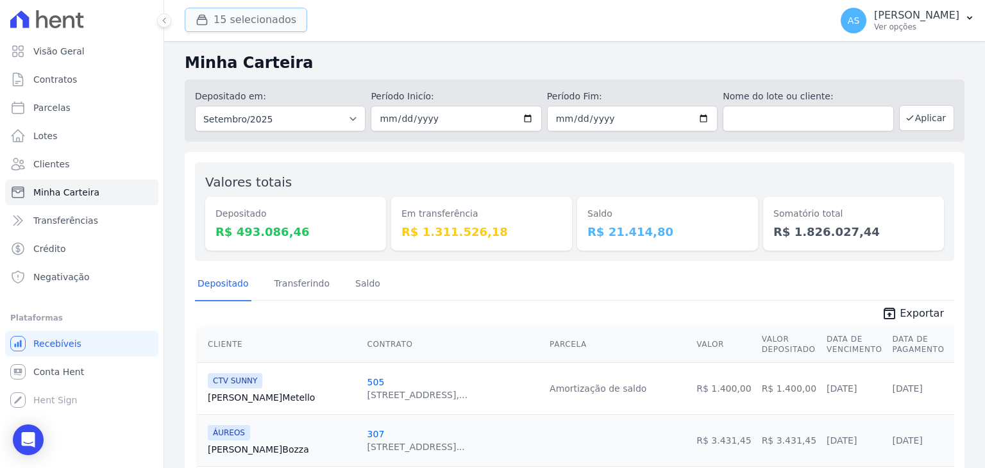
click at [238, 24] on button "15 selecionados" at bounding box center [246, 20] width 122 height 24
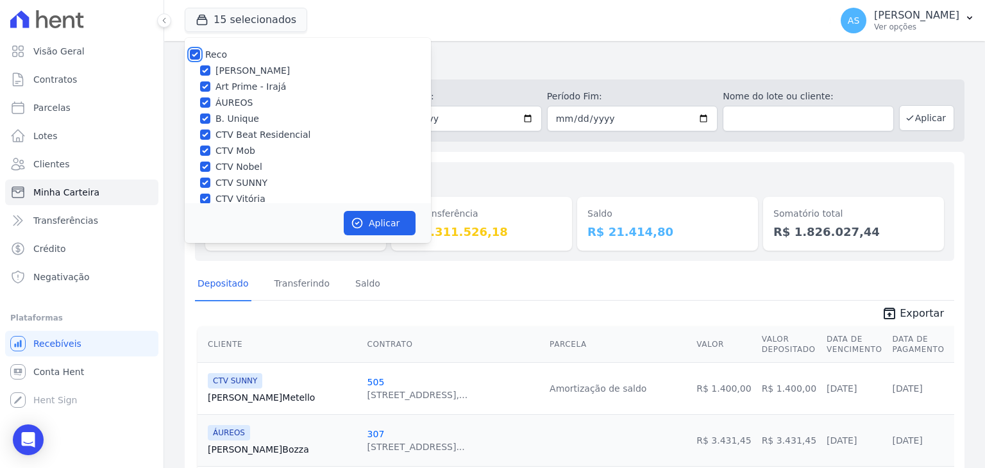
click at [196, 55] on input "Reco" at bounding box center [195, 54] width 10 height 10
checkbox input "false"
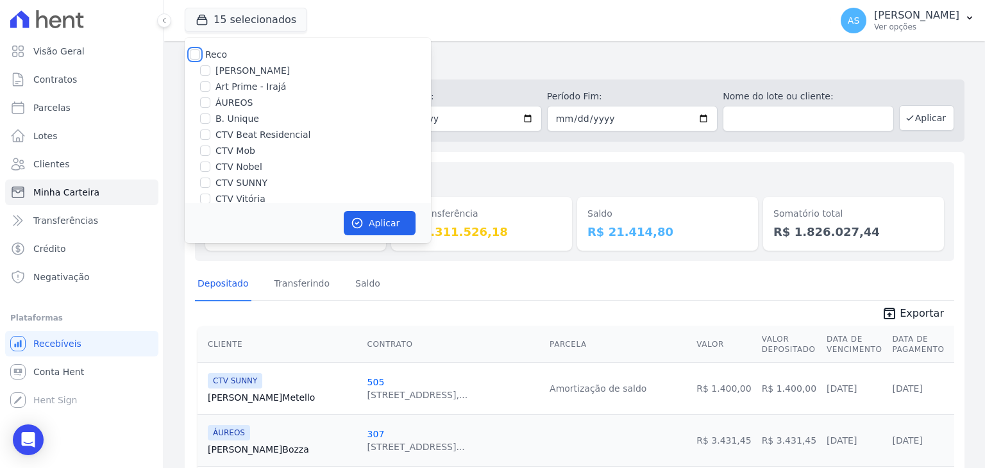
checkbox input "false"
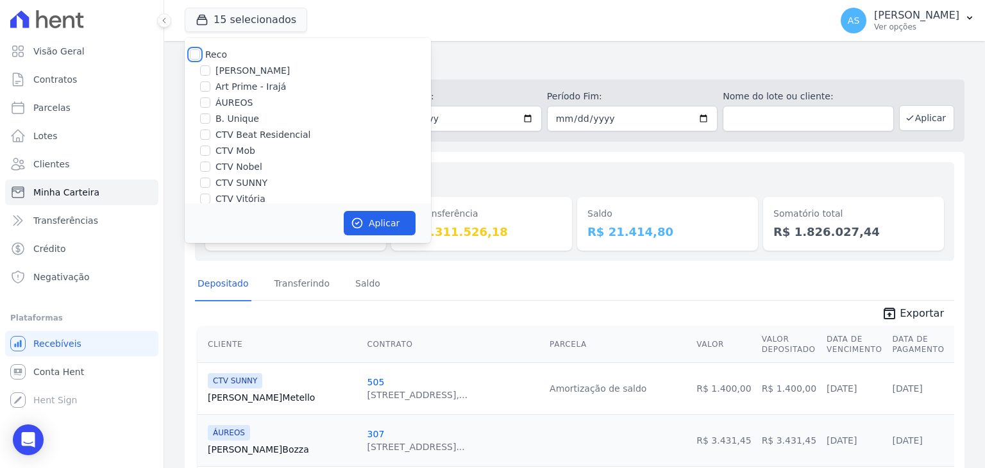
checkbox input "false"
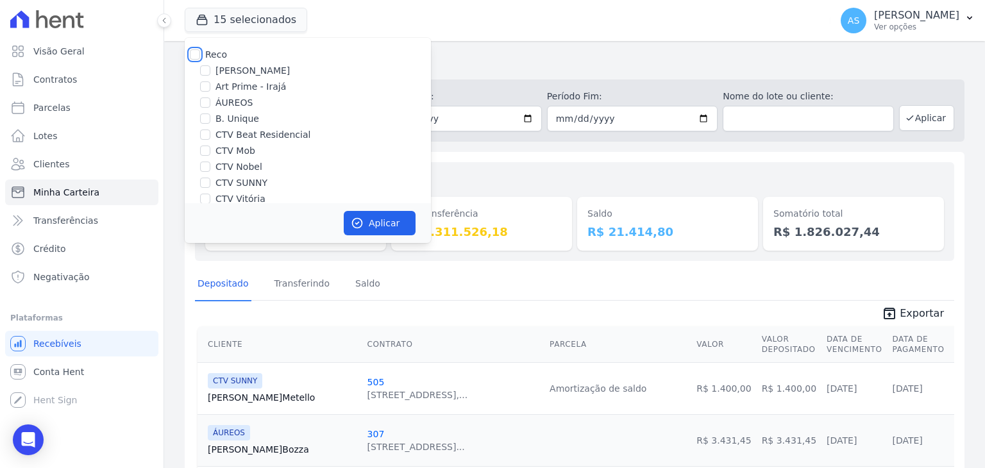
checkbox input "false"
click at [221, 119] on label "B. Unique" at bounding box center [237, 118] width 44 height 13
click at [210, 119] on input "B. Unique" at bounding box center [205, 118] width 10 height 10
checkbox input "true"
click at [374, 227] on button "Aplicar" at bounding box center [380, 223] width 72 height 24
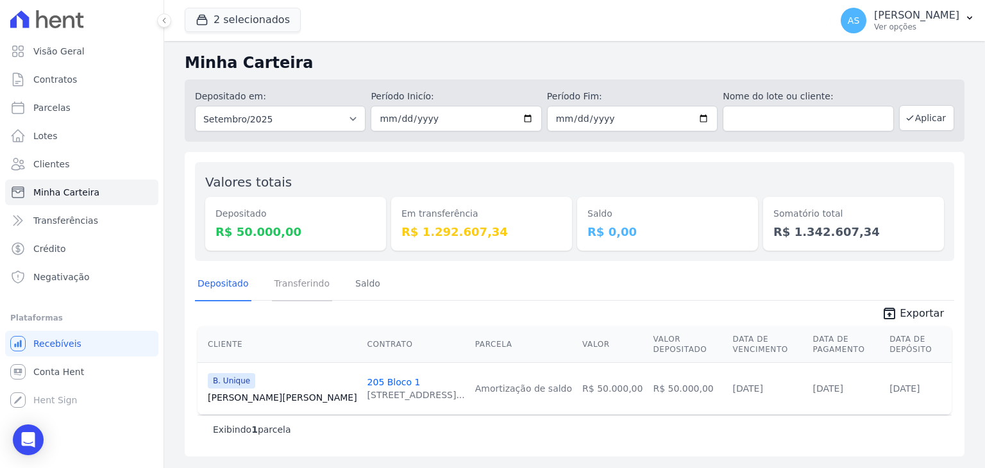
click at [288, 286] on link "Transferindo" at bounding box center [302, 284] width 61 height 33
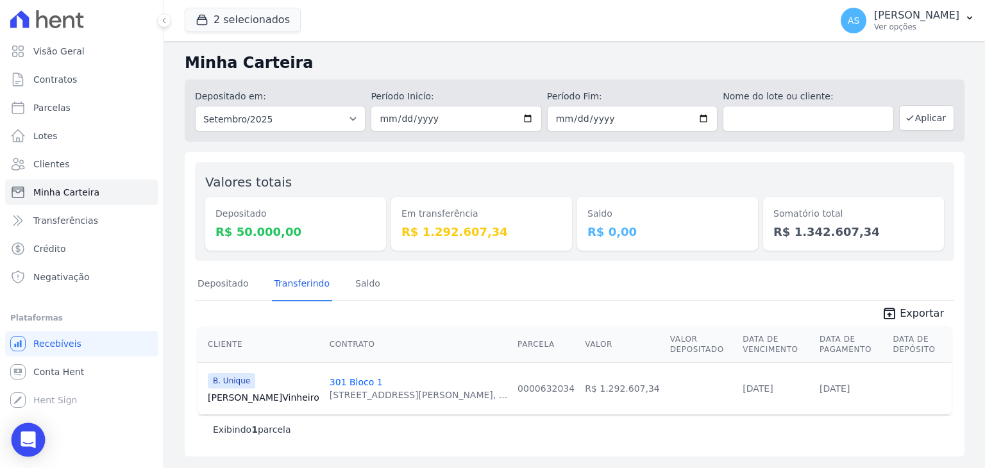
click at [15, 443] on div "Open Intercom Messenger" at bounding box center [29, 440] width 34 height 34
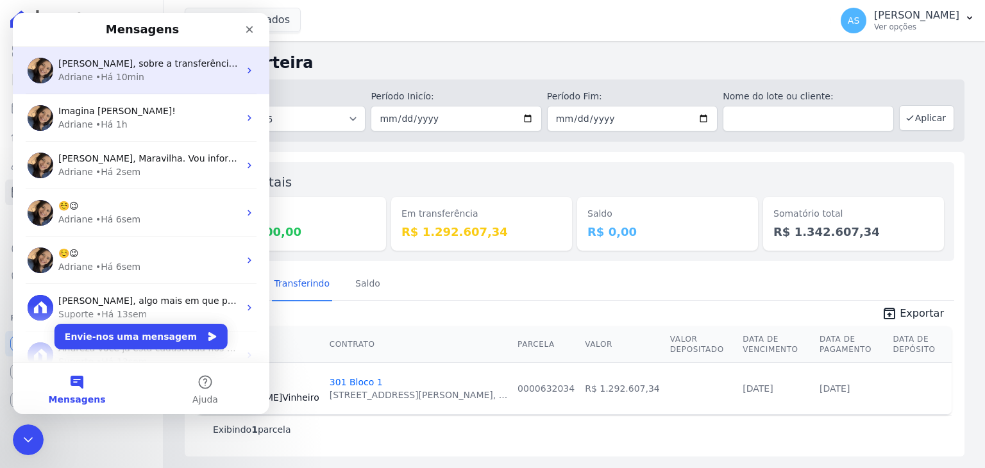
click at [138, 70] on div "Andreza, sobre a transferência. Acabei de dar o comando para uma nova transferê…" at bounding box center [148, 63] width 181 height 13
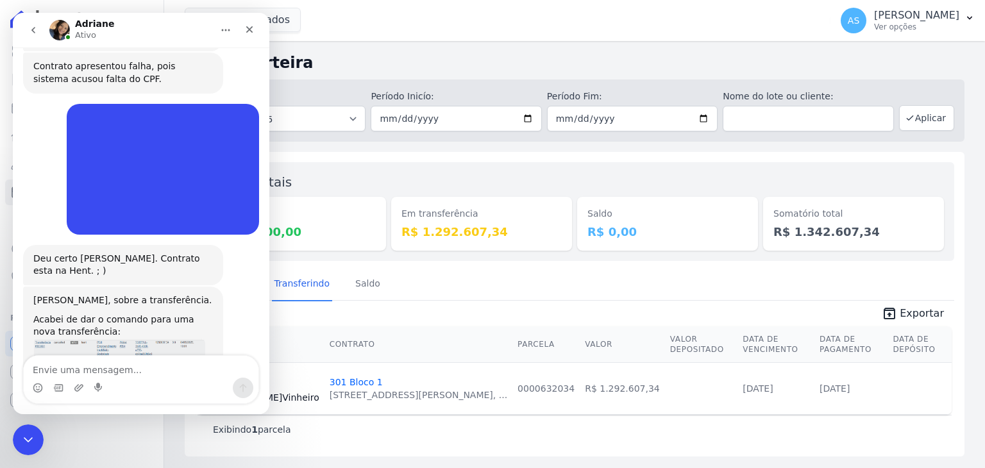
scroll to position [1377, 0]
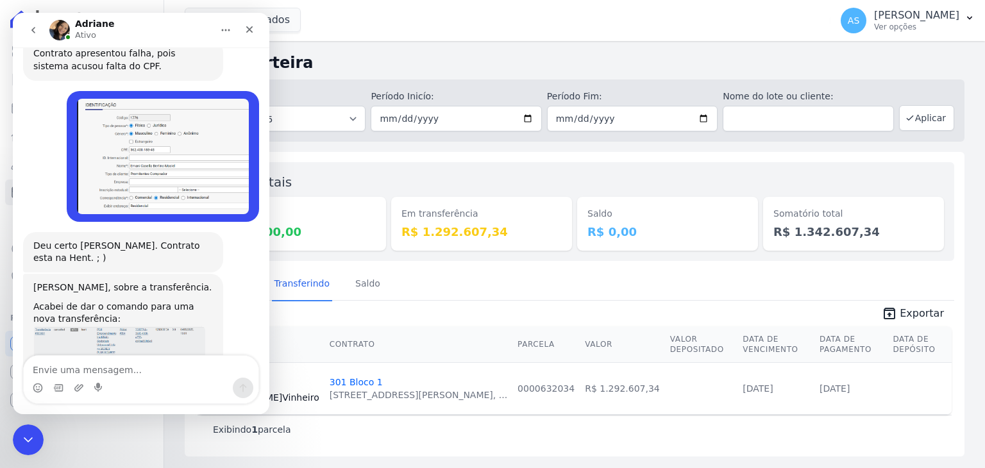
click at [158, 326] on img "Adriane diz…" at bounding box center [119, 368] width 172 height 84
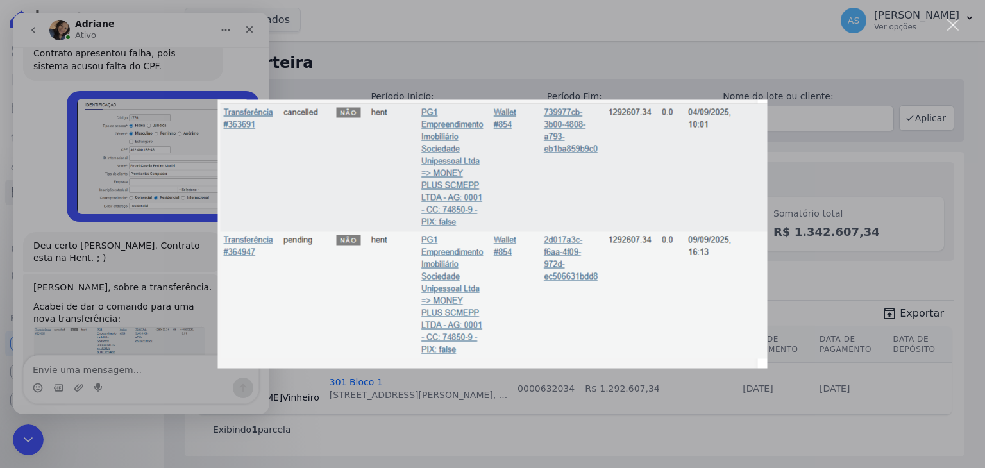
click at [67, 395] on div "Messenger da Intercom" at bounding box center [492, 234] width 985 height 468
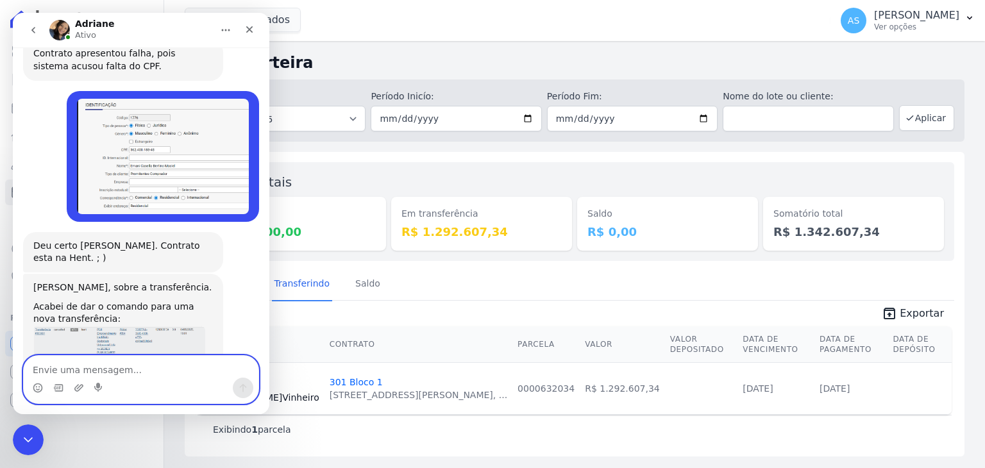
click at [40, 374] on textarea "Envie uma mensagem..." at bounding box center [141, 367] width 235 height 22
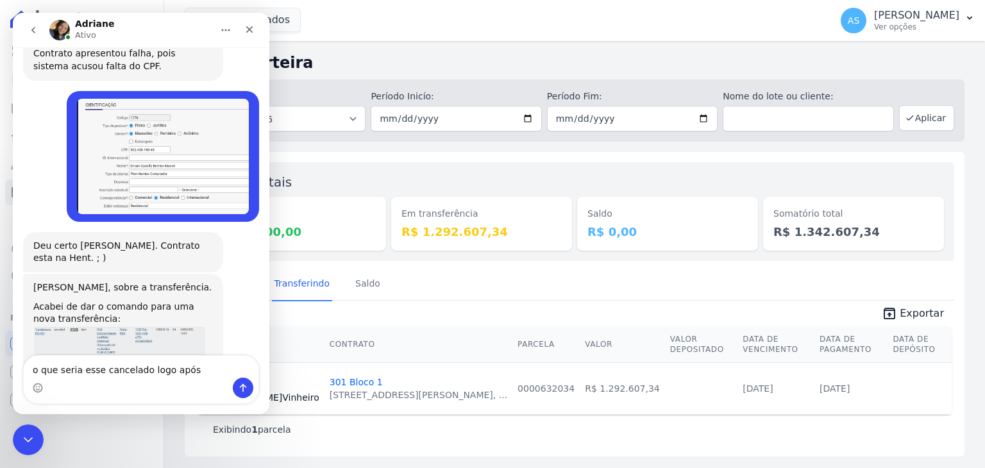
click at [105, 326] on img "Adriane diz…" at bounding box center [119, 368] width 172 height 84
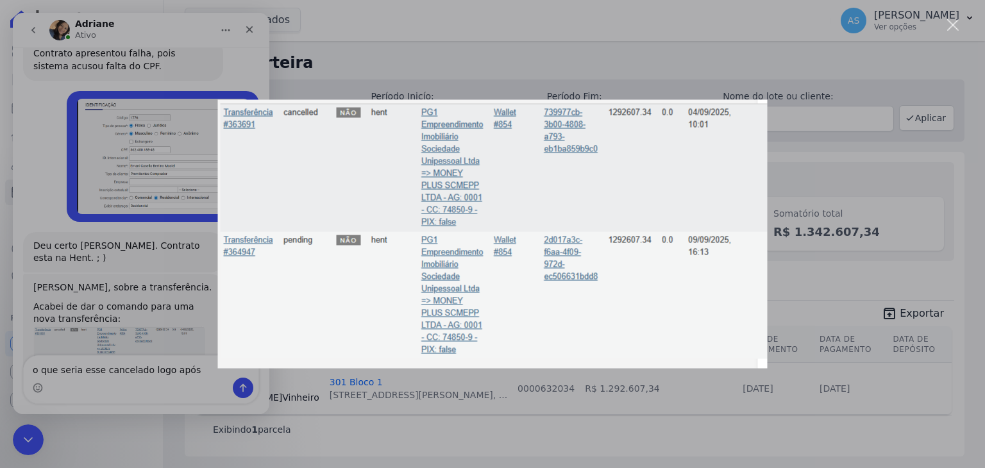
click at [947, 20] on div "Fechar" at bounding box center [953, 25] width 12 height 12
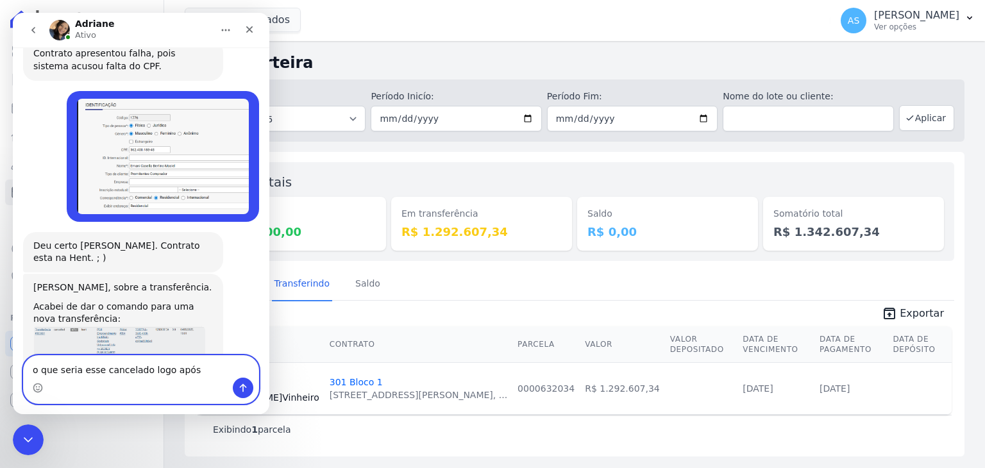
click at [197, 372] on textarea "o que seria esse cancelado logo após" at bounding box center [141, 367] width 235 height 22
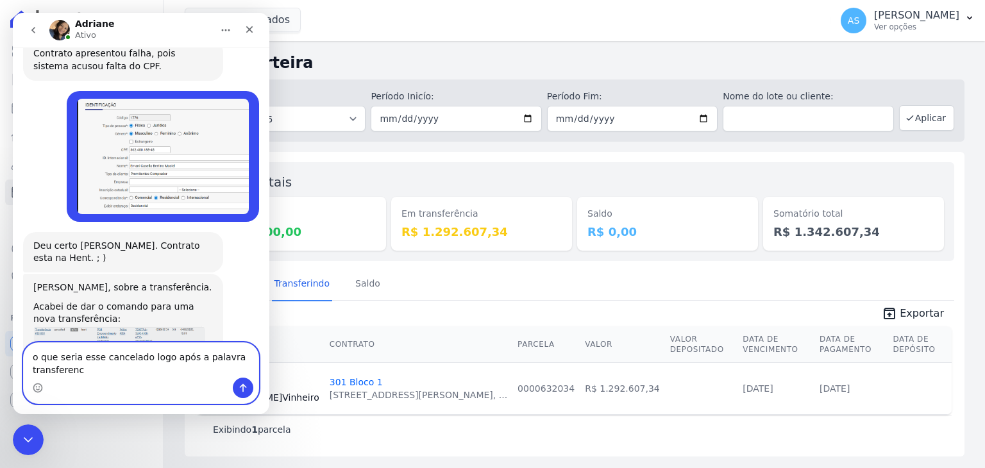
scroll to position [1390, 0]
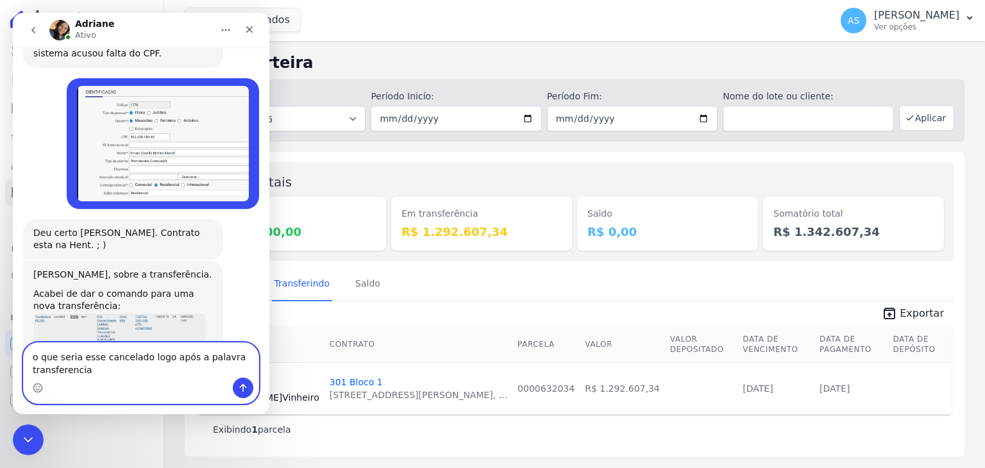
type textarea "o que seria esse cancelado logo após a palavra transferencia ?"
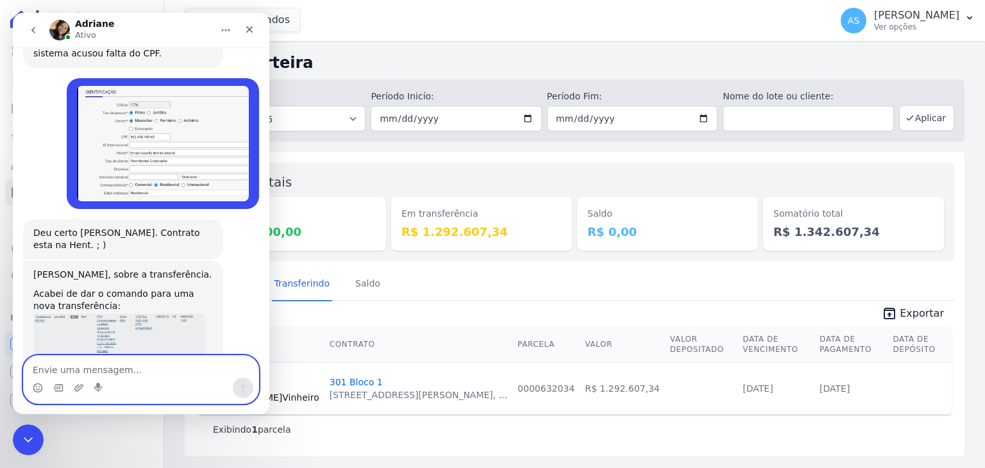
scroll to position [1428, 0]
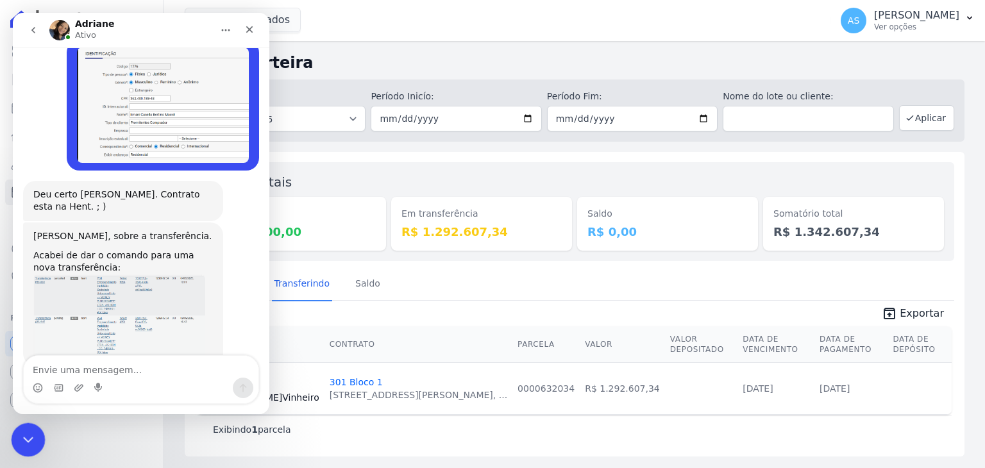
drag, startPoint x: 26, startPoint y: 438, endPoint x: 326, endPoint y: 764, distance: 442.7
click at [26, 438] on icon "Fechar mensagem da Intercom" at bounding box center [26, 437] width 9 height 5
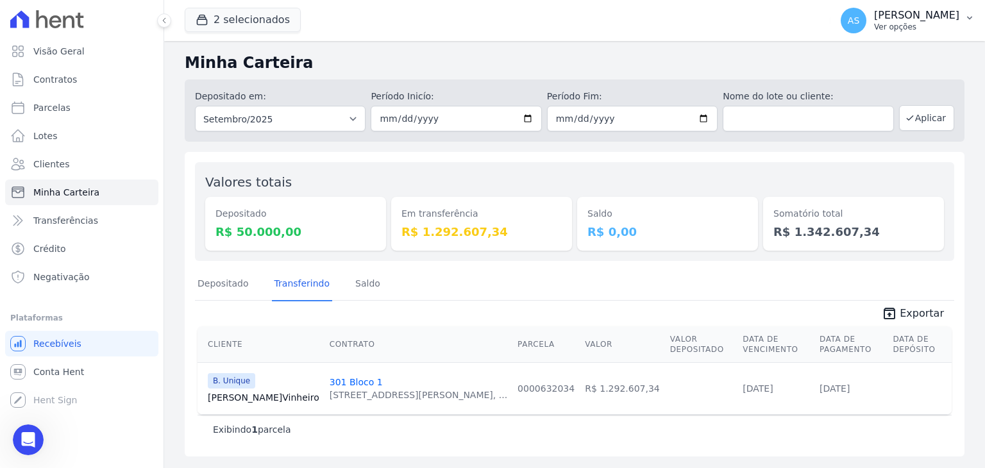
click at [915, 16] on p "[PERSON_NAME]" at bounding box center [916, 15] width 85 height 13
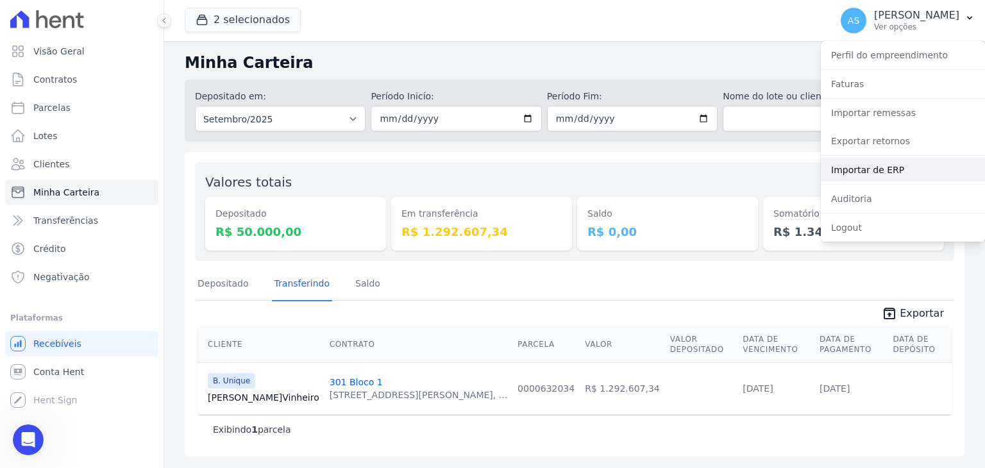
click at [856, 172] on link "Importar de ERP" at bounding box center [902, 169] width 164 height 23
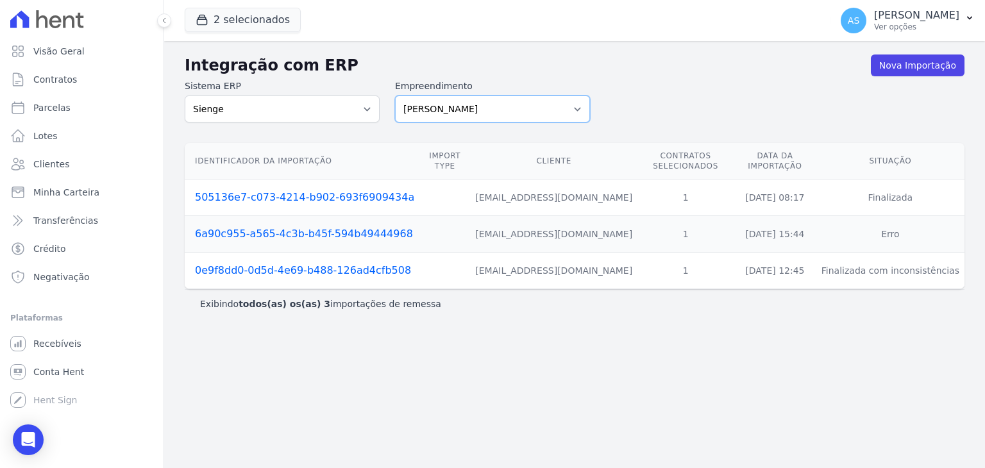
click at [572, 108] on select "Amaré Arpoador Art Prime - Irajá ÁUREOS B. Unique CTV Beat Residencial CTV Mob …" at bounding box center [492, 109] width 195 height 27
select select "9db4d767-ec98-4519-aed7-f9568aa0b04c"
click at [395, 96] on select "Amaré Arpoador Art Prime - Irajá ÁUREOS B. Unique CTV Beat Residencial CTV Mob …" at bounding box center [492, 109] width 195 height 27
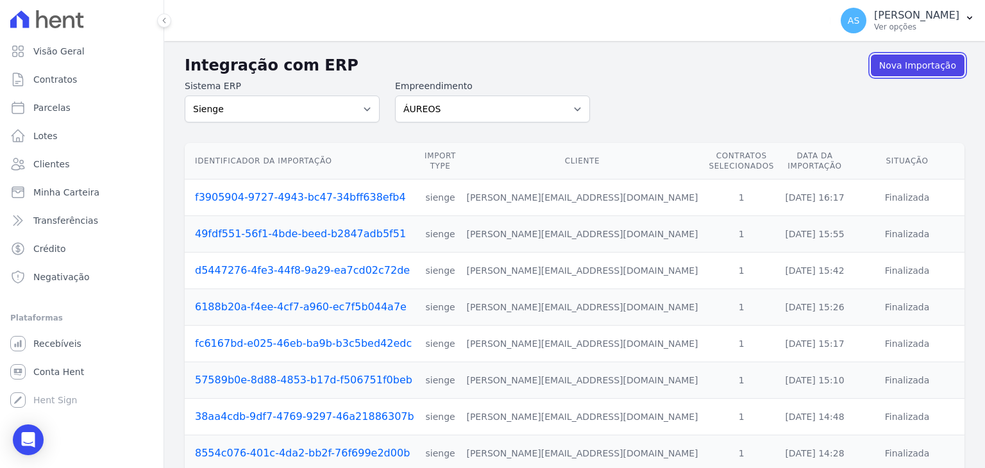
click at [919, 68] on link "Nova Importação" at bounding box center [917, 65] width 94 height 22
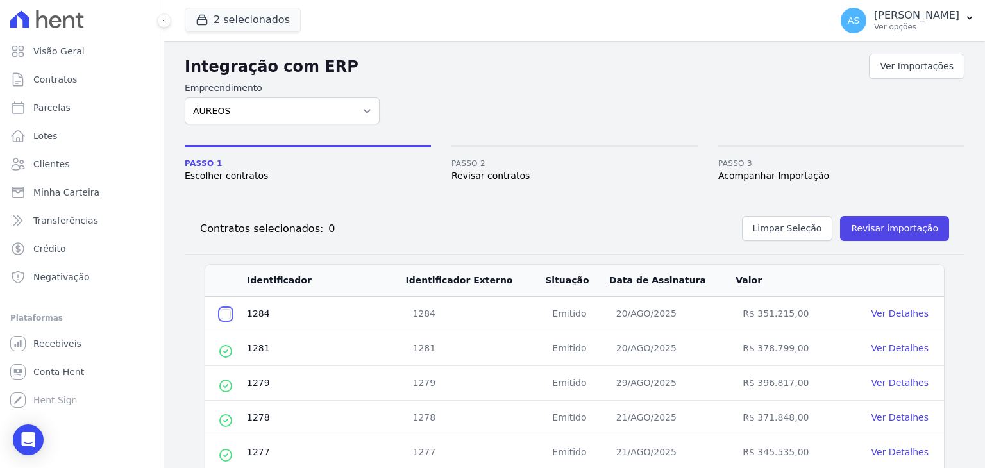
click at [223, 317] on input "checkbox" at bounding box center [225, 314] width 10 height 10
checkbox input "true"
click at [875, 230] on button "Revisar importação" at bounding box center [894, 228] width 109 height 25
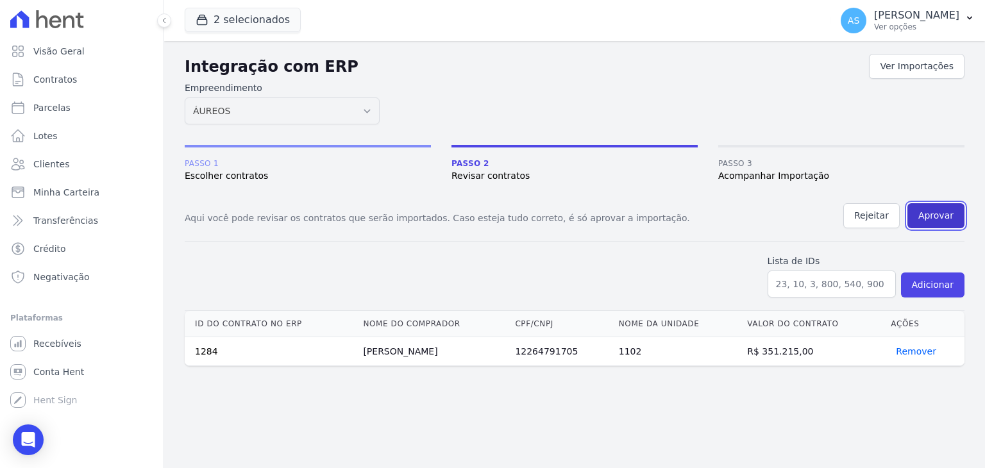
click at [933, 216] on button "Aprovar" at bounding box center [935, 215] width 57 height 25
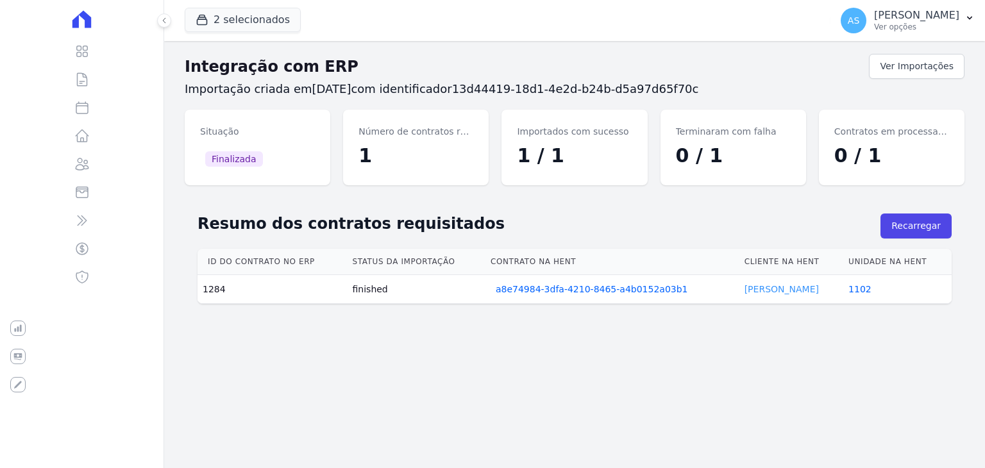
click at [788, 288] on link "Monique Cagnin" at bounding box center [781, 289] width 74 height 10
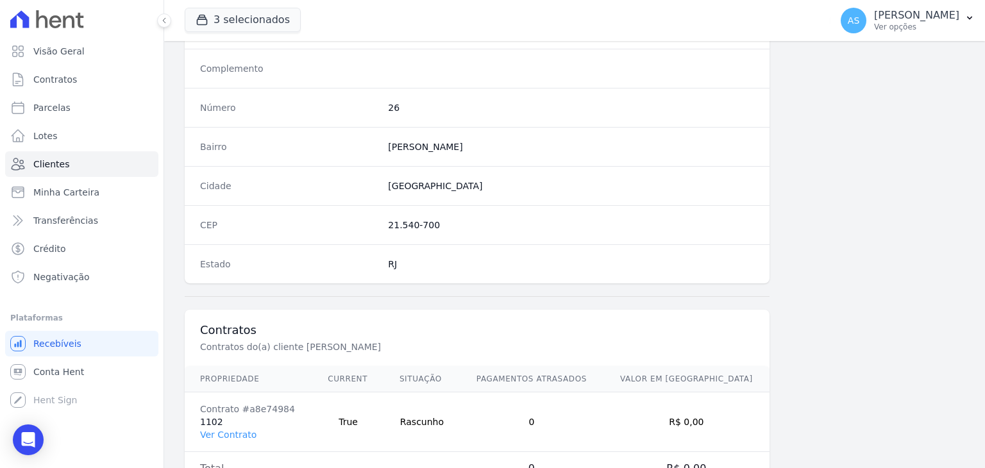
scroll to position [728, 0]
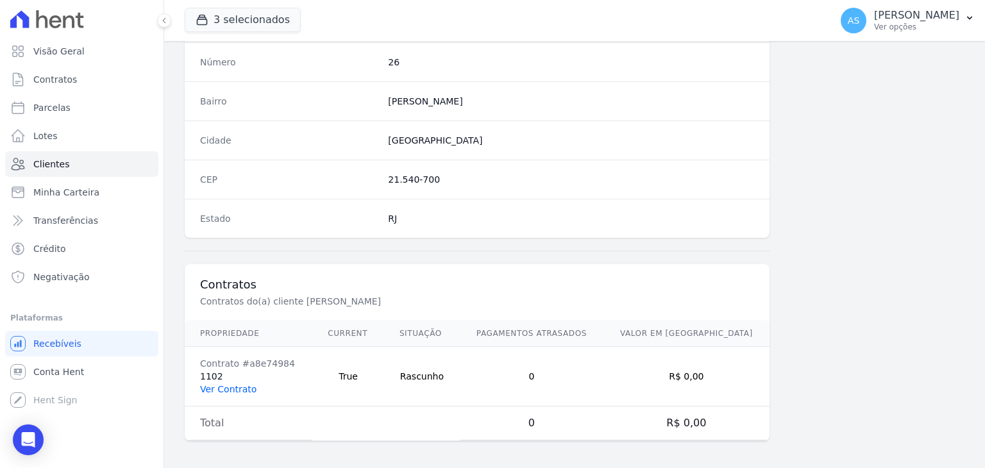
click at [233, 388] on link "Ver Contrato" at bounding box center [228, 389] width 56 height 10
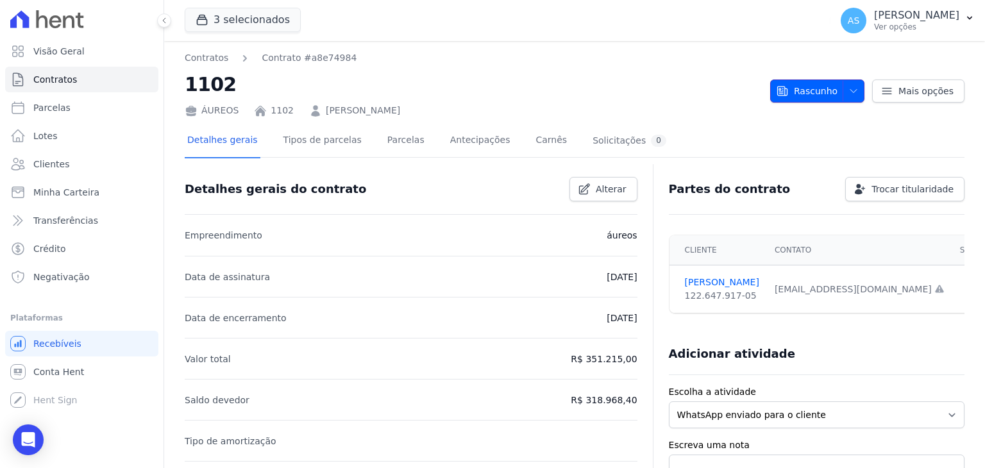
click at [849, 91] on icon "button" at bounding box center [853, 91] width 10 height 10
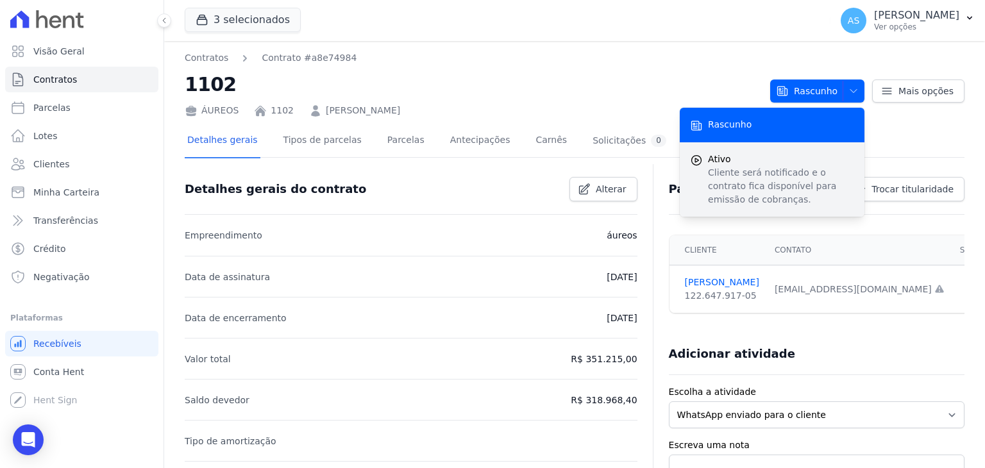
click at [741, 178] on p "Cliente será notificado e o contrato fica disponível para emissão de cobranças." at bounding box center [781, 186] width 146 height 40
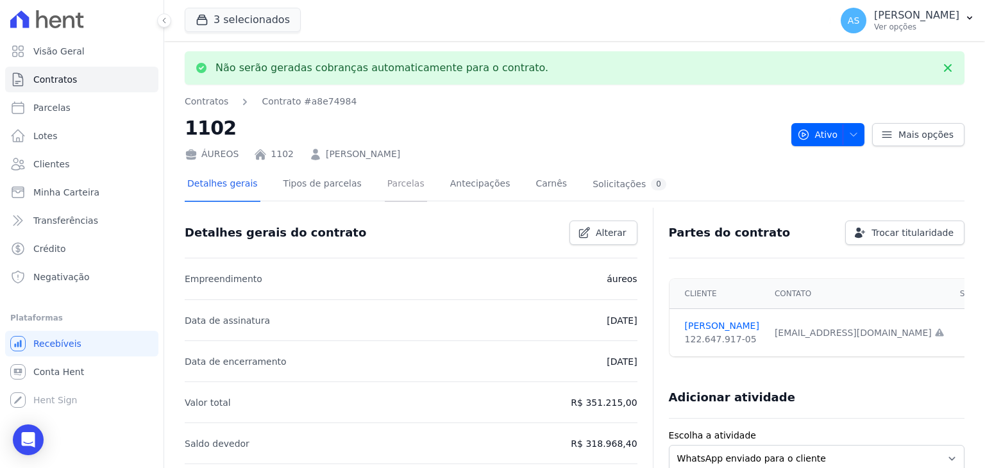
click at [392, 181] on link "Parcelas" at bounding box center [406, 185] width 42 height 34
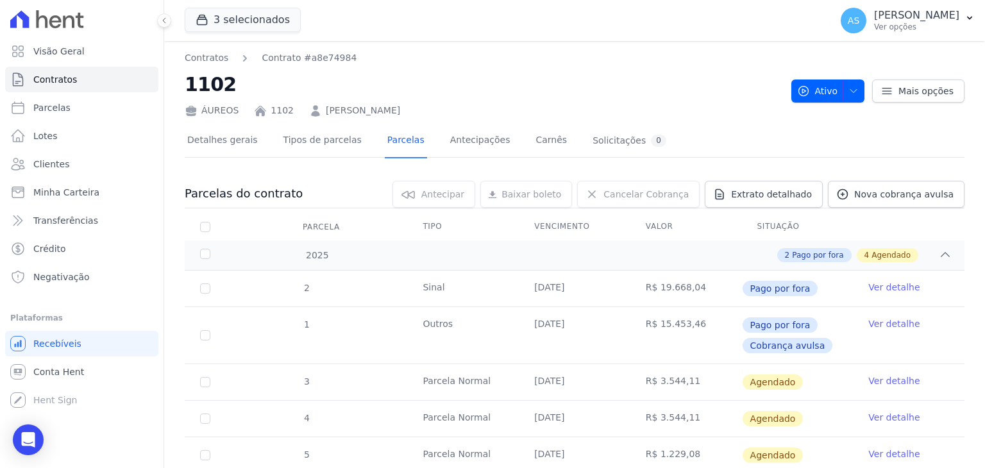
click at [882, 382] on link "Ver detalhe" at bounding box center [893, 380] width 51 height 13
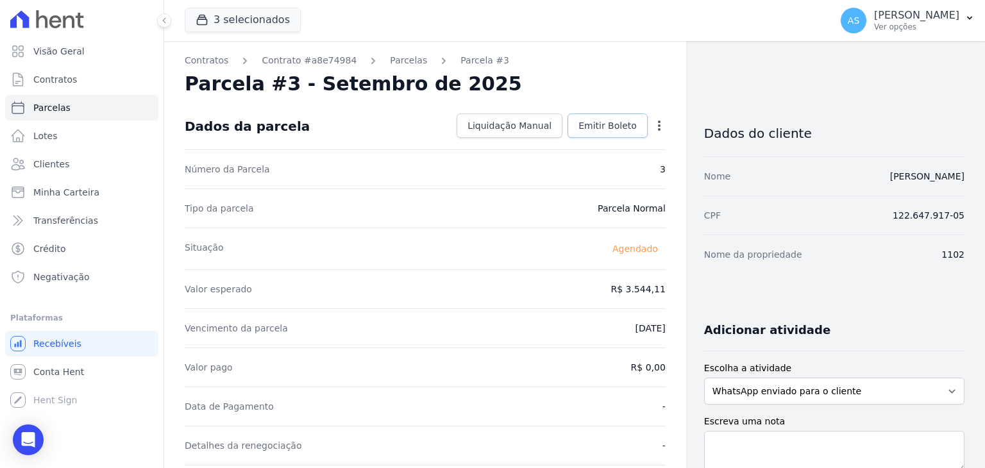
click at [610, 119] on span "Emitir Boleto" at bounding box center [607, 125] width 58 height 13
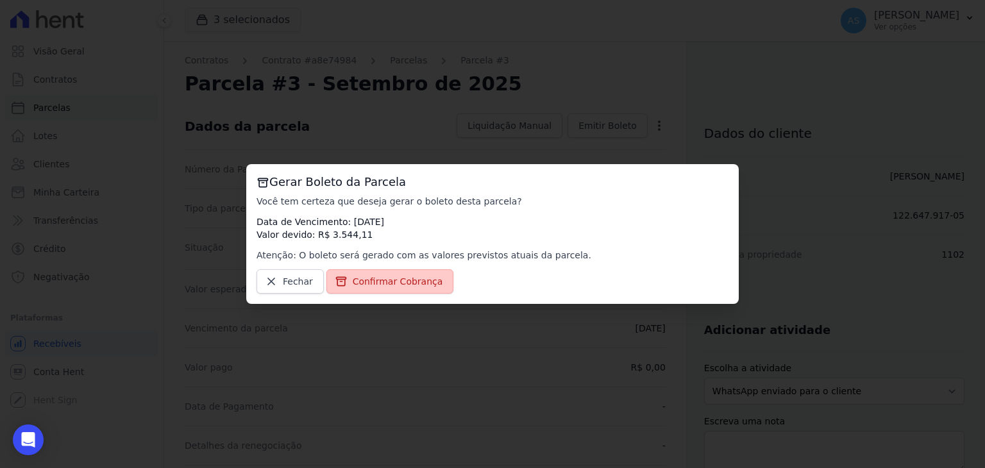
click at [370, 283] on span "Confirmar Cobrança" at bounding box center [398, 281] width 90 height 13
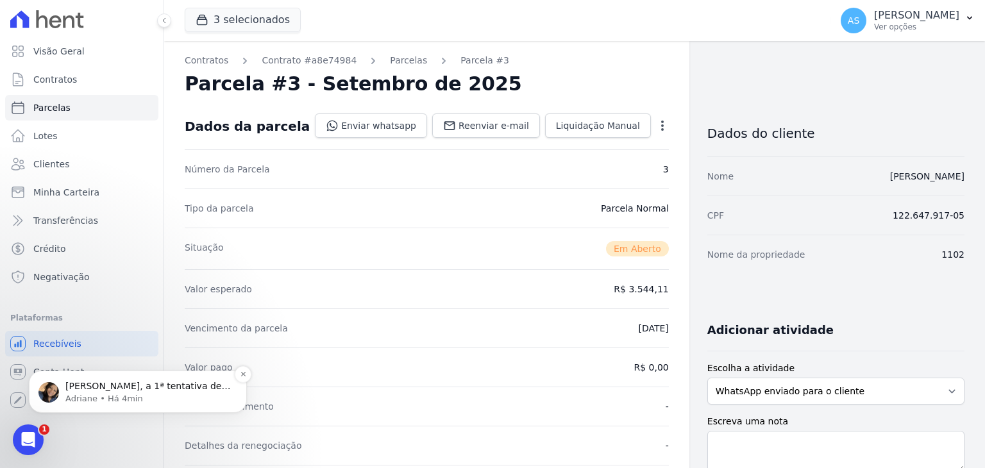
click at [117, 388] on p "Andreza, a 1ª tentativa de transferência foi a que o travou durante o processo.…" at bounding box center [147, 386] width 165 height 13
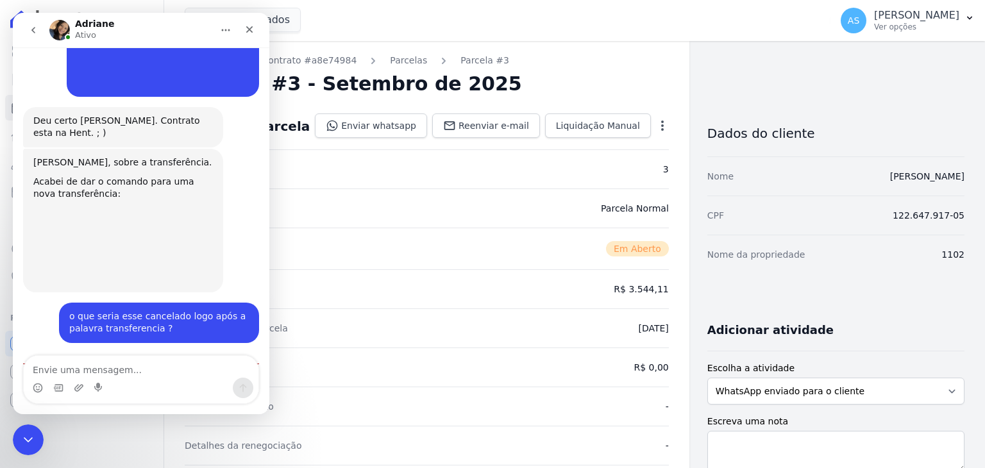
scroll to position [1531, 0]
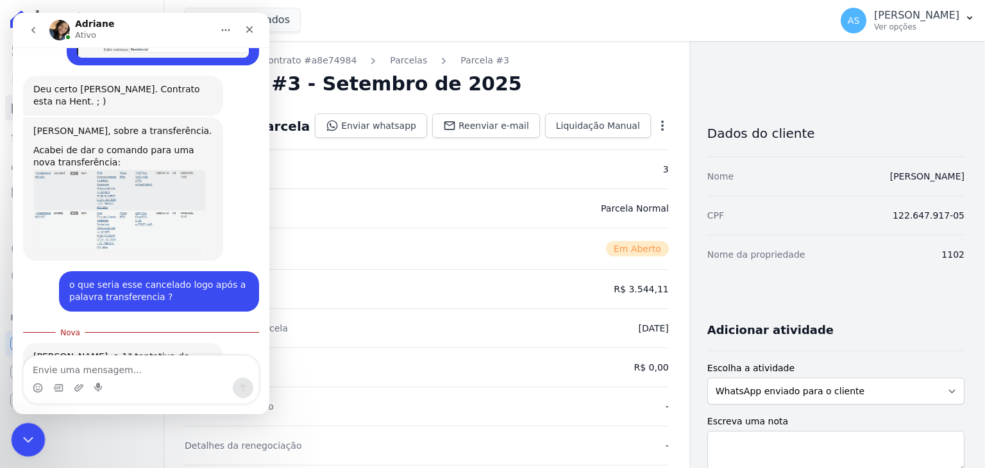
click at [20, 435] on icon "Fechar mensagem da Intercom" at bounding box center [26, 437] width 15 height 15
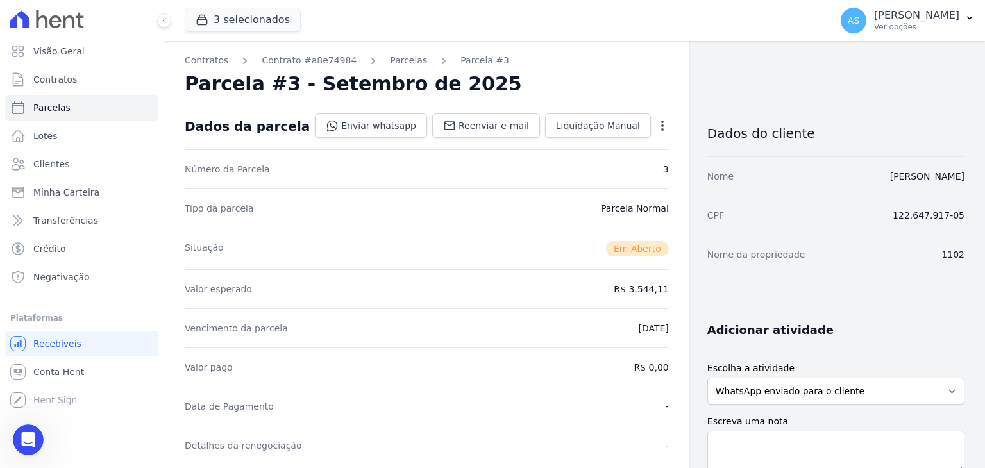
scroll to position [1510, 0]
click at [968, 17] on icon "button" at bounding box center [969, 18] width 5 height 3
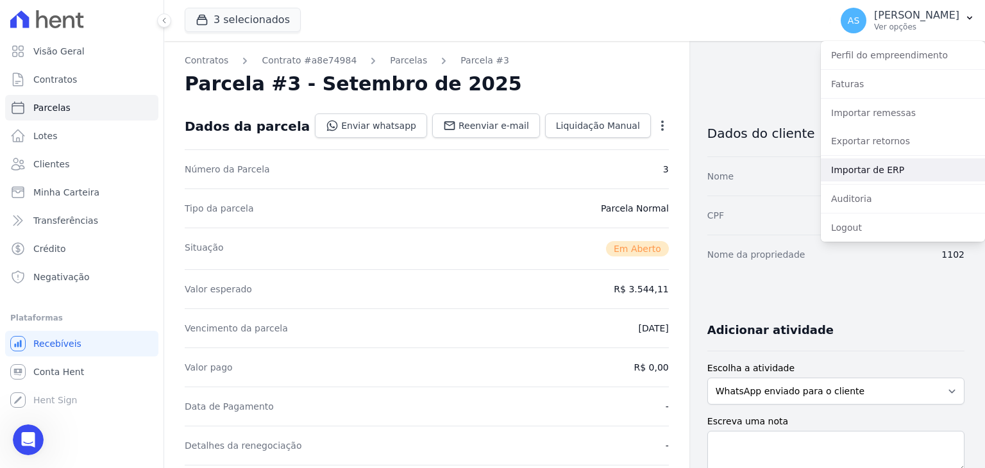
click at [860, 167] on link "Importar de ERP" at bounding box center [902, 169] width 164 height 23
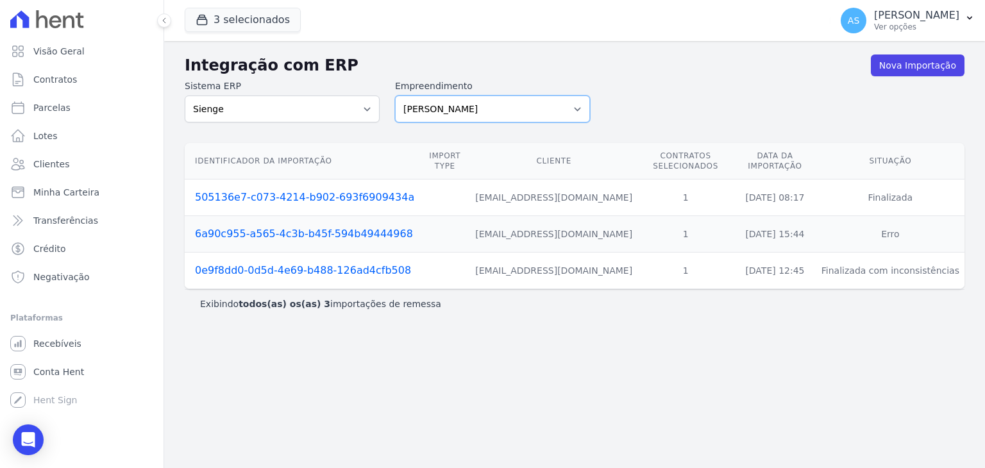
click at [574, 106] on select "Amaré Arpoador Art Prime - Irajá ÁUREOS B. Unique CTV Beat Residencial CTV Mob …" at bounding box center [492, 109] width 195 height 27
select select "9db4d767-ec98-4519-aed7-f9568aa0b04c"
click at [395, 96] on select "Amaré Arpoador Art Prime - Irajá ÁUREOS B. Unique CTV Beat Residencial CTV Mob …" at bounding box center [492, 109] width 195 height 27
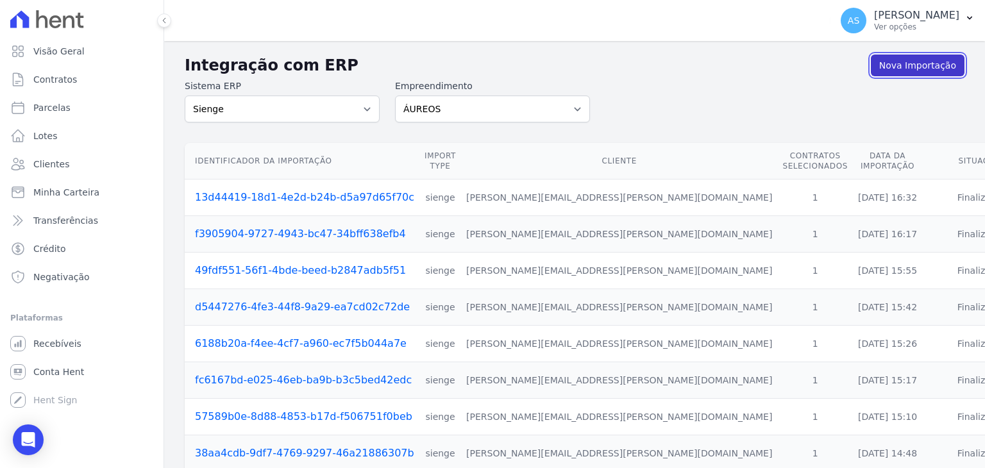
click at [902, 63] on link "Nova Importação" at bounding box center [917, 65] width 94 height 22
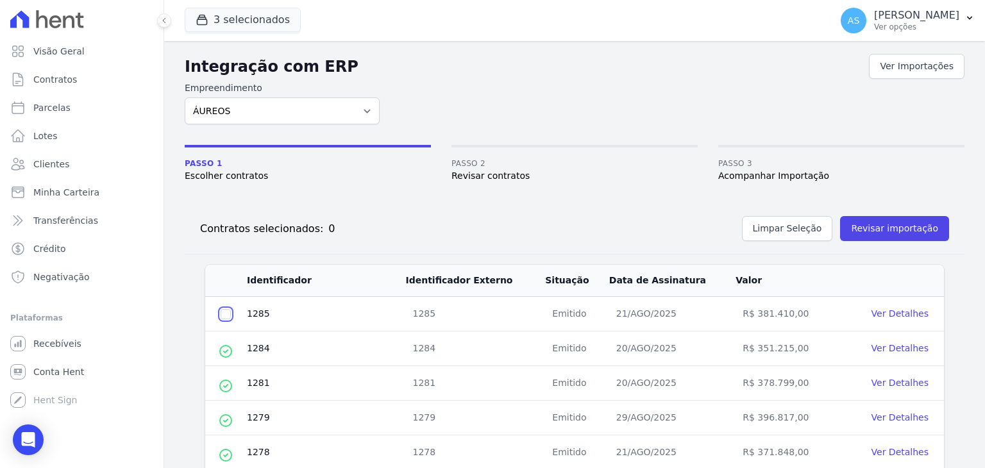
click at [228, 315] on input "checkbox" at bounding box center [225, 314] width 10 height 10
checkbox input "true"
click at [876, 226] on button "Revisar importação" at bounding box center [894, 228] width 109 height 25
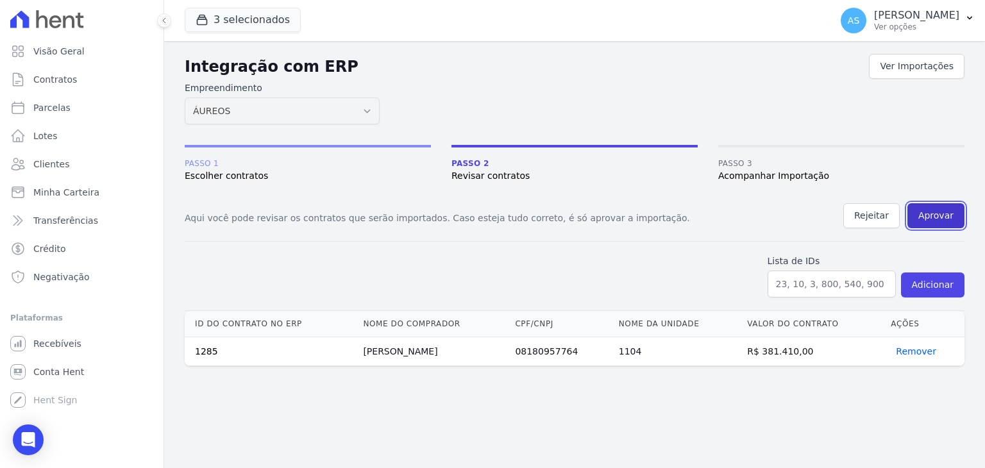
click at [938, 219] on button "Aprovar" at bounding box center [935, 215] width 57 height 25
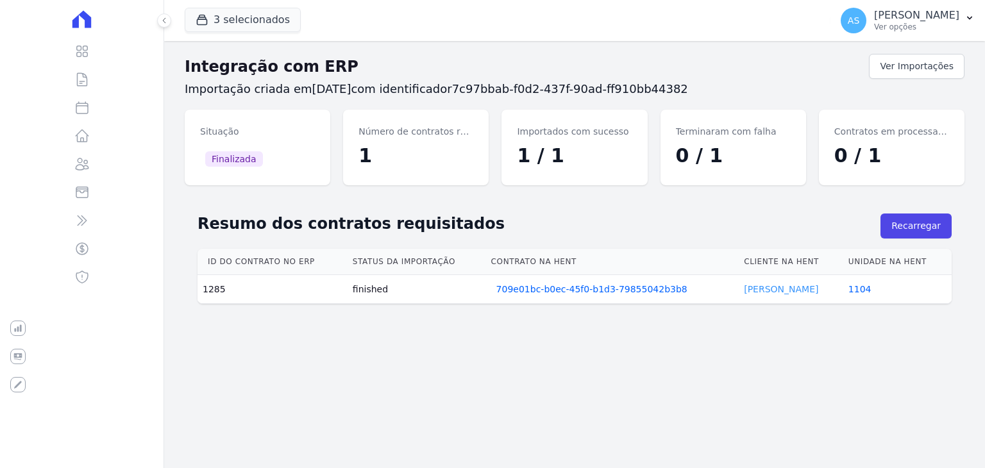
click at [749, 286] on link "[PERSON_NAME]" at bounding box center [781, 289] width 74 height 10
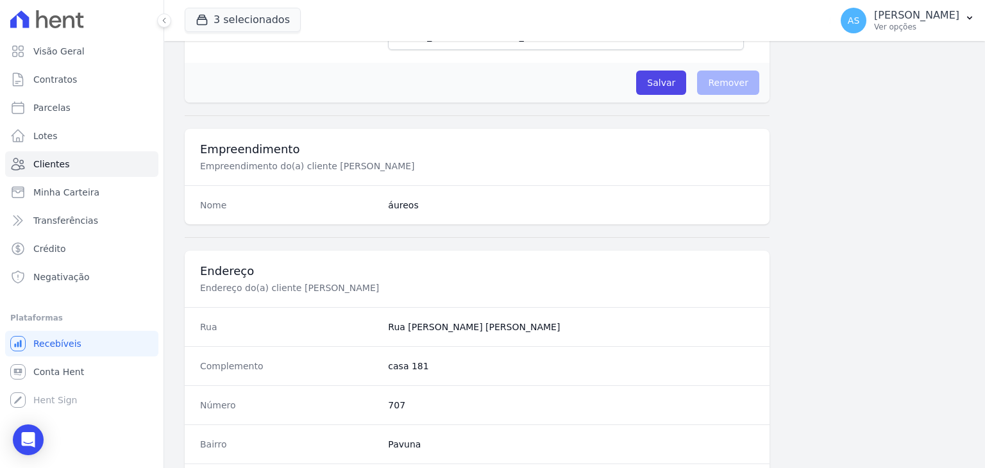
scroll to position [728, 0]
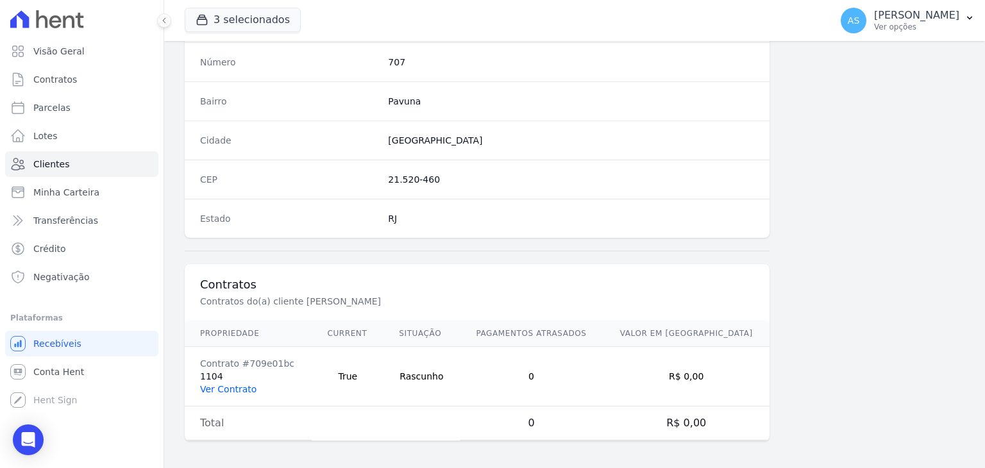
click at [231, 388] on link "Ver Contrato" at bounding box center [228, 389] width 56 height 10
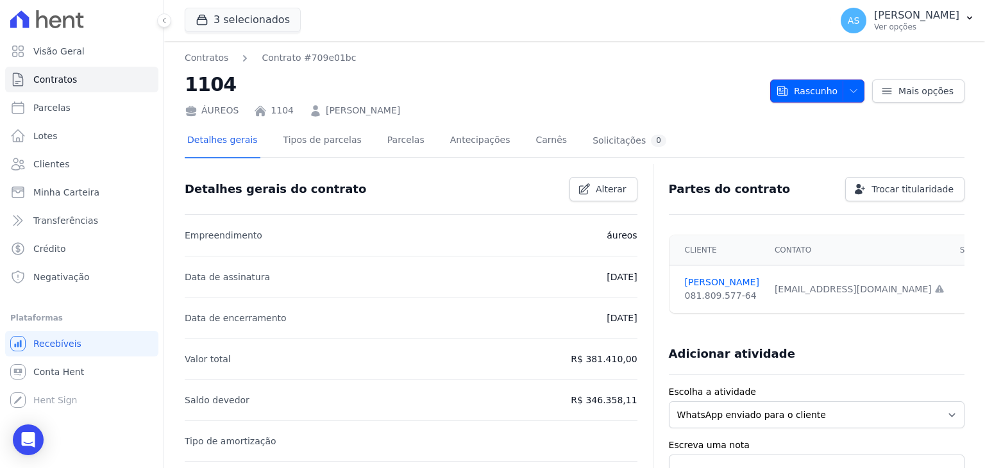
click at [813, 88] on span "Rascunho" at bounding box center [807, 90] width 62 height 23
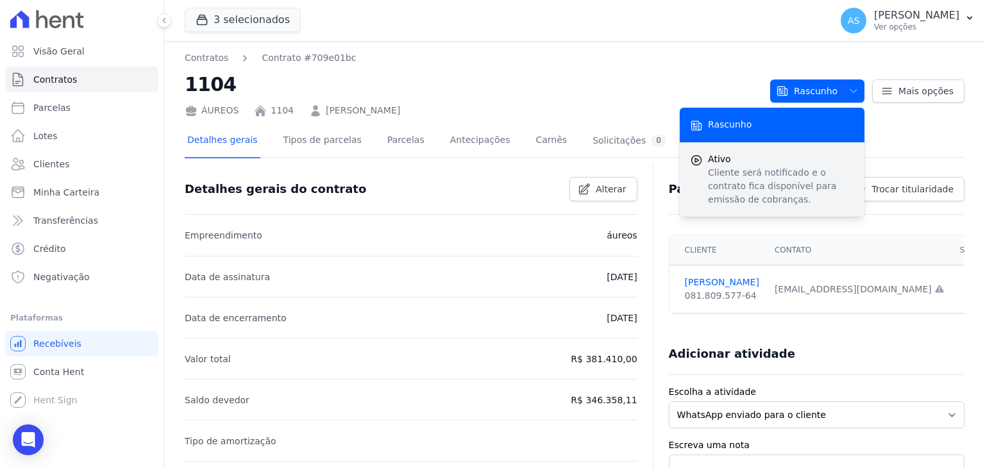
click at [754, 176] on p "Cliente será notificado e o contrato fica disponível para emissão de cobranças." at bounding box center [781, 186] width 146 height 40
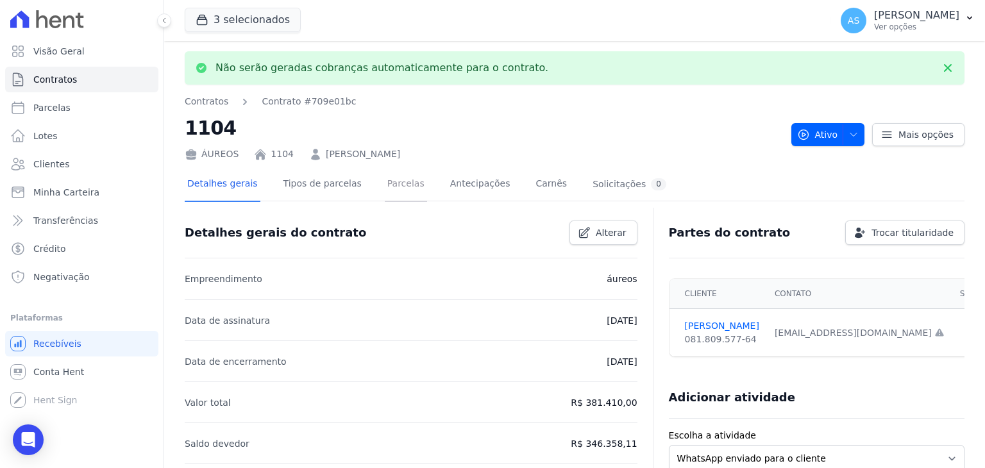
click at [388, 185] on link "Parcelas" at bounding box center [406, 185] width 42 height 34
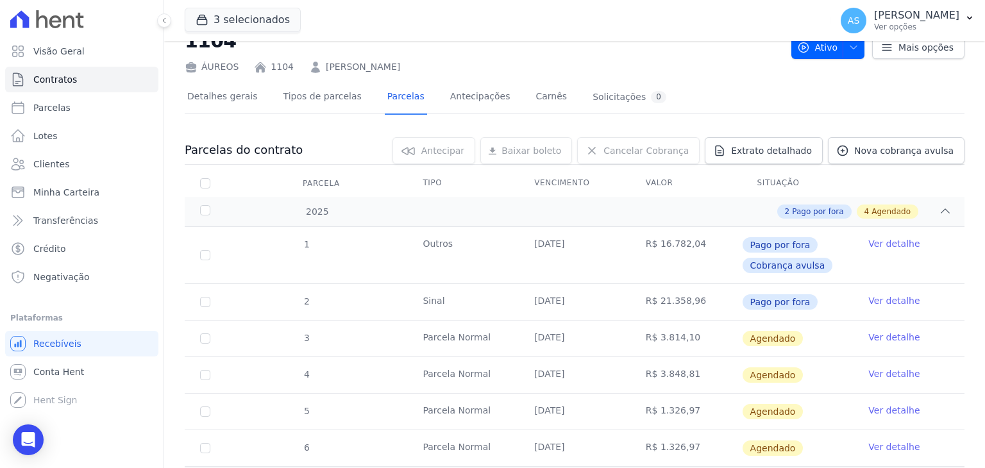
scroll to position [64, 0]
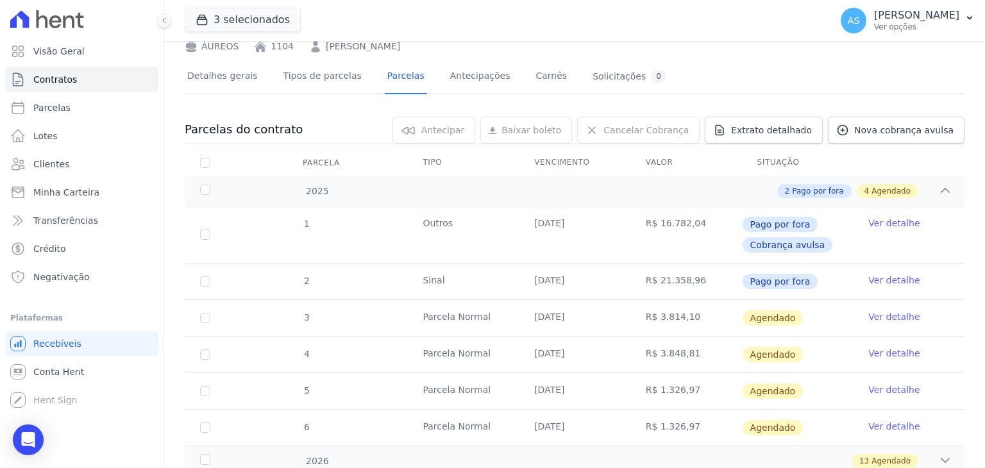
click at [888, 316] on link "Ver detalhe" at bounding box center [893, 316] width 51 height 13
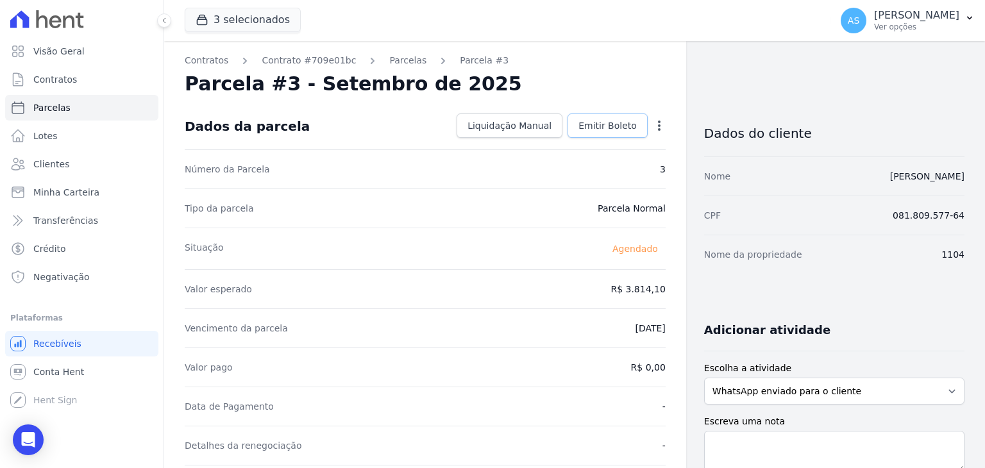
click at [601, 123] on span "Emitir Boleto" at bounding box center [607, 125] width 58 height 13
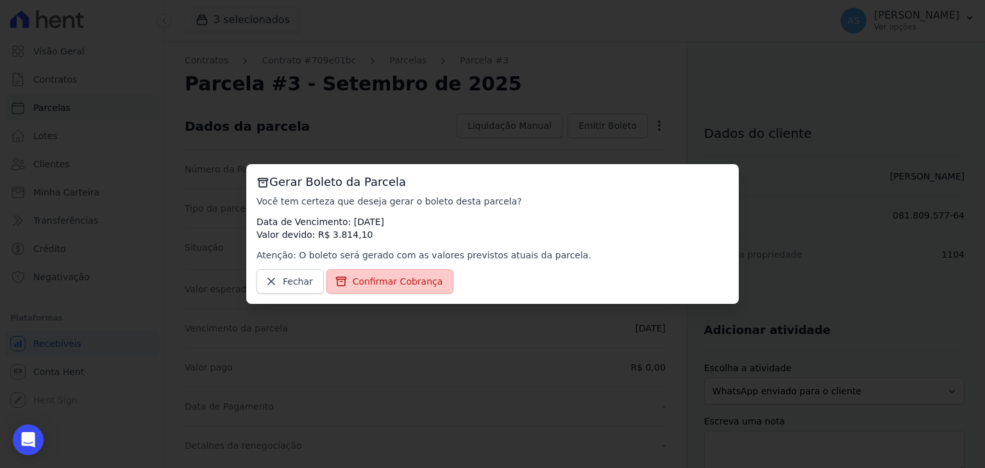
click at [387, 283] on span "Confirmar Cobrança" at bounding box center [398, 281] width 90 height 13
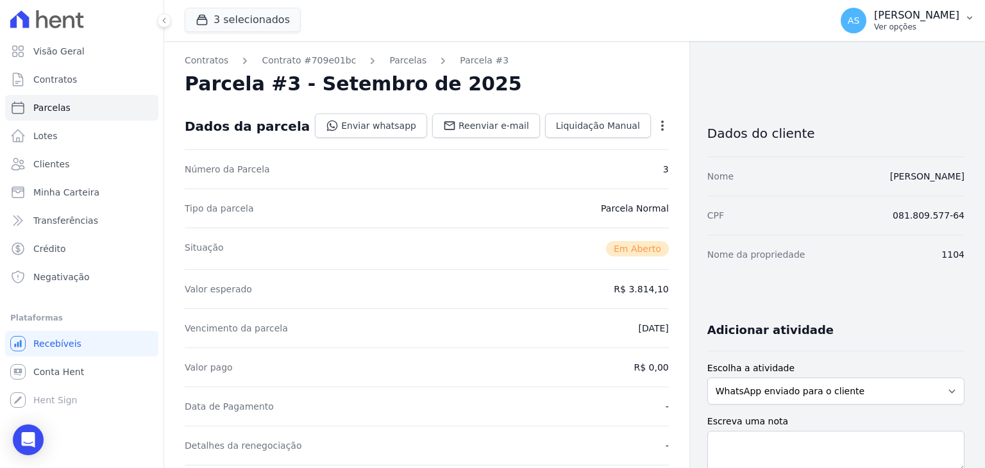
click at [960, 21] on button "AS [PERSON_NAME] Ver opções" at bounding box center [907, 21] width 154 height 36
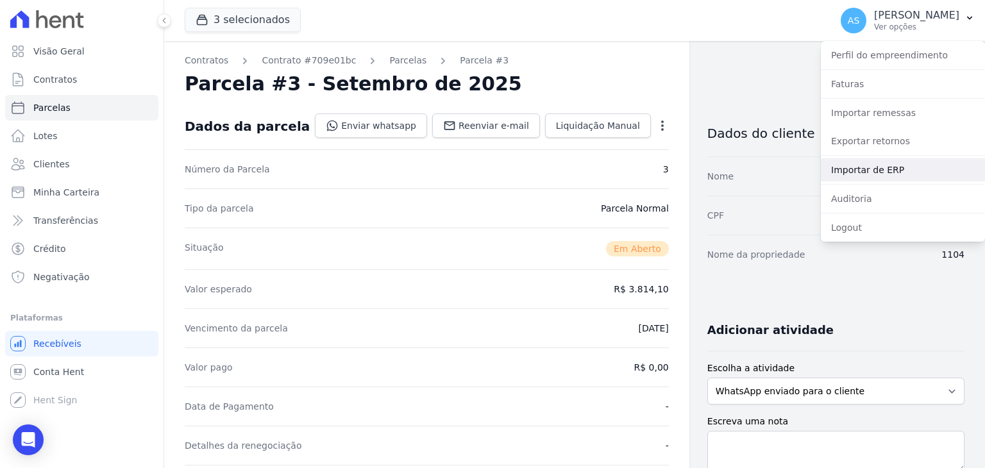
click at [853, 169] on link "Importar de ERP" at bounding box center [902, 169] width 164 height 23
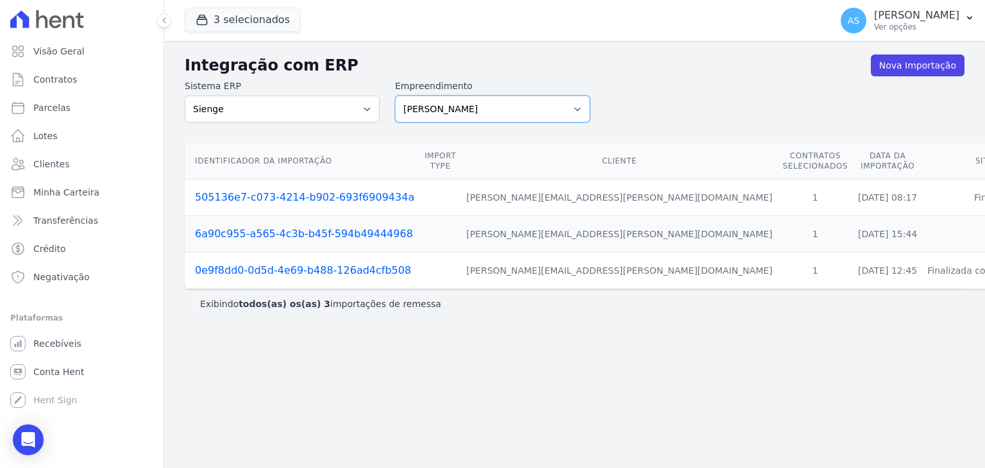
click at [572, 110] on select "[PERSON_NAME] Art Prime - [PERSON_NAME] Unique CTV Beat Residencial CTV Mob CTV…" at bounding box center [492, 109] width 195 height 27
select select "9db4d767-ec98-4519-aed7-f9568aa0b04c"
click at [395, 96] on select "[PERSON_NAME] Art Prime - [PERSON_NAME] Unique CTV Beat Residencial CTV Mob CTV…" at bounding box center [492, 109] width 195 height 27
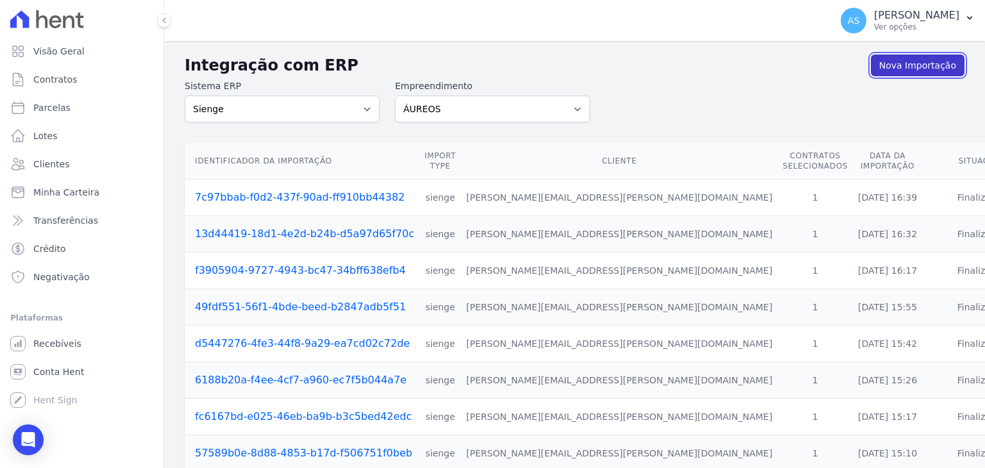
click at [911, 67] on link "Nova Importação" at bounding box center [917, 65] width 94 height 22
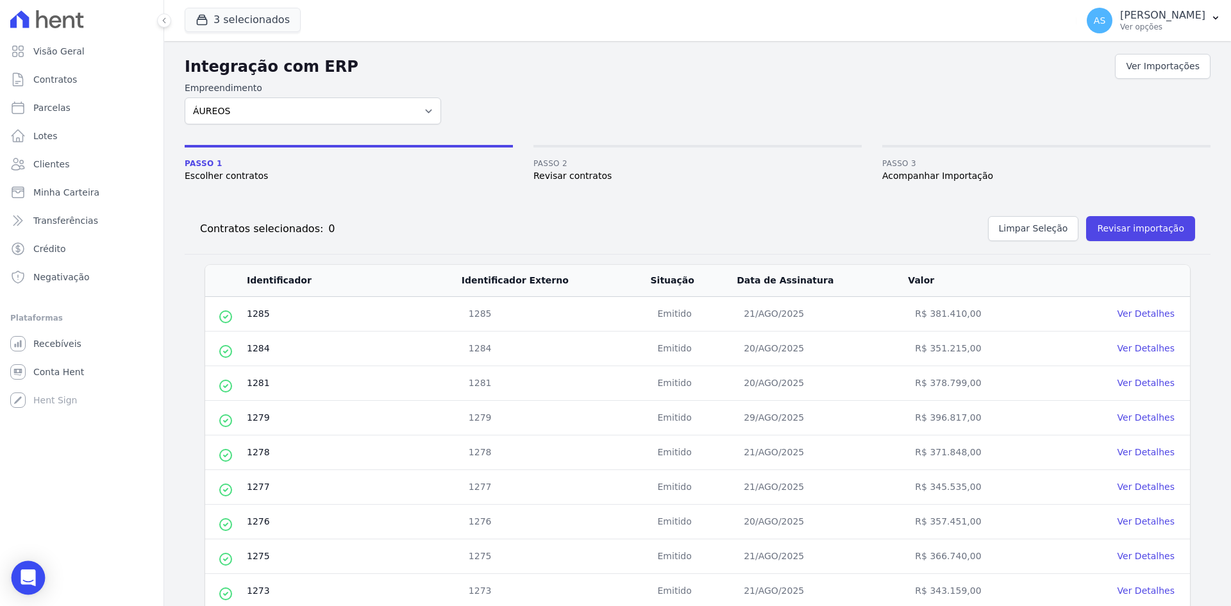
click at [27, 576] on icon "Open Intercom Messenger" at bounding box center [28, 577] width 15 height 17
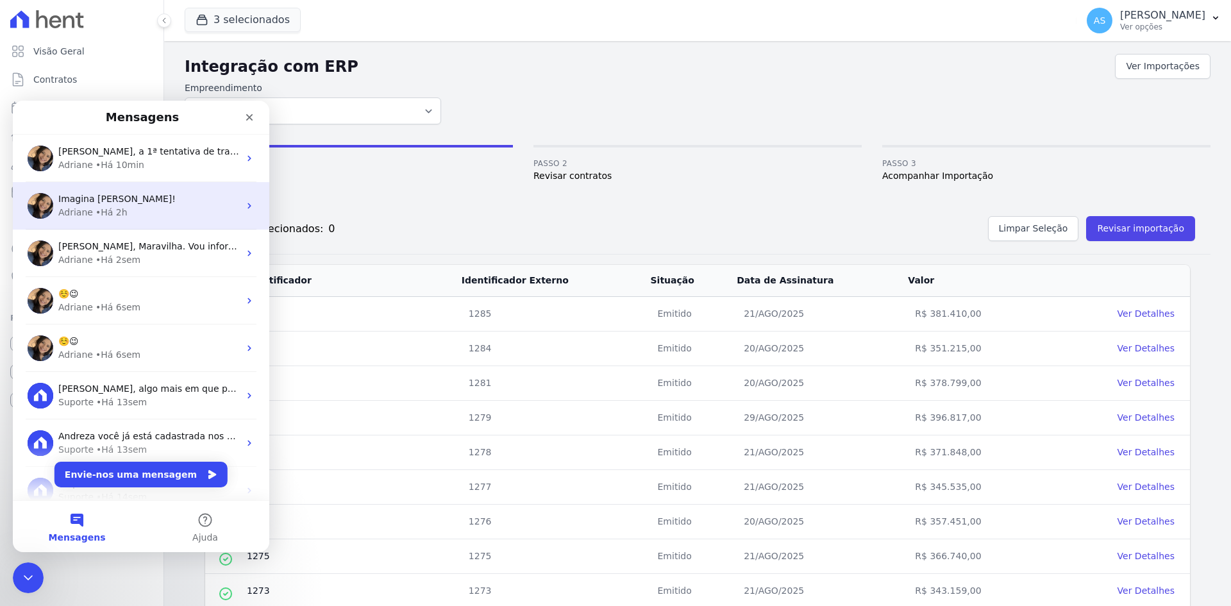
click at [140, 201] on div "Imagina Andreza!" at bounding box center [148, 198] width 181 height 13
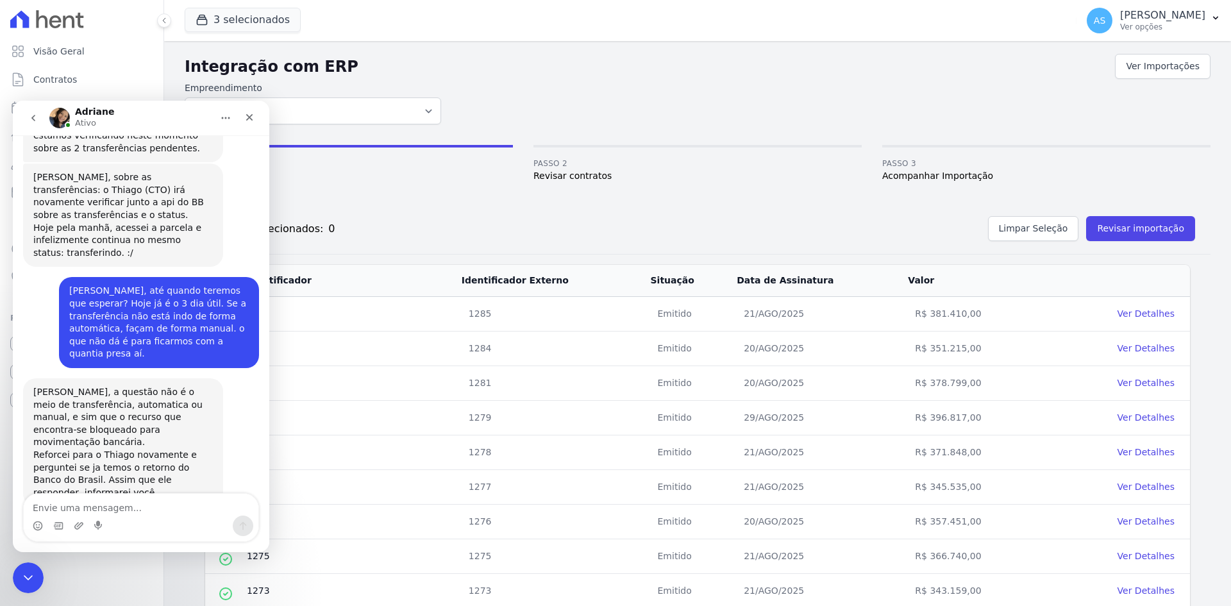
scroll to position [11905, 0]
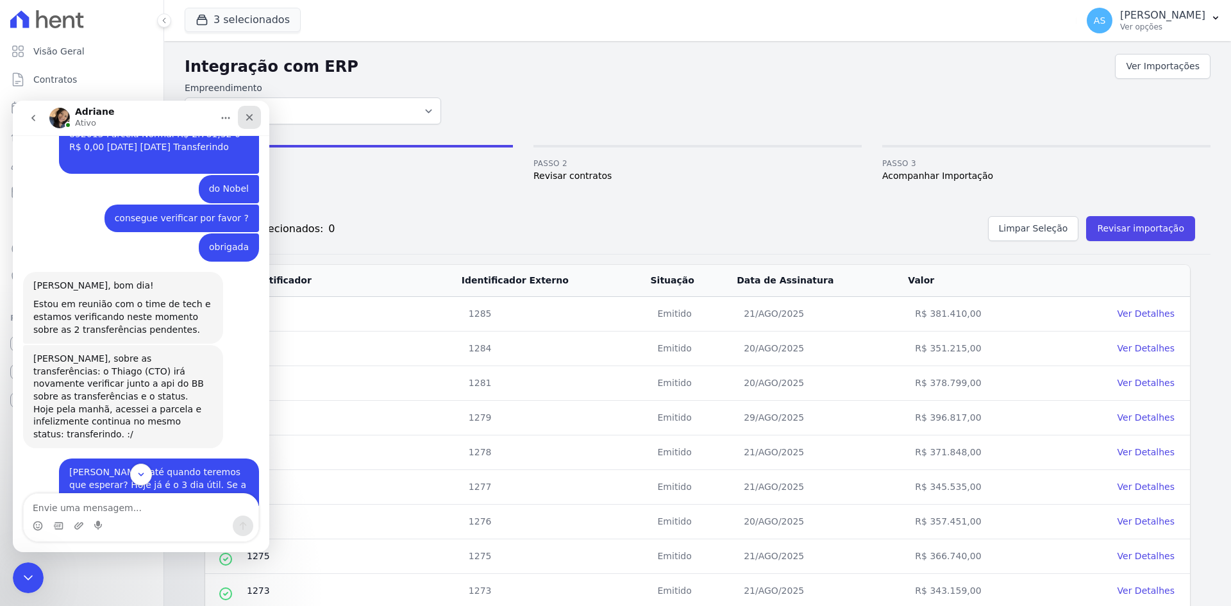
click at [249, 119] on icon "Fechar" at bounding box center [249, 117] width 7 height 7
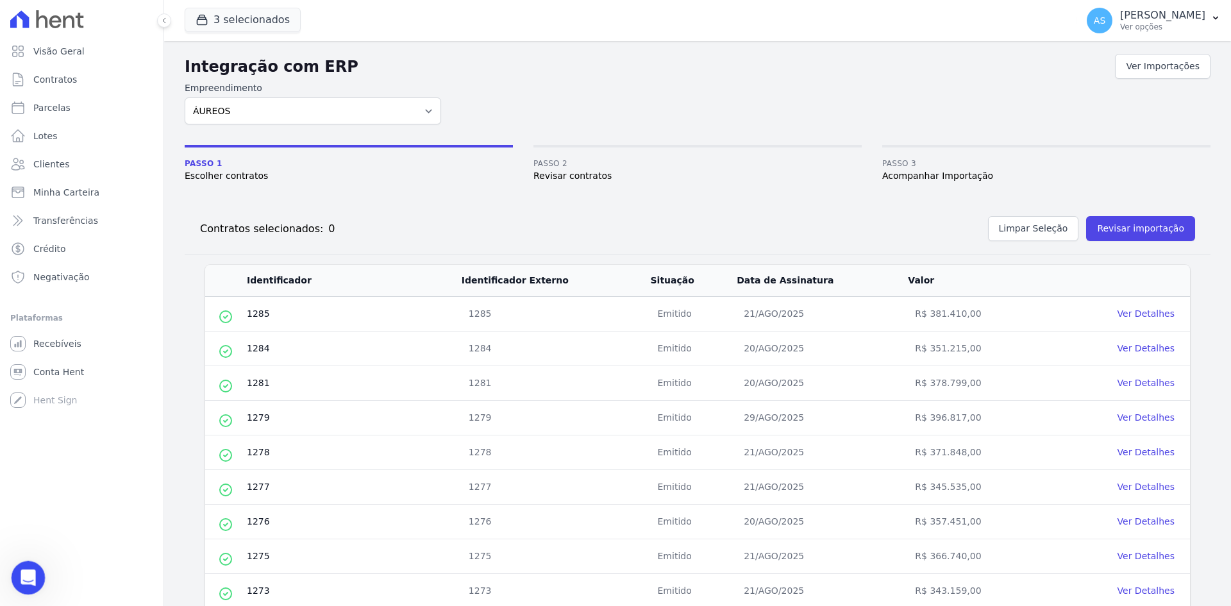
scroll to position [12078, 0]
click at [27, 576] on icon "Abrir mensagem da Intercom" at bounding box center [26, 575] width 21 height 21
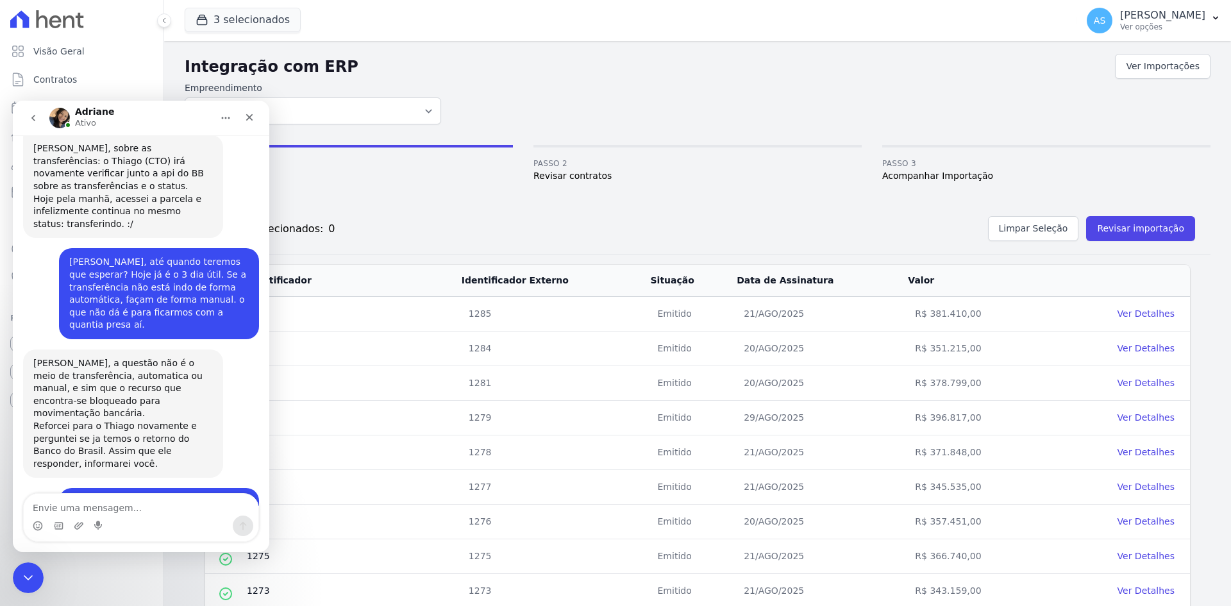
scroll to position [0, 0]
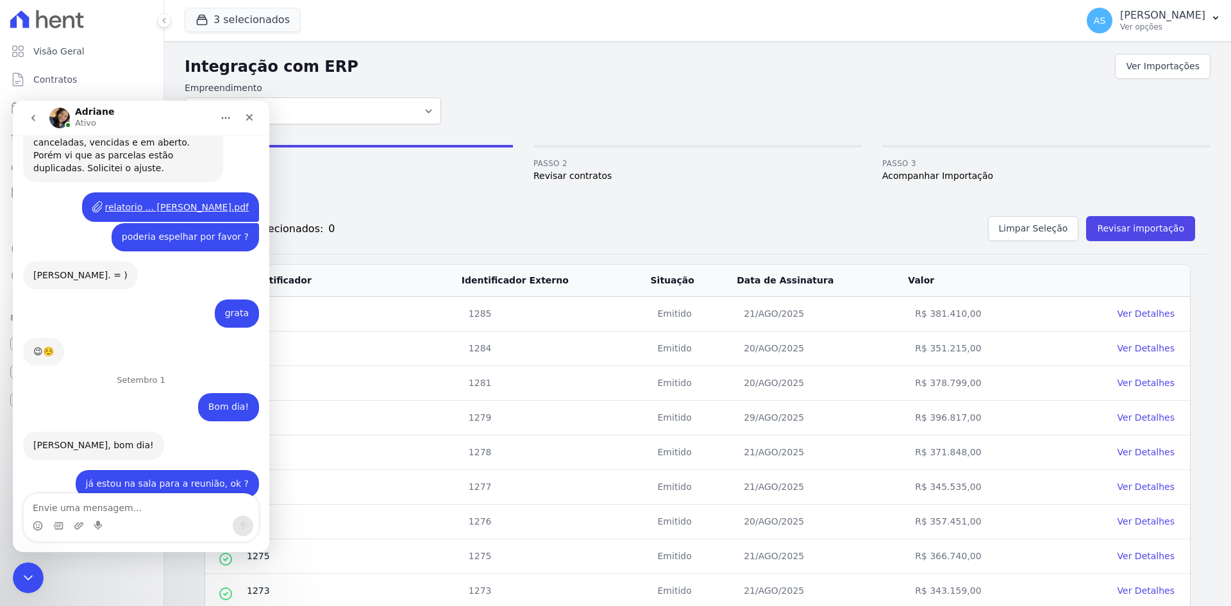
click at [27, 115] on button "go back" at bounding box center [33, 118] width 24 height 24
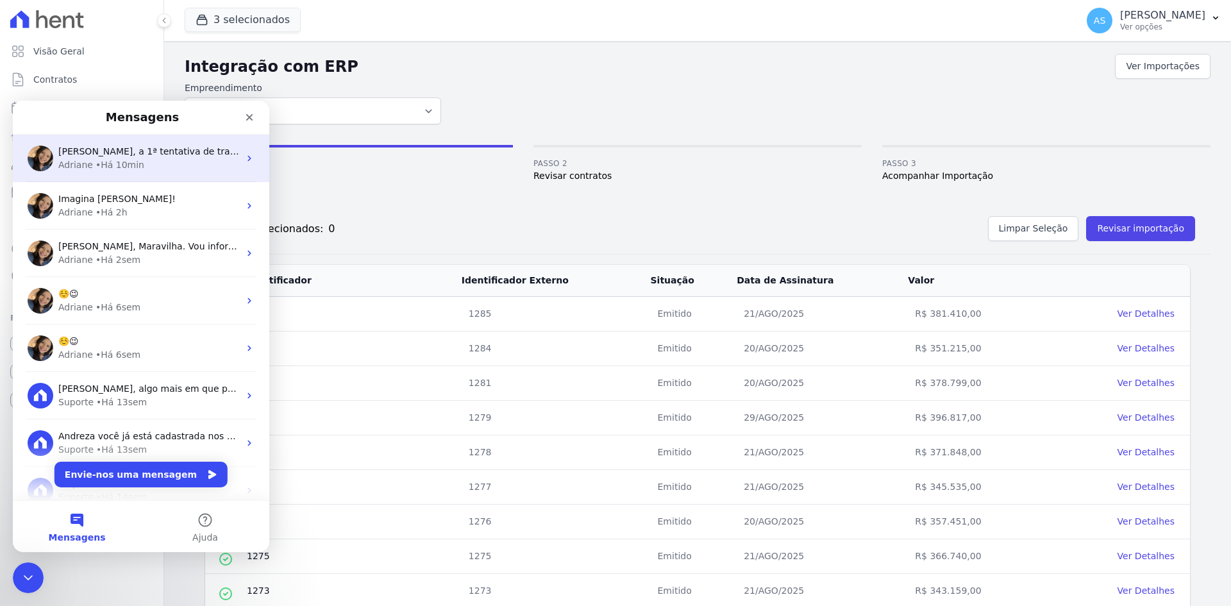
click at [158, 154] on span "Andreza, a 1ª tentativa de transferência foi a que o travou durante o processo.…" at bounding box center [425, 151] width 735 height 10
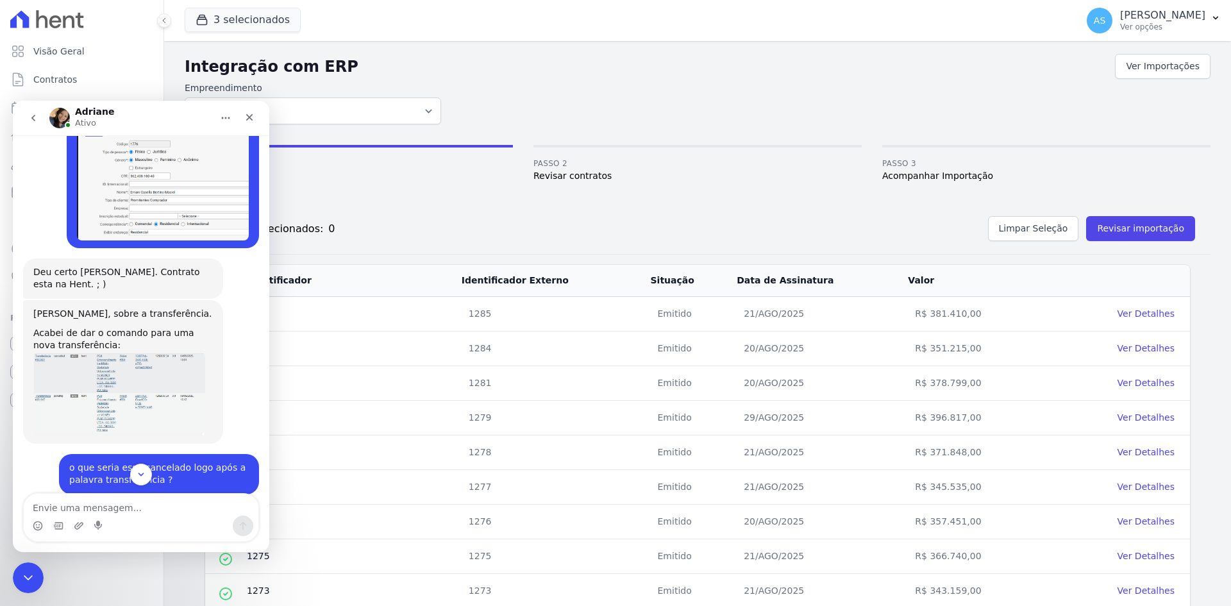
scroll to position [1460, 0]
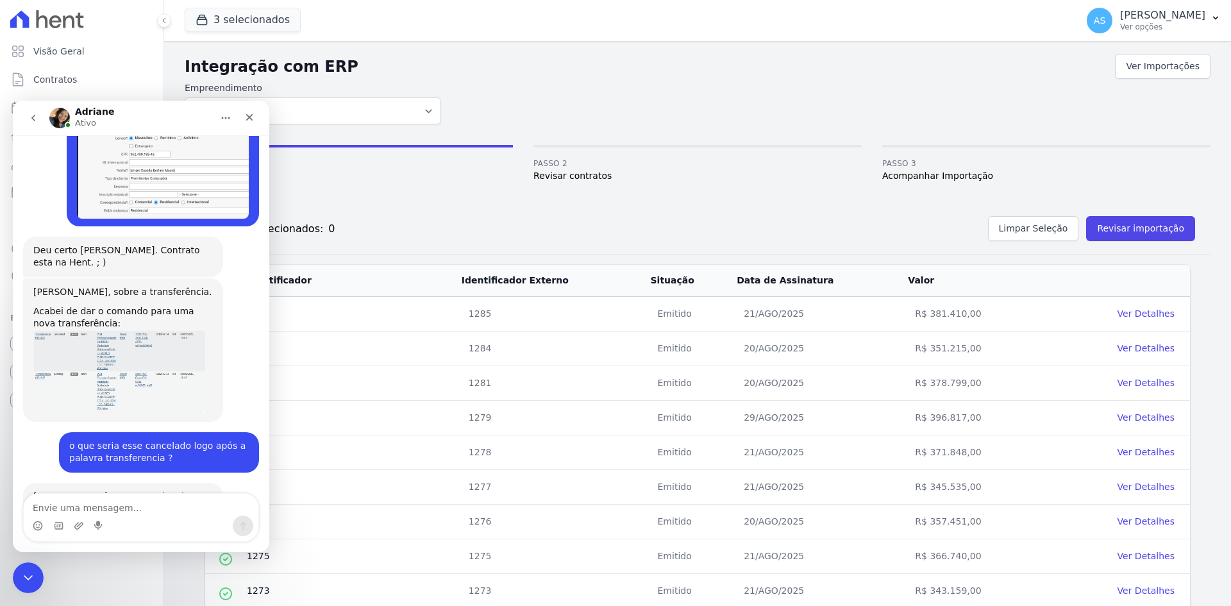
click at [54, 511] on textarea "Envie uma mensagem..." at bounding box center [141, 505] width 235 height 22
type textarea "outro contrato que não aparece para aprovar"
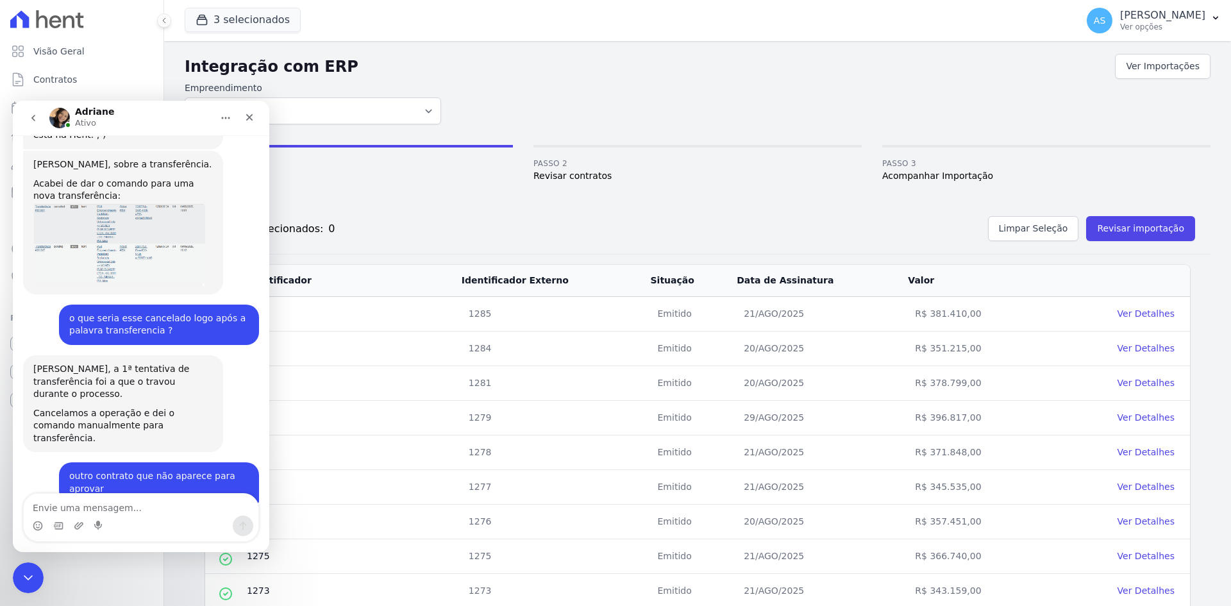
scroll to position [1590, 0]
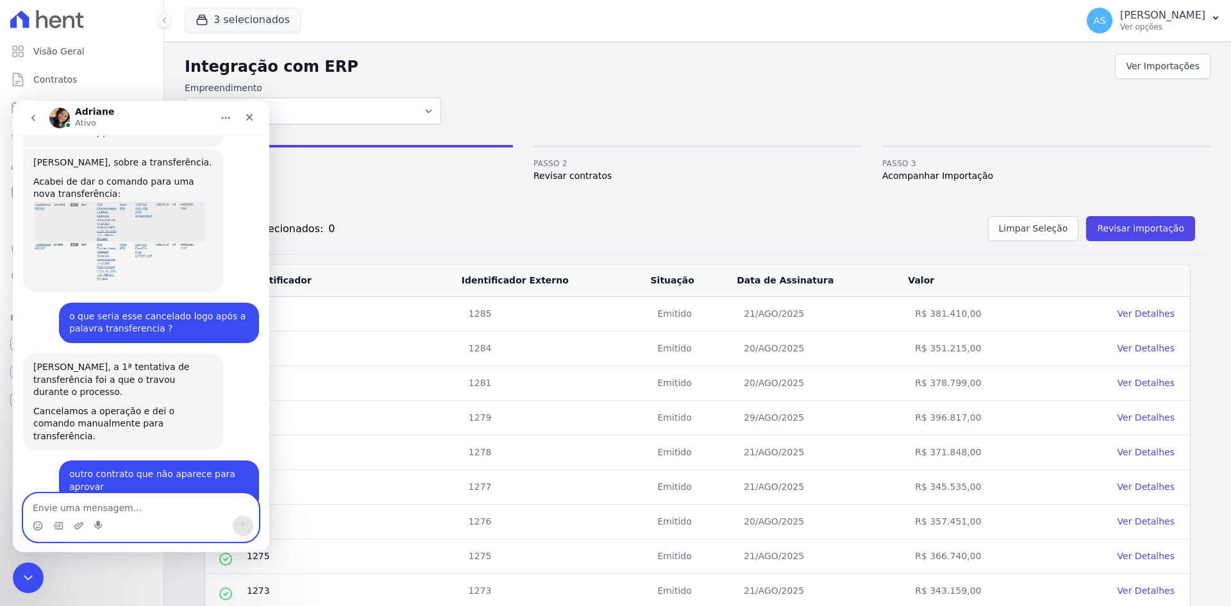
click at [92, 513] on textarea "Envie uma mensagem..." at bounding box center [141, 505] width 235 height 22
click at [22, 580] on icon "Fechar mensagem da Intercom" at bounding box center [26, 575] width 15 height 15
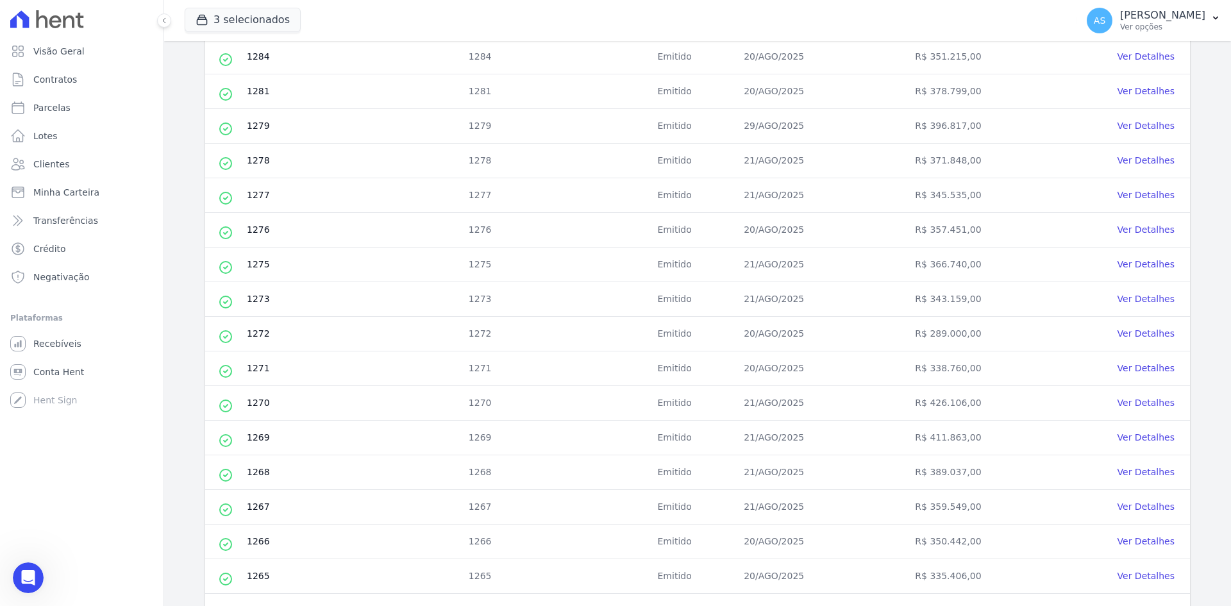
scroll to position [0, 0]
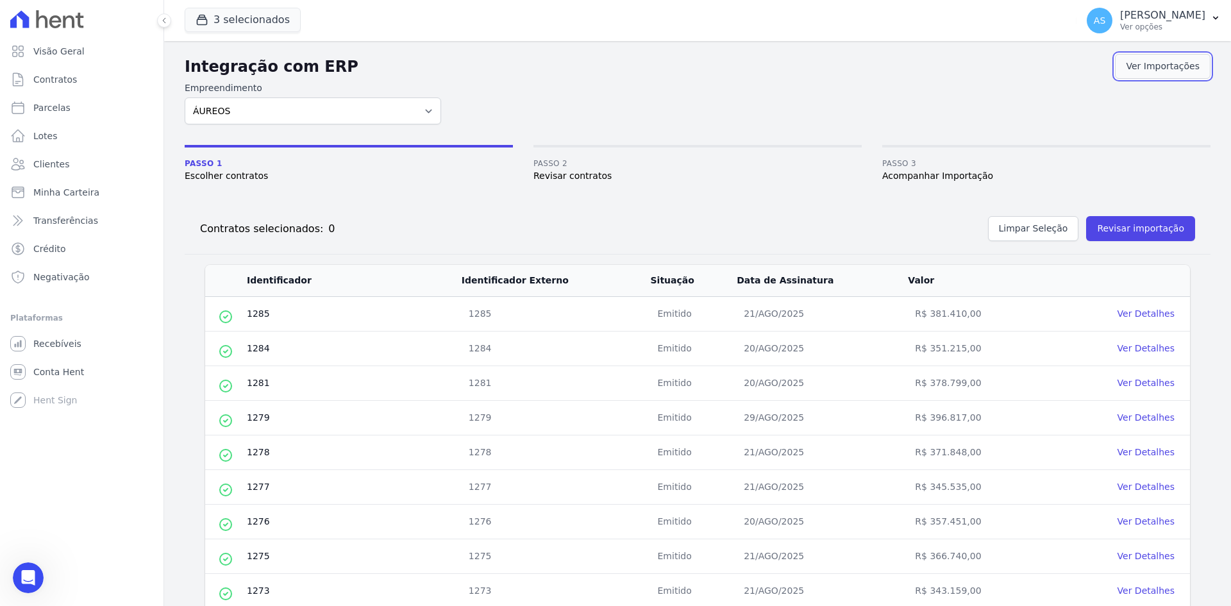
click at [1156, 71] on link "Ver Importações" at bounding box center [1163, 66] width 96 height 25
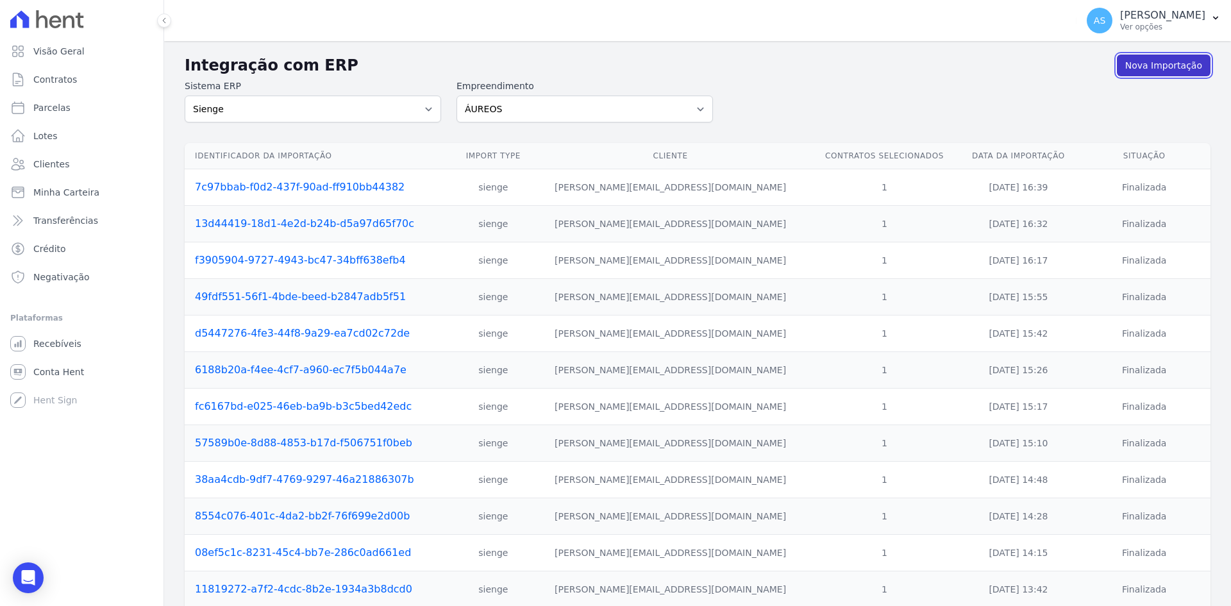
click at [1168, 69] on link "Nova Importação" at bounding box center [1164, 65] width 94 height 22
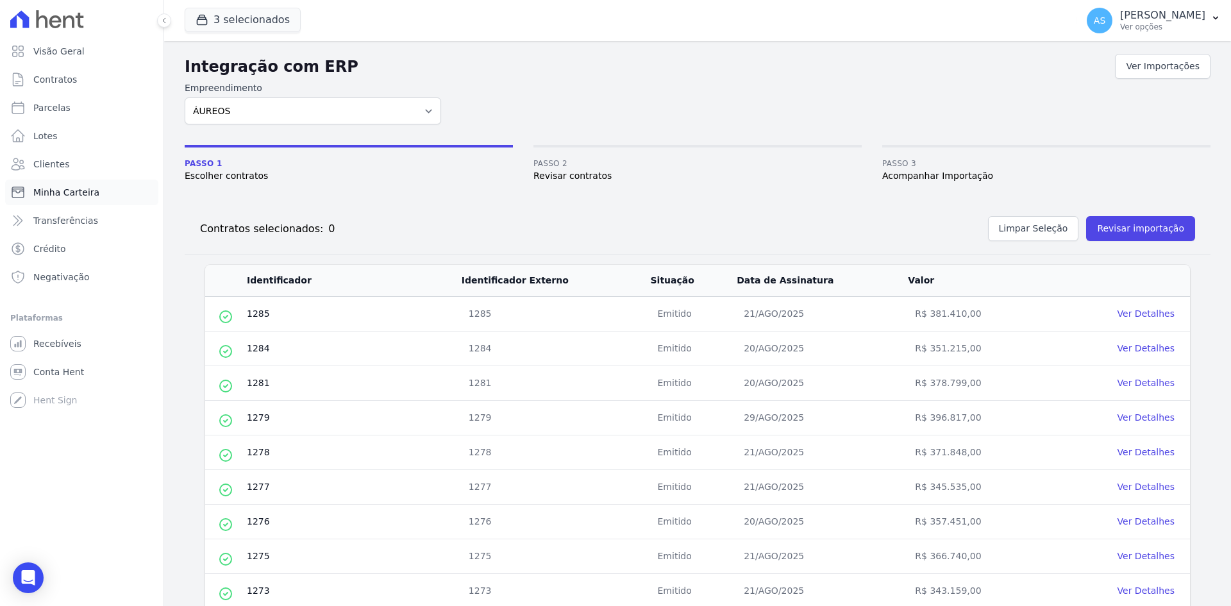
click at [53, 193] on span "Minha Carteira" at bounding box center [66, 192] width 66 height 13
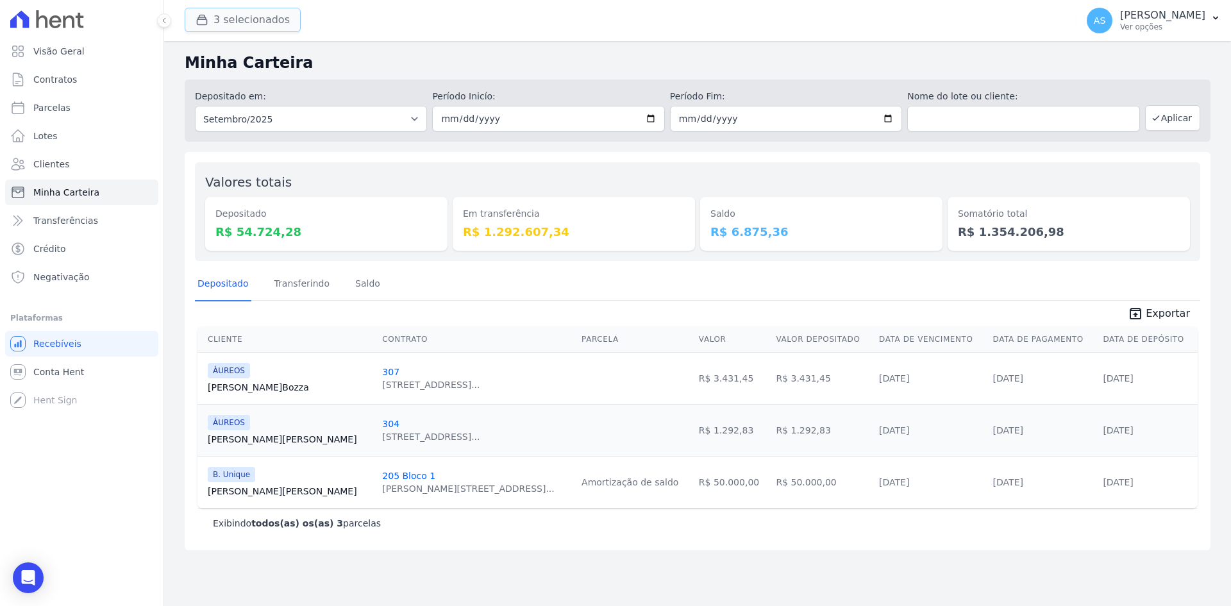
click at [214, 19] on button "3 selecionados" at bounding box center [243, 20] width 116 height 24
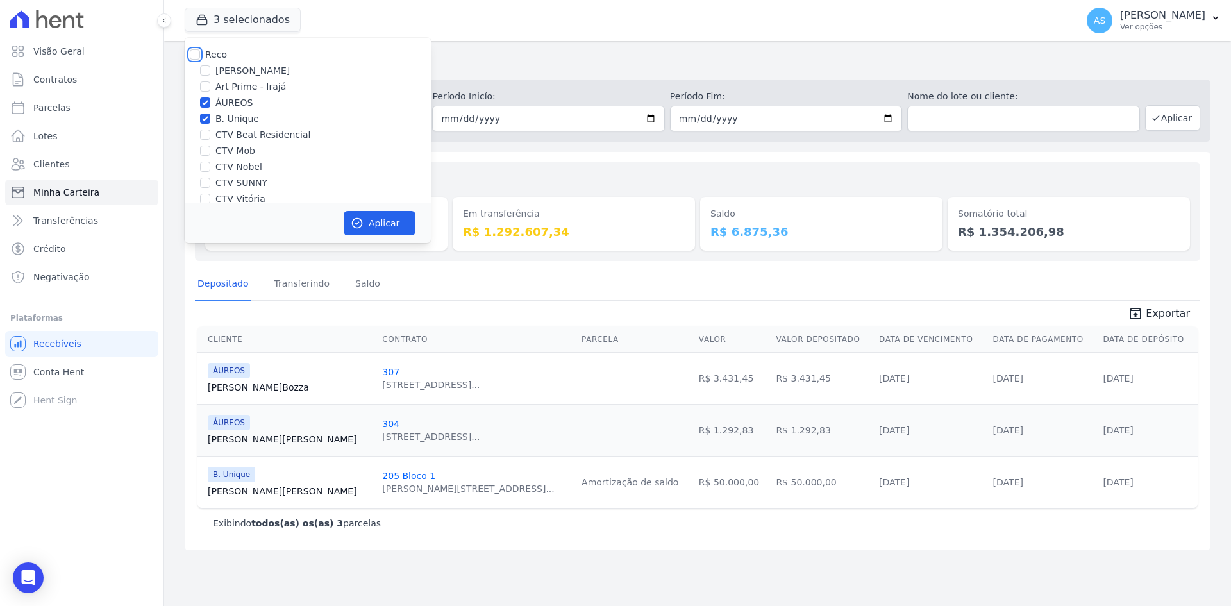
click at [194, 53] on input "Reco" at bounding box center [195, 54] width 10 height 10
checkbox input "true"
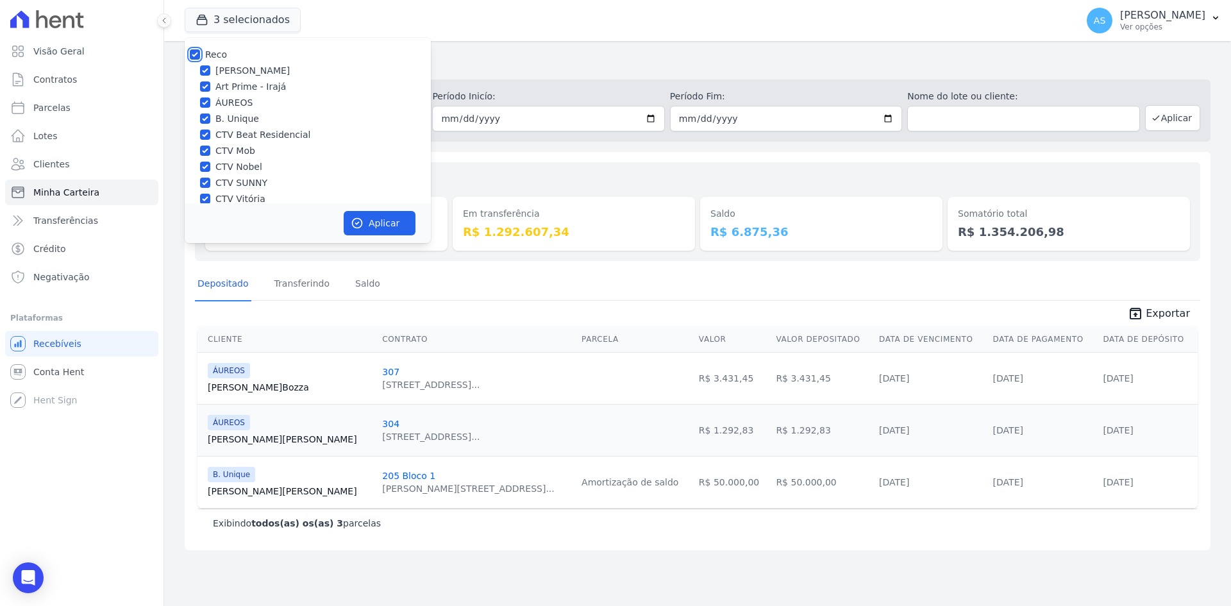
checkbox input "true"
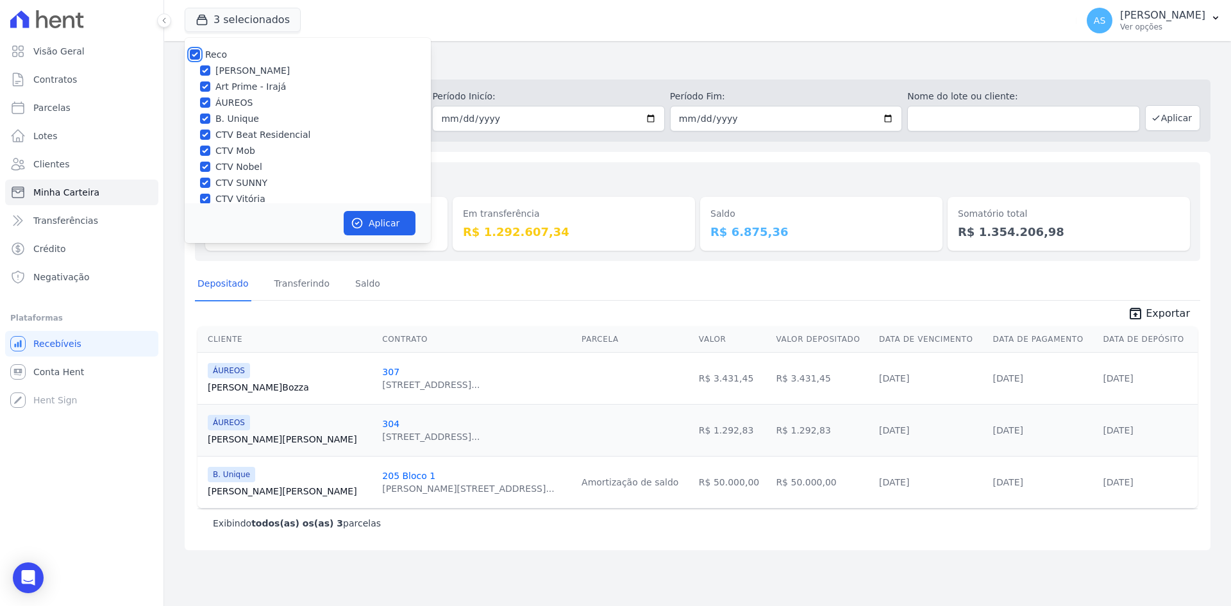
checkbox input "true"
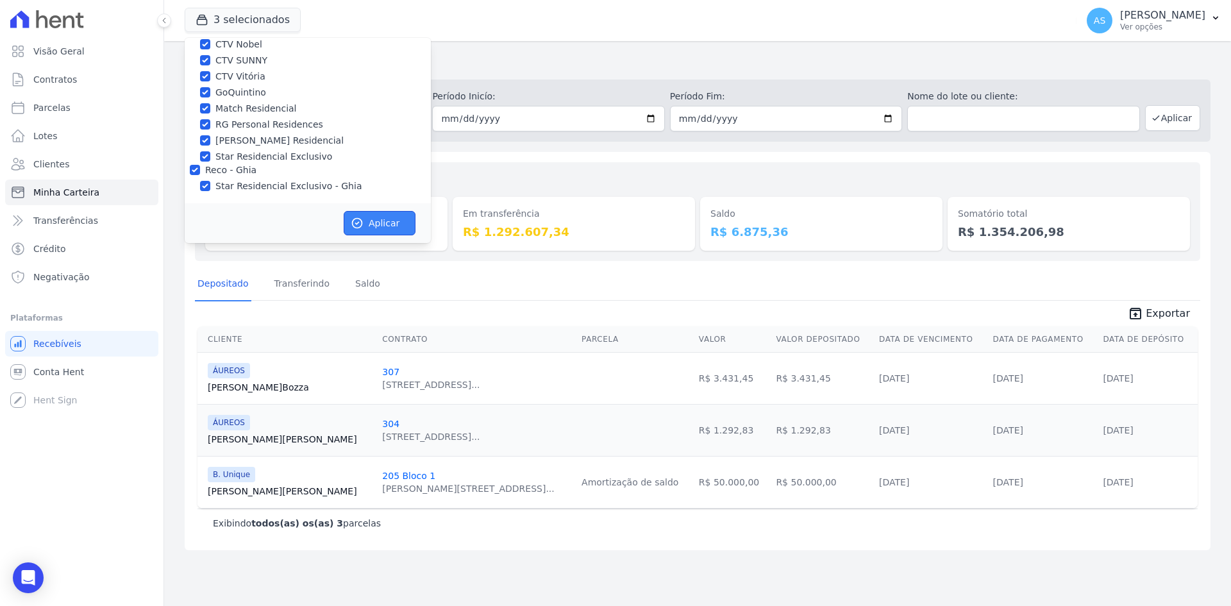
click at [369, 230] on button "Aplicar" at bounding box center [380, 223] width 72 height 24
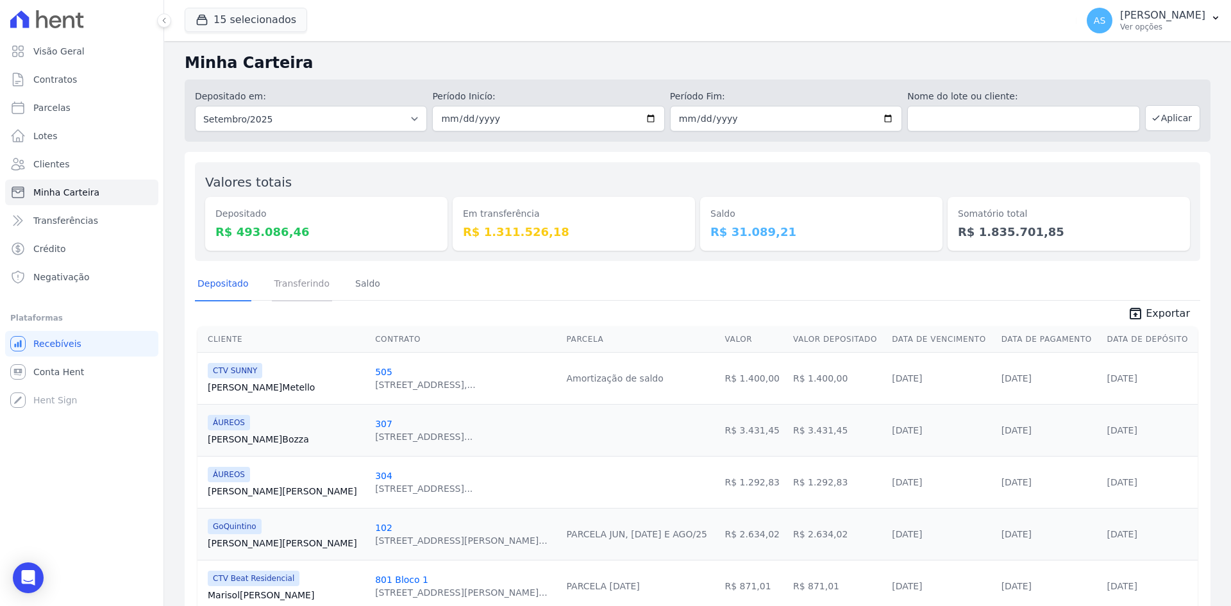
click at [307, 287] on link "Transferindo" at bounding box center [302, 284] width 61 height 33
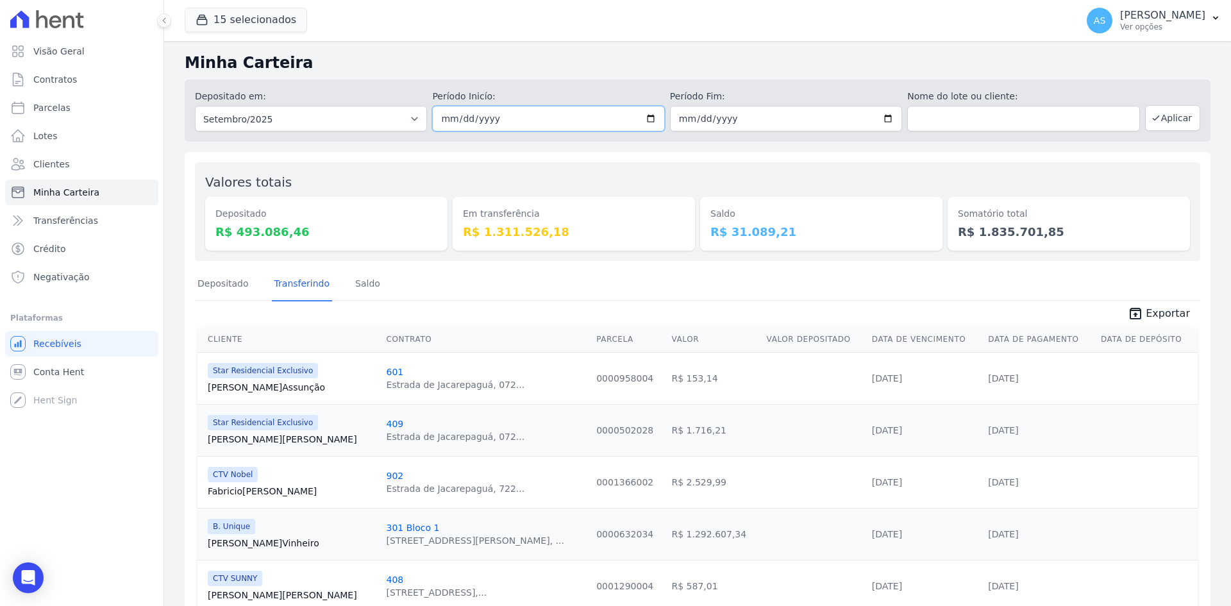
click at [647, 122] on input "2025-09-01" at bounding box center [548, 119] width 232 height 26
type input "[DATE]"
click at [879, 119] on input "2025-09-30" at bounding box center [786, 119] width 232 height 26
type input "[DATE]"
click at [1172, 120] on button "Aplicar" at bounding box center [1172, 118] width 55 height 26
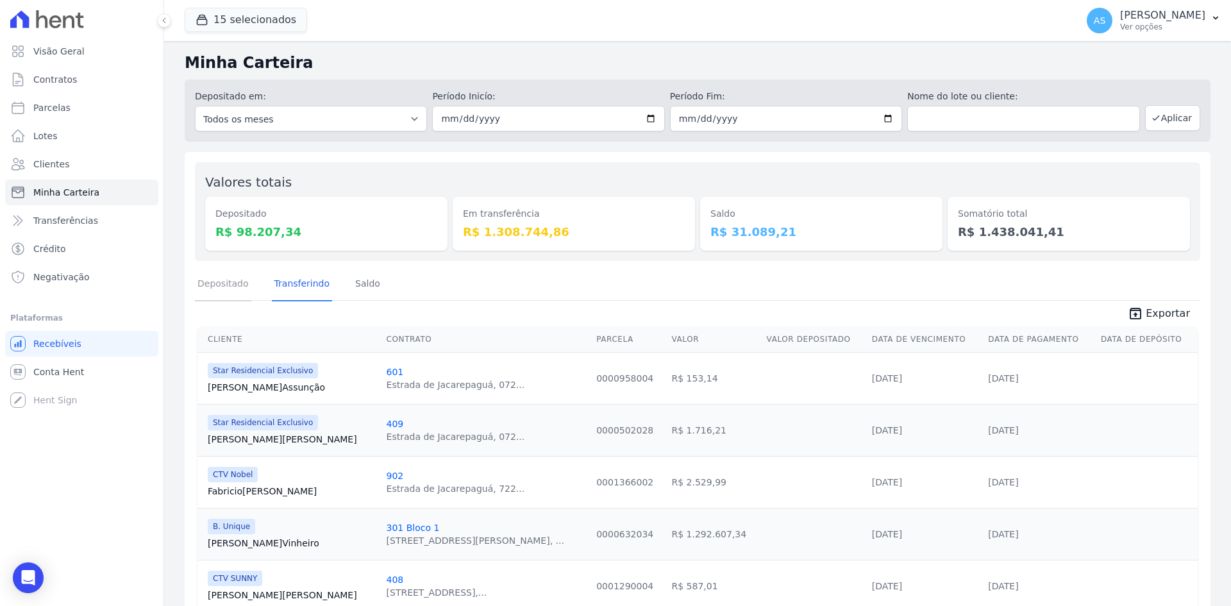
click at [216, 287] on link "Depositado" at bounding box center [223, 284] width 56 height 33
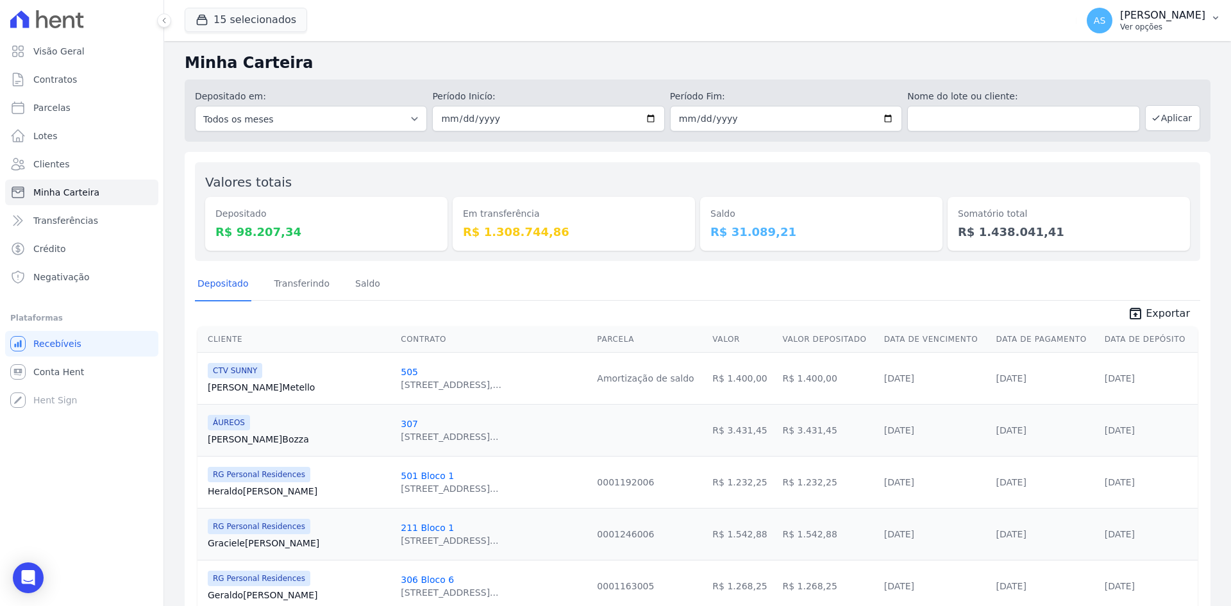
click at [1204, 16] on p "[PERSON_NAME]" at bounding box center [1162, 15] width 85 height 13
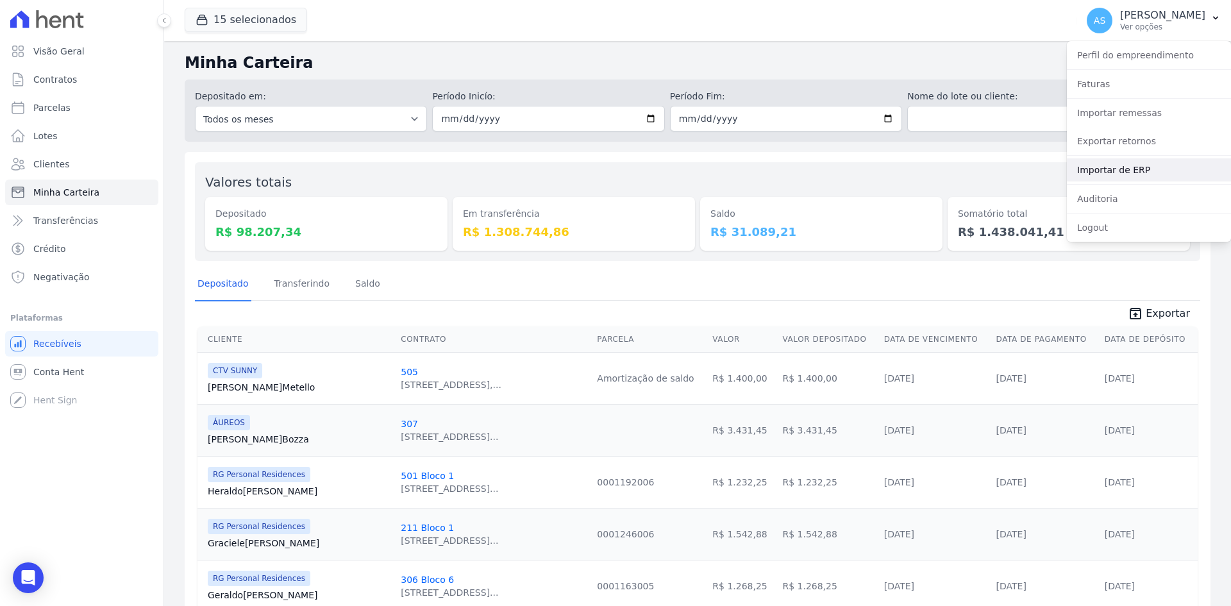
click at [1106, 168] on link "Importar de ERP" at bounding box center [1149, 169] width 164 height 23
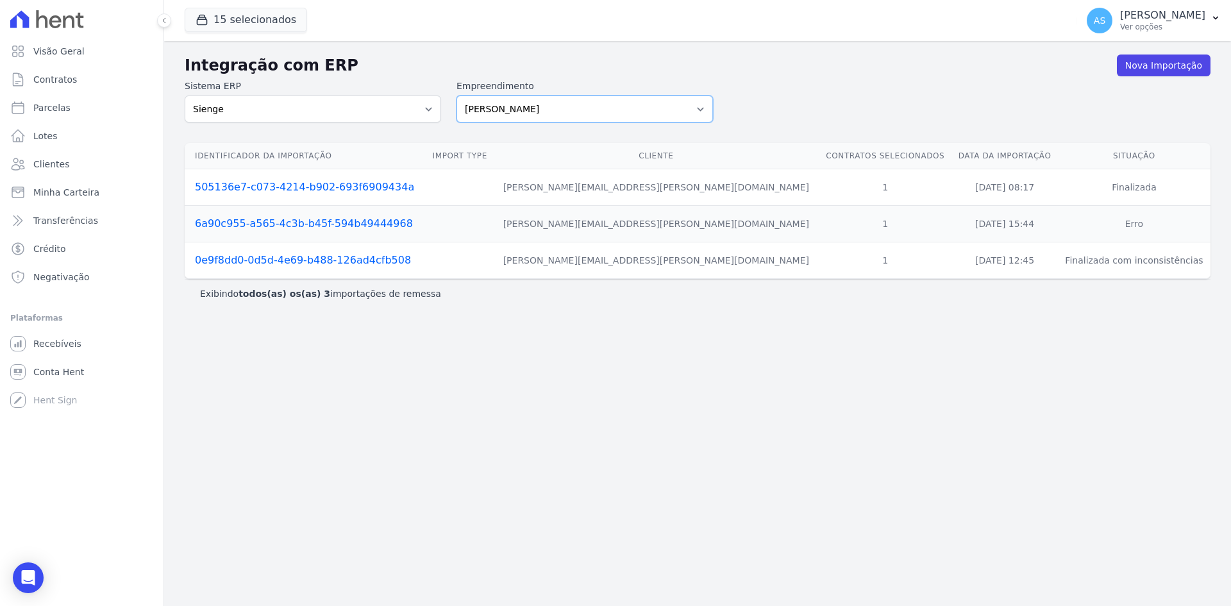
click at [699, 111] on select "[PERSON_NAME] Art Prime - [PERSON_NAME] Unique CTV Beat Residencial CTV Mob CTV…" at bounding box center [584, 109] width 256 height 27
select select "9db4d767-ec98-4519-aed7-f9568aa0b04c"
click at [456, 96] on select "[PERSON_NAME] Art Prime - [PERSON_NAME] Unique CTV Beat Residencial CTV Mob CTV…" at bounding box center [584, 109] width 256 height 27
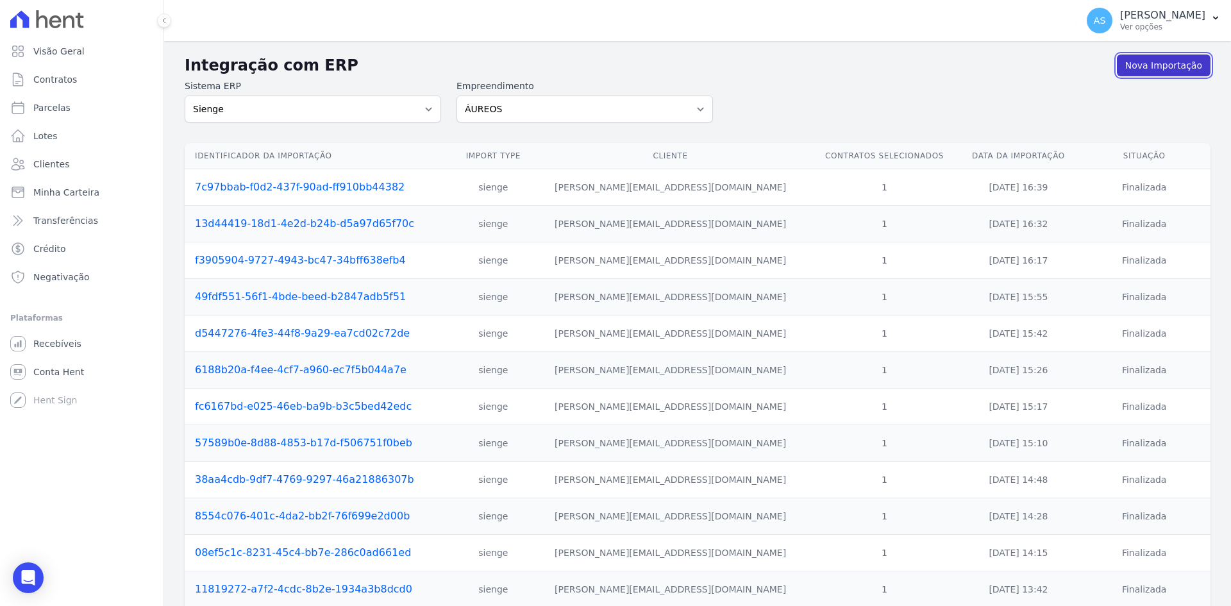
click at [1155, 62] on link "Nova Importação" at bounding box center [1164, 65] width 94 height 22
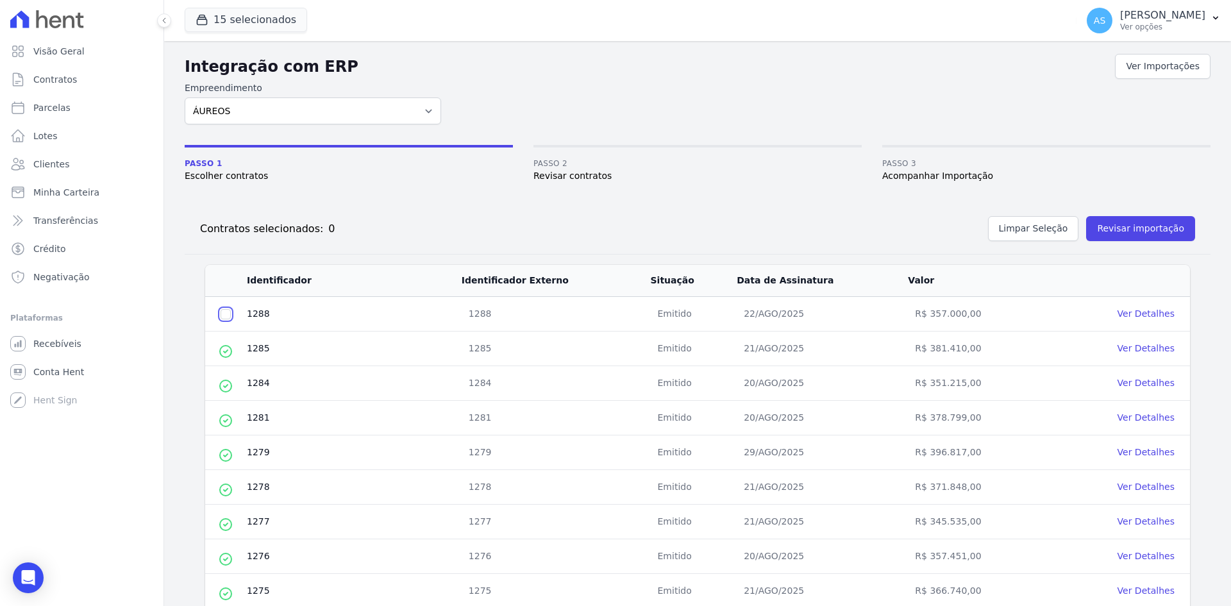
click at [226, 315] on input "checkbox" at bounding box center [225, 314] width 10 height 10
checkbox input "true"
click at [1130, 228] on button "Revisar importação" at bounding box center [1140, 228] width 109 height 25
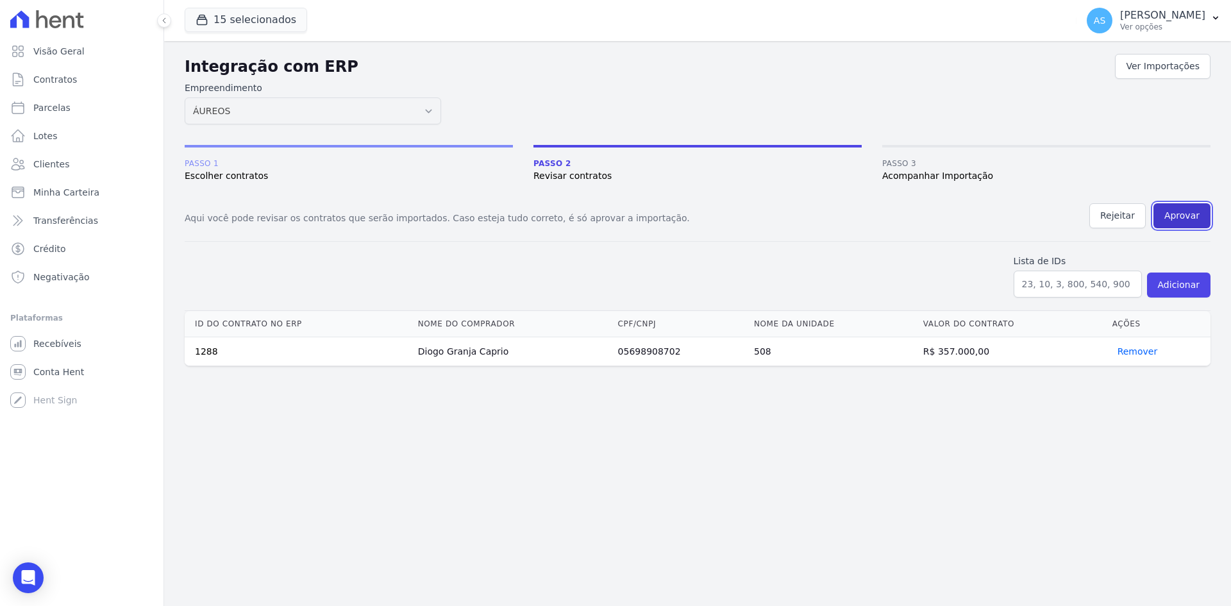
click at [1179, 216] on button "Aprovar" at bounding box center [1181, 215] width 57 height 25
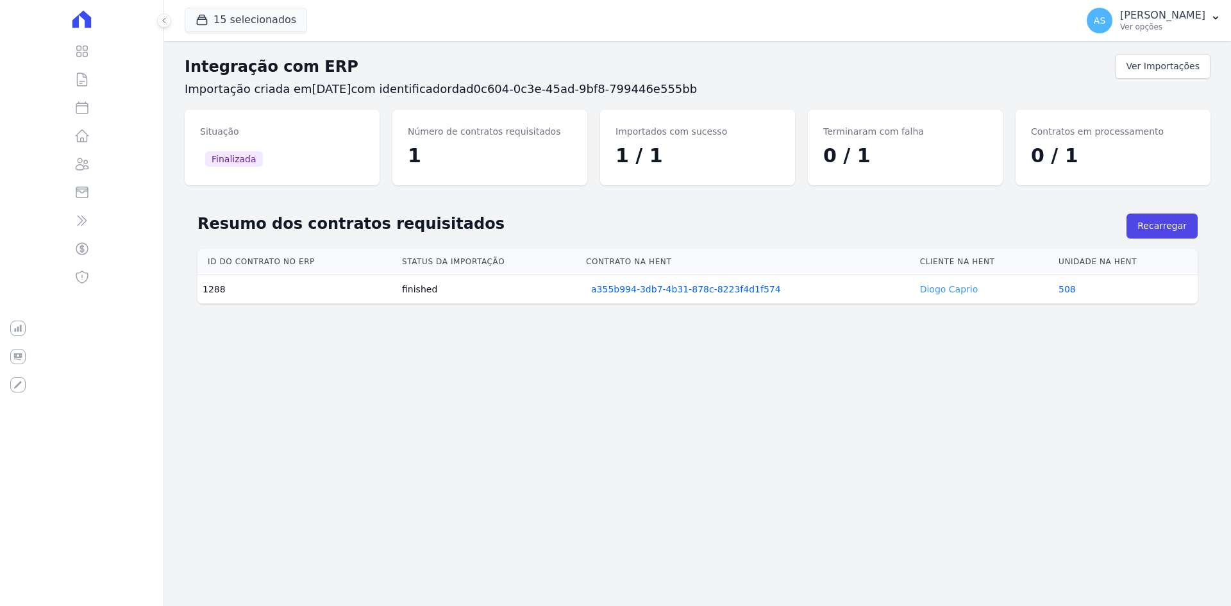
click at [929, 288] on link "Diogo Caprio" at bounding box center [949, 289] width 58 height 10
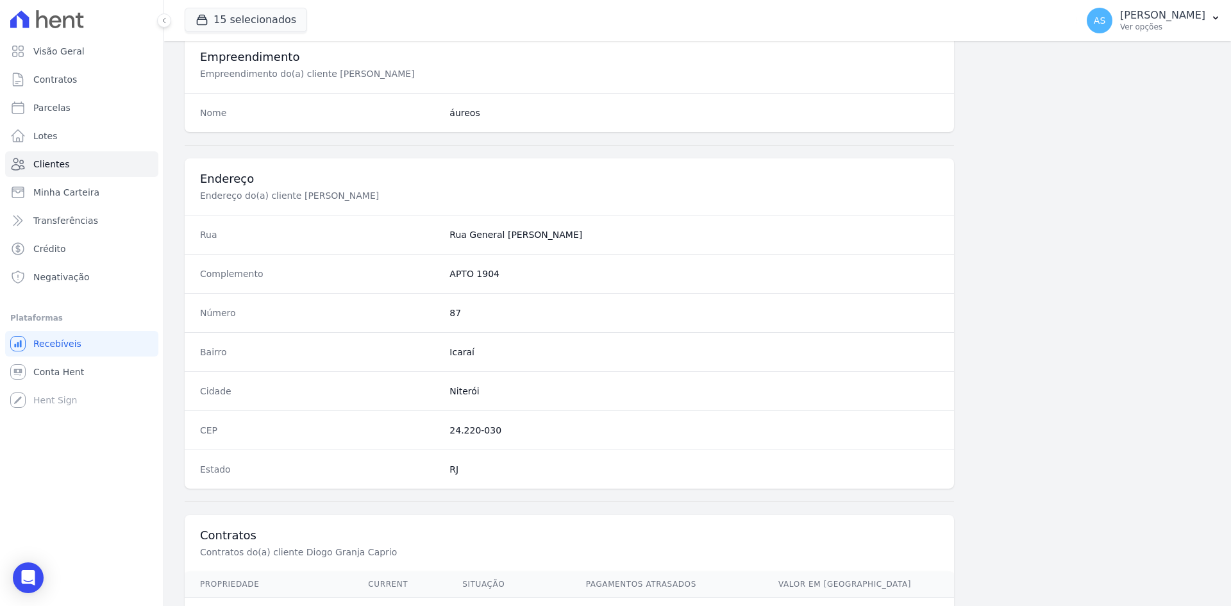
scroll to position [594, 0]
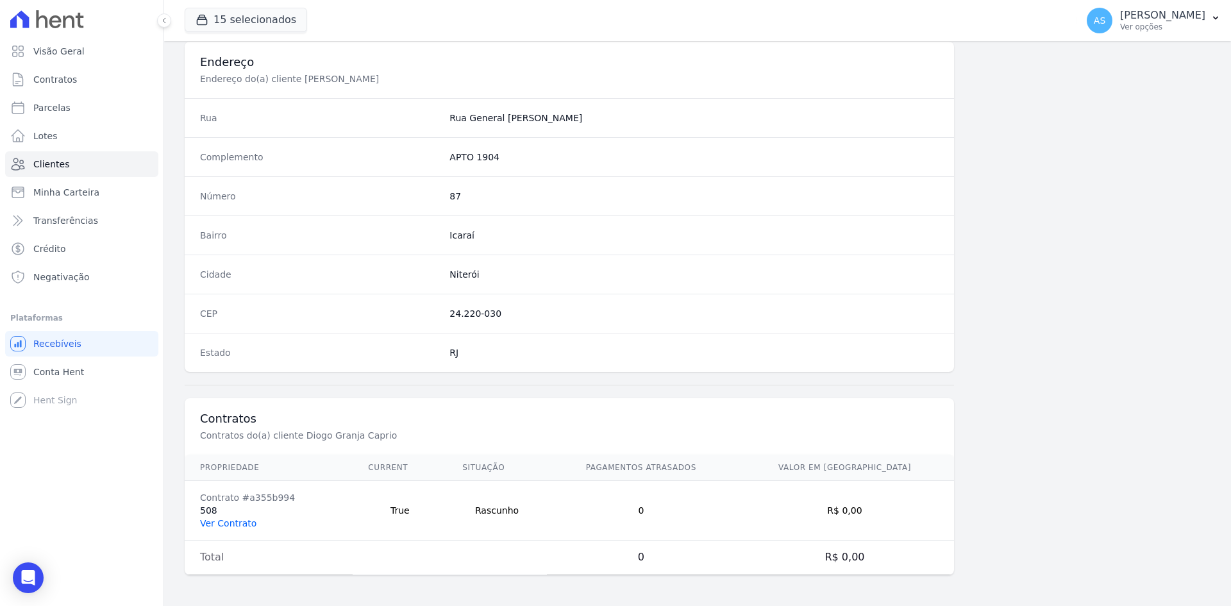
click at [219, 524] on link "Ver Contrato" at bounding box center [228, 523] width 56 height 10
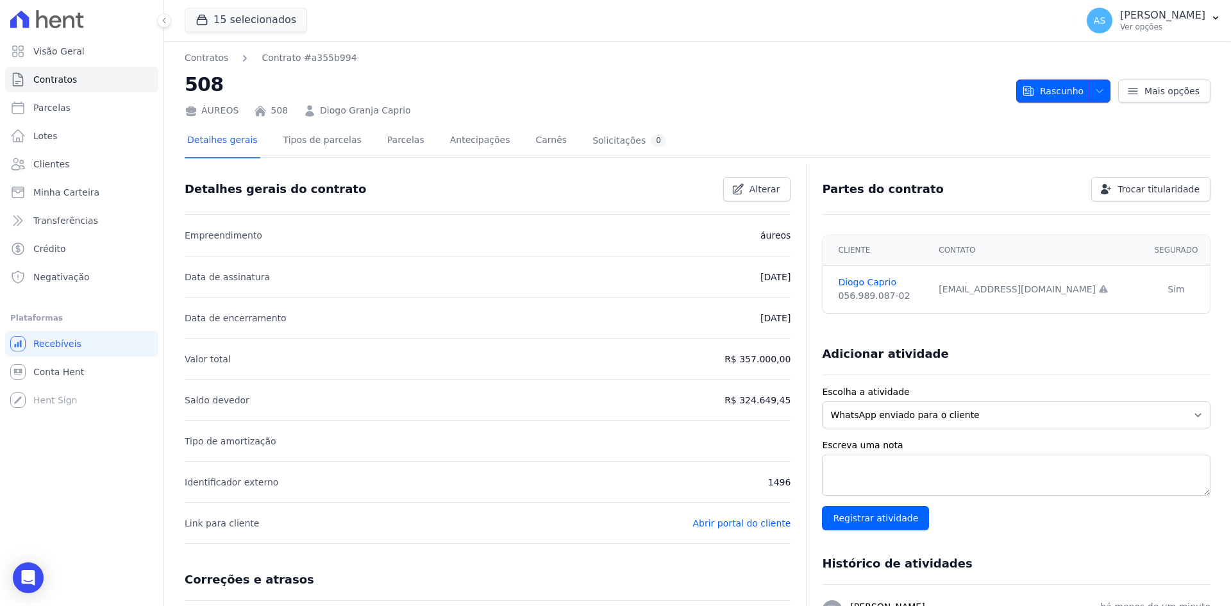
click at [1074, 92] on span "Rascunho" at bounding box center [1053, 90] width 62 height 23
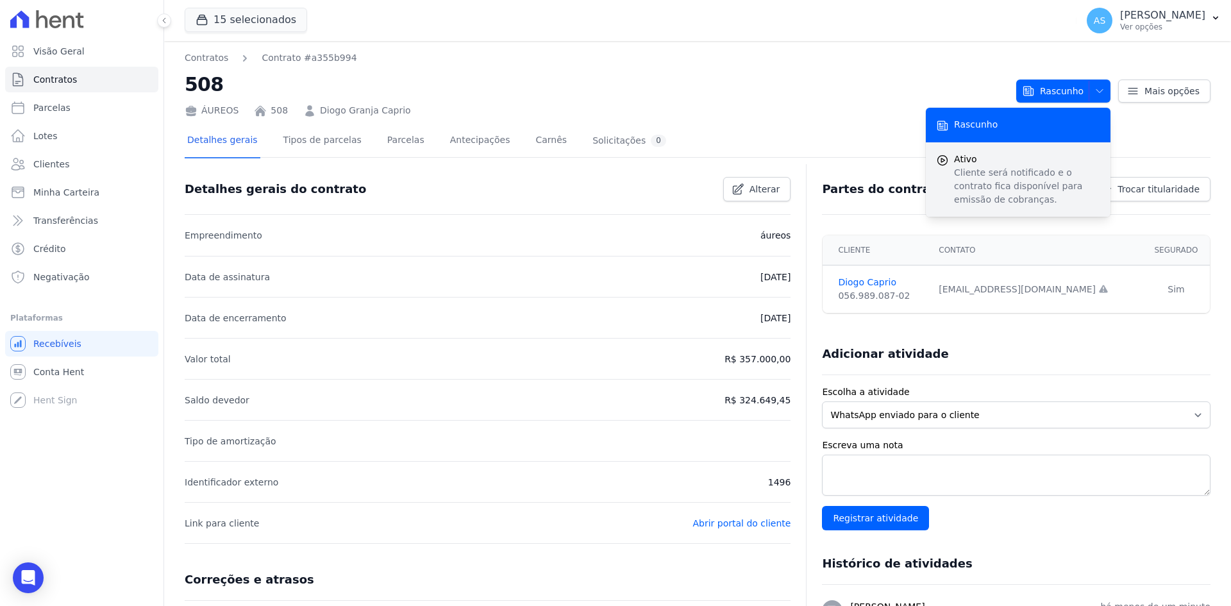
click at [973, 183] on p "Cliente será notificado e o contrato fica disponível para emissão de cobranças." at bounding box center [1027, 186] width 146 height 40
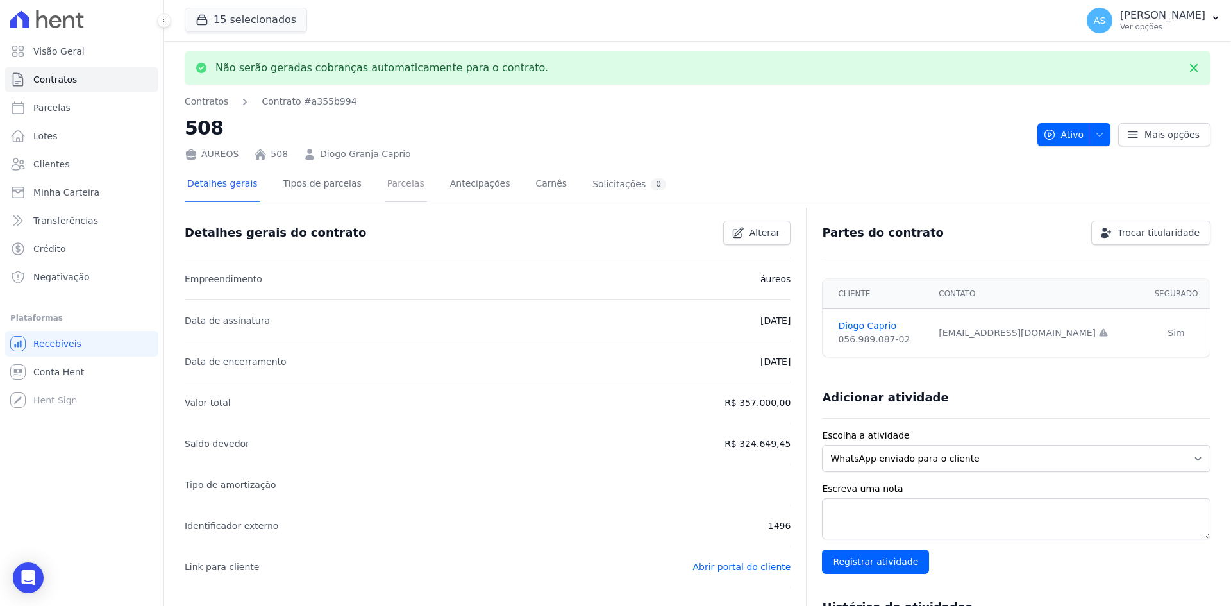
click at [385, 182] on link "Parcelas" at bounding box center [406, 185] width 42 height 34
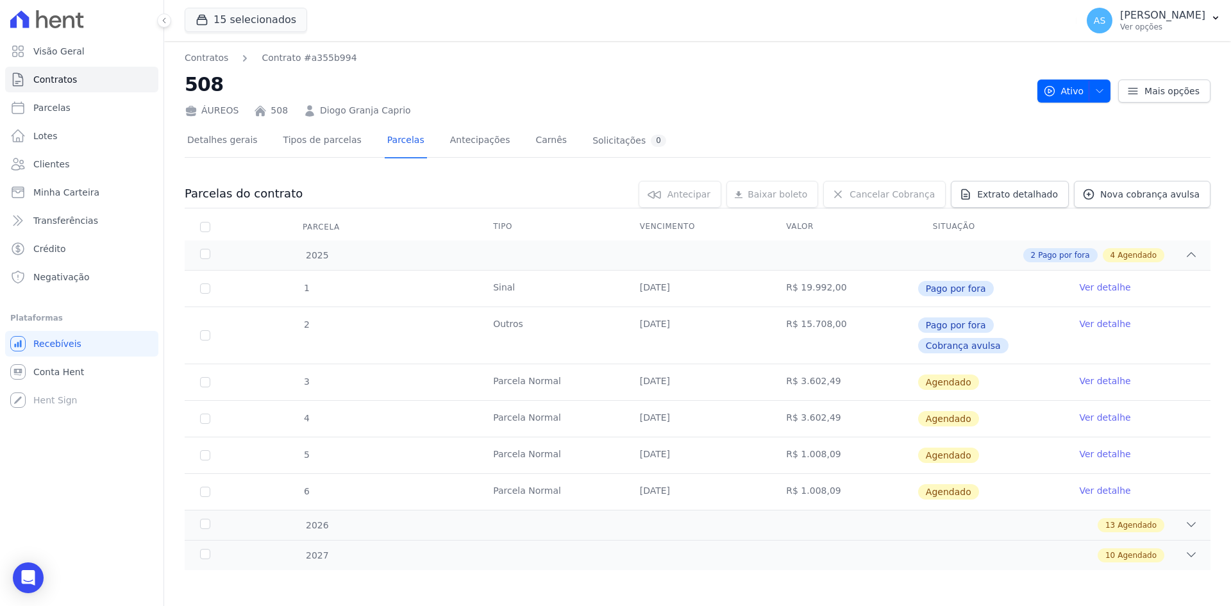
click at [1106, 385] on link "Ver detalhe" at bounding box center [1104, 380] width 51 height 13
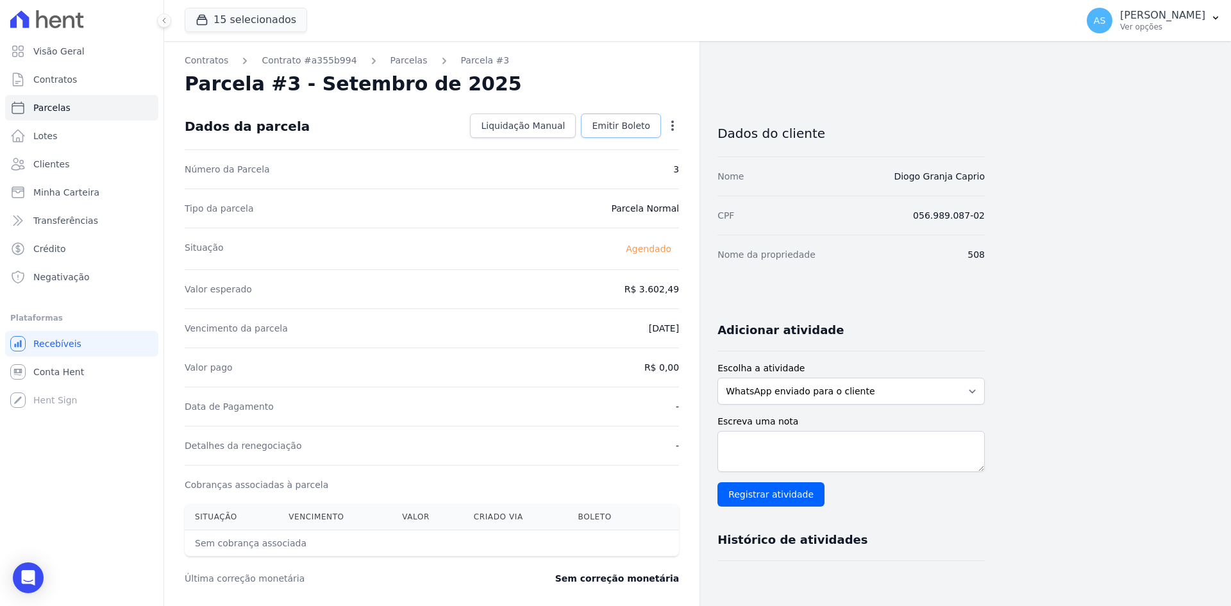
click at [624, 125] on span "Emitir Boleto" at bounding box center [621, 125] width 58 height 13
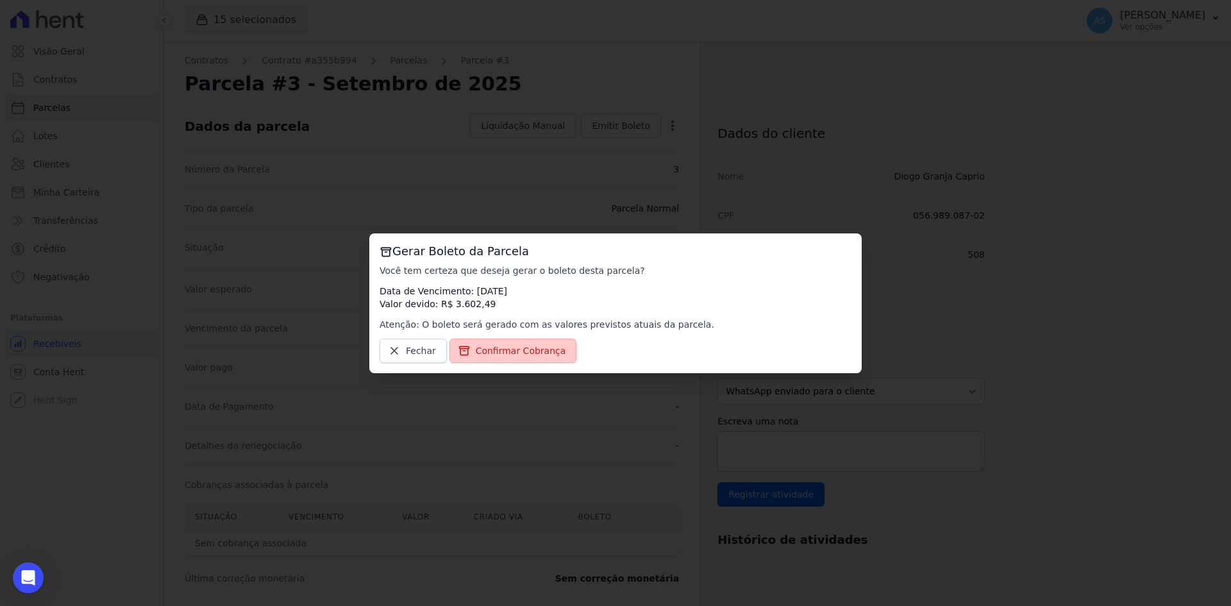
click at [517, 354] on span "Confirmar Cobrança" at bounding box center [521, 350] width 90 height 13
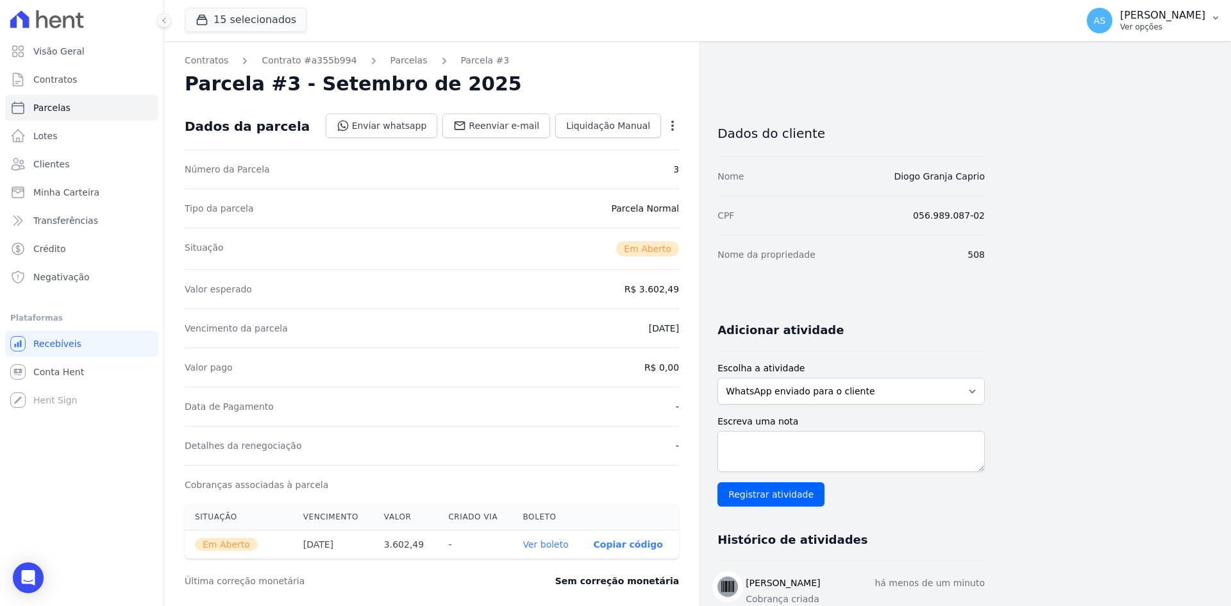
click at [1194, 18] on p "[PERSON_NAME]" at bounding box center [1162, 15] width 85 height 13
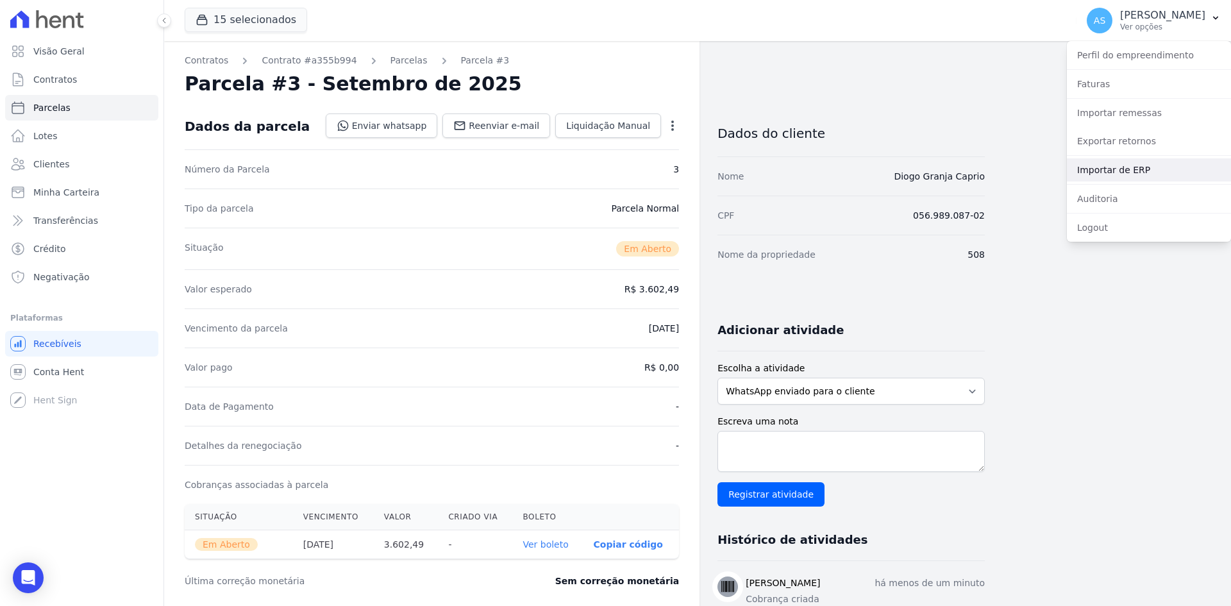
click at [1111, 164] on link "Importar de ERP" at bounding box center [1149, 169] width 164 height 23
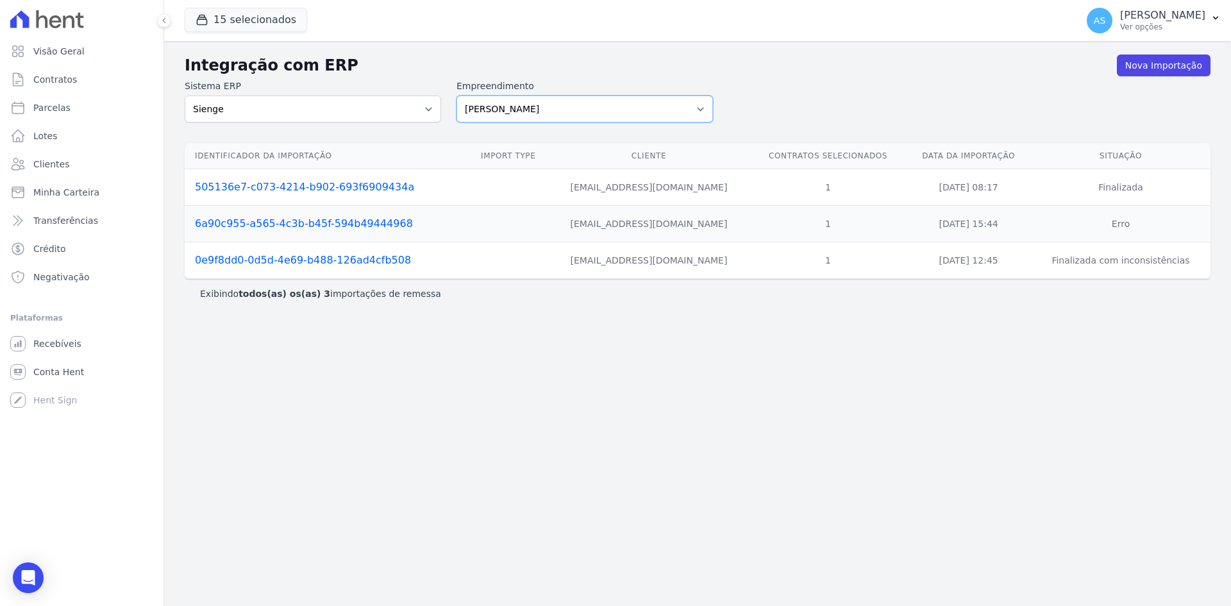
click at [703, 106] on select "Amaré Arpoador Art Prime - Irajá ÁUREOS B. Unique CTV Beat Residencial CTV Mob …" at bounding box center [584, 109] width 256 height 27
select select "9db4d767-ec98-4519-aed7-f9568aa0b04c"
click at [456, 96] on select "Amaré Arpoador Art Prime - Irajá ÁUREOS B. Unique CTV Beat Residencial CTV Mob …" at bounding box center [584, 109] width 256 height 27
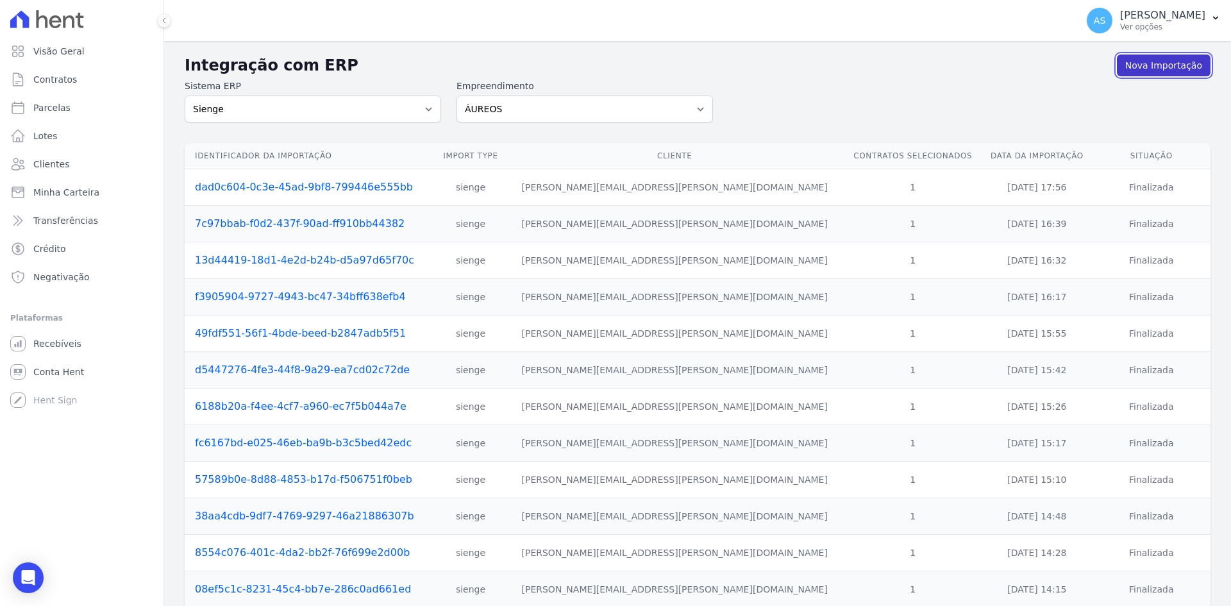
click at [1164, 62] on link "Nova Importação" at bounding box center [1164, 65] width 94 height 22
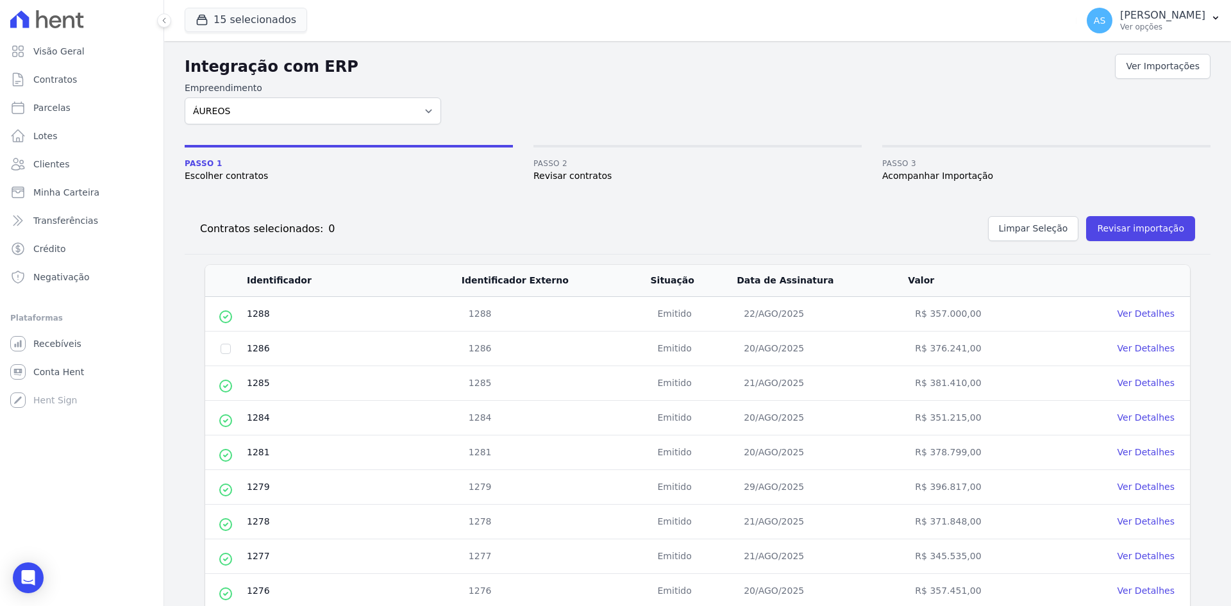
click at [220, 351] on td at bounding box center [225, 348] width 41 height 35
click at [227, 349] on input "checkbox" at bounding box center [225, 349] width 10 height 10
checkbox input "true"
click at [1108, 229] on button "Revisar importação" at bounding box center [1140, 228] width 109 height 25
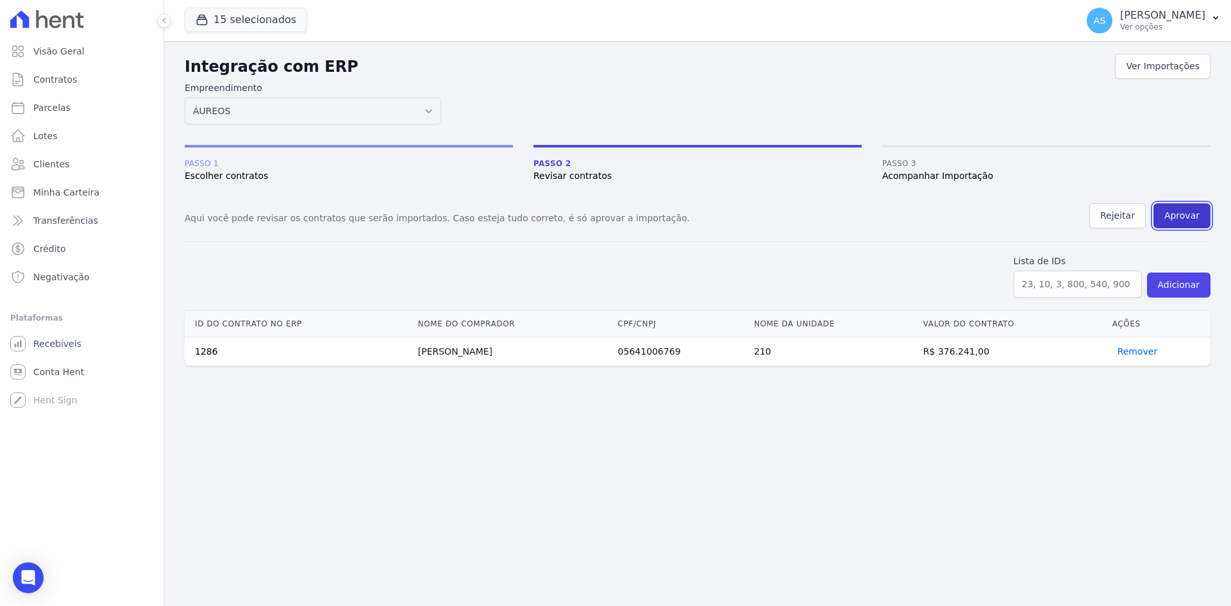
click at [1177, 213] on button "Aprovar" at bounding box center [1181, 215] width 57 height 25
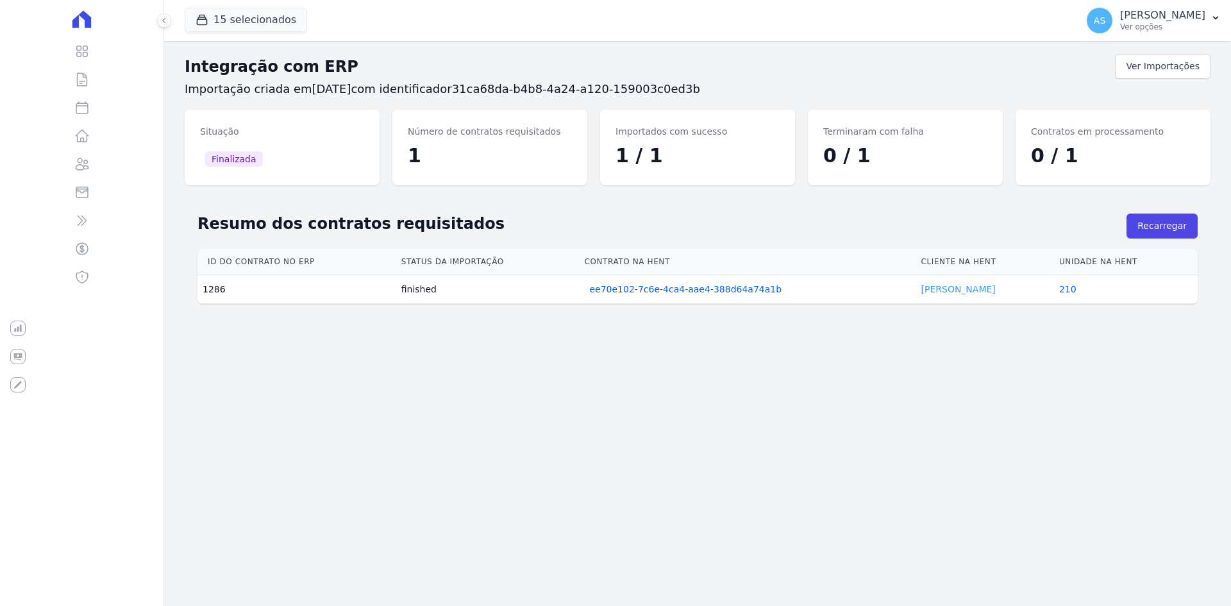
click at [949, 291] on link "[PERSON_NAME]" at bounding box center [958, 289] width 74 height 10
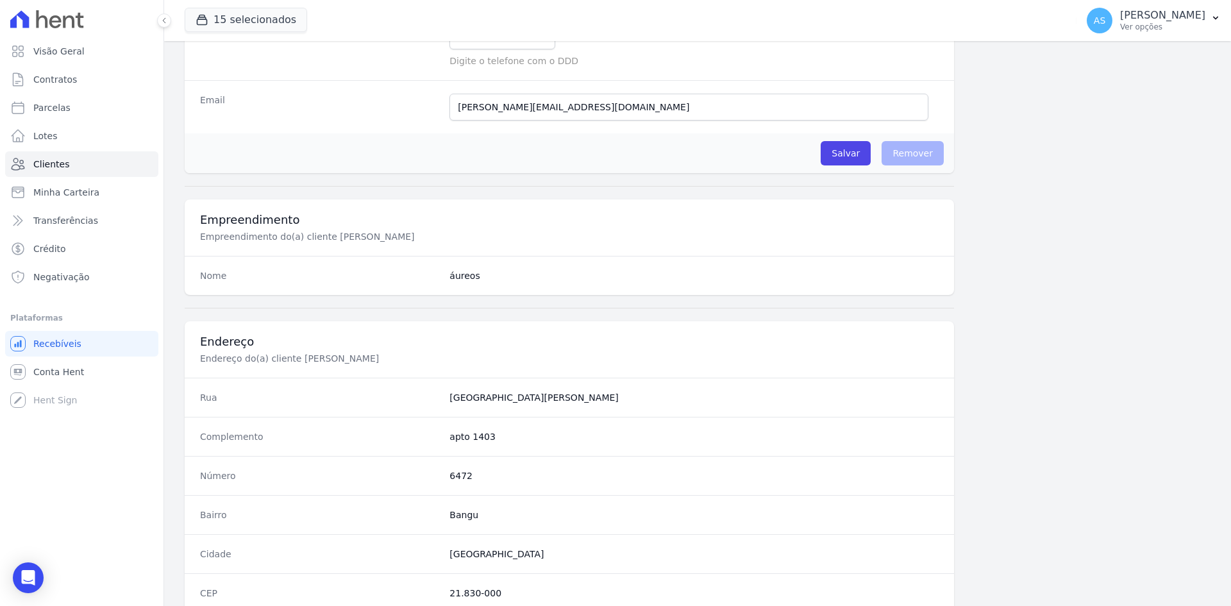
scroll to position [594, 0]
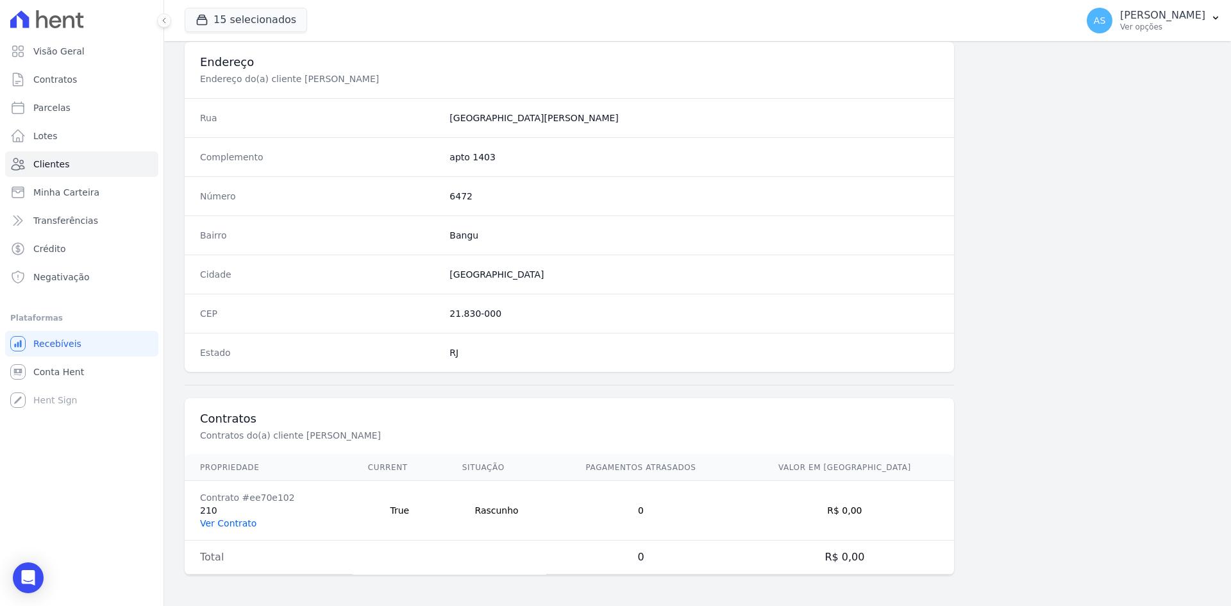
click at [224, 520] on link "Ver Contrato" at bounding box center [228, 523] width 56 height 10
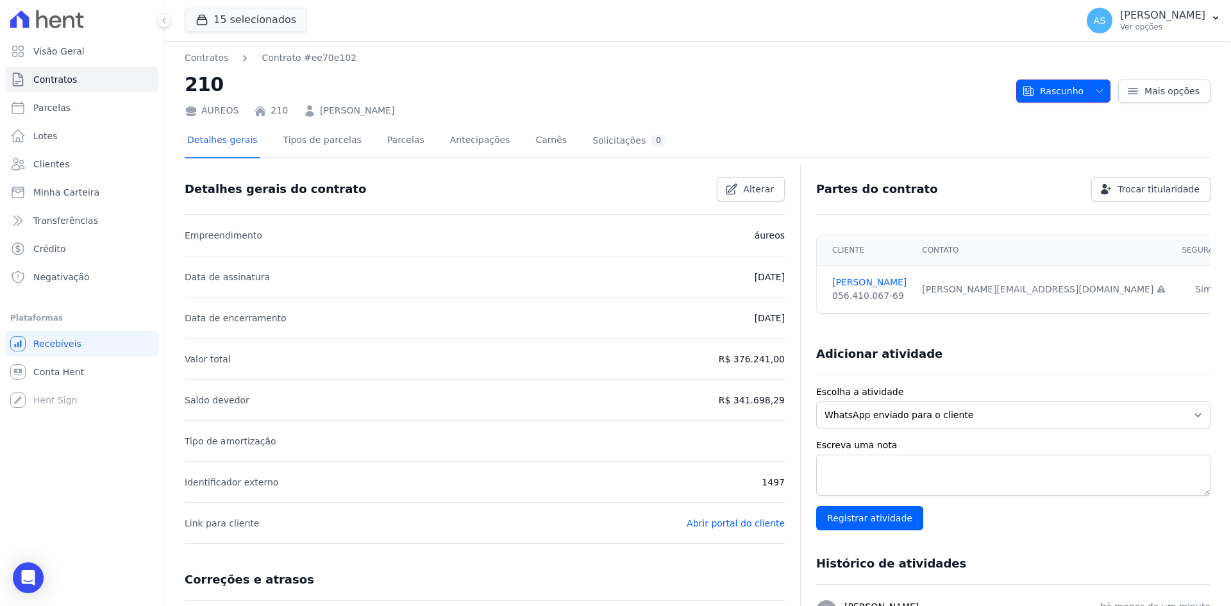
click at [1094, 88] on icon "button" at bounding box center [1099, 91] width 10 height 10
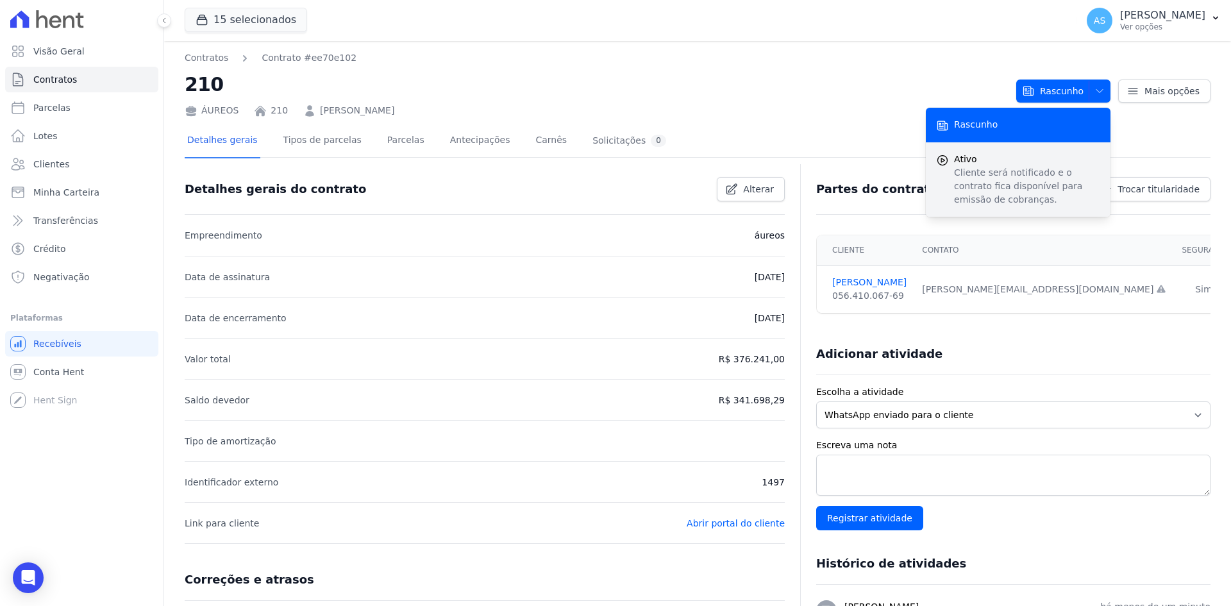
click at [979, 189] on p "Cliente será notificado e o contrato fica disponível para emissão de cobranças." at bounding box center [1027, 186] width 146 height 40
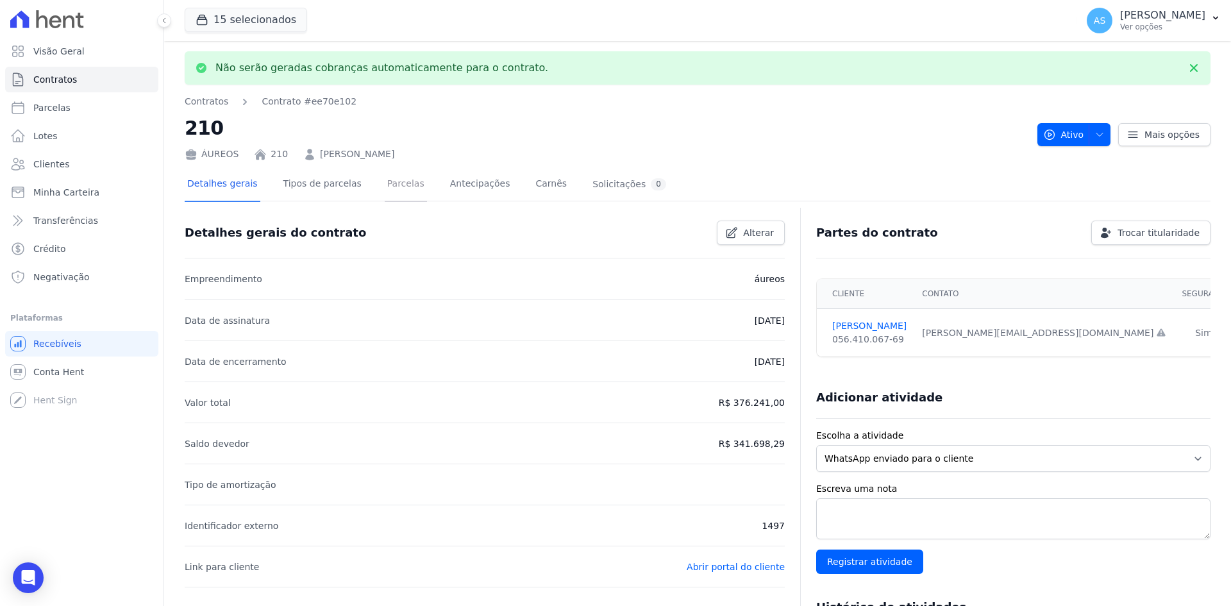
click at [385, 183] on link "Parcelas" at bounding box center [406, 185] width 42 height 34
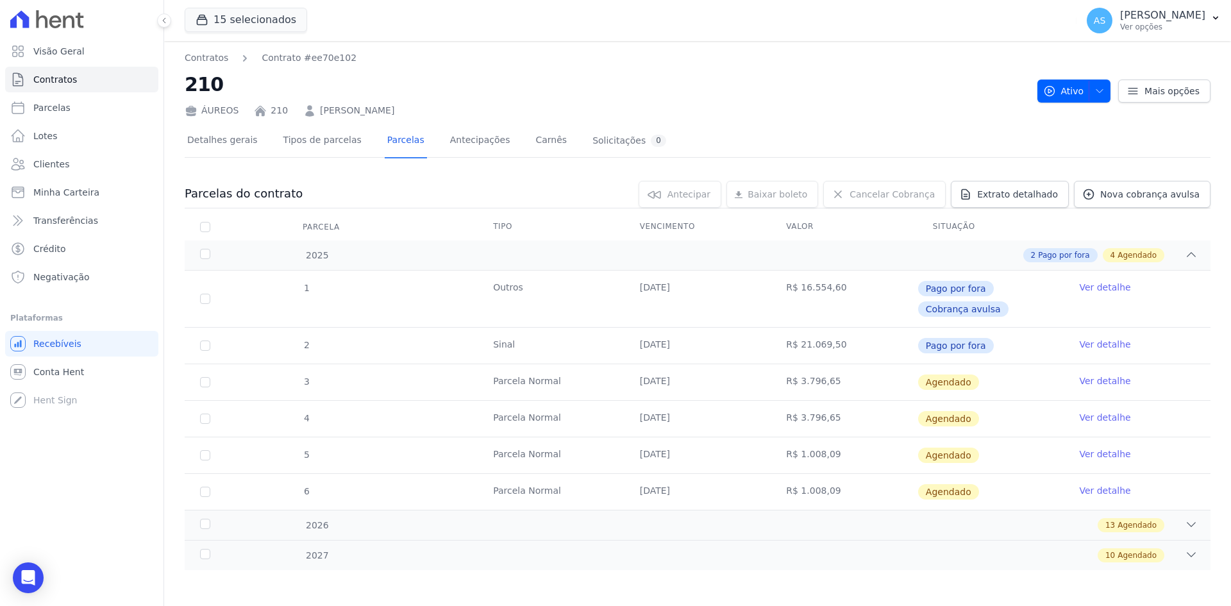
click at [1086, 379] on link "Ver detalhe" at bounding box center [1104, 380] width 51 height 13
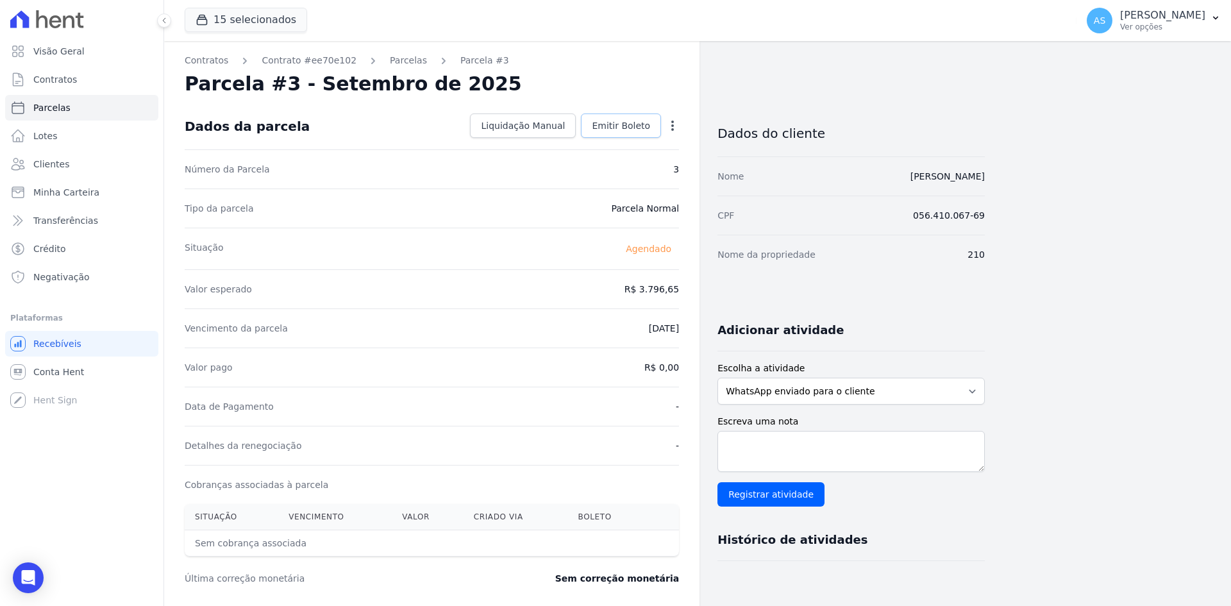
click at [609, 123] on span "Emitir Boleto" at bounding box center [621, 125] width 58 height 13
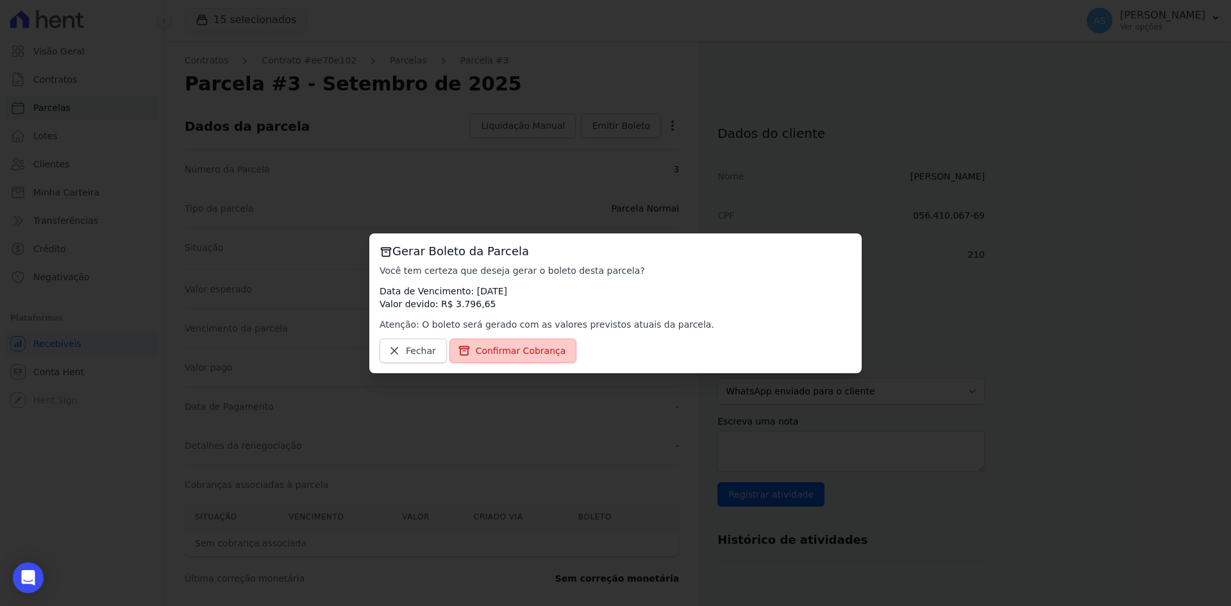
click at [529, 353] on span "Confirmar Cobrança" at bounding box center [521, 350] width 90 height 13
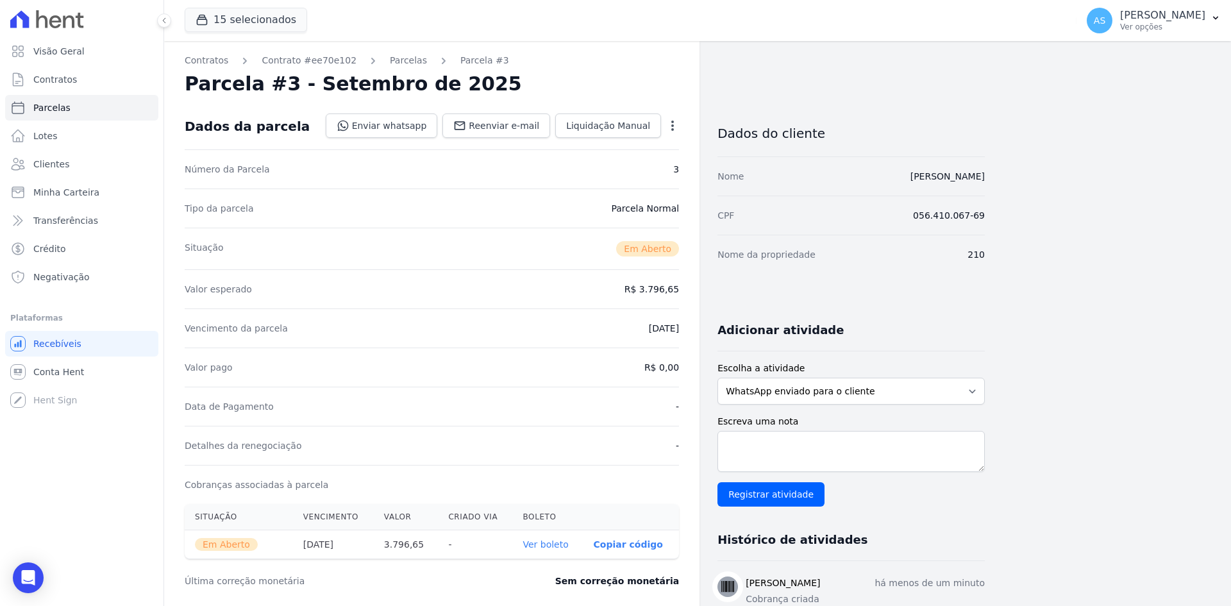
click at [539, 544] on link "Ver boleto" at bounding box center [545, 544] width 46 height 10
click at [390, 63] on link "Parcelas" at bounding box center [408, 60] width 37 height 13
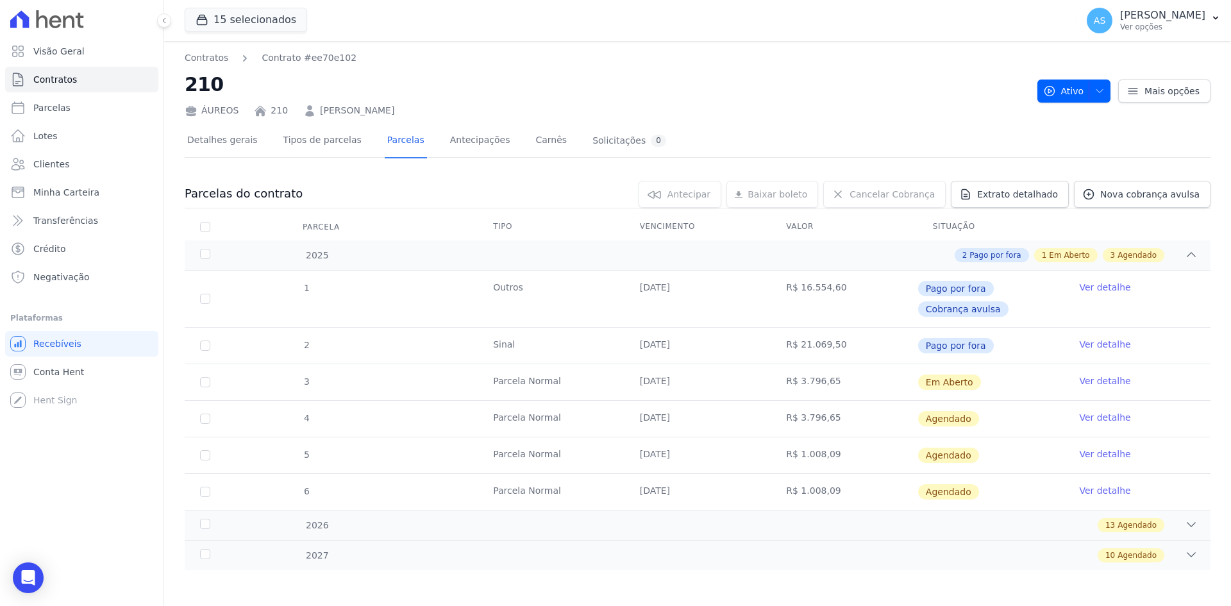
click at [1083, 417] on link "Ver detalhe" at bounding box center [1104, 417] width 51 height 13
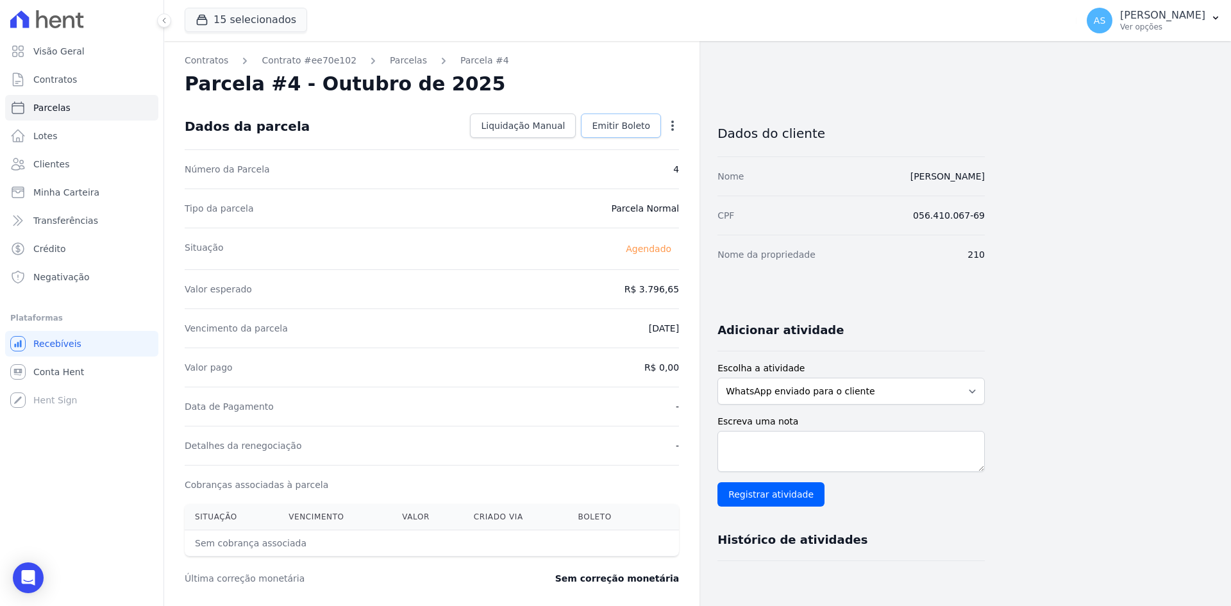
click at [633, 125] on span "Emitir Boleto" at bounding box center [621, 125] width 58 height 13
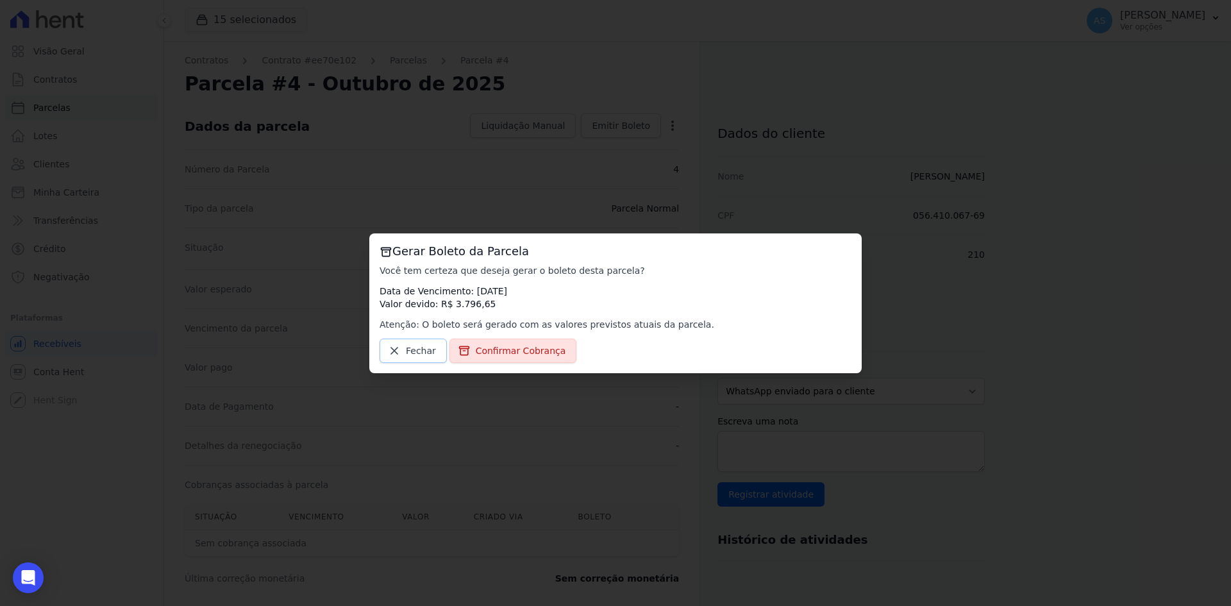
click at [389, 351] on icon at bounding box center [394, 350] width 13 height 13
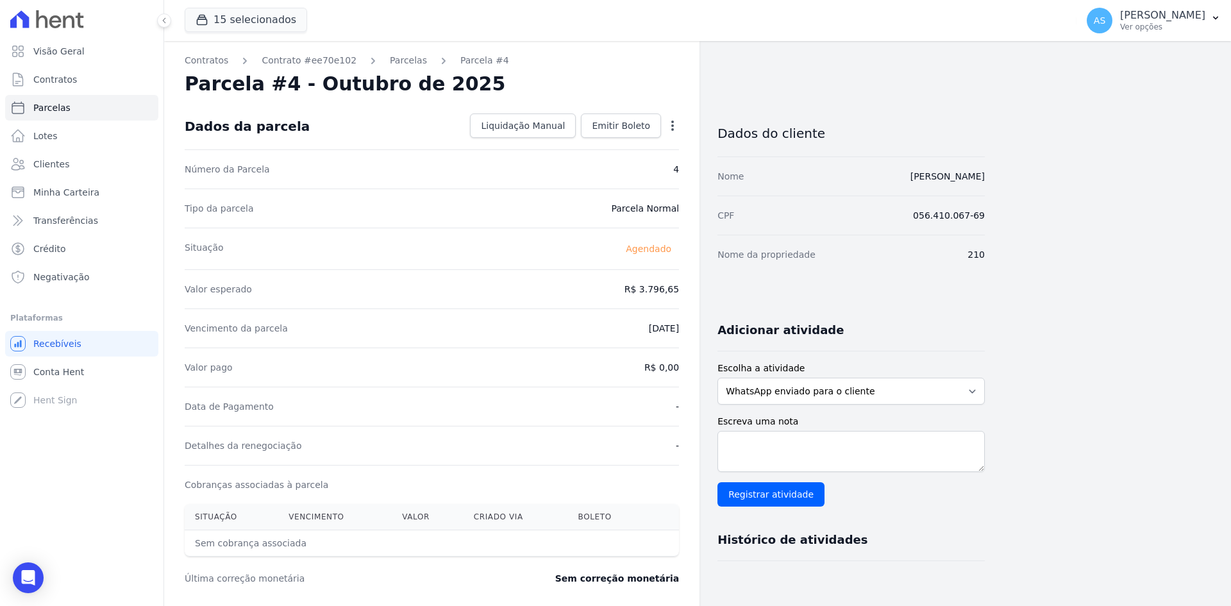
click at [670, 121] on icon "button" at bounding box center [672, 125] width 13 height 13
click at [592, 166] on link "Antecipar" at bounding box center [617, 165] width 113 height 23
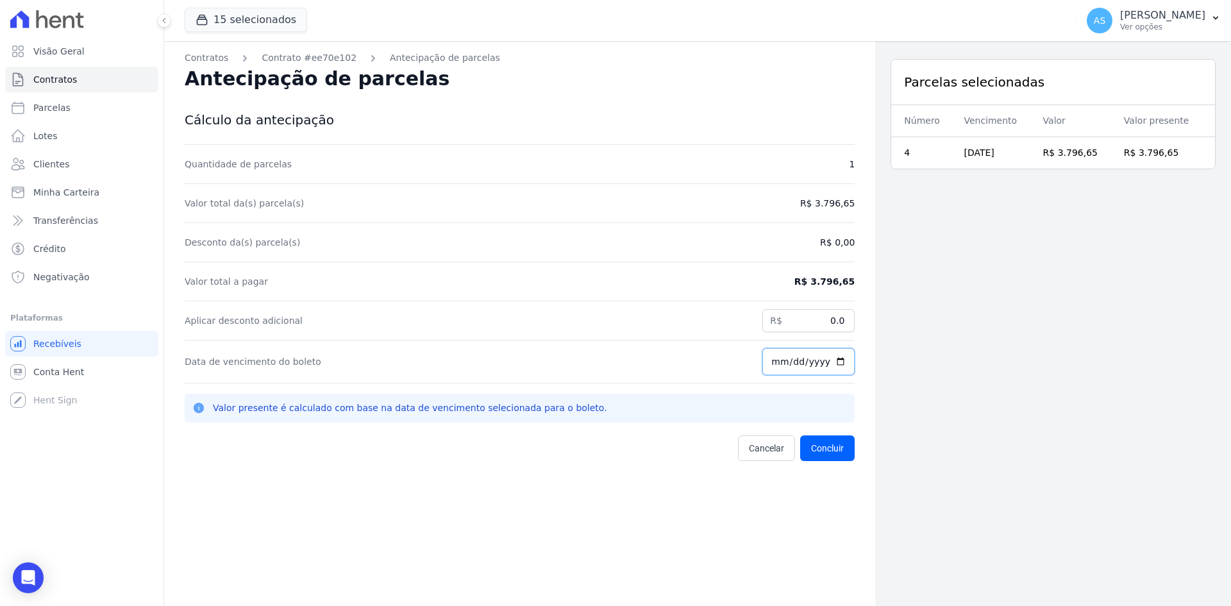
click at [835, 362] on input "[DATE]" at bounding box center [808, 361] width 92 height 27
type input "[DATE]"
click at [820, 446] on button "Concluir" at bounding box center [827, 448] width 54 height 26
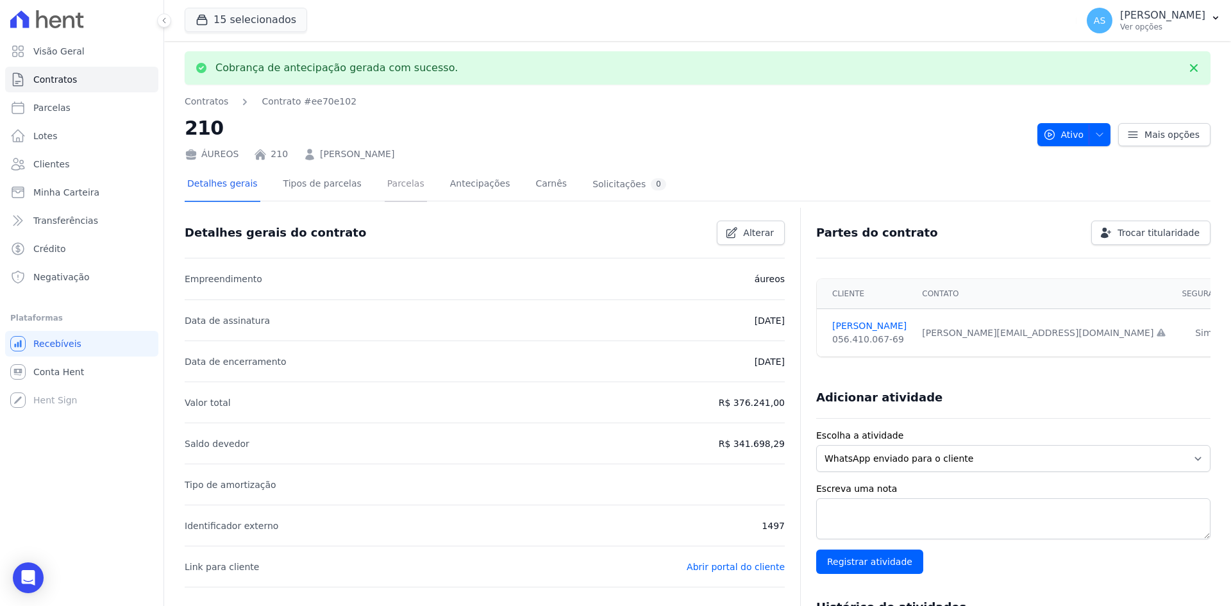
click at [393, 187] on link "Parcelas" at bounding box center [406, 185] width 42 height 34
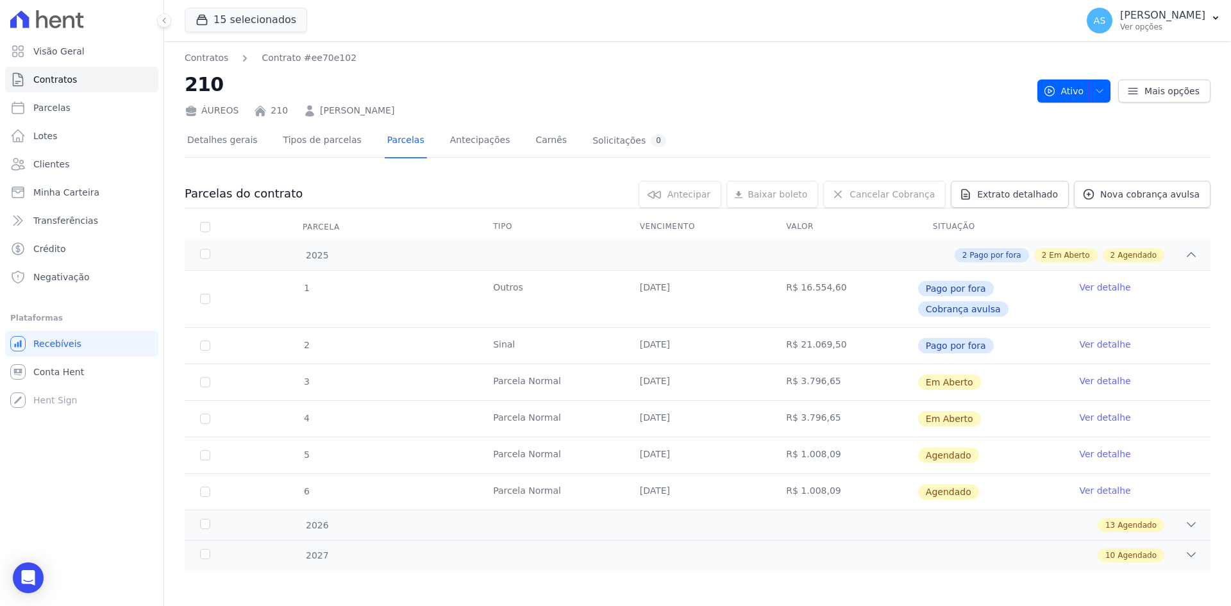
click at [1099, 420] on link "Ver detalhe" at bounding box center [1104, 417] width 51 height 13
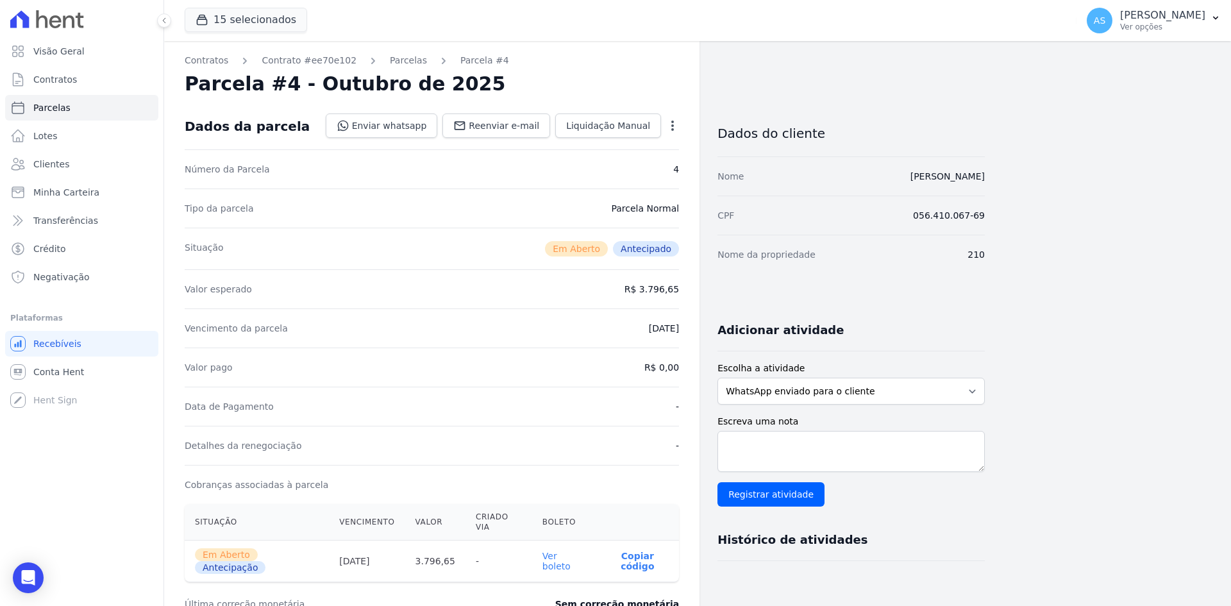
scroll to position [64, 0]
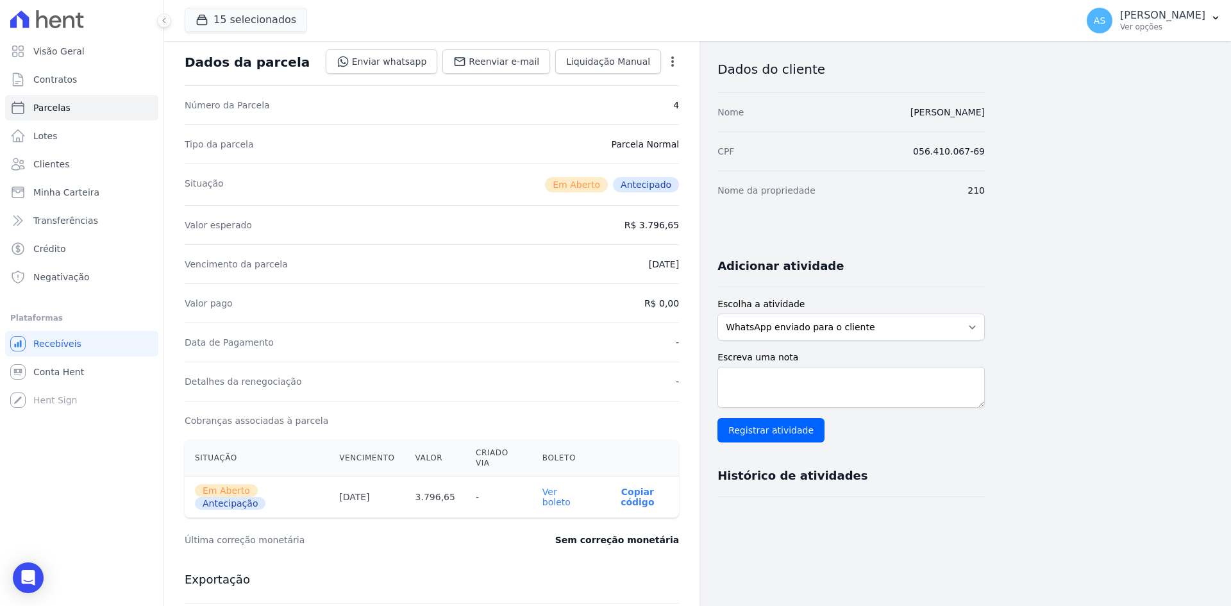
click at [570, 487] on link "Ver boleto" at bounding box center [556, 497] width 28 height 21
